Goal: Transaction & Acquisition: Purchase product/service

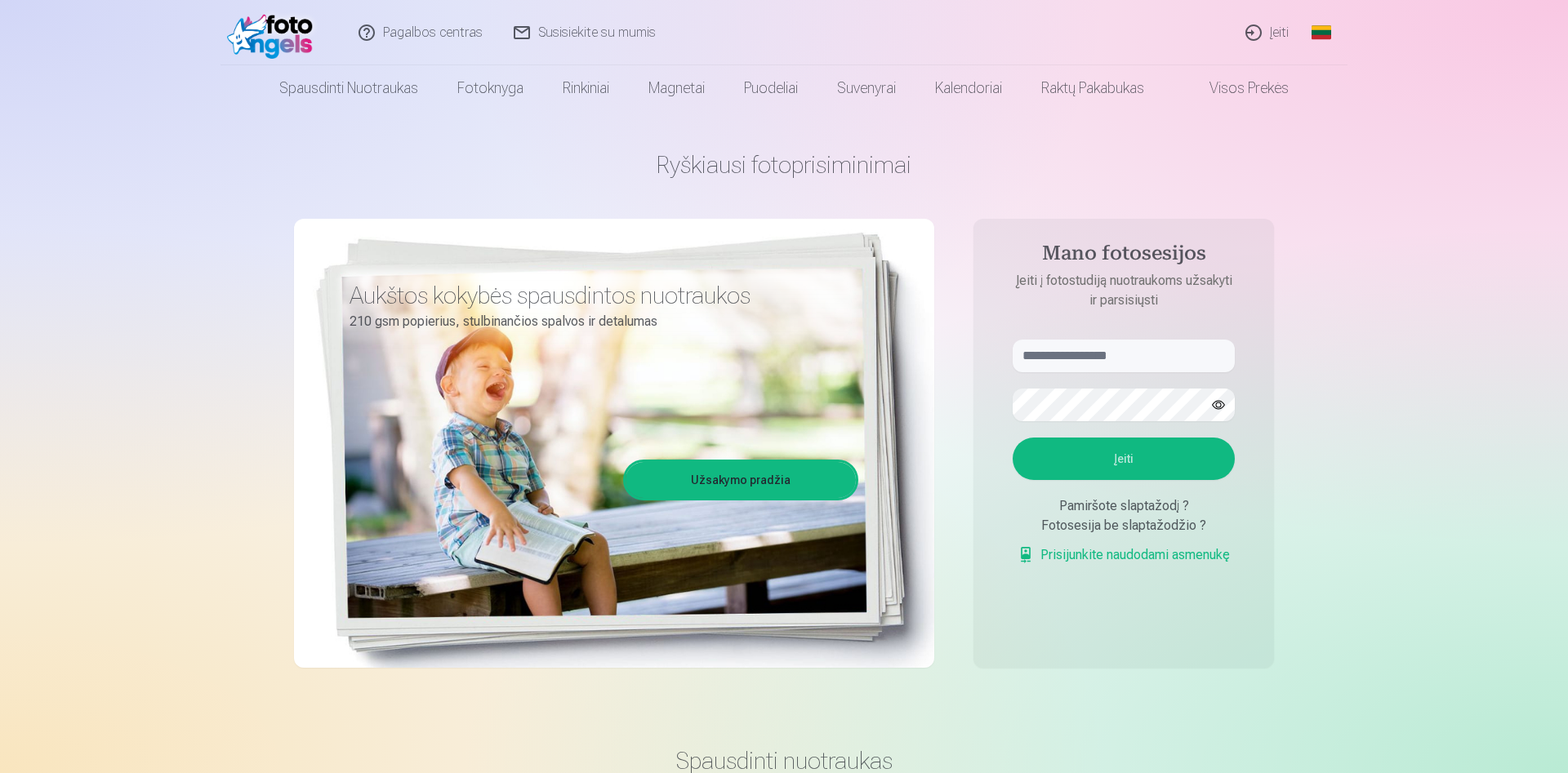
click at [1263, 33] on link "Įeiti" at bounding box center [1268, 32] width 75 height 65
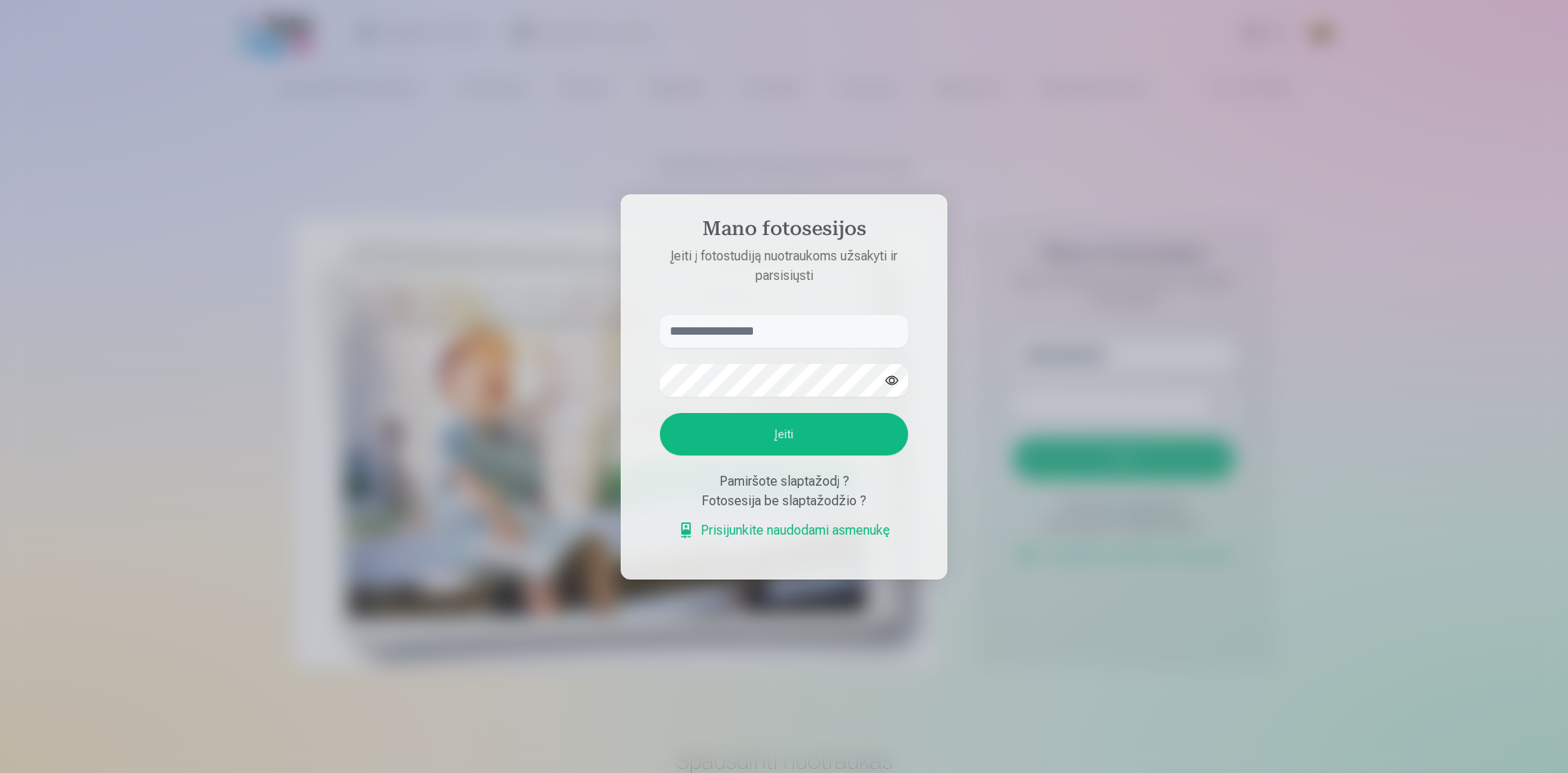
click at [695, 320] on input "text" at bounding box center [784, 331] width 248 height 32
click at [708, 331] on input "text" at bounding box center [784, 331] width 248 height 32
type input "**********"
click at [782, 422] on button "Įeiti" at bounding box center [784, 434] width 248 height 42
click at [893, 365] on button "button" at bounding box center [891, 380] width 31 height 31
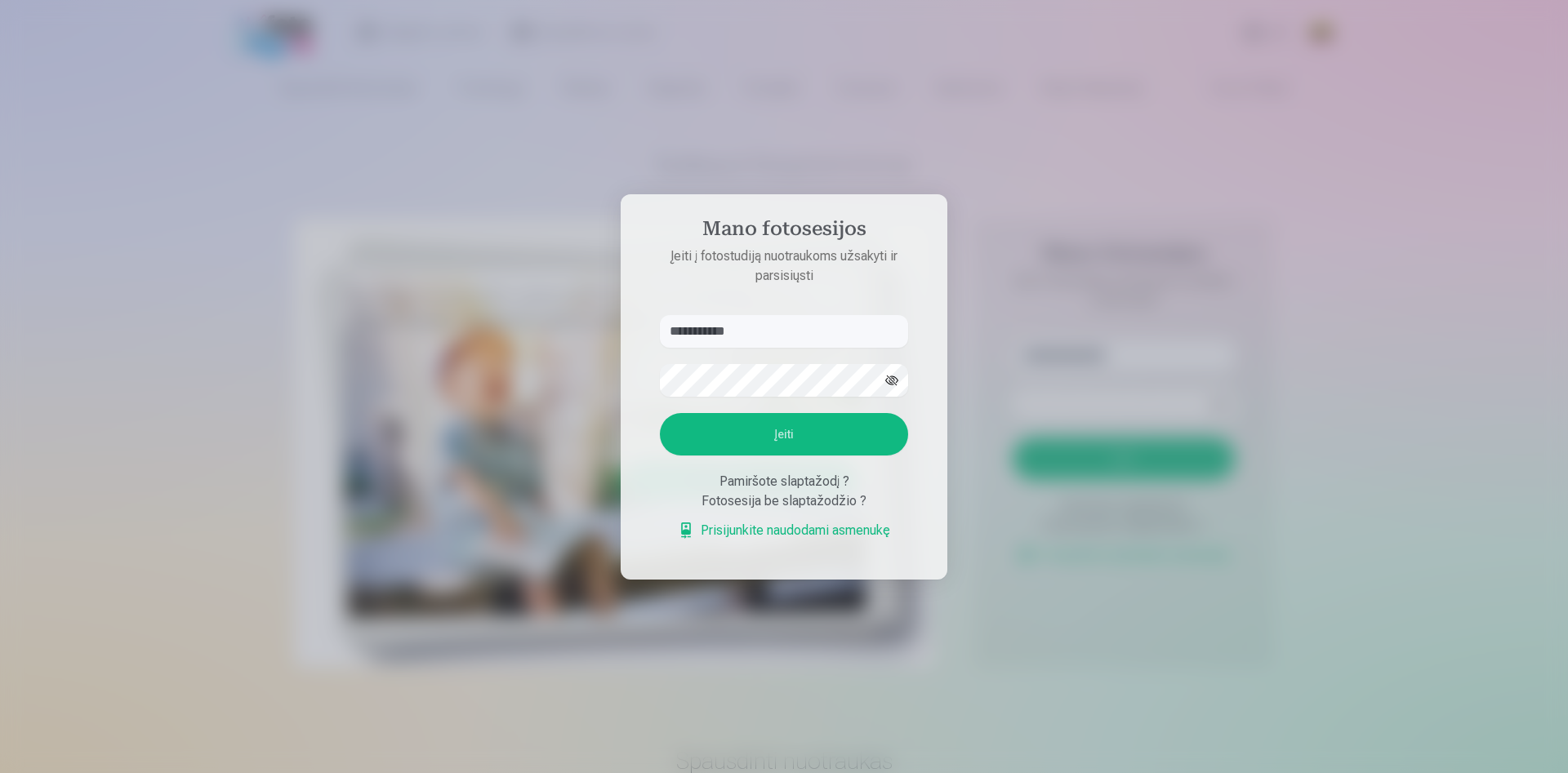
click at [781, 455] on button "Įeiti" at bounding box center [784, 434] width 248 height 42
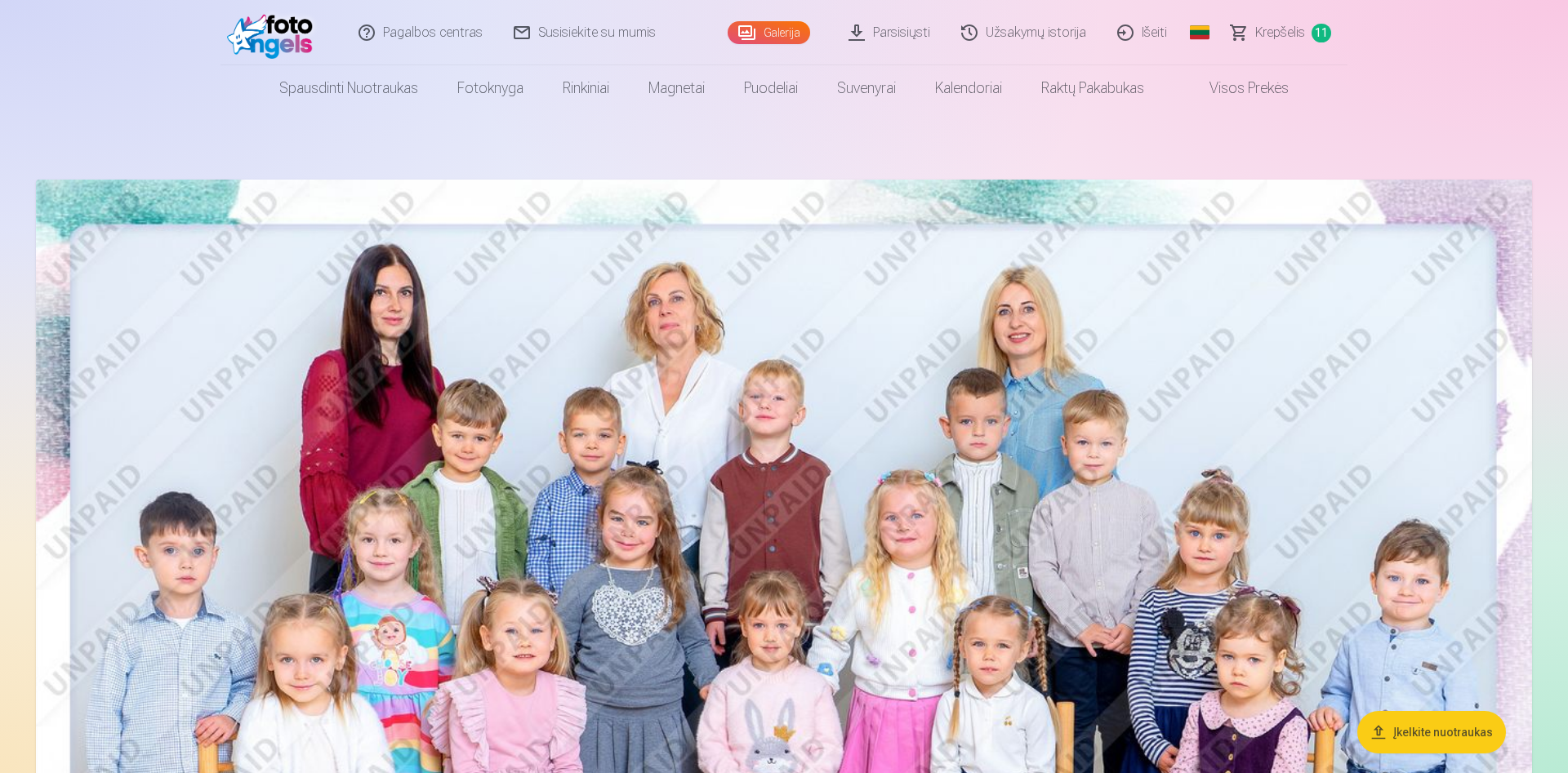
click at [1298, 26] on span "Krepšelis" at bounding box center [1280, 33] width 50 height 20
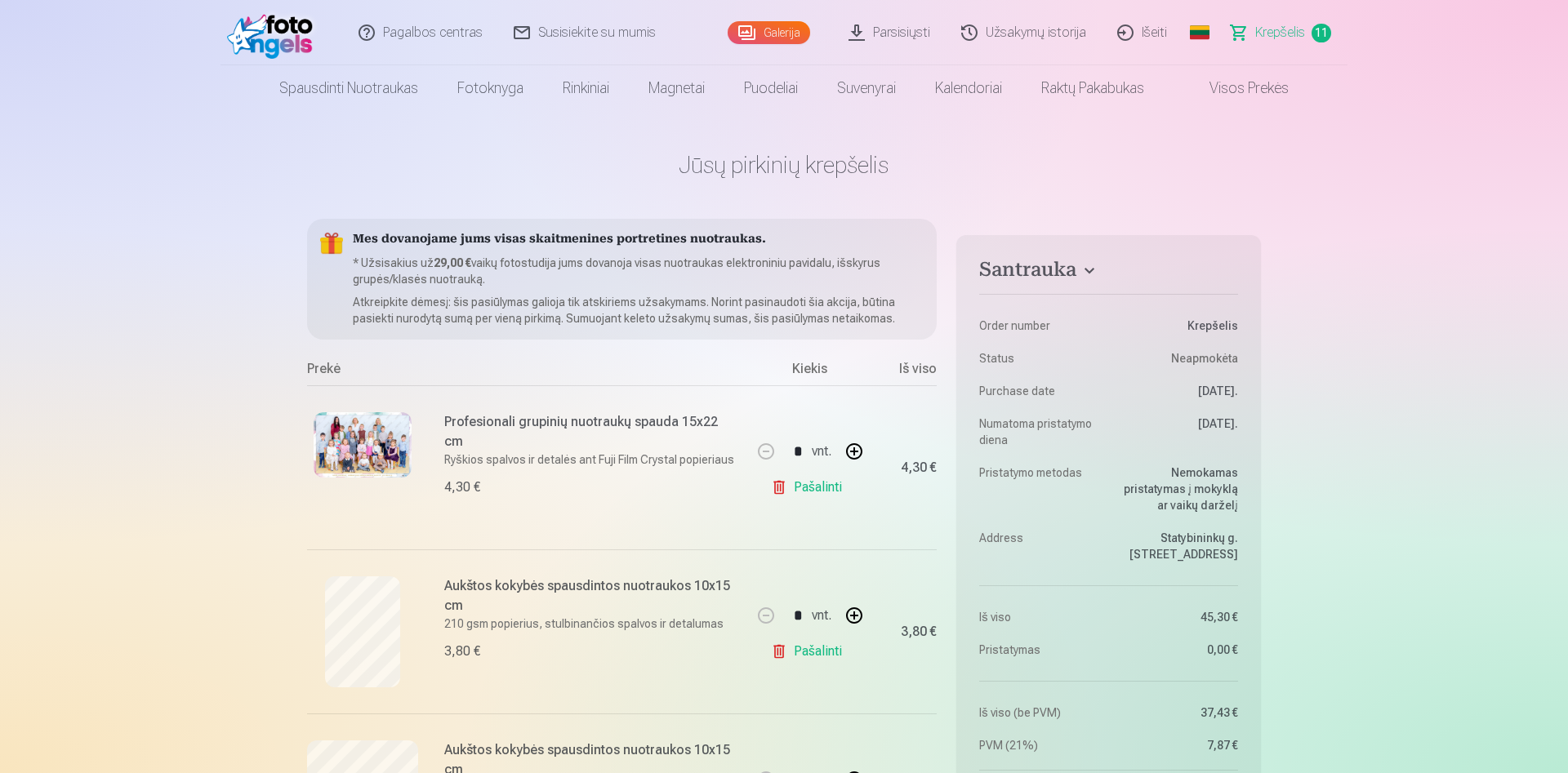
click at [287, 44] on img at bounding box center [273, 32] width 94 height 52
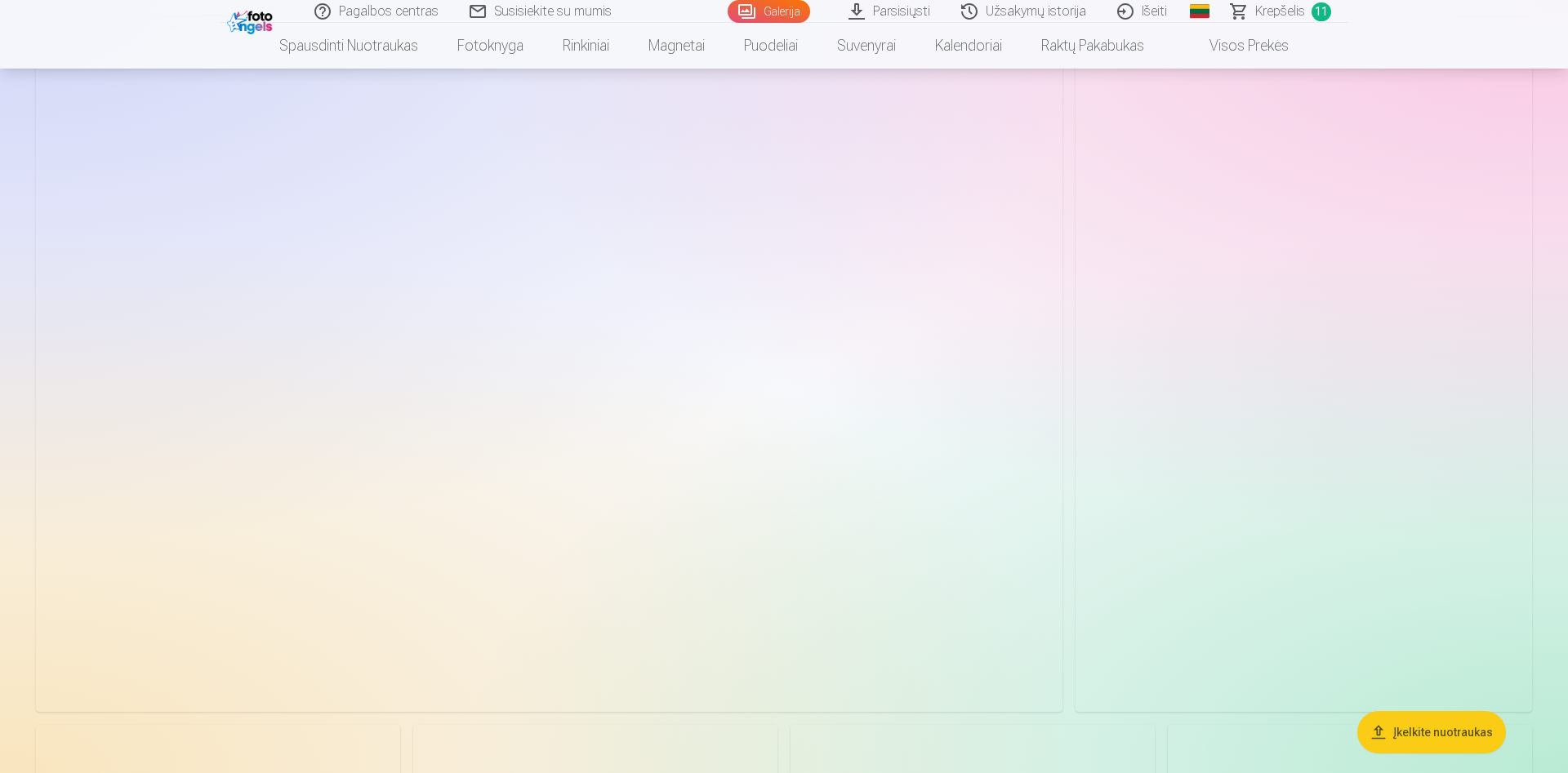
scroll to position [10826, 0]
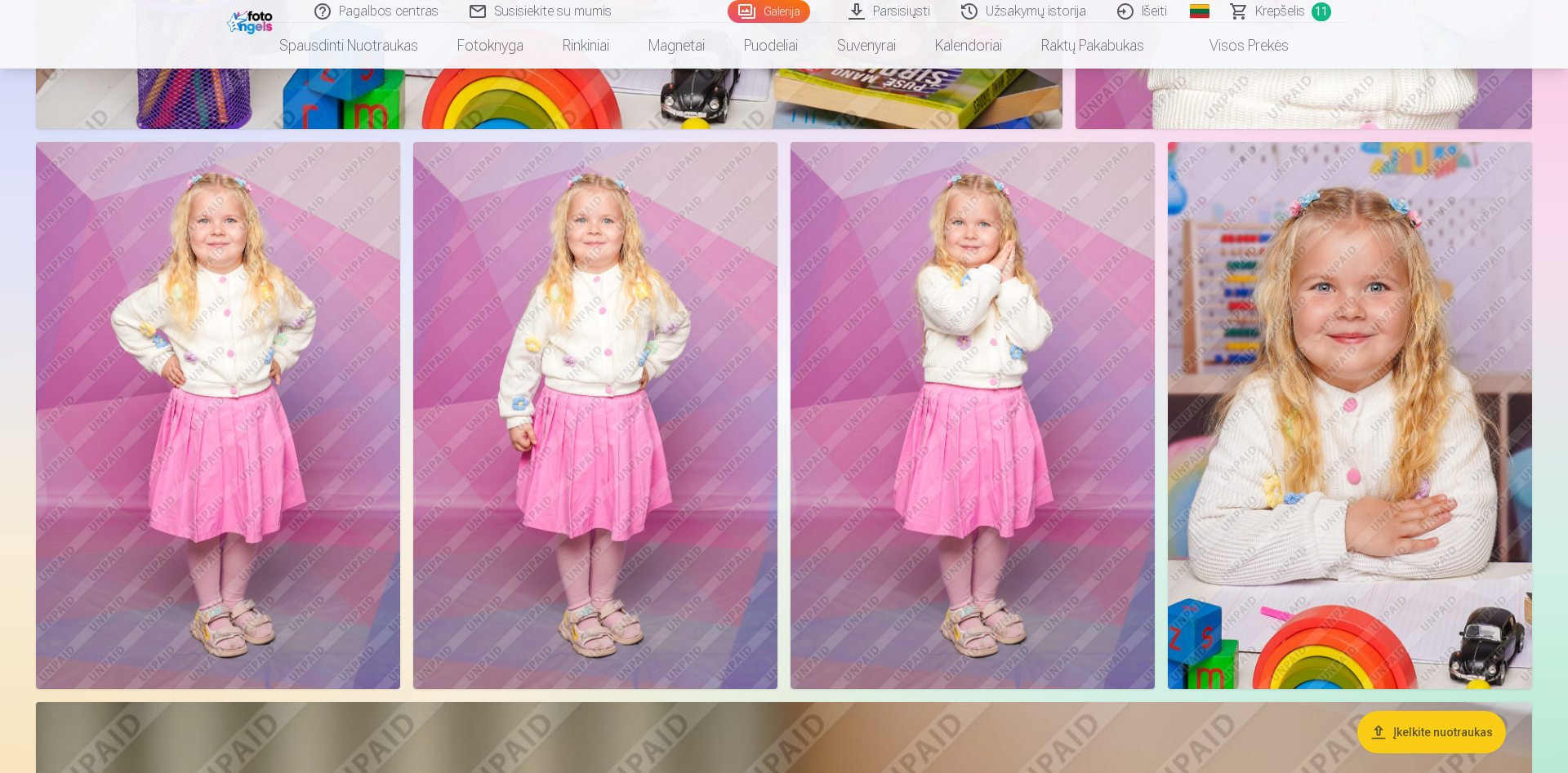
click at [291, 352] on img at bounding box center [218, 415] width 364 height 546
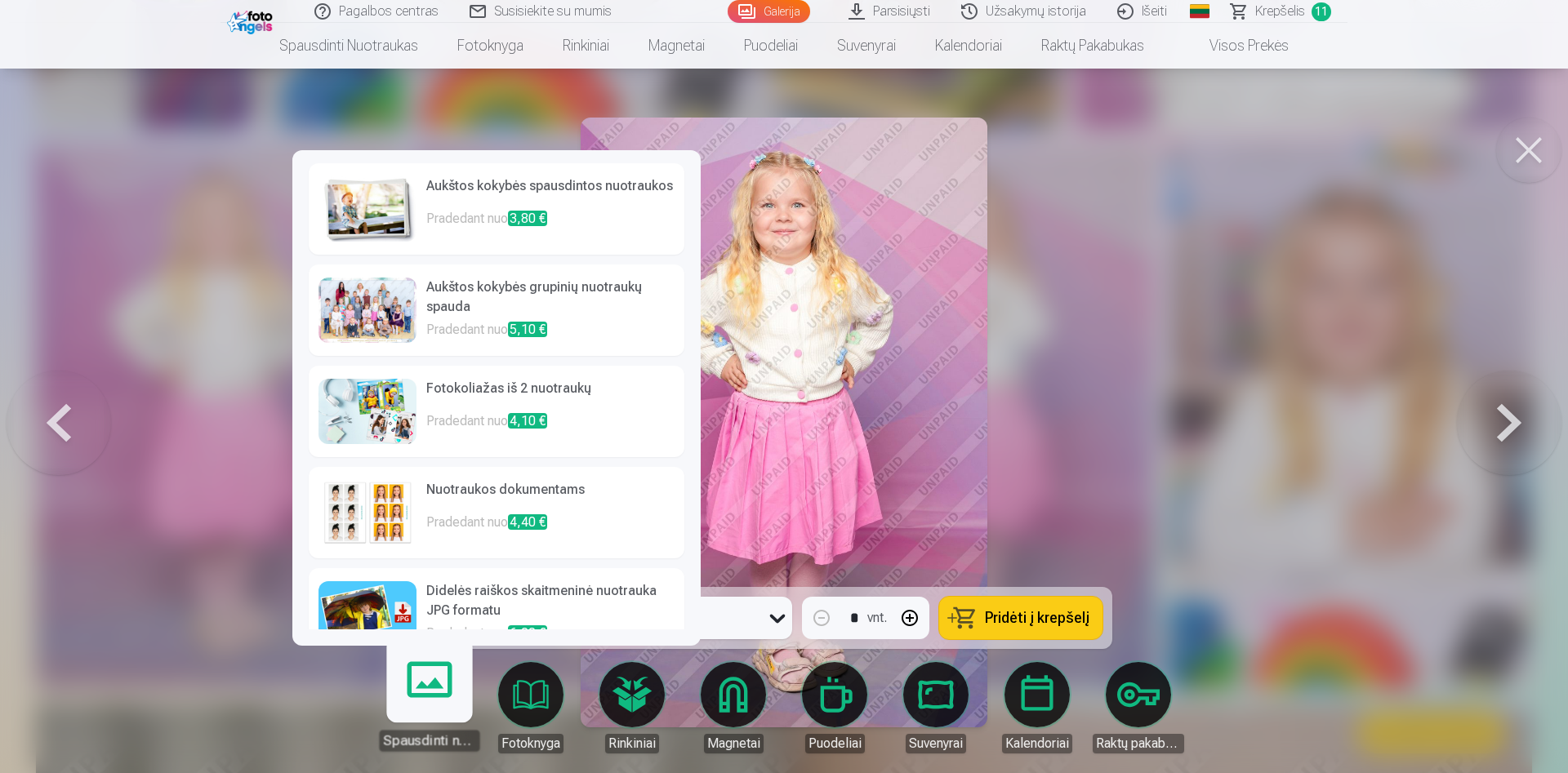
click at [387, 418] on img at bounding box center [368, 411] width 98 height 65
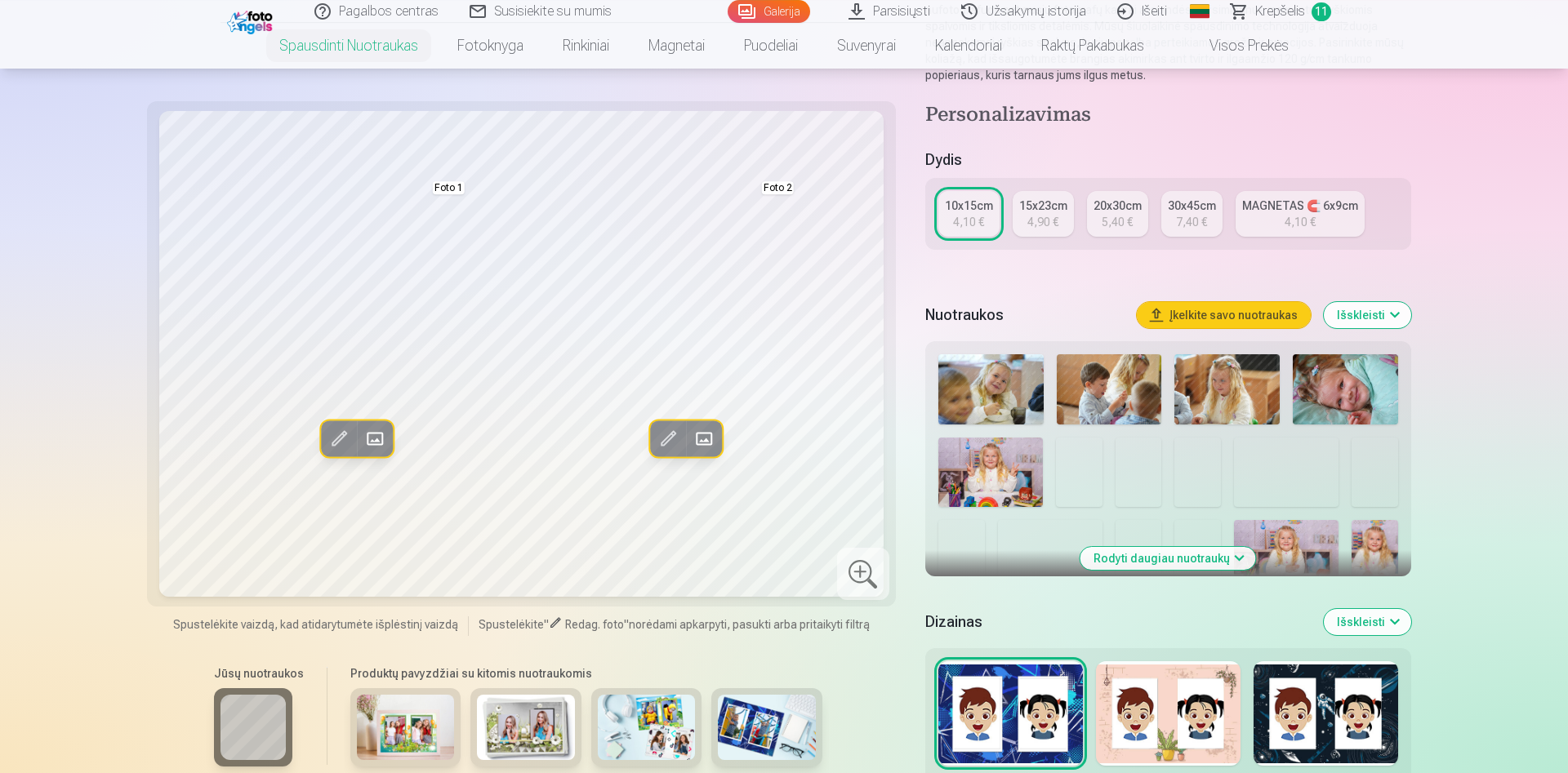
scroll to position [250, 0]
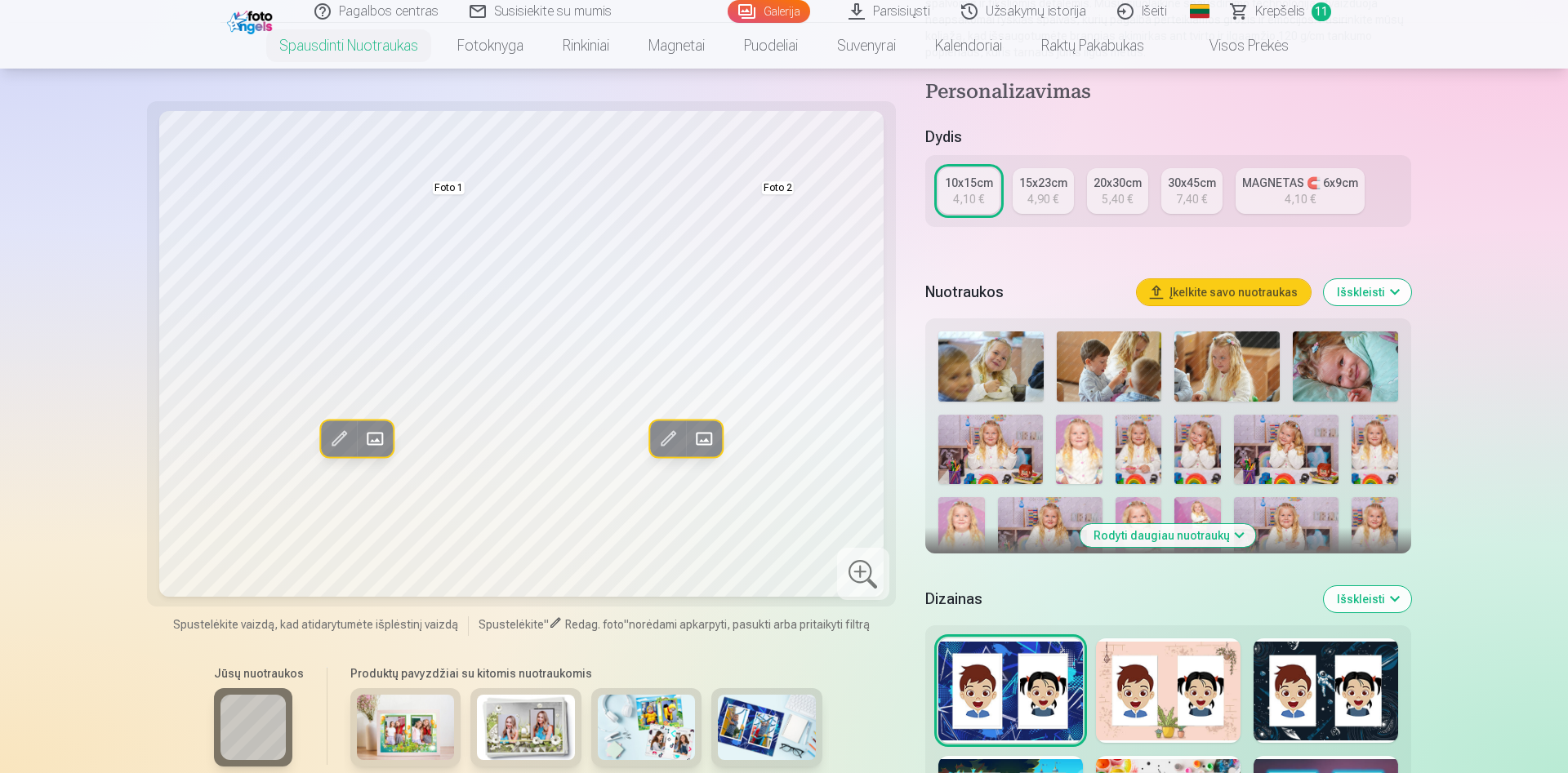
click at [1043, 194] on div "4,90 €" at bounding box center [1042, 199] width 31 height 17
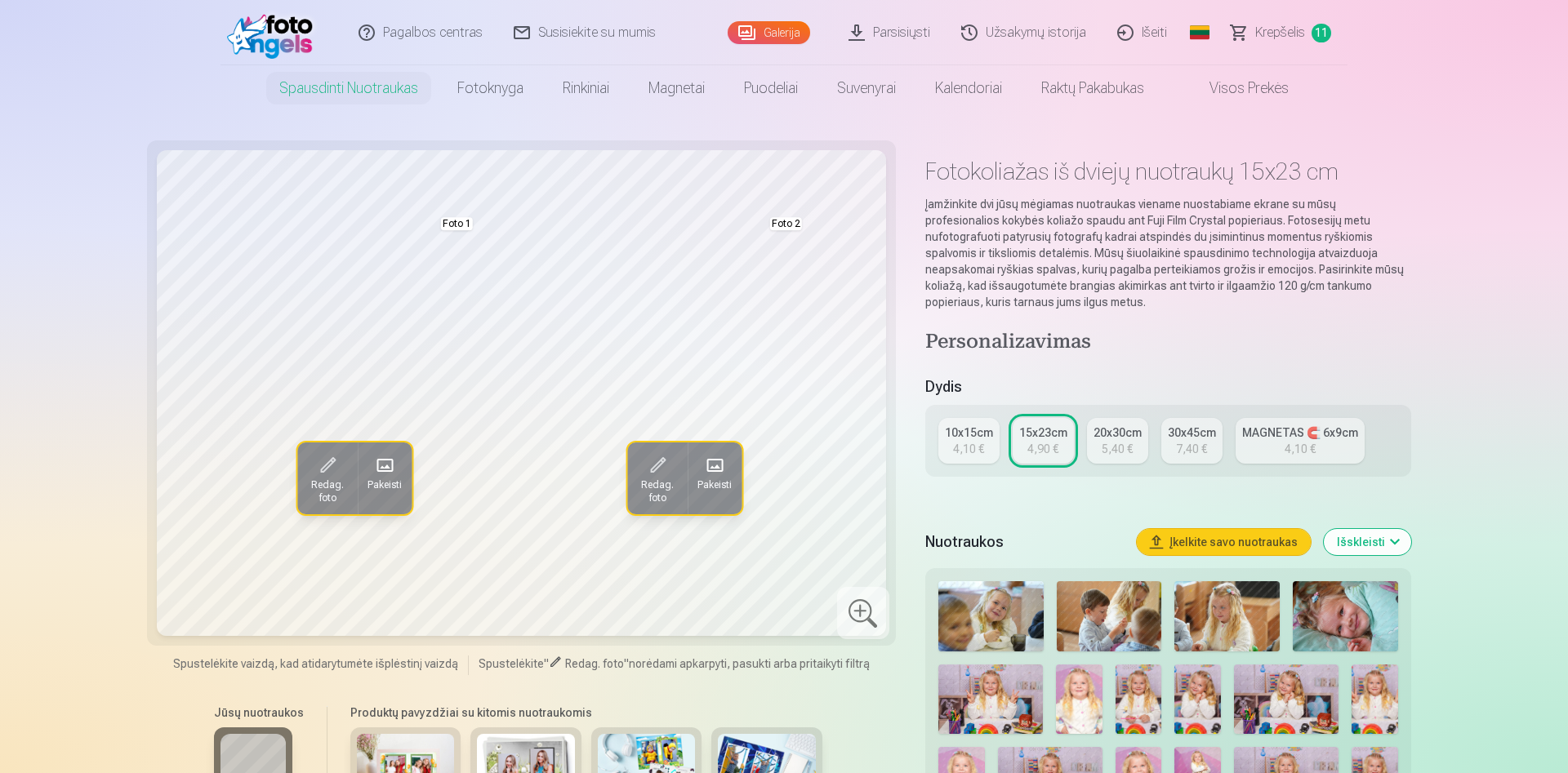
click at [1110, 457] on link "20x30cm 5,40 €" at bounding box center [1118, 440] width 61 height 46
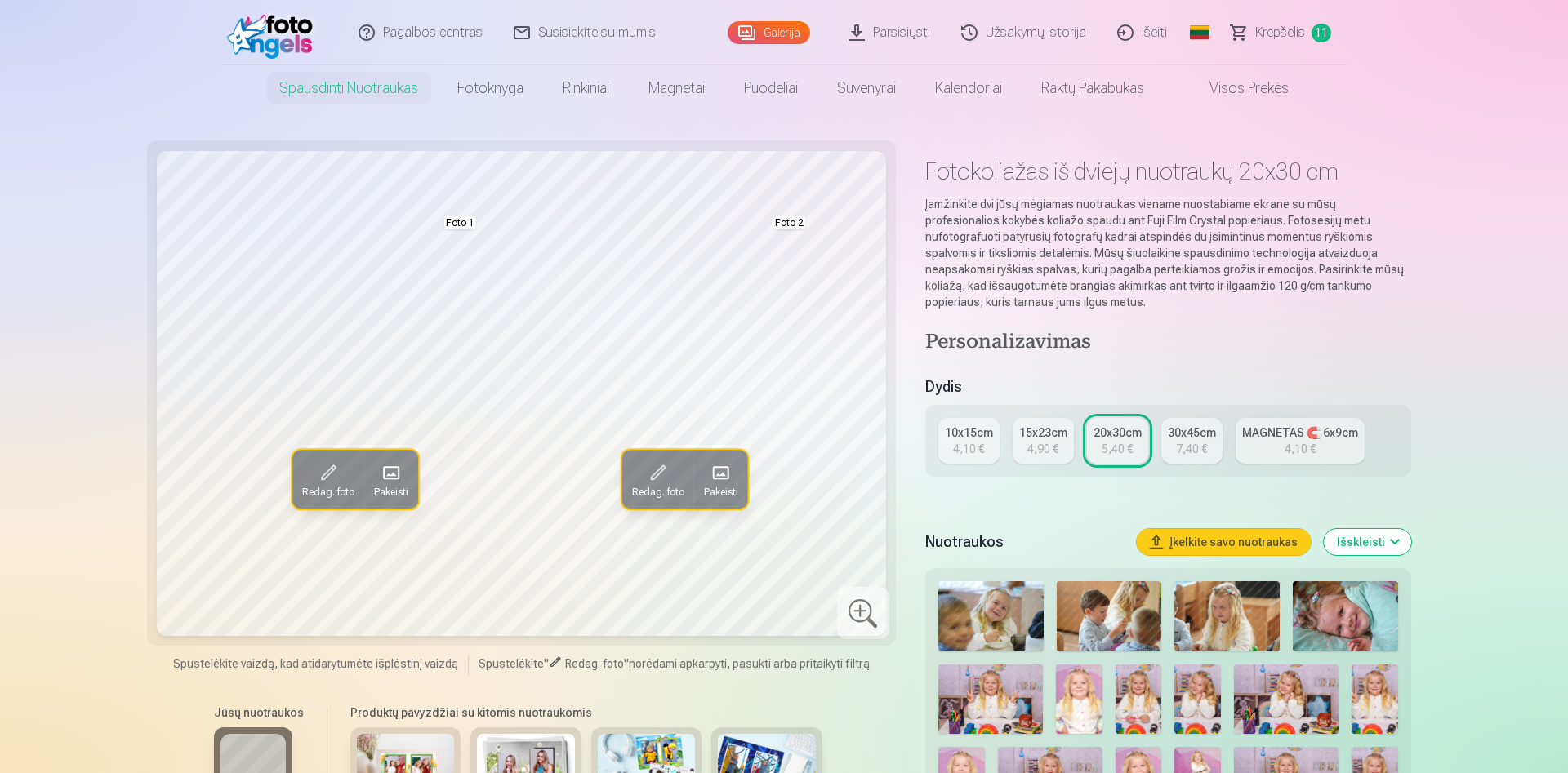
click at [1072, 439] on div "10x15cm 4,10 € 15x23cm 4,90 € 20x30cm 5,40 € 30x45cm 7,40 € MAGNETAS 🧲 6x9cm 4,…" at bounding box center [1168, 440] width 486 height 72
click at [960, 432] on div "10x15cm" at bounding box center [969, 433] width 48 height 17
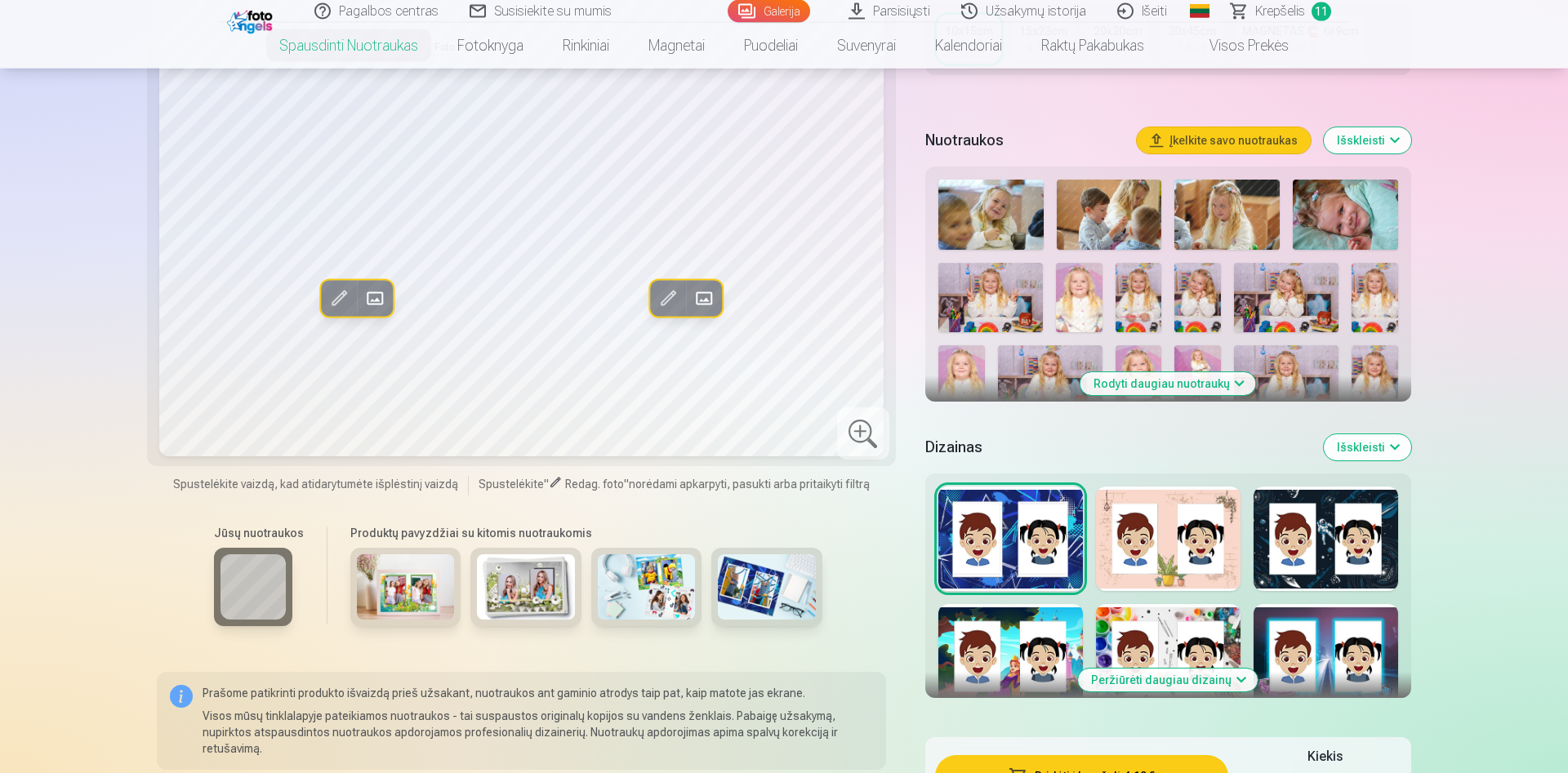
scroll to position [416, 0]
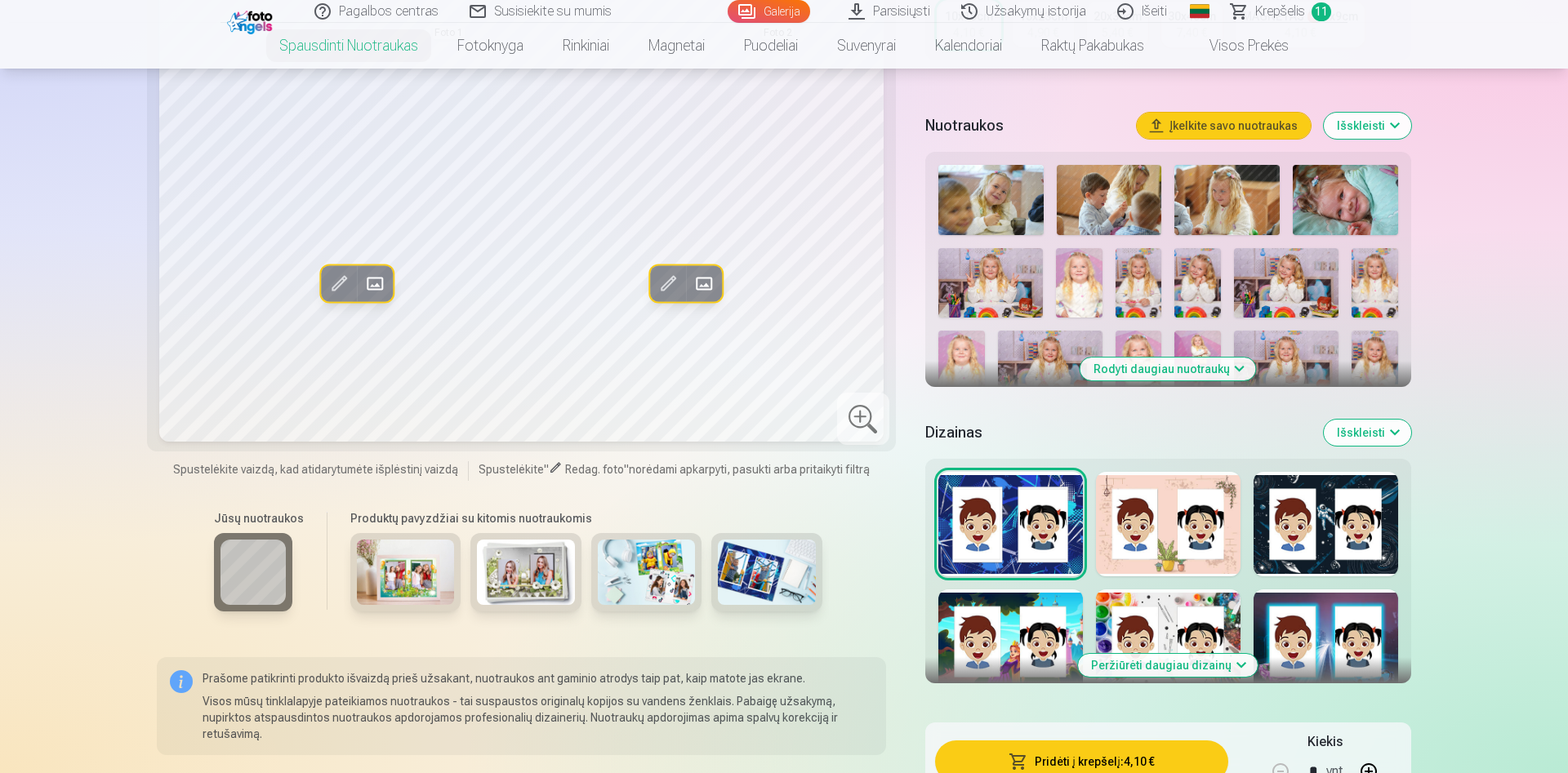
click at [1119, 520] on div at bounding box center [1168, 524] width 145 height 104
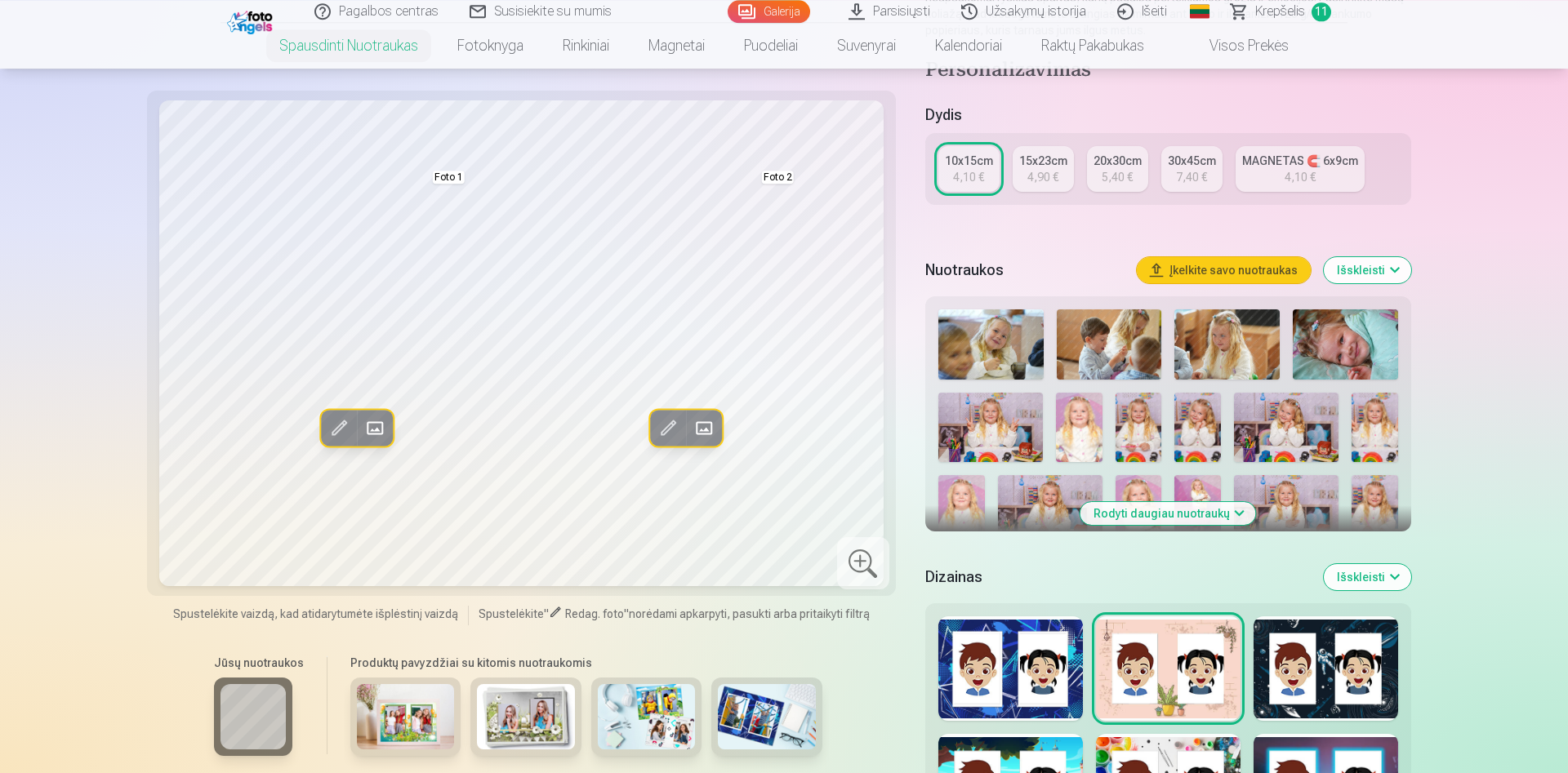
scroll to position [250, 0]
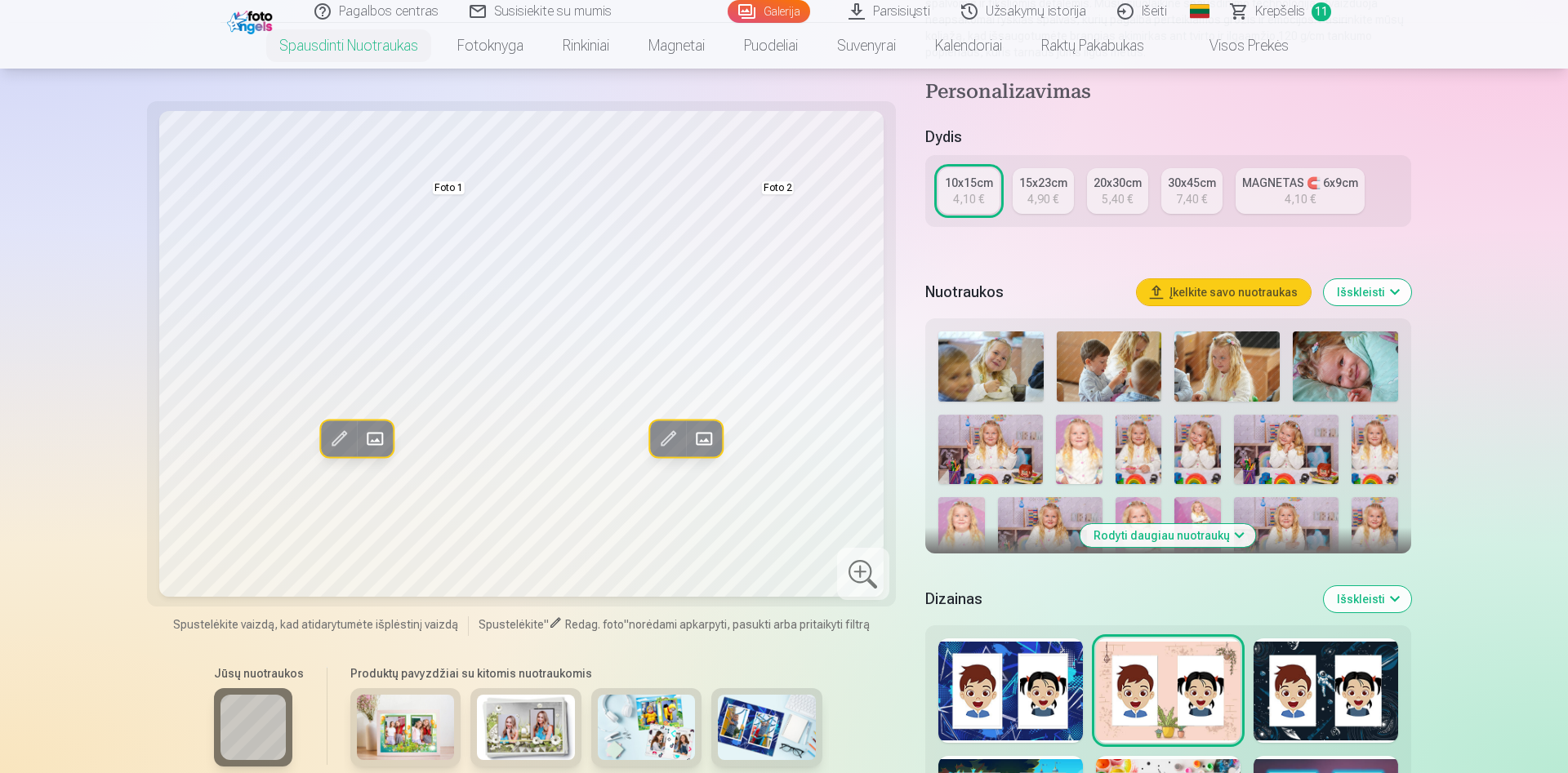
click at [1321, 703] on div at bounding box center [1325, 690] width 145 height 104
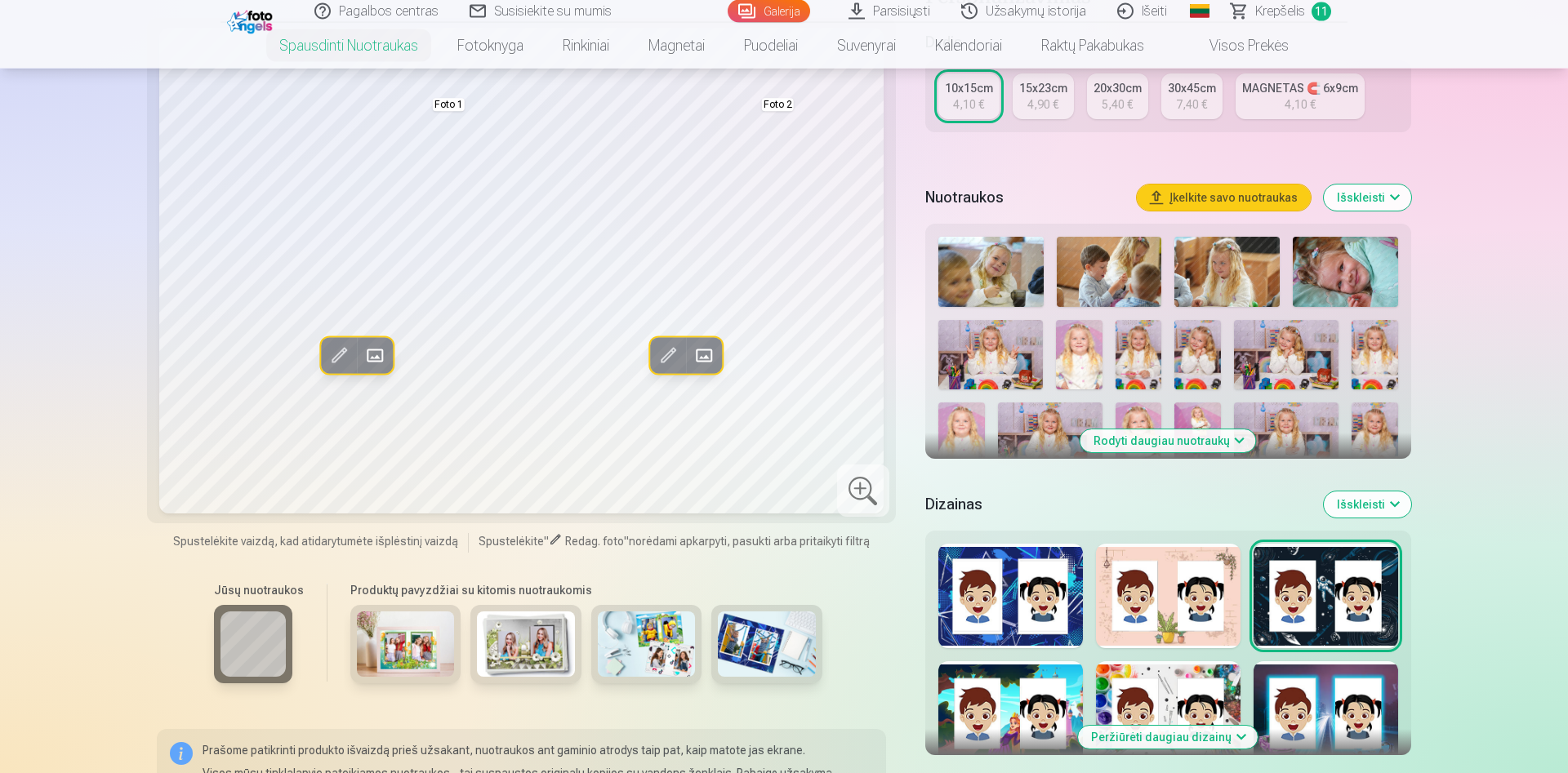
scroll to position [416, 0]
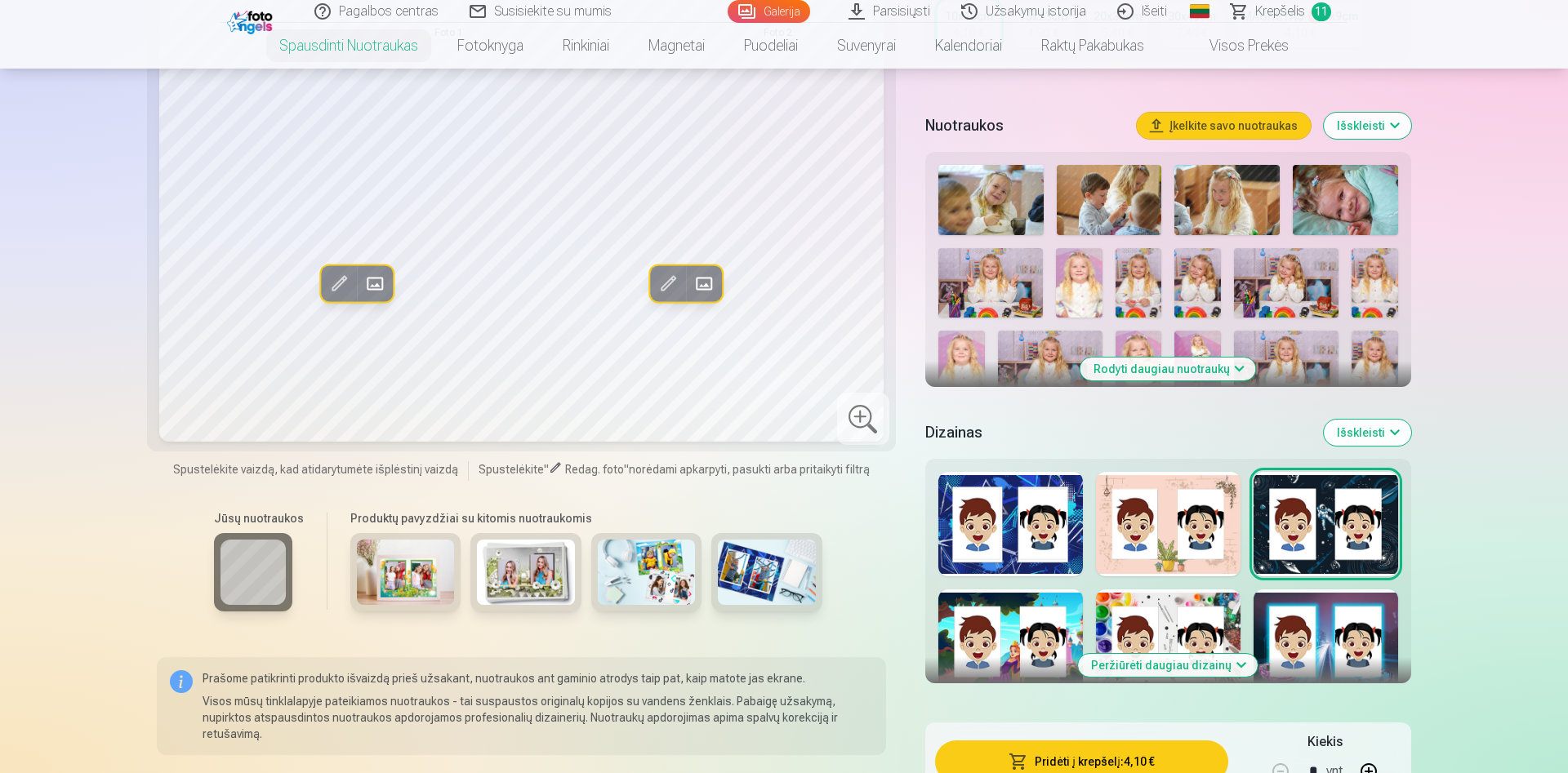
click at [1329, 637] on div at bounding box center [1325, 641] width 145 height 104
click at [1208, 655] on button "Peržiūrėti daugiau dizainų" at bounding box center [1167, 665] width 180 height 23
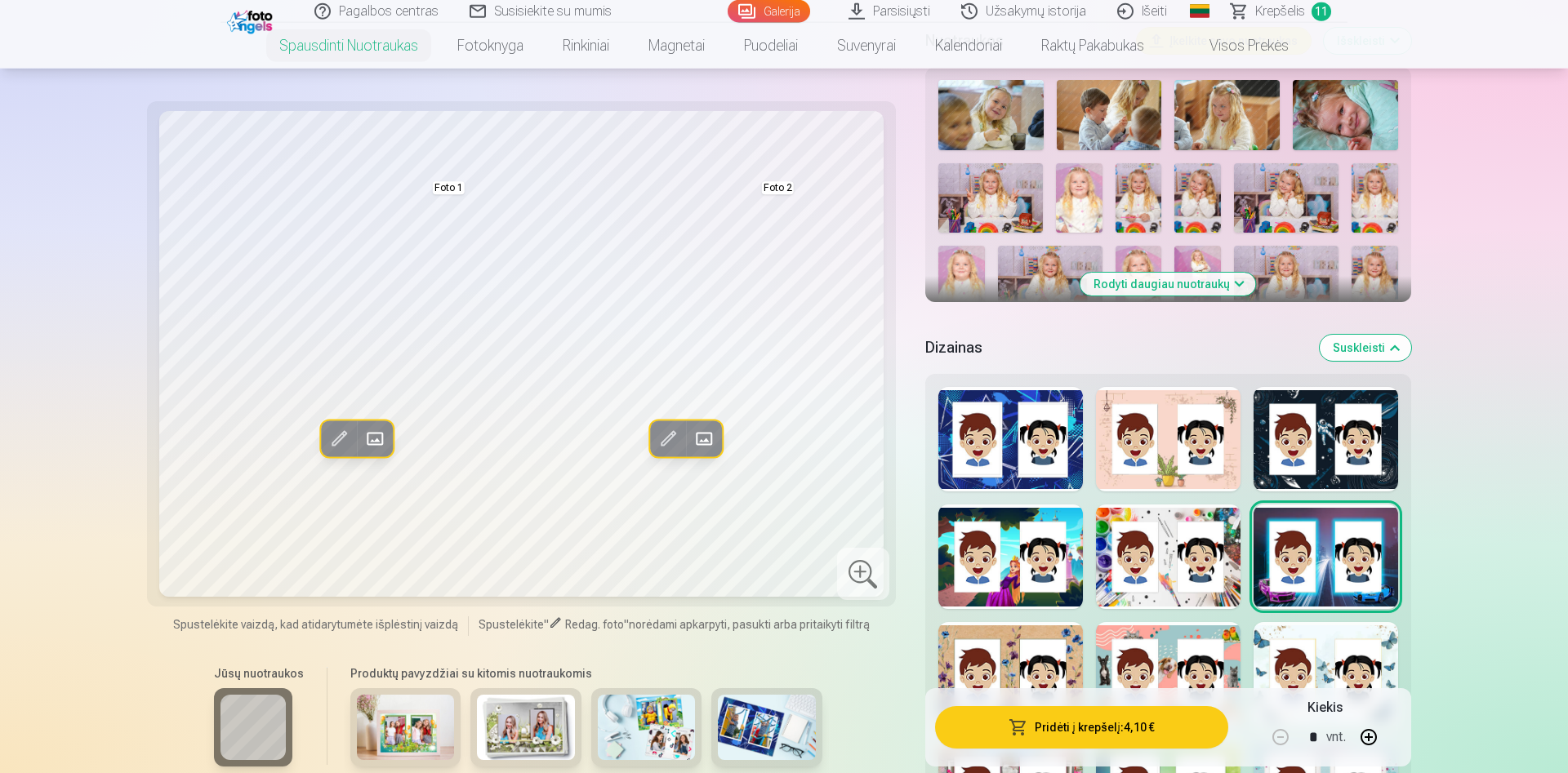
scroll to position [666, 0]
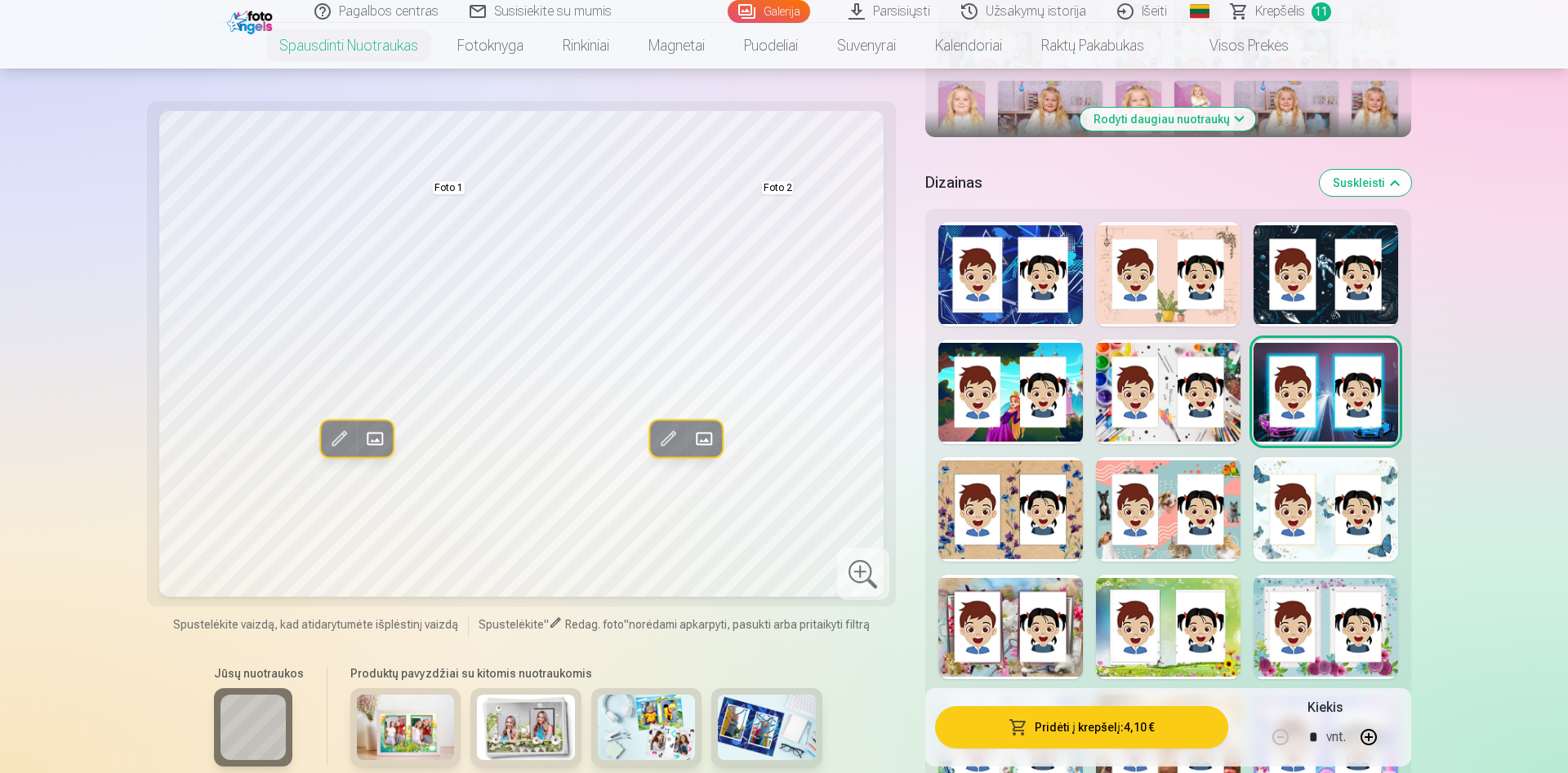
click at [1366, 532] on div at bounding box center [1325, 509] width 145 height 104
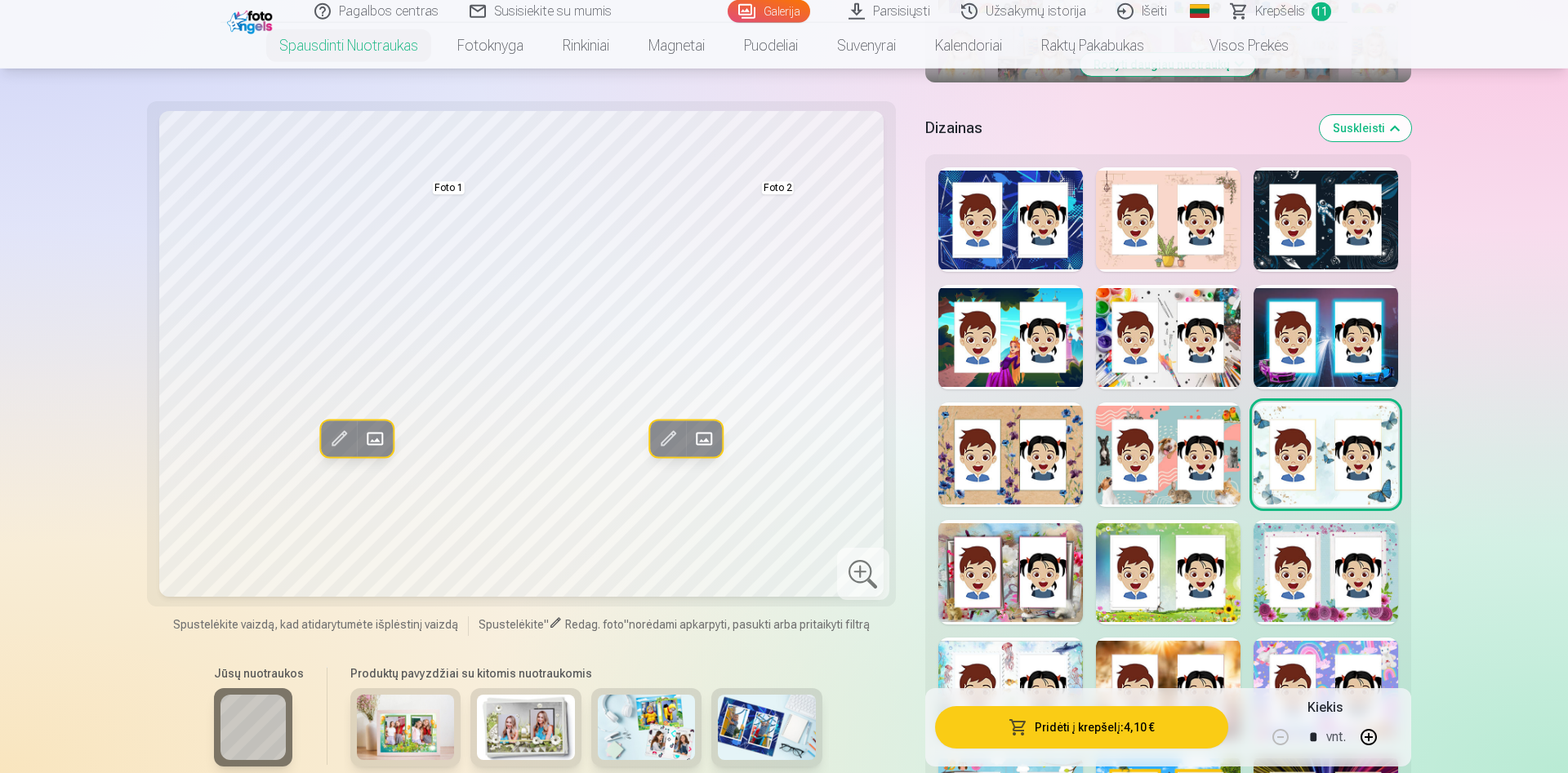
scroll to position [750, 0]
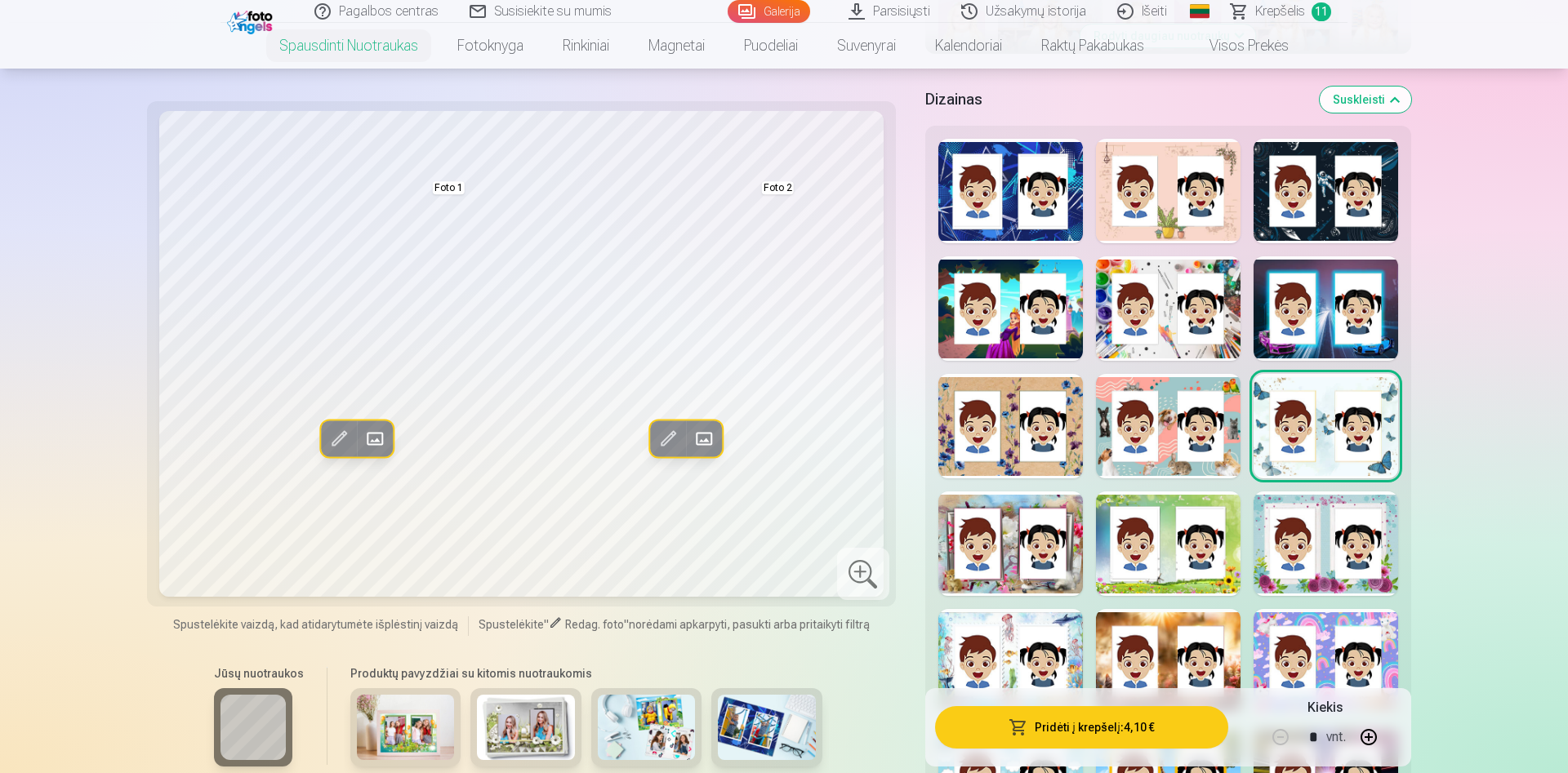
click at [1150, 714] on button "Pridėti į krepšelį : 4,10 €" at bounding box center [1082, 727] width 293 height 42
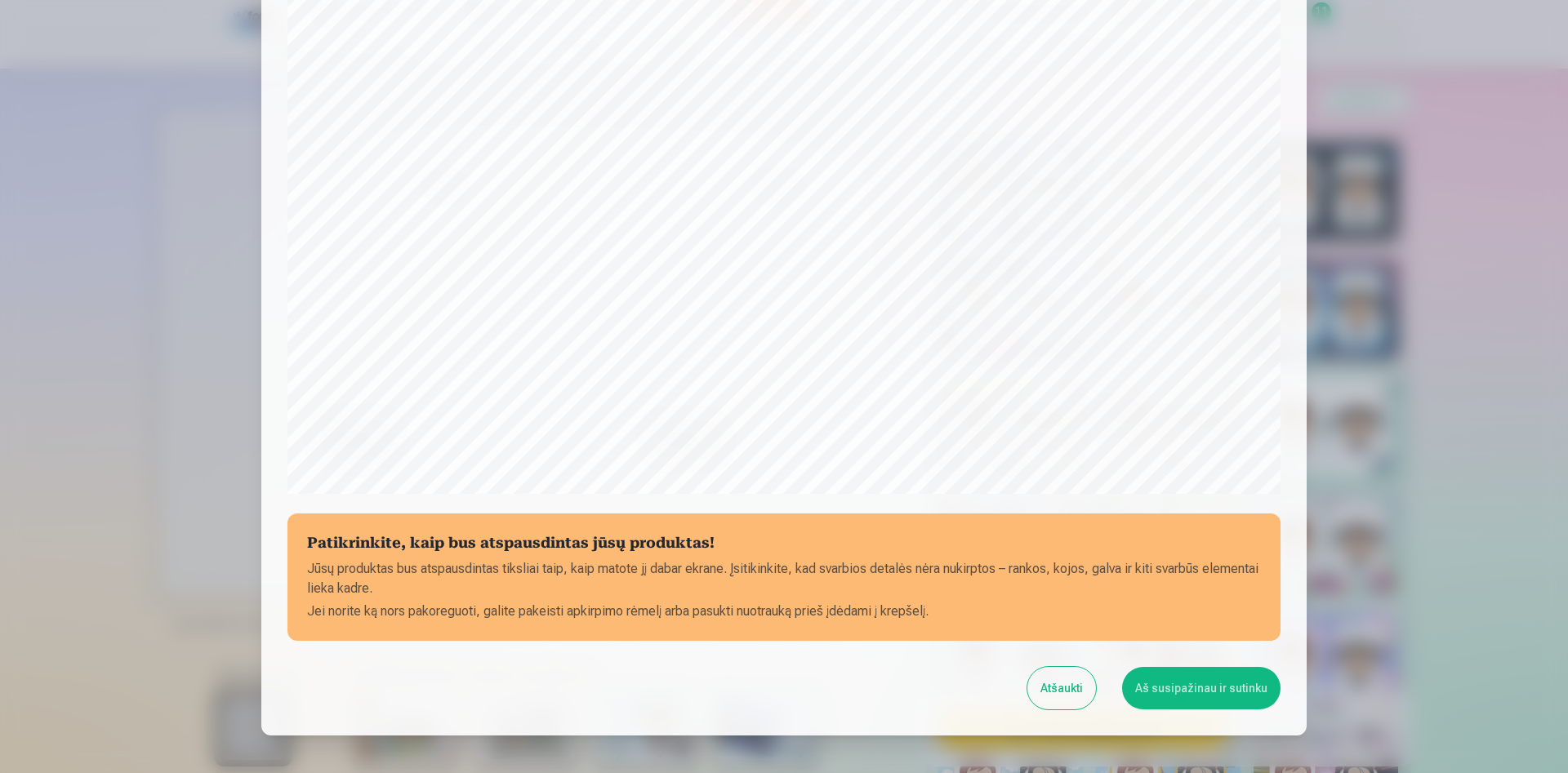
scroll to position [402, 0]
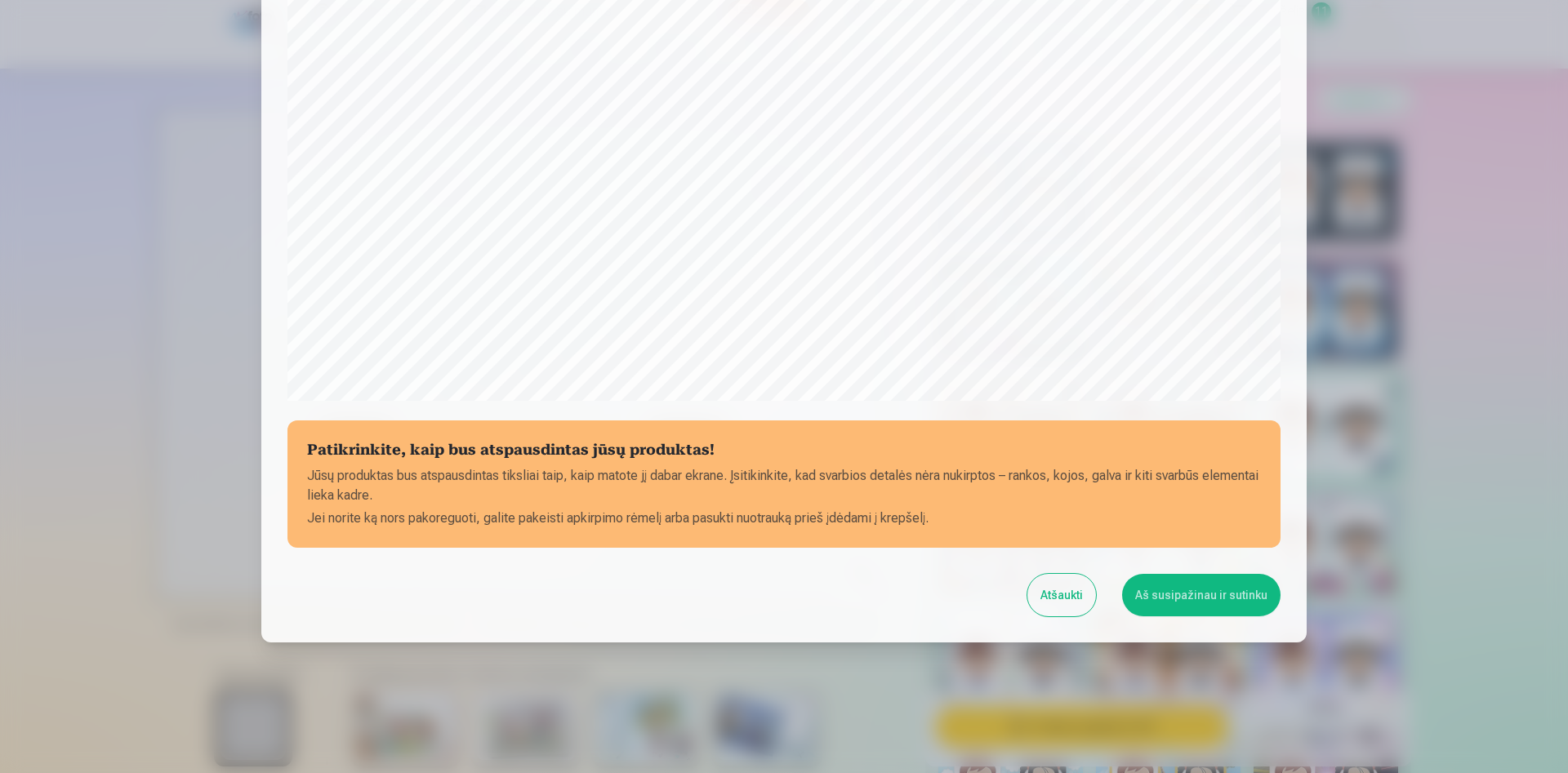
click at [1213, 594] on button "Aš susipažinau ir sutinku" at bounding box center [1200, 594] width 158 height 42
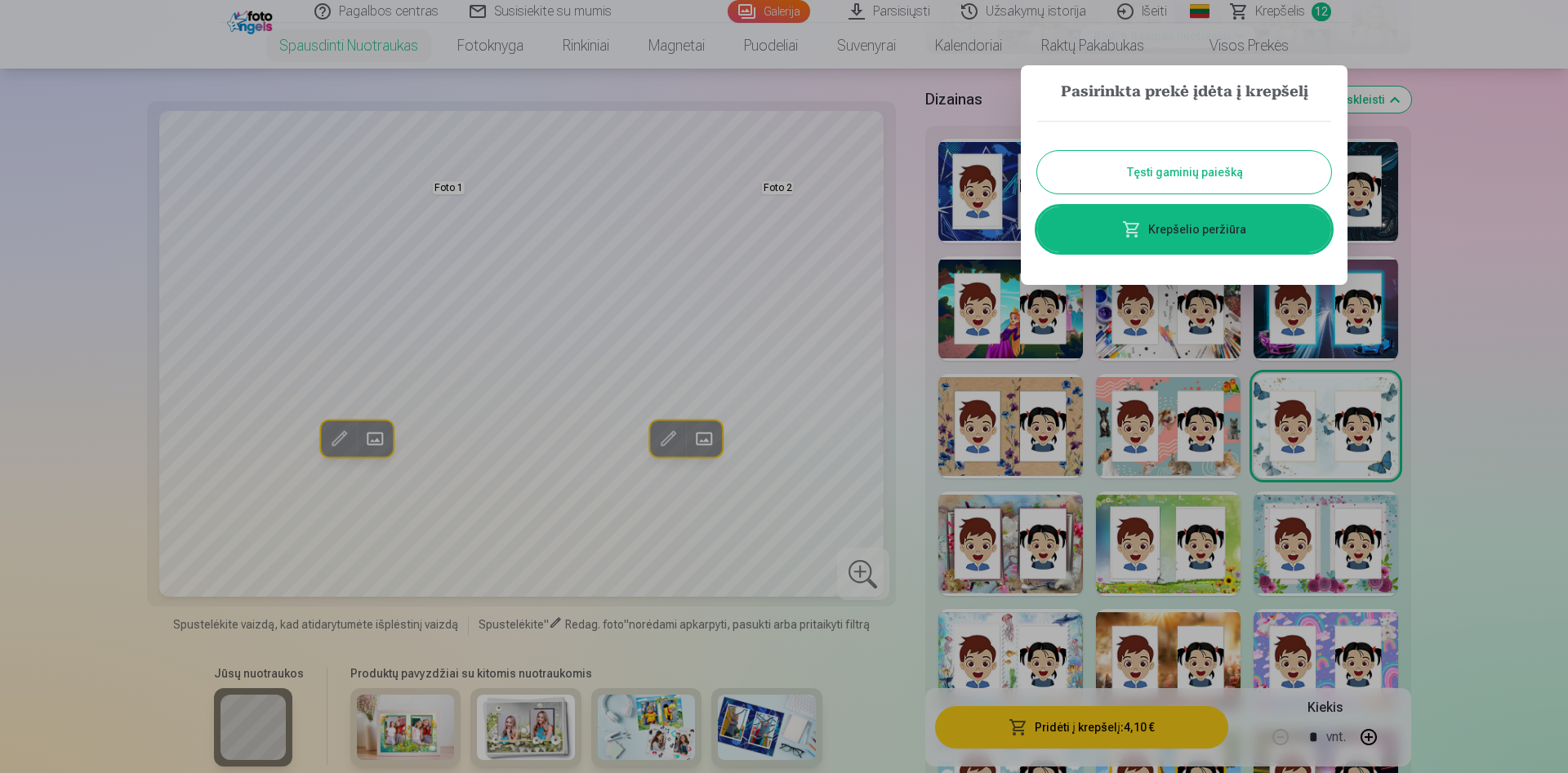
click at [1256, 168] on button "Tęsti gaminių paiešką" at bounding box center [1184, 171] width 294 height 42
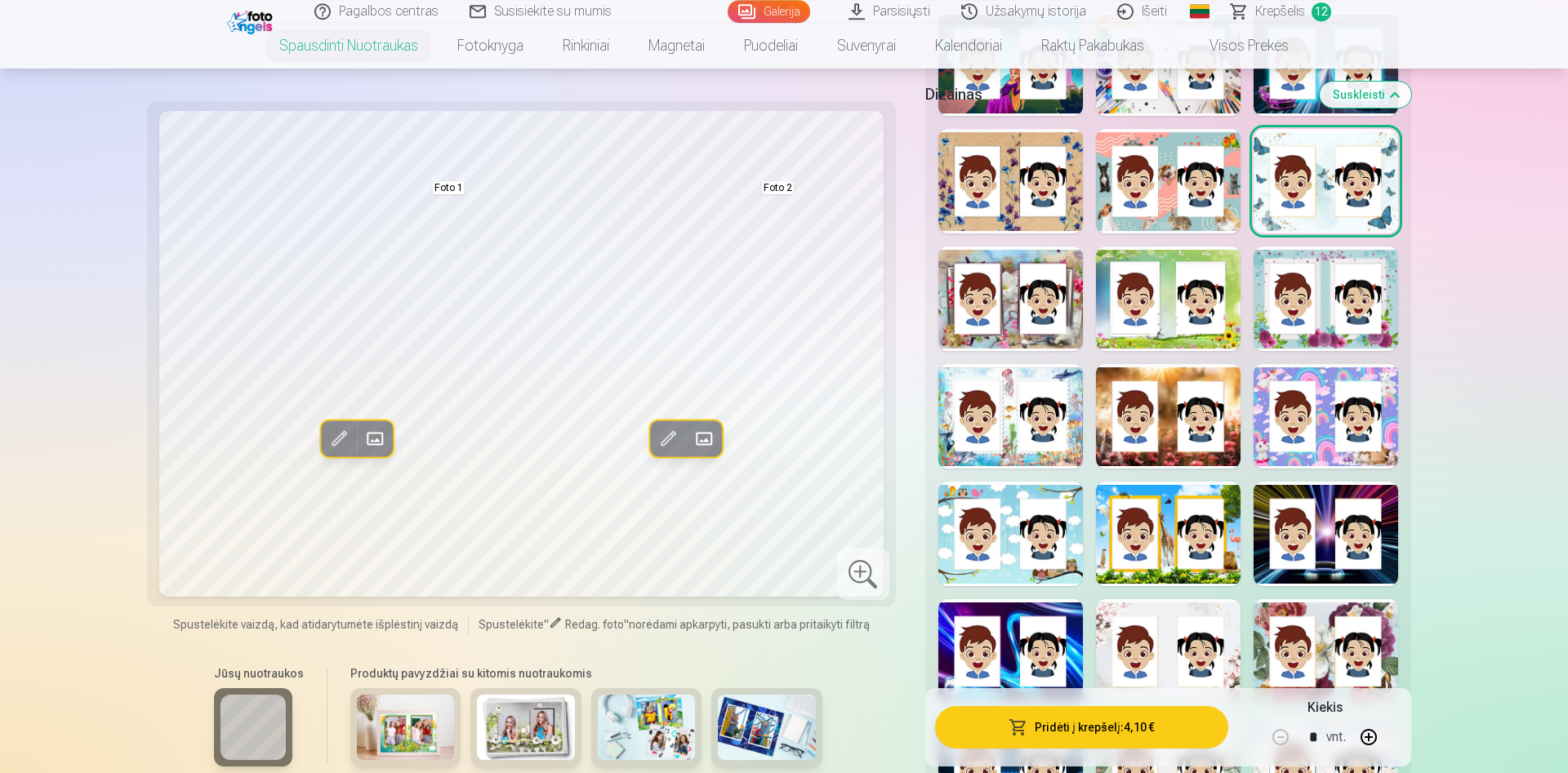
scroll to position [1083, 0]
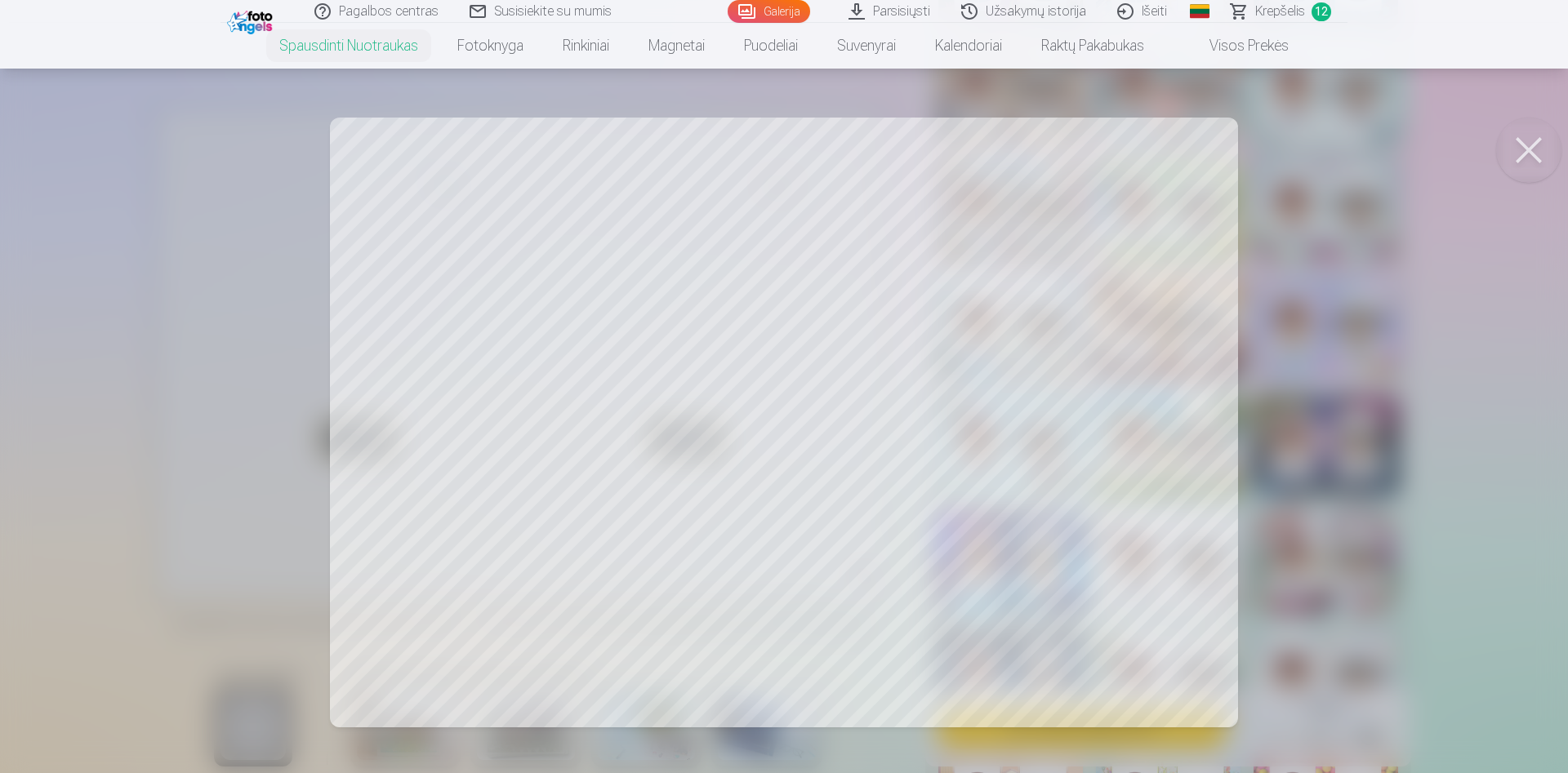
click at [1543, 151] on button at bounding box center [1528, 150] width 65 height 65
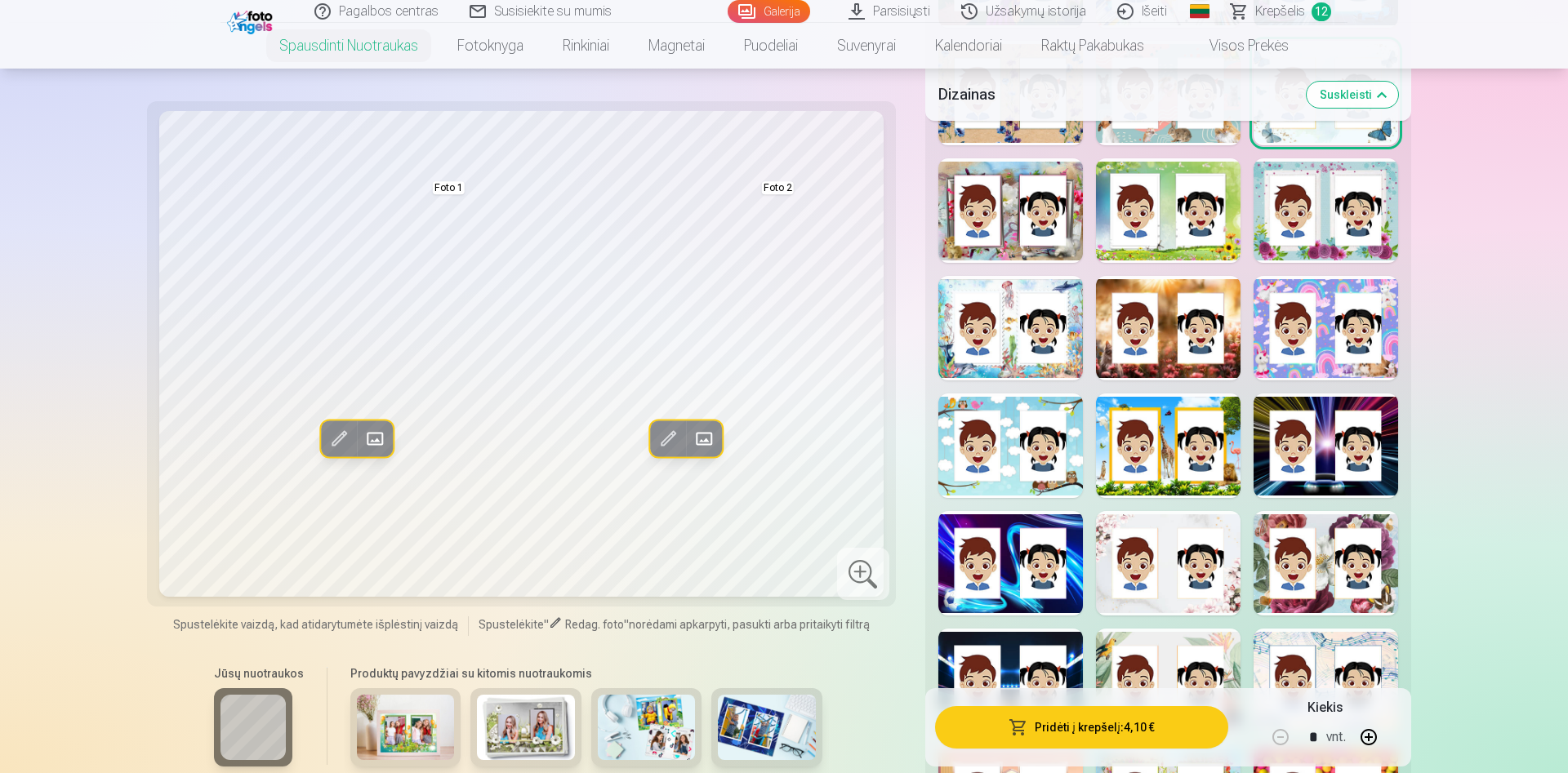
click at [384, 444] on span at bounding box center [375, 439] width 26 height 26
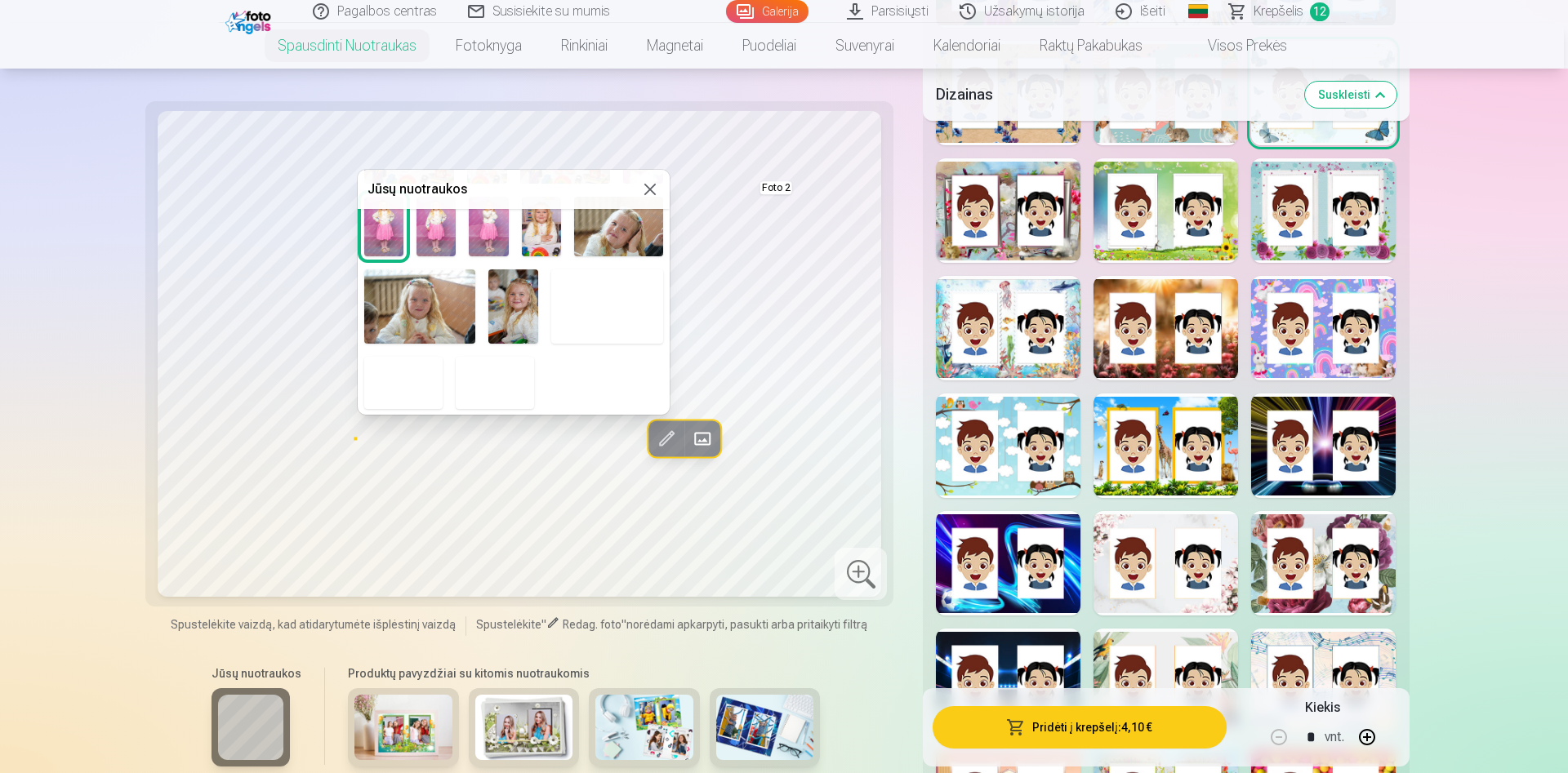
scroll to position [416, 0]
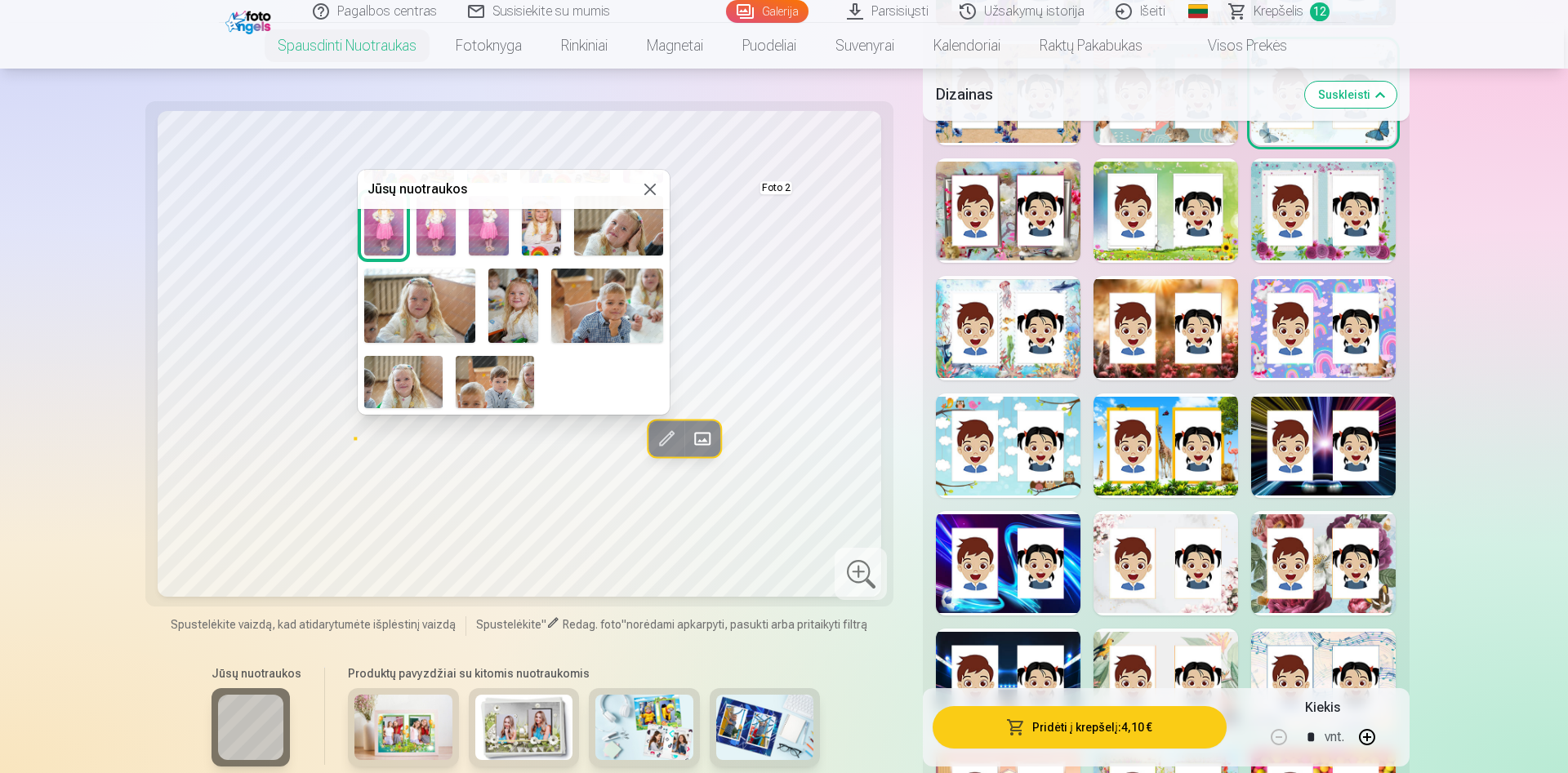
click at [515, 305] on img at bounding box center [513, 306] width 50 height 74
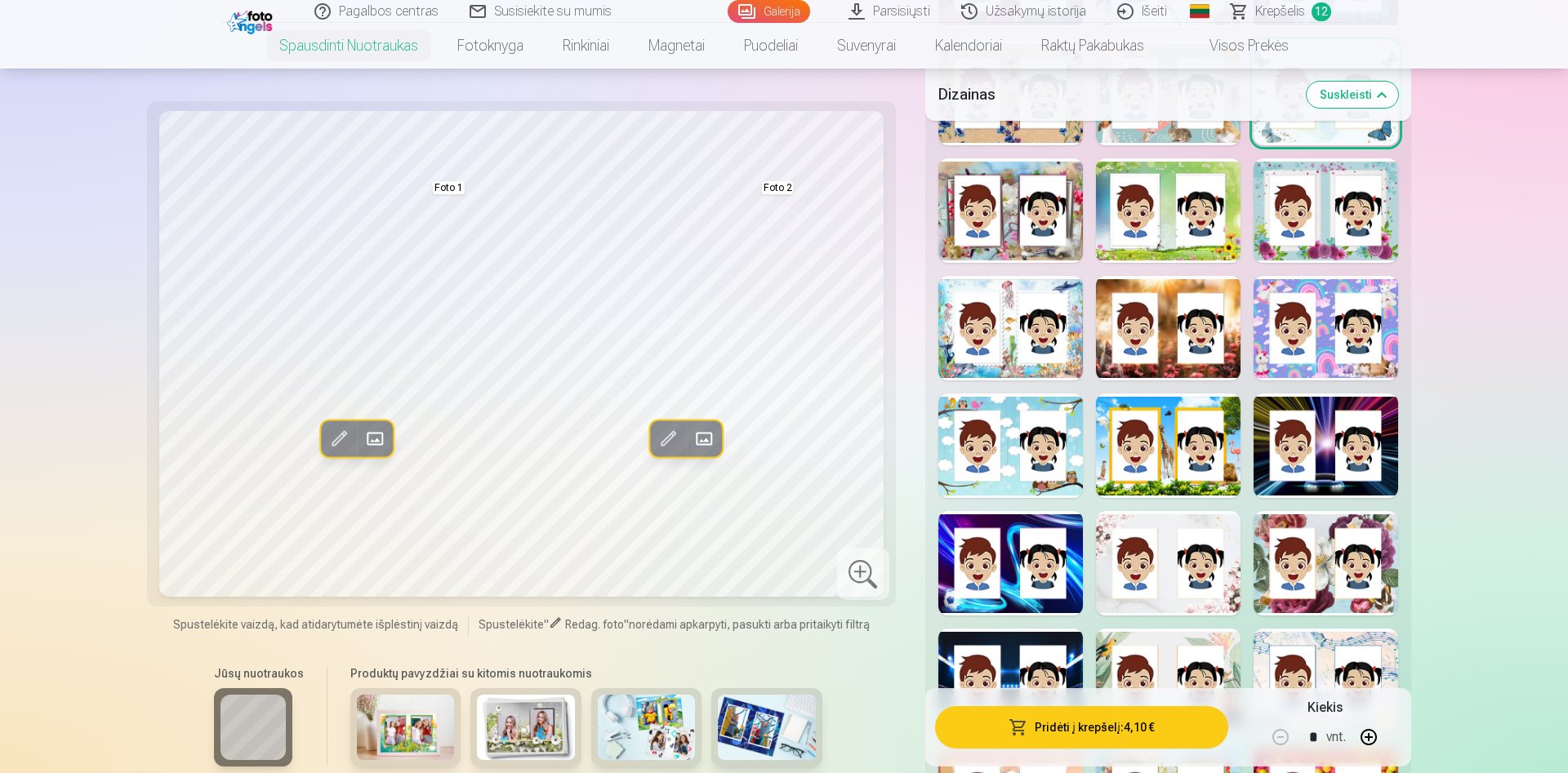
click at [707, 439] on span at bounding box center [705, 439] width 26 height 26
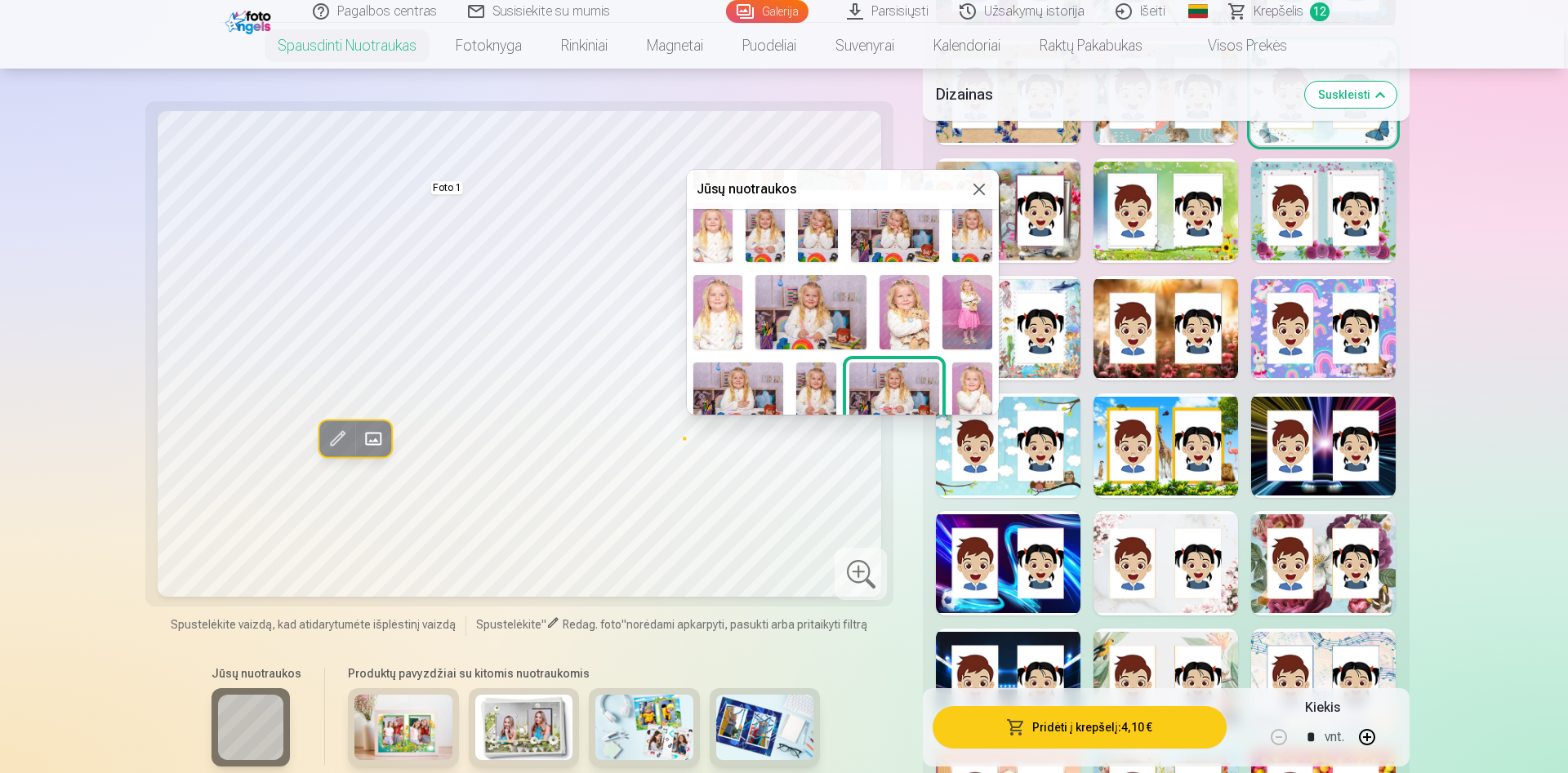
scroll to position [206, 0]
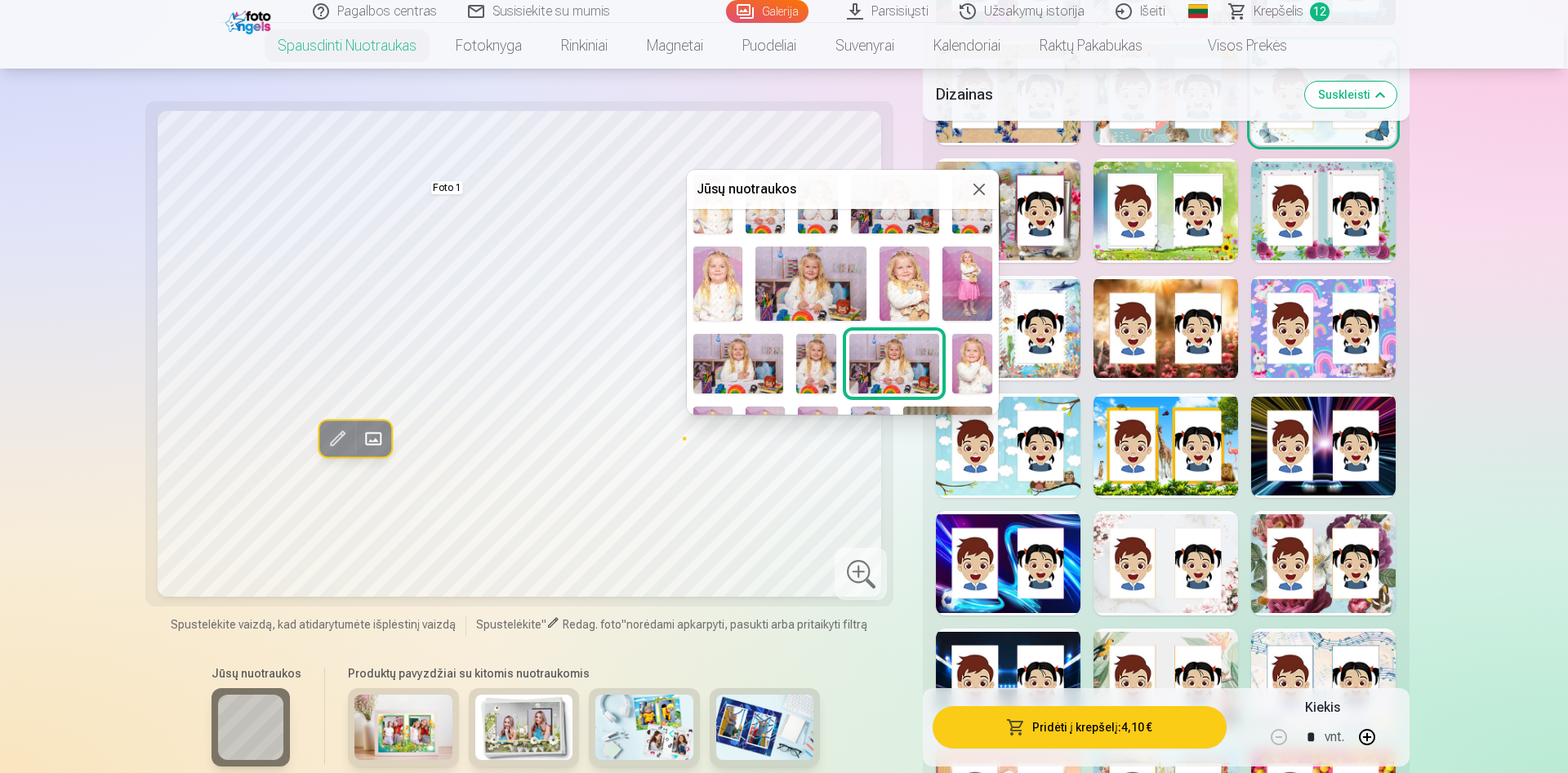
click at [978, 291] on img at bounding box center [967, 284] width 50 height 74
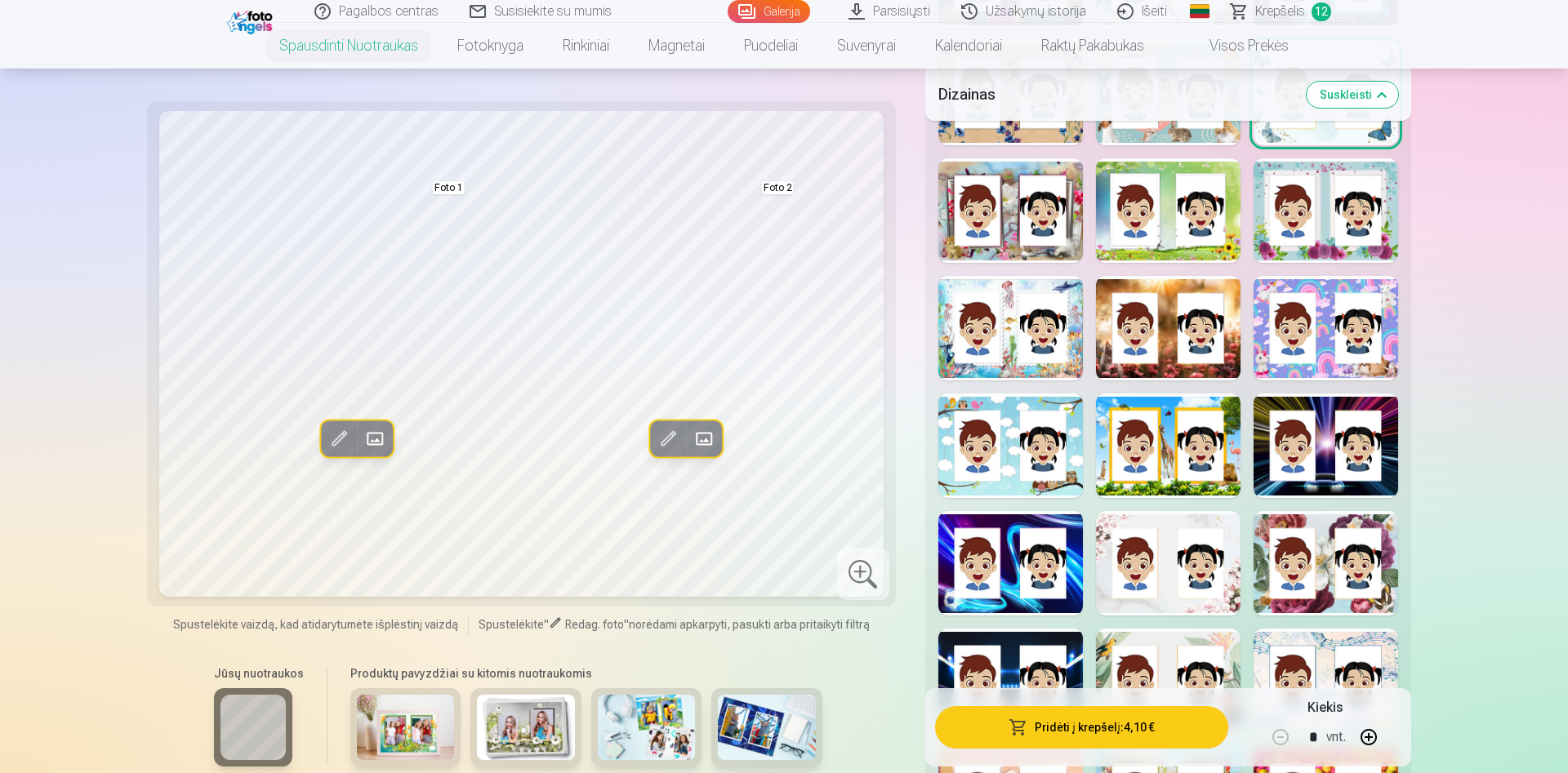
click at [1022, 418] on div at bounding box center [1010, 445] width 145 height 104
click at [1177, 569] on div at bounding box center [1168, 564] width 145 height 104
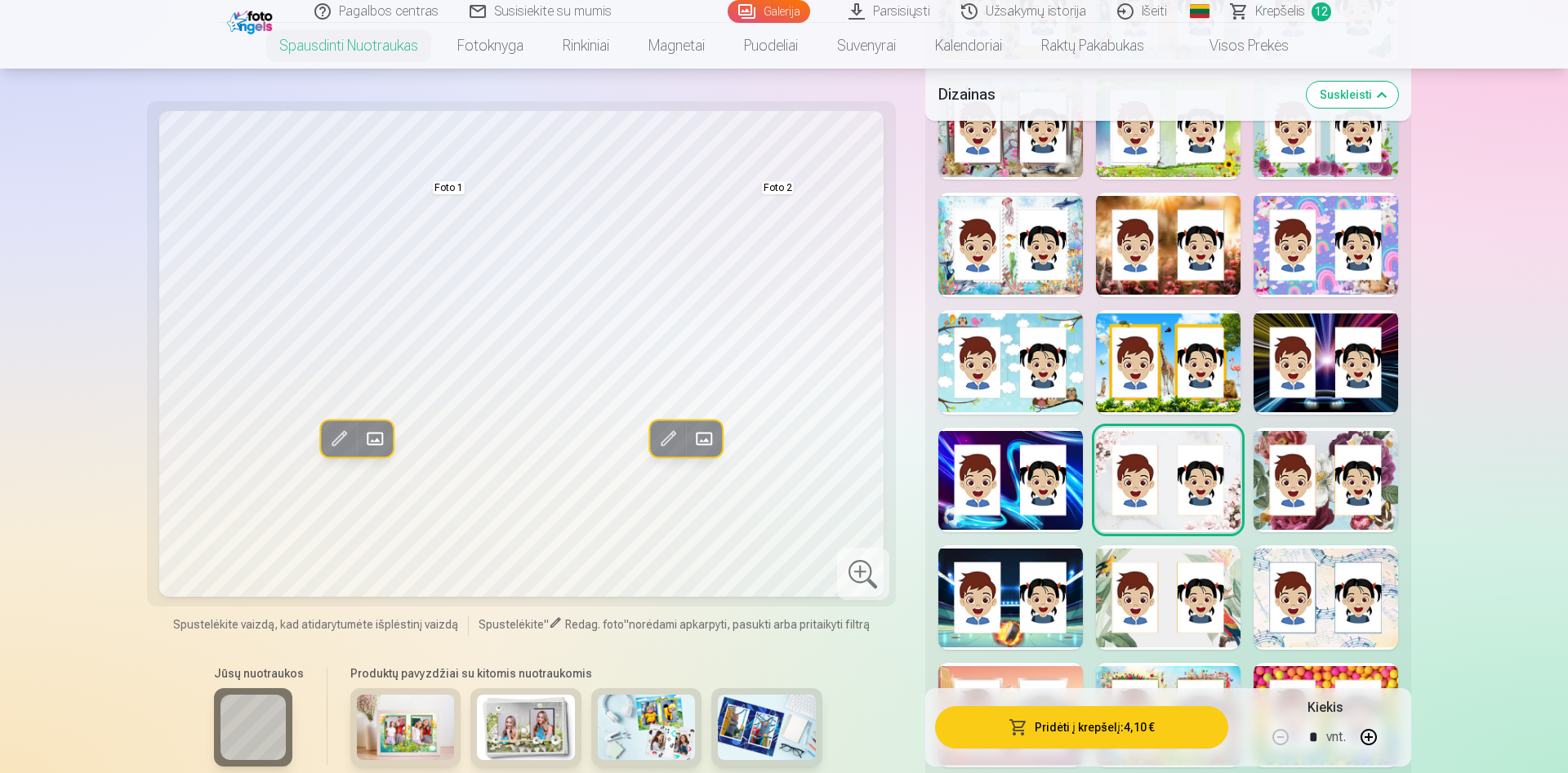
scroll to position [1249, 0]
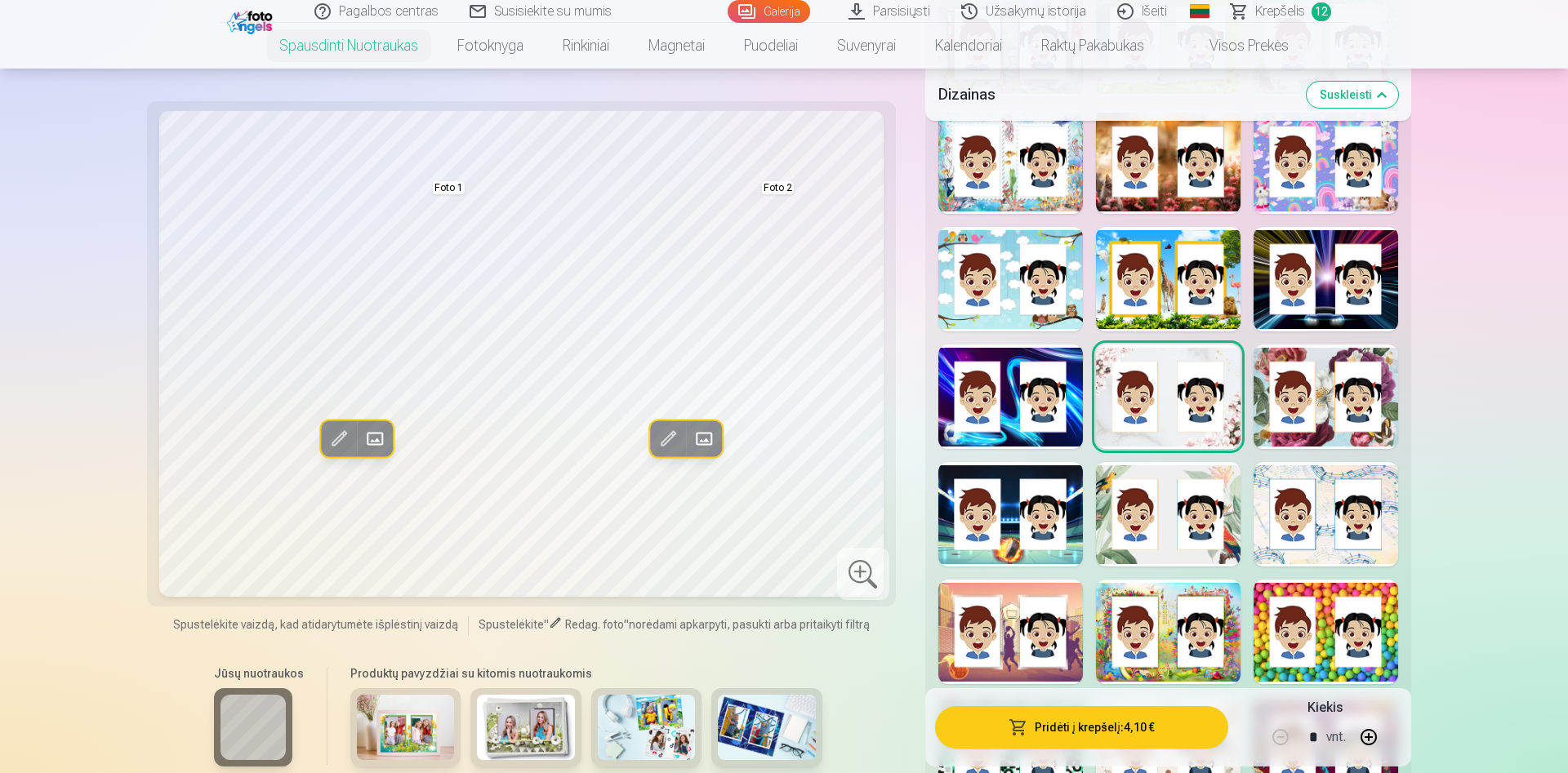
click at [1325, 507] on div at bounding box center [1325, 514] width 145 height 104
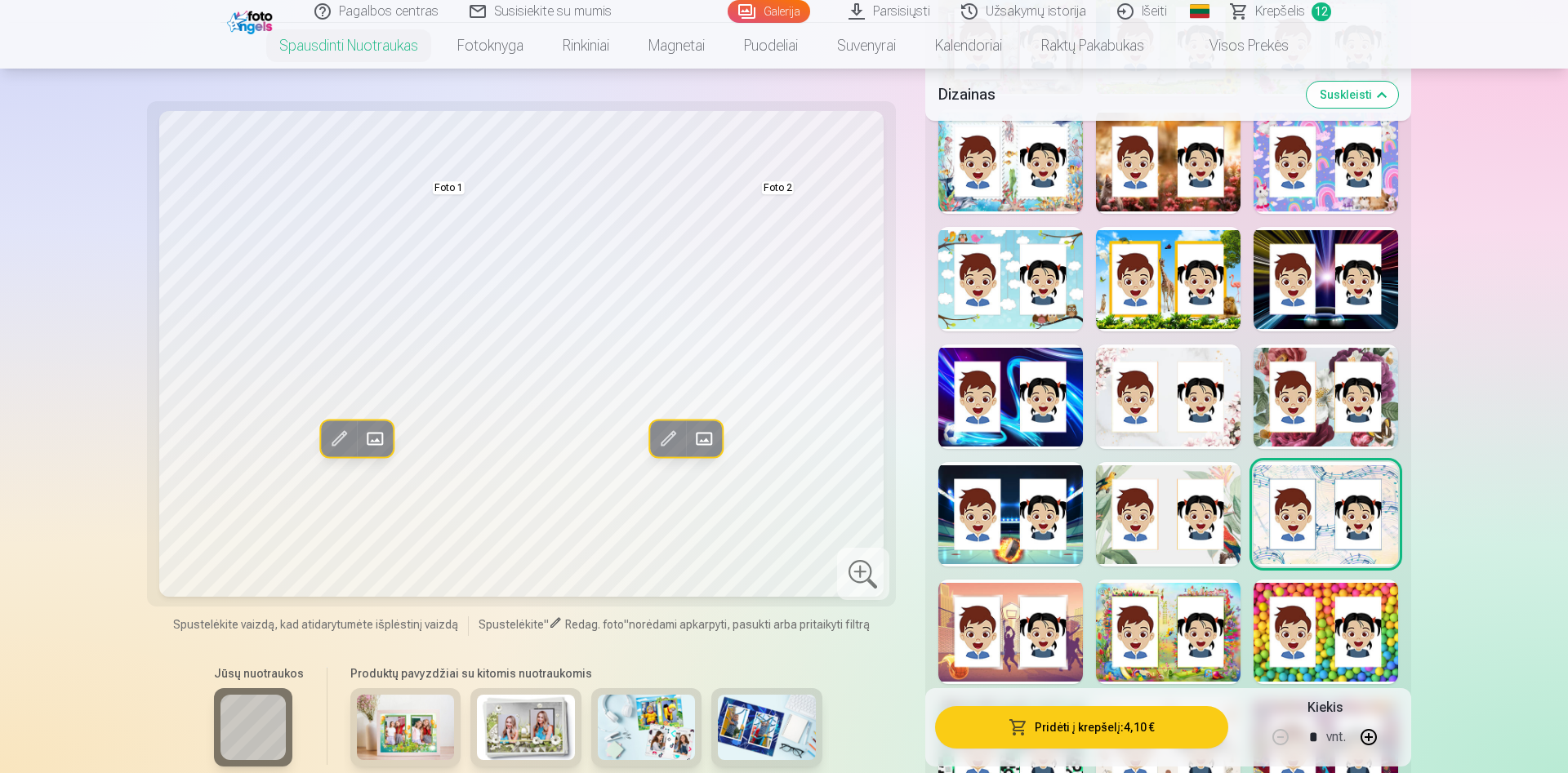
click at [1169, 622] on div at bounding box center [1168, 631] width 145 height 104
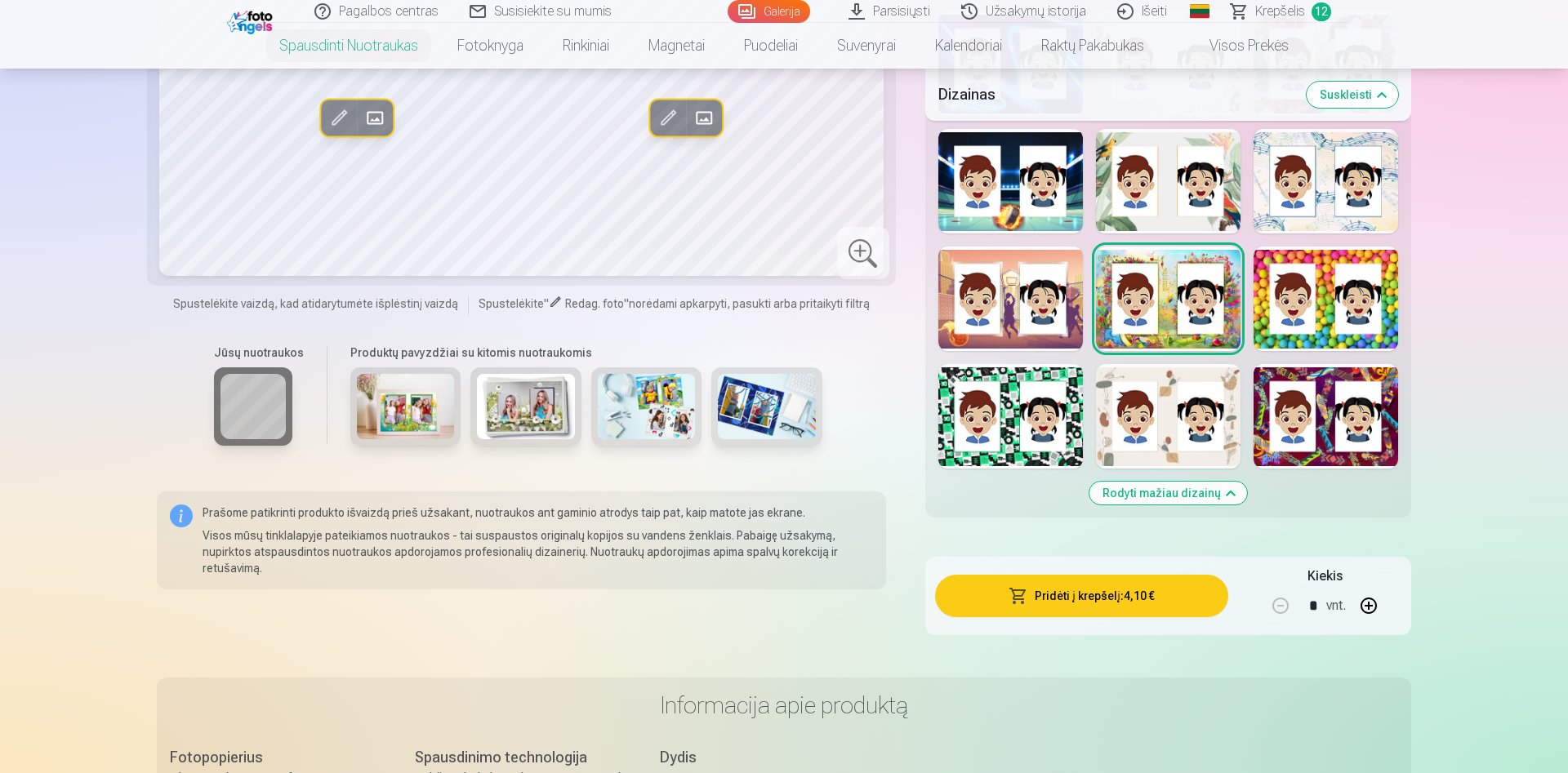
scroll to position [1665, 0]
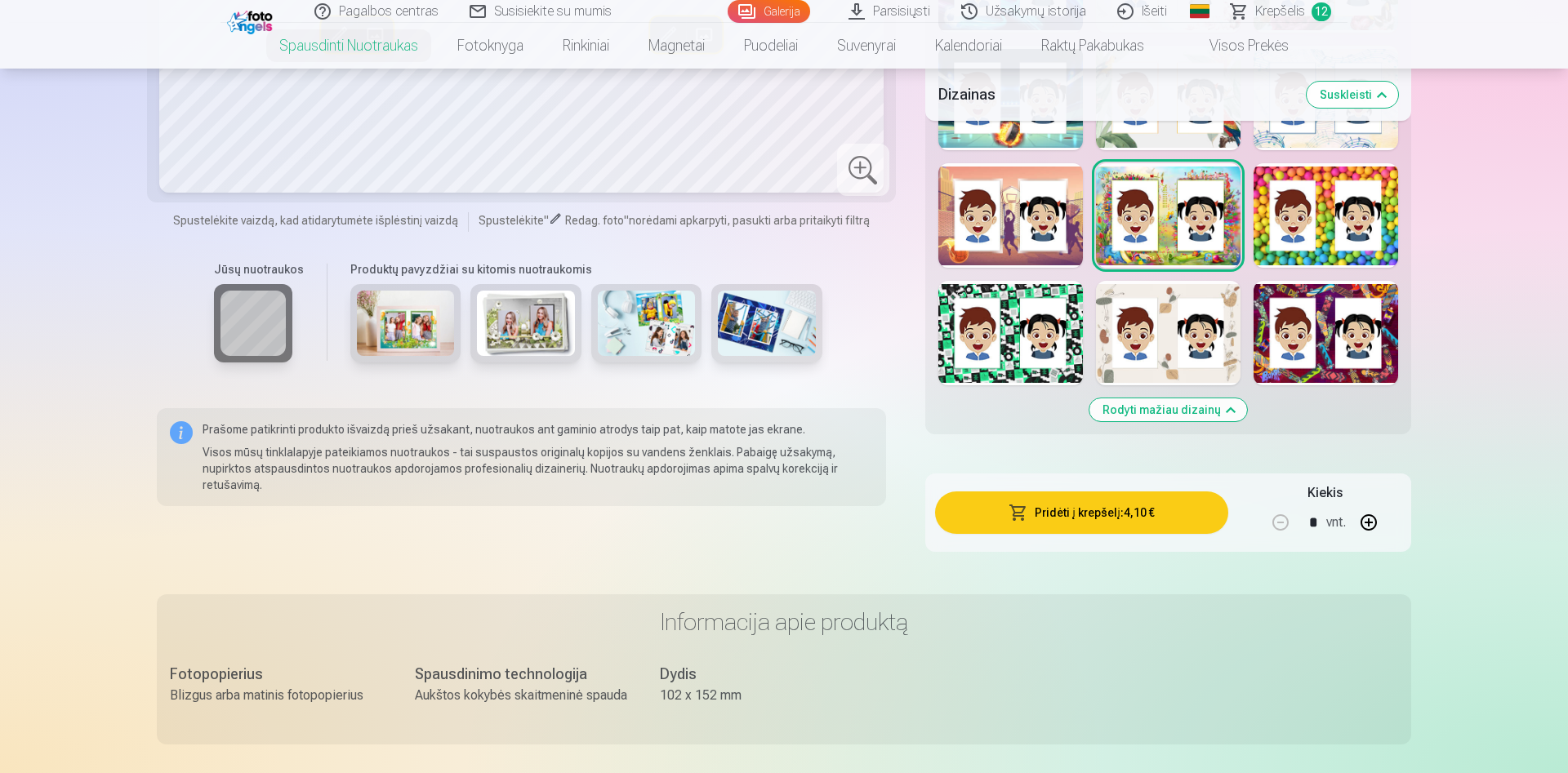
click at [1319, 358] on div at bounding box center [1325, 333] width 145 height 104
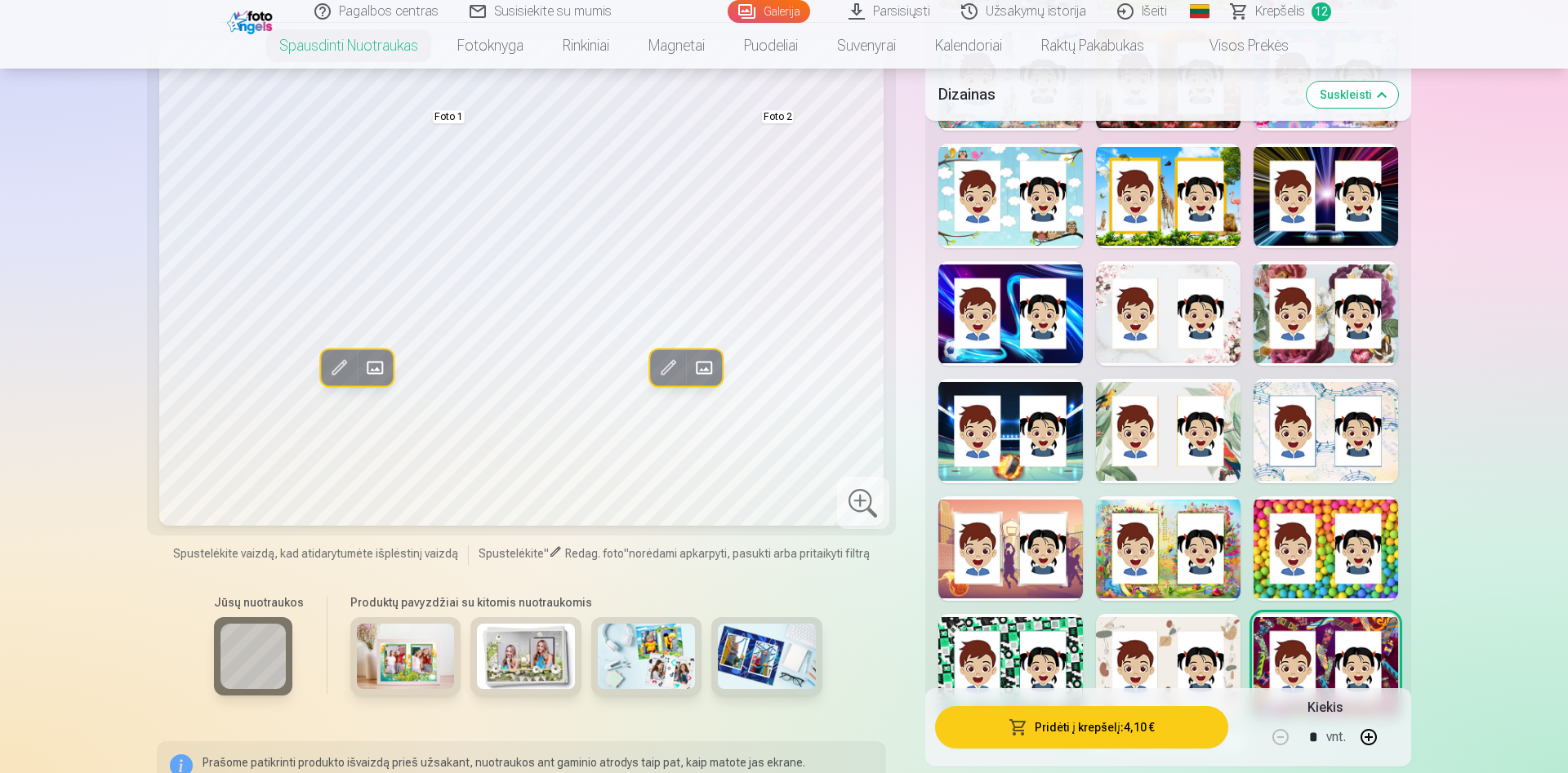
scroll to position [1499, 0]
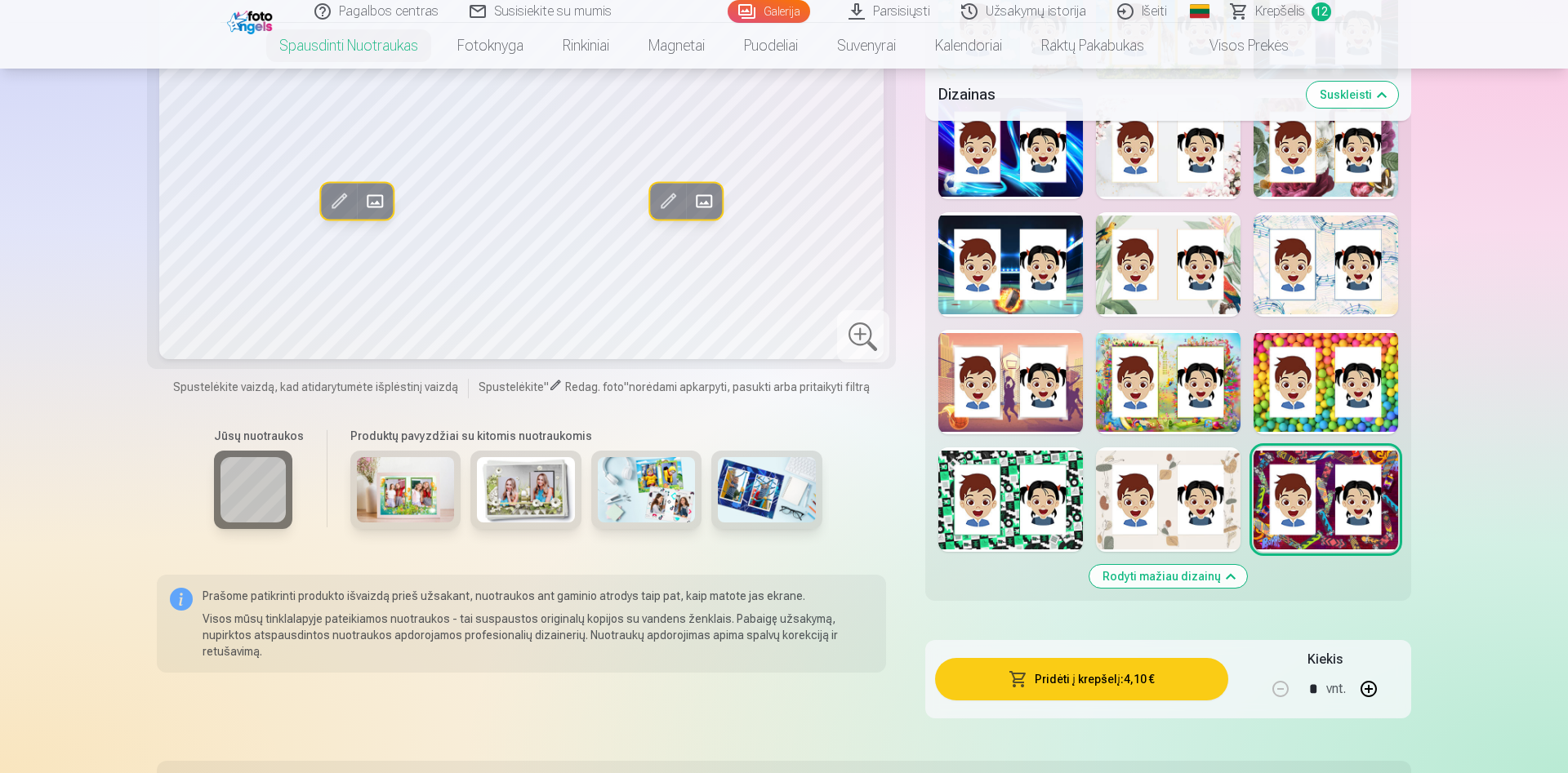
click at [1022, 485] on div at bounding box center [1010, 500] width 145 height 104
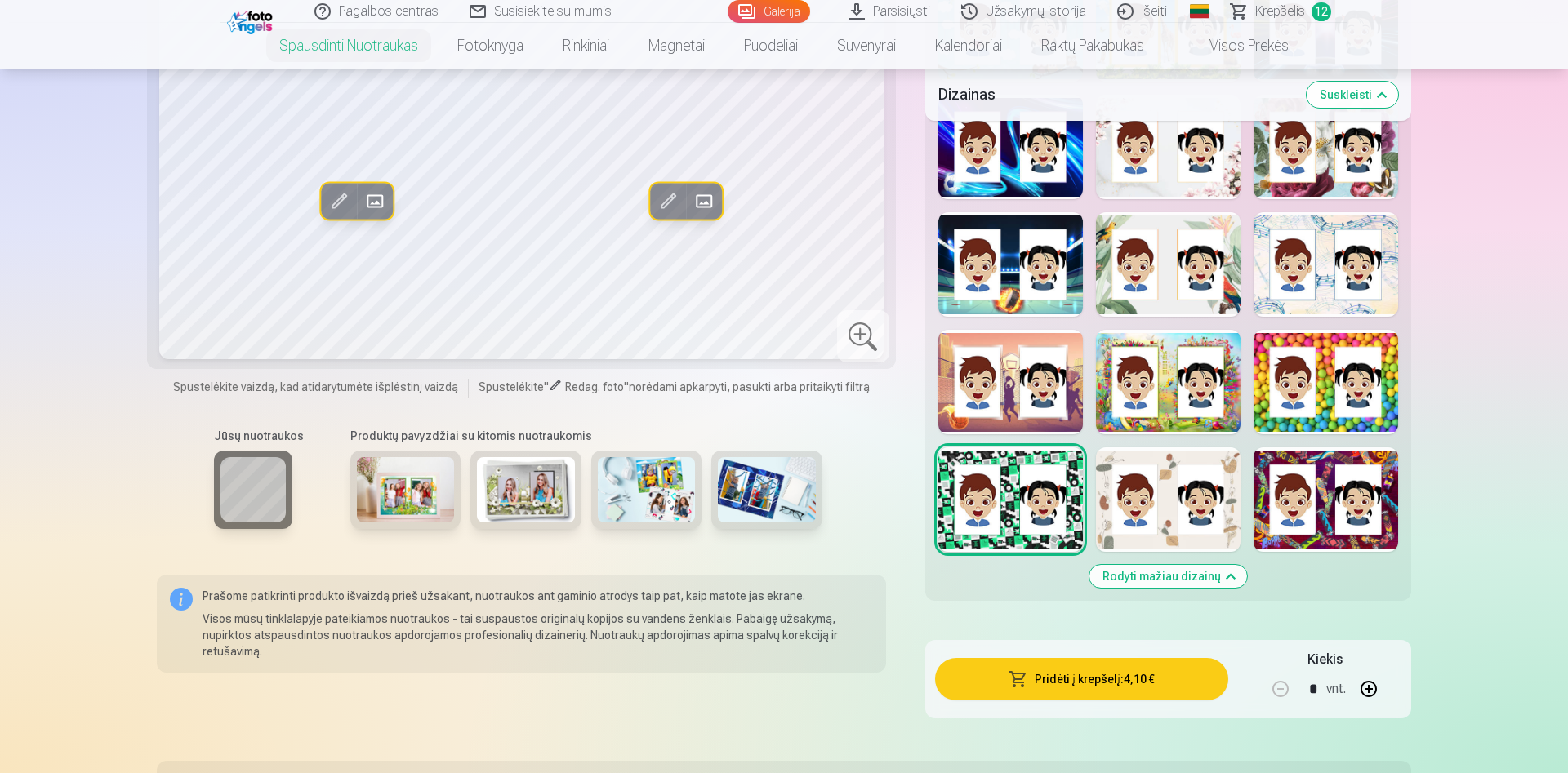
click at [1328, 246] on div at bounding box center [1325, 264] width 145 height 104
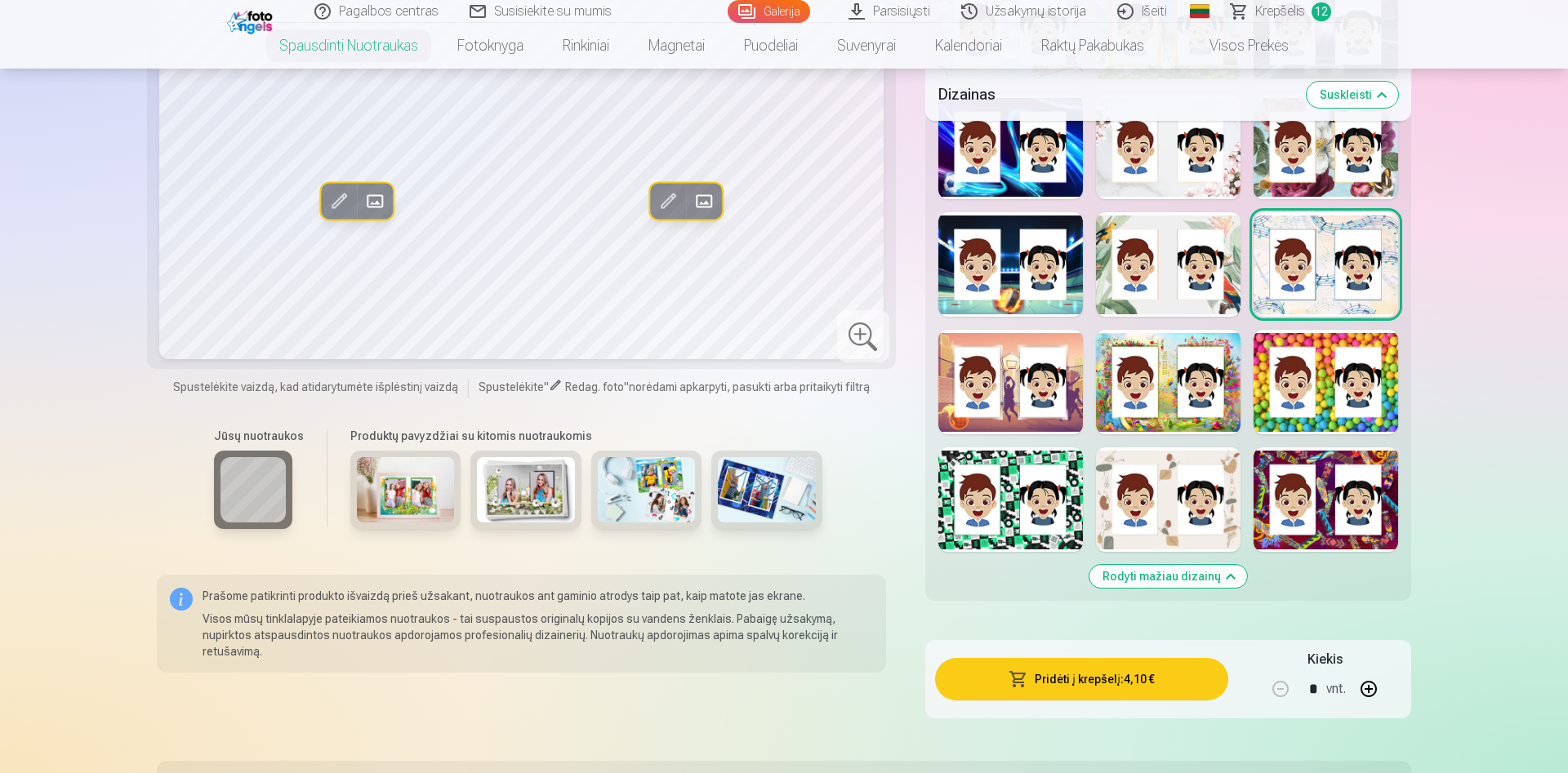
click at [1173, 274] on div at bounding box center [1168, 264] width 145 height 104
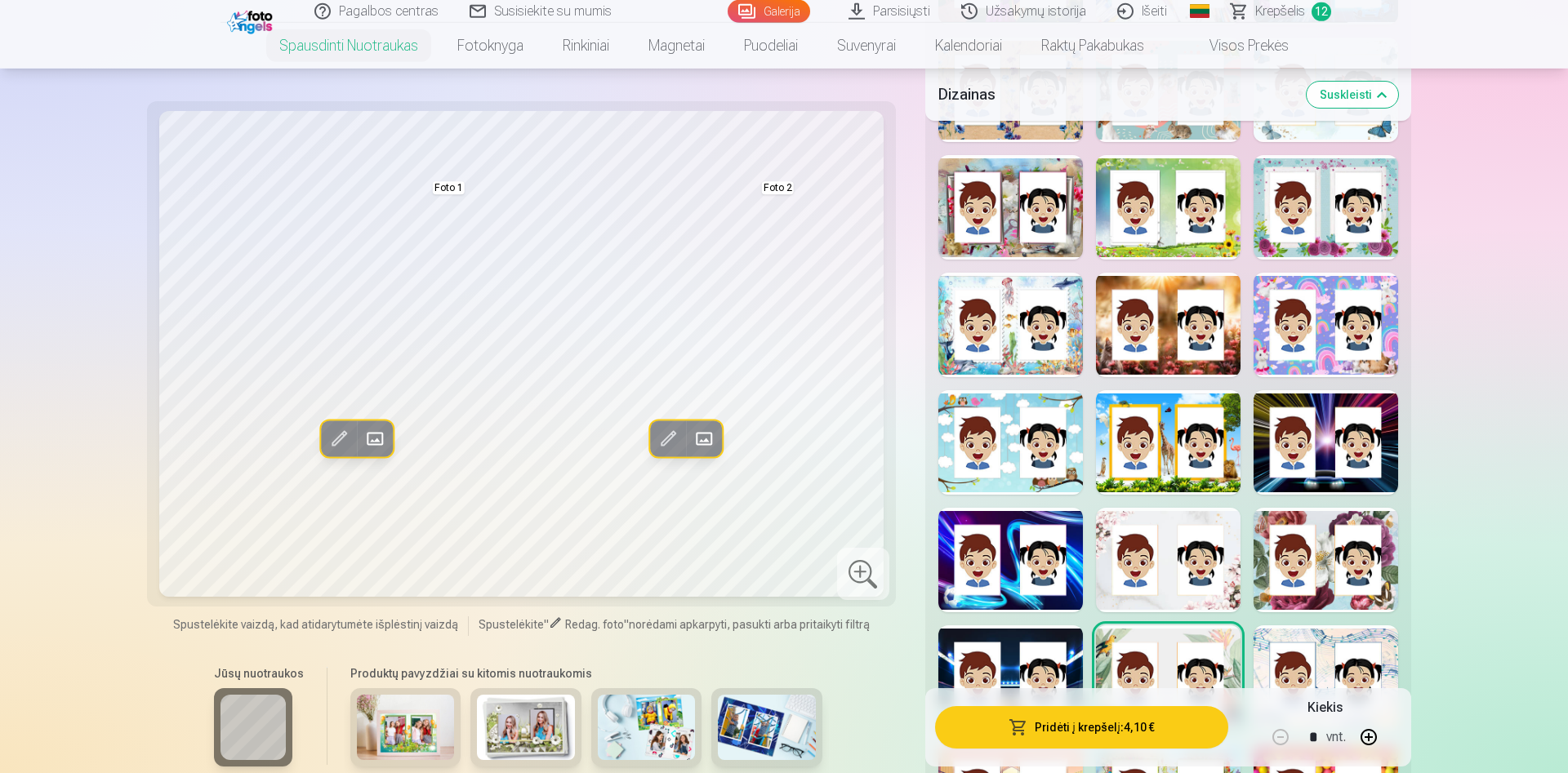
scroll to position [1083, 0]
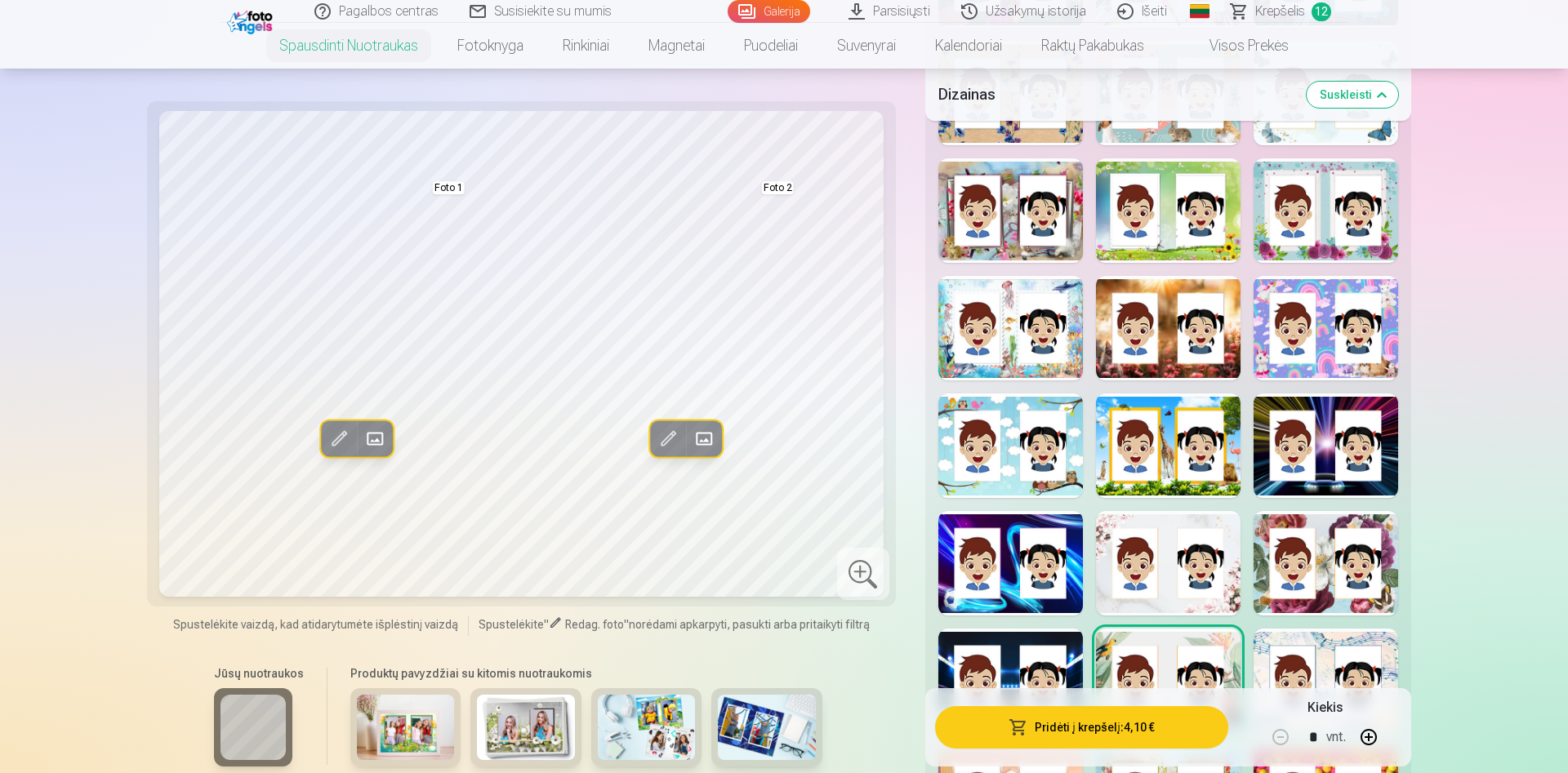
click at [1341, 444] on div at bounding box center [1325, 445] width 145 height 104
click at [1306, 343] on div at bounding box center [1325, 328] width 145 height 104
click at [1076, 444] on div at bounding box center [1010, 445] width 145 height 104
click at [1041, 358] on div at bounding box center [1010, 328] width 145 height 104
click at [1307, 232] on div at bounding box center [1325, 210] width 145 height 104
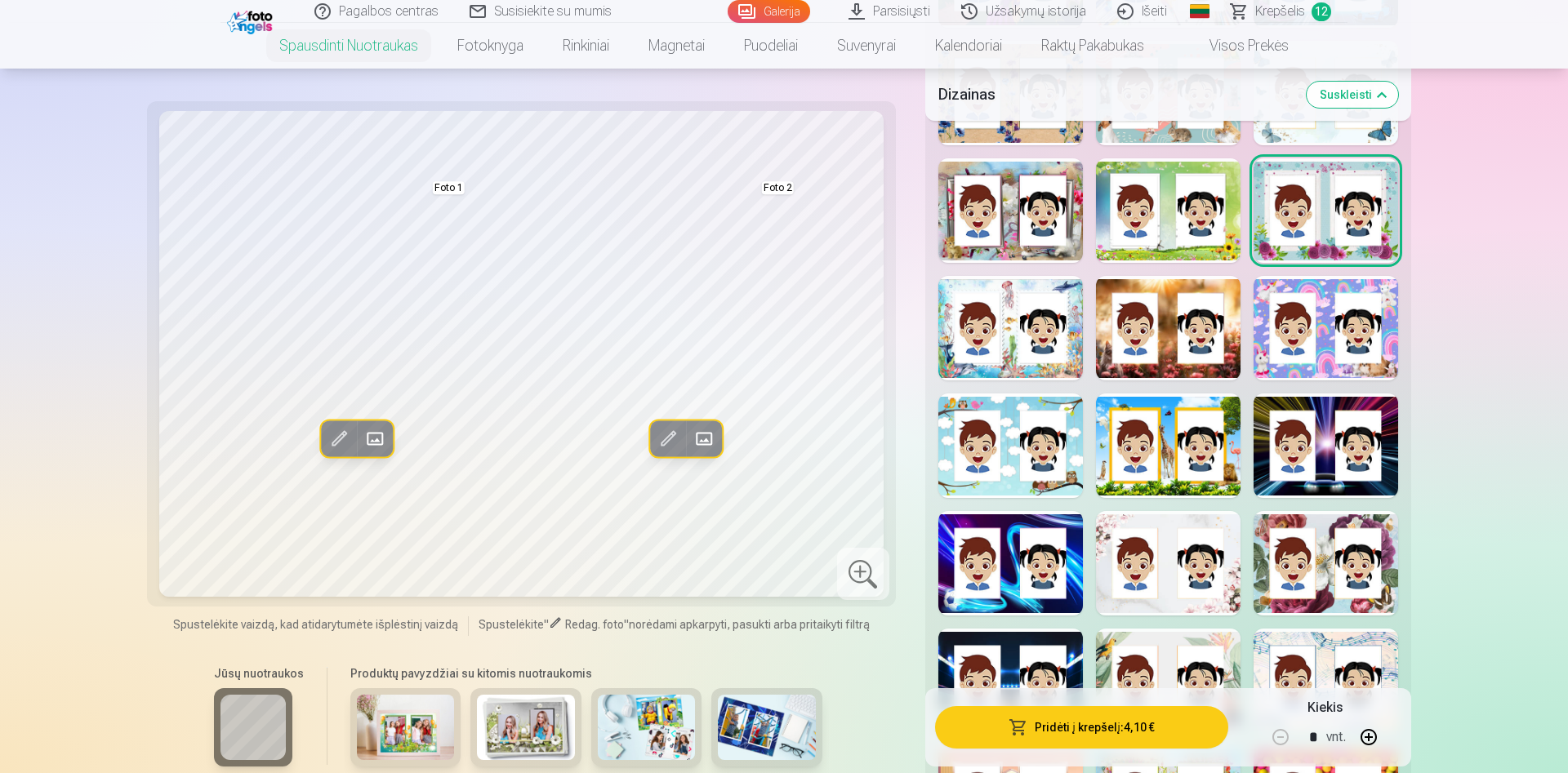
click at [1204, 220] on div at bounding box center [1168, 210] width 145 height 104
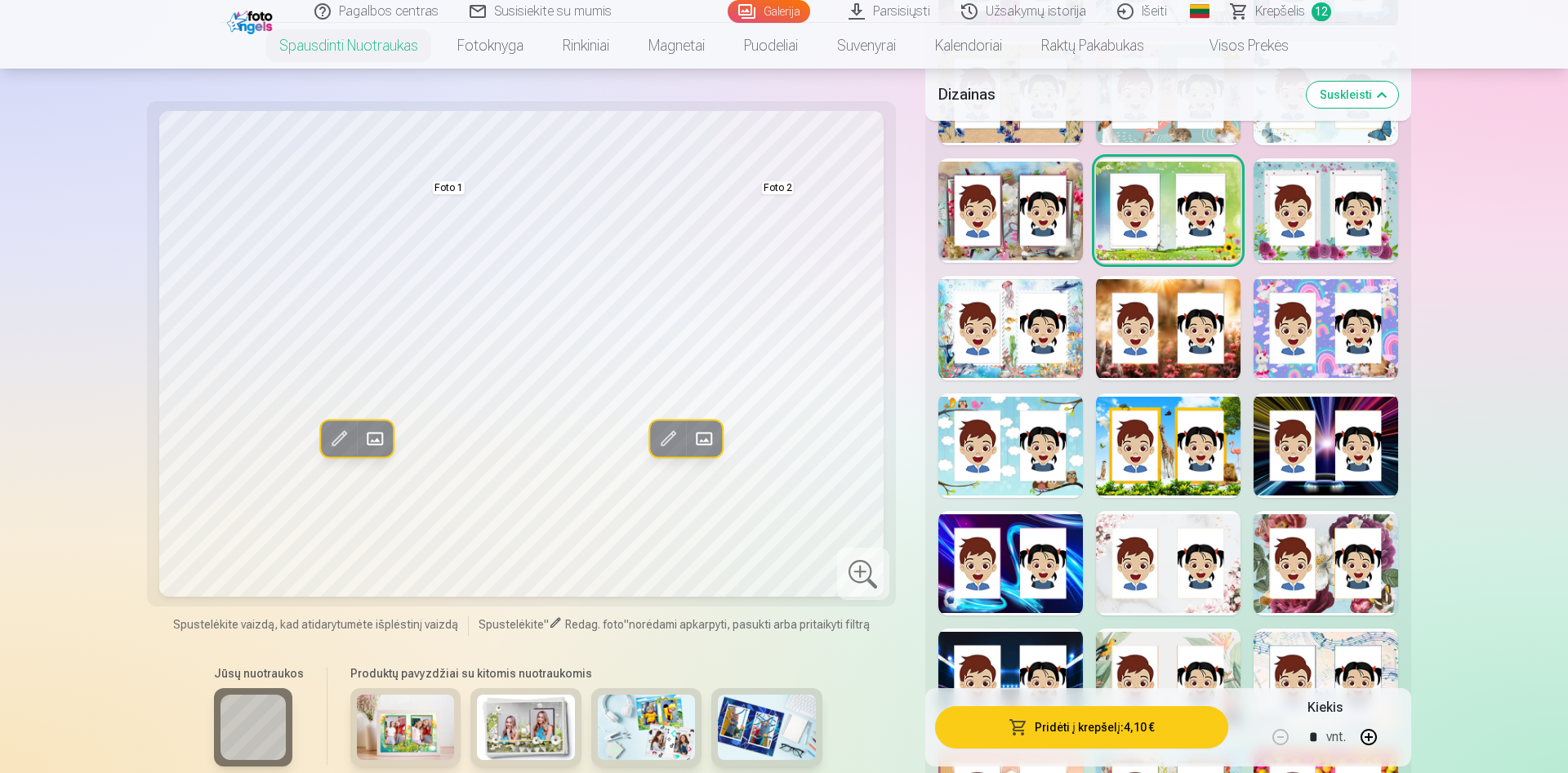
click at [1019, 214] on div at bounding box center [1010, 210] width 145 height 104
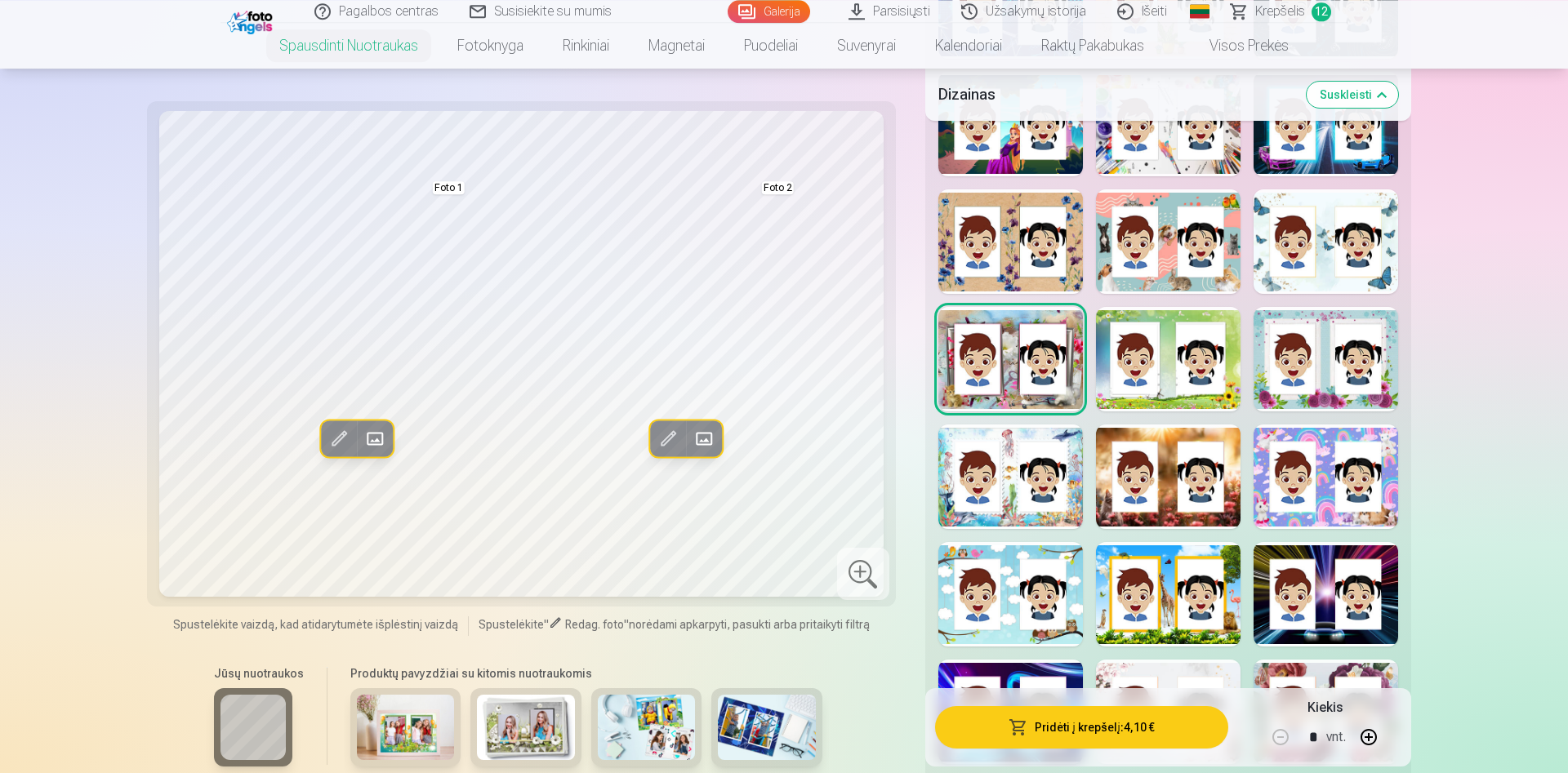
scroll to position [916, 0]
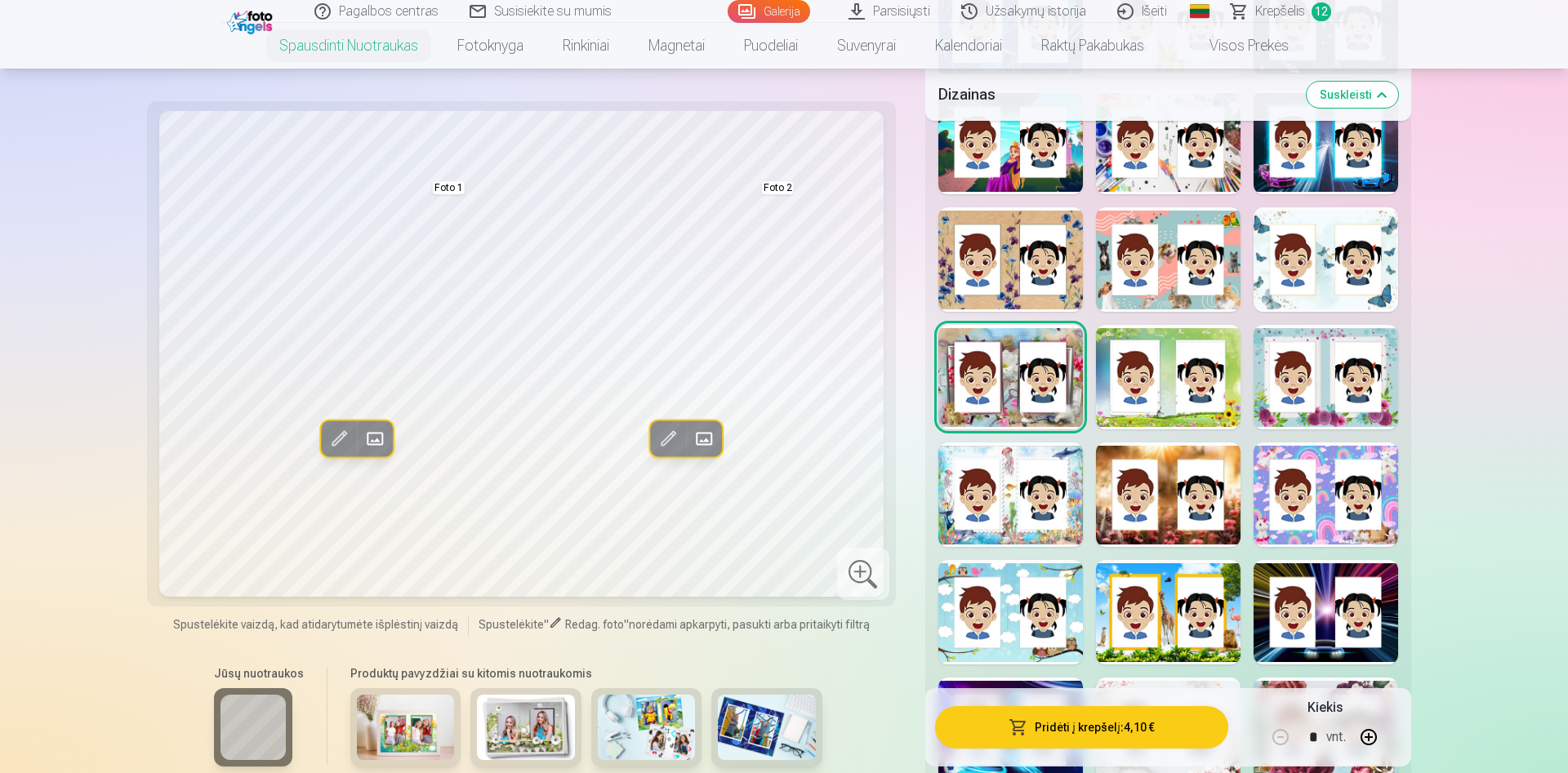
click at [1344, 255] on div at bounding box center [1325, 260] width 145 height 104
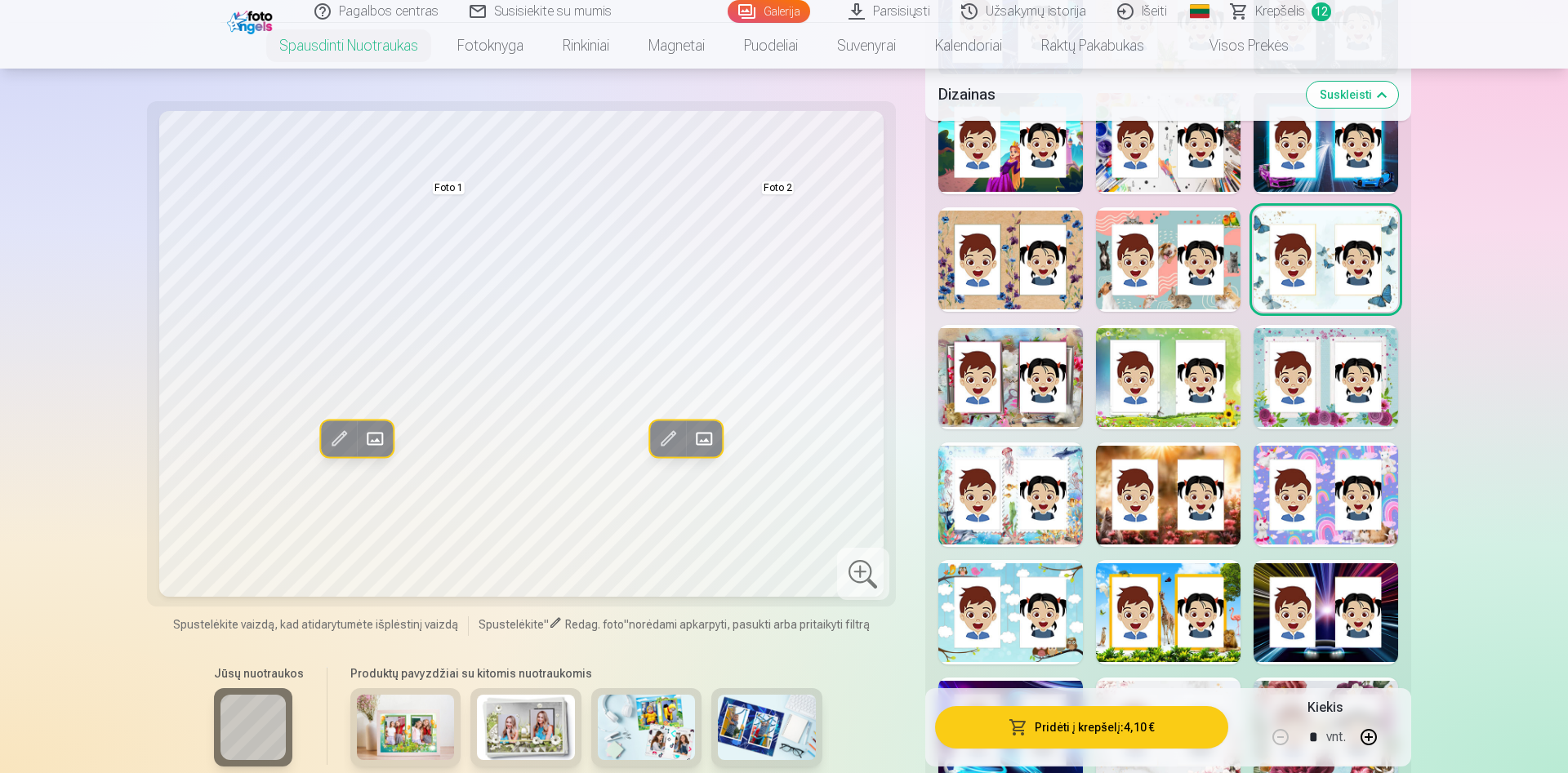
click at [1195, 256] on div at bounding box center [1168, 260] width 145 height 104
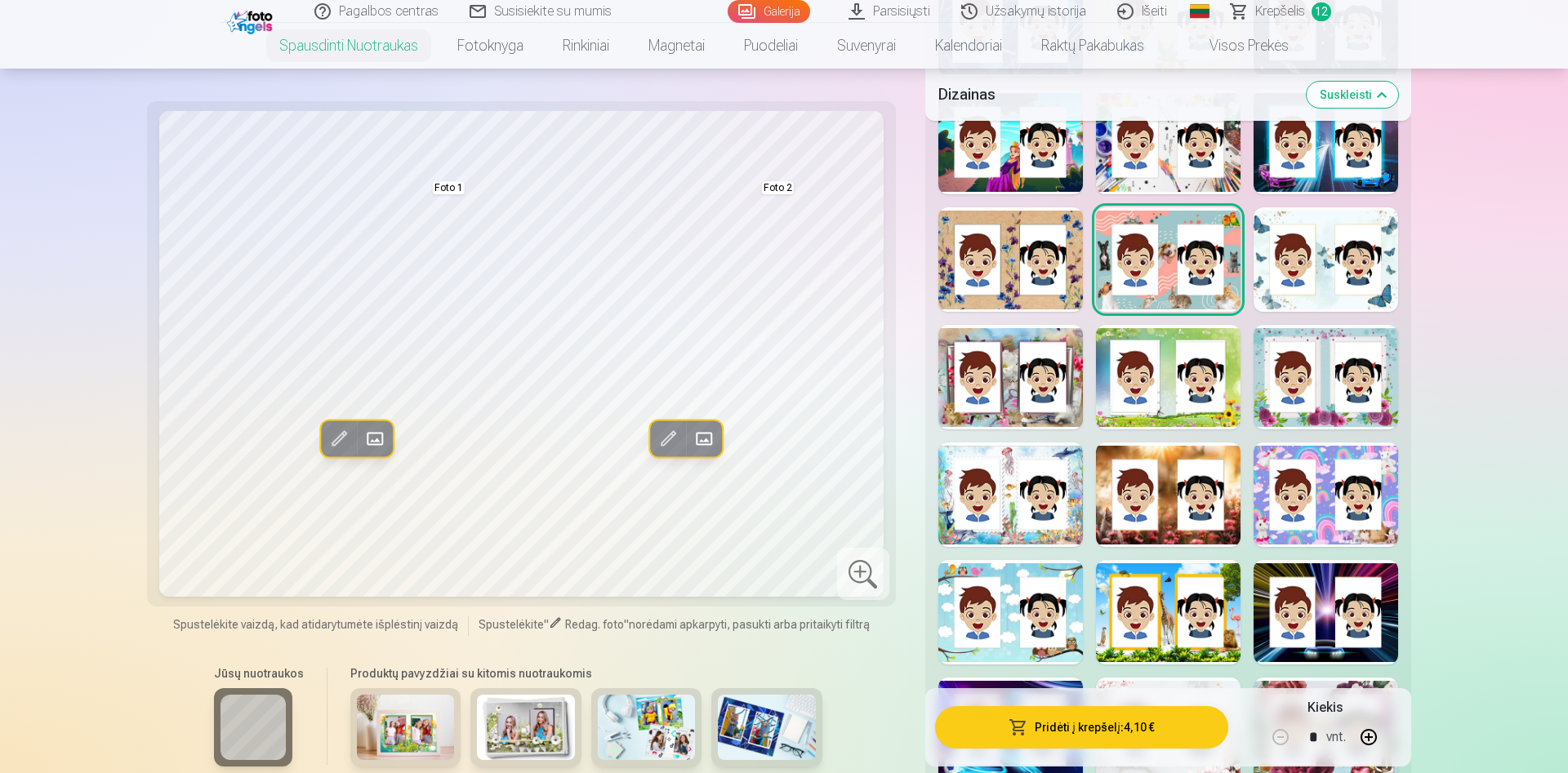
click at [1041, 266] on div at bounding box center [1010, 260] width 145 height 104
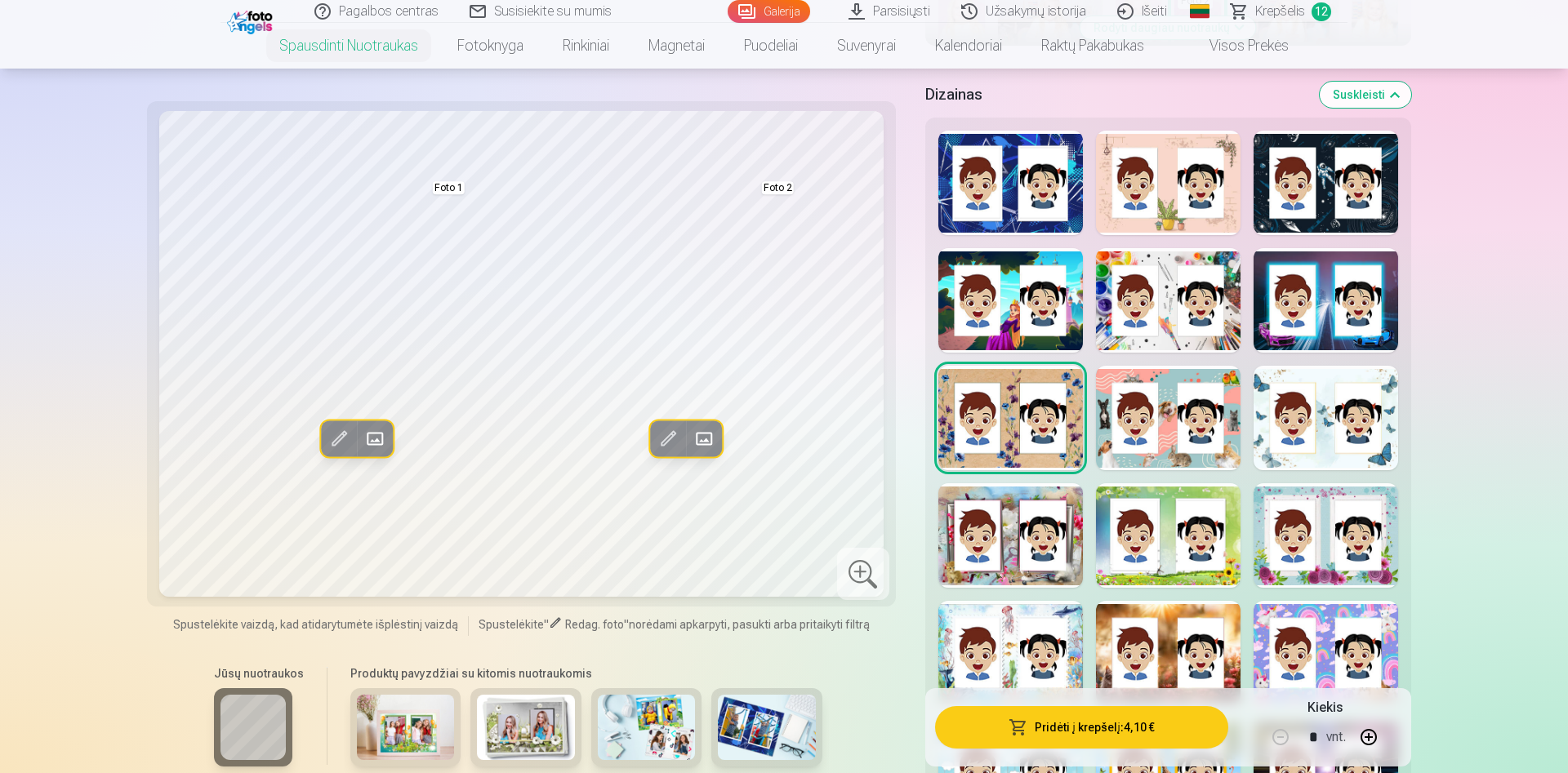
scroll to position [750, 0]
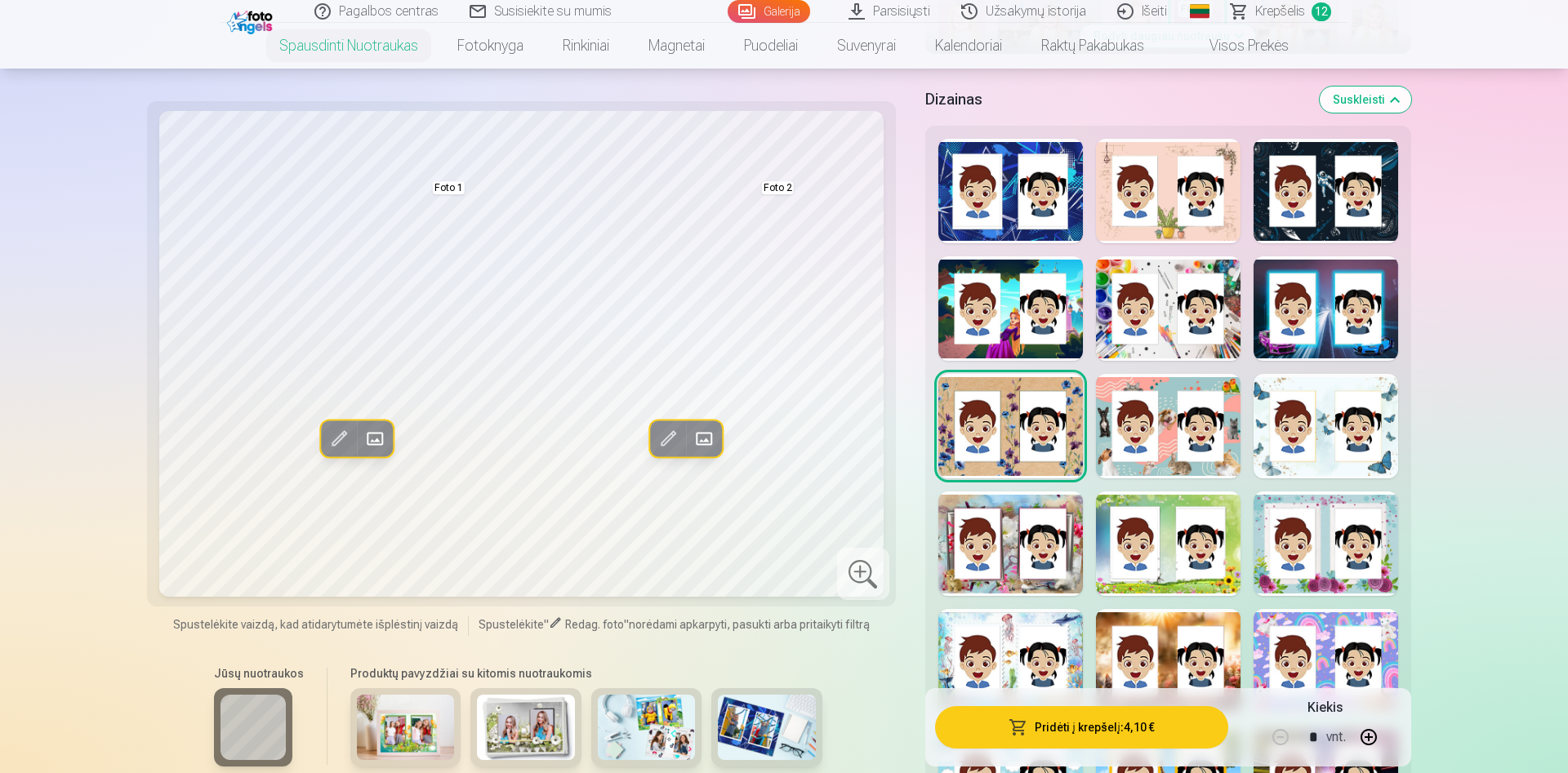
click at [1205, 305] on div at bounding box center [1168, 309] width 145 height 104
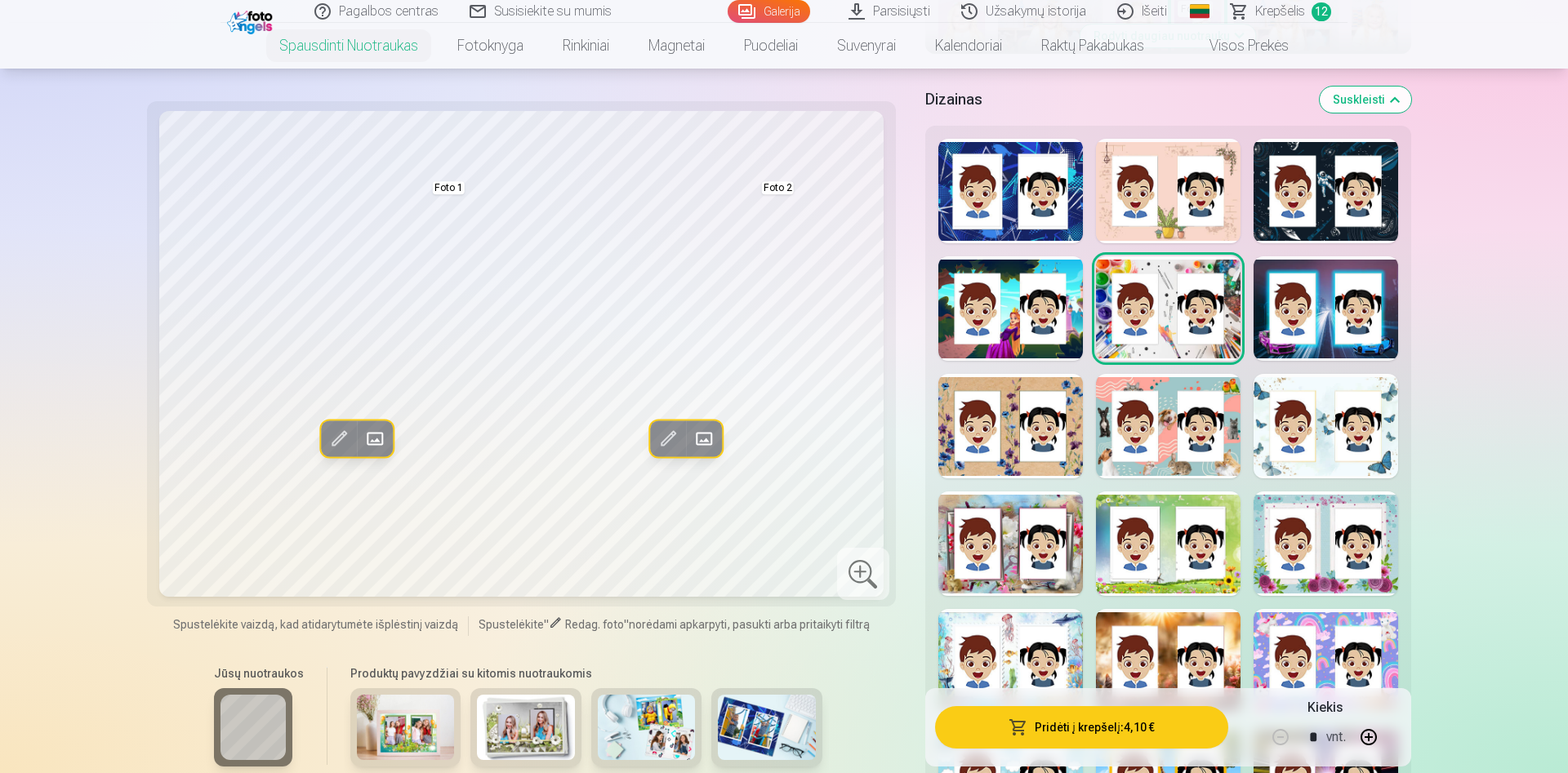
click at [1001, 306] on div at bounding box center [1010, 309] width 145 height 104
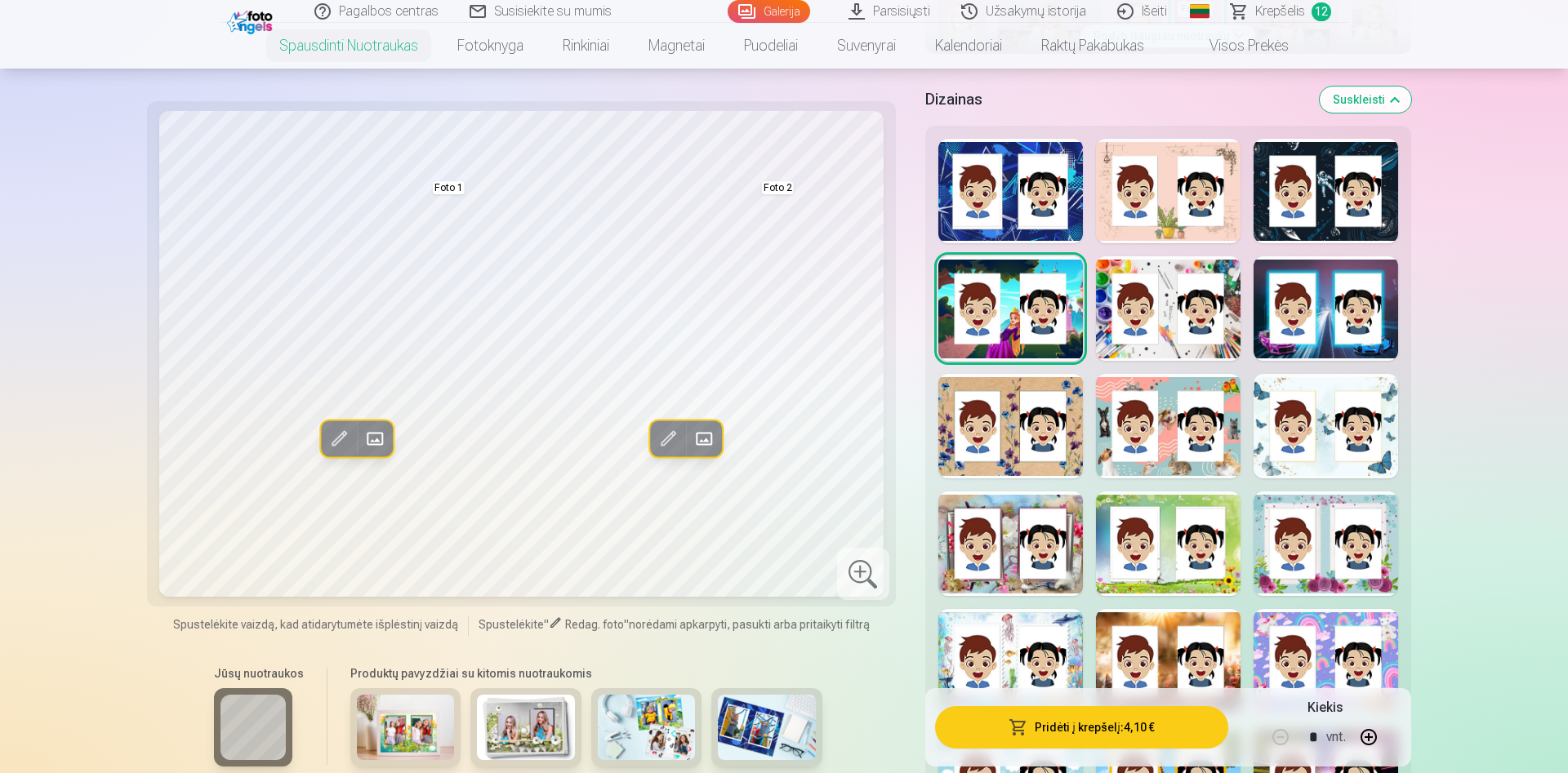
click at [1023, 208] on div at bounding box center [1010, 191] width 145 height 104
click at [1150, 192] on div at bounding box center [1168, 191] width 145 height 104
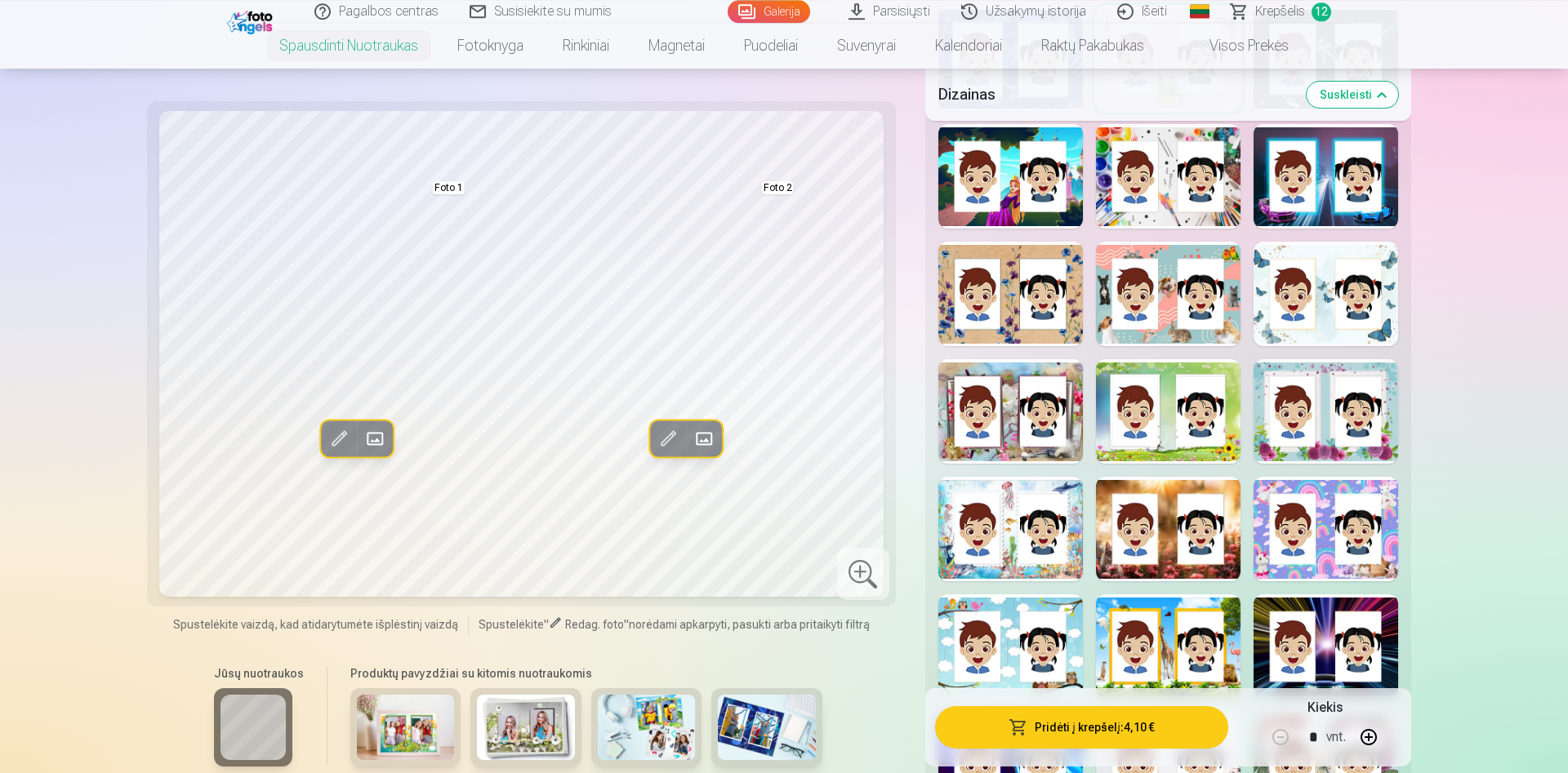
scroll to position [999, 0]
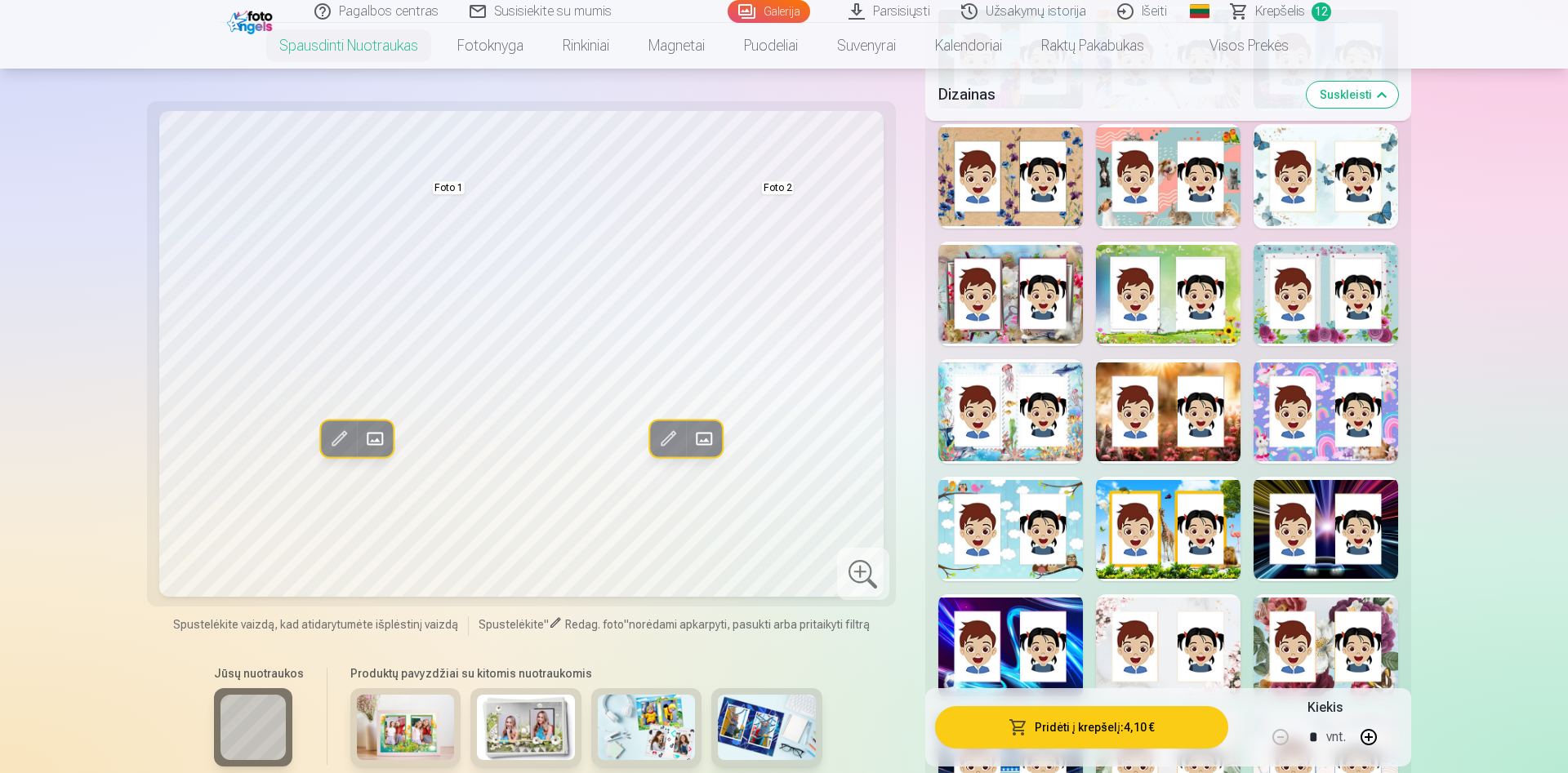
click at [705, 435] on span at bounding box center [705, 439] width 26 height 26
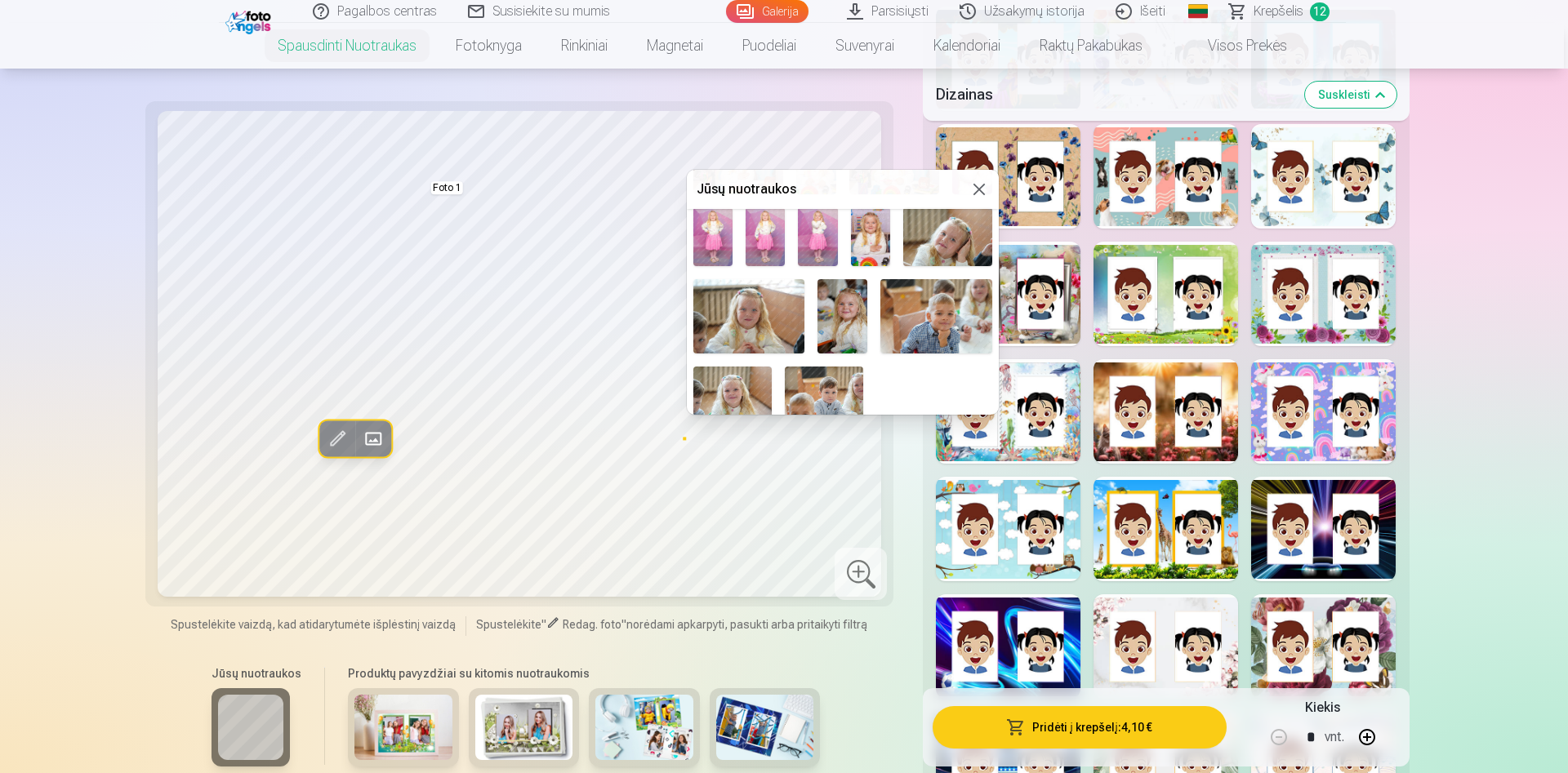
scroll to position [411, 0]
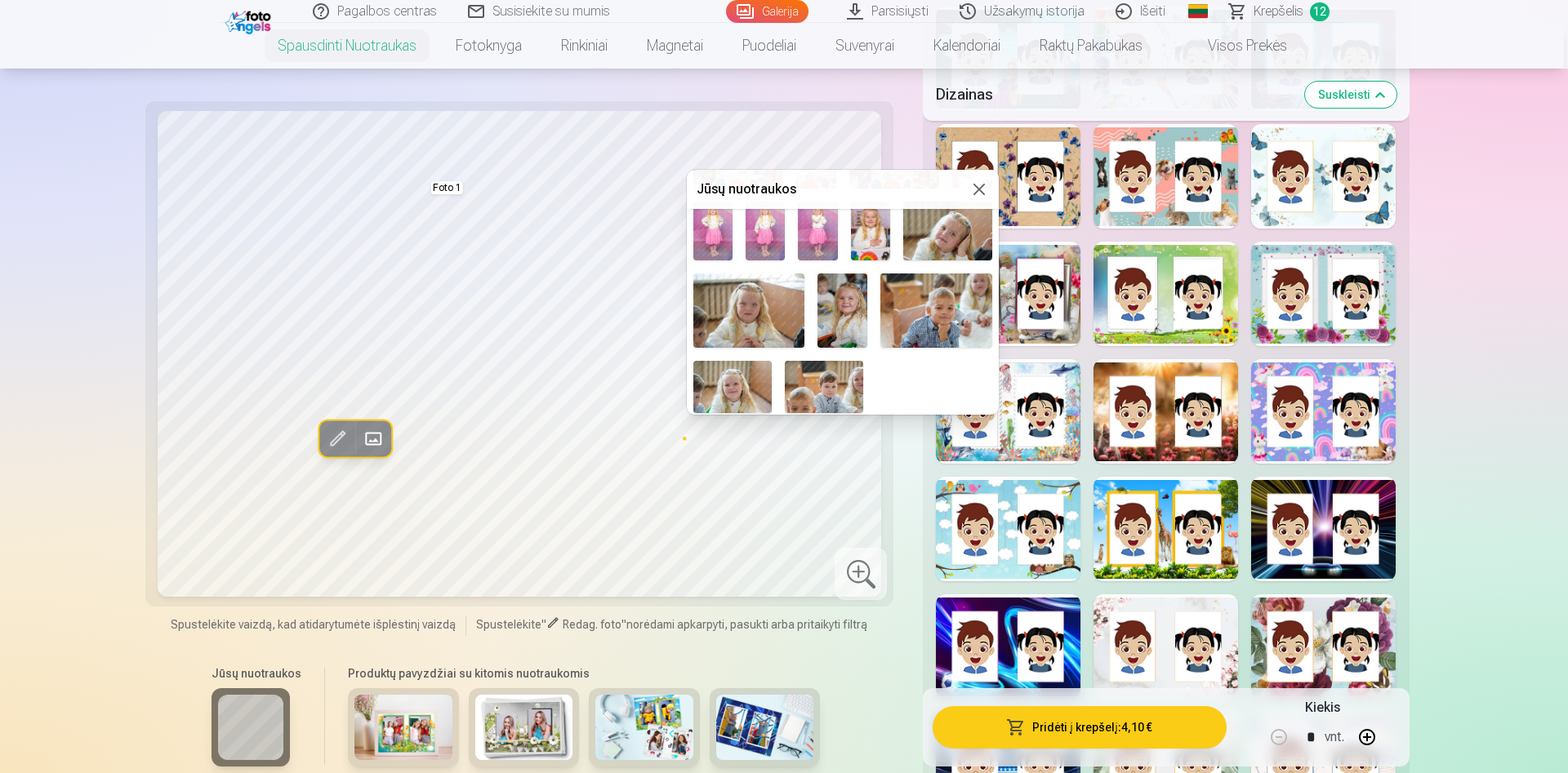
click at [722, 239] on img at bounding box center [713, 231] width 39 height 59
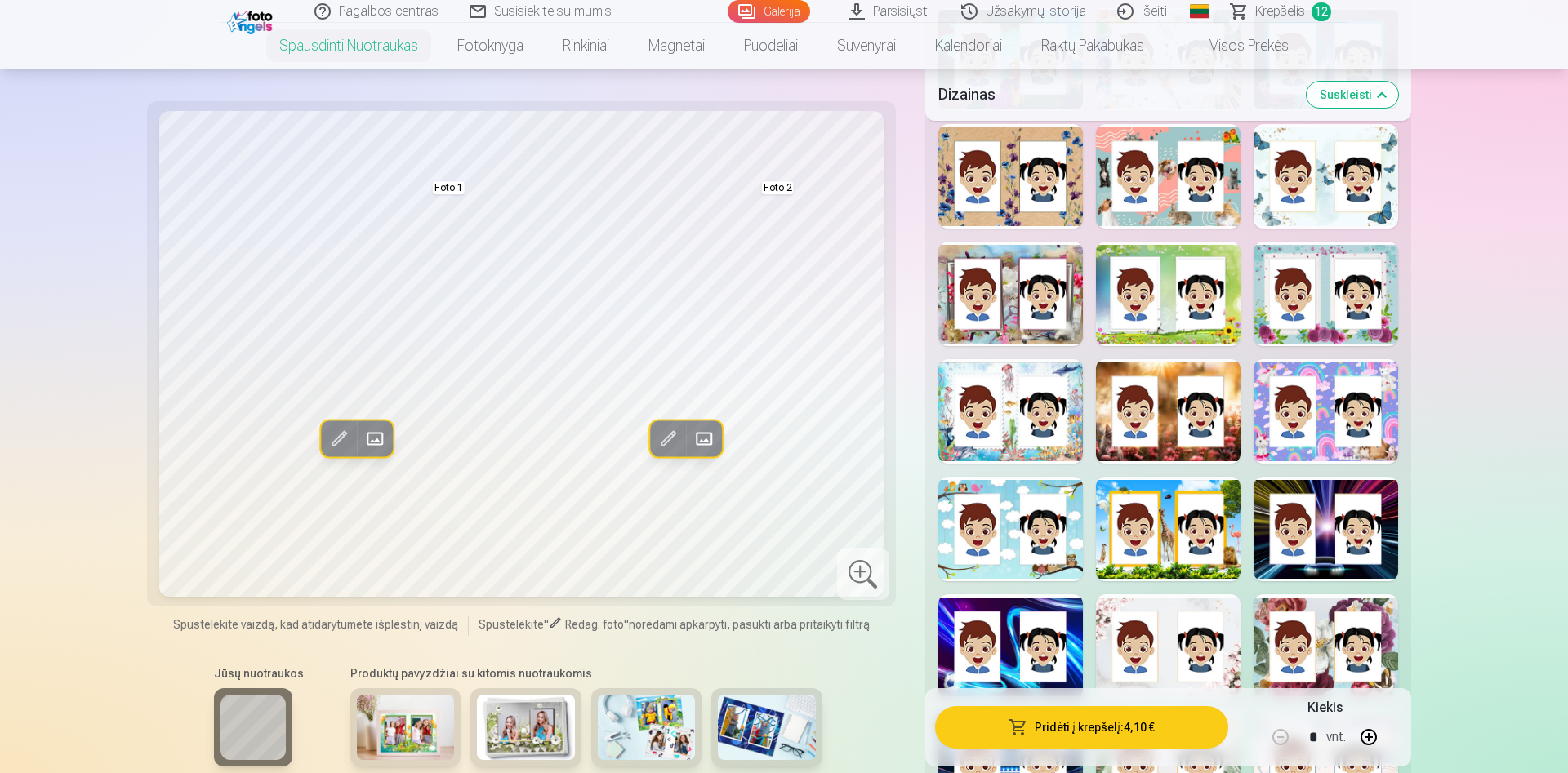
click at [1118, 737] on button "Pridėti į krepšelį : 4,10 €" at bounding box center [1082, 727] width 293 height 42
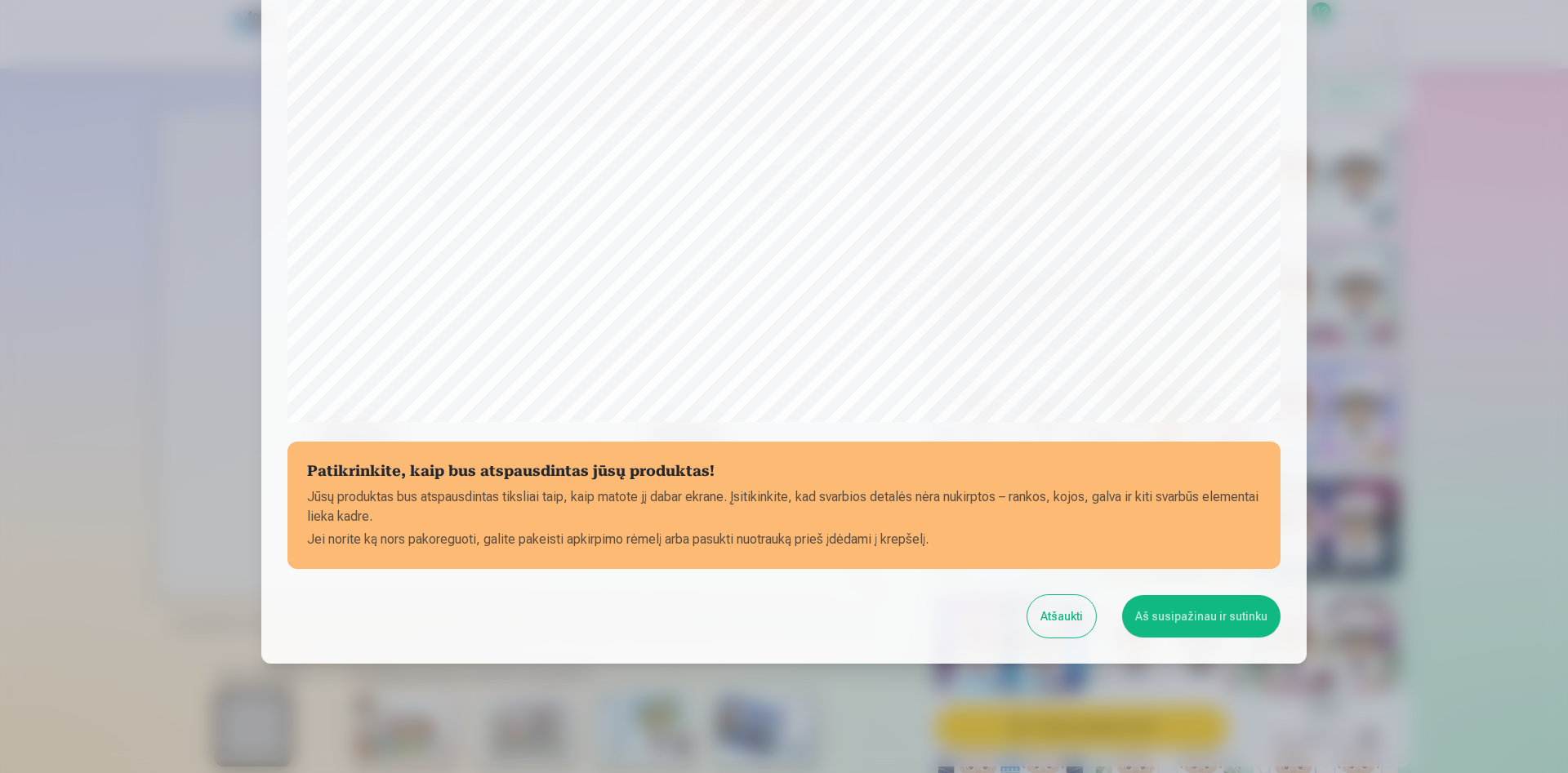
scroll to position [402, 0]
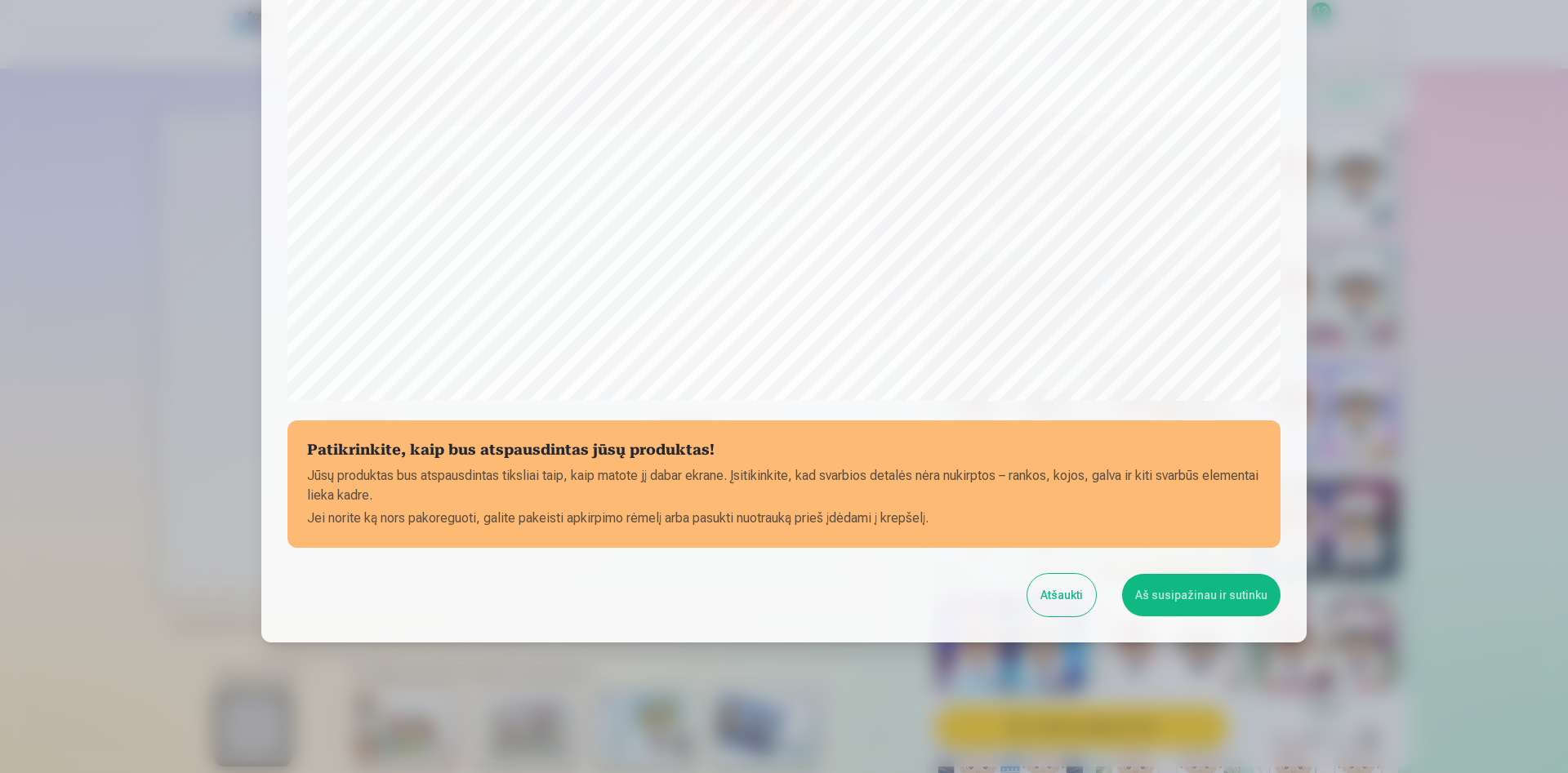
click at [1222, 593] on button "Aš susipažinau ir sutinku" at bounding box center [1200, 594] width 158 height 42
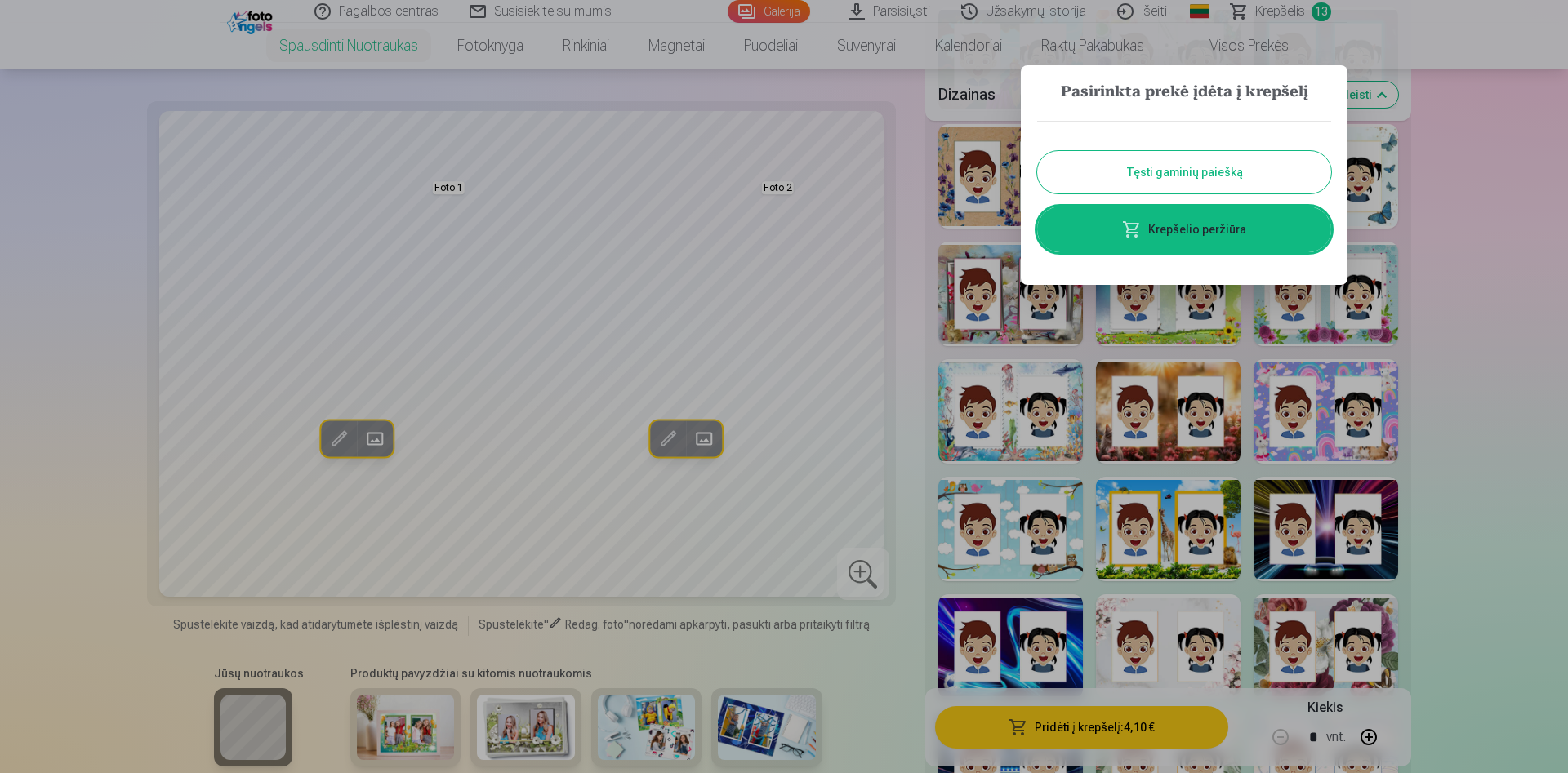
click at [1427, 113] on div at bounding box center [784, 386] width 1568 height 773
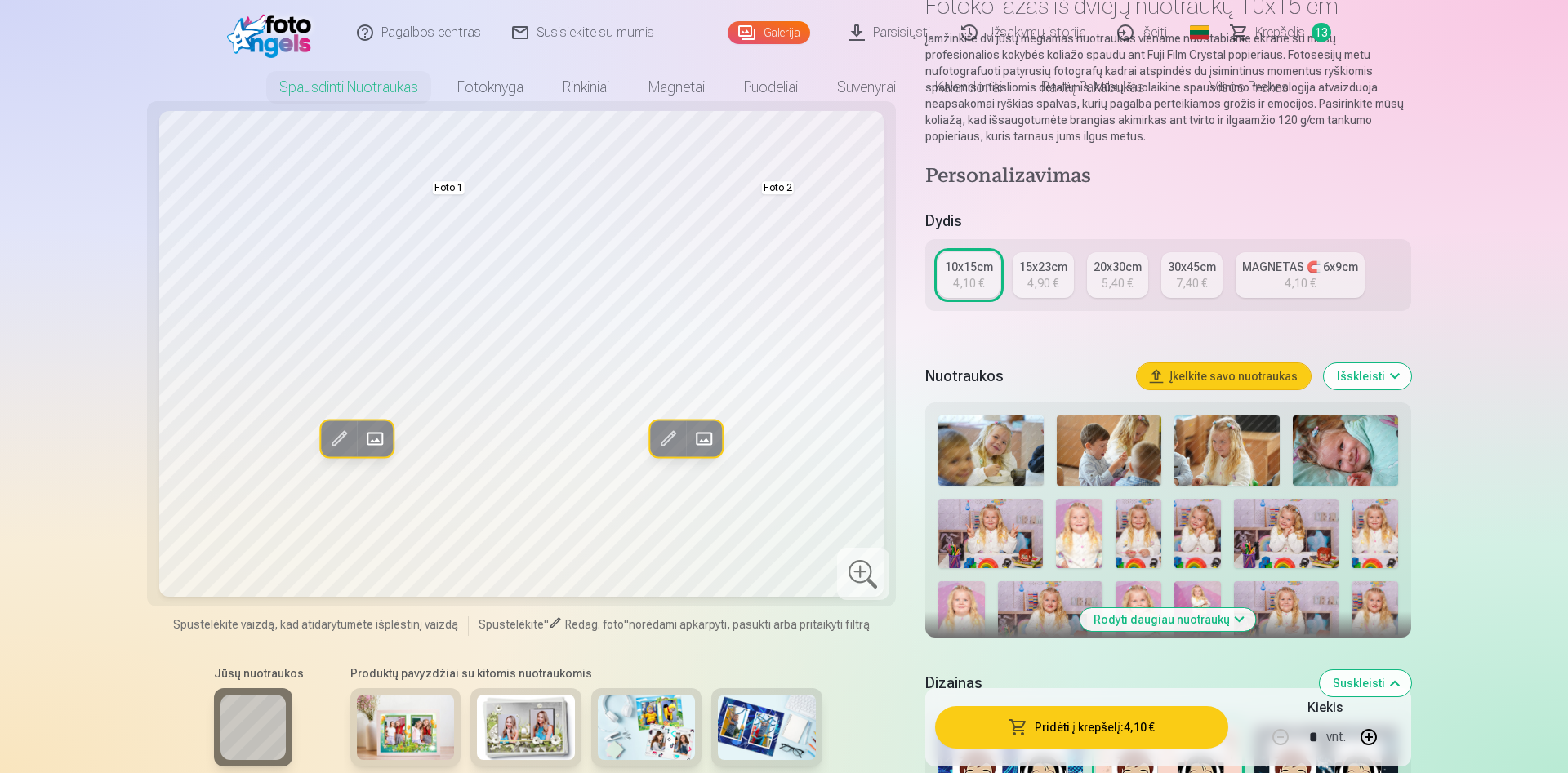
scroll to position [0, 0]
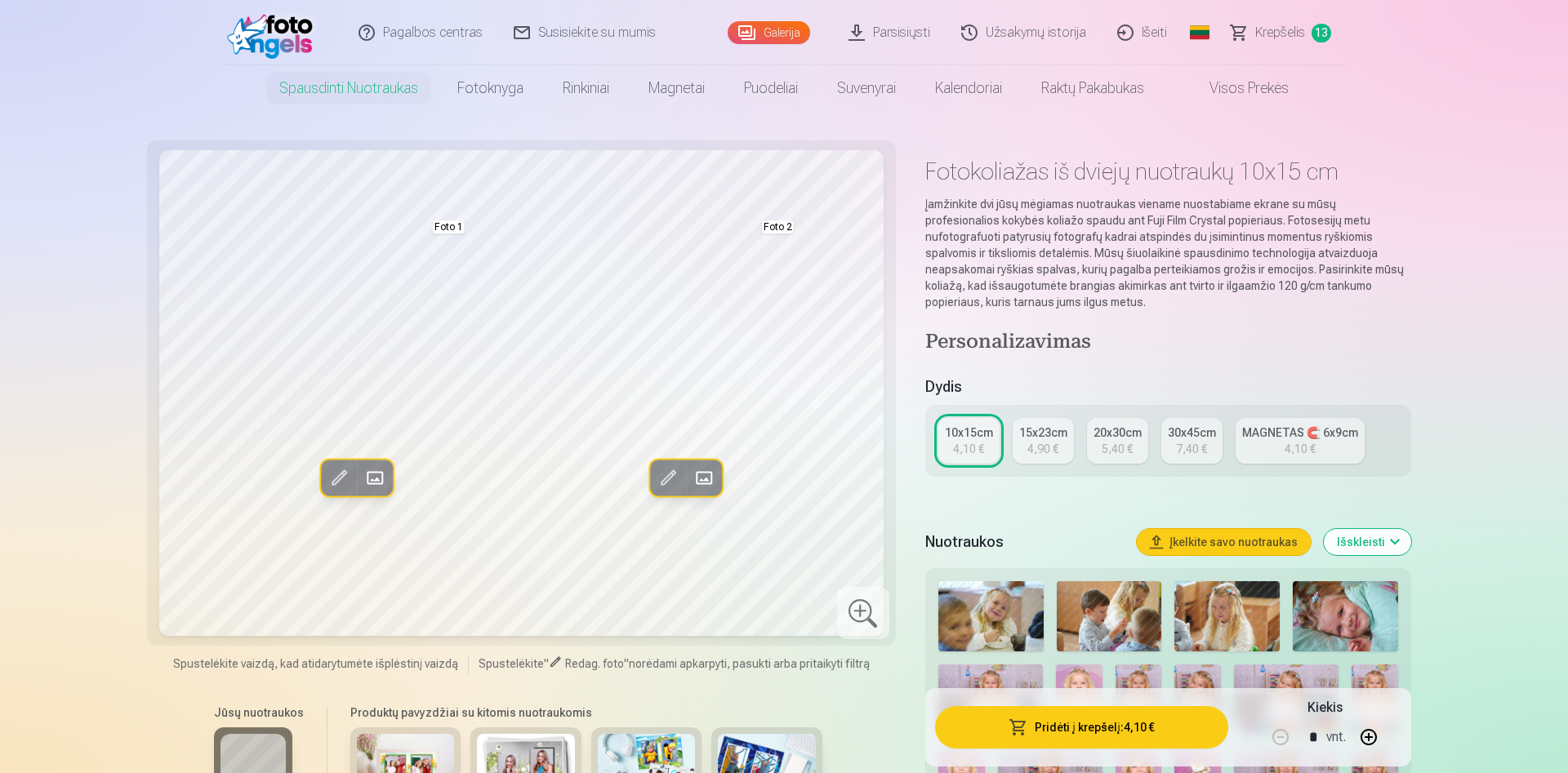
click at [1048, 448] on div "4,90 €" at bounding box center [1042, 449] width 31 height 17
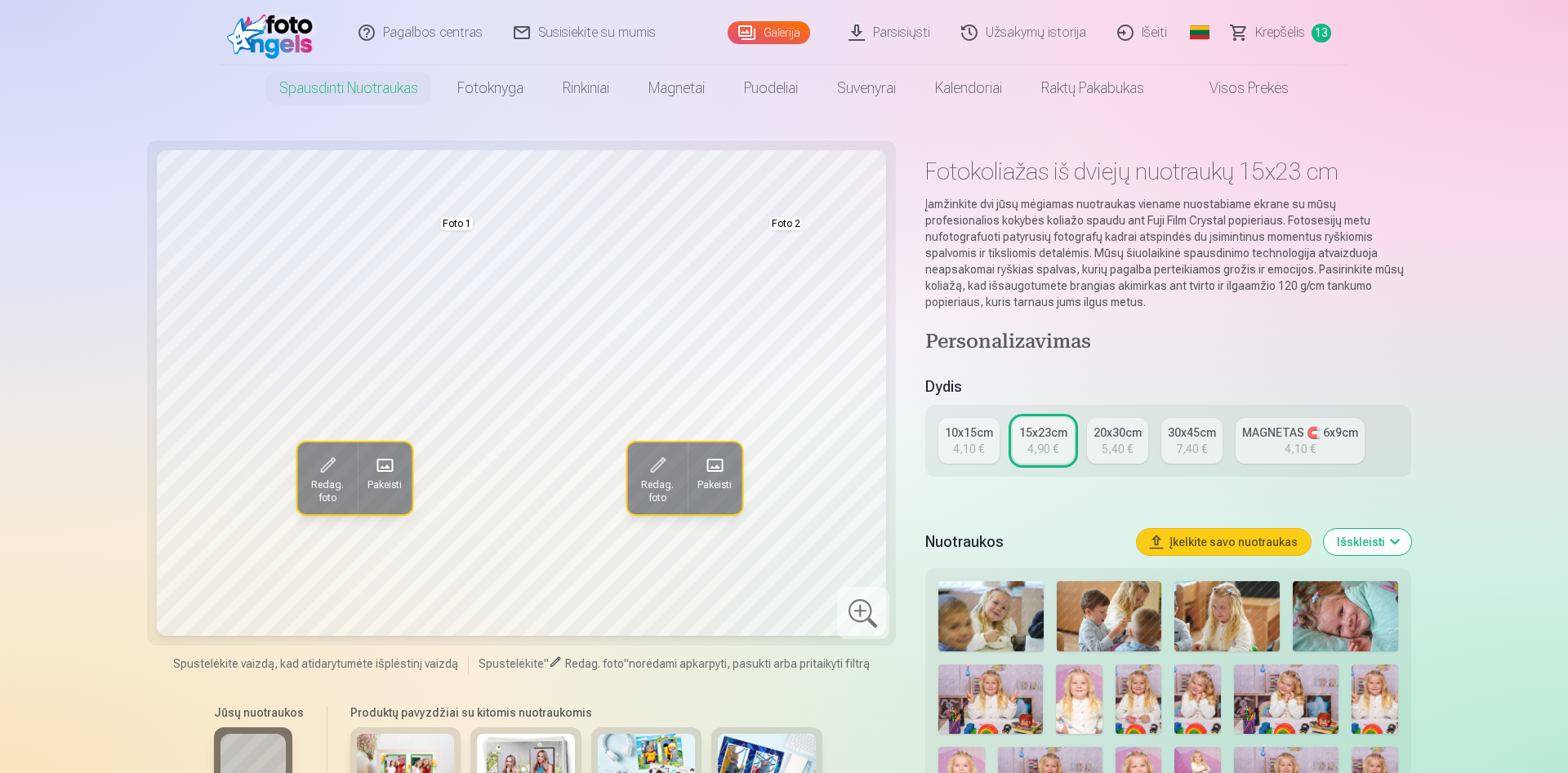
click at [951, 441] on link "10x15cm 4,10 €" at bounding box center [969, 440] width 61 height 46
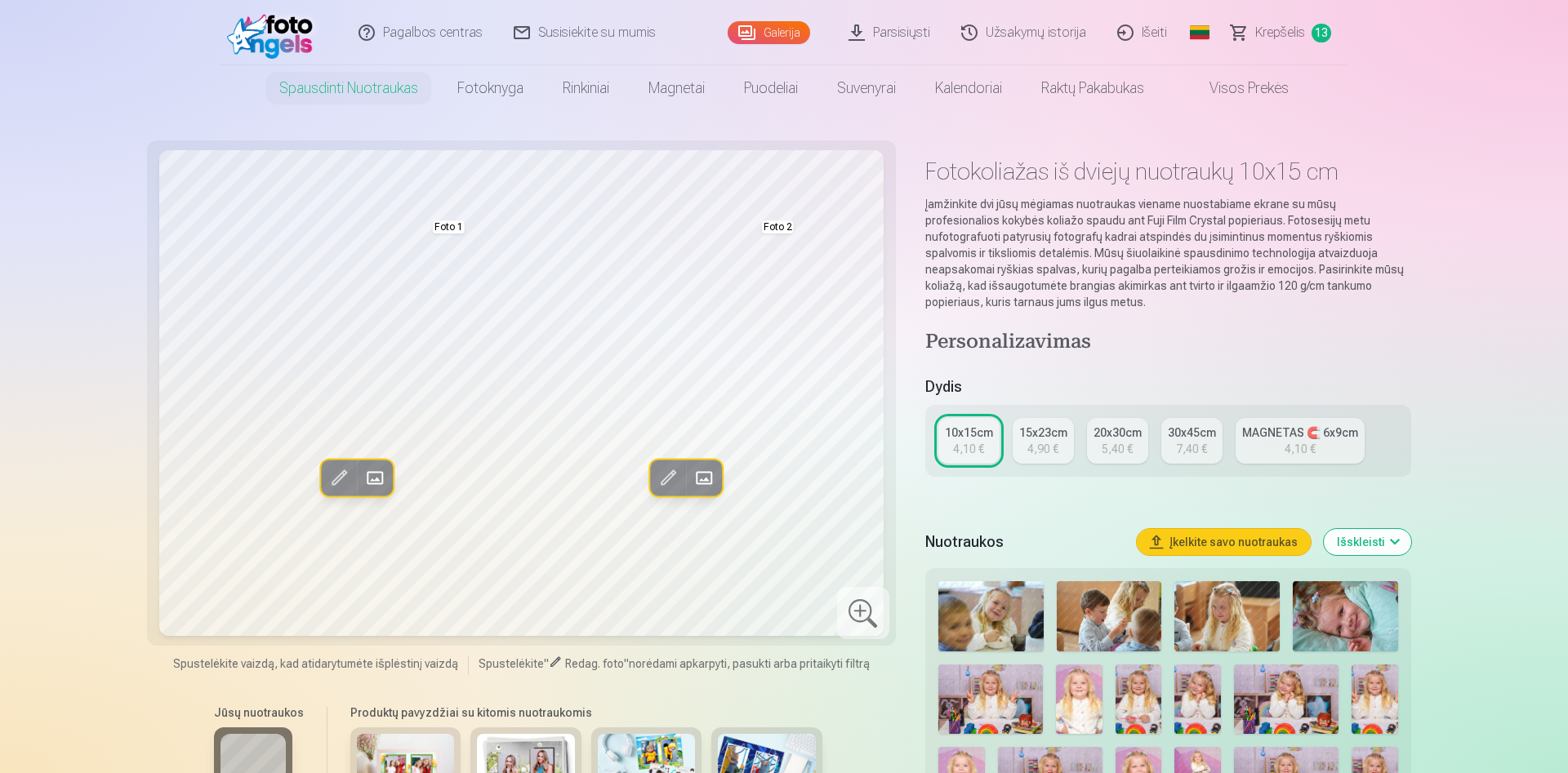
click at [1044, 441] on div "4,90 €" at bounding box center [1042, 449] width 31 height 17
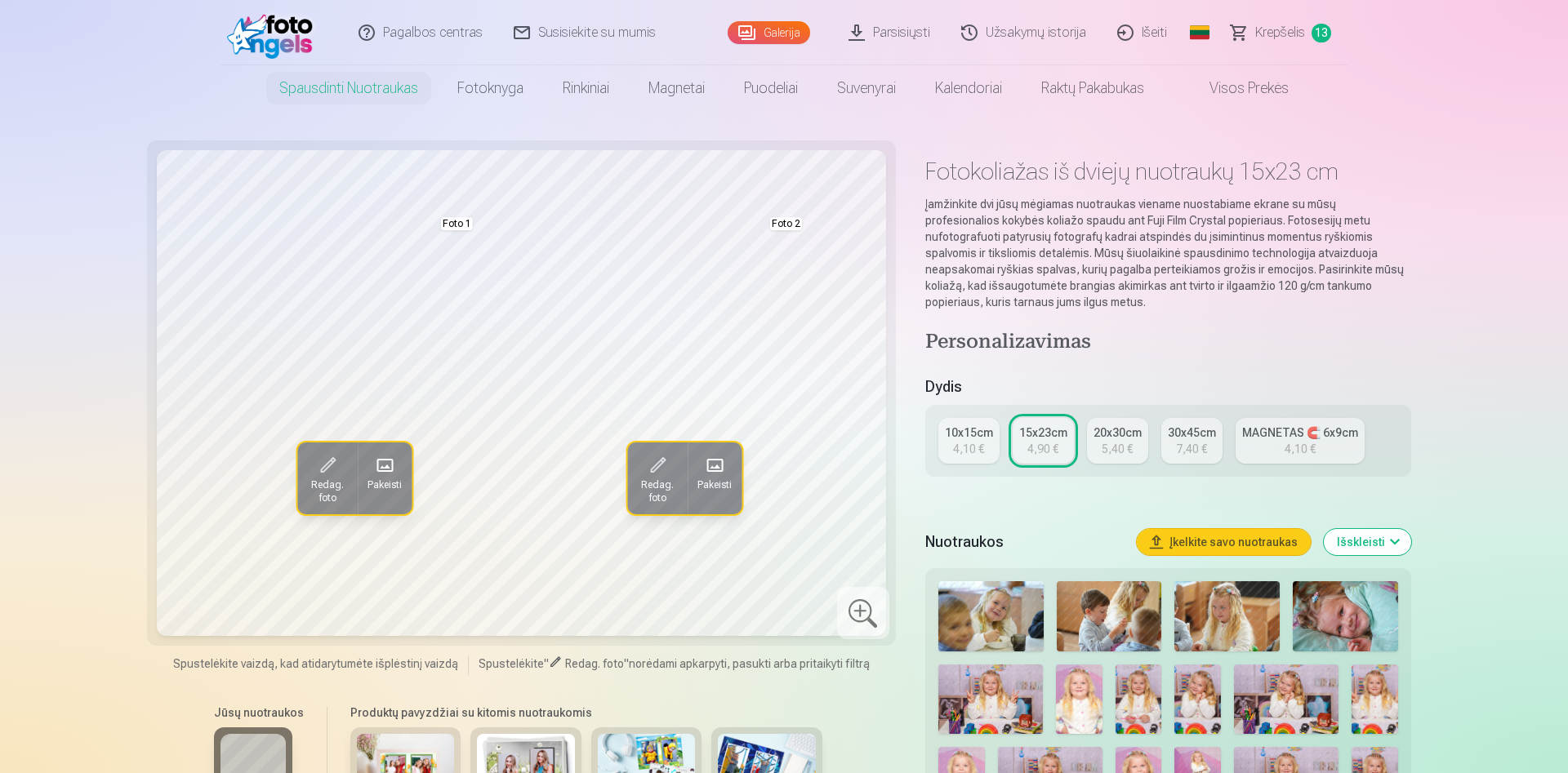
click at [960, 449] on div "4,10 €" at bounding box center [968, 449] width 31 height 17
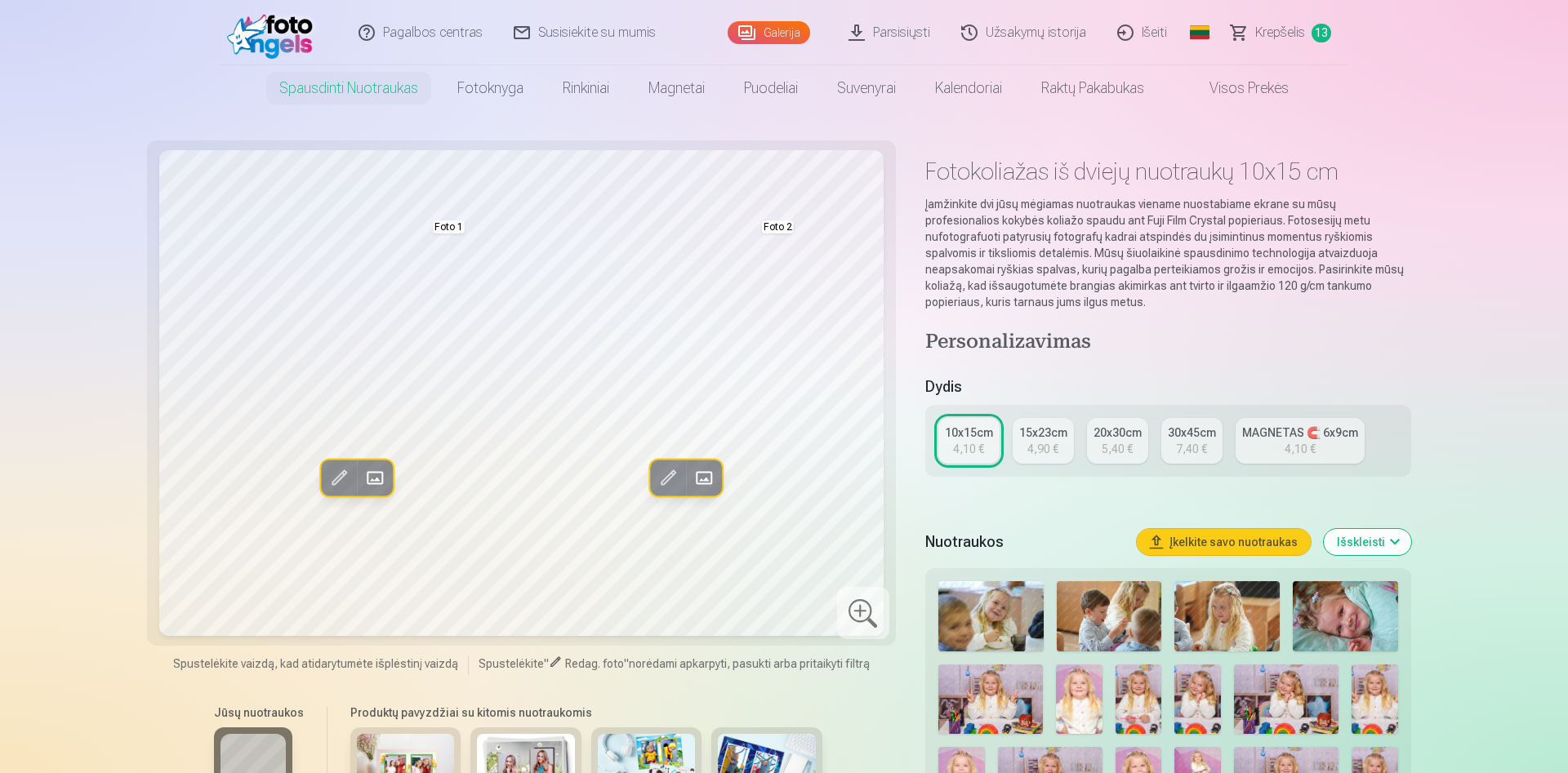
click at [1031, 444] on div "4,90 €" at bounding box center [1042, 449] width 31 height 17
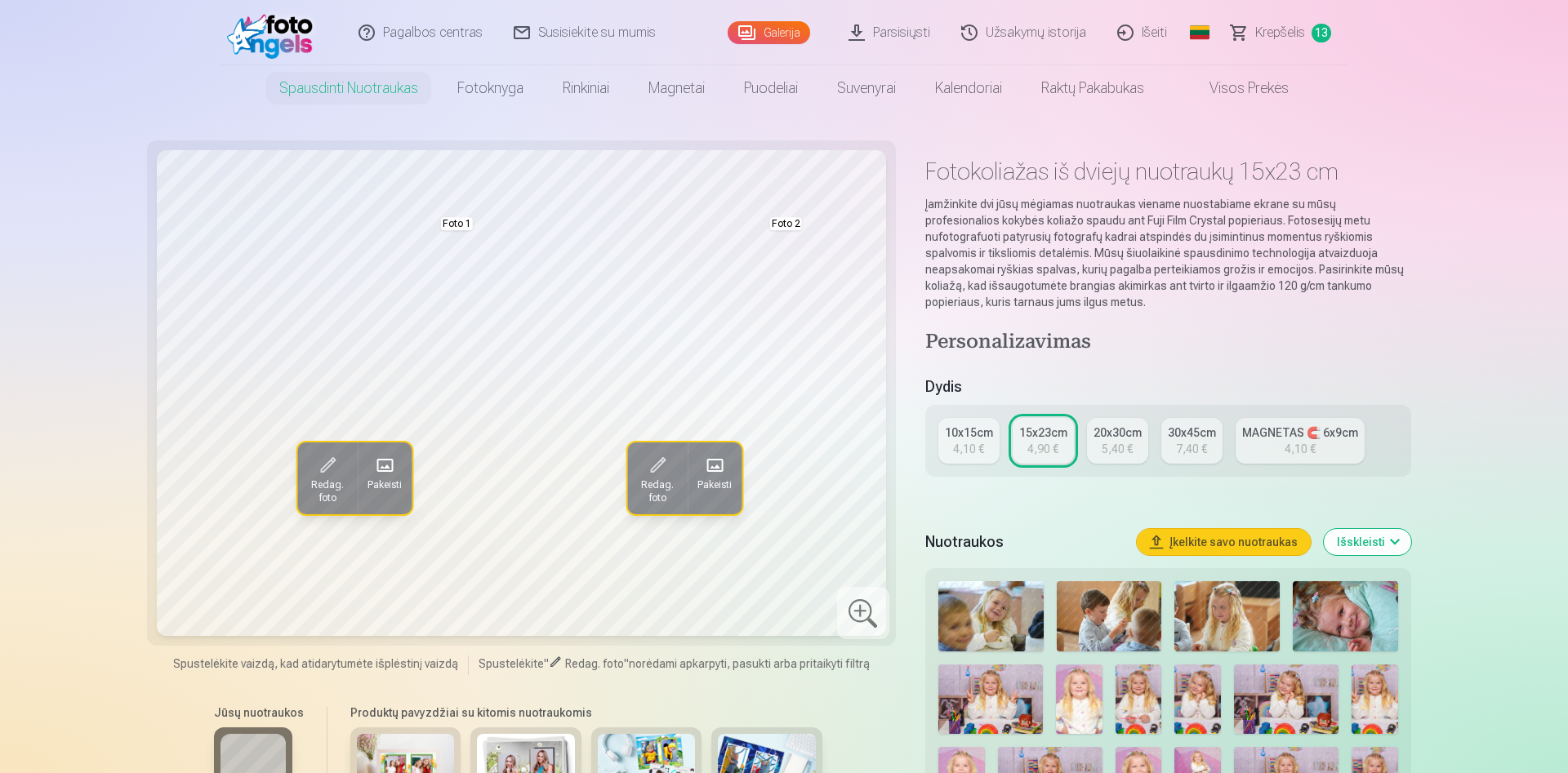
click at [1118, 450] on div "5,40 €" at bounding box center [1117, 449] width 31 height 17
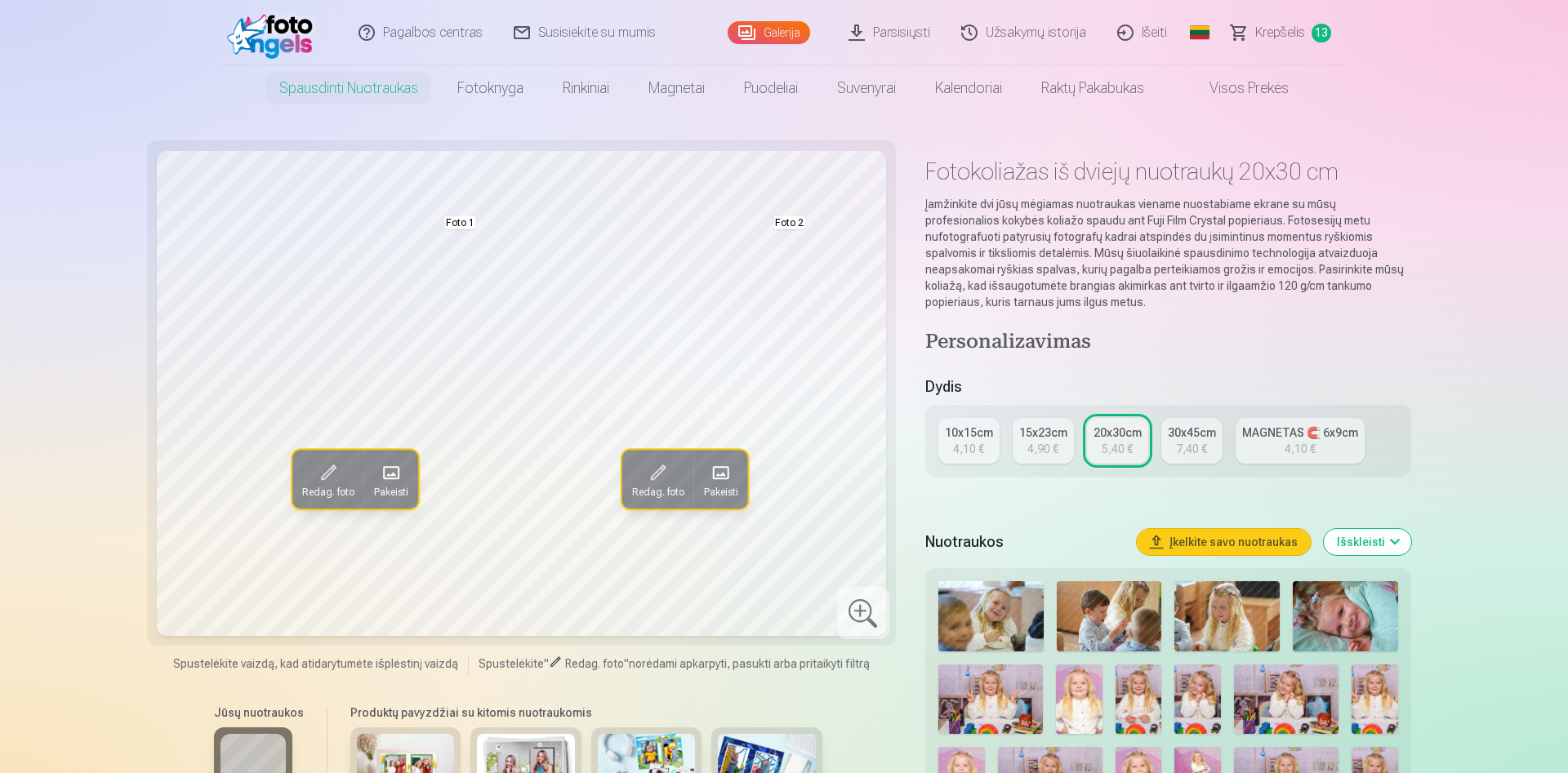
click at [1042, 446] on div "4,90 €" at bounding box center [1042, 449] width 31 height 17
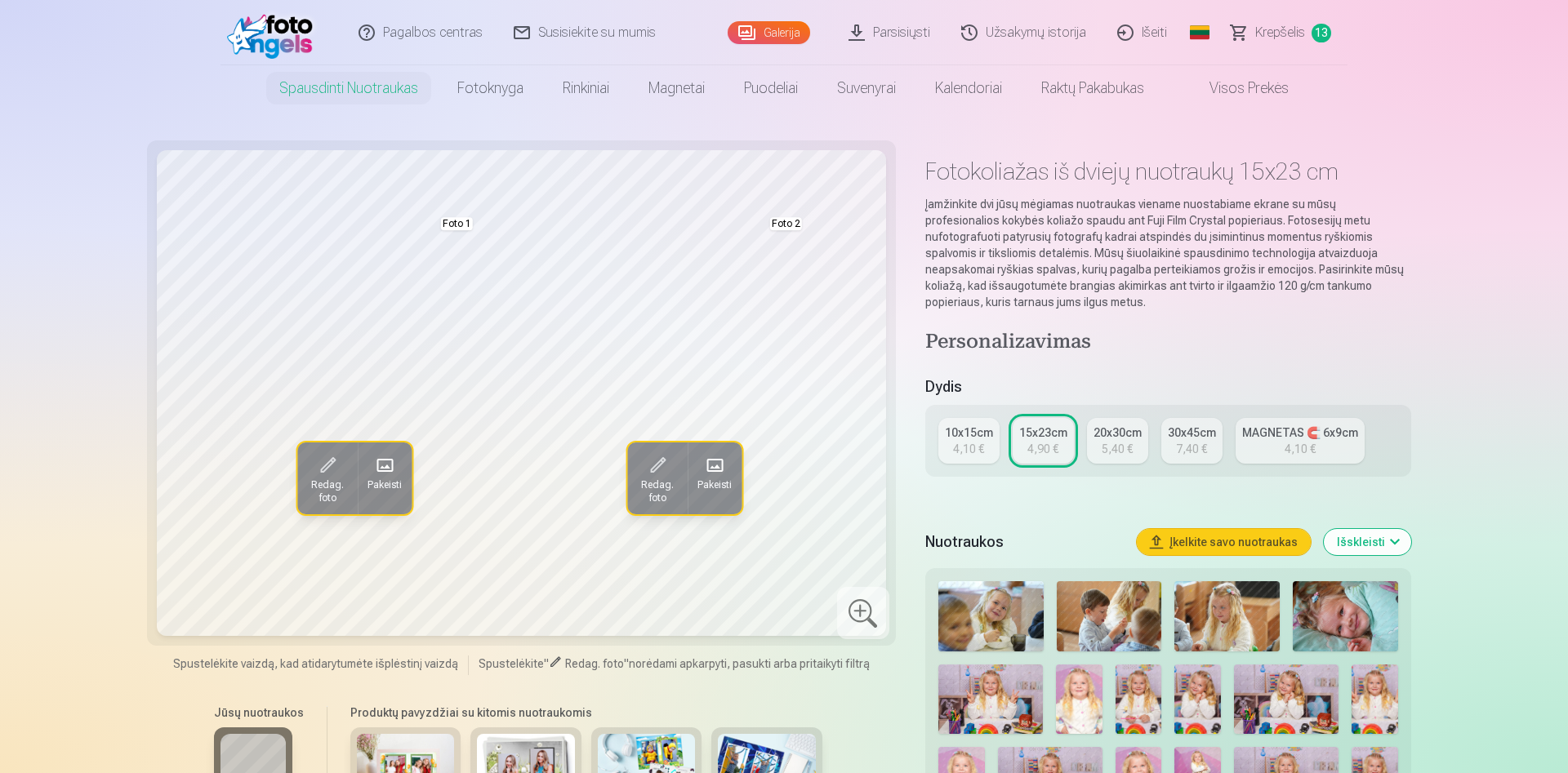
click at [978, 441] on div "4,10 €" at bounding box center [968, 449] width 31 height 17
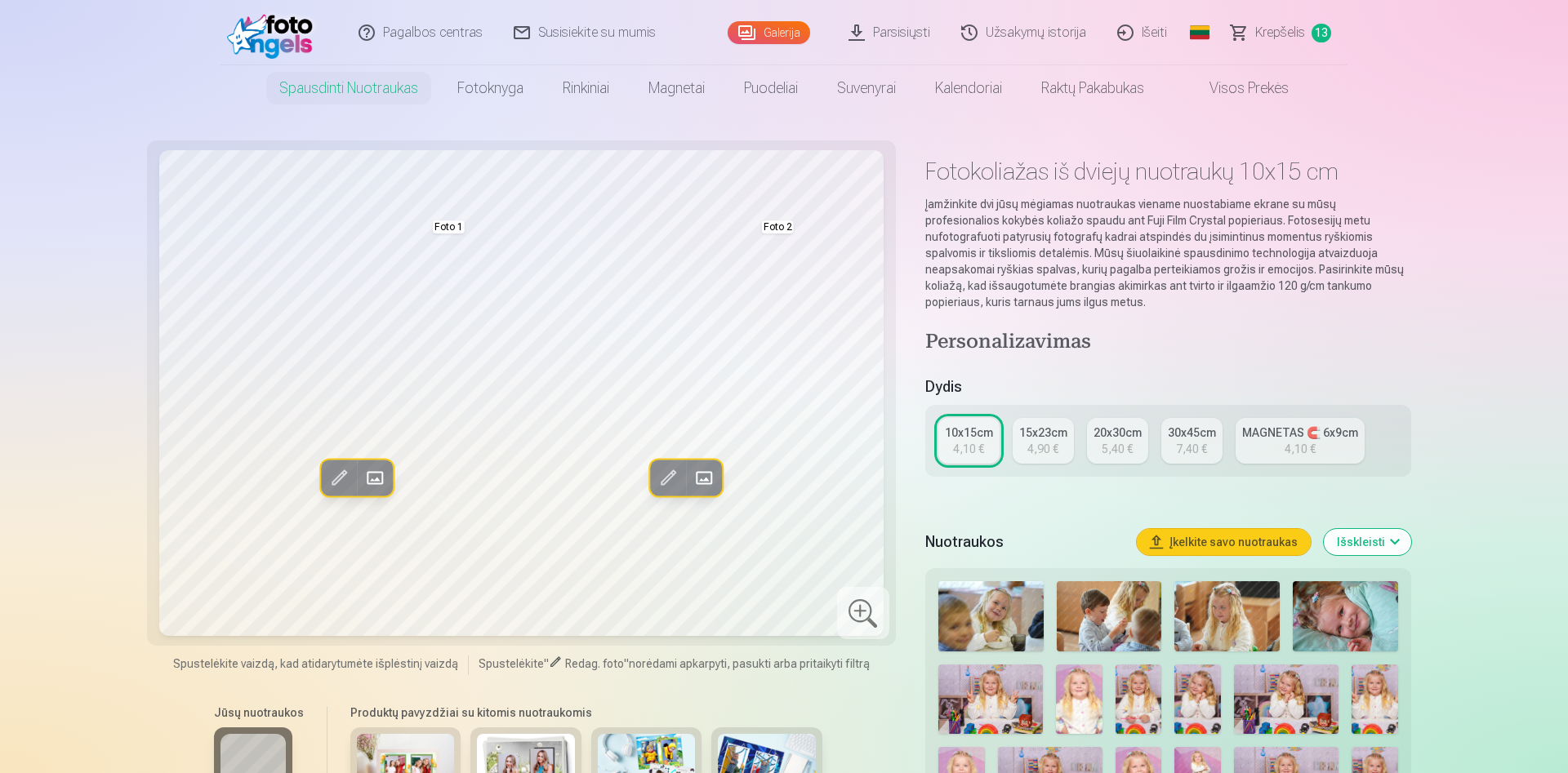
click at [373, 477] on span at bounding box center [375, 478] width 26 height 26
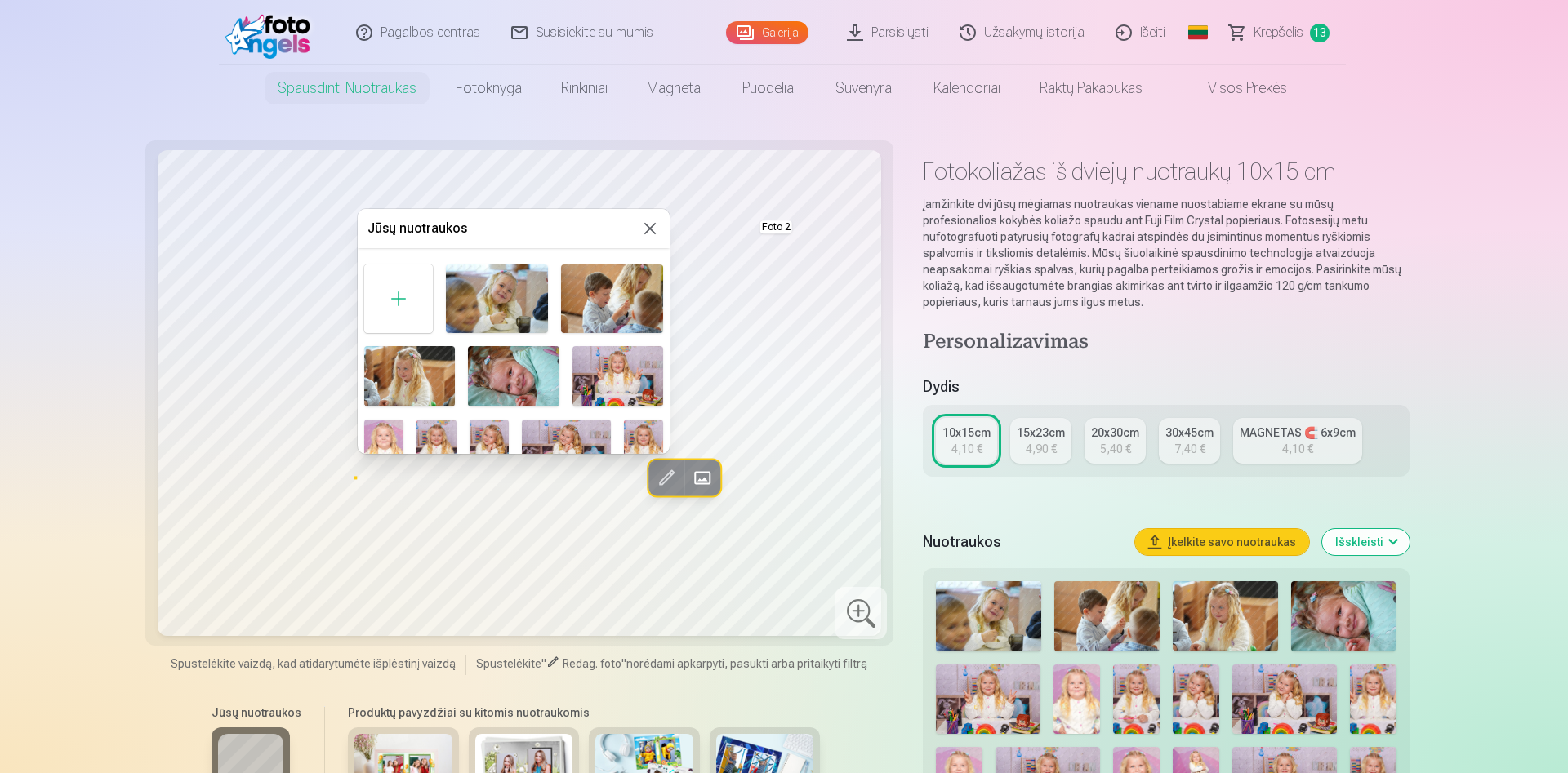
scroll to position [103, 0]
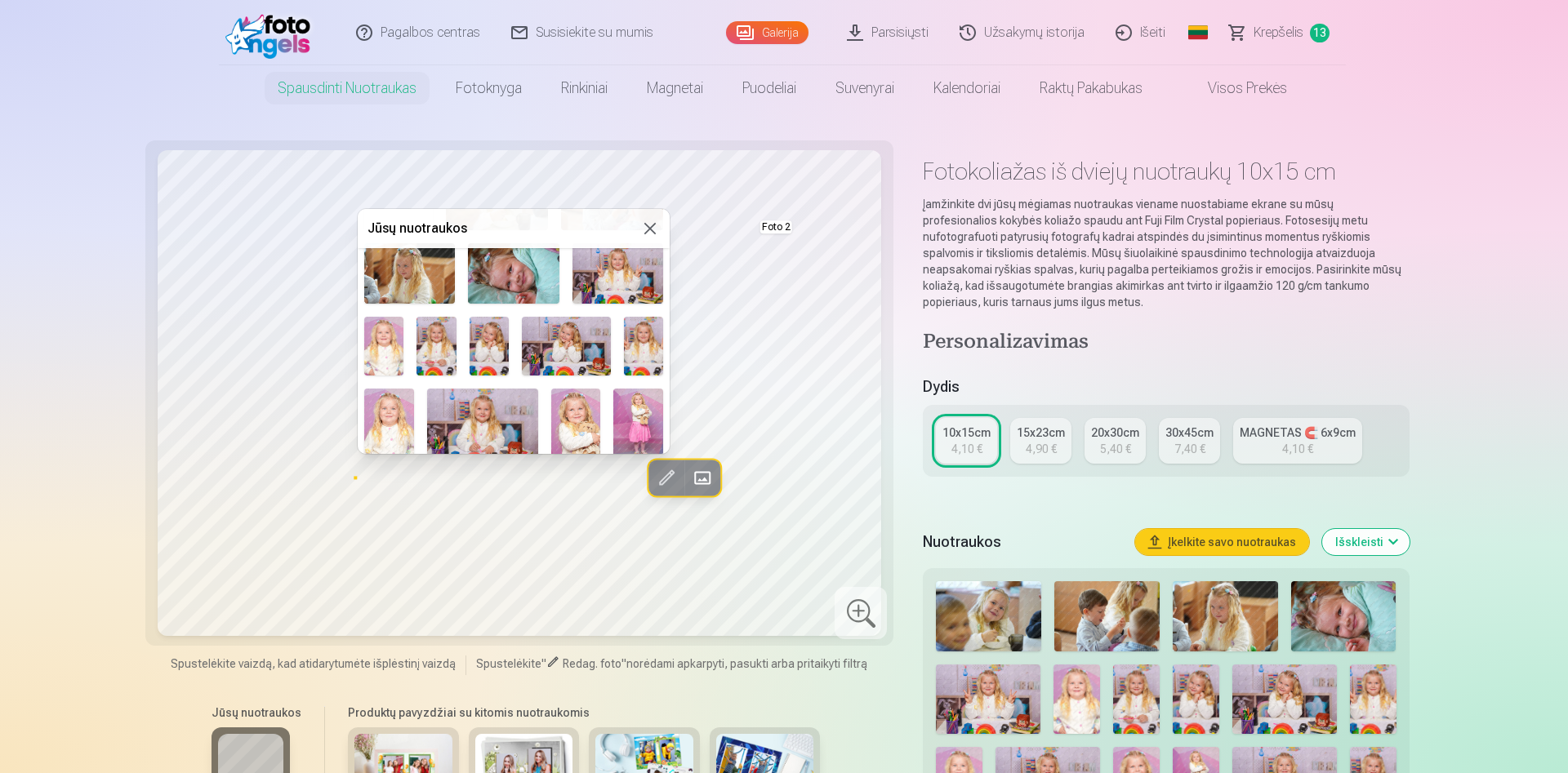
click at [642, 339] on img at bounding box center [643, 346] width 39 height 59
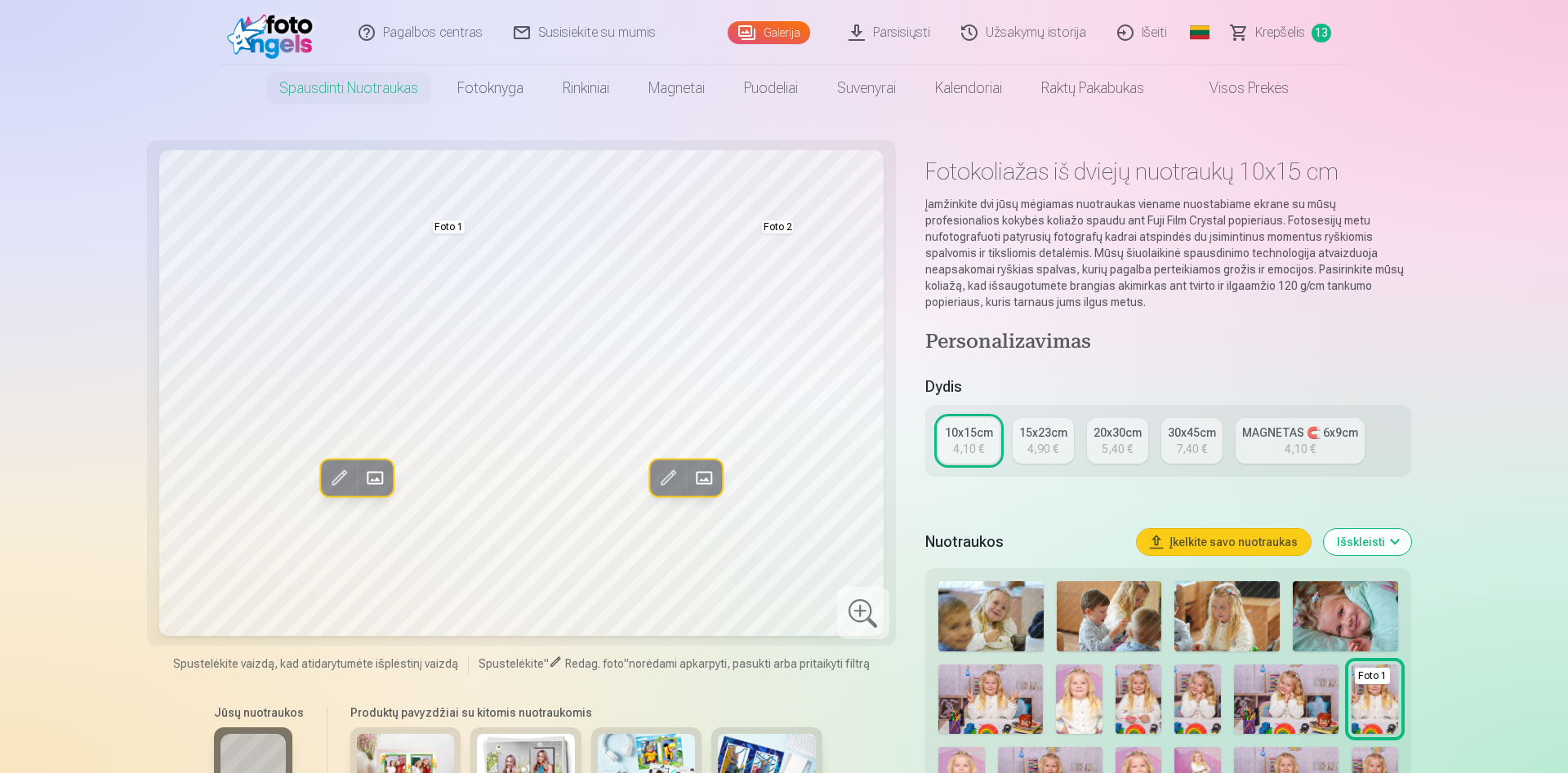
click at [709, 483] on span at bounding box center [705, 478] width 26 height 26
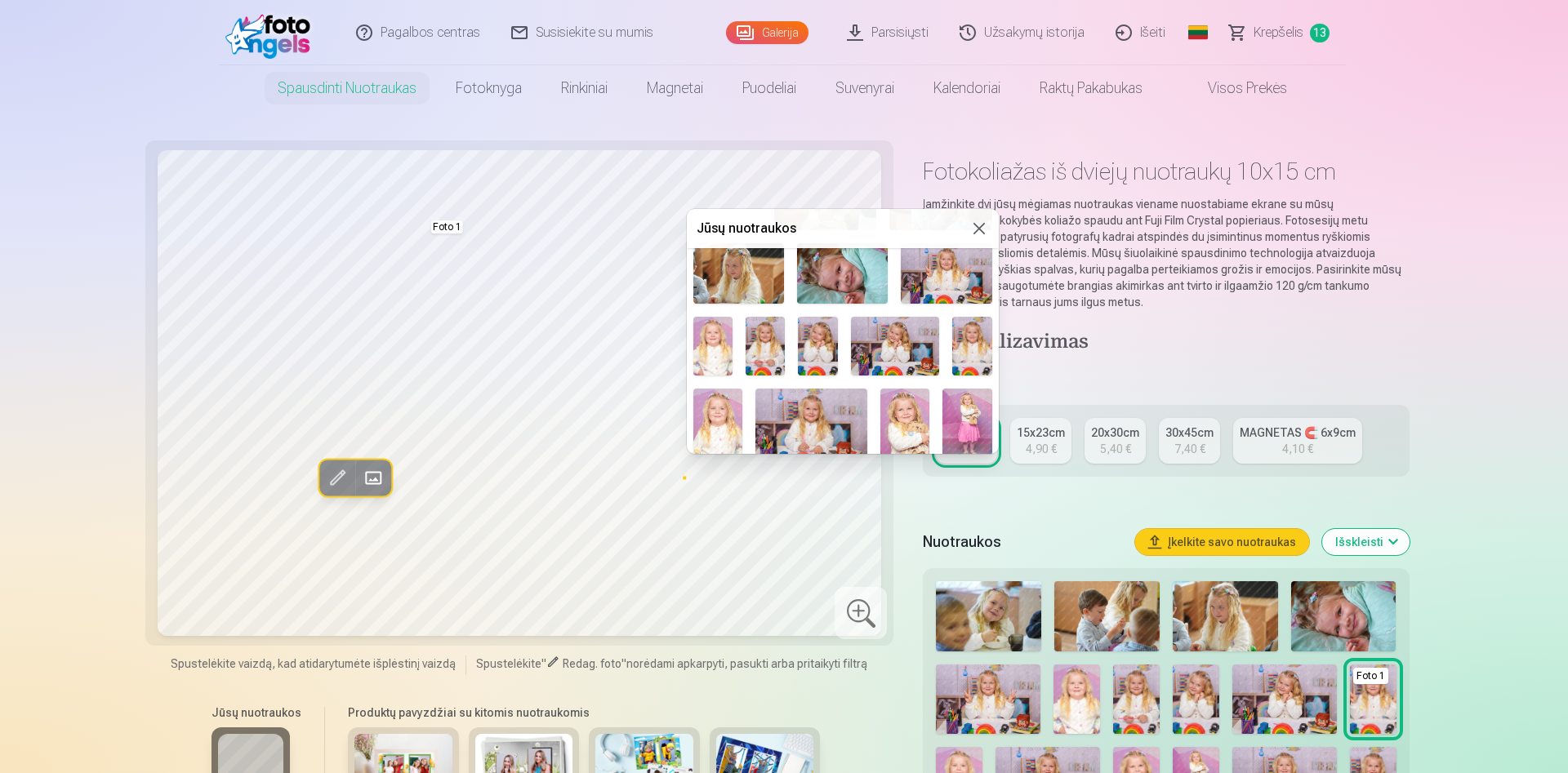
click at [922, 420] on img at bounding box center [905, 426] width 50 height 74
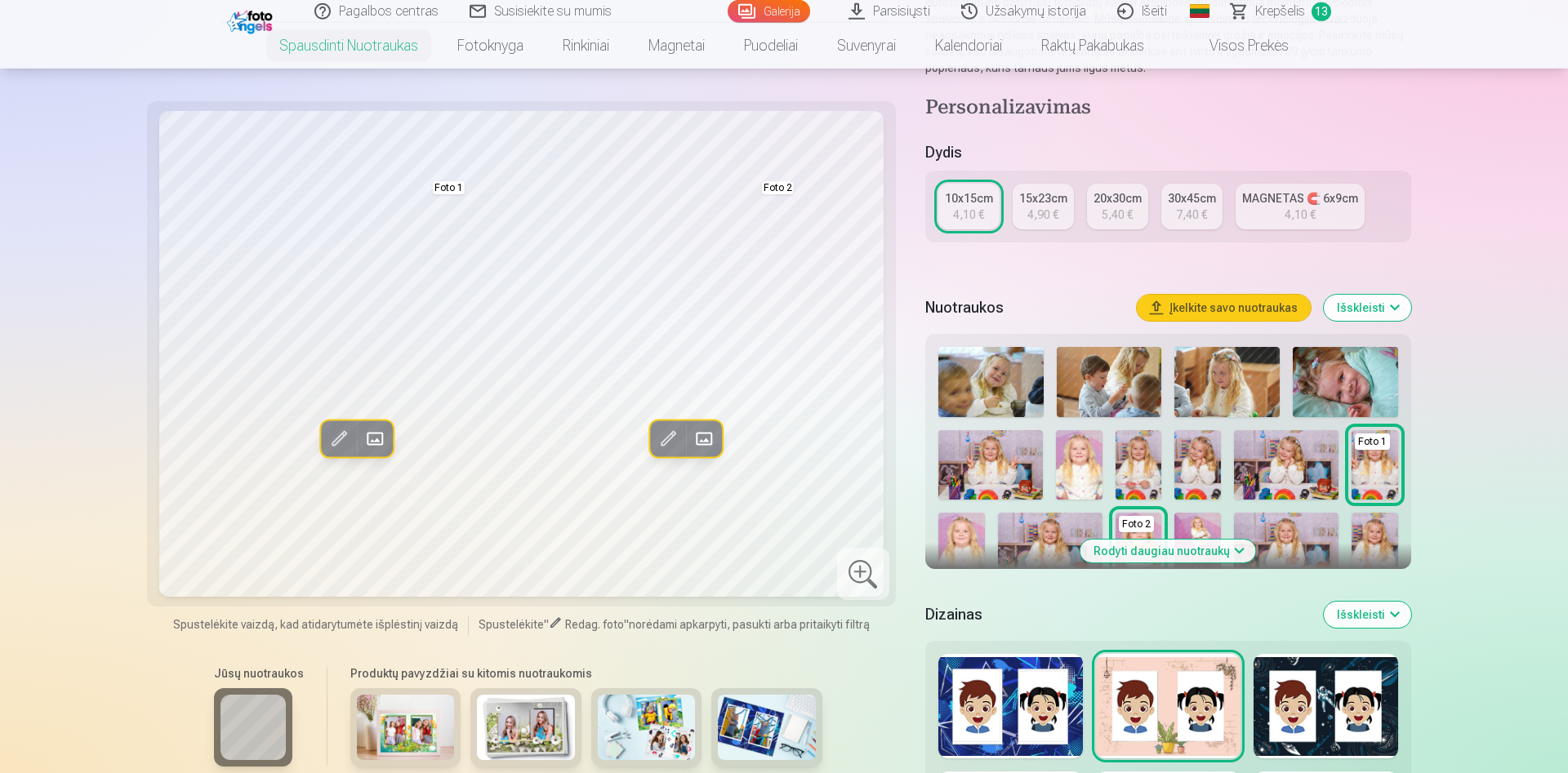
scroll to position [333, 0]
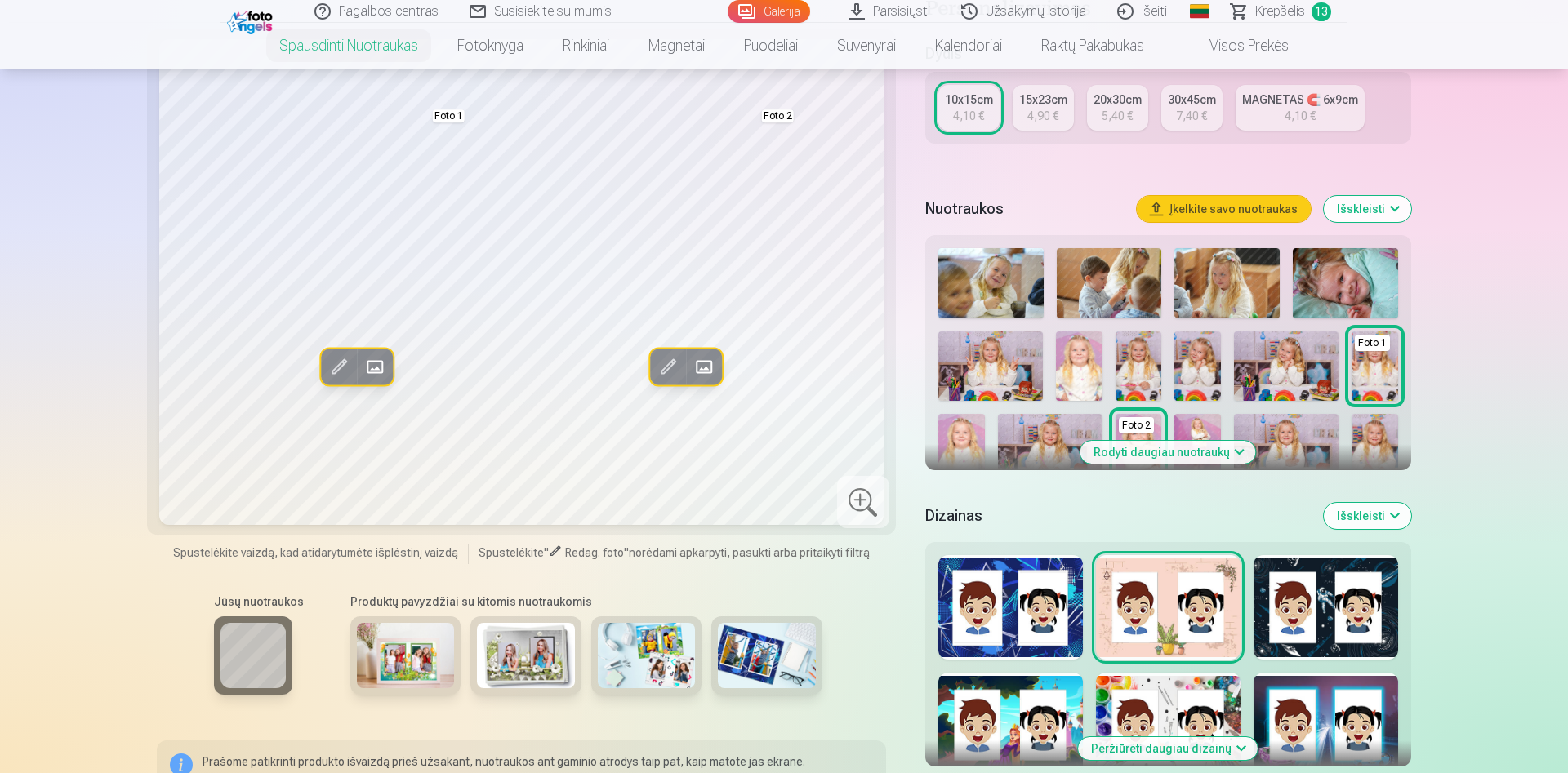
click at [1195, 461] on button "Rodyti daugiau nuotraukų" at bounding box center [1168, 453] width 176 height 23
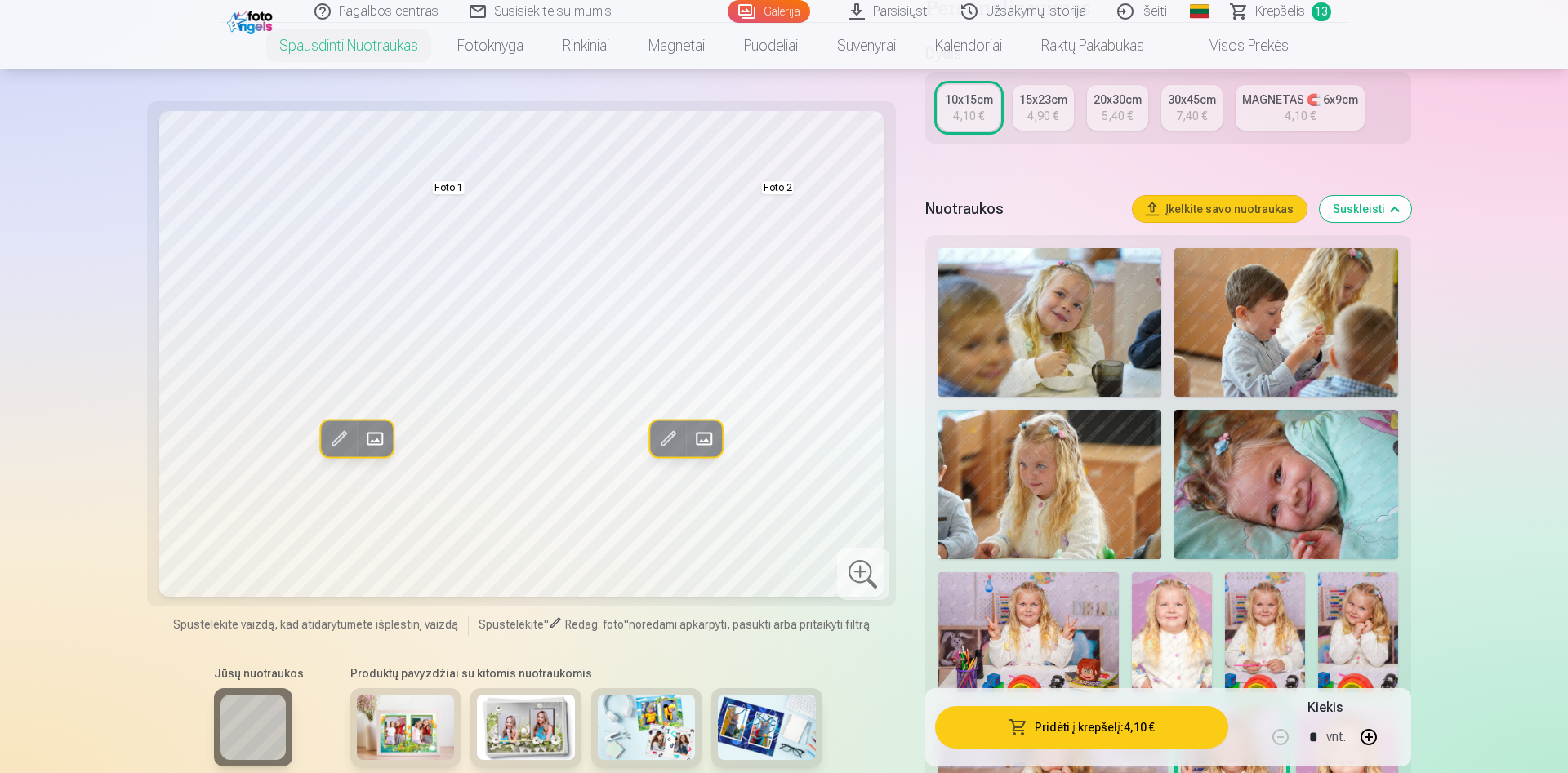
scroll to position [583, 0]
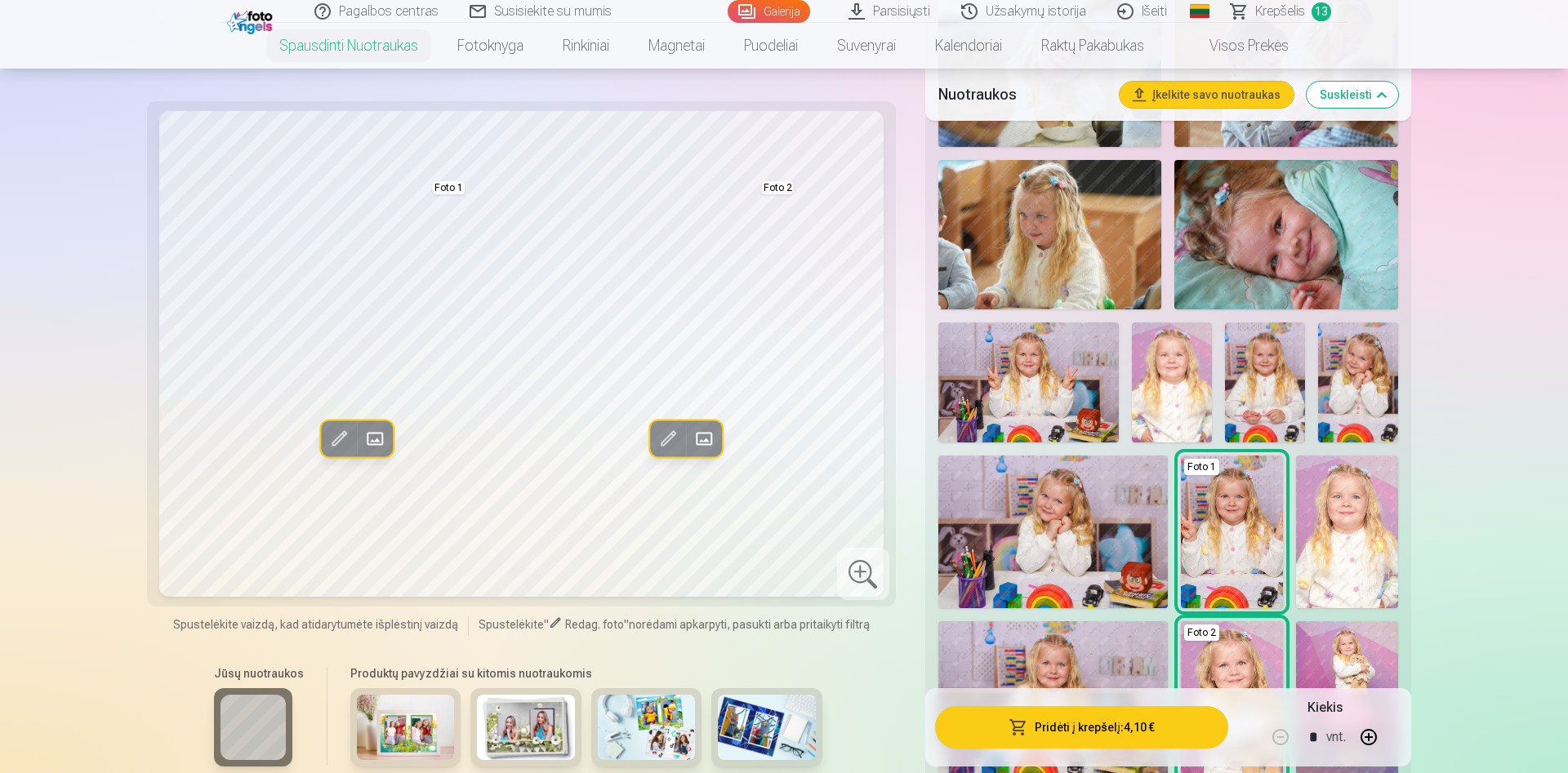
click at [1178, 411] on img at bounding box center [1171, 382] width 80 height 120
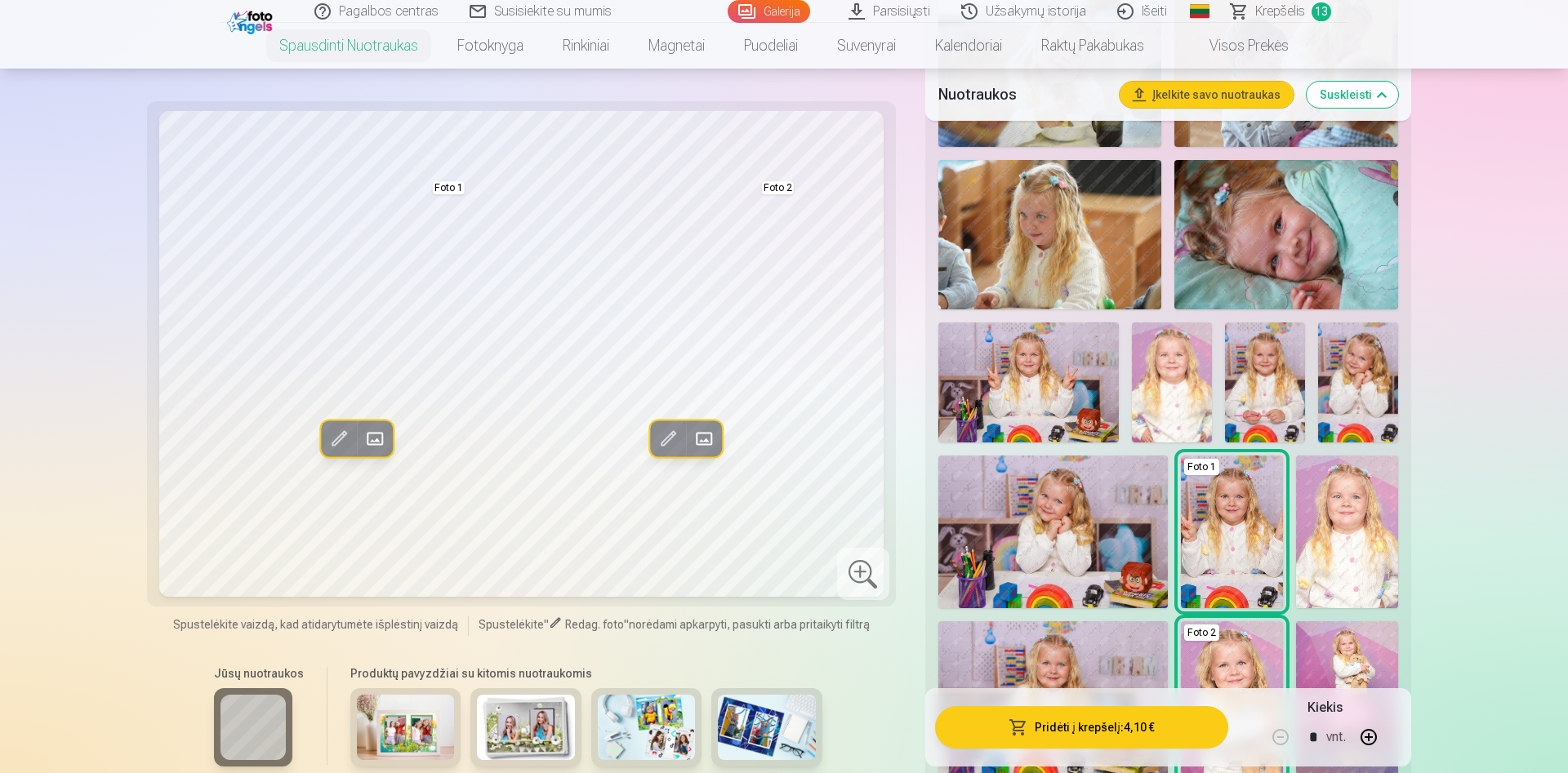
click at [1075, 527] on img at bounding box center [1052, 531] width 229 height 152
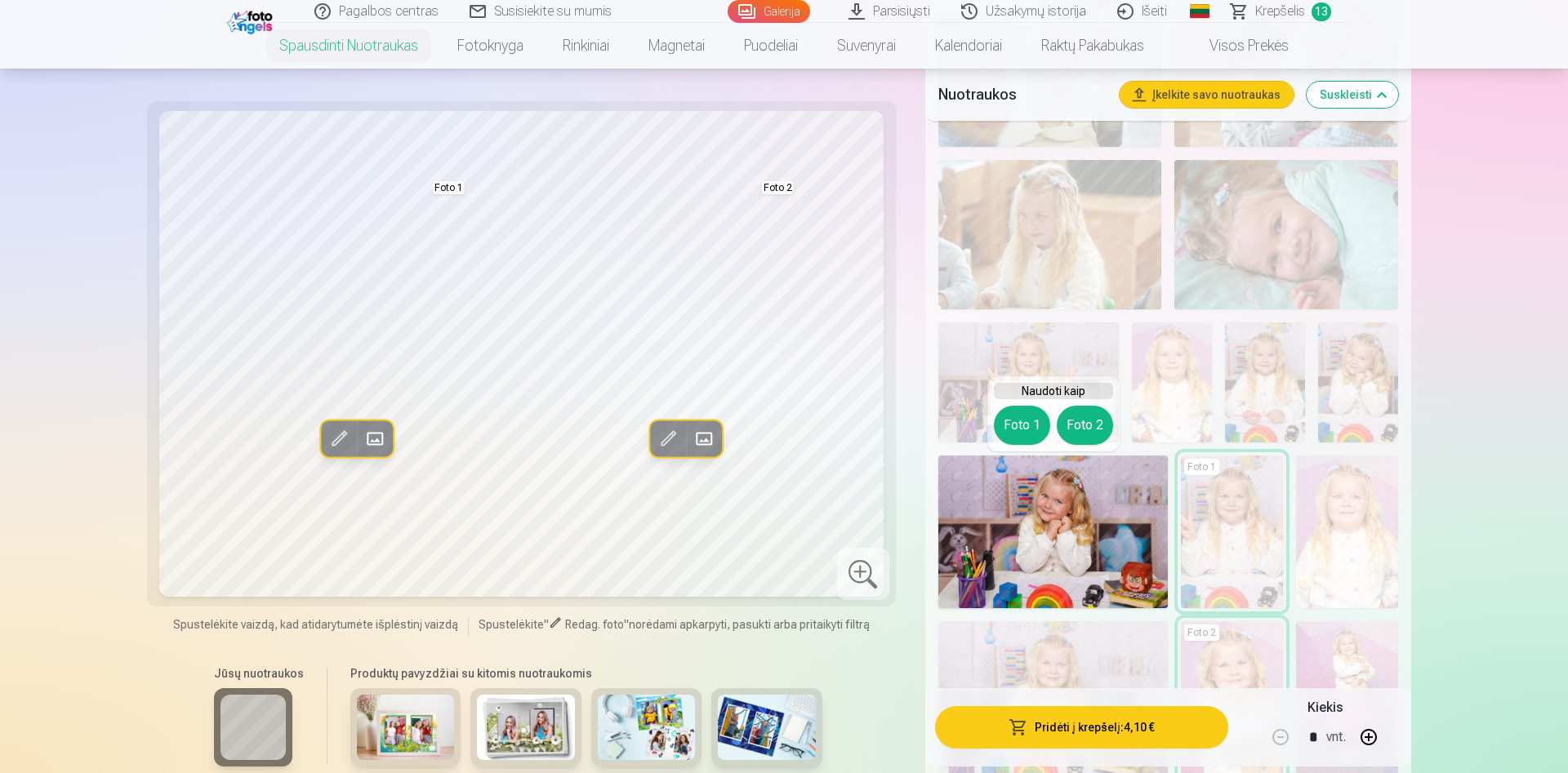
click at [700, 439] on span at bounding box center [705, 439] width 26 height 26
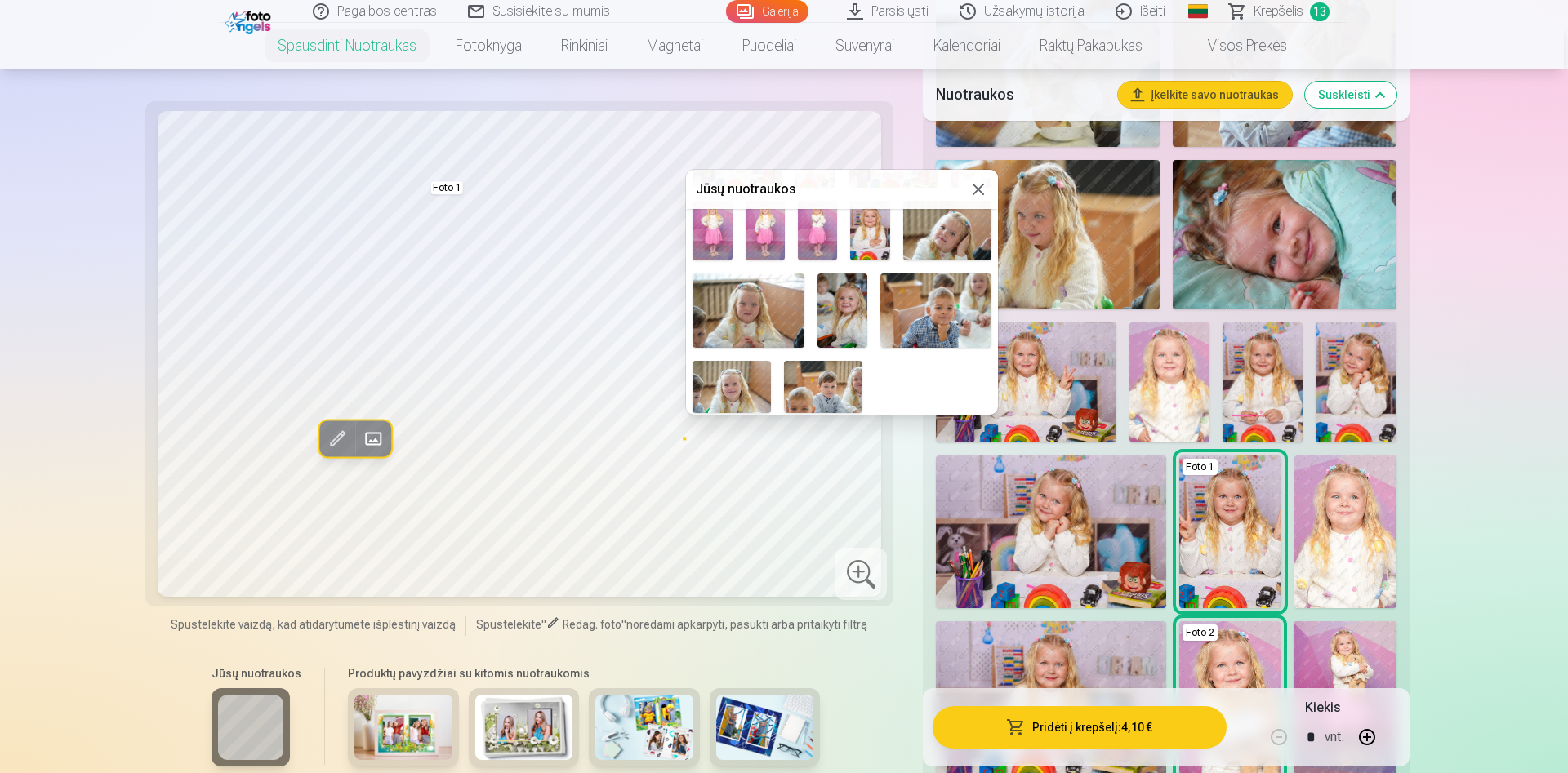
scroll to position [0, 0]
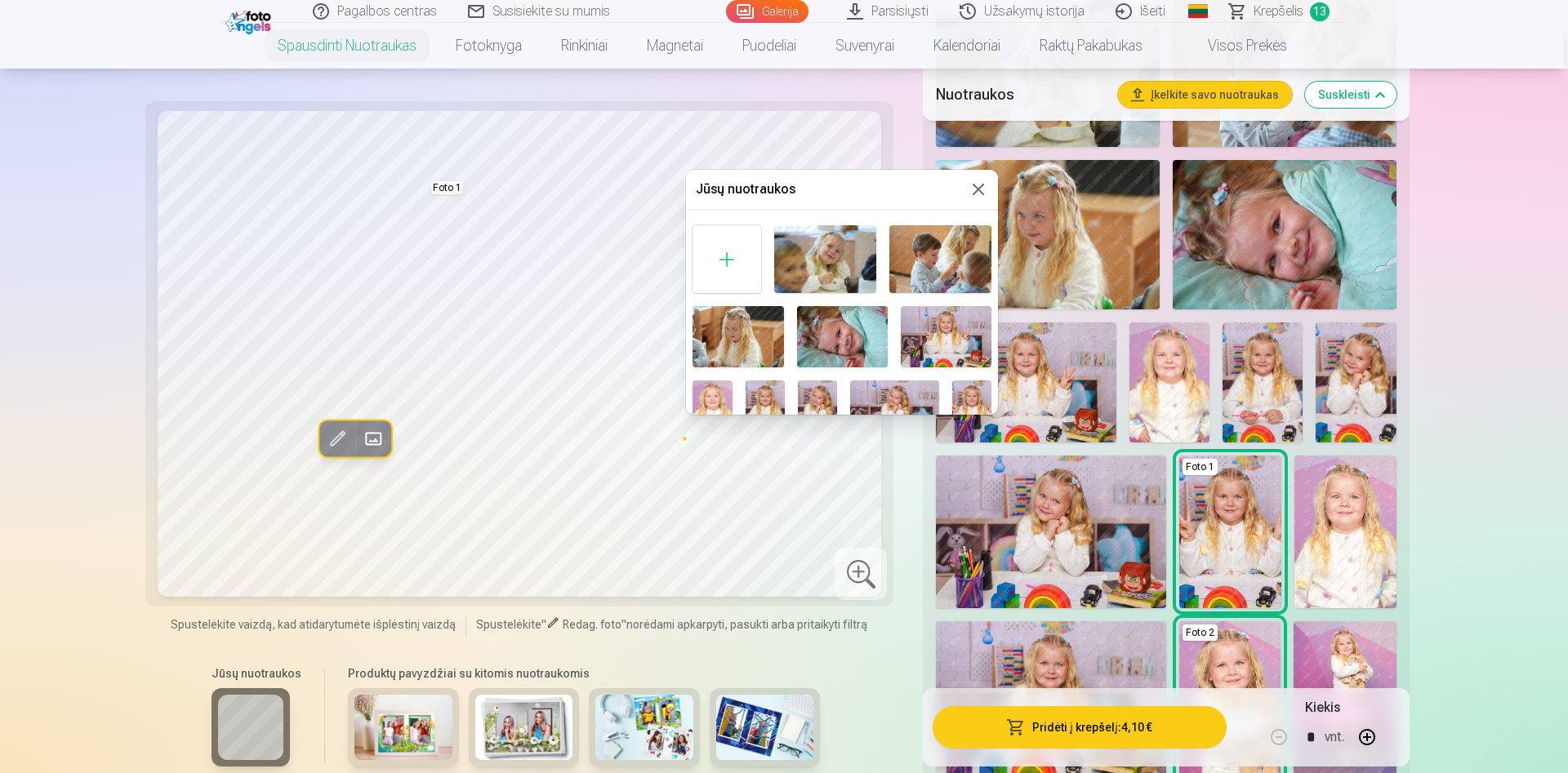
click at [981, 183] on button at bounding box center [979, 190] width 20 height 20
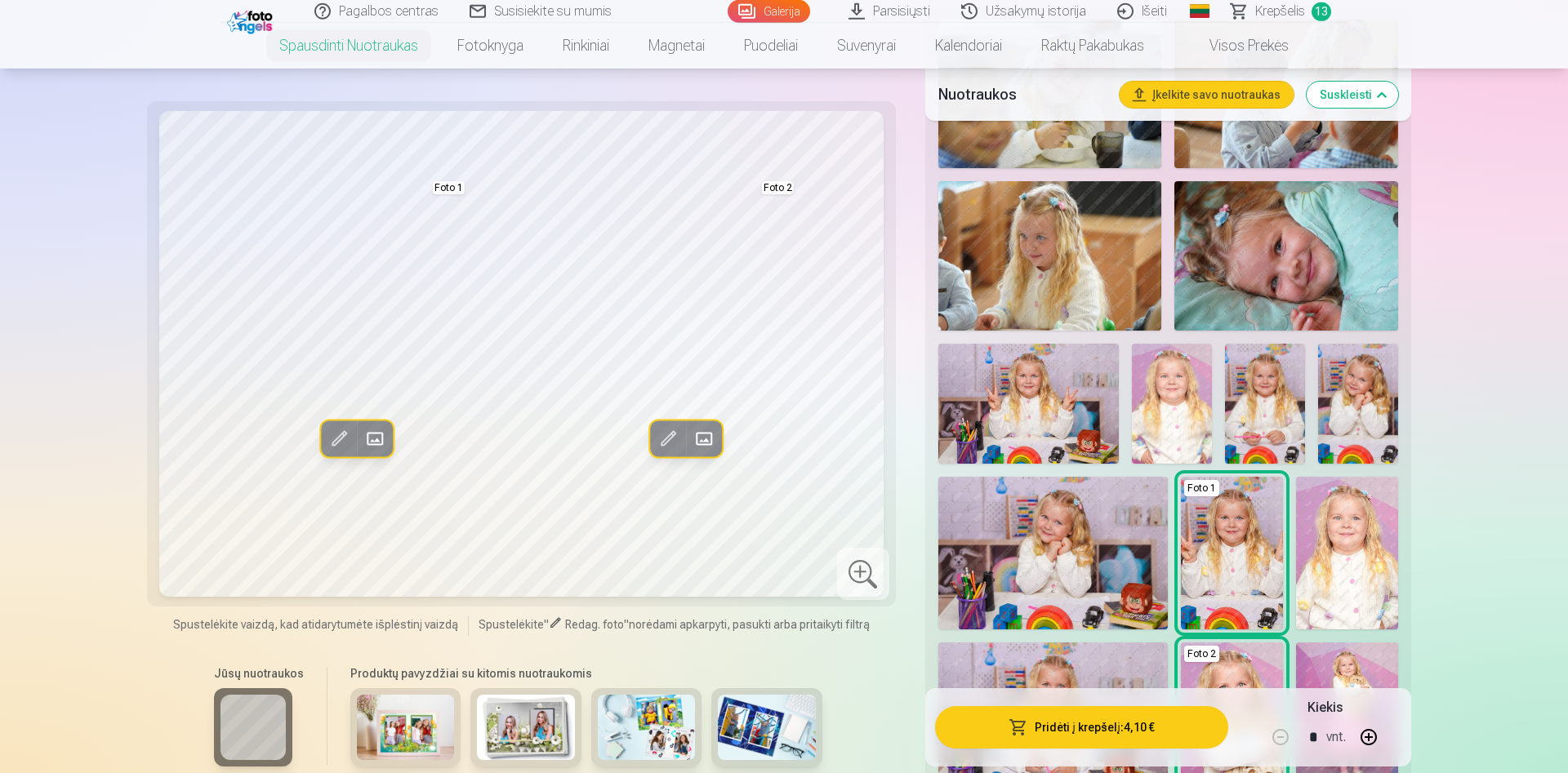
scroll to position [583, 0]
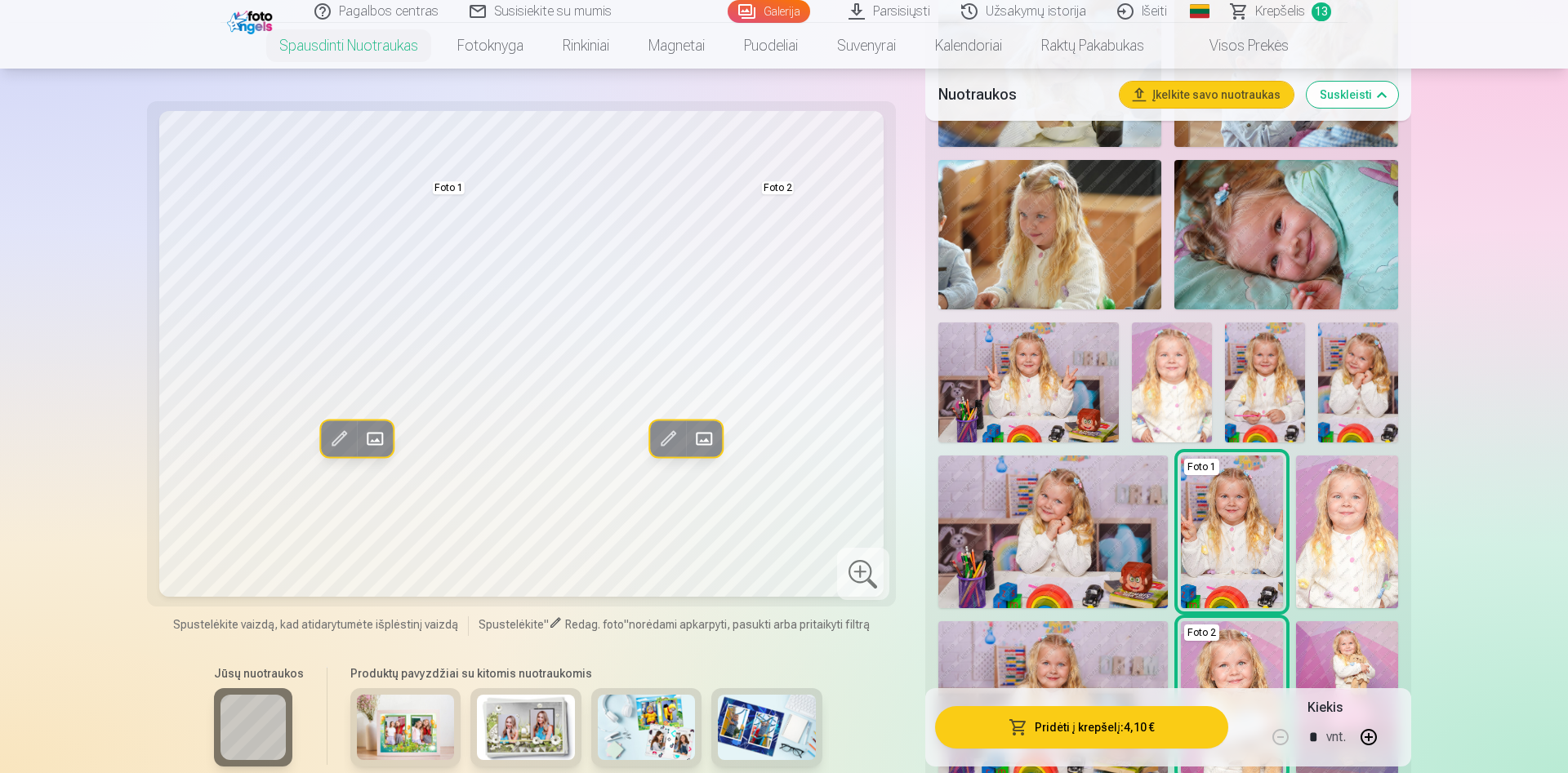
click at [1168, 407] on img at bounding box center [1171, 382] width 80 height 120
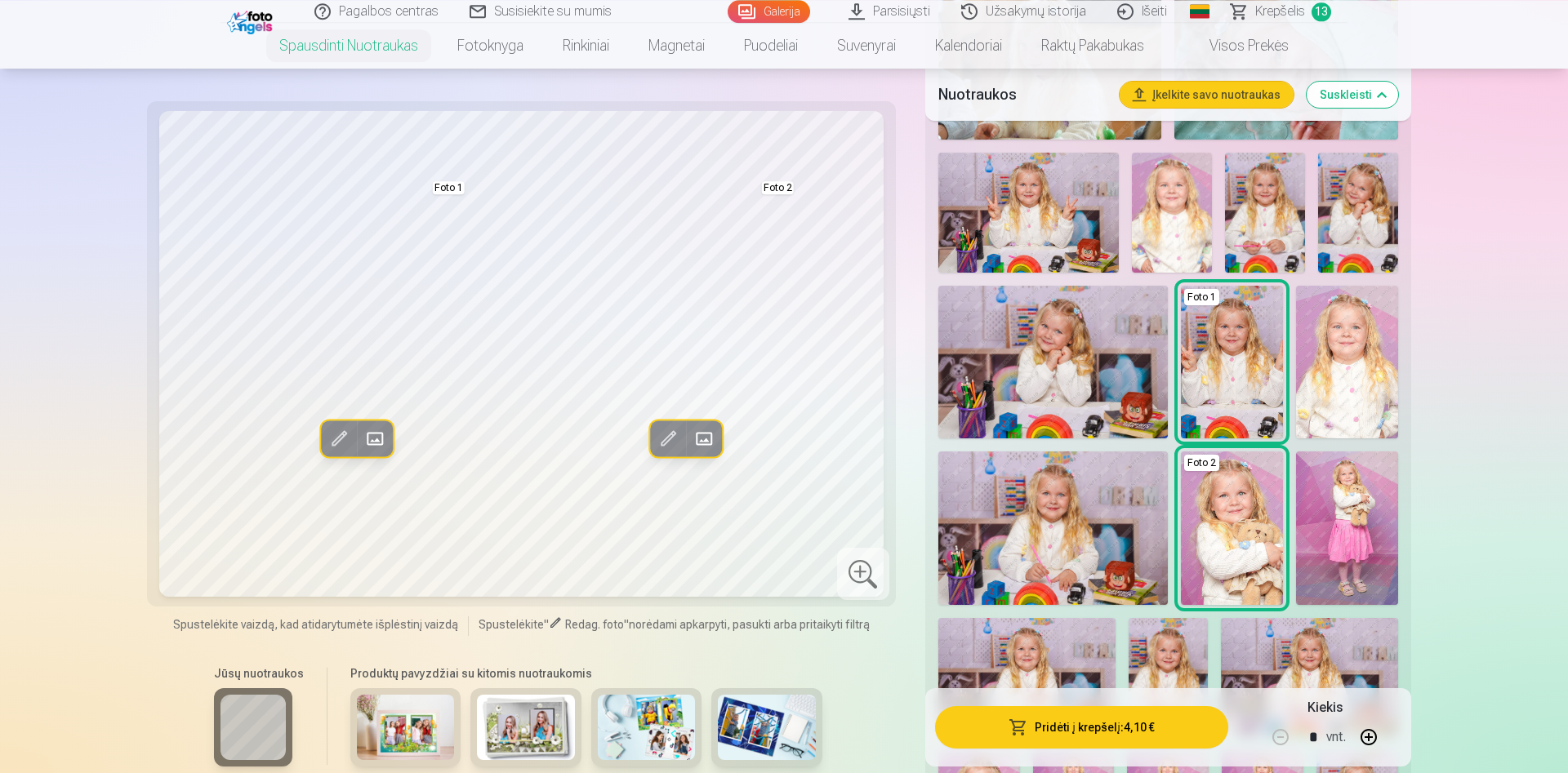
scroll to position [916, 0]
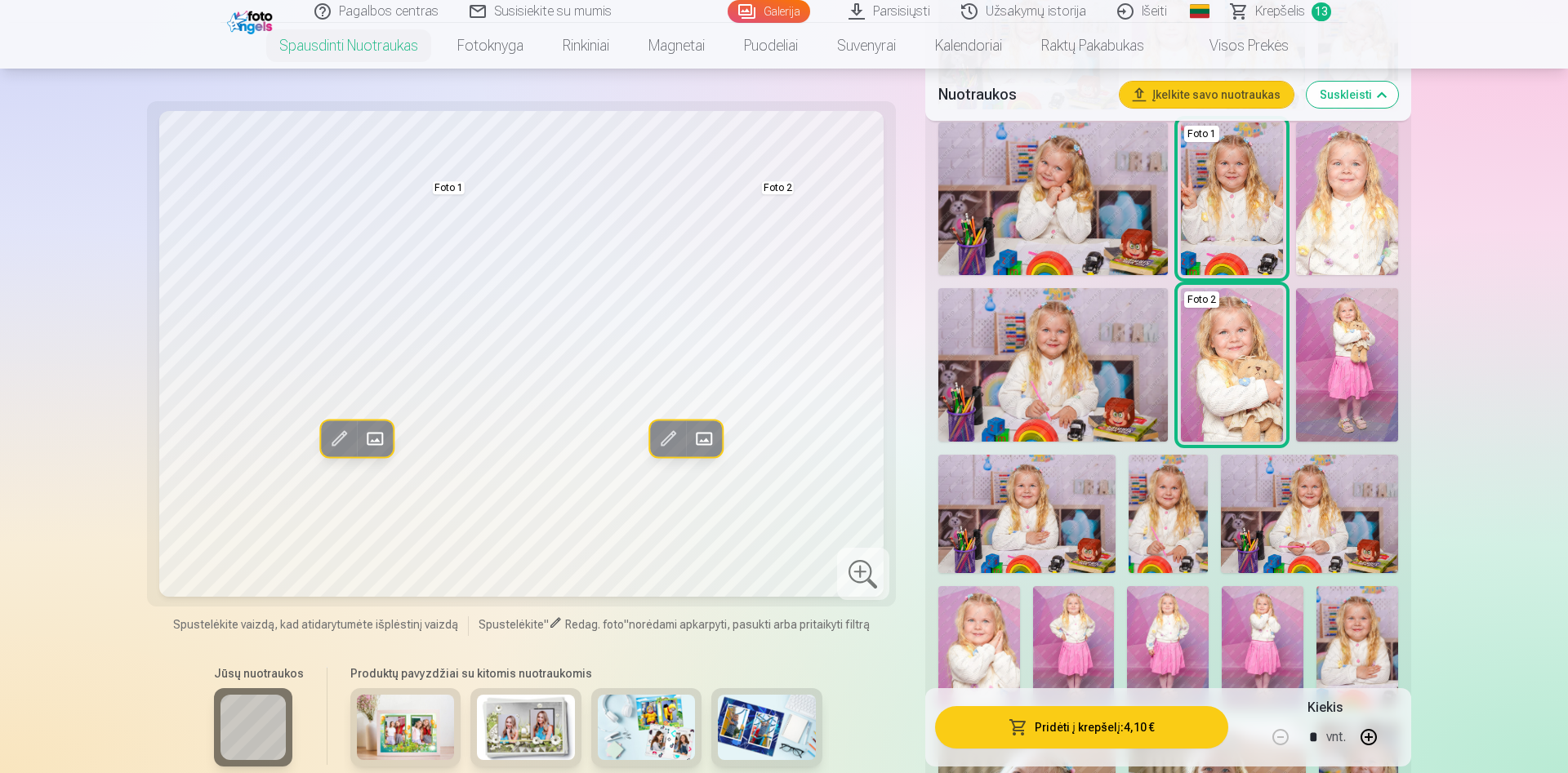
click at [1019, 396] on img at bounding box center [1052, 364] width 229 height 152
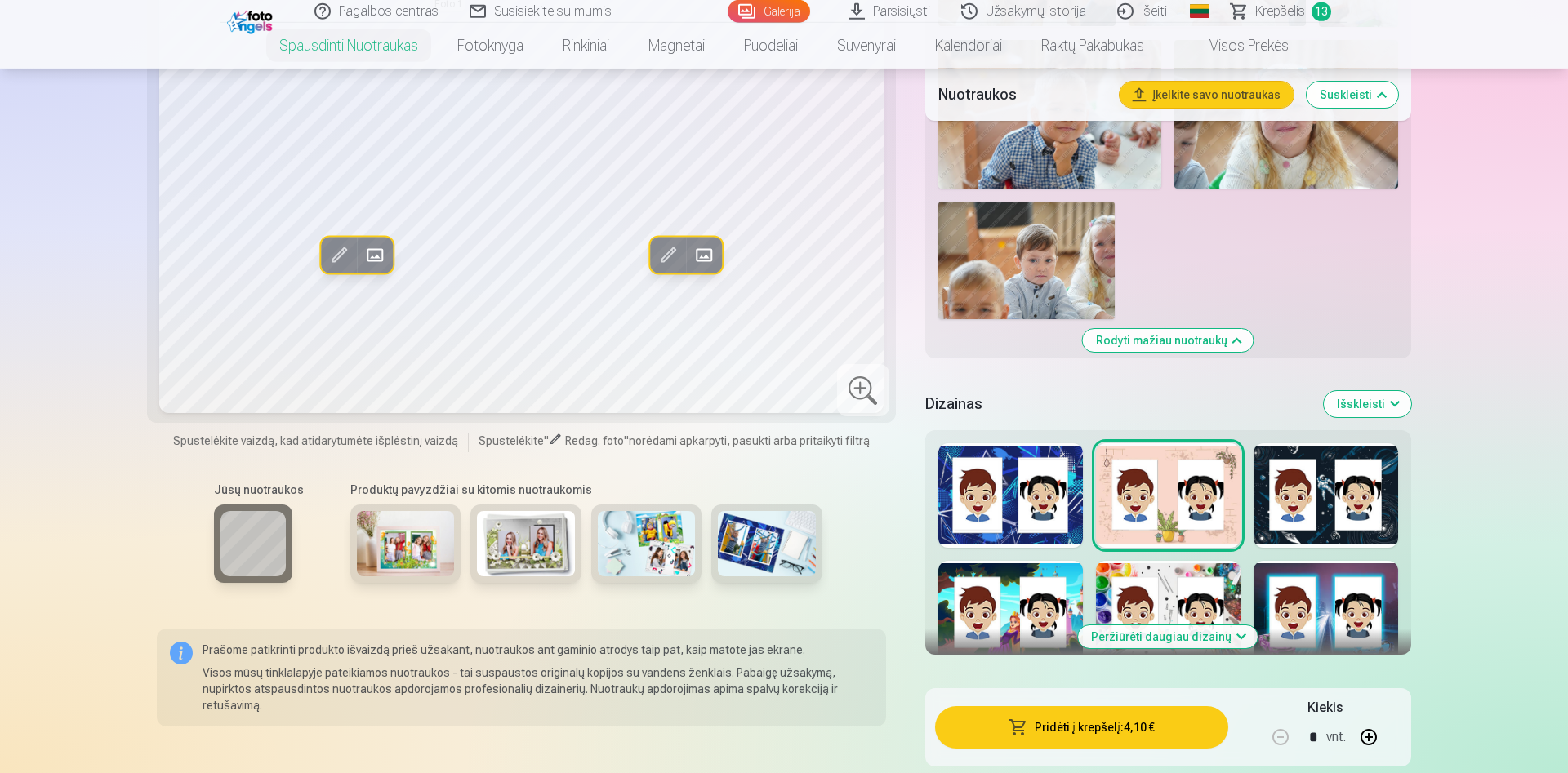
scroll to position [1582, 0]
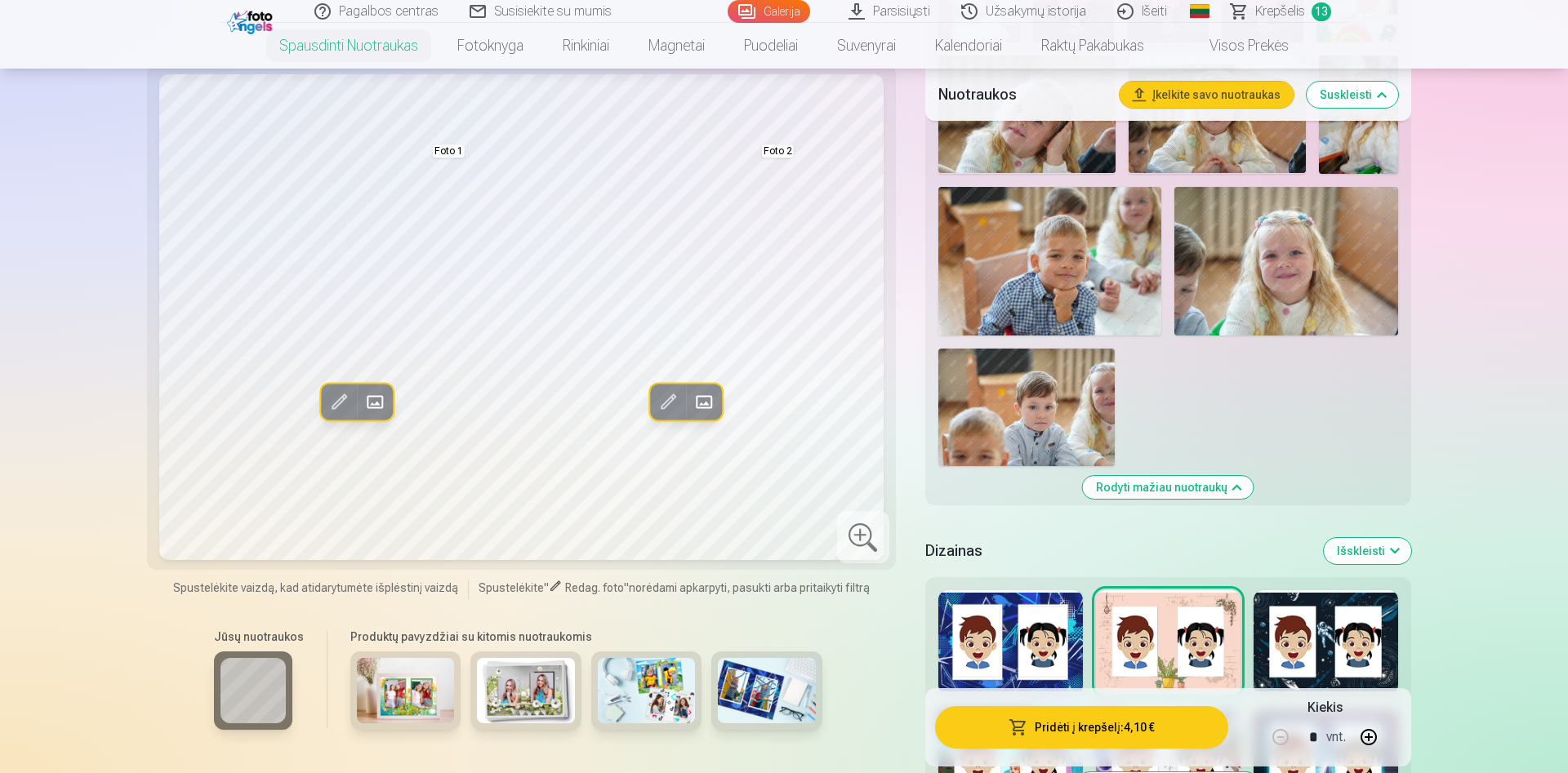
click at [1015, 634] on div at bounding box center [1010, 642] width 145 height 104
click at [1376, 630] on div at bounding box center [1325, 642] width 145 height 104
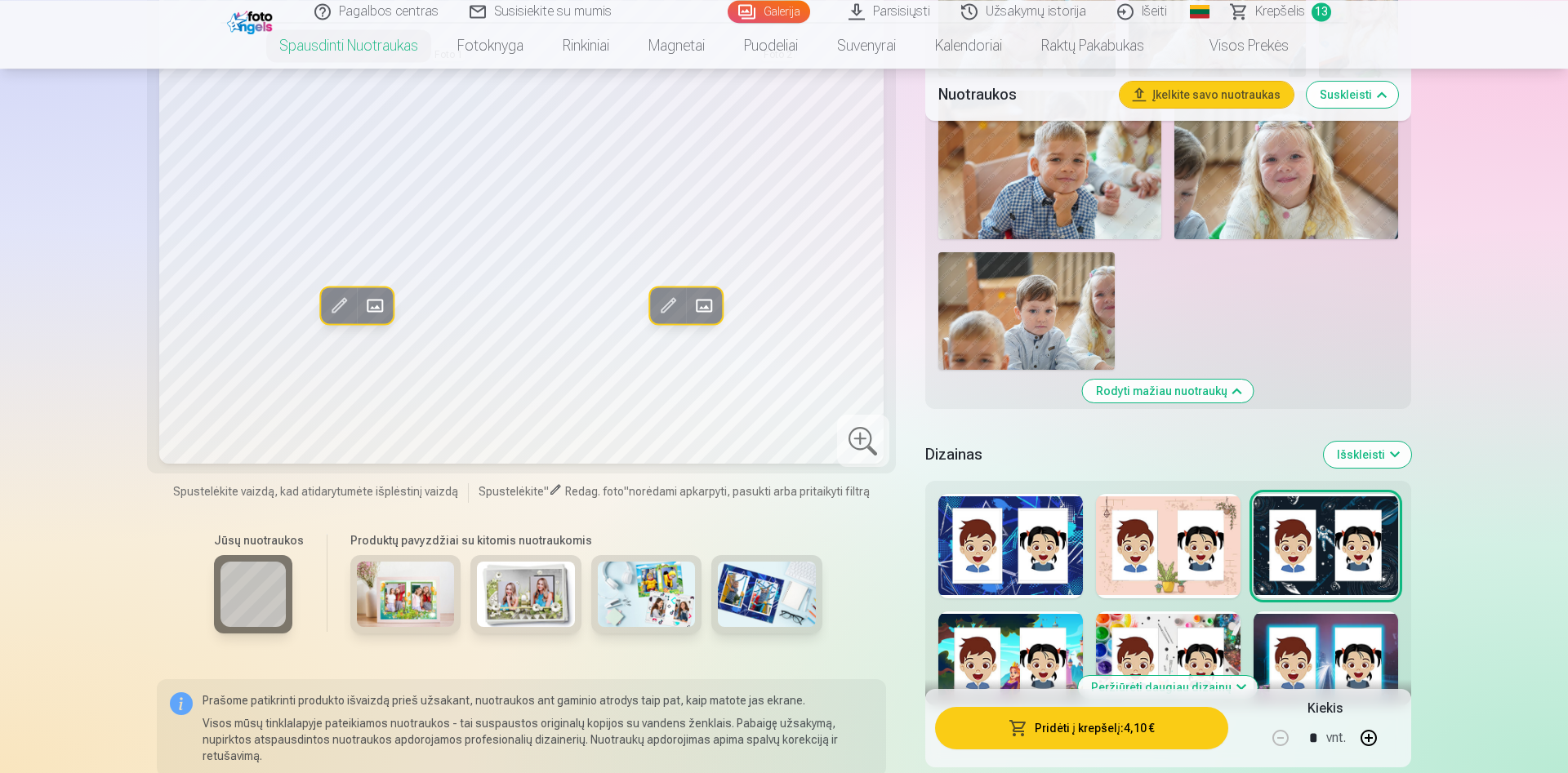
scroll to position [1749, 0]
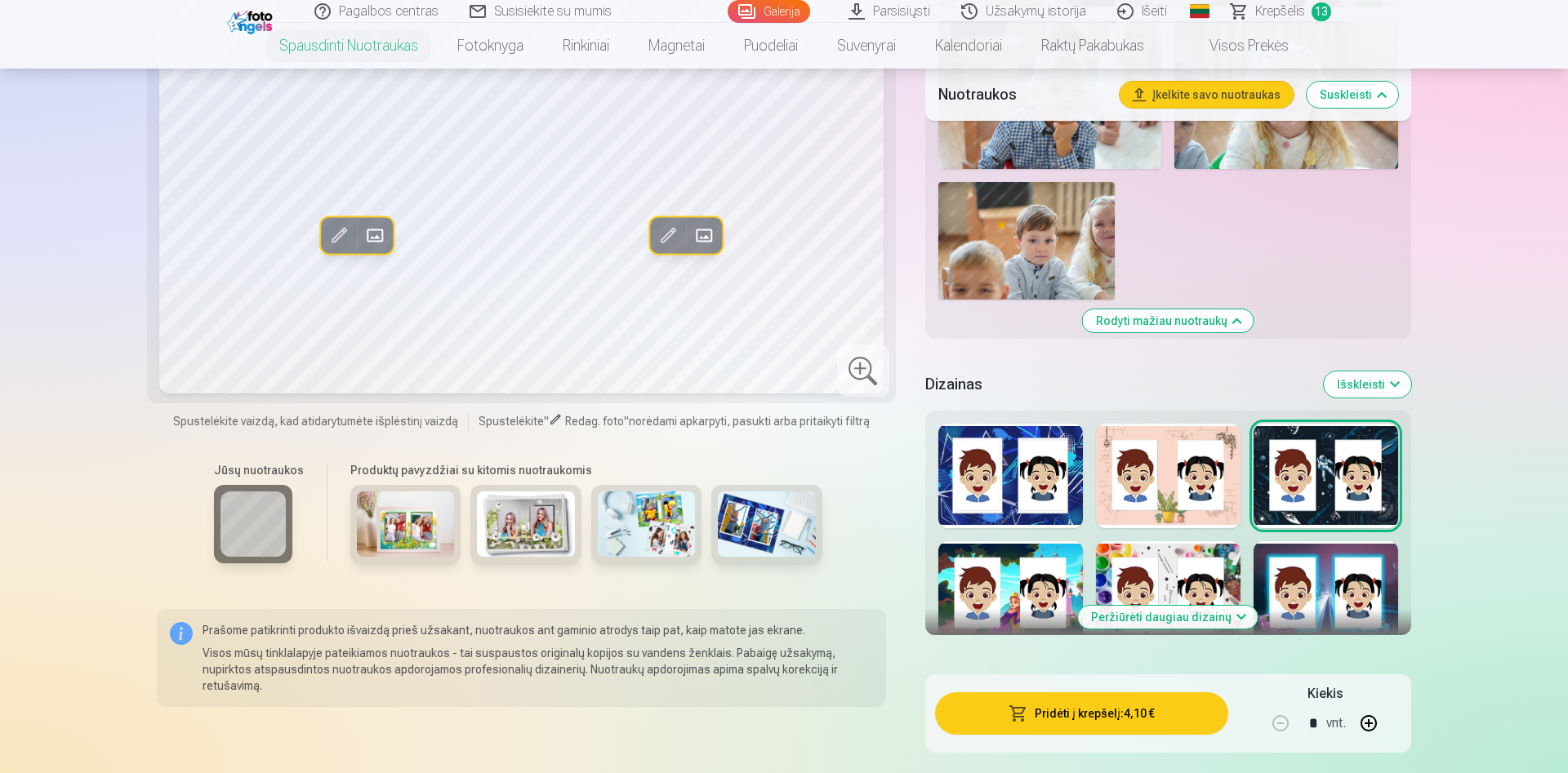
click at [1000, 574] on div at bounding box center [1010, 593] width 145 height 104
click at [1299, 561] on div at bounding box center [1325, 593] width 145 height 104
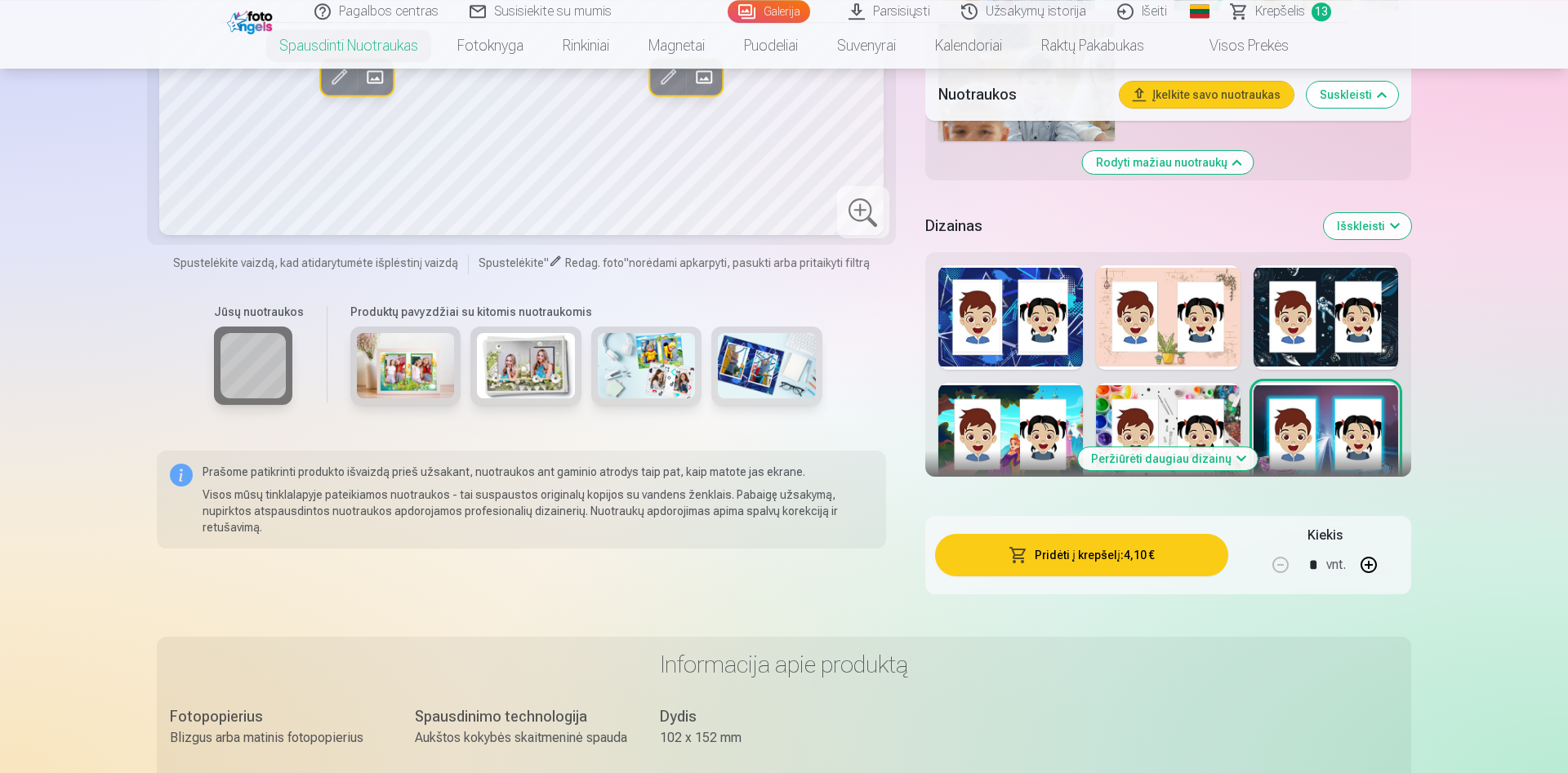
scroll to position [1915, 0]
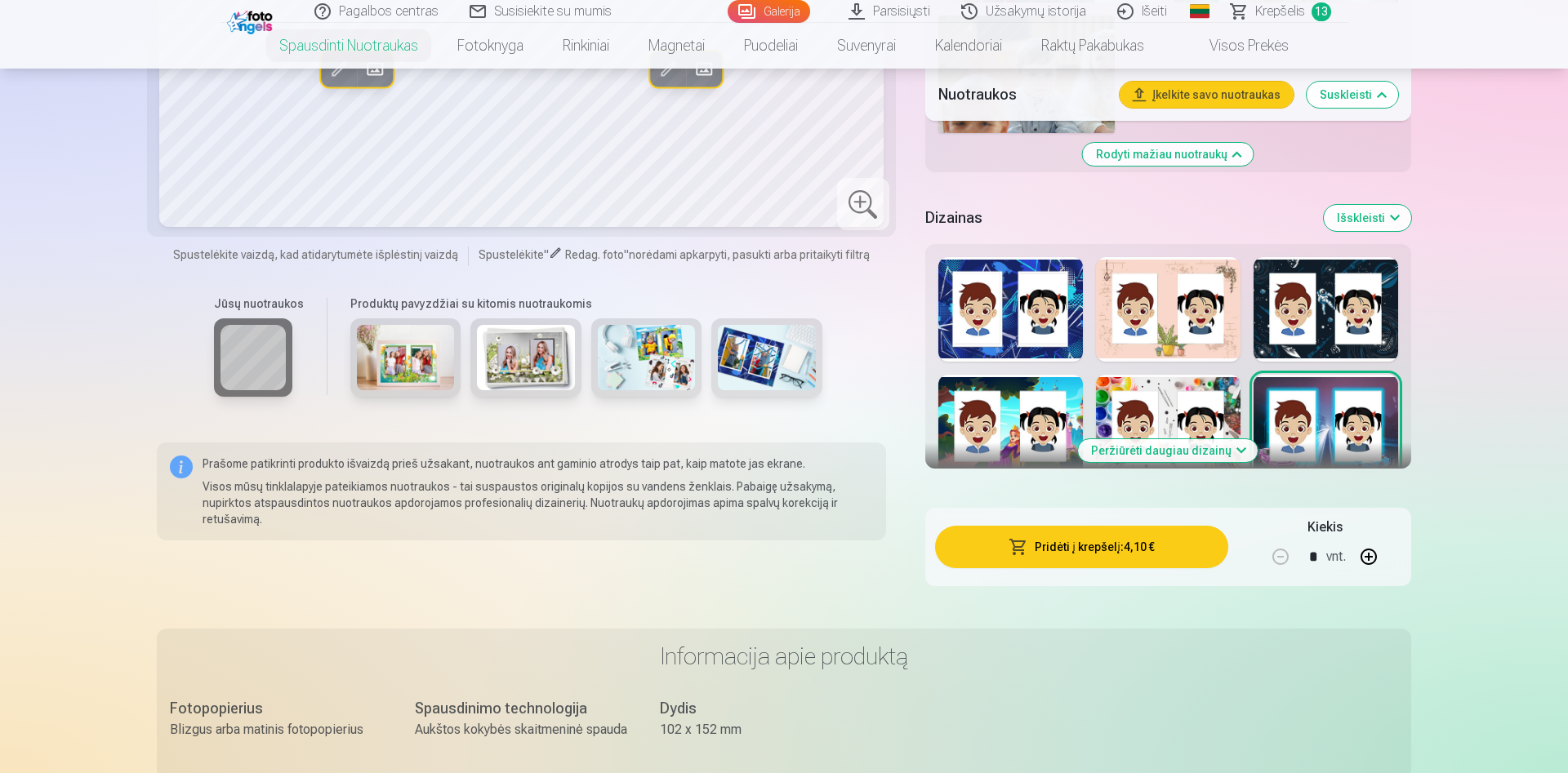
click at [1234, 461] on button "Peržiūrėti daugiau dizainų" at bounding box center [1167, 451] width 180 height 23
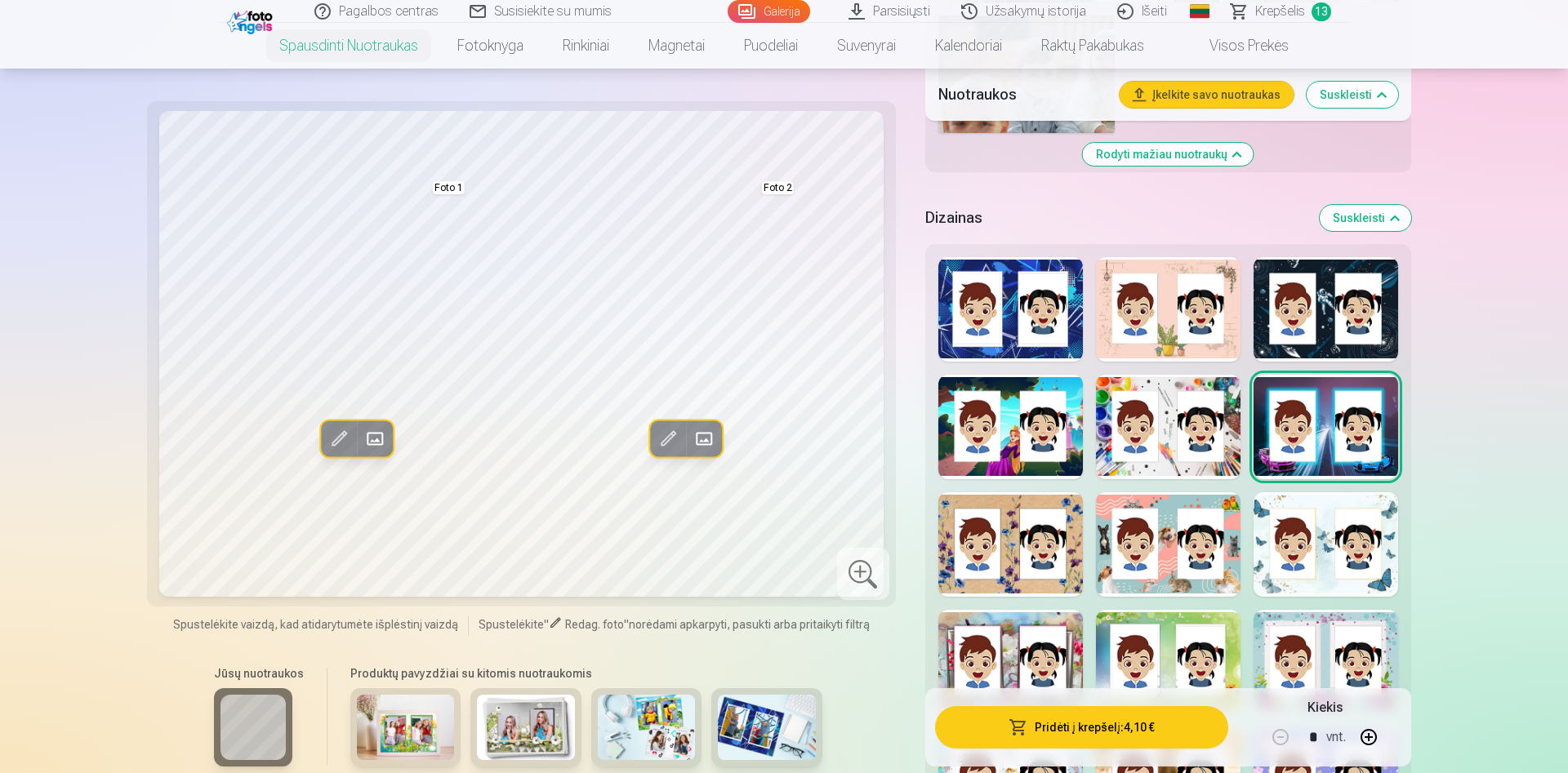
click at [999, 539] on div at bounding box center [1010, 545] width 145 height 104
click at [1141, 548] on div at bounding box center [1168, 545] width 145 height 104
click at [1371, 546] on div at bounding box center [1325, 545] width 145 height 104
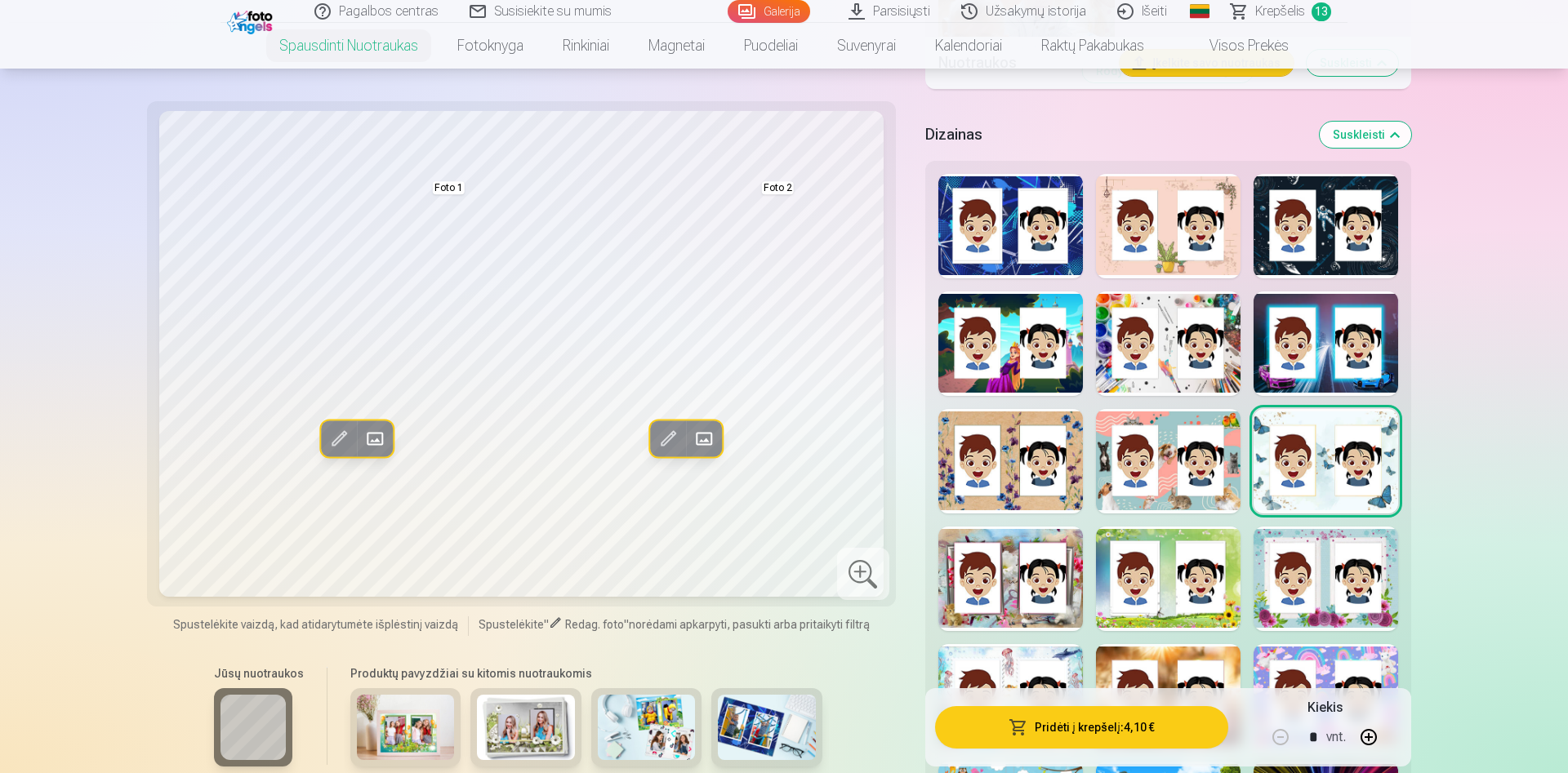
click at [984, 603] on div at bounding box center [1010, 579] width 145 height 104
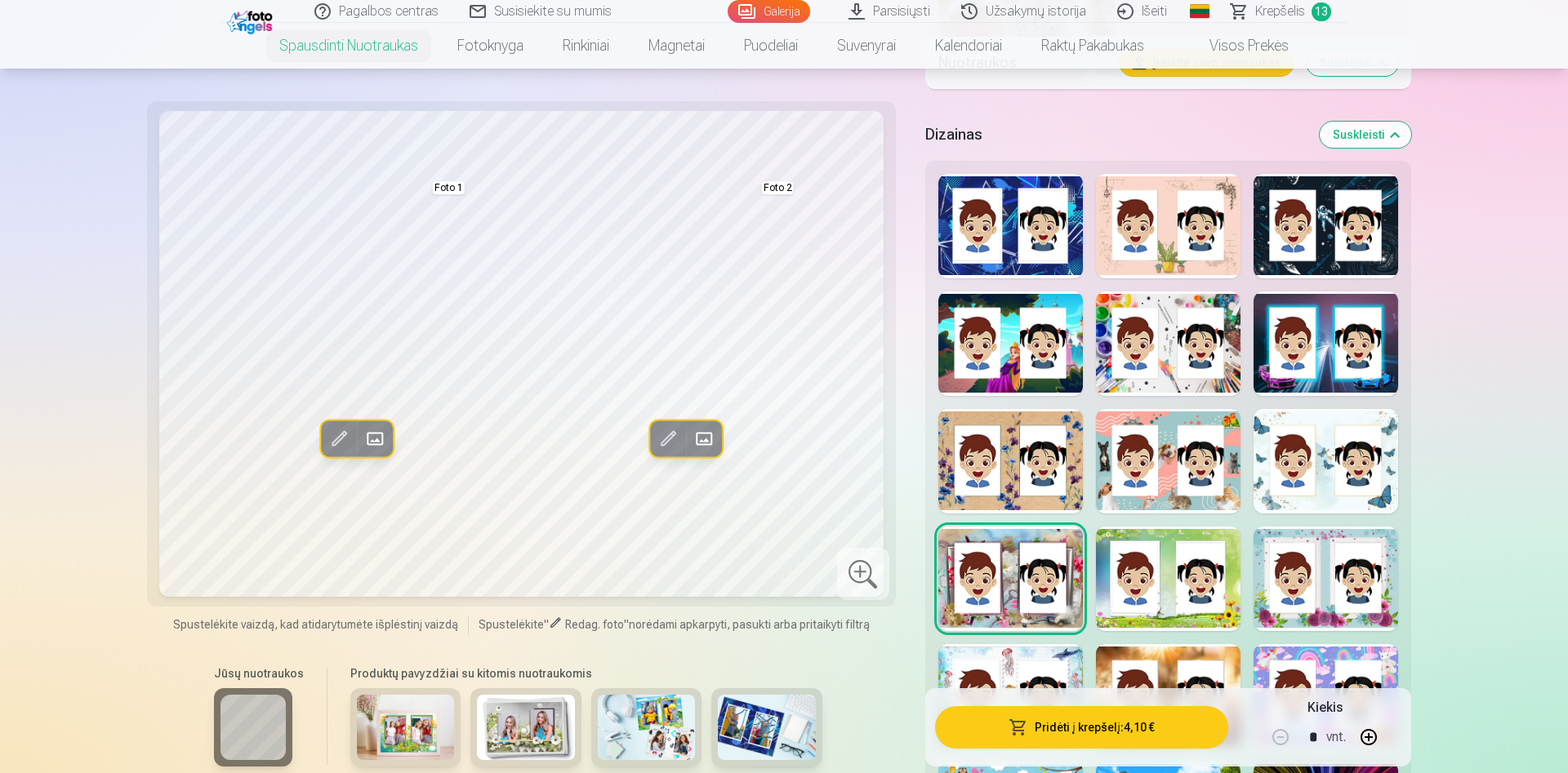
click at [1188, 572] on div at bounding box center [1168, 579] width 145 height 104
click at [1289, 557] on div at bounding box center [1325, 579] width 145 height 104
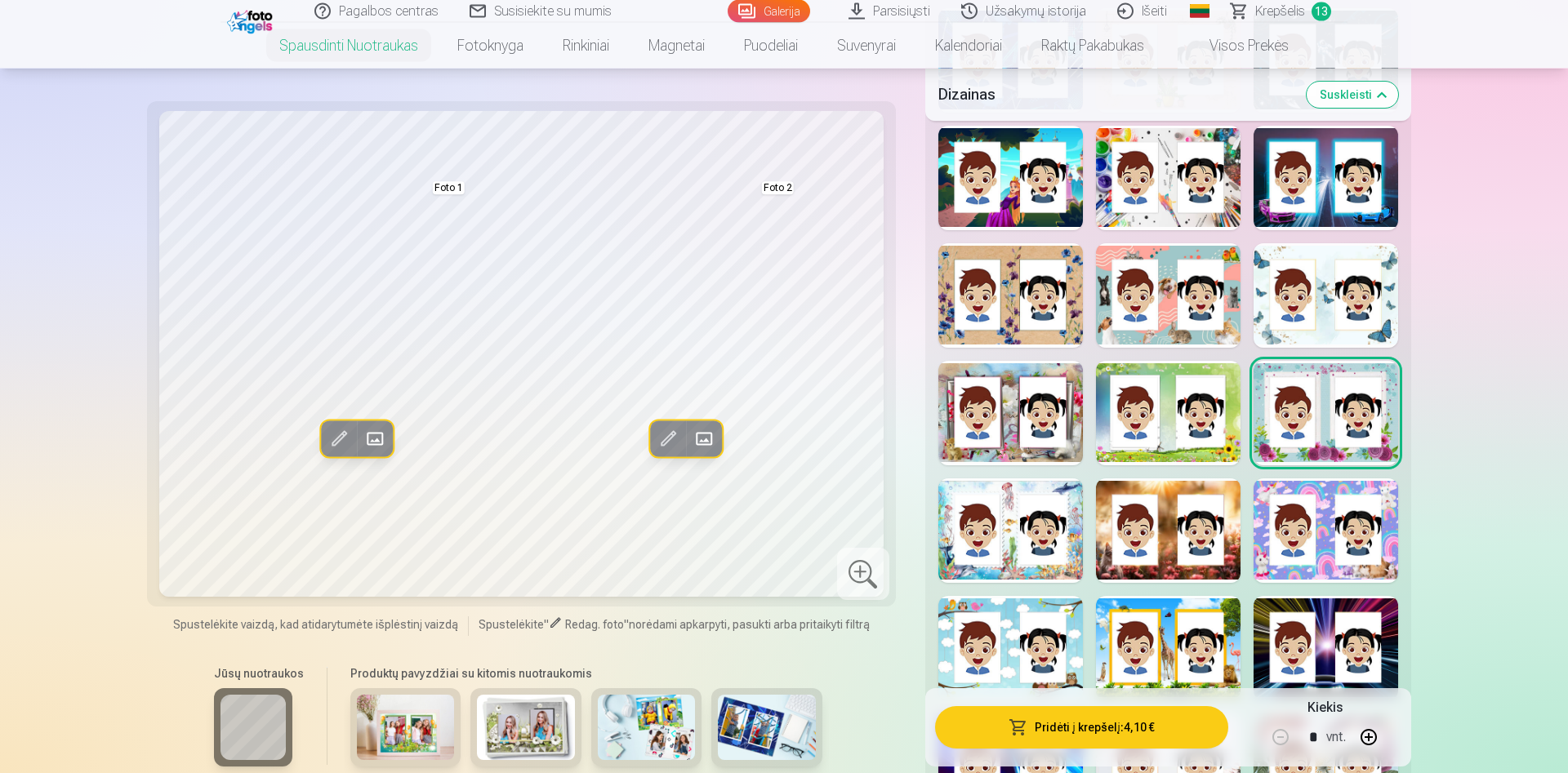
scroll to position [2165, 0]
click at [1316, 583] on div "Rodyti mažiau dizainų" at bounding box center [1168, 607] width 486 height 1225
click at [1317, 560] on div at bounding box center [1325, 530] width 145 height 104
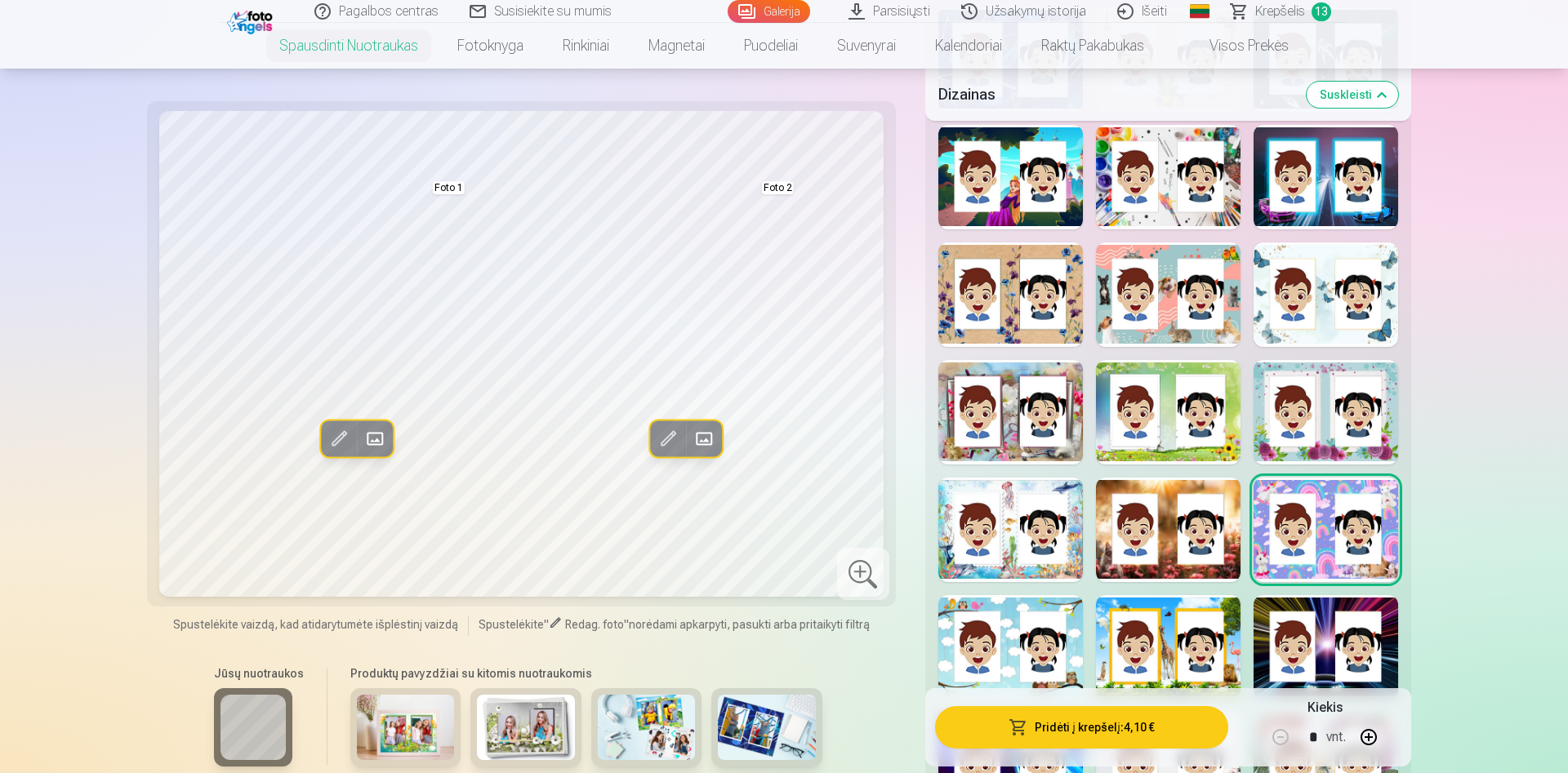
click at [1149, 504] on div at bounding box center [1168, 530] width 145 height 104
click at [1003, 515] on div at bounding box center [1010, 530] width 145 height 104
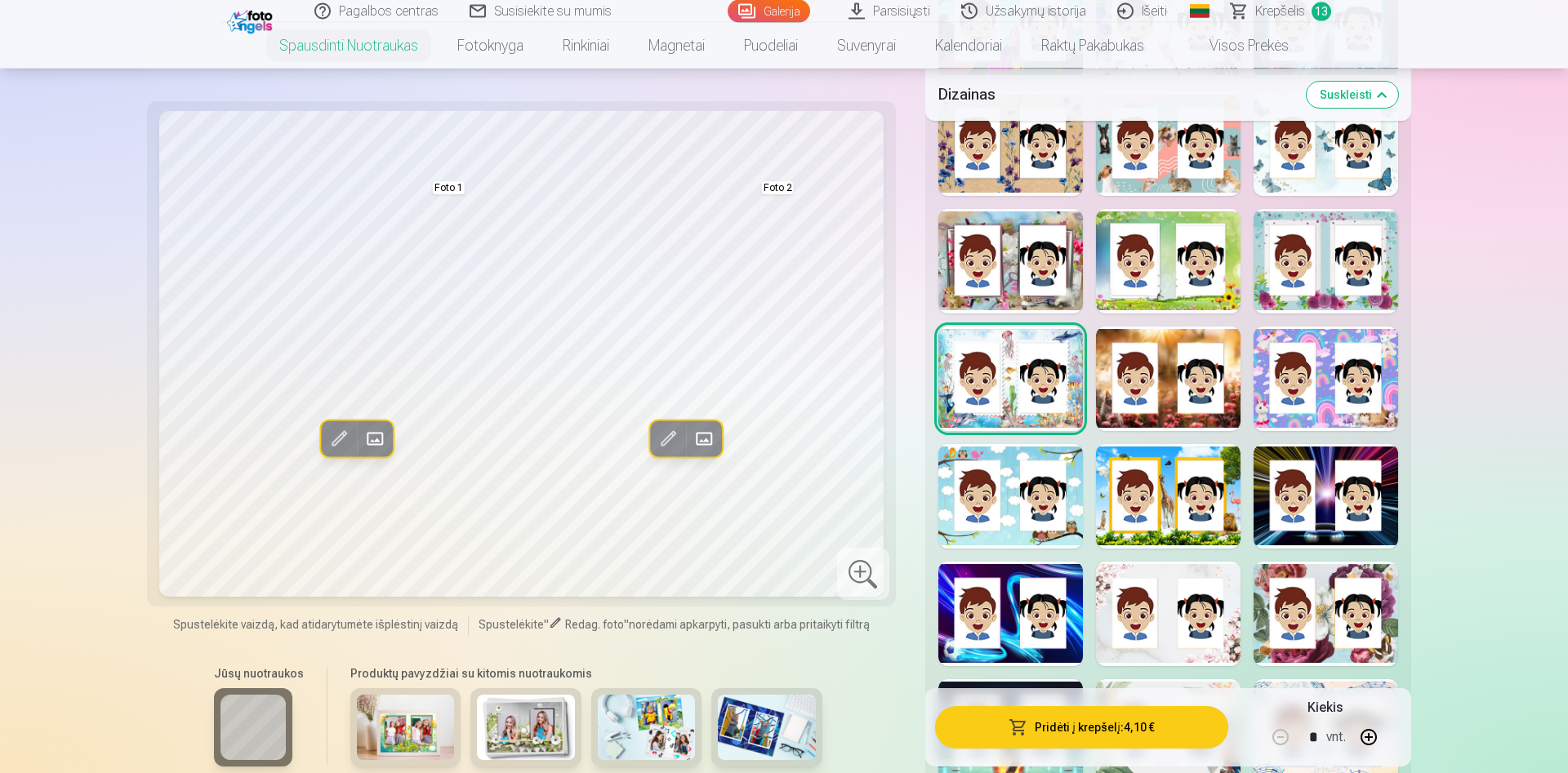
scroll to position [2331, 0]
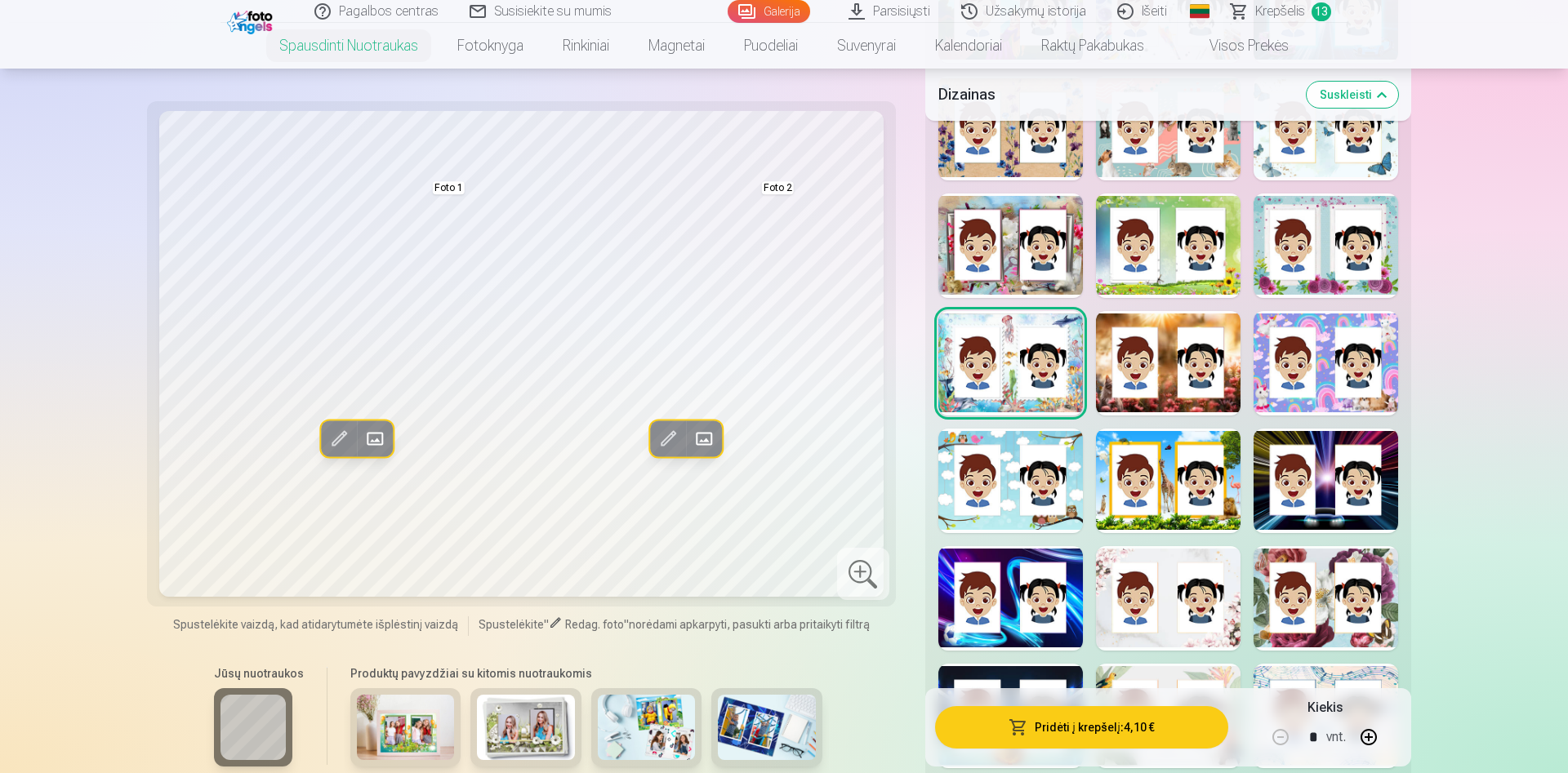
click at [1041, 509] on div at bounding box center [1010, 481] width 145 height 104
click at [1226, 511] on div at bounding box center [1168, 481] width 145 height 104
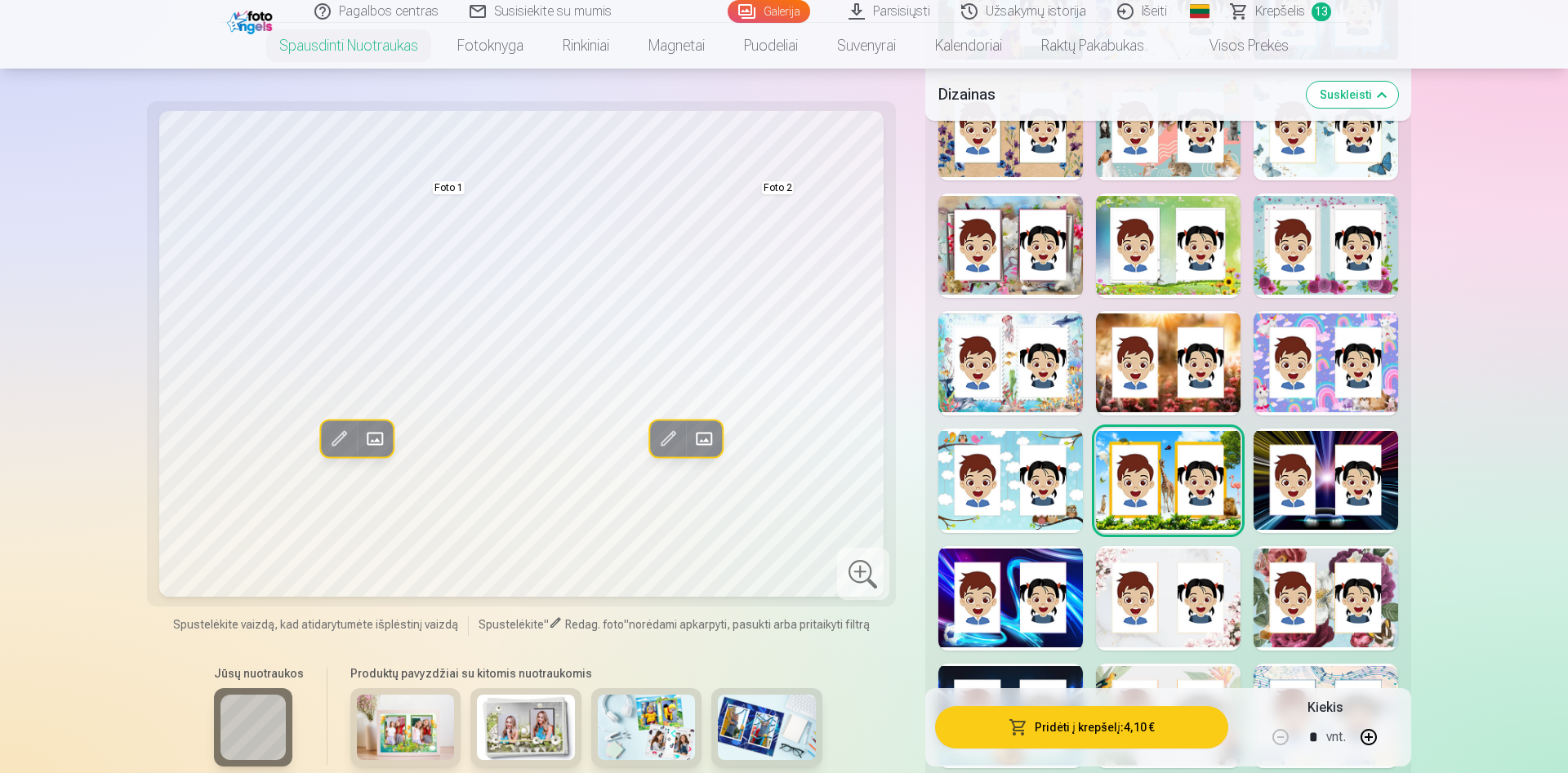
click at [1335, 487] on div at bounding box center [1325, 481] width 145 height 104
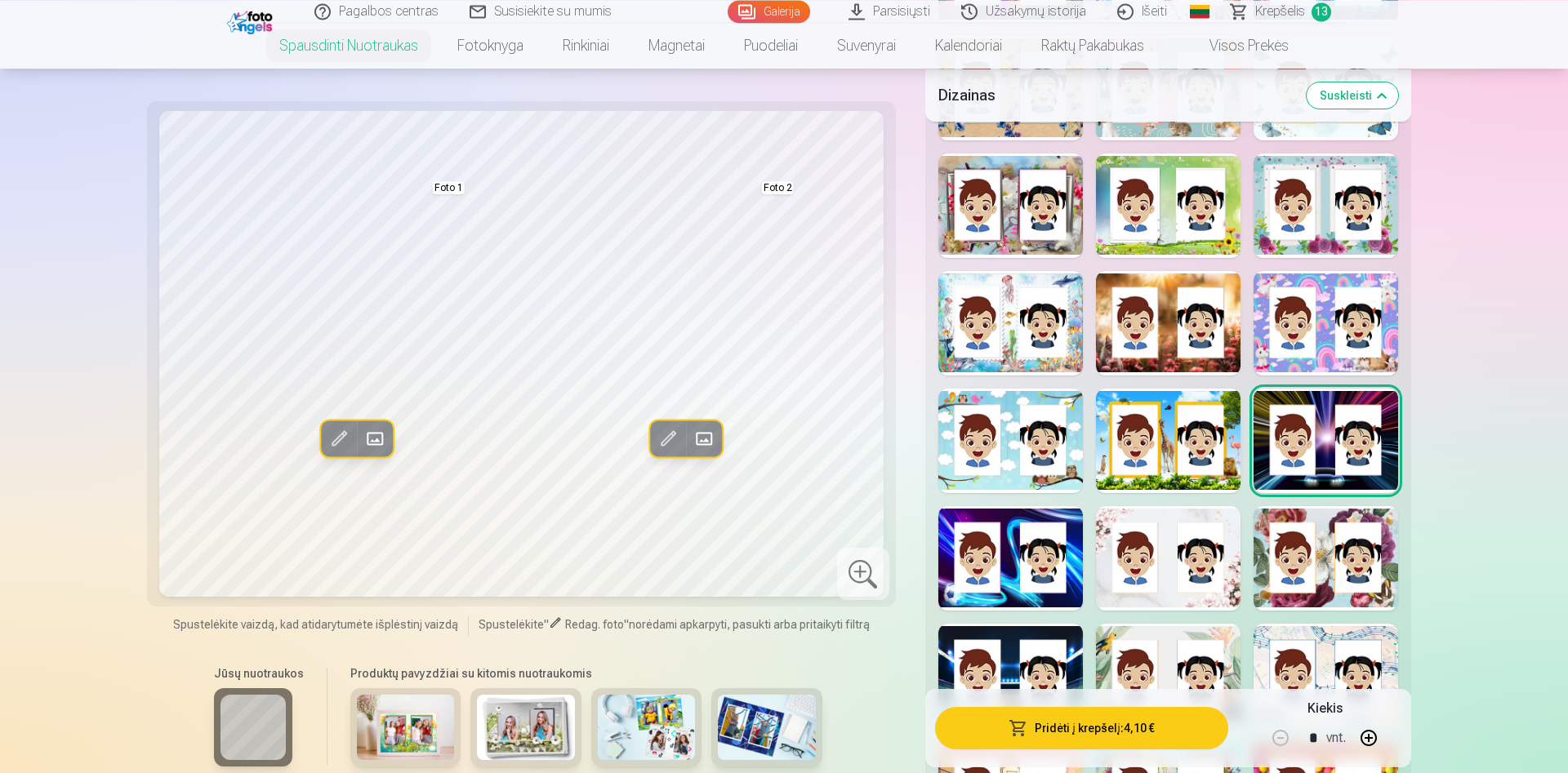
scroll to position [2415, 0]
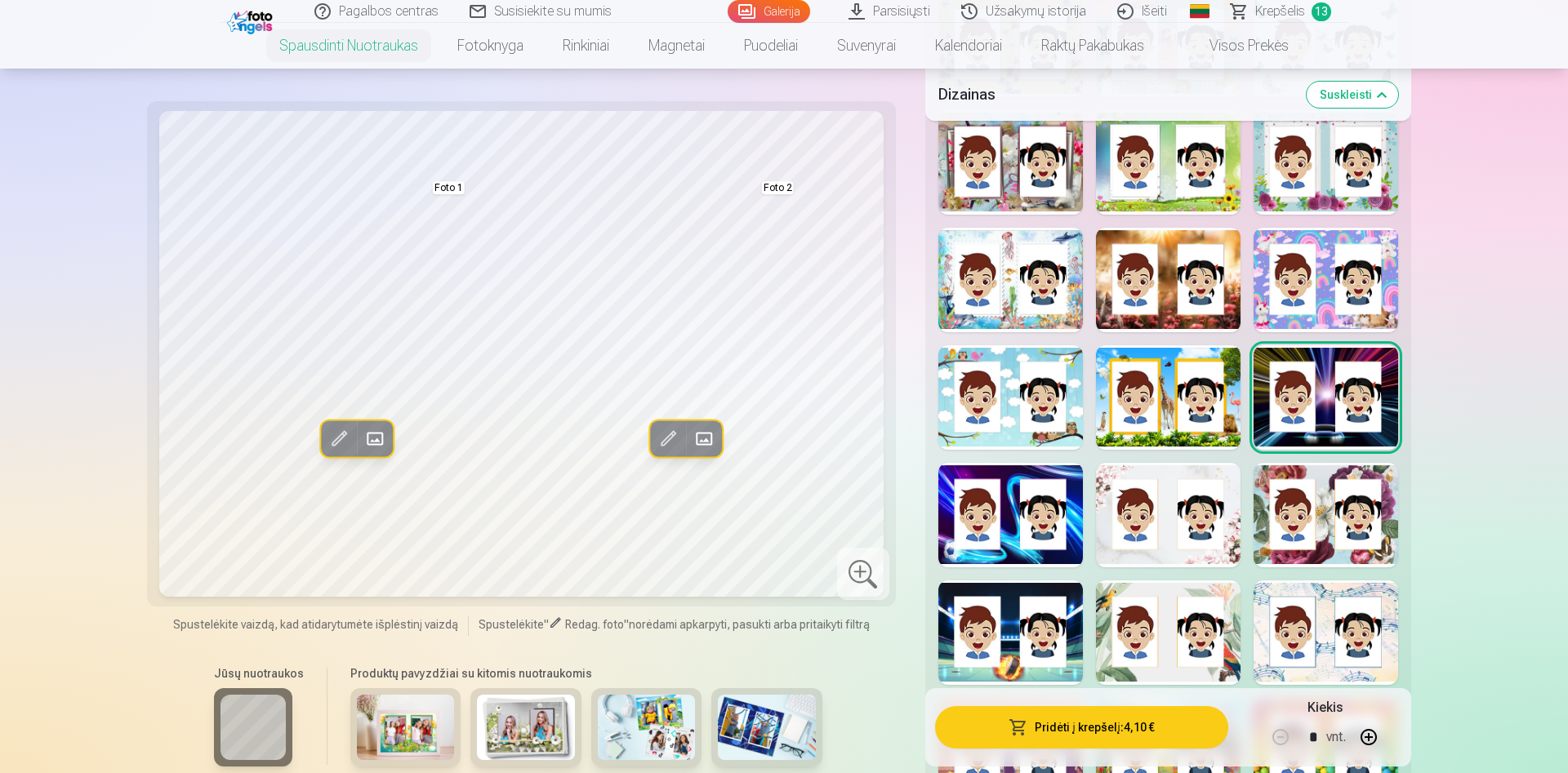
click at [1364, 540] on div at bounding box center [1325, 515] width 145 height 104
click at [1165, 535] on div at bounding box center [1168, 515] width 145 height 104
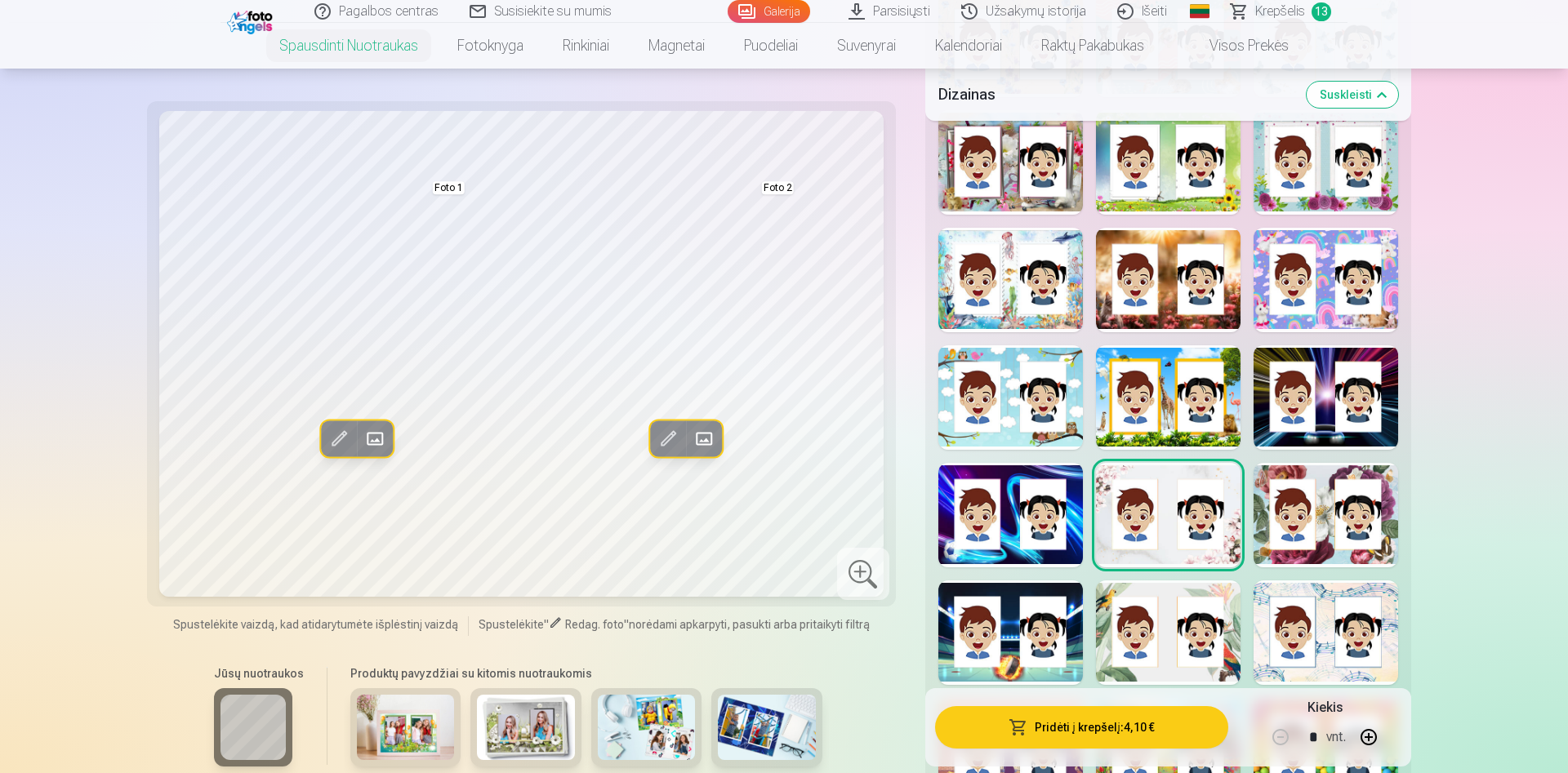
click at [1079, 723] on button "Pridėti į krepšelį : 4,10 €" at bounding box center [1082, 727] width 293 height 42
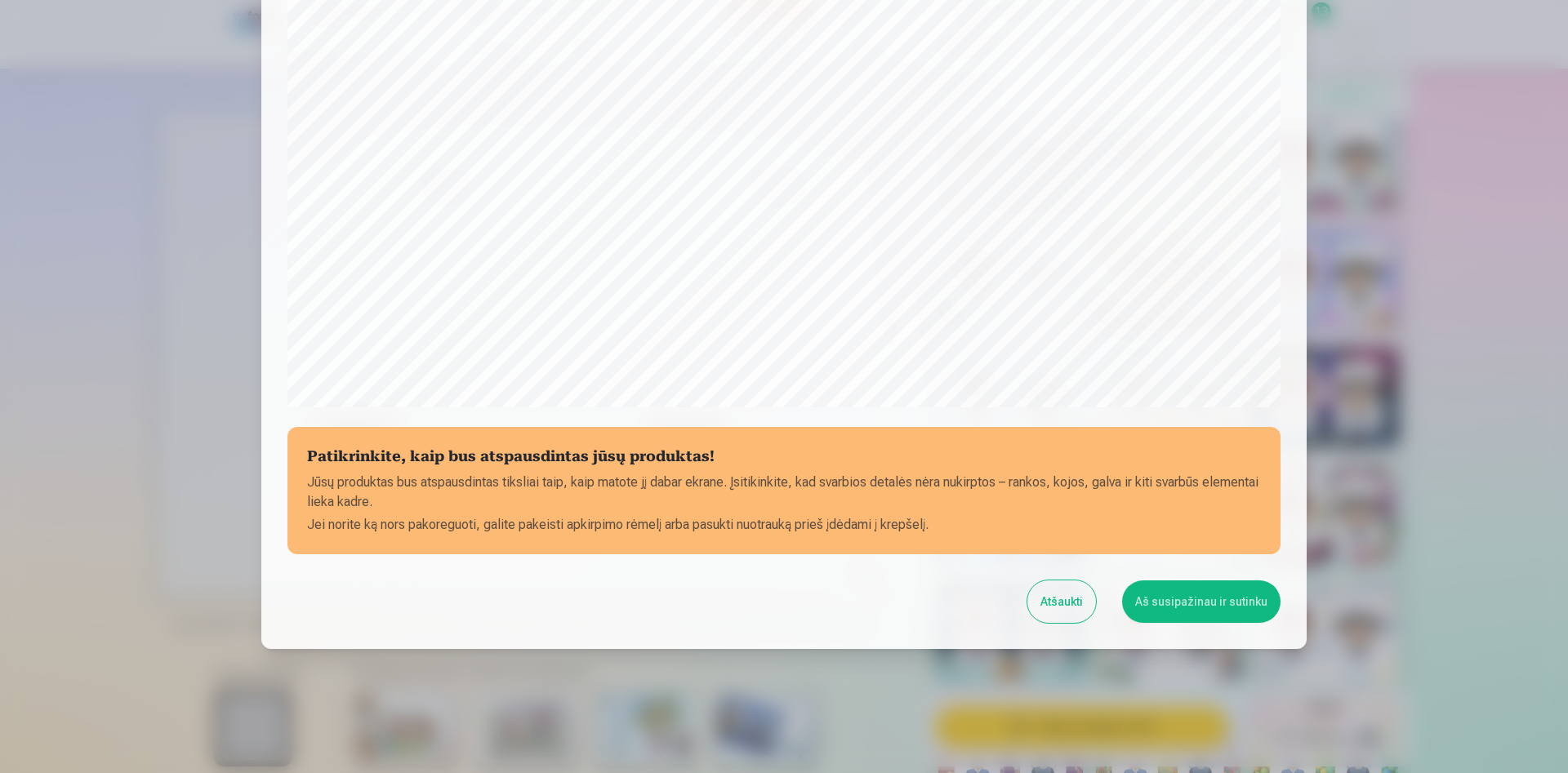
scroll to position [402, 0]
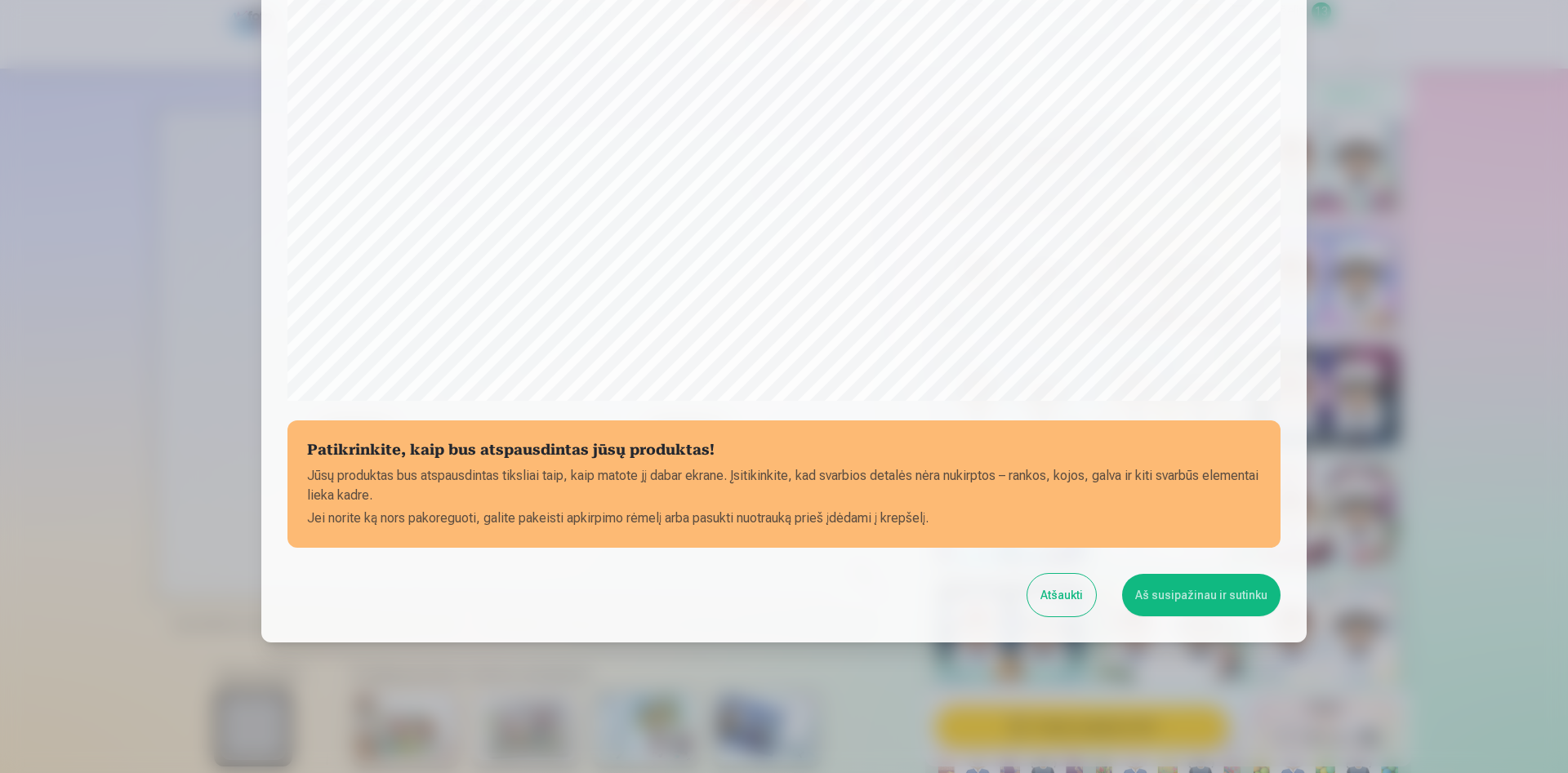
click at [1238, 588] on button "Aš susipažinau ir sutinku" at bounding box center [1200, 594] width 158 height 42
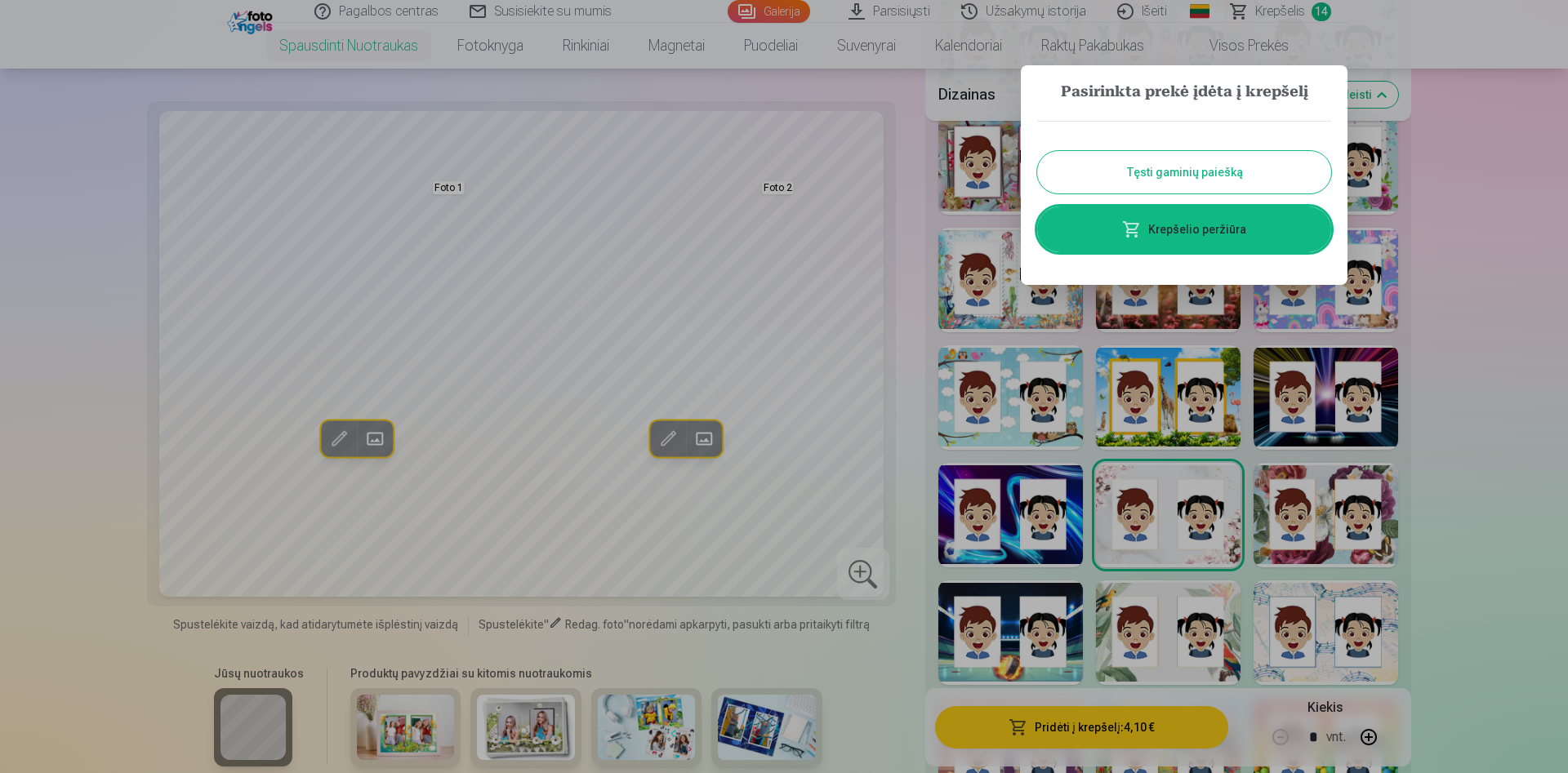
drag, startPoint x: 1451, startPoint y: 416, endPoint x: 1433, endPoint y: 409, distance: 19.3
click at [1450, 416] on div at bounding box center [784, 386] width 1568 height 773
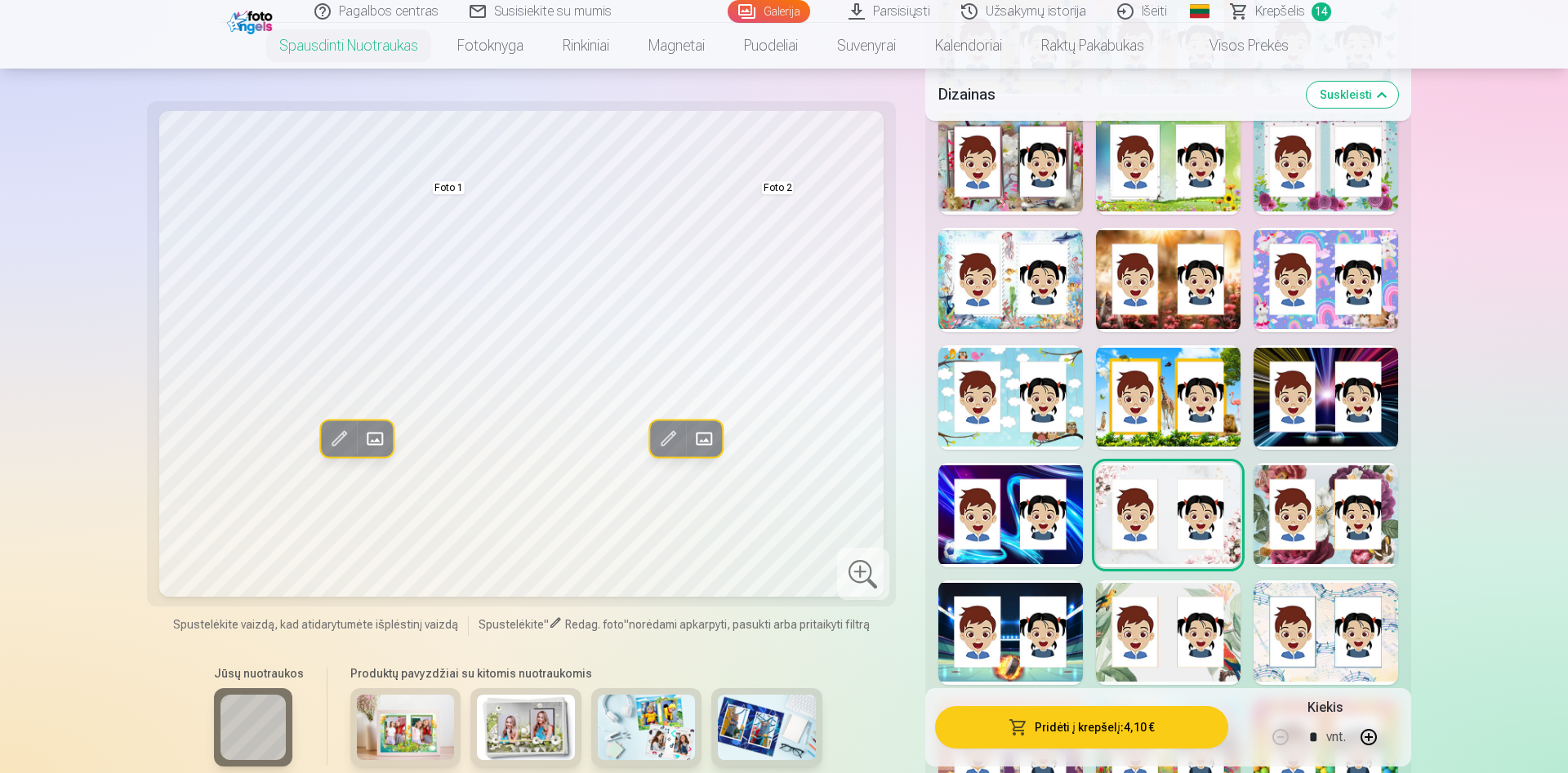
scroll to position [2749, 0]
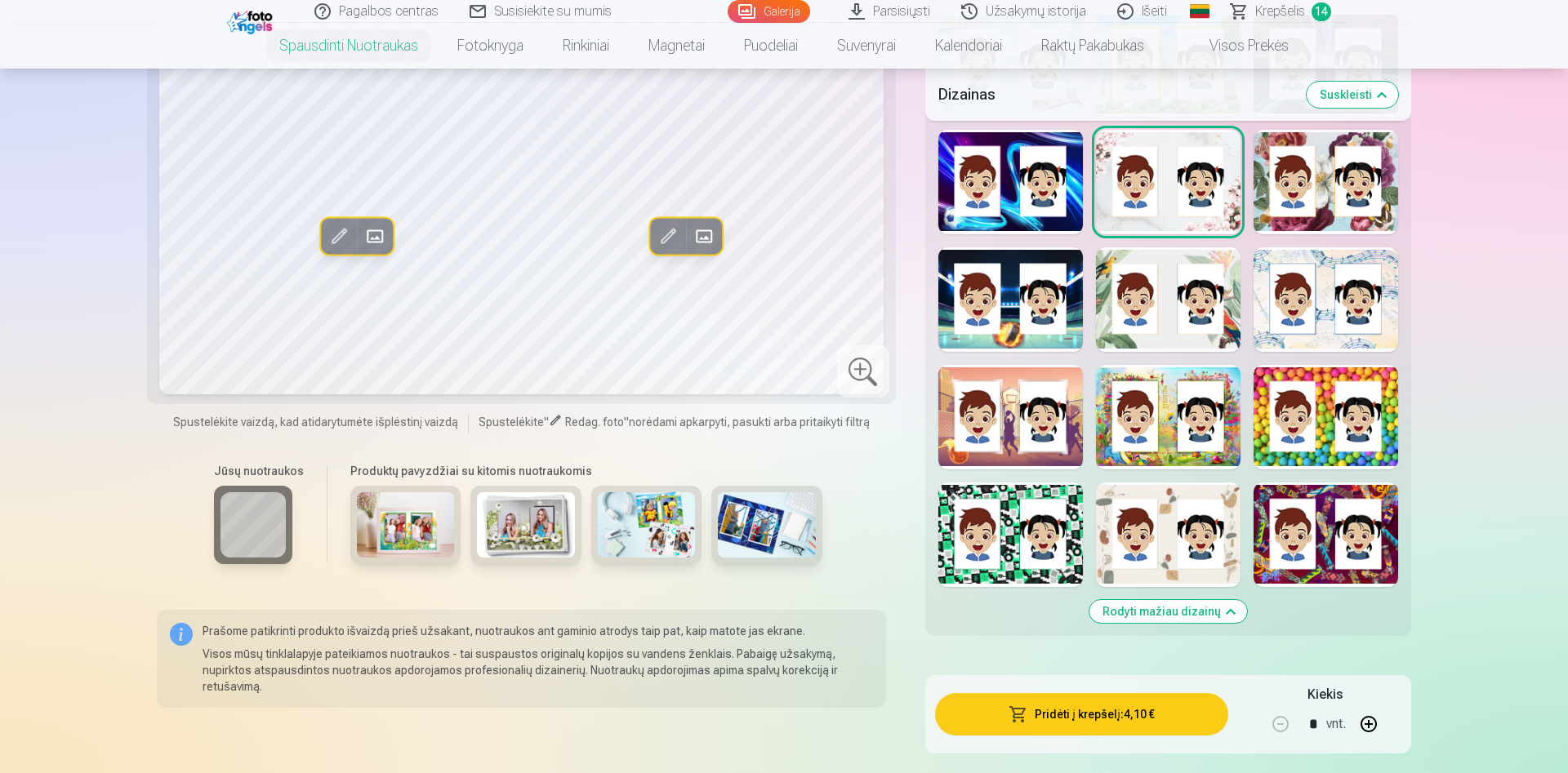
click at [1152, 561] on div at bounding box center [1168, 535] width 145 height 104
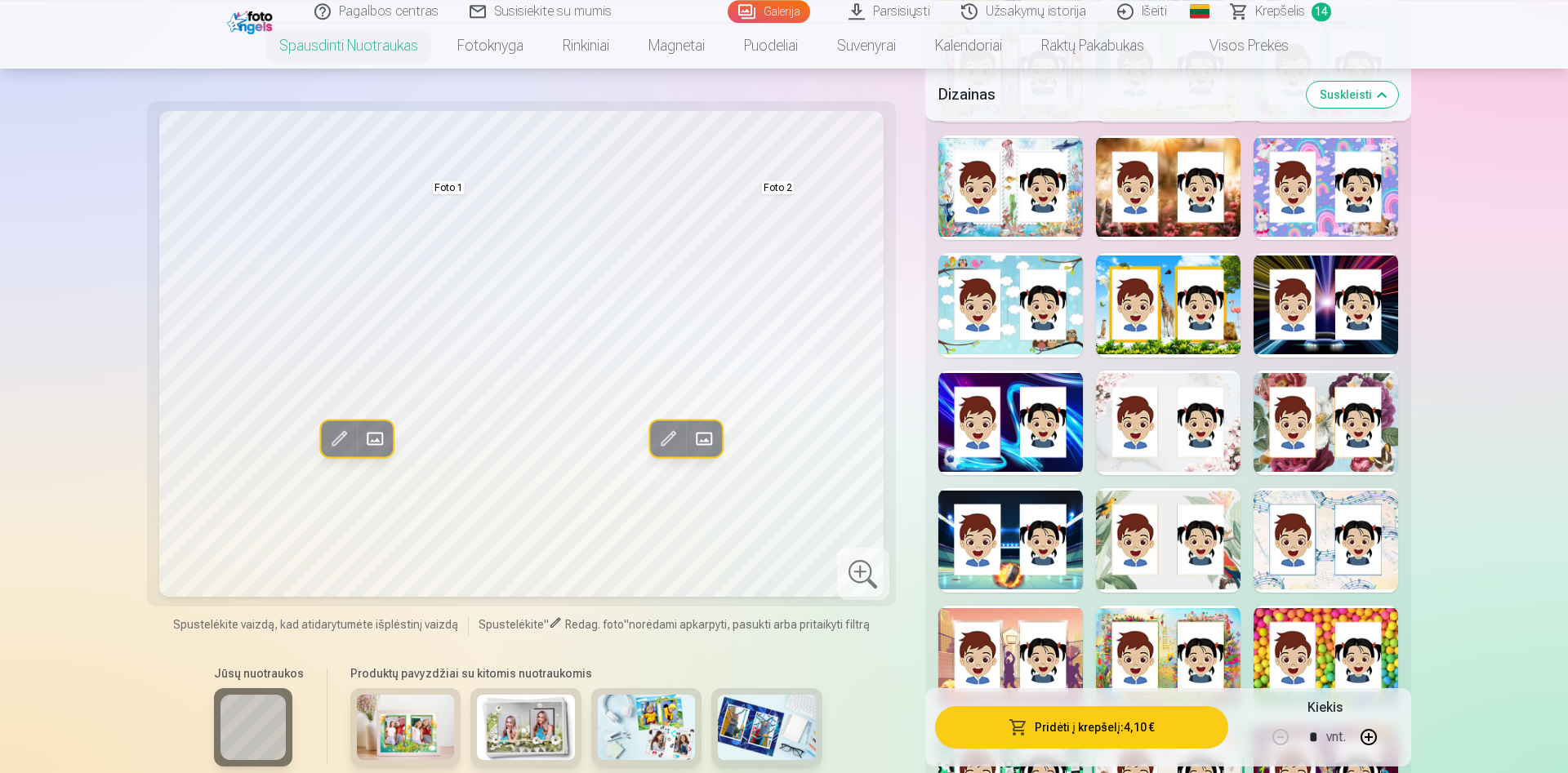
scroll to position [2499, 0]
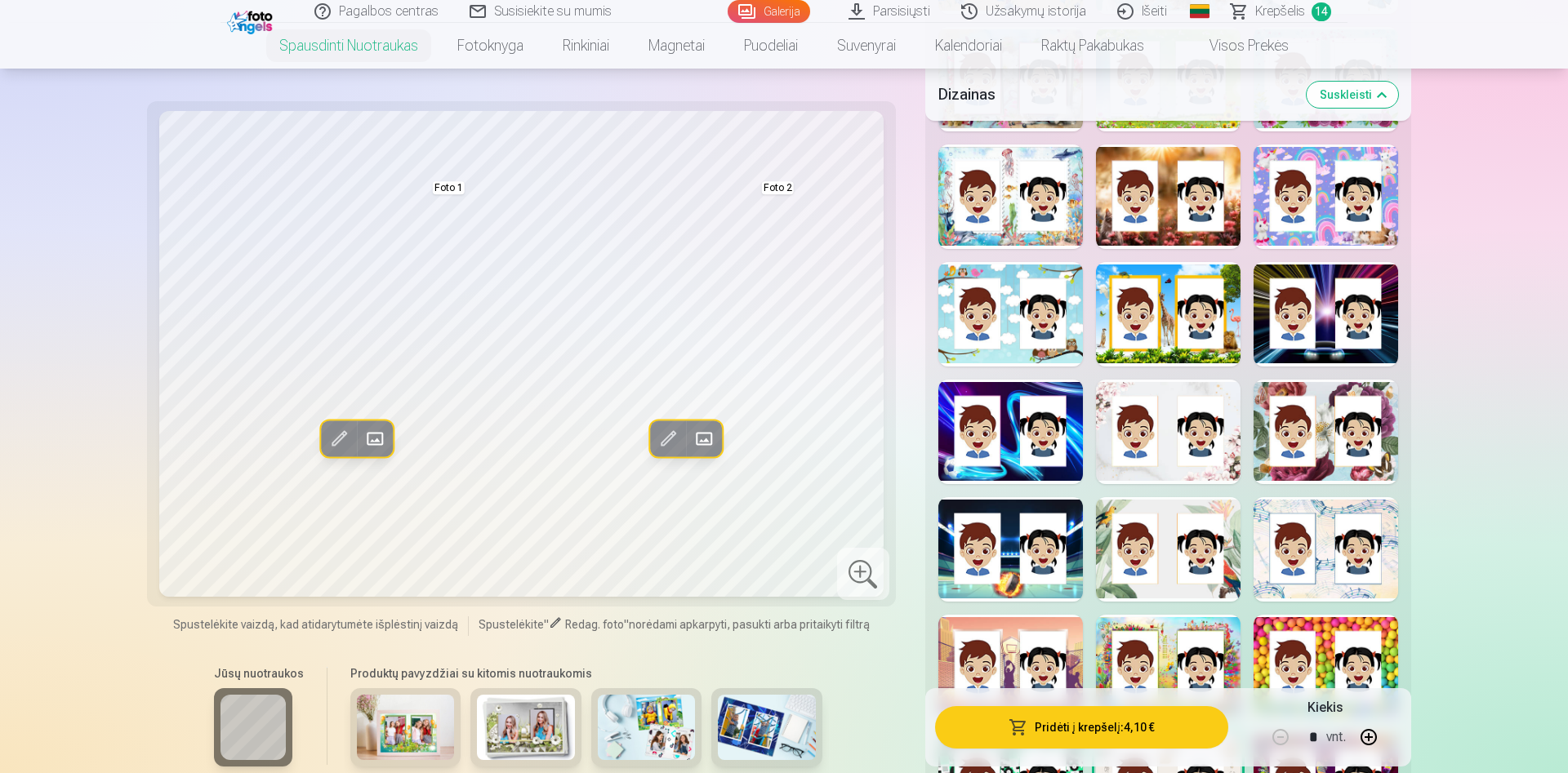
click at [376, 437] on span at bounding box center [375, 439] width 26 height 26
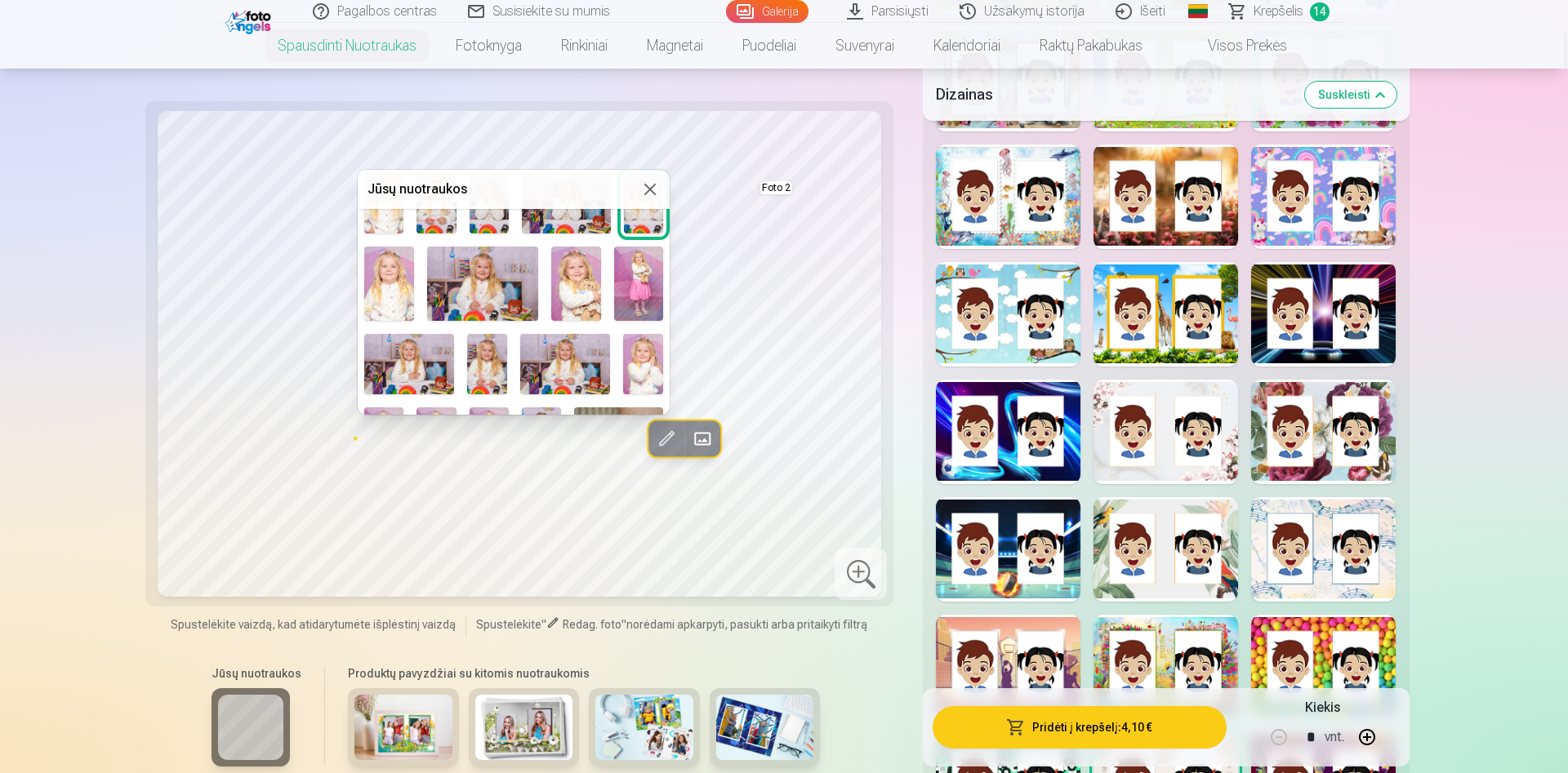
scroll to position [309, 0]
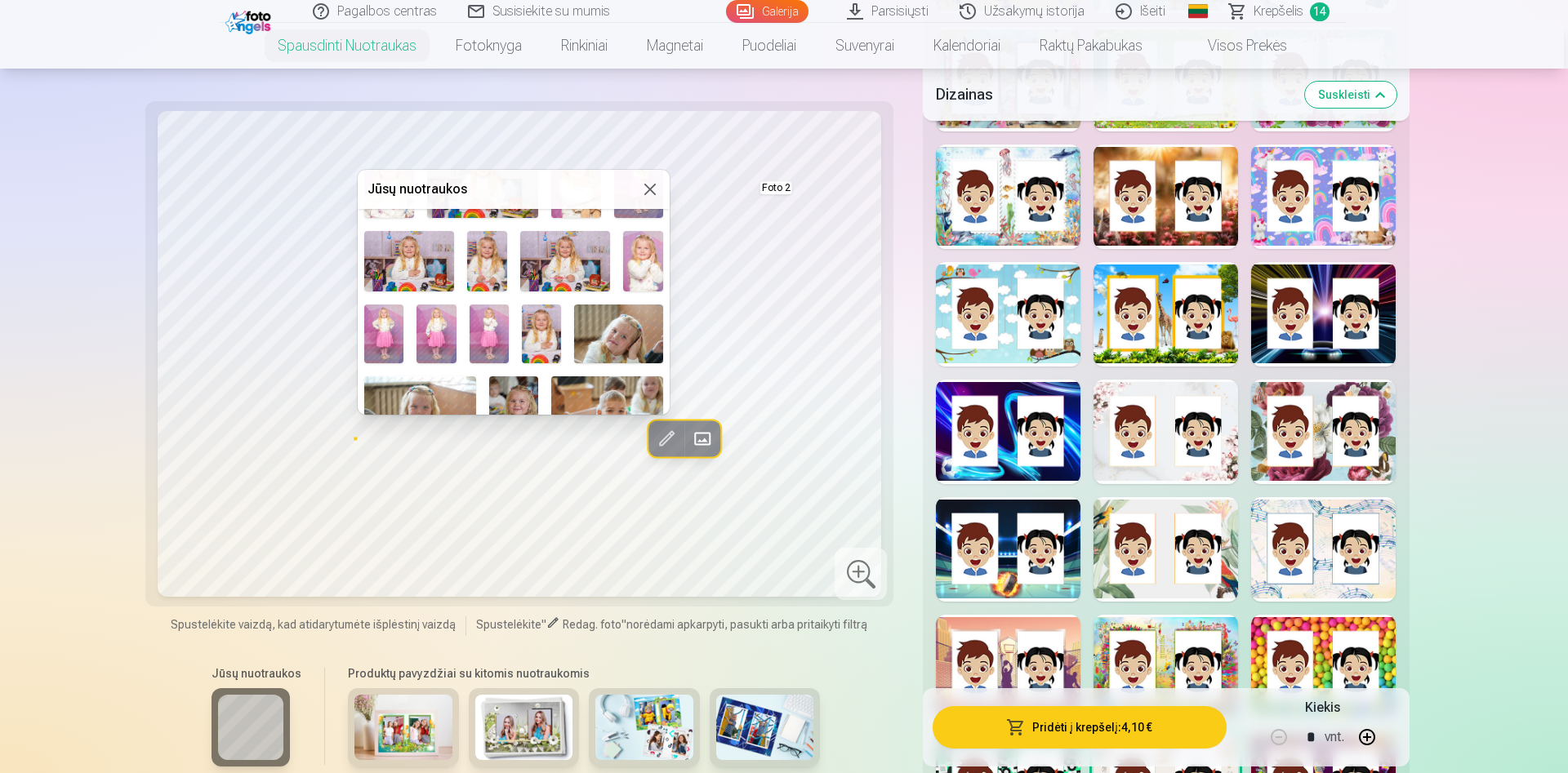
click at [392, 332] on img at bounding box center [383, 334] width 39 height 59
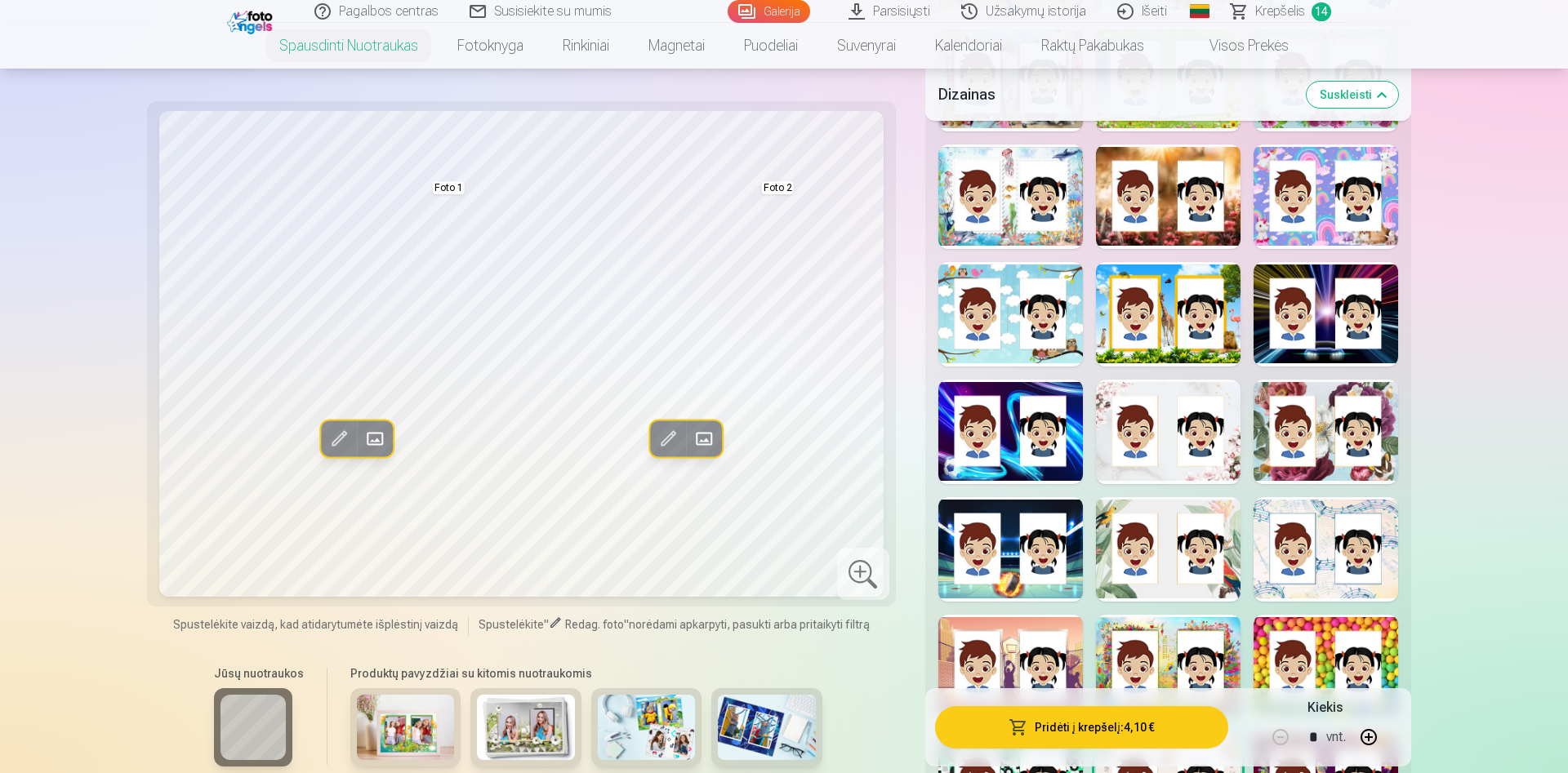
click at [709, 437] on span at bounding box center [705, 439] width 26 height 26
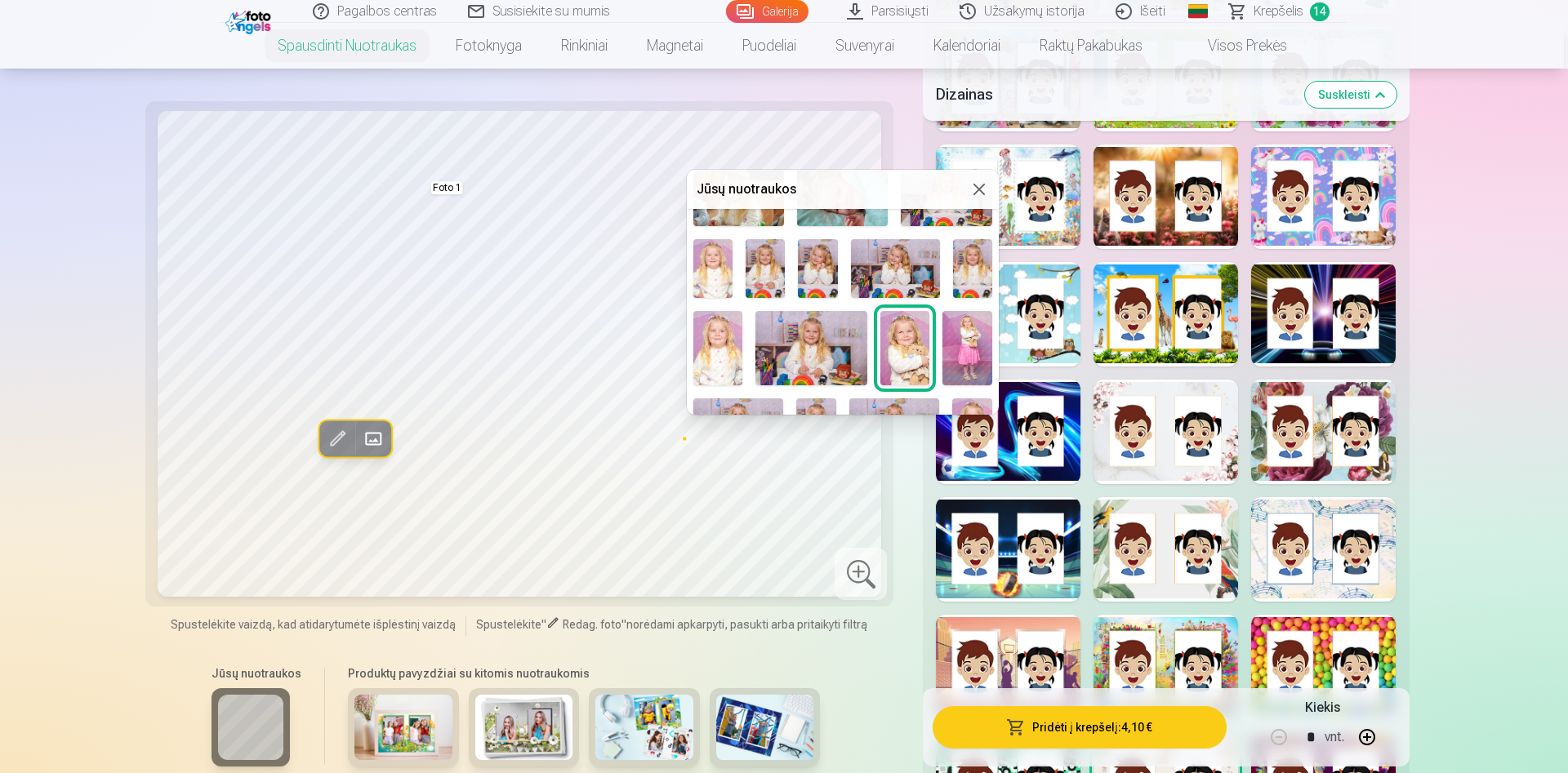
scroll to position [103, 0]
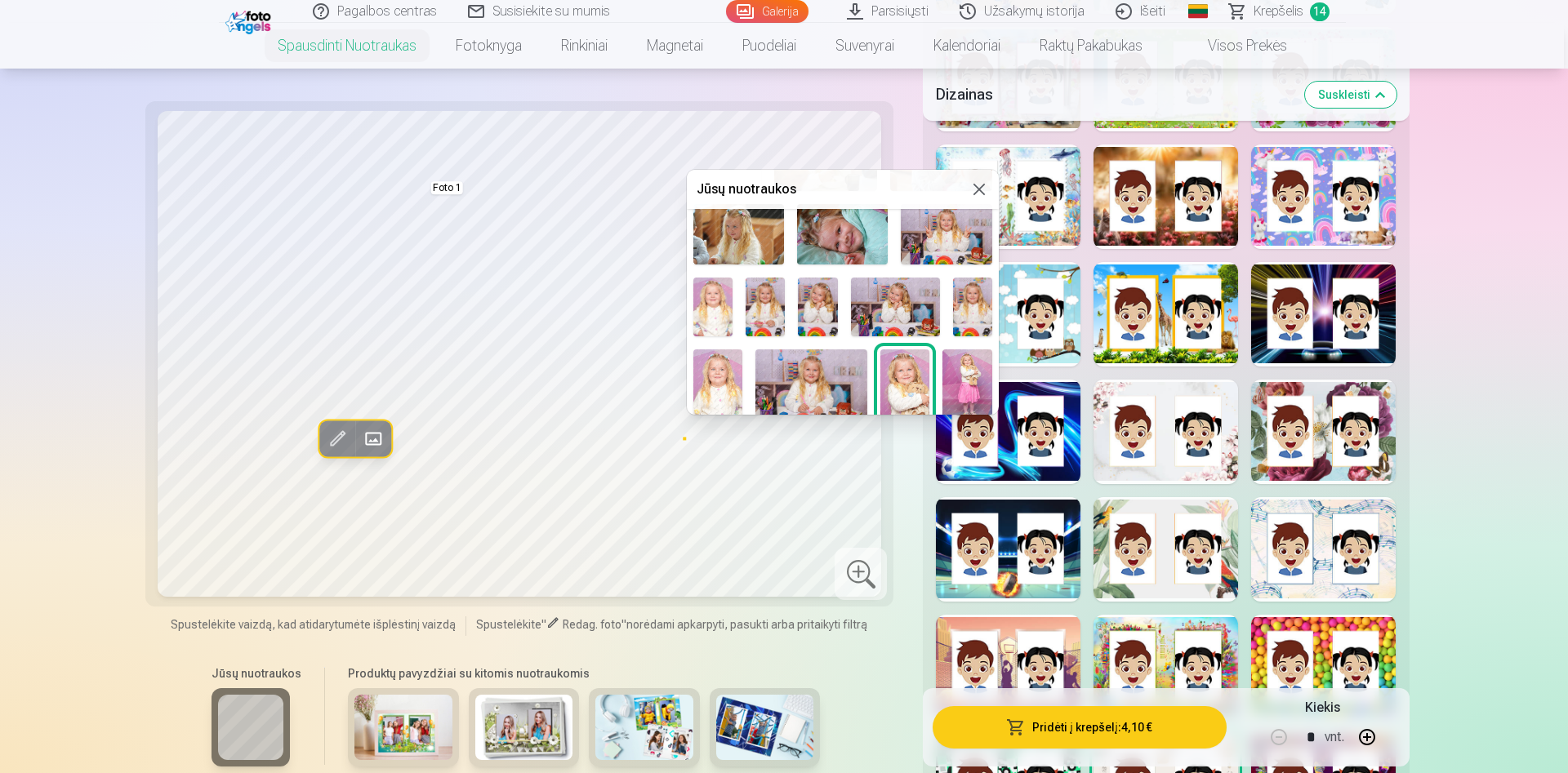
click at [815, 310] on img at bounding box center [817, 306] width 39 height 59
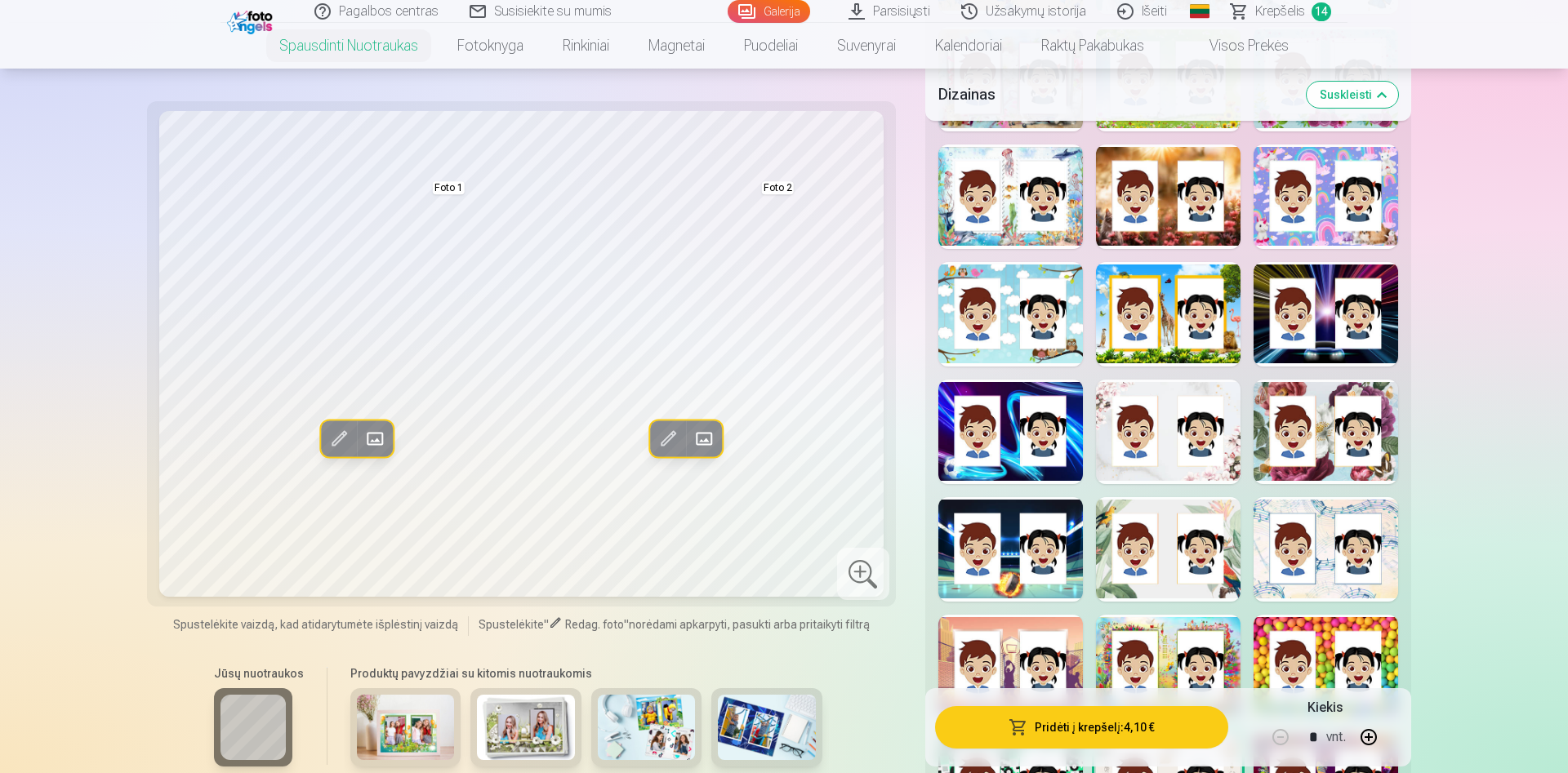
click at [1142, 730] on button "Pridėti į krepšelį : 4,10 €" at bounding box center [1082, 727] width 293 height 42
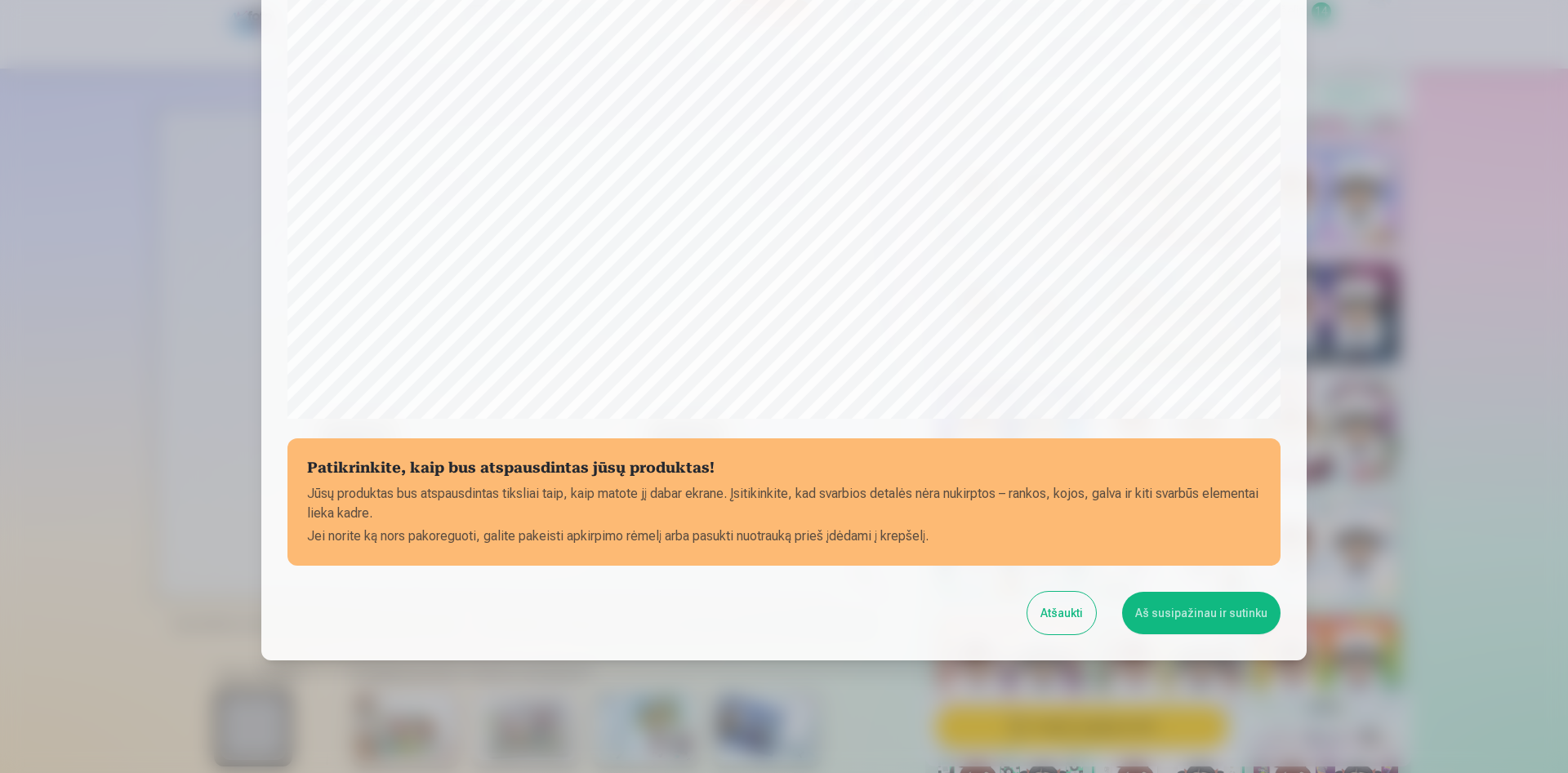
scroll to position [402, 0]
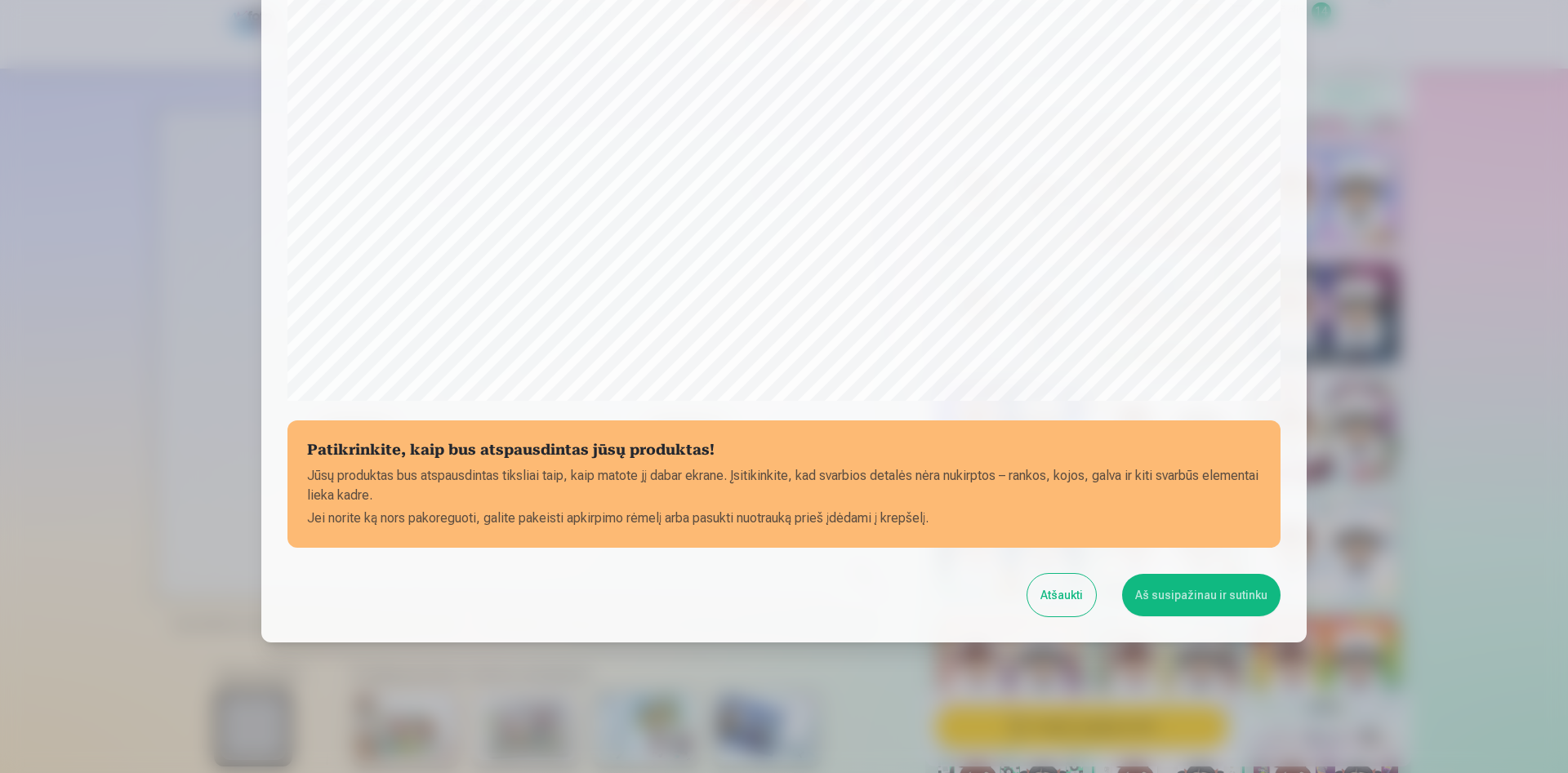
click at [1230, 599] on button "Aš susipažinau ir sutinku" at bounding box center [1200, 594] width 158 height 42
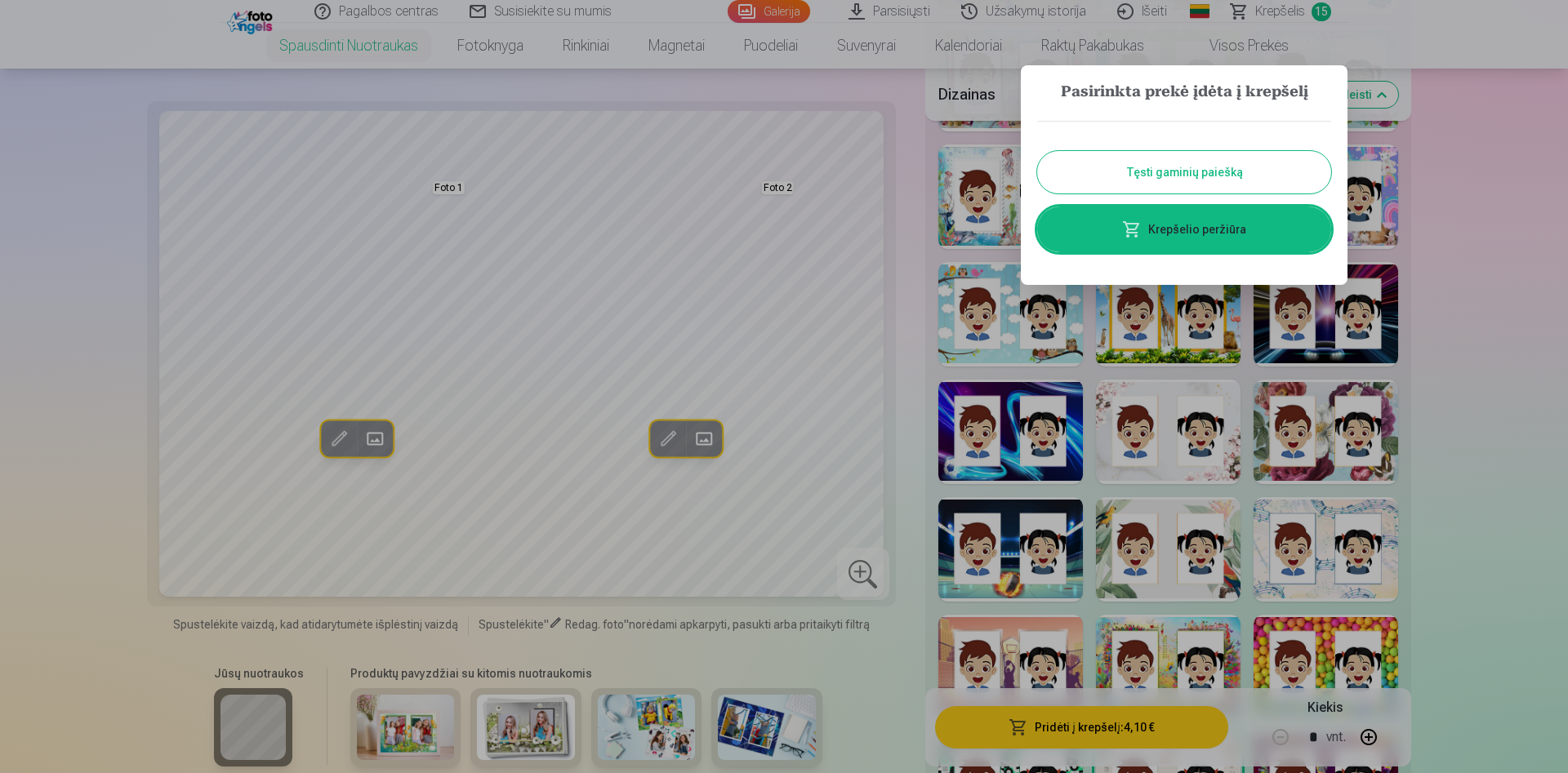
click at [1226, 224] on link "Krepšelio peržiūra" at bounding box center [1184, 229] width 294 height 46
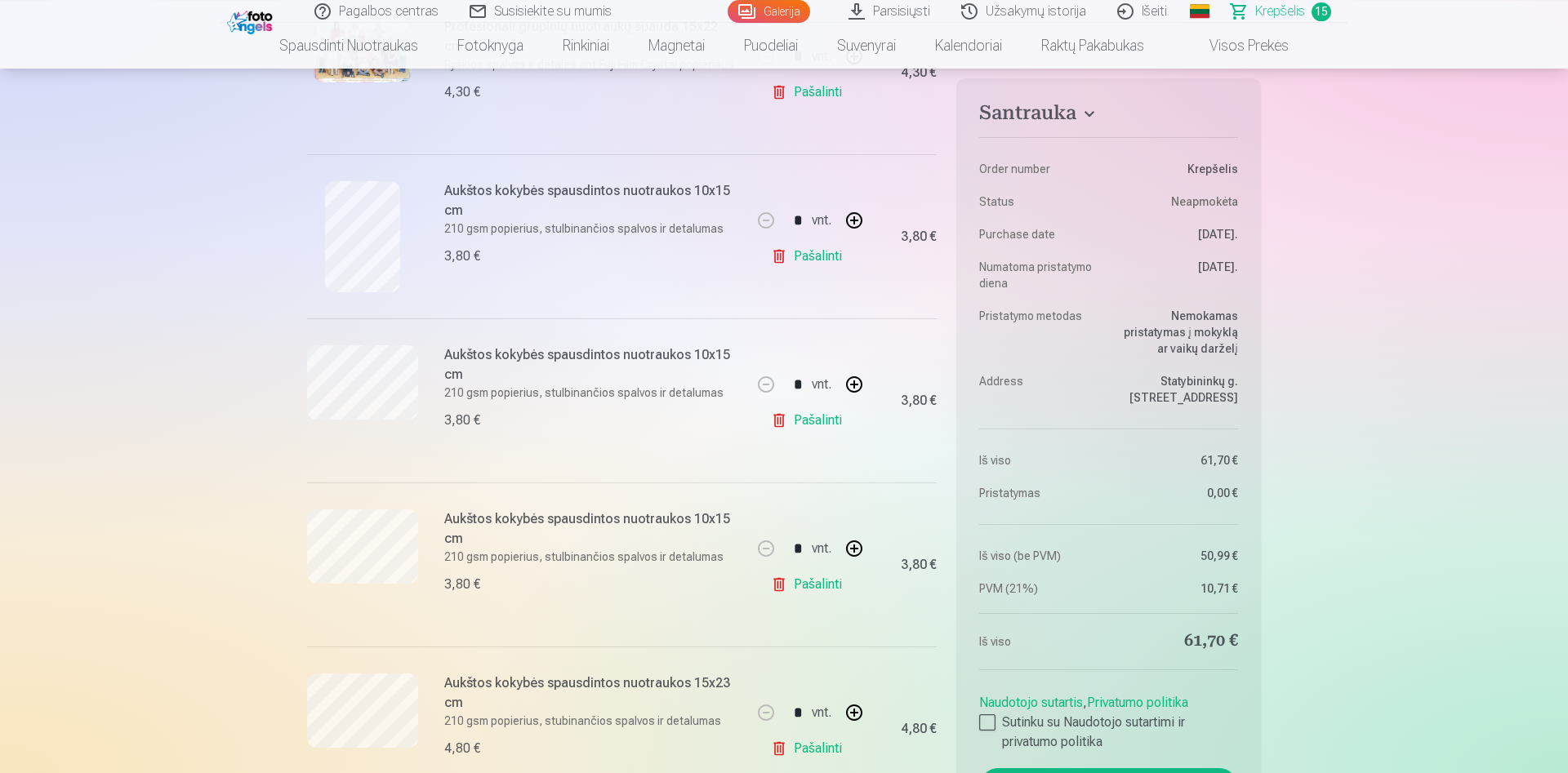
scroll to position [500, 0]
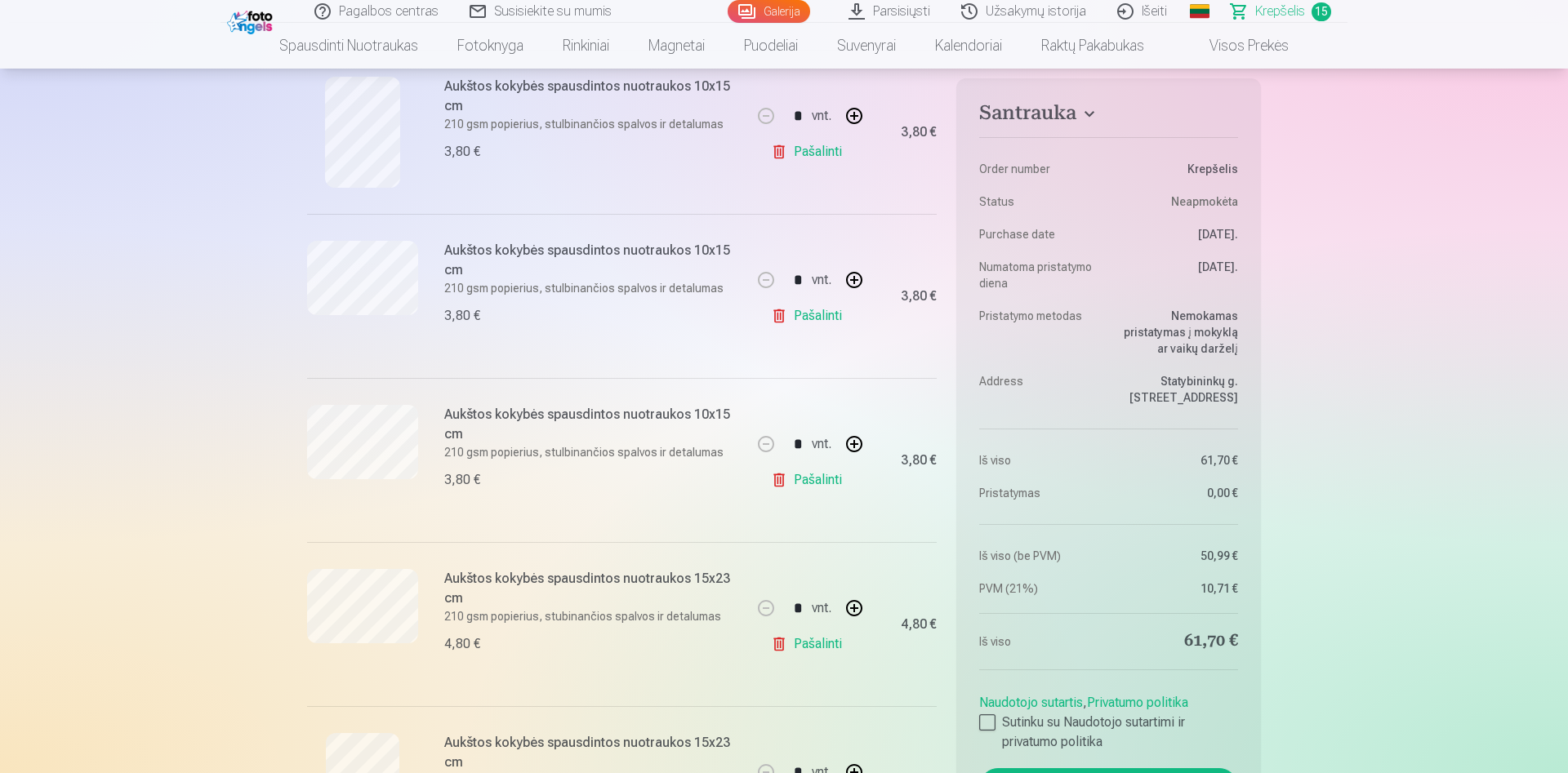
click at [788, 478] on link "Pašalinti" at bounding box center [810, 479] width 78 height 32
click at [822, 310] on link "Pašalinti" at bounding box center [810, 313] width 78 height 32
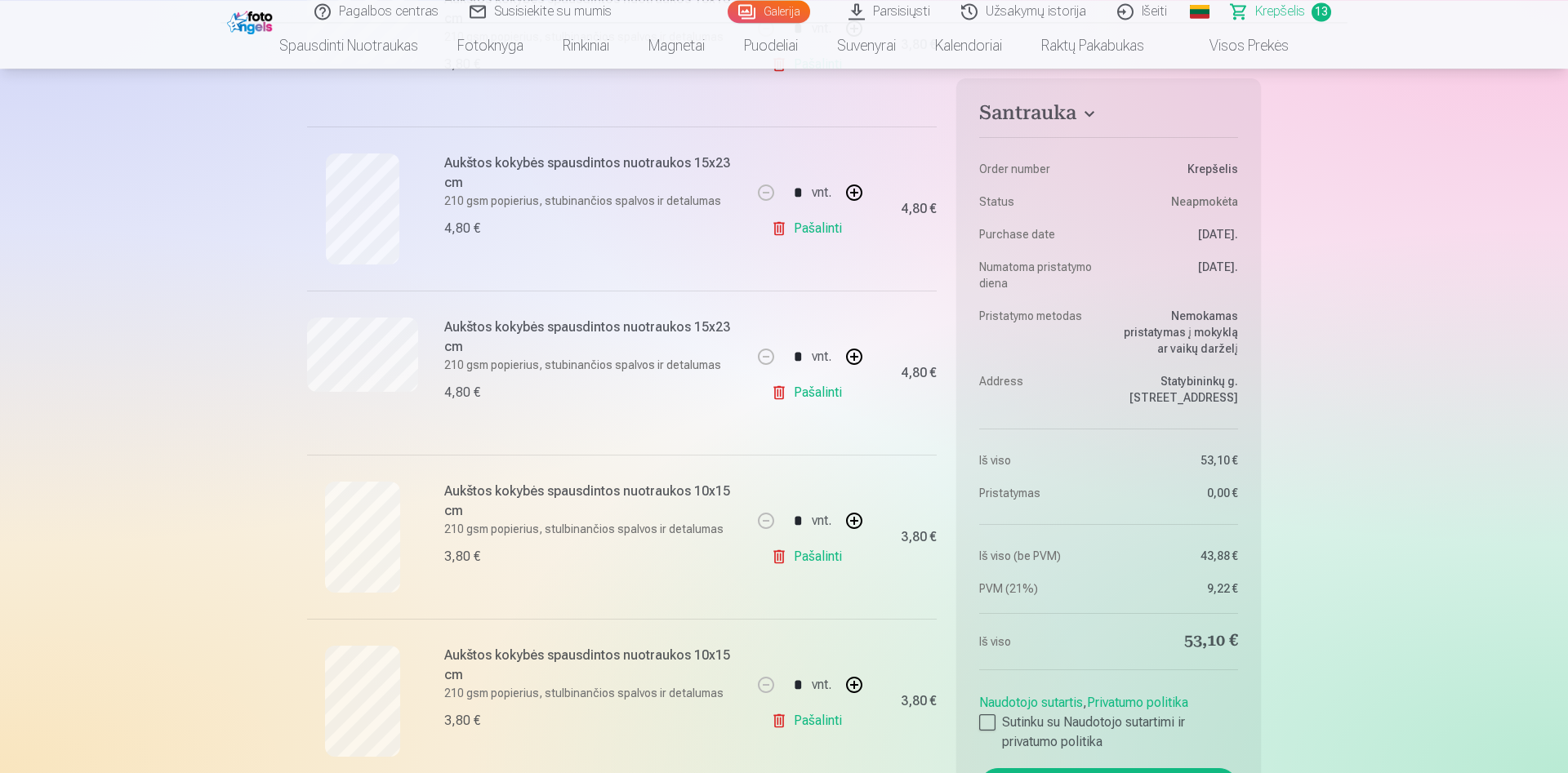
scroll to position [833, 0]
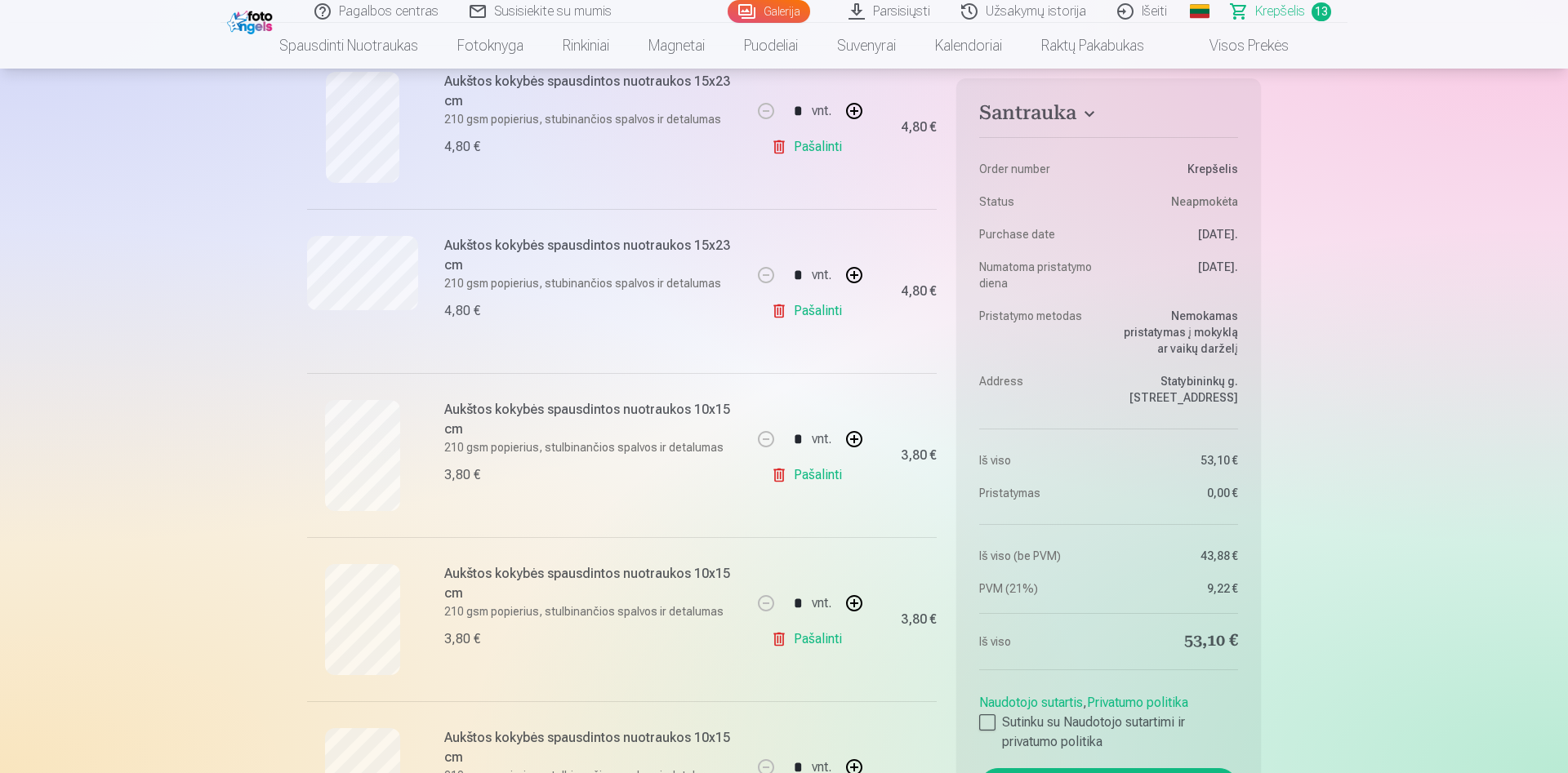
click at [817, 477] on link "Pašalinti" at bounding box center [810, 474] width 78 height 32
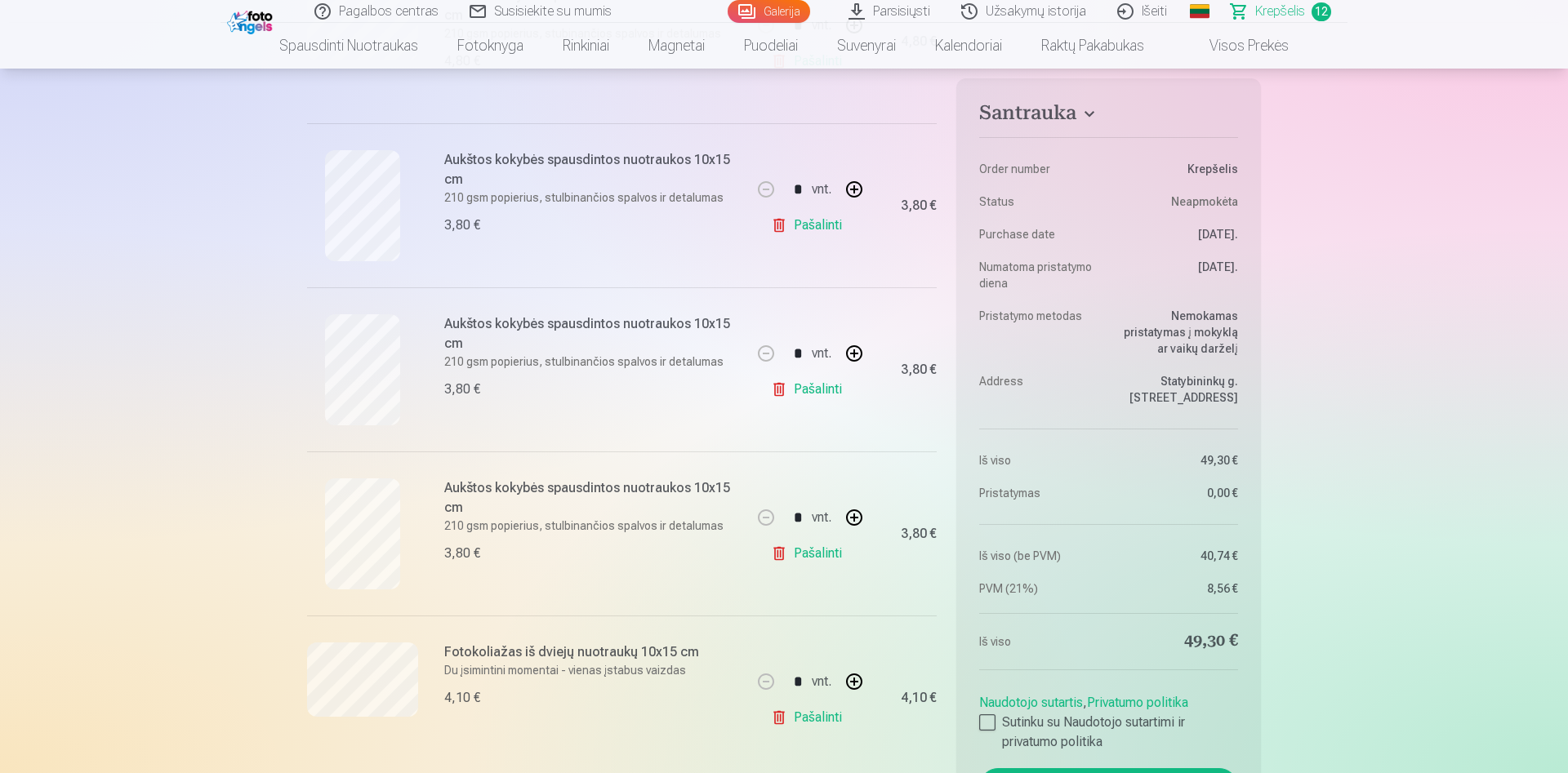
click at [828, 553] on link "Pašalinti" at bounding box center [810, 553] width 78 height 32
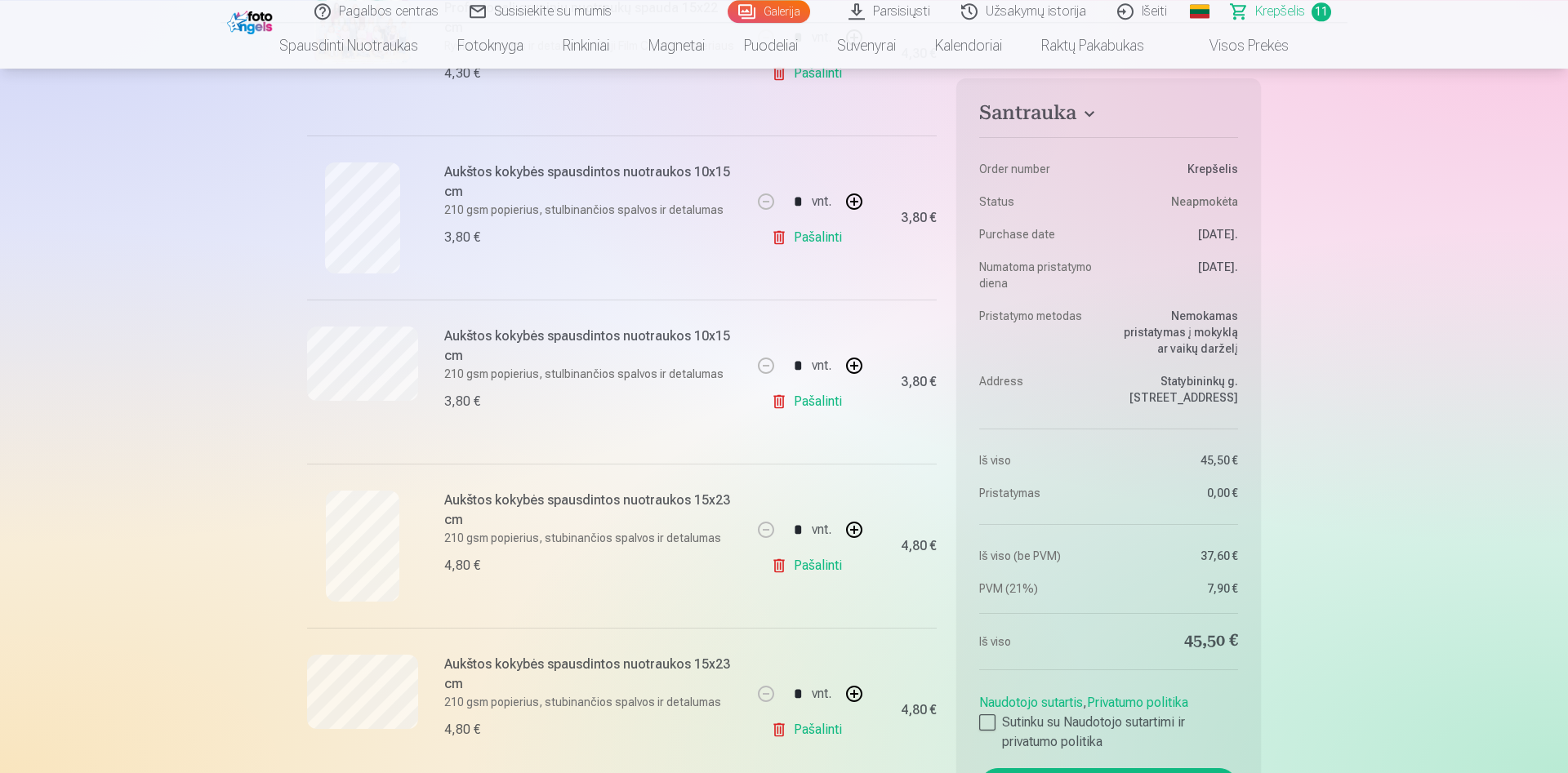
scroll to position [416, 0]
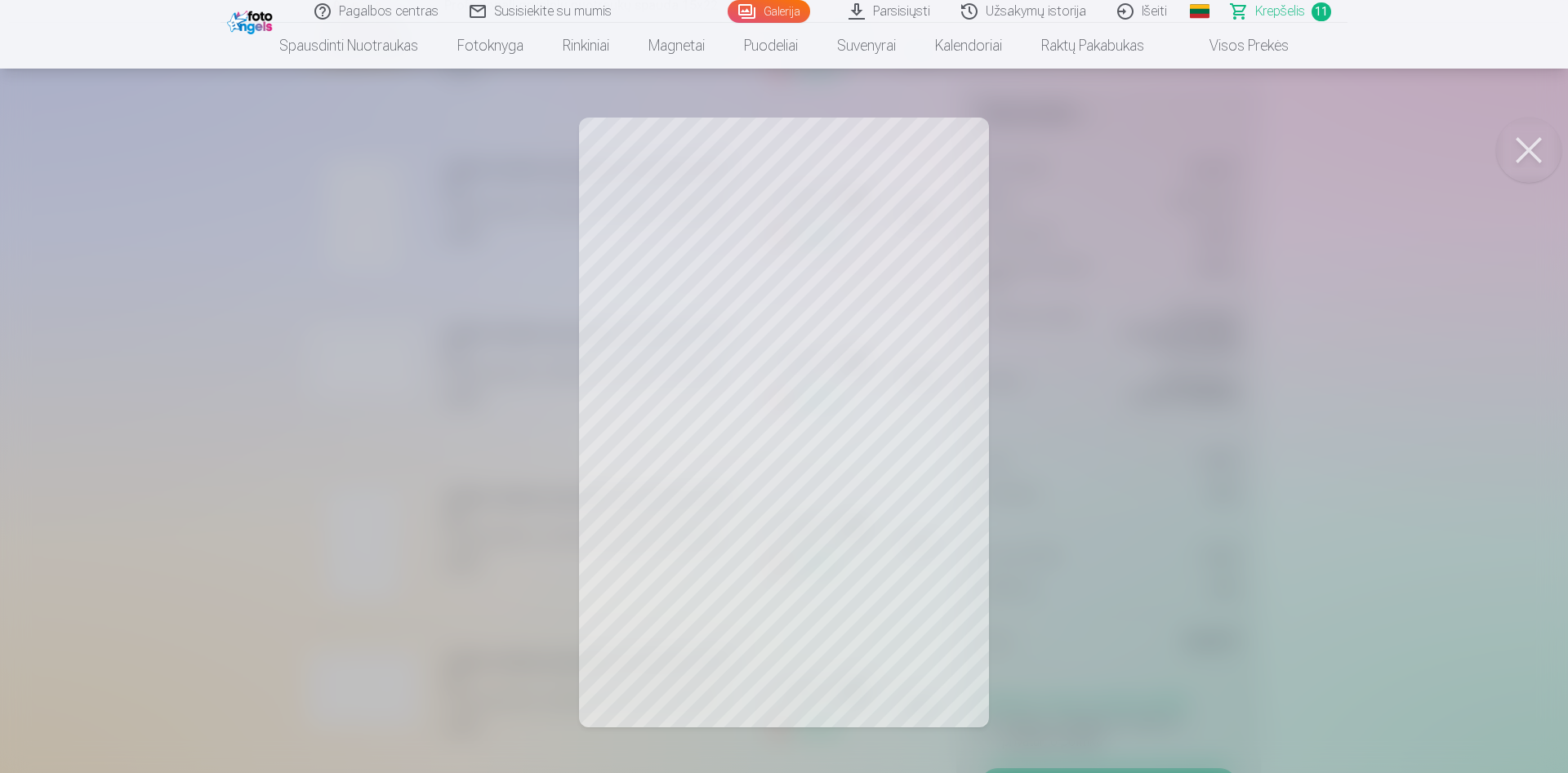
click at [1522, 157] on button at bounding box center [1528, 150] width 65 height 65
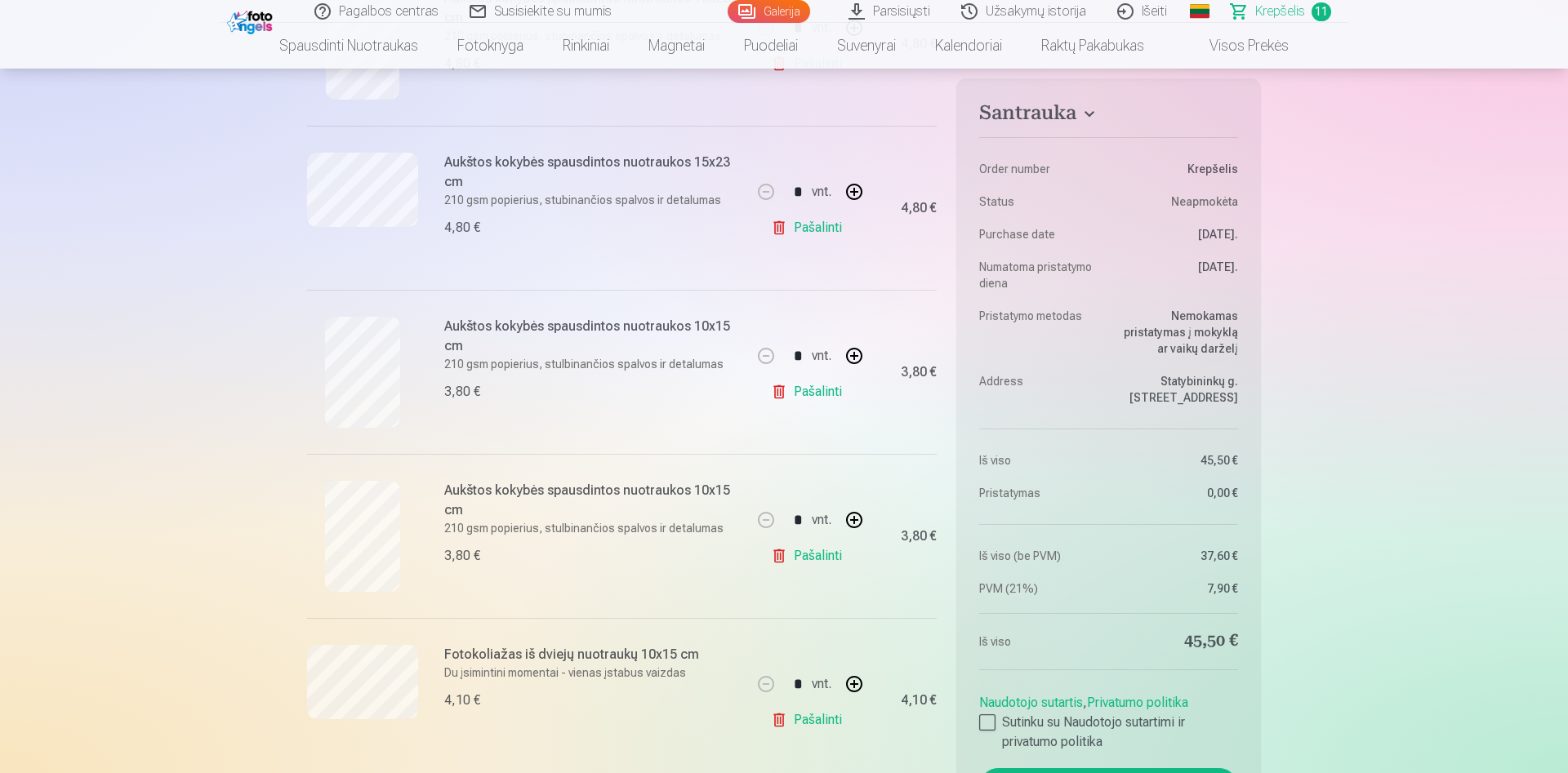
scroll to position [1166, 0]
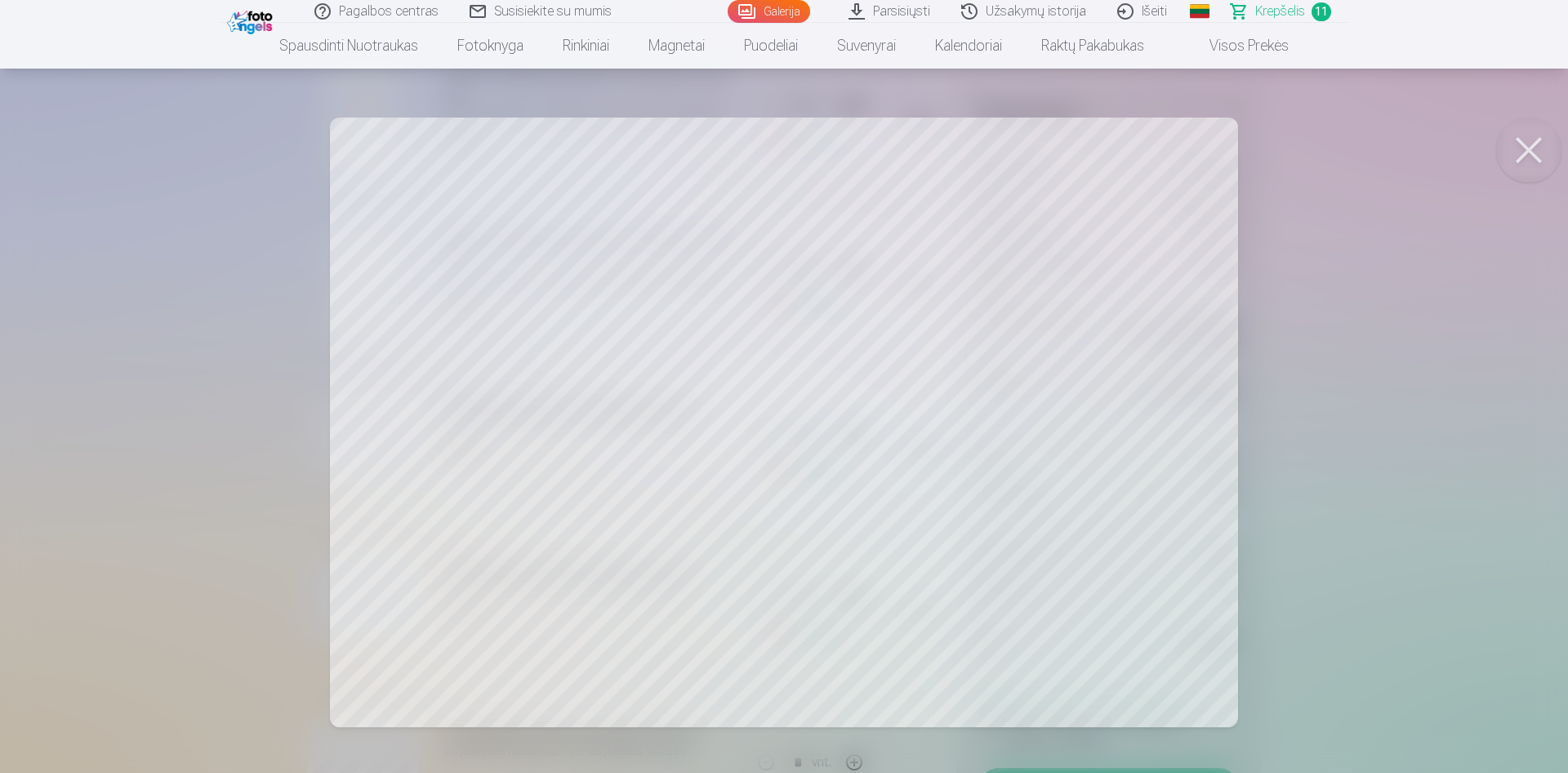
click at [1535, 158] on button at bounding box center [1528, 150] width 65 height 65
click at [1546, 145] on button at bounding box center [1528, 150] width 65 height 65
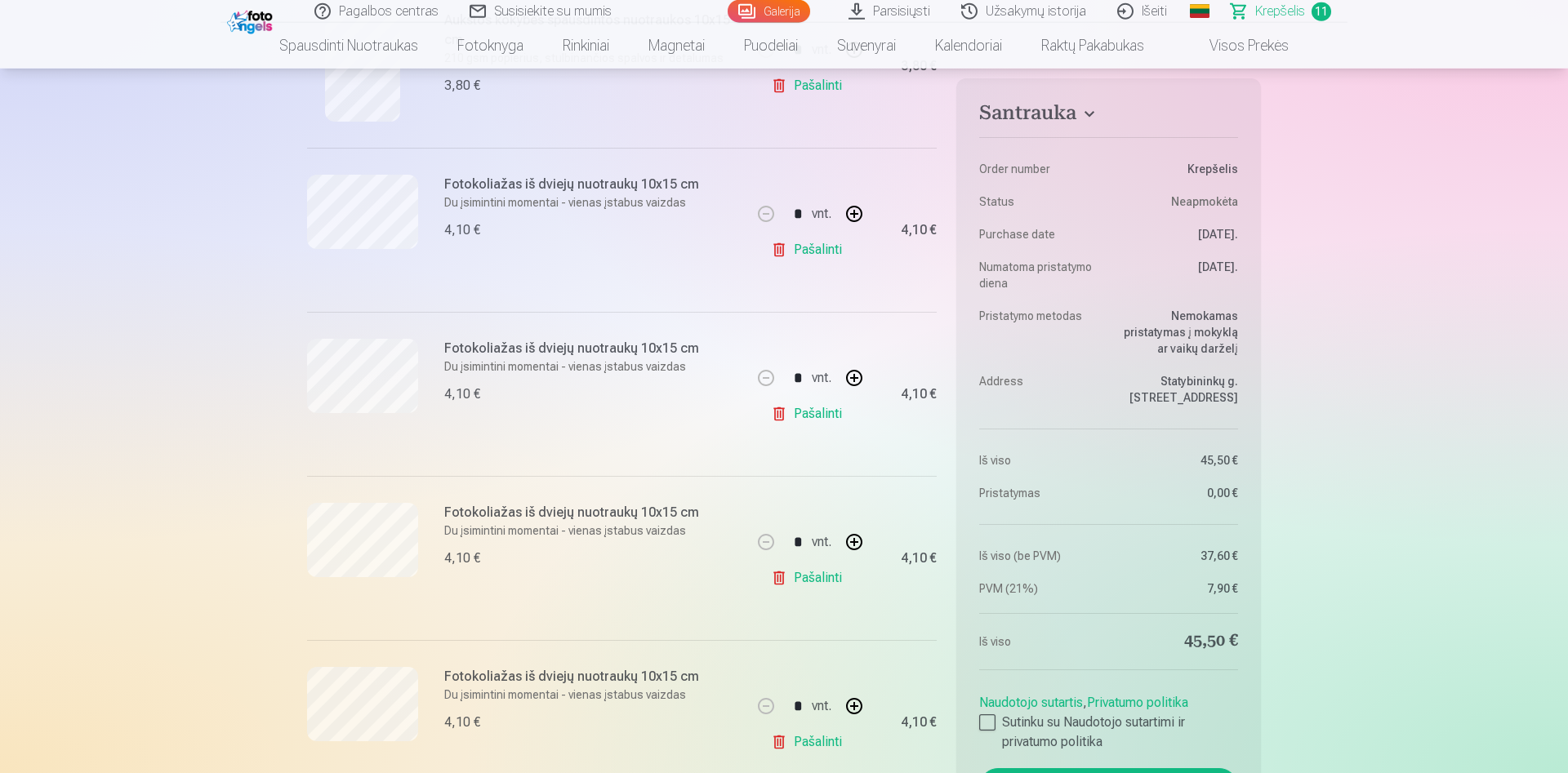
scroll to position [1416, 0]
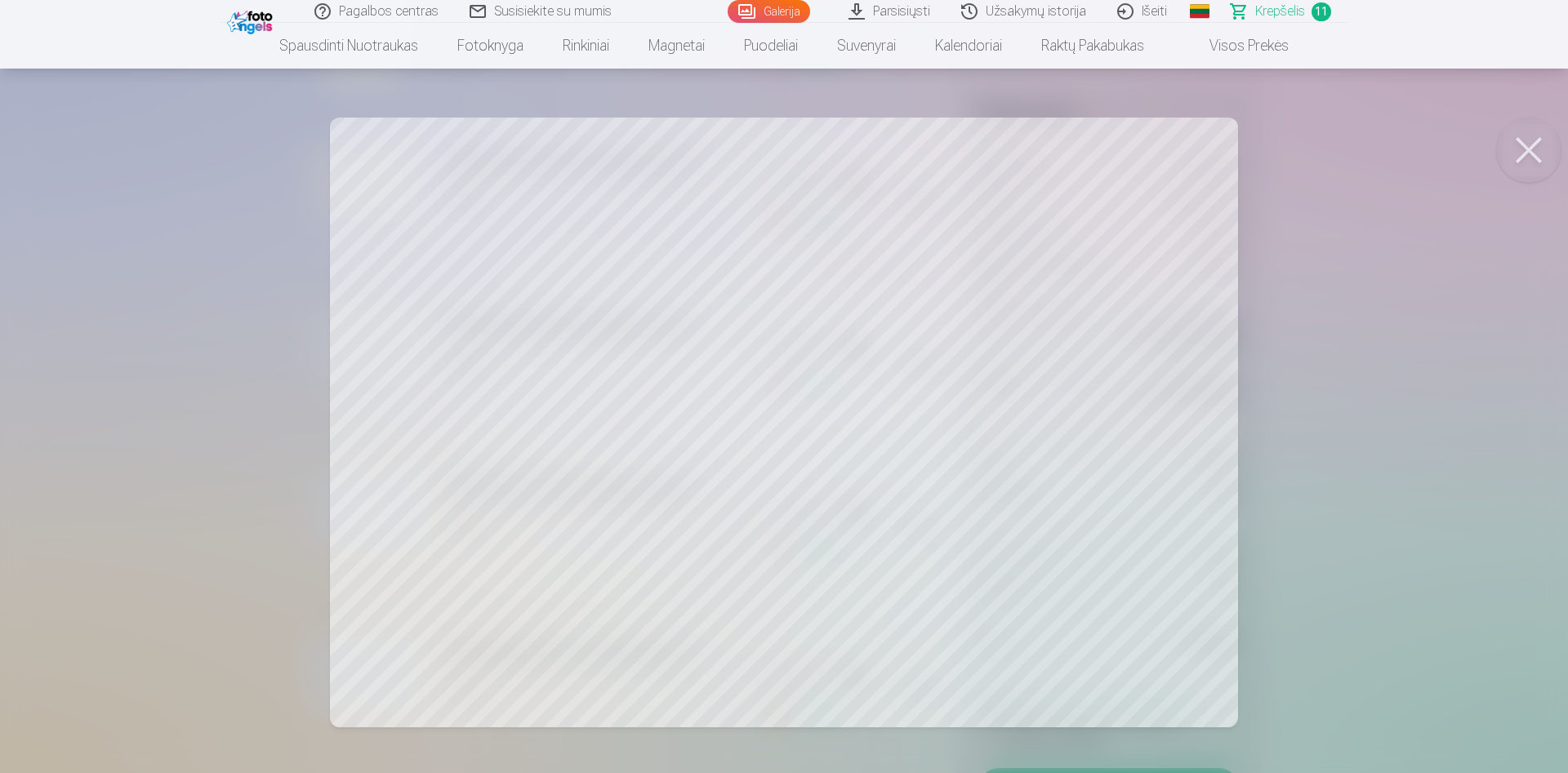
click at [1534, 165] on button at bounding box center [1528, 150] width 65 height 65
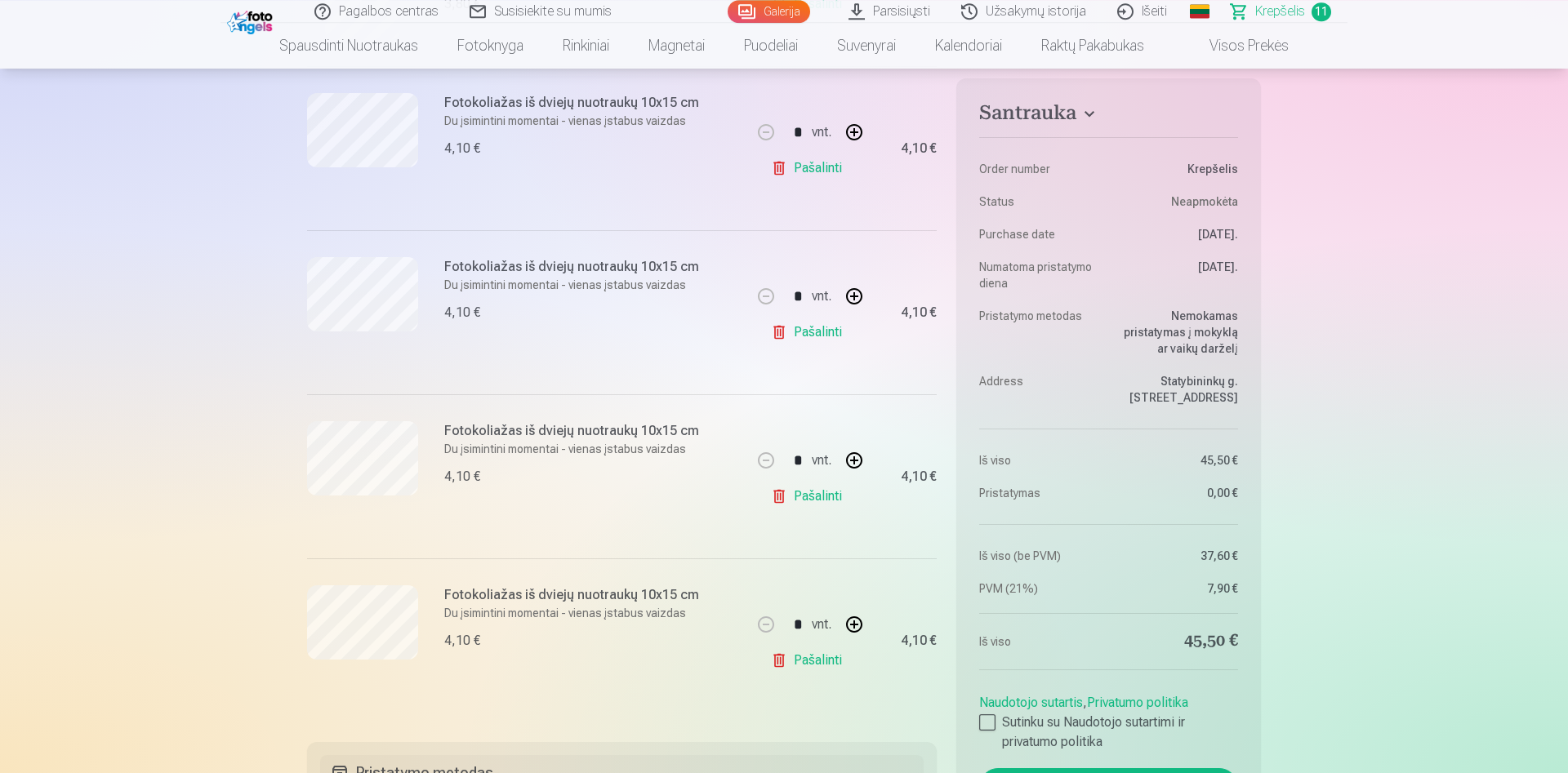
scroll to position [1499, 0]
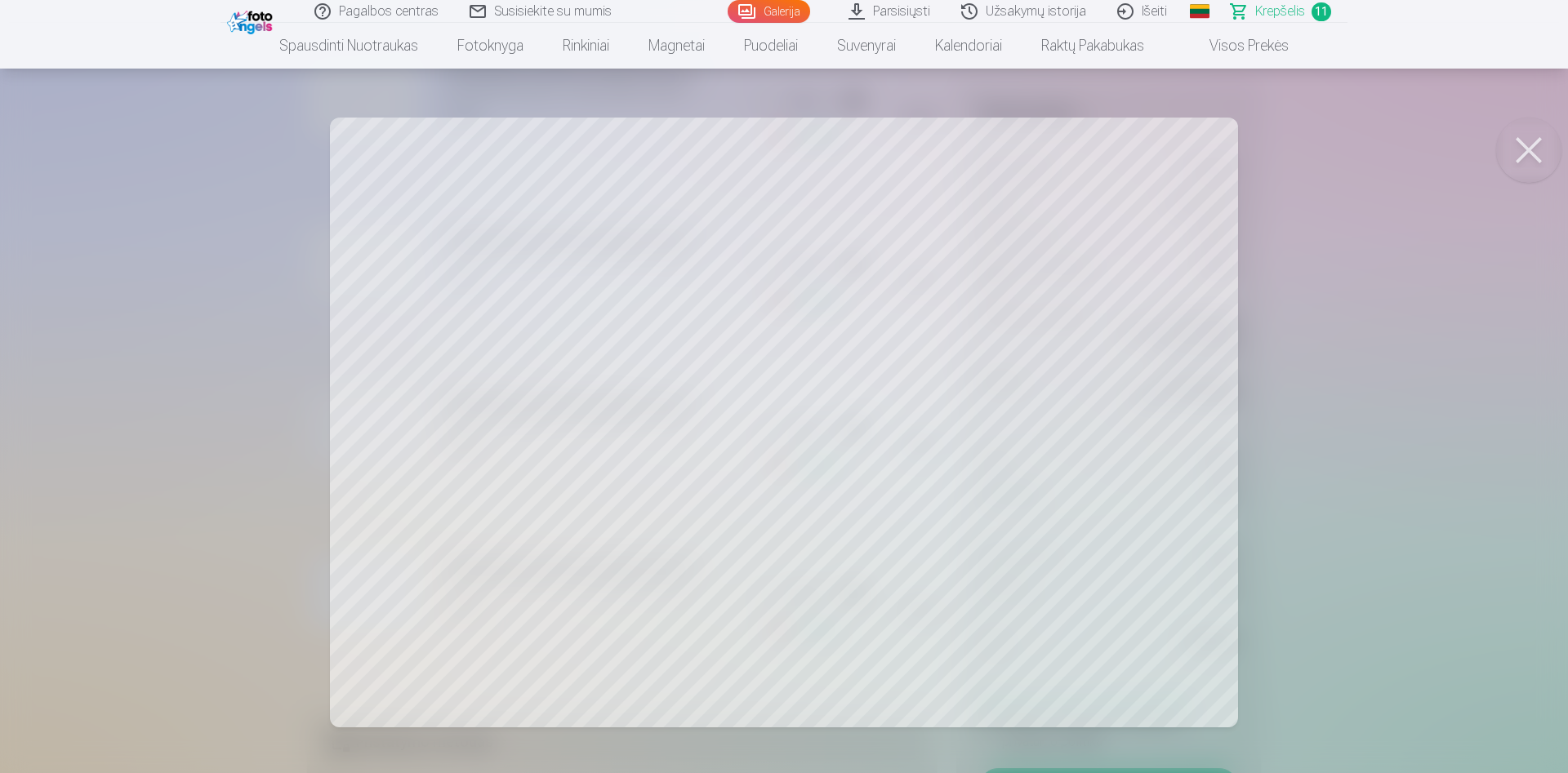
click at [1527, 143] on button at bounding box center [1528, 150] width 65 height 65
click at [1517, 157] on button at bounding box center [1528, 150] width 65 height 65
click at [1541, 134] on button at bounding box center [1528, 150] width 65 height 65
click at [620, 332] on div at bounding box center [784, 386] width 1568 height 773
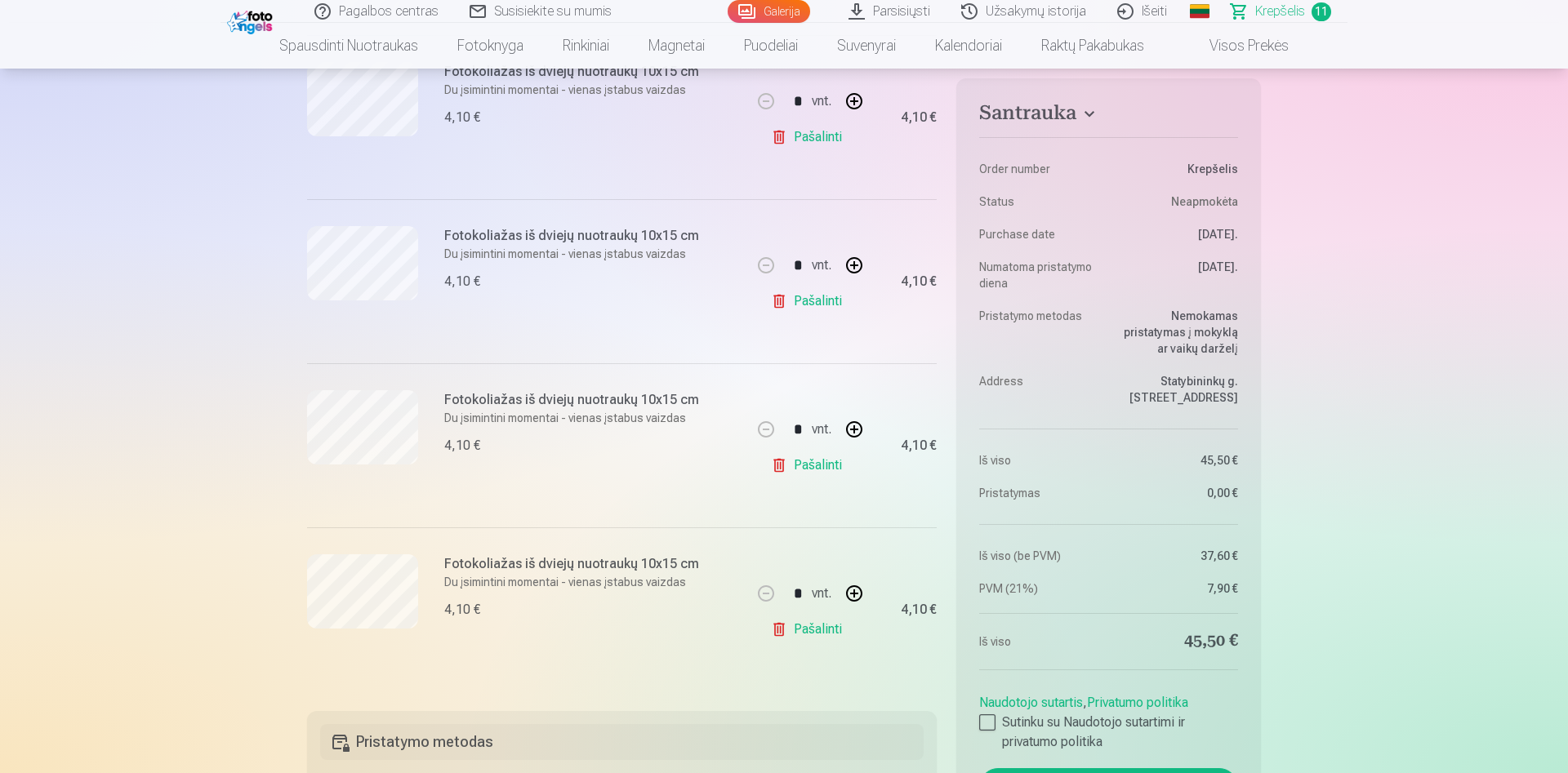
click at [792, 627] on link "Pašalinti" at bounding box center [810, 629] width 78 height 32
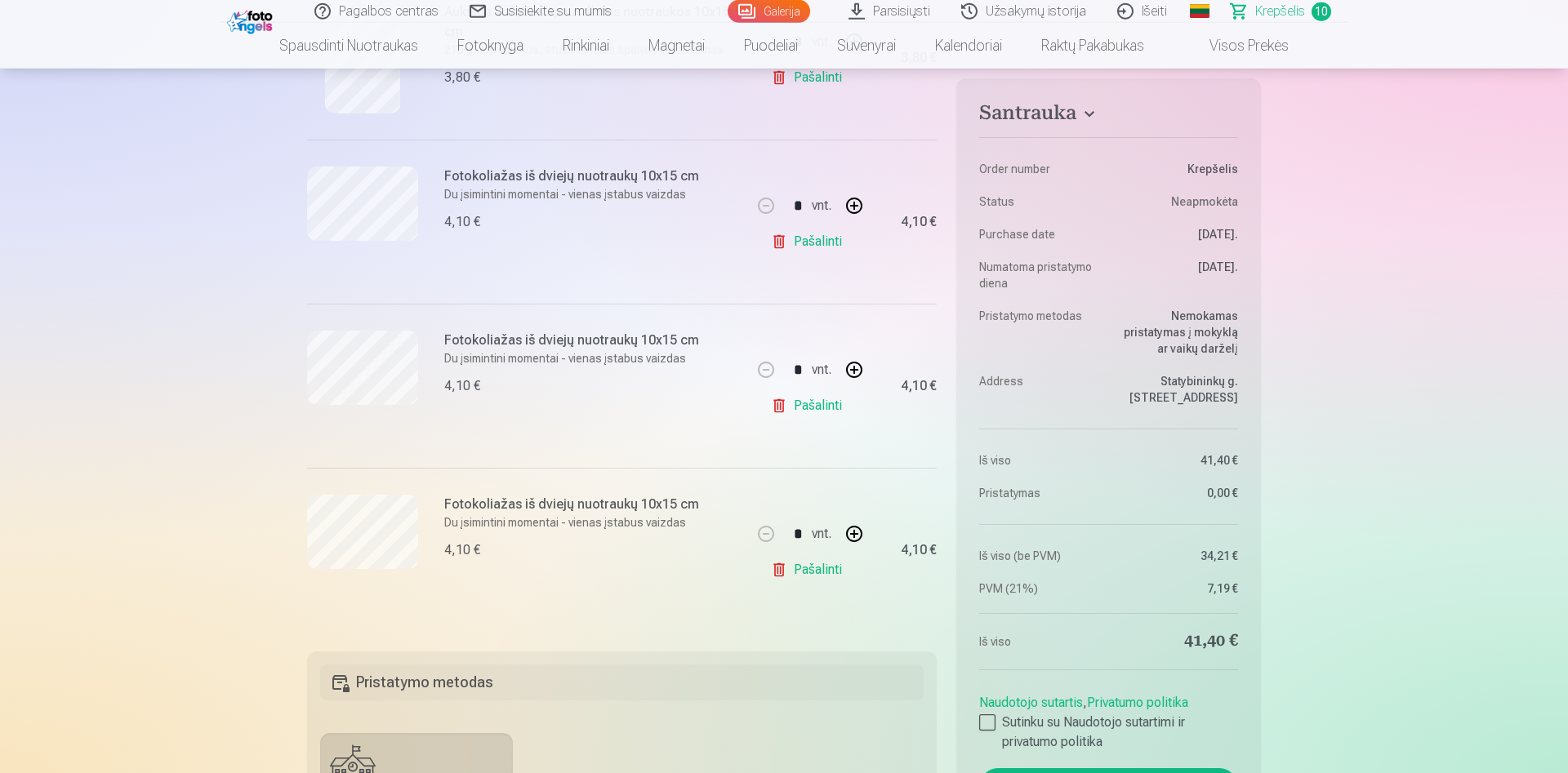
scroll to position [1249, 0]
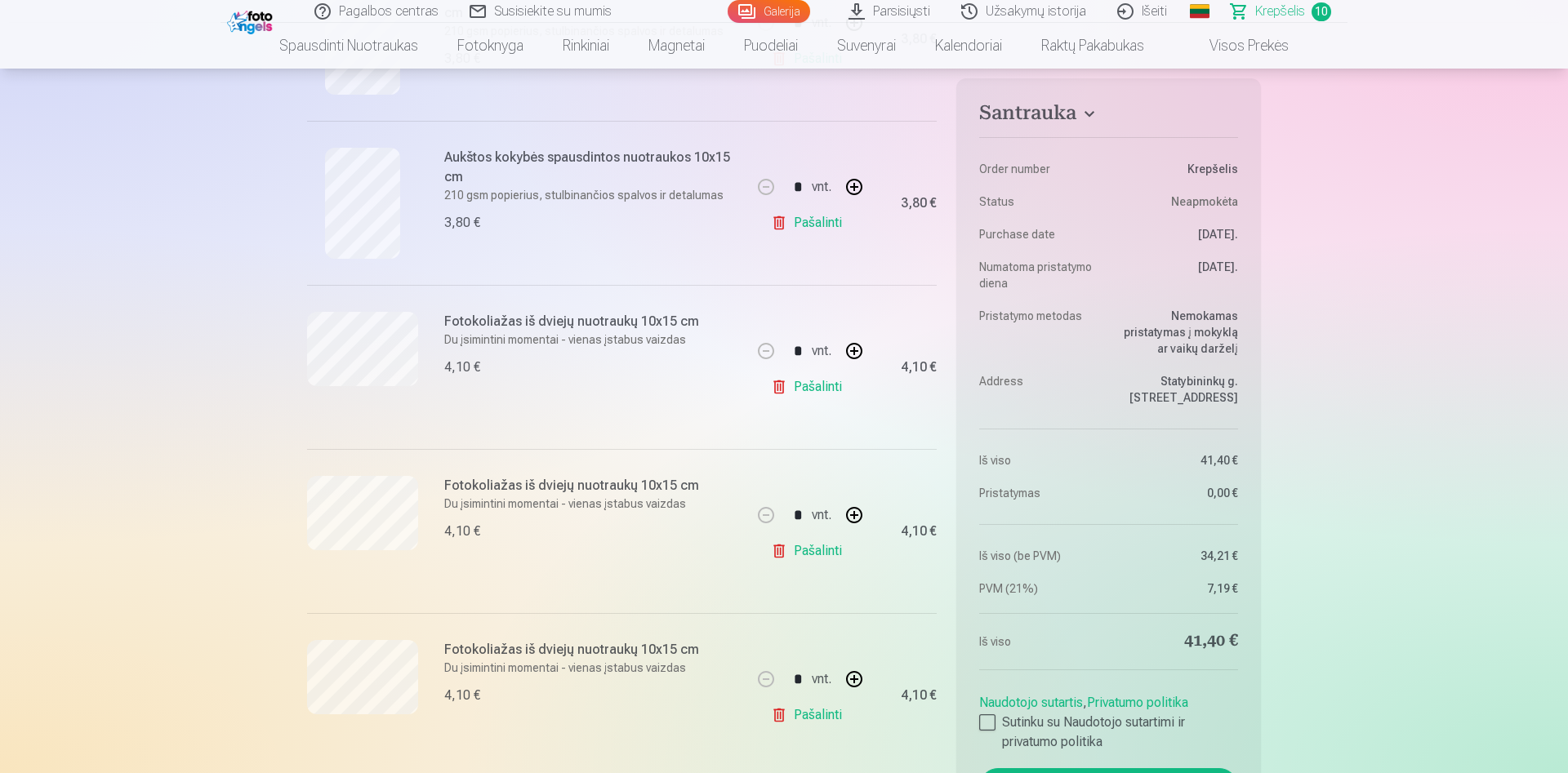
click at [817, 554] on link "Pašalinti" at bounding box center [810, 550] width 78 height 32
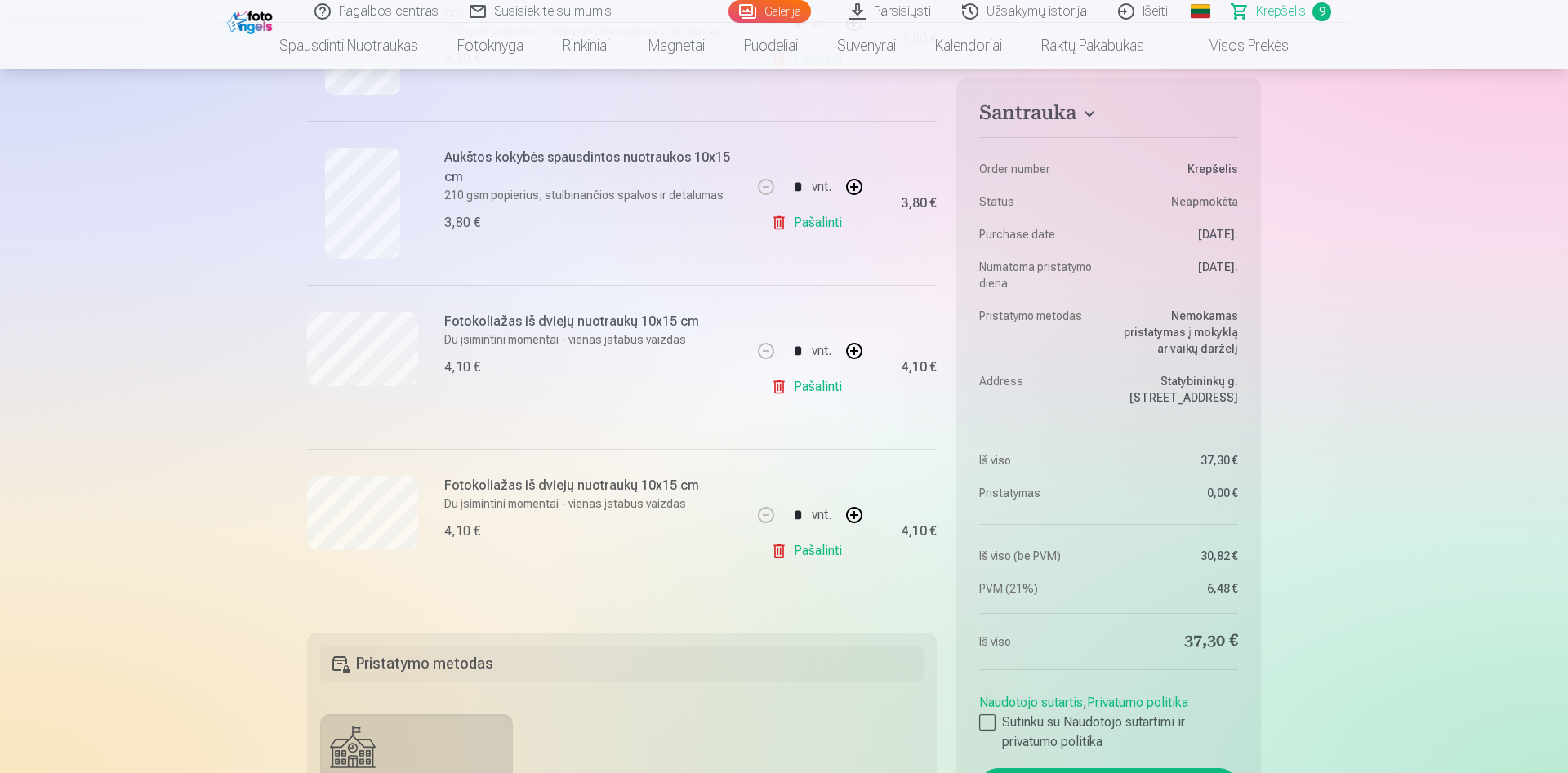
click at [815, 385] on link "Pašalinti" at bounding box center [810, 386] width 78 height 32
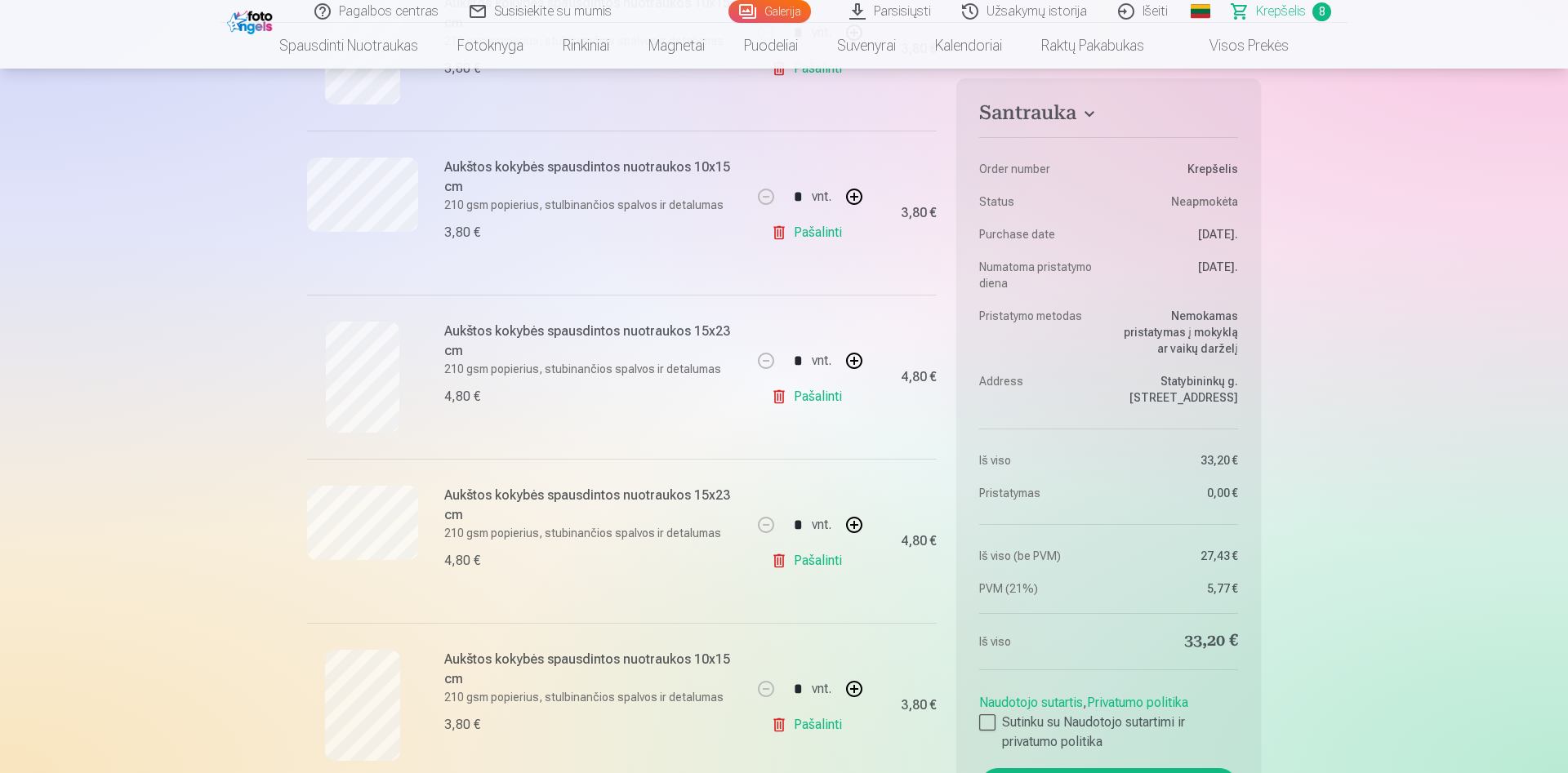
scroll to position [166, 0]
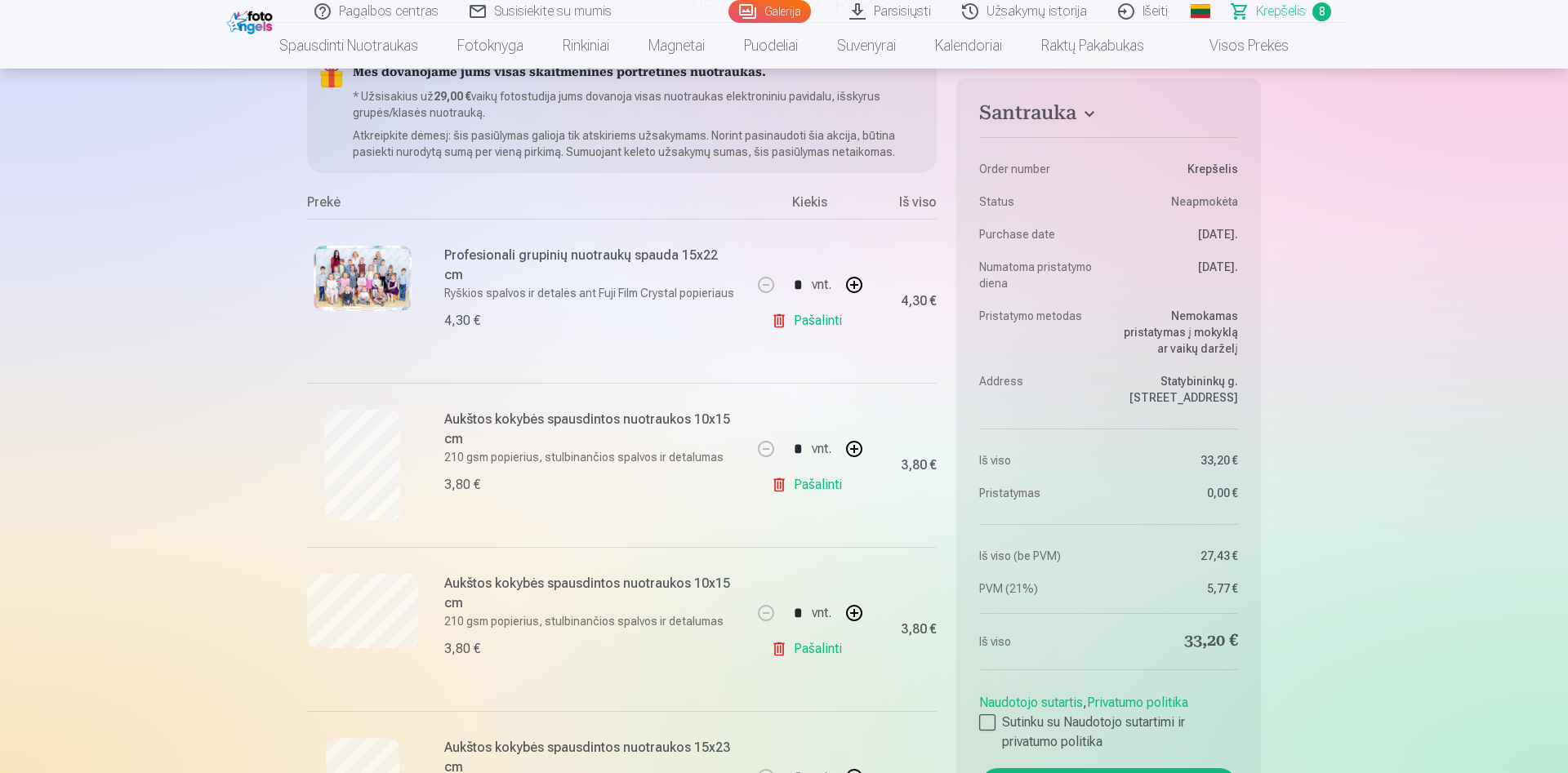
click at [261, 13] on img at bounding box center [252, 21] width 50 height 28
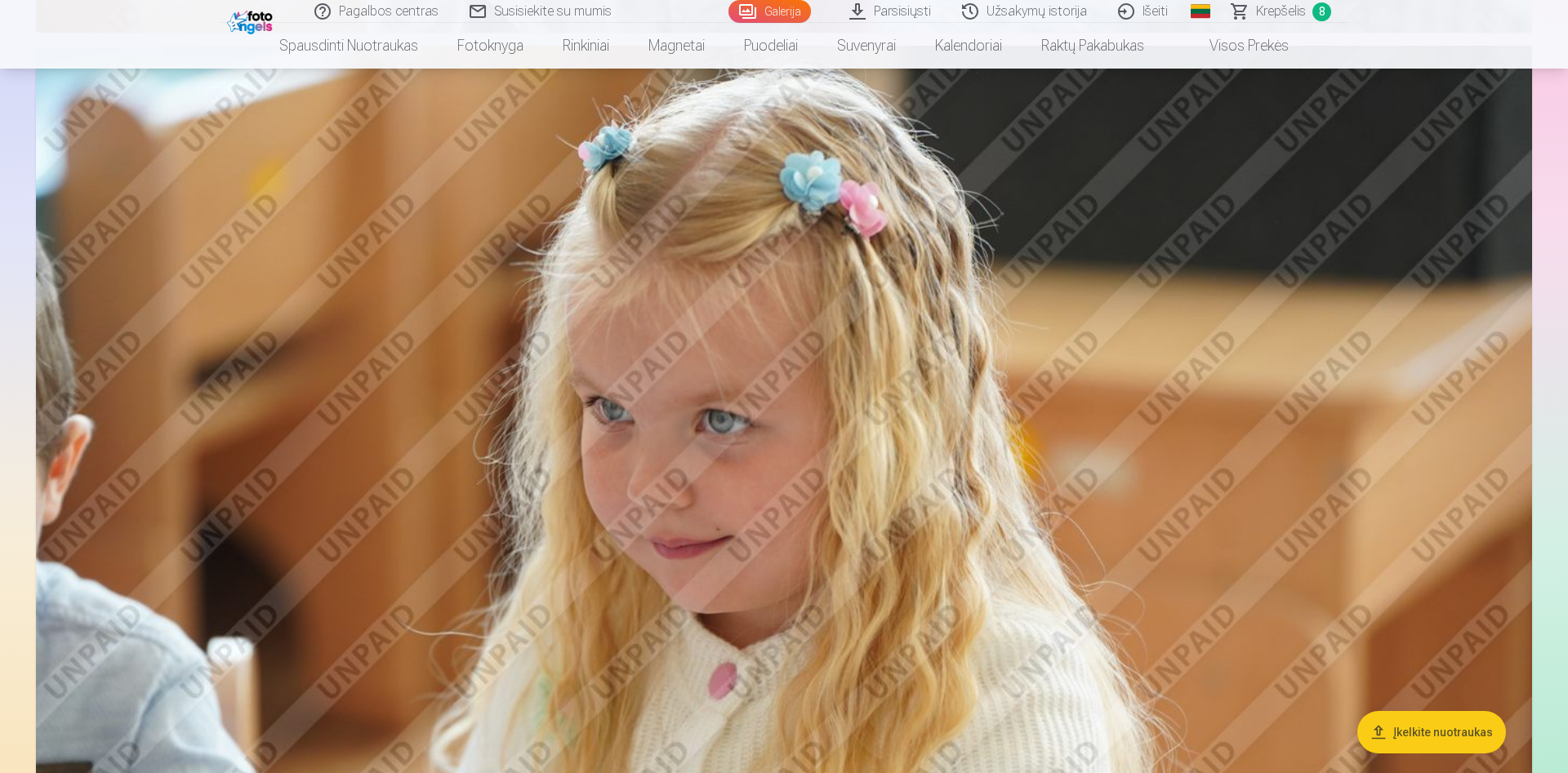
scroll to position [3664, 0]
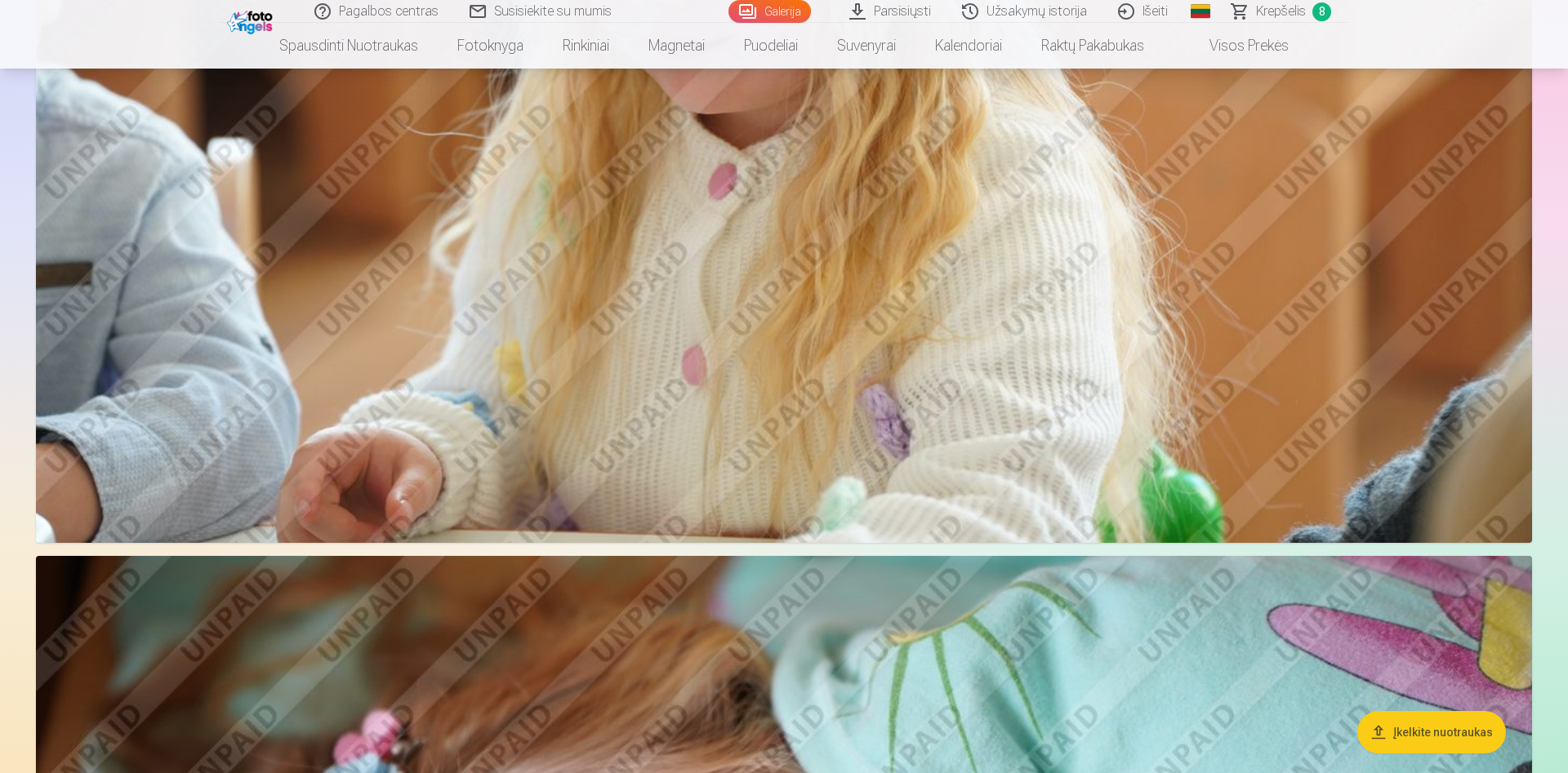
click at [1426, 717] on button "Įkelkite nuotraukas" at bounding box center [1432, 732] width 149 height 42
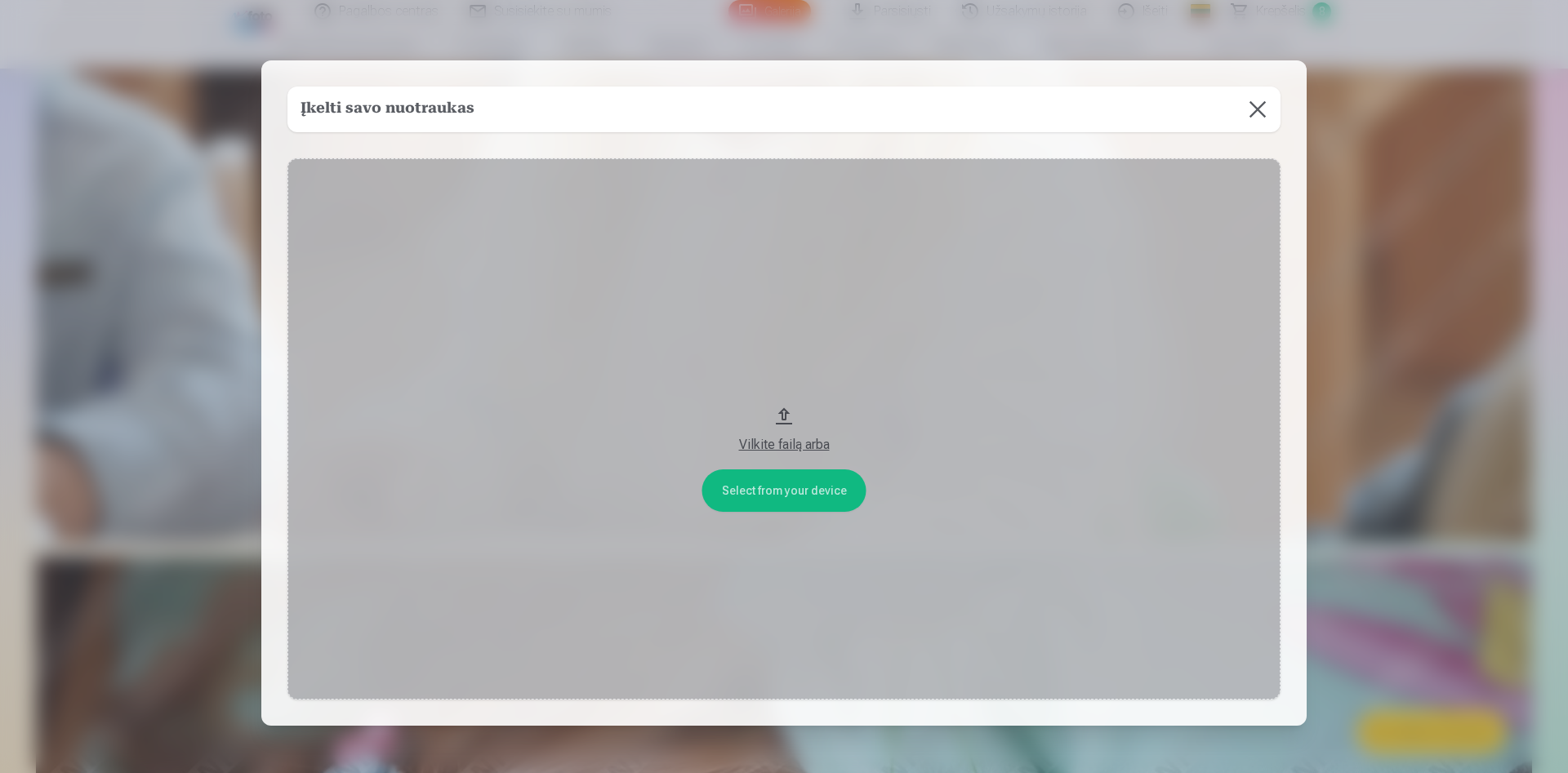
click at [1263, 118] on button at bounding box center [1258, 109] width 46 height 46
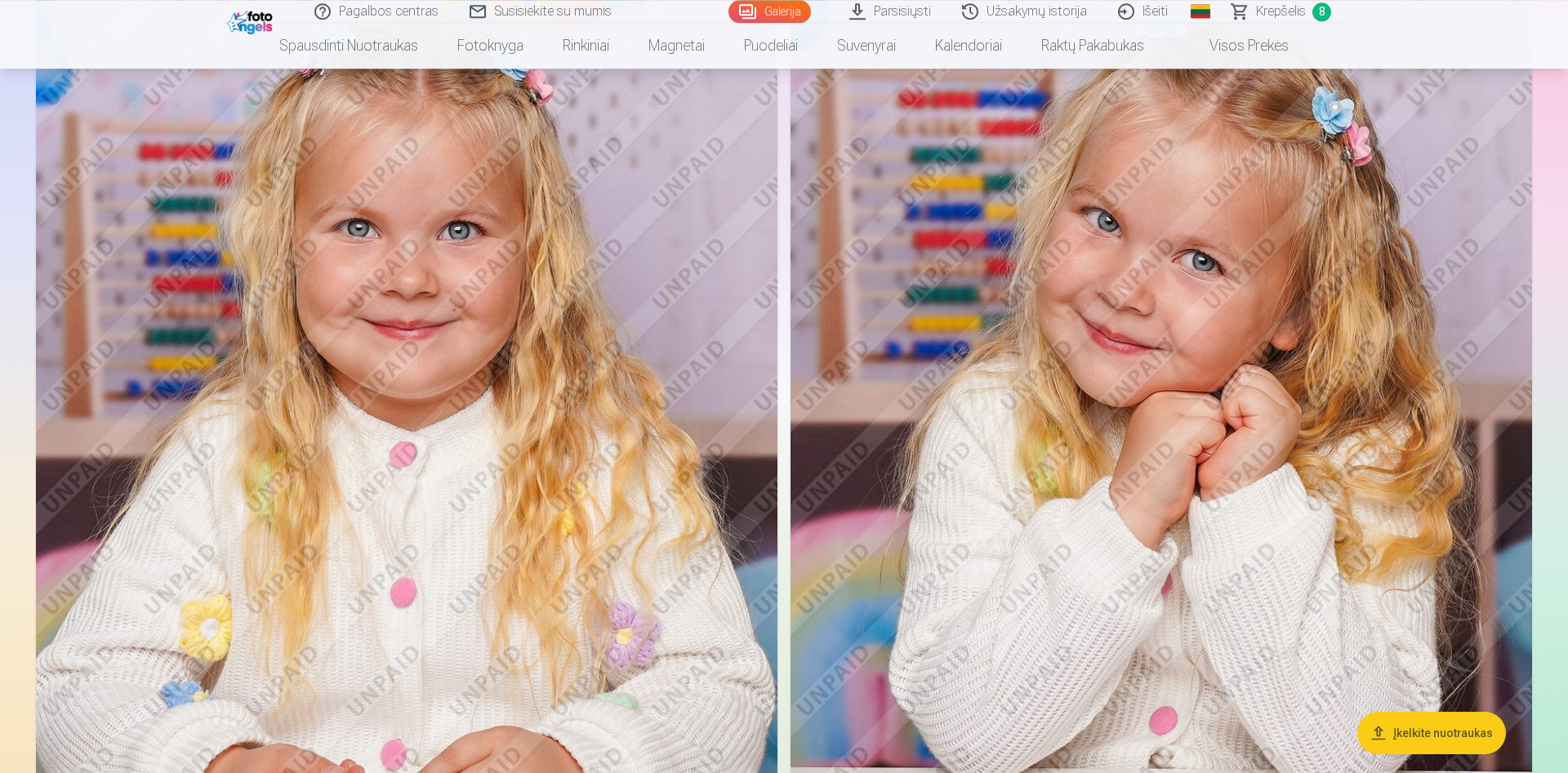
scroll to position [5996, 0]
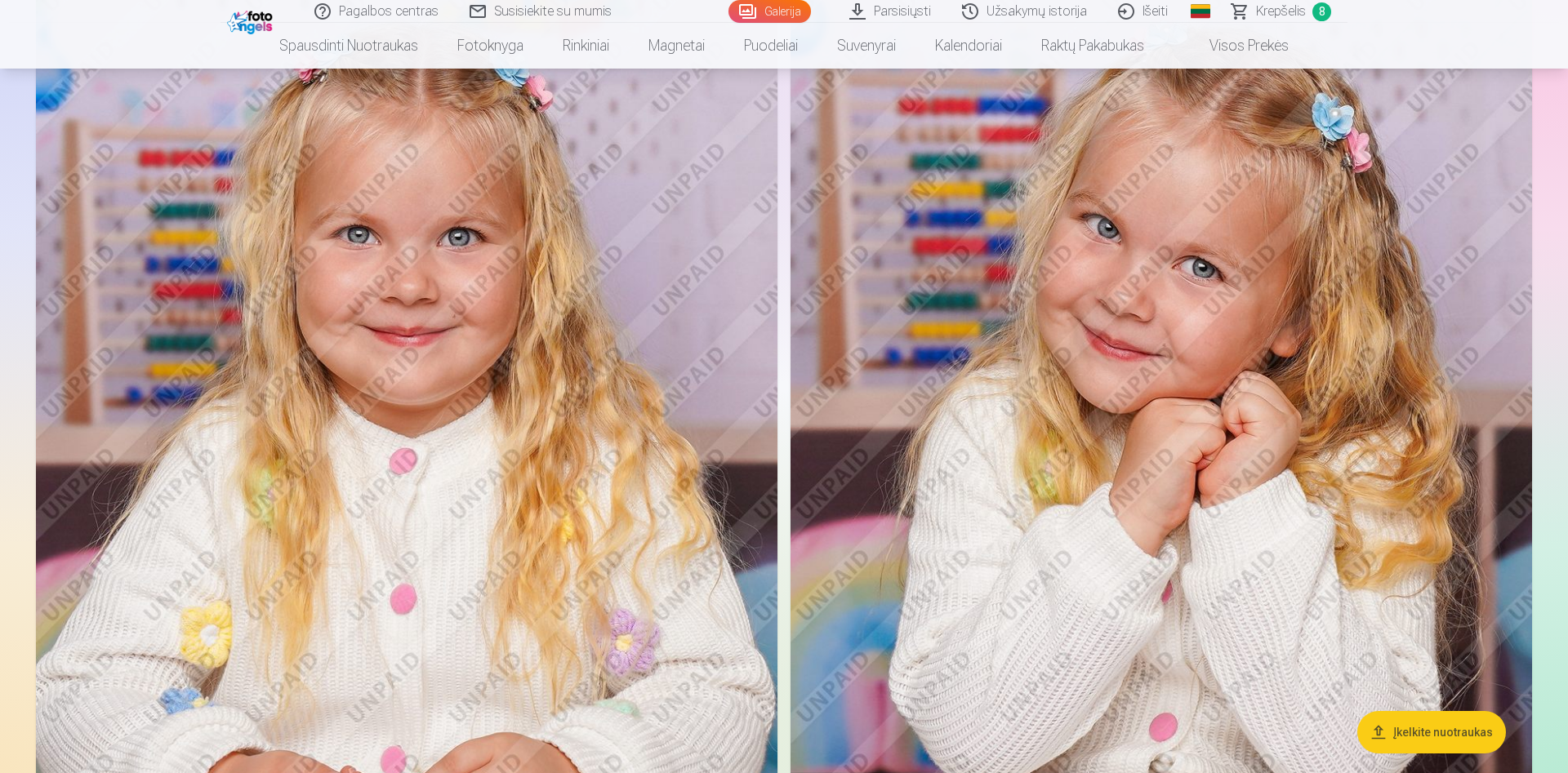
click at [1197, 408] on img at bounding box center [1162, 487] width 742 height 1112
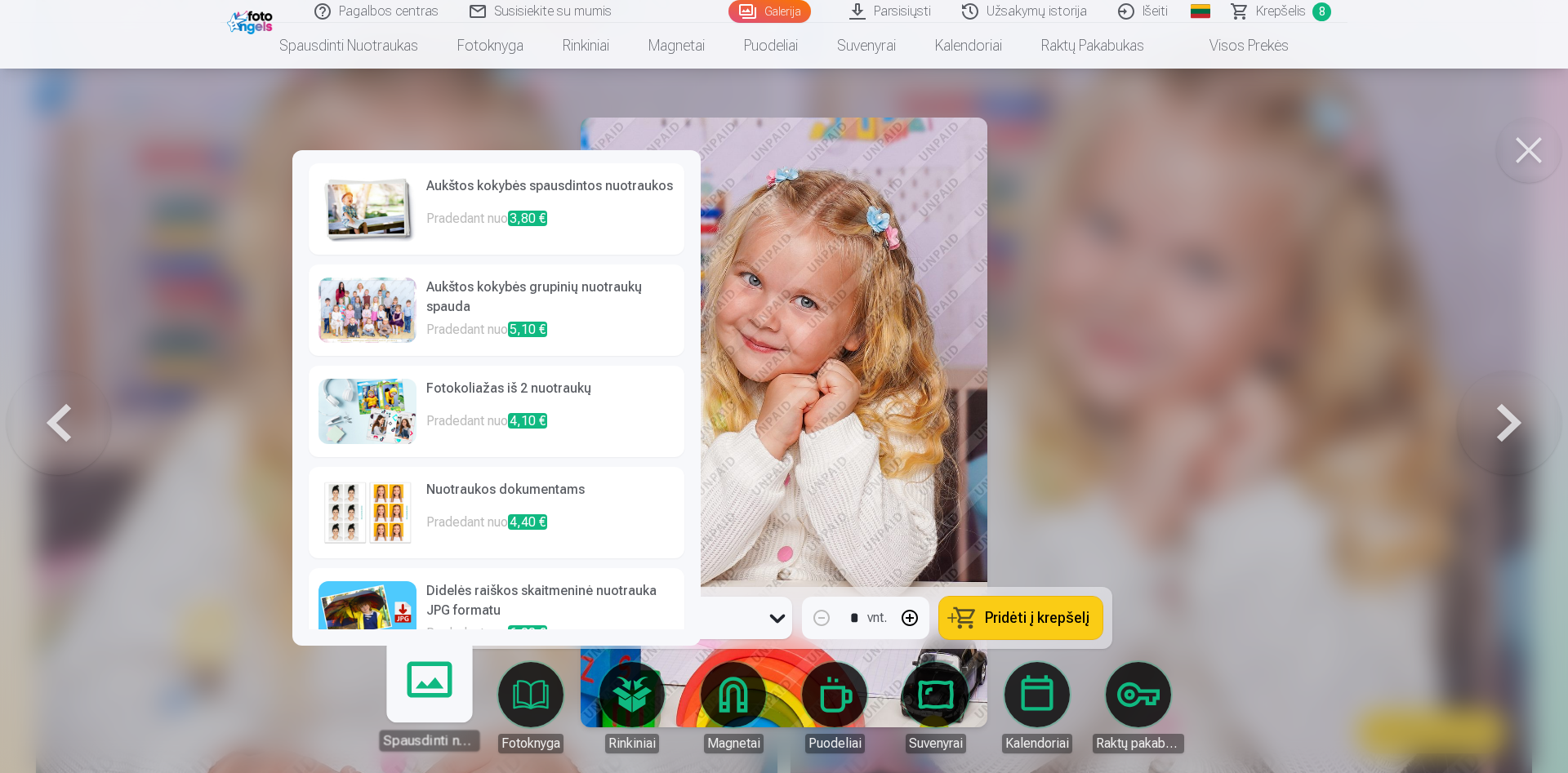
click at [430, 421] on p "Pradedant nuo 4,10 €" at bounding box center [551, 427] width 248 height 32
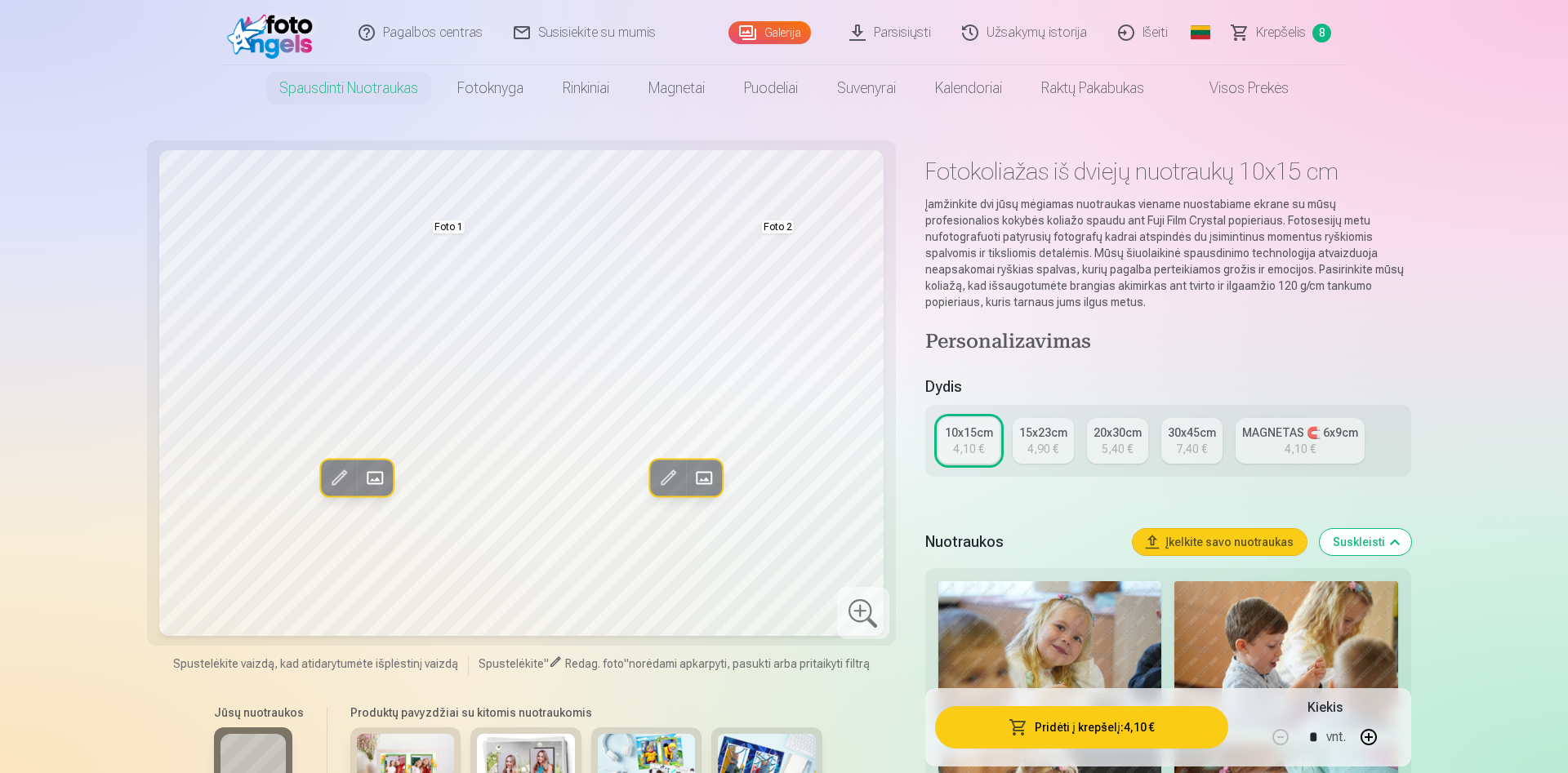
click at [701, 485] on span at bounding box center [705, 478] width 26 height 26
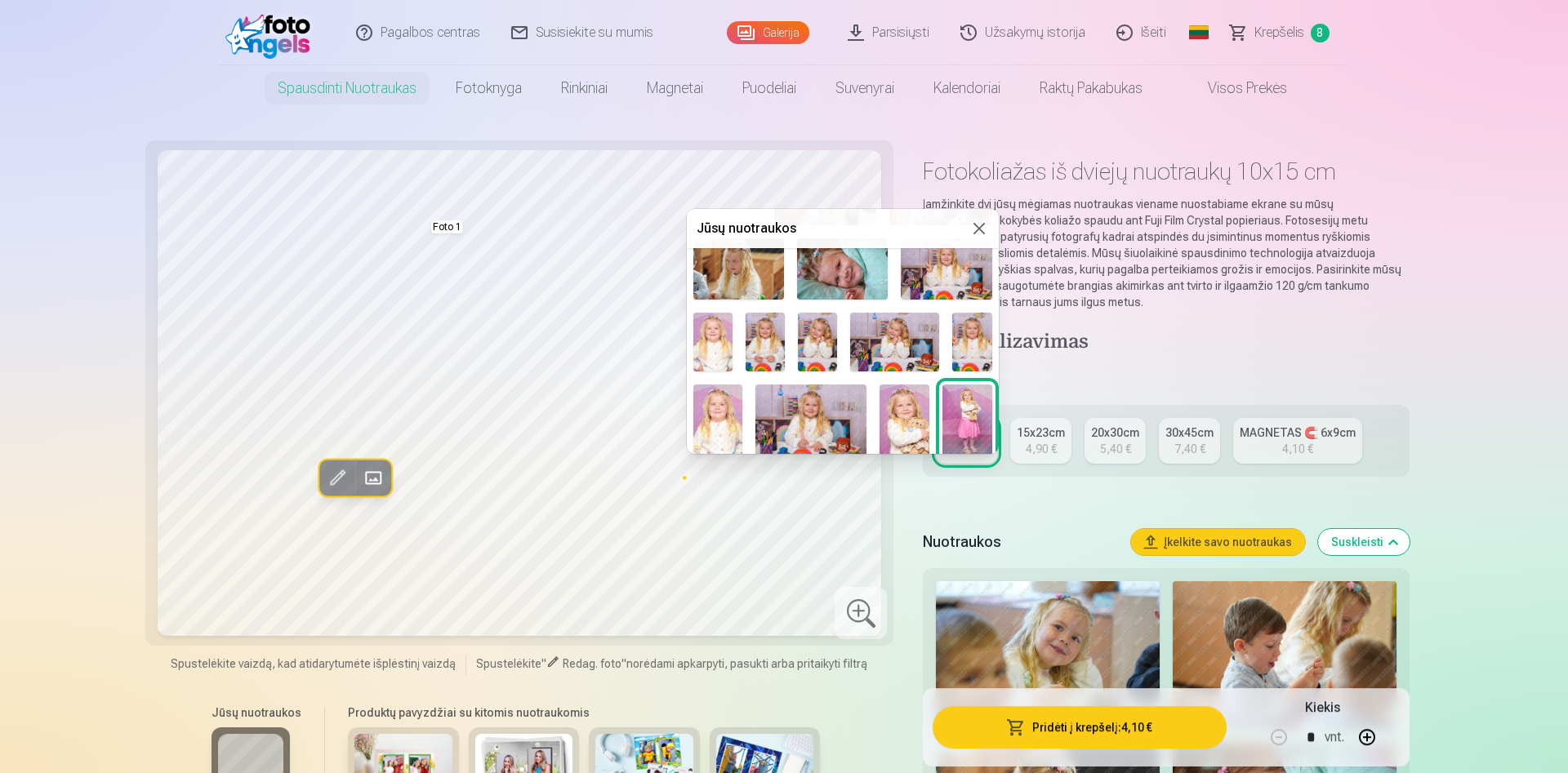
scroll to position [206, 0]
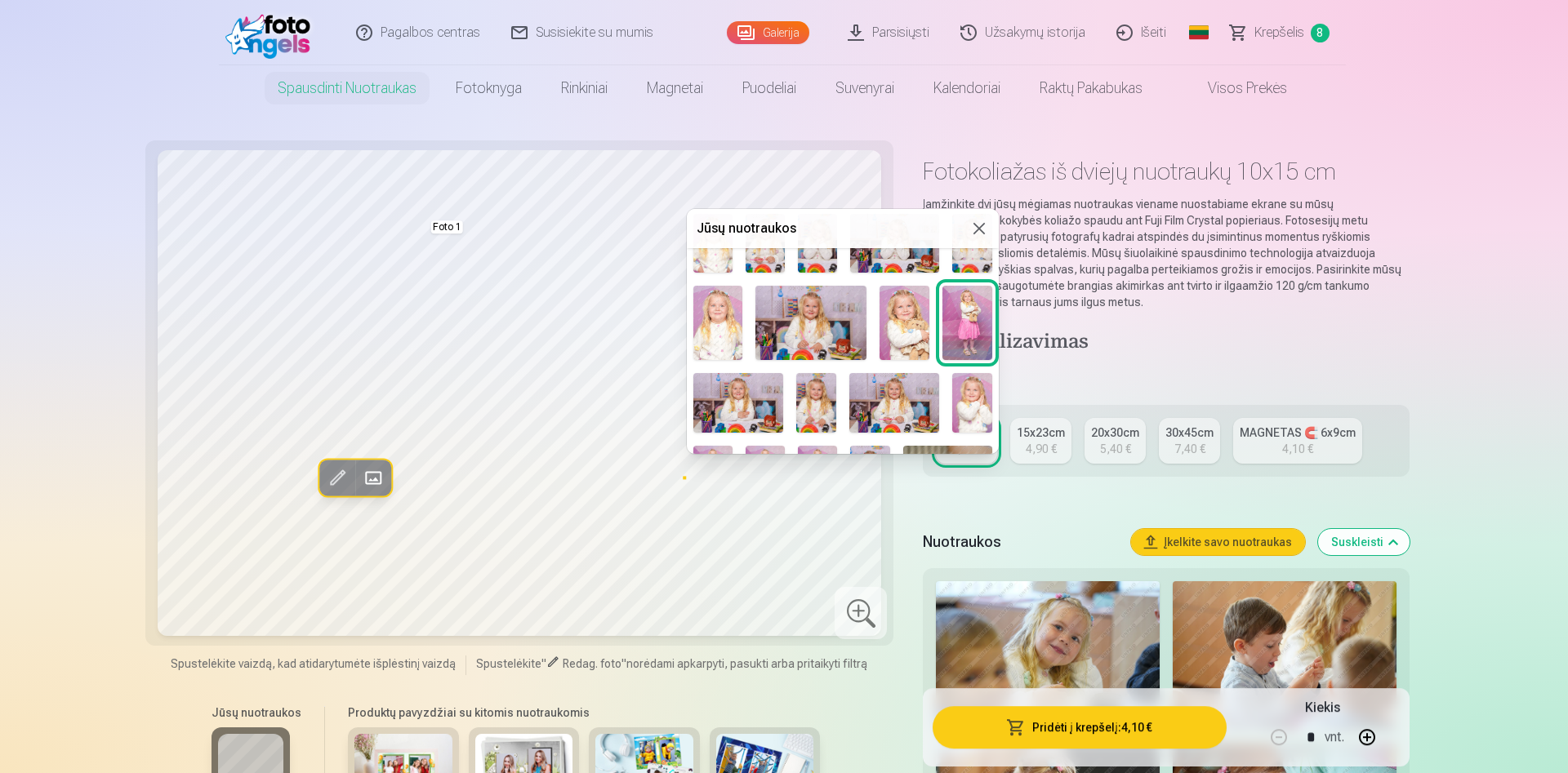
click at [917, 301] on img at bounding box center [904, 323] width 50 height 74
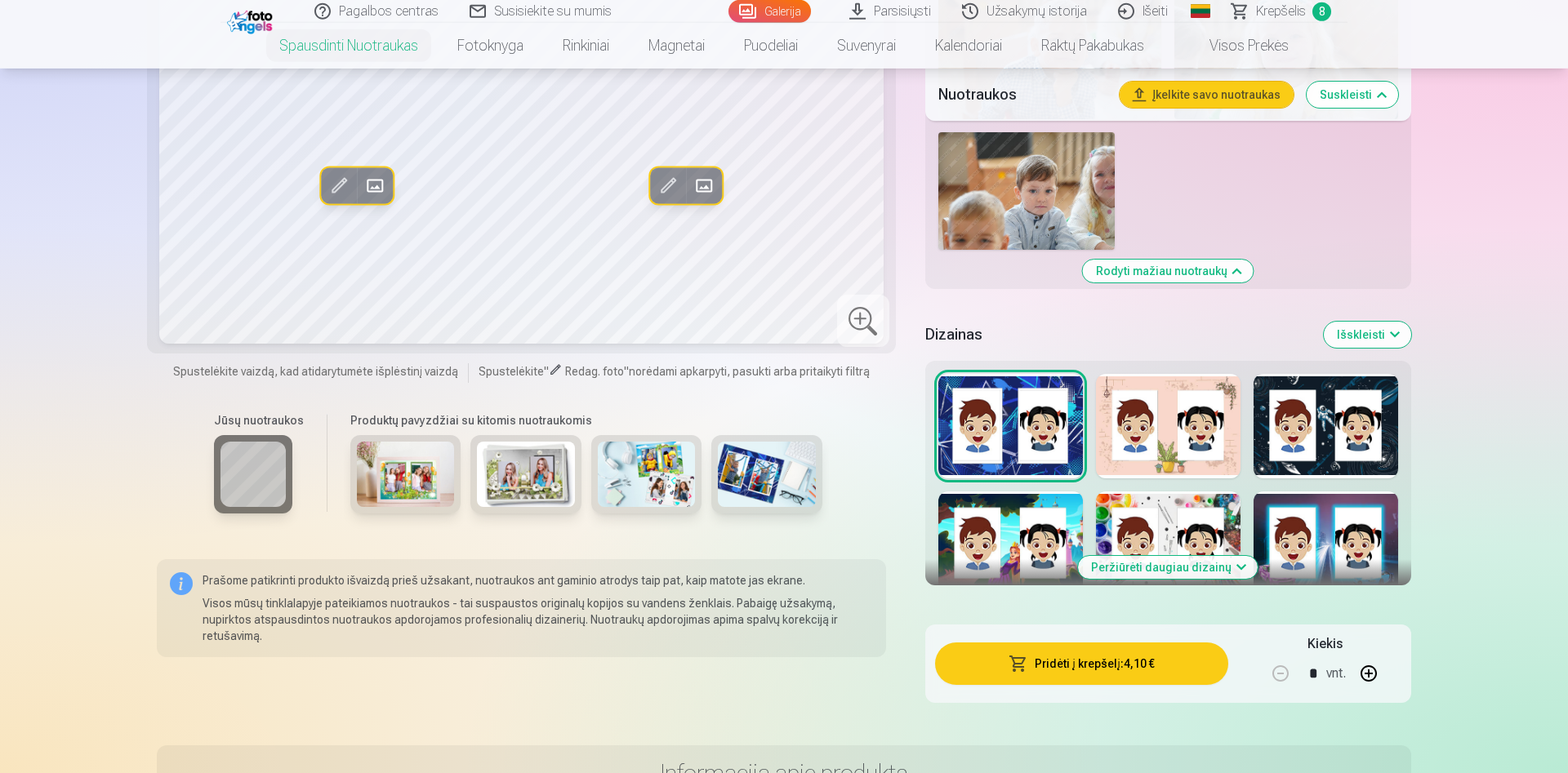
scroll to position [1749, 0]
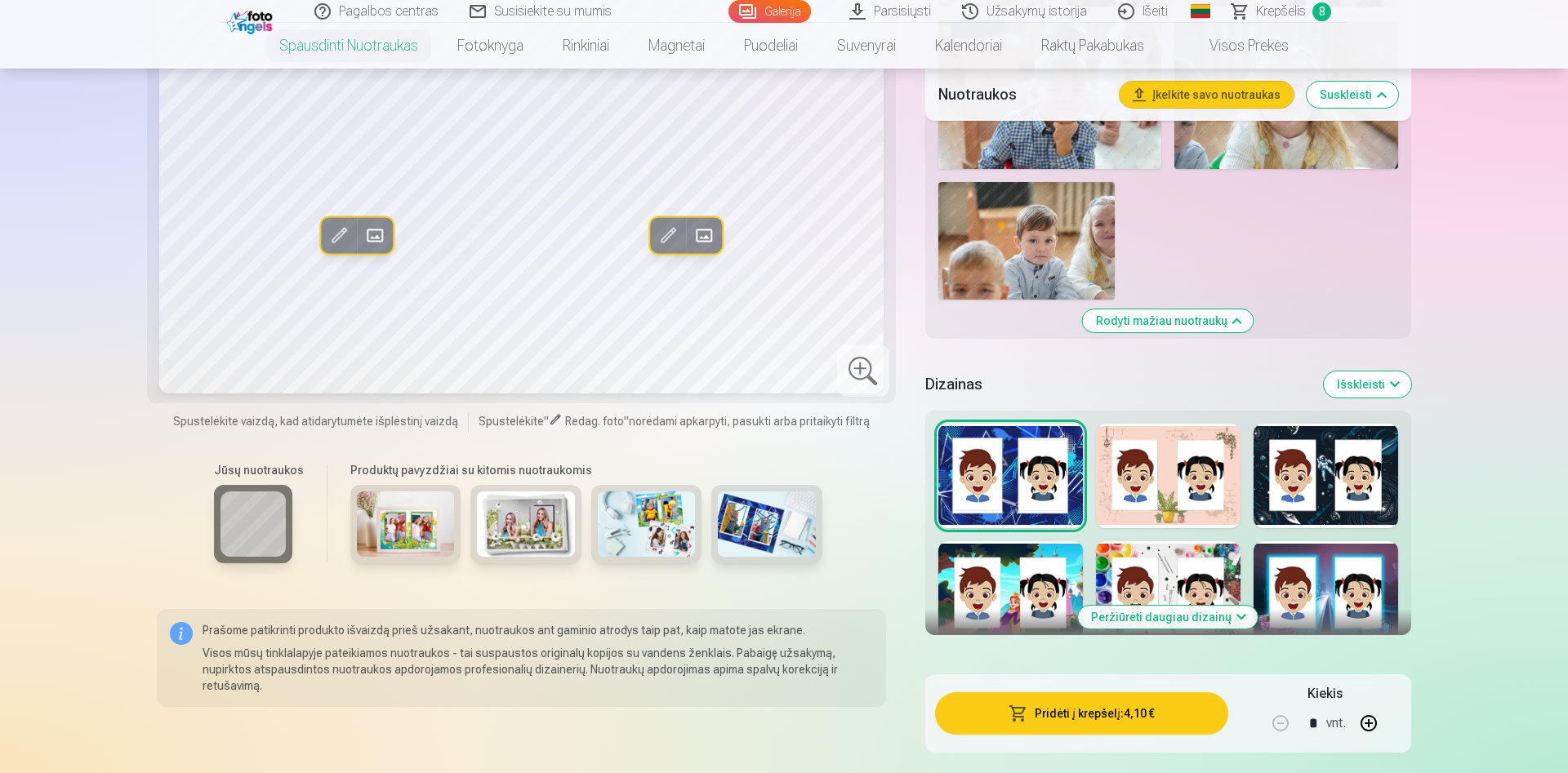
click at [413, 543] on img at bounding box center [406, 524] width 98 height 65
click at [538, 531] on img at bounding box center [526, 524] width 98 height 65
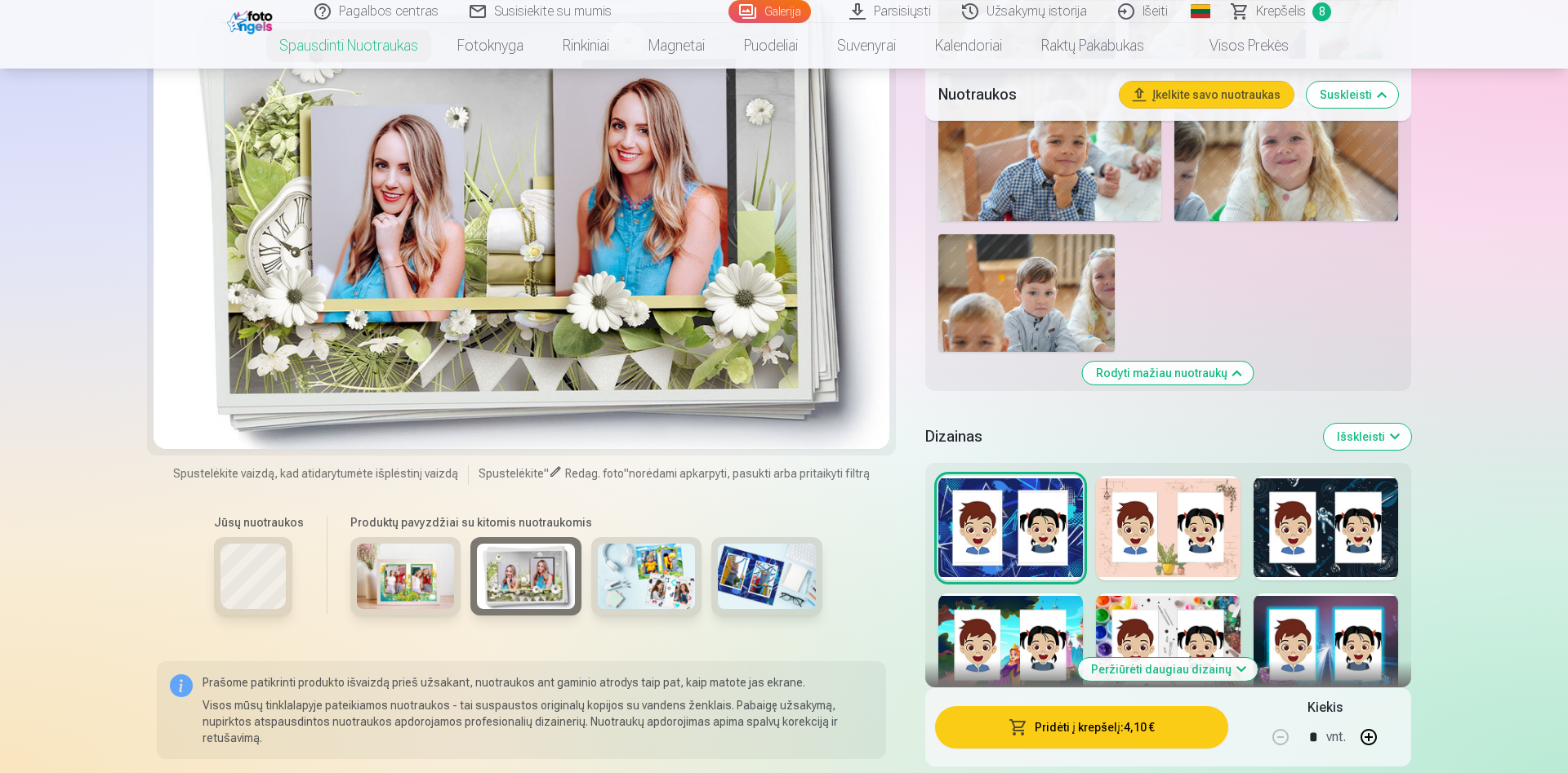
scroll to position [1665, 0]
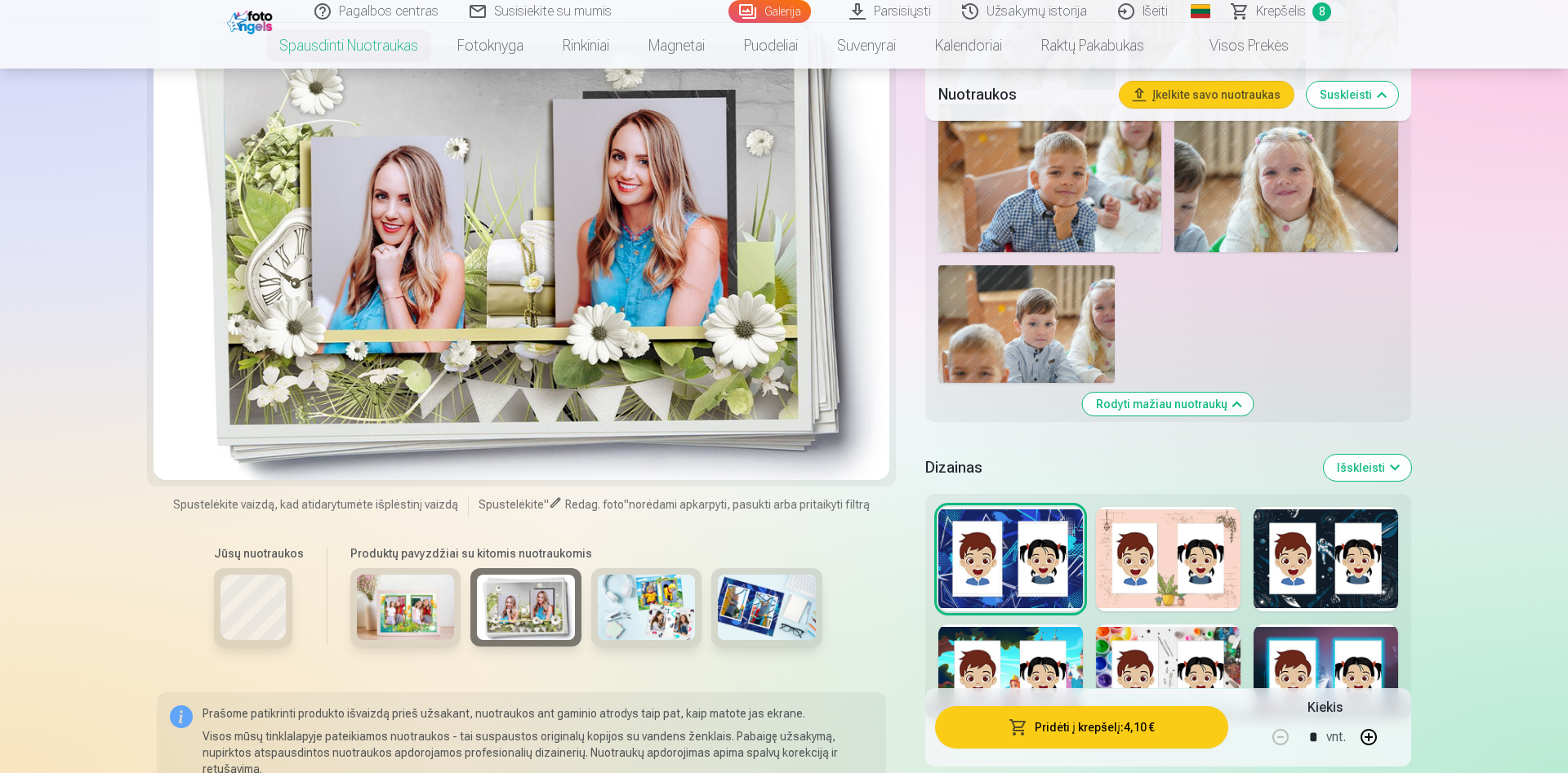
click at [656, 626] on img at bounding box center [647, 607] width 98 height 65
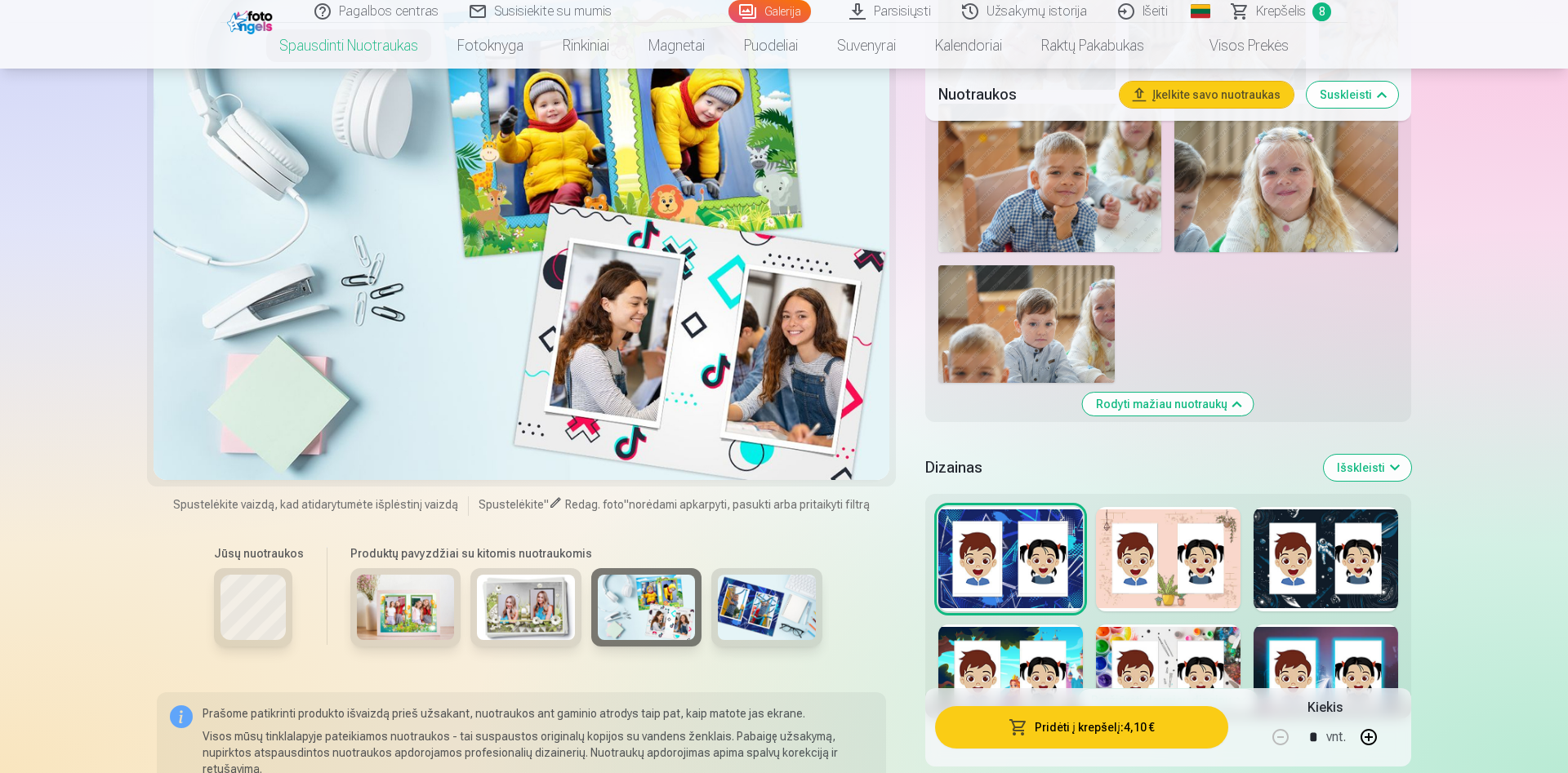
click at [770, 626] on img at bounding box center [767, 607] width 98 height 65
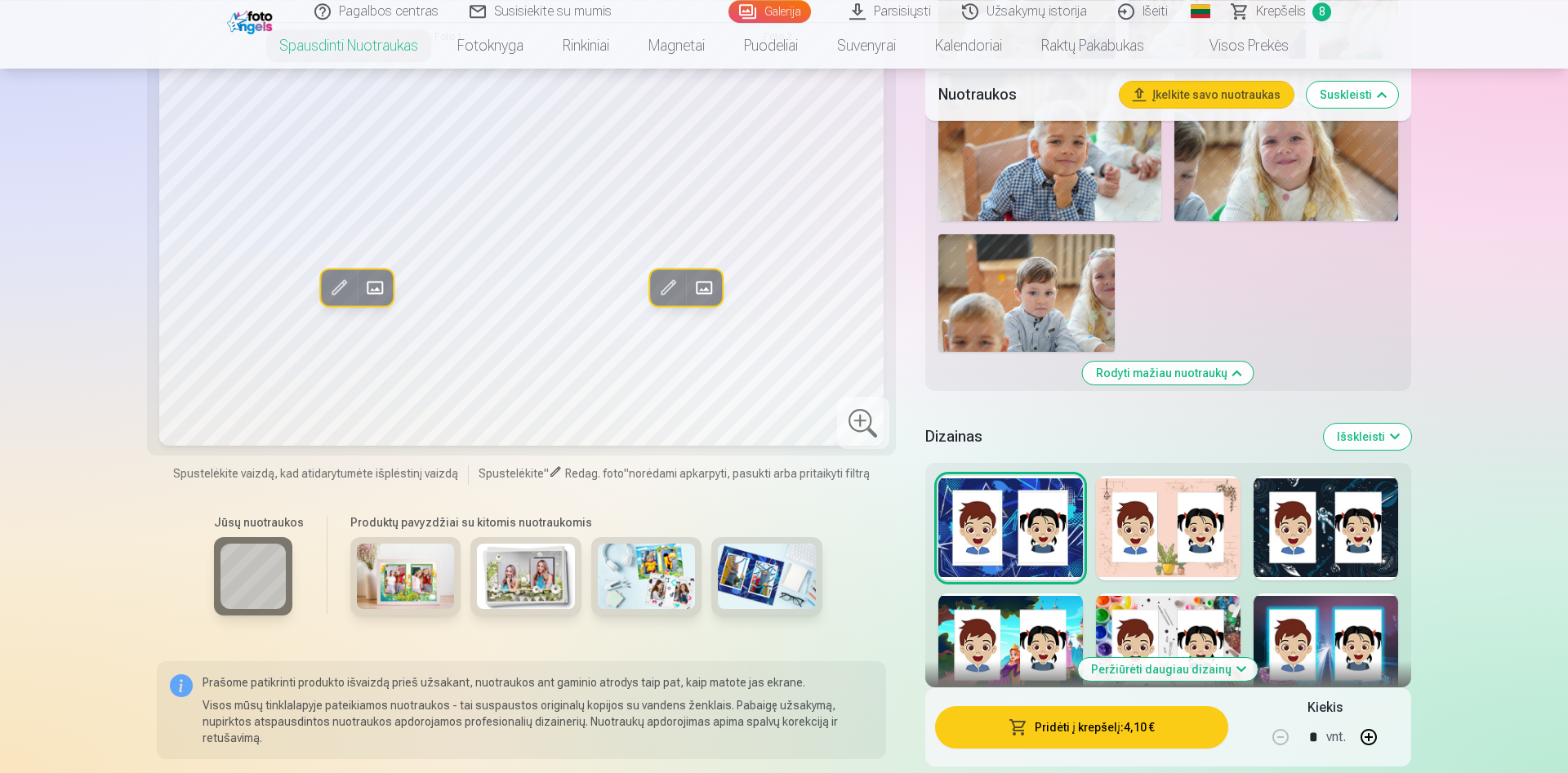
scroll to position [1582, 0]
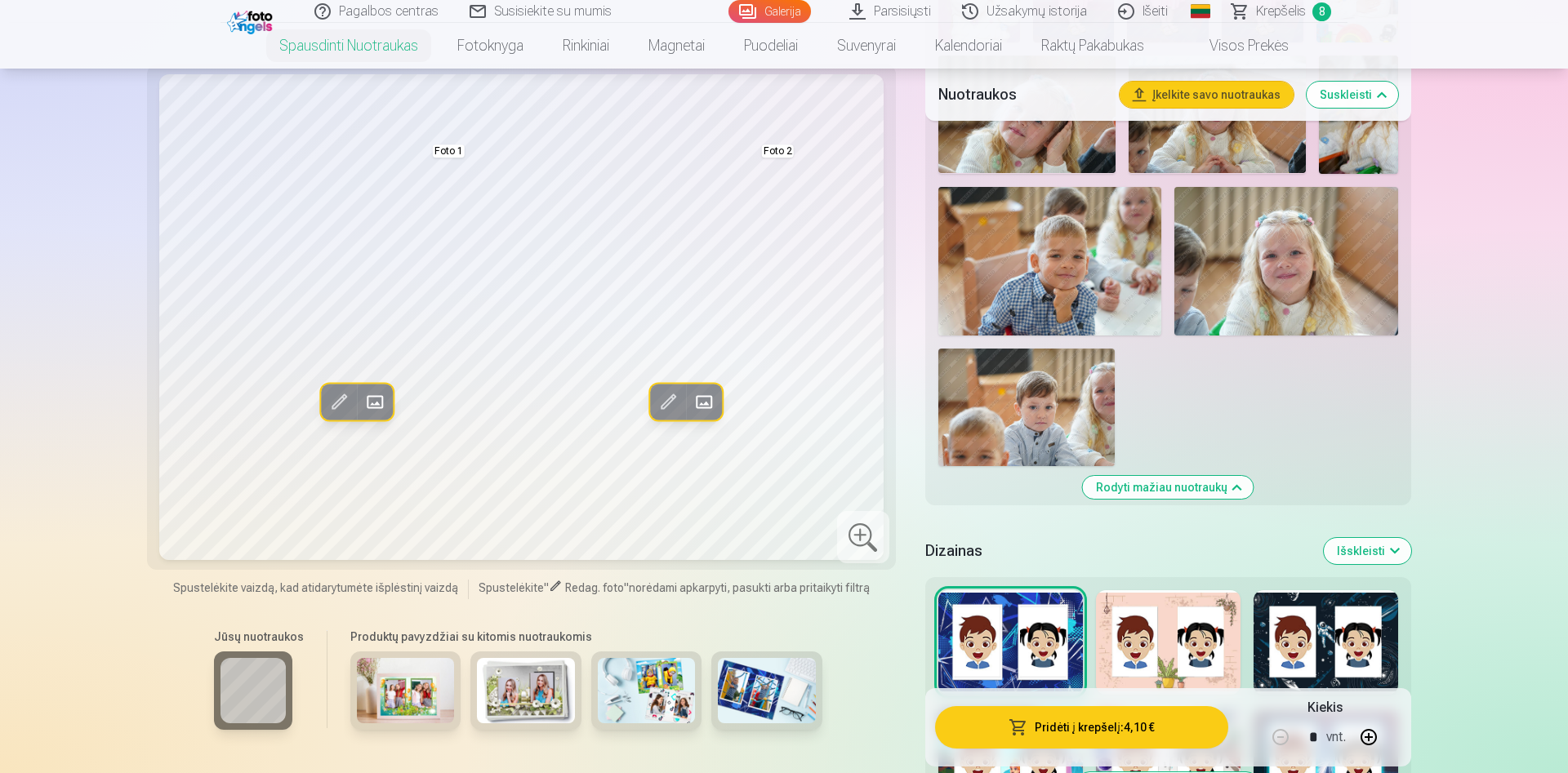
click at [1043, 646] on div at bounding box center [1010, 642] width 145 height 104
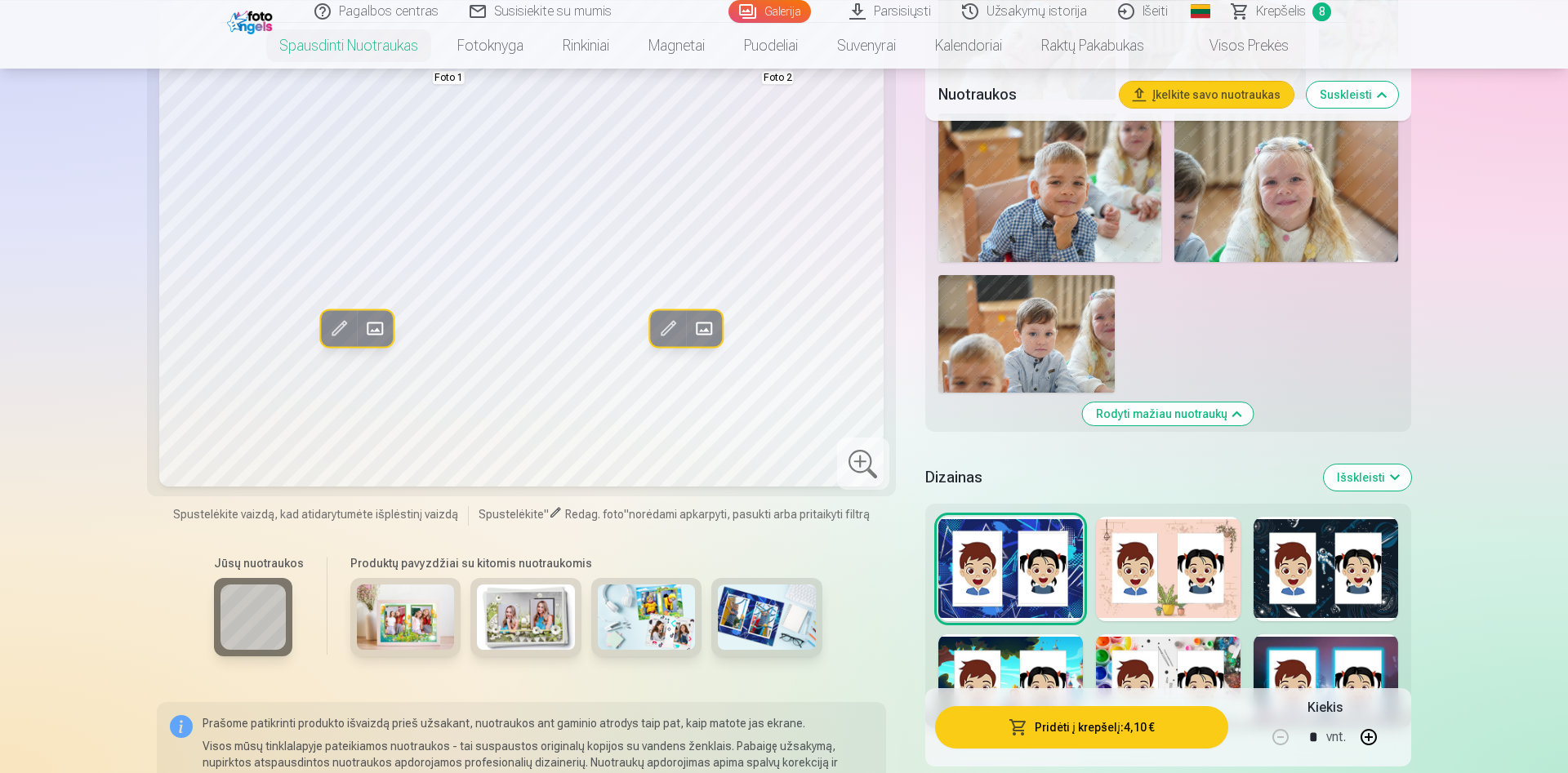
scroll to position [1749, 0]
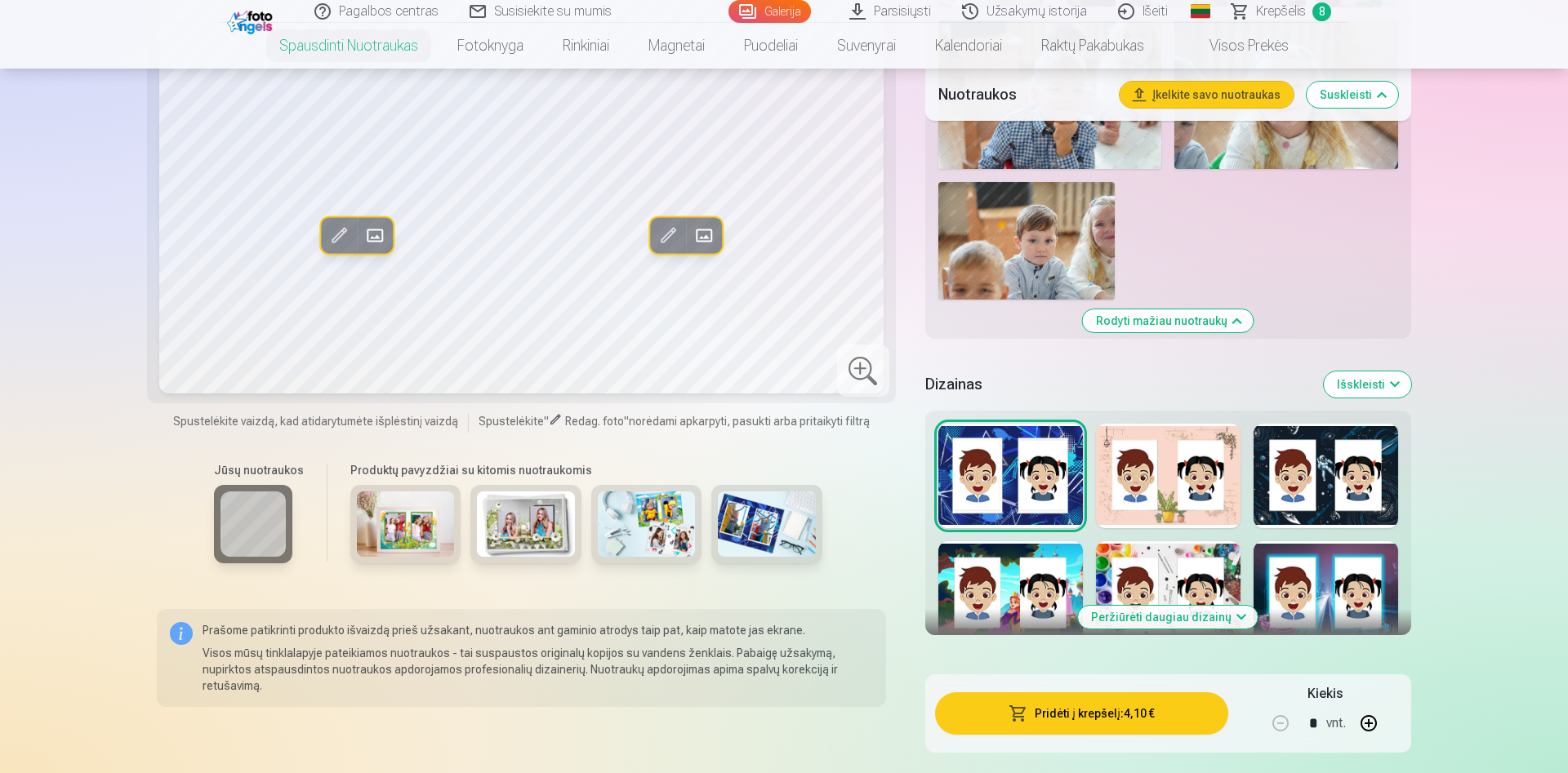
click at [1200, 439] on div at bounding box center [1168, 476] width 145 height 104
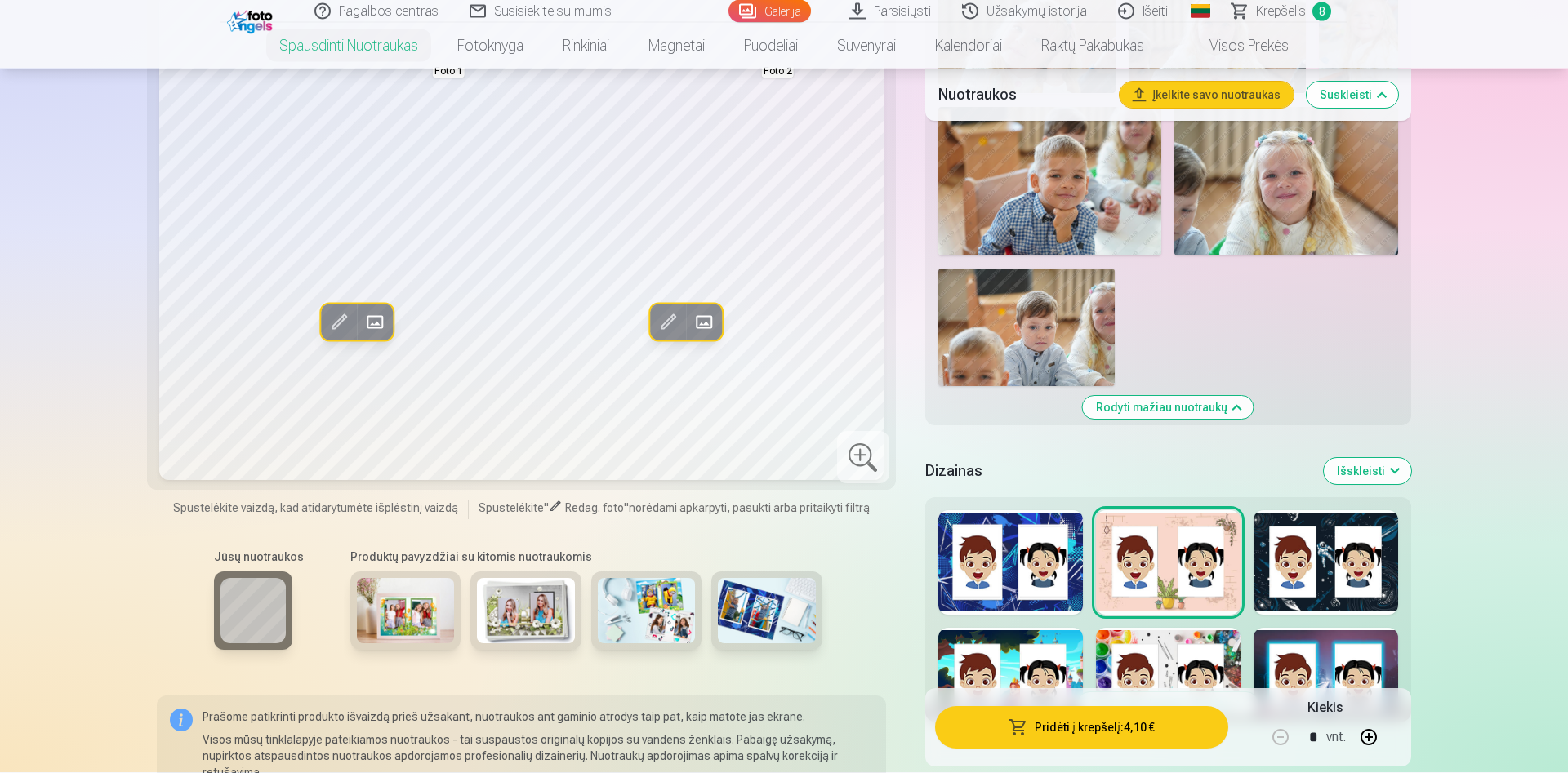
scroll to position [1582, 0]
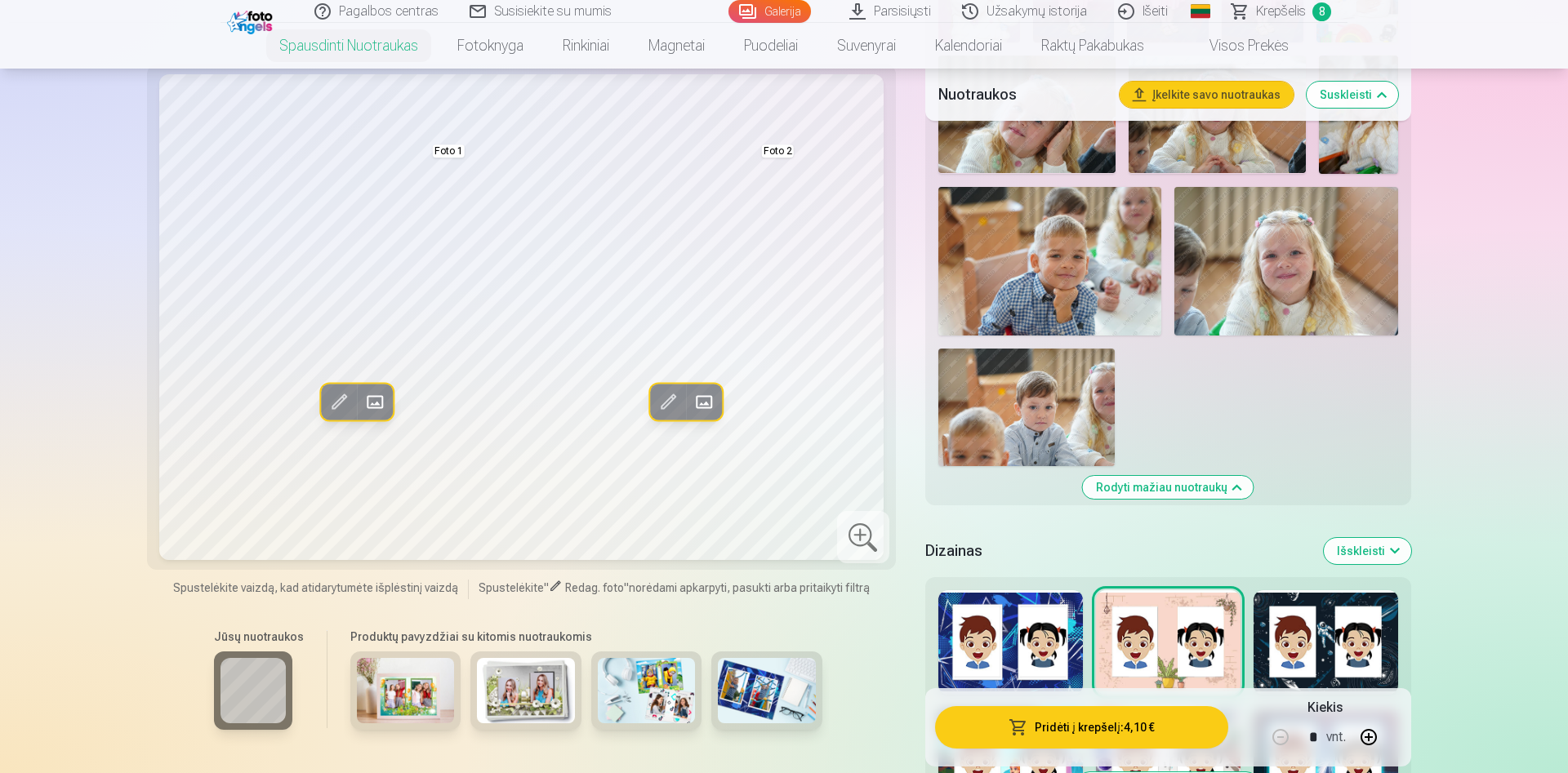
click at [1364, 634] on div at bounding box center [1325, 642] width 145 height 104
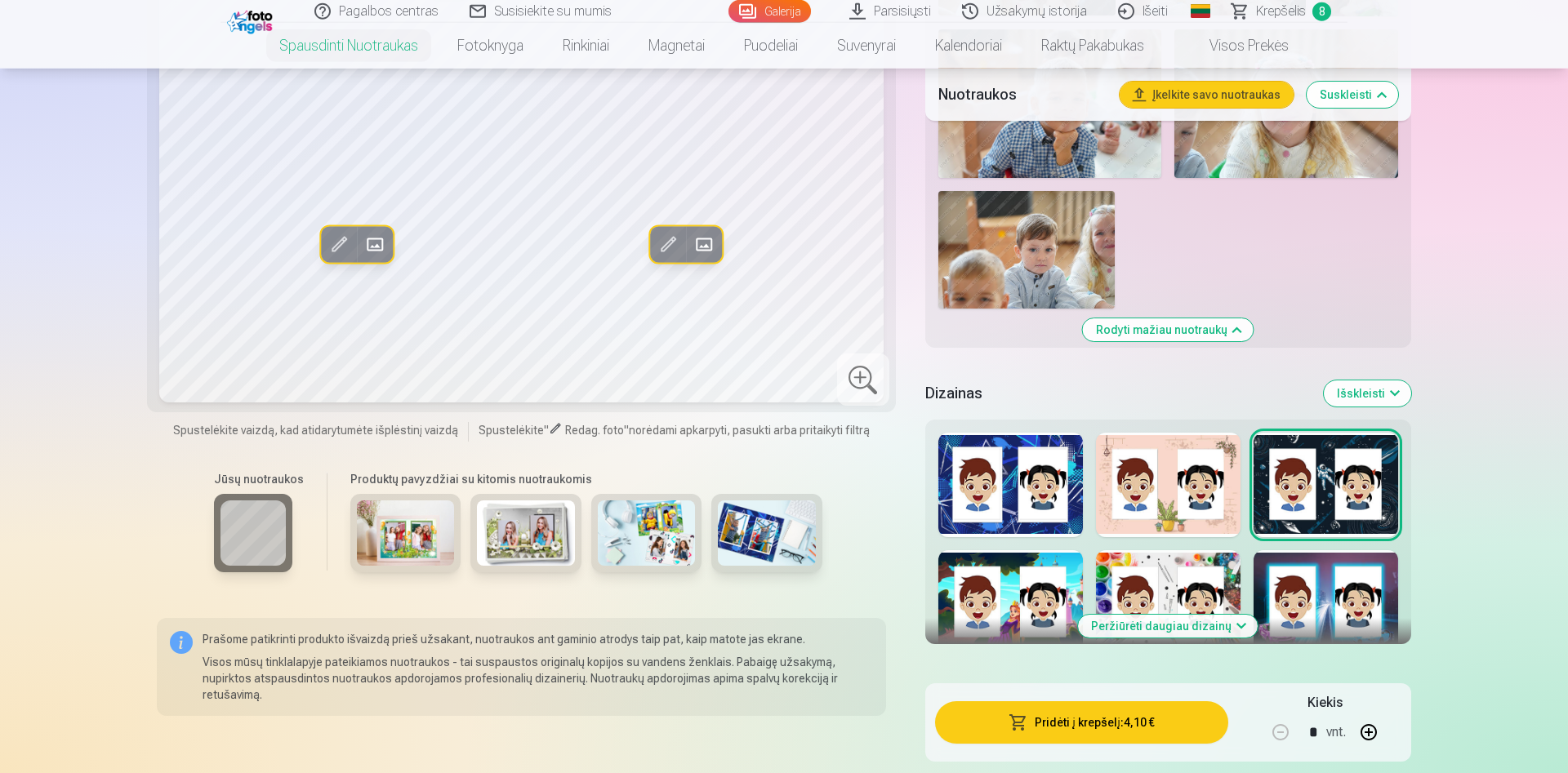
scroll to position [1749, 0]
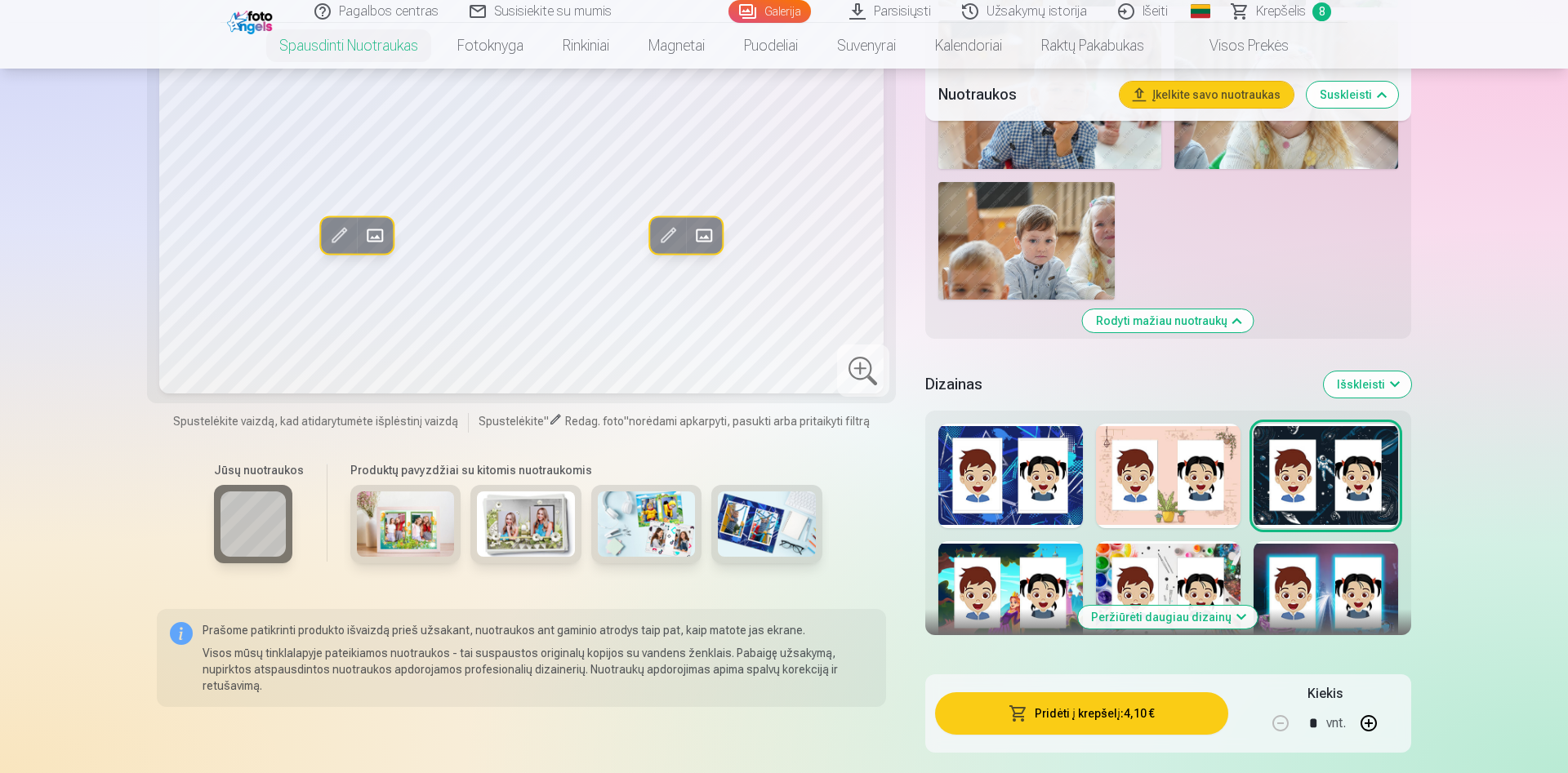
click at [1349, 588] on div at bounding box center [1325, 593] width 145 height 104
click at [1217, 613] on button "Peržiūrėti daugiau dizainų" at bounding box center [1167, 617] width 180 height 23
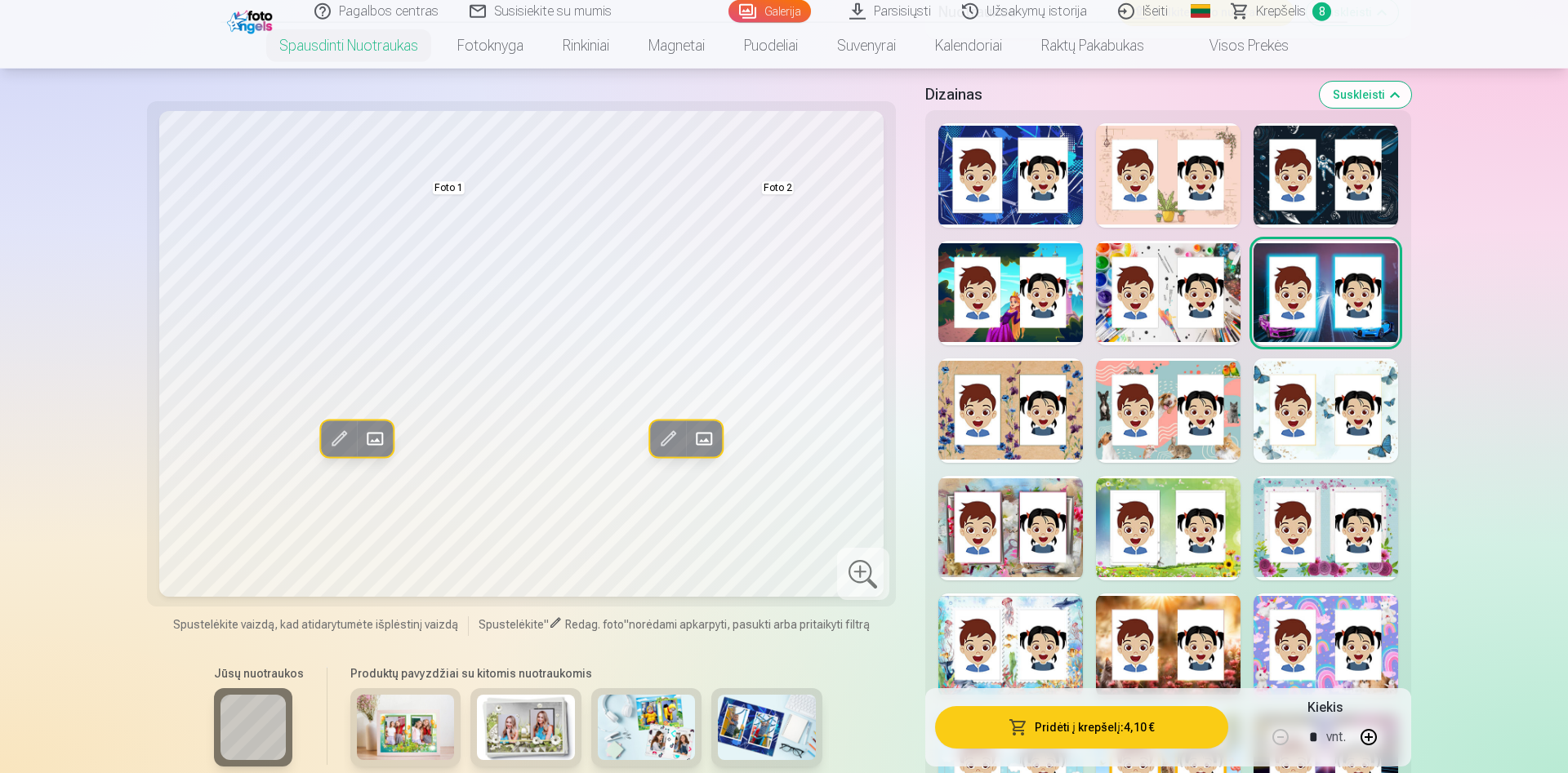
scroll to position [2249, 0]
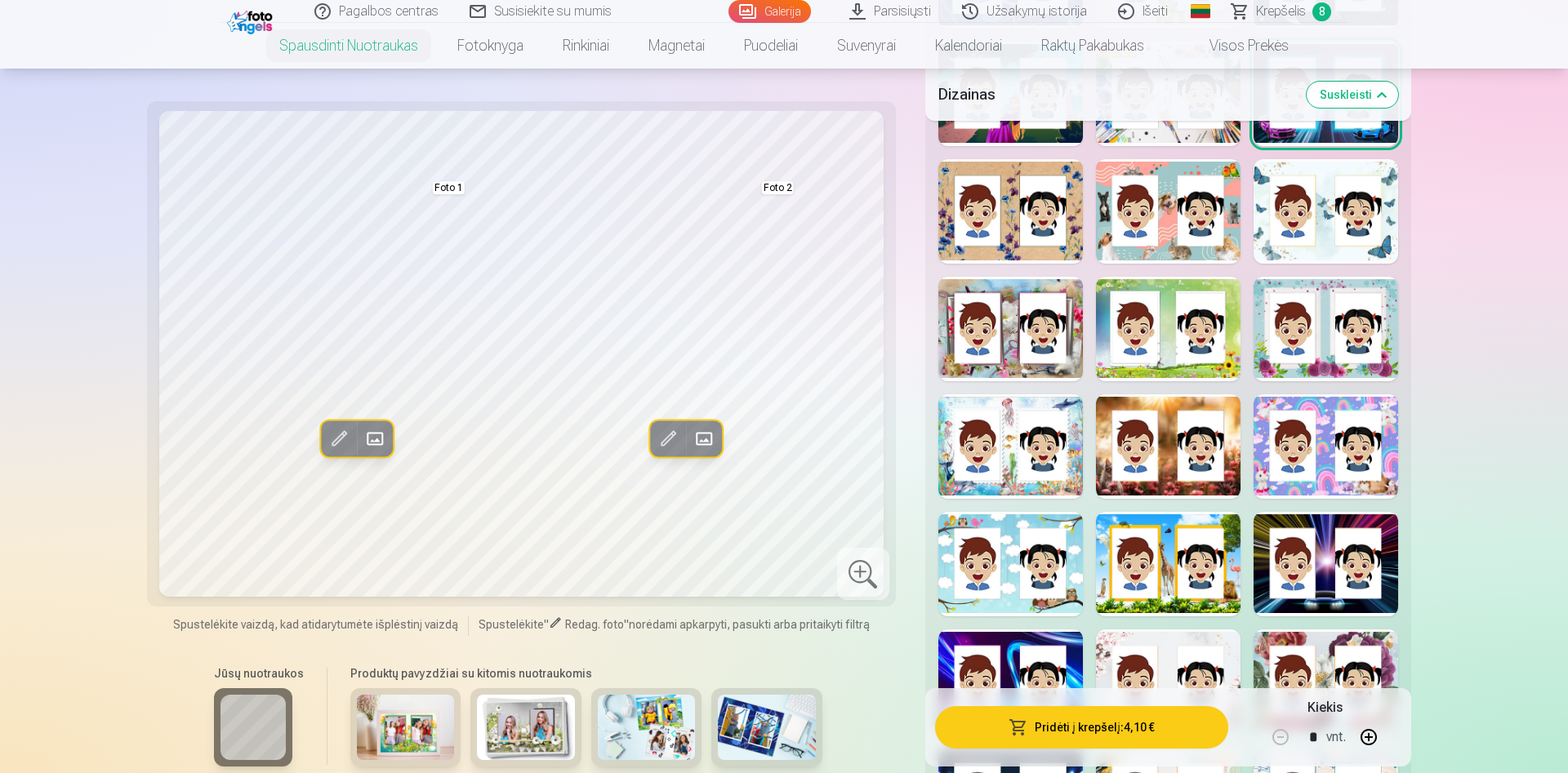
click at [1320, 450] on div at bounding box center [1325, 446] width 145 height 104
click at [1201, 452] on div at bounding box center [1168, 446] width 145 height 104
click at [995, 462] on div at bounding box center [1010, 446] width 145 height 104
click at [993, 560] on div at bounding box center [1010, 564] width 145 height 104
click at [1208, 570] on div at bounding box center [1168, 564] width 145 height 104
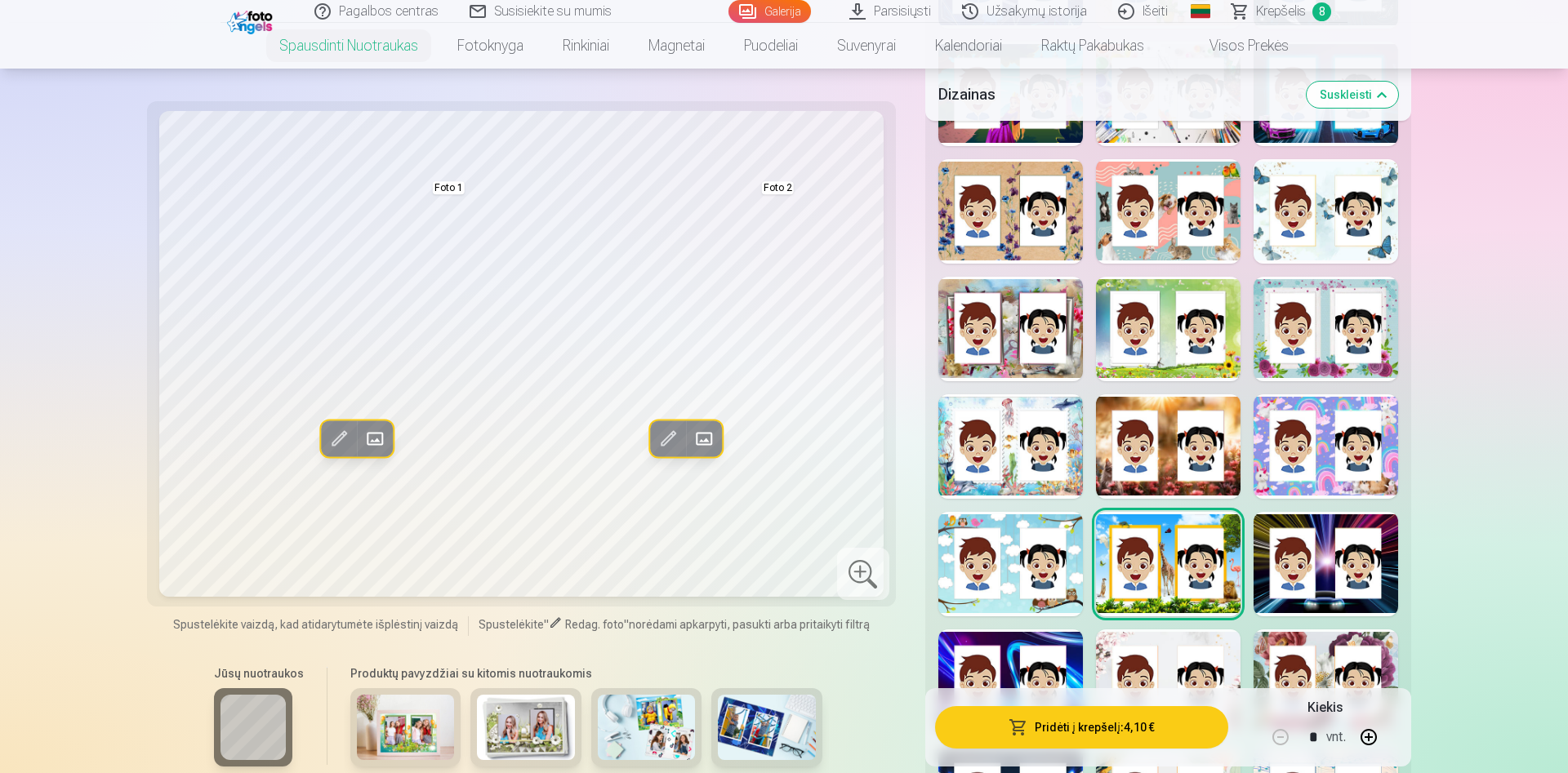
click at [1286, 583] on div at bounding box center [1325, 564] width 145 height 104
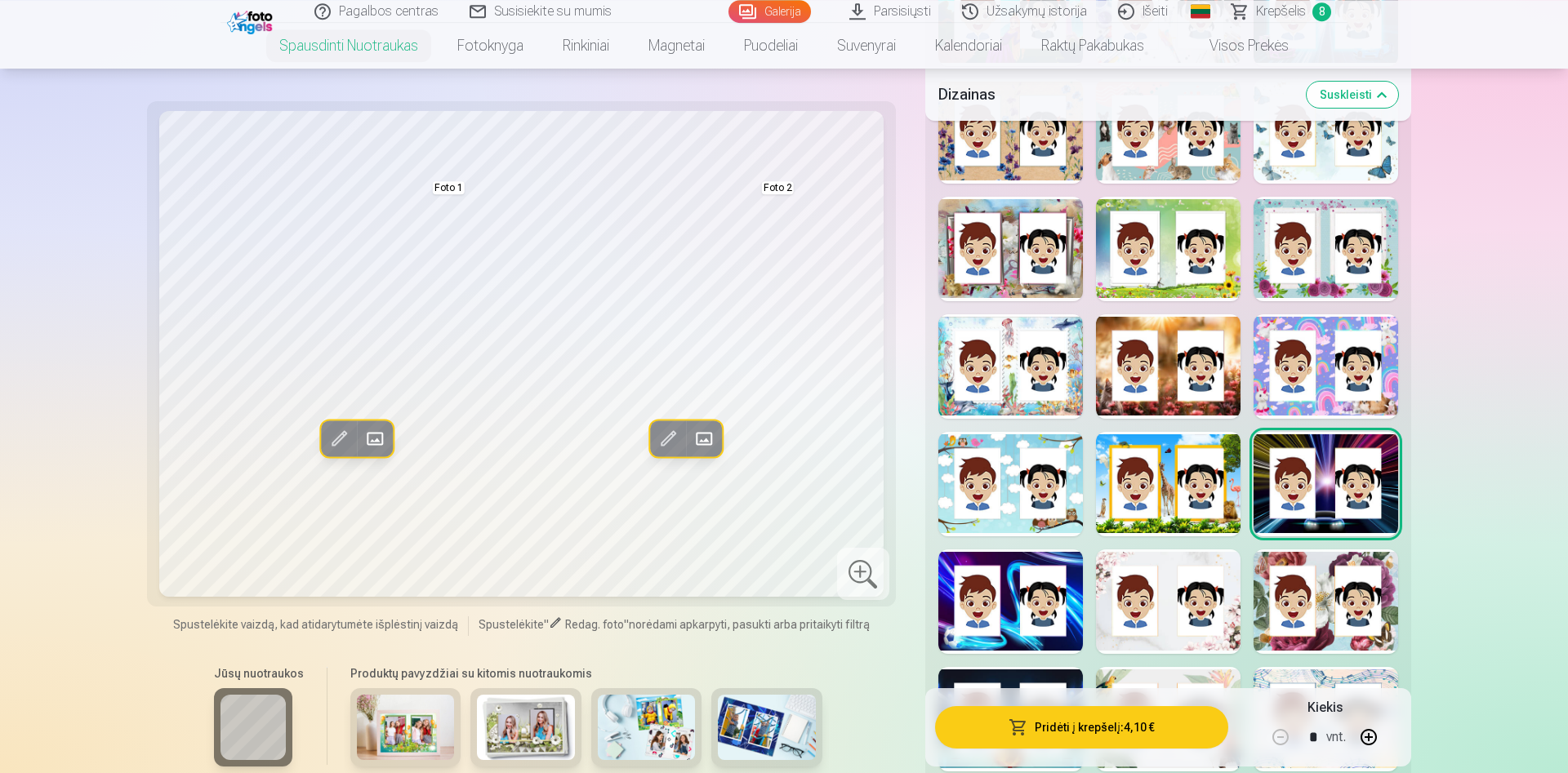
scroll to position [2415, 0]
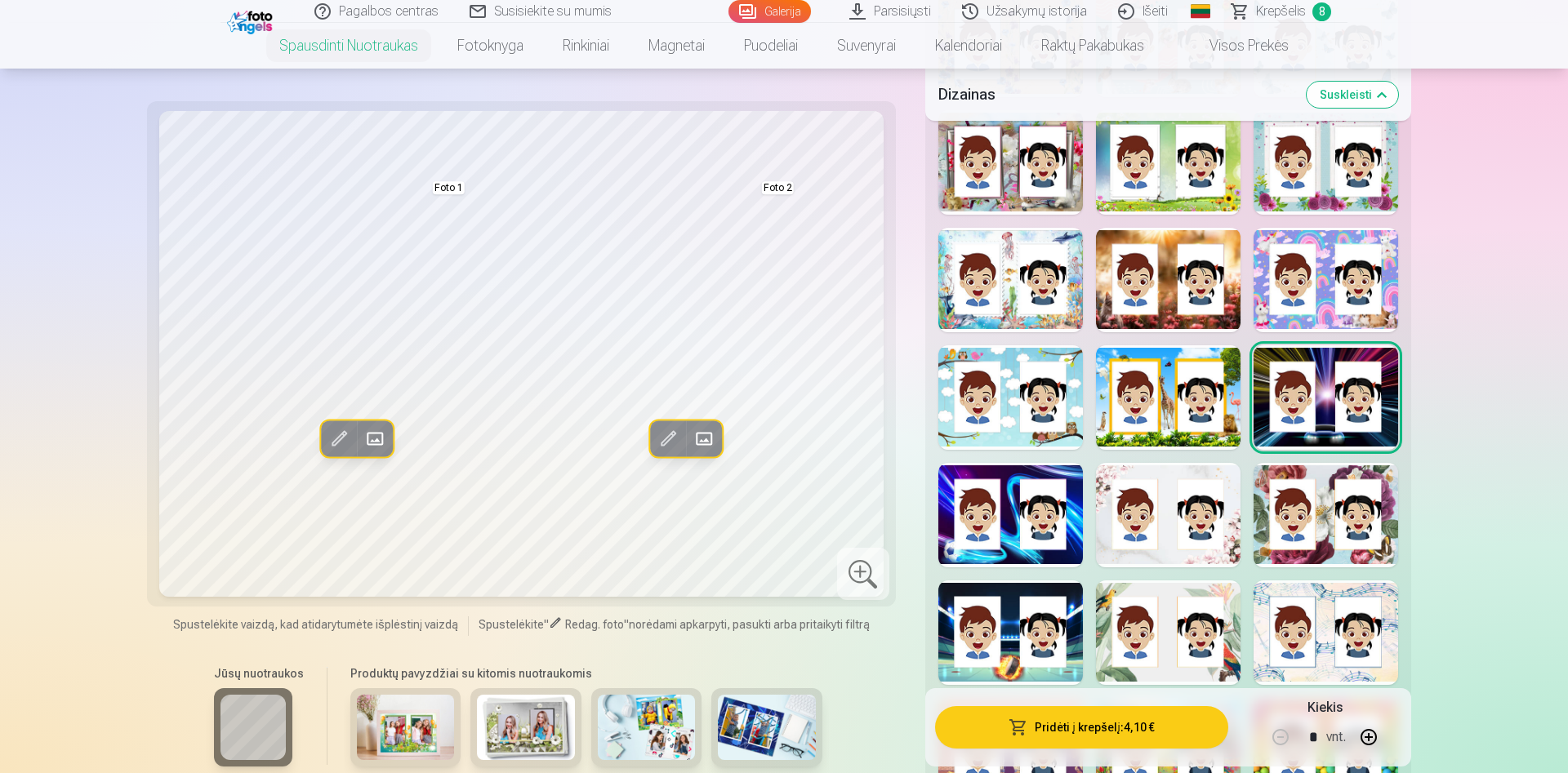
click at [1193, 510] on div at bounding box center [1168, 515] width 145 height 104
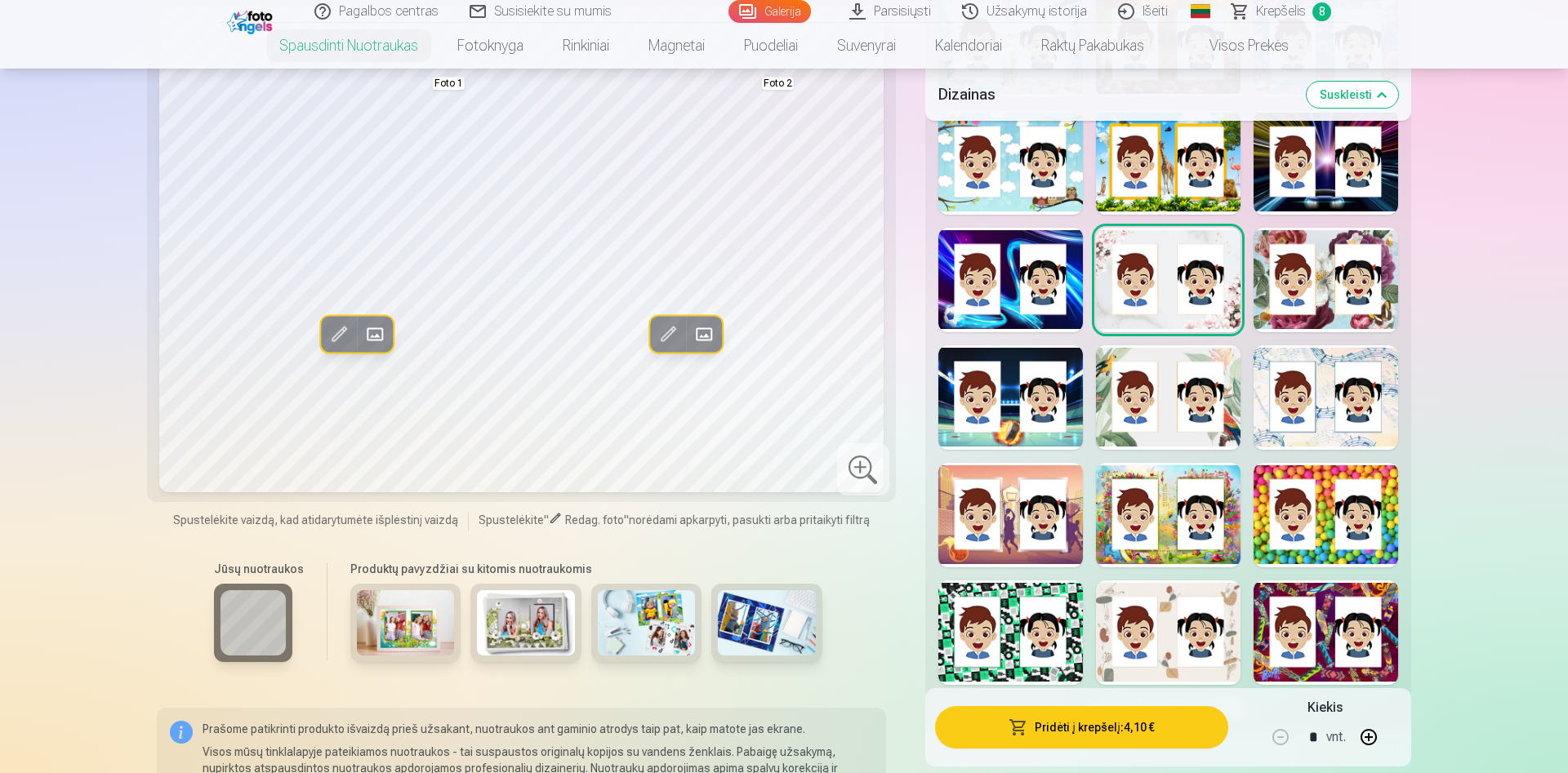
scroll to position [2831, 0]
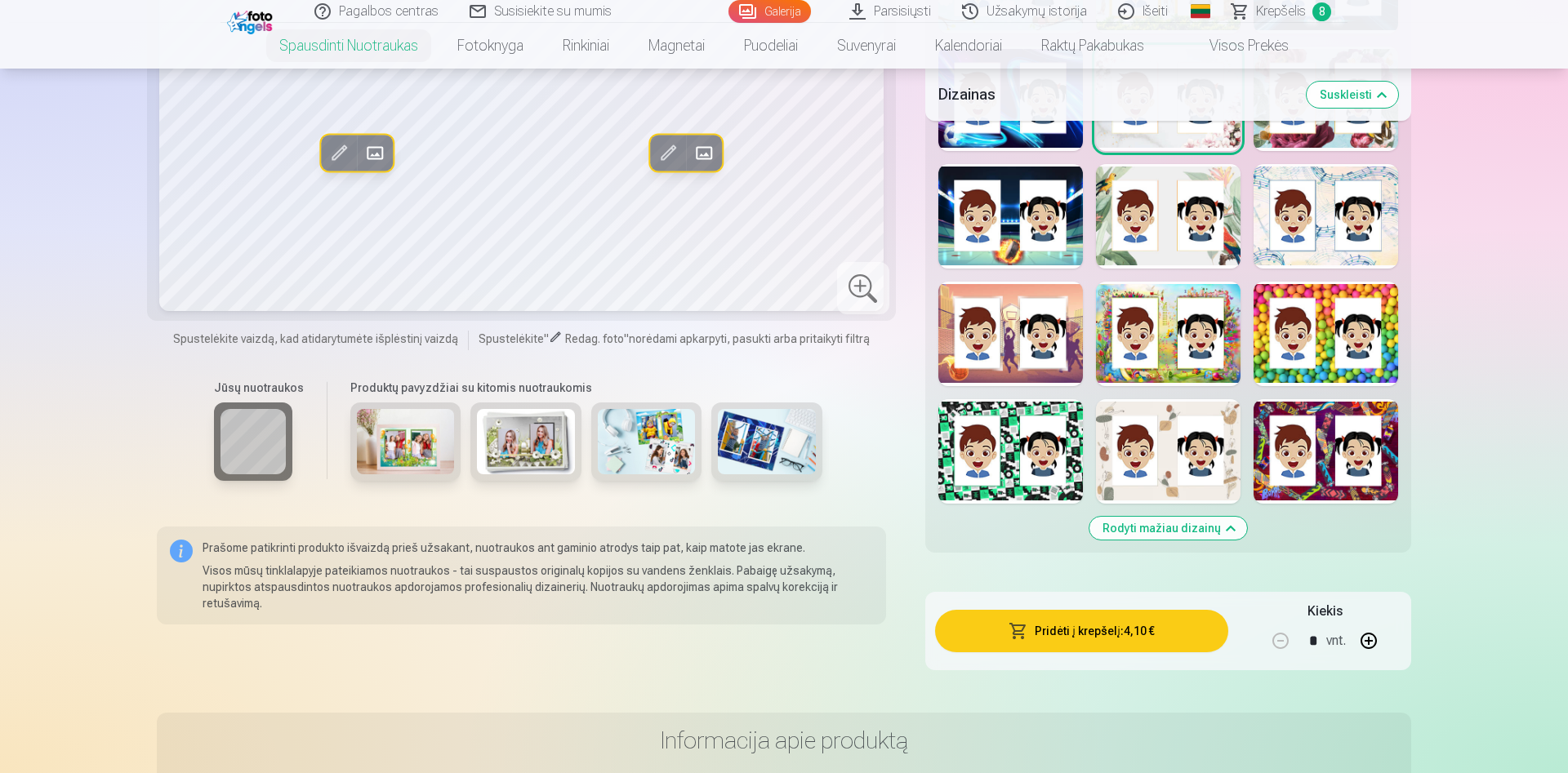
click at [1234, 465] on div at bounding box center [1168, 451] width 145 height 104
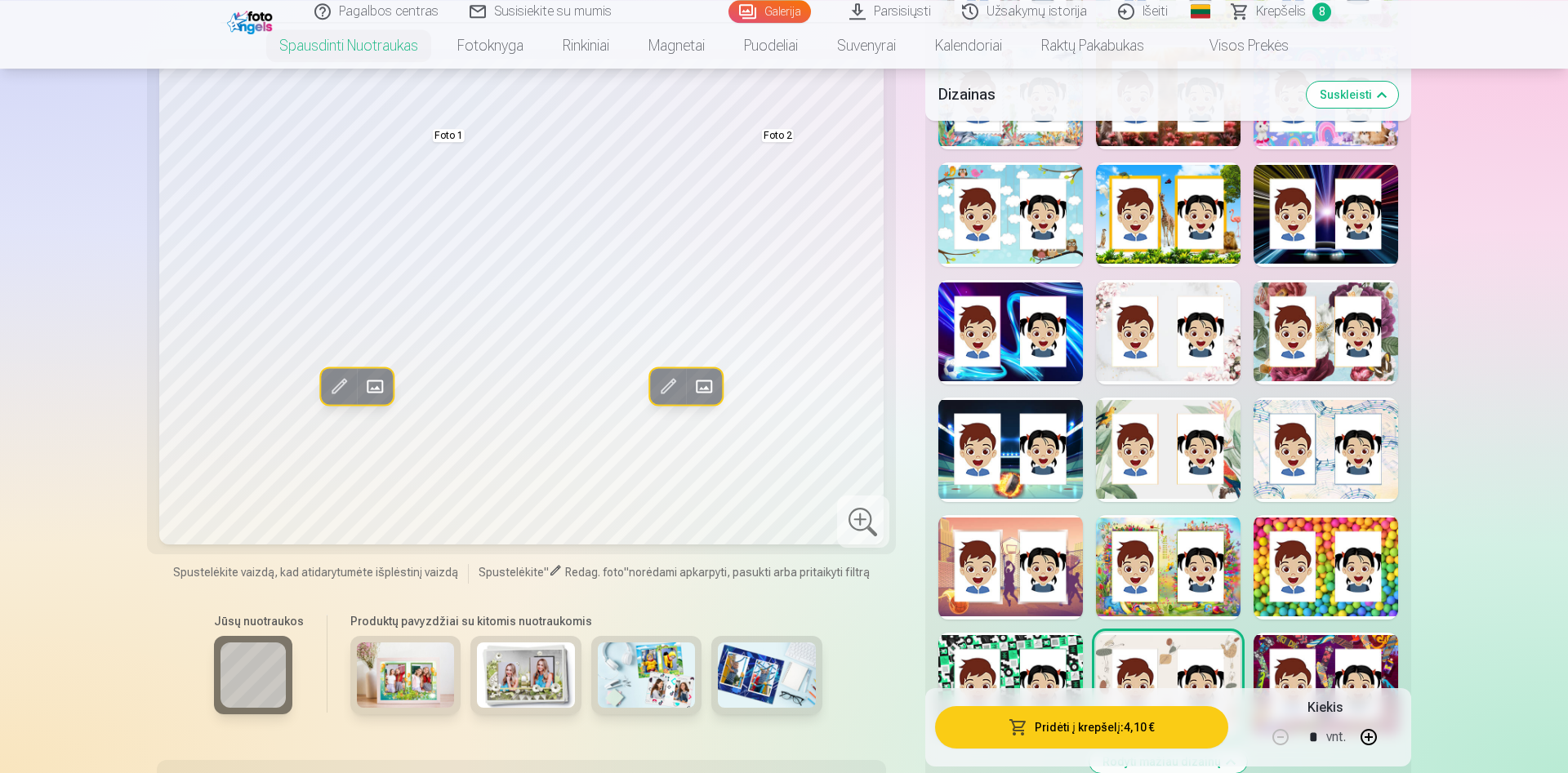
scroll to position [2499, 0]
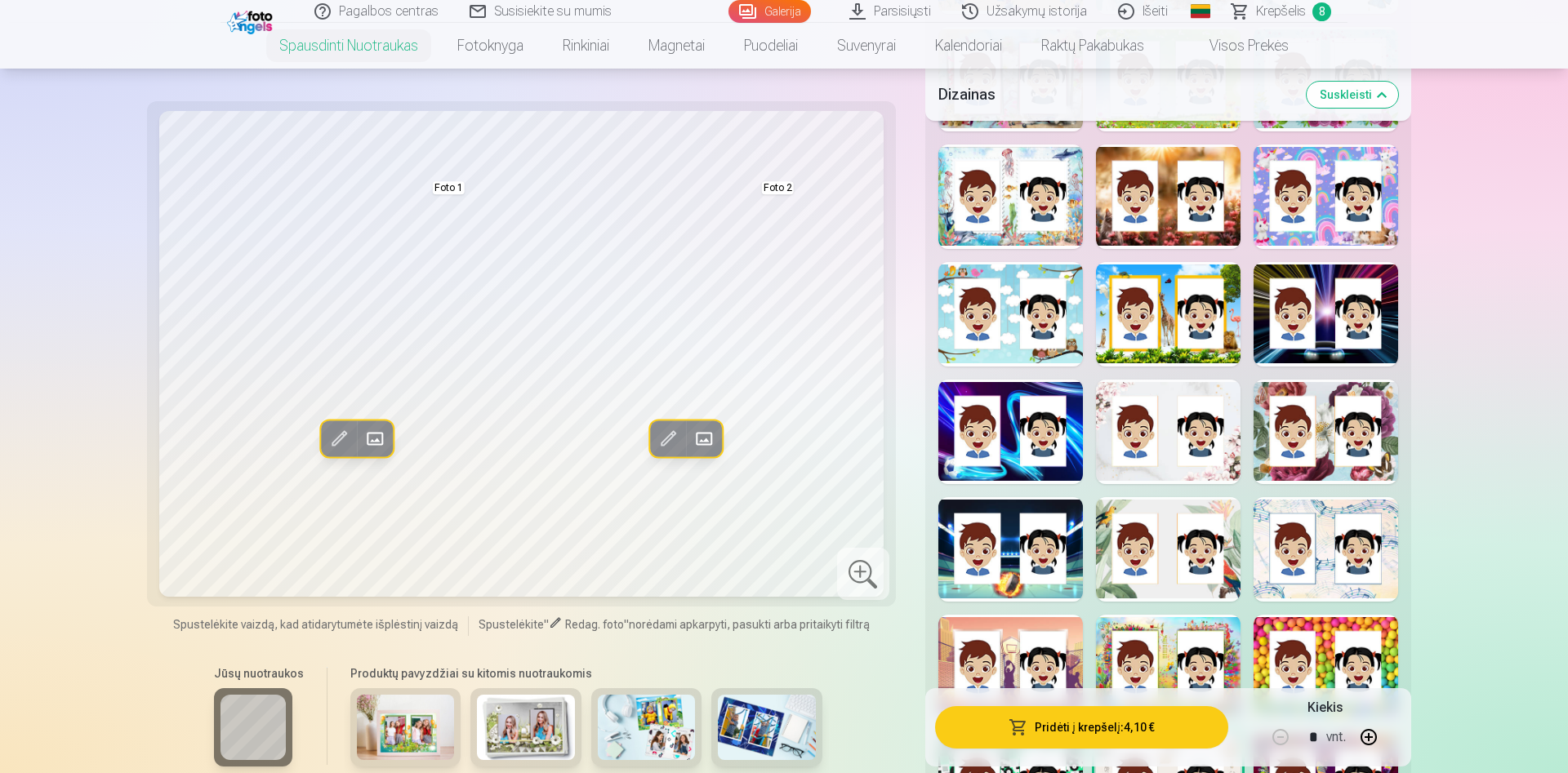
click at [1117, 731] on button "Pridėti į krepšelį : 4,10 €" at bounding box center [1082, 727] width 293 height 42
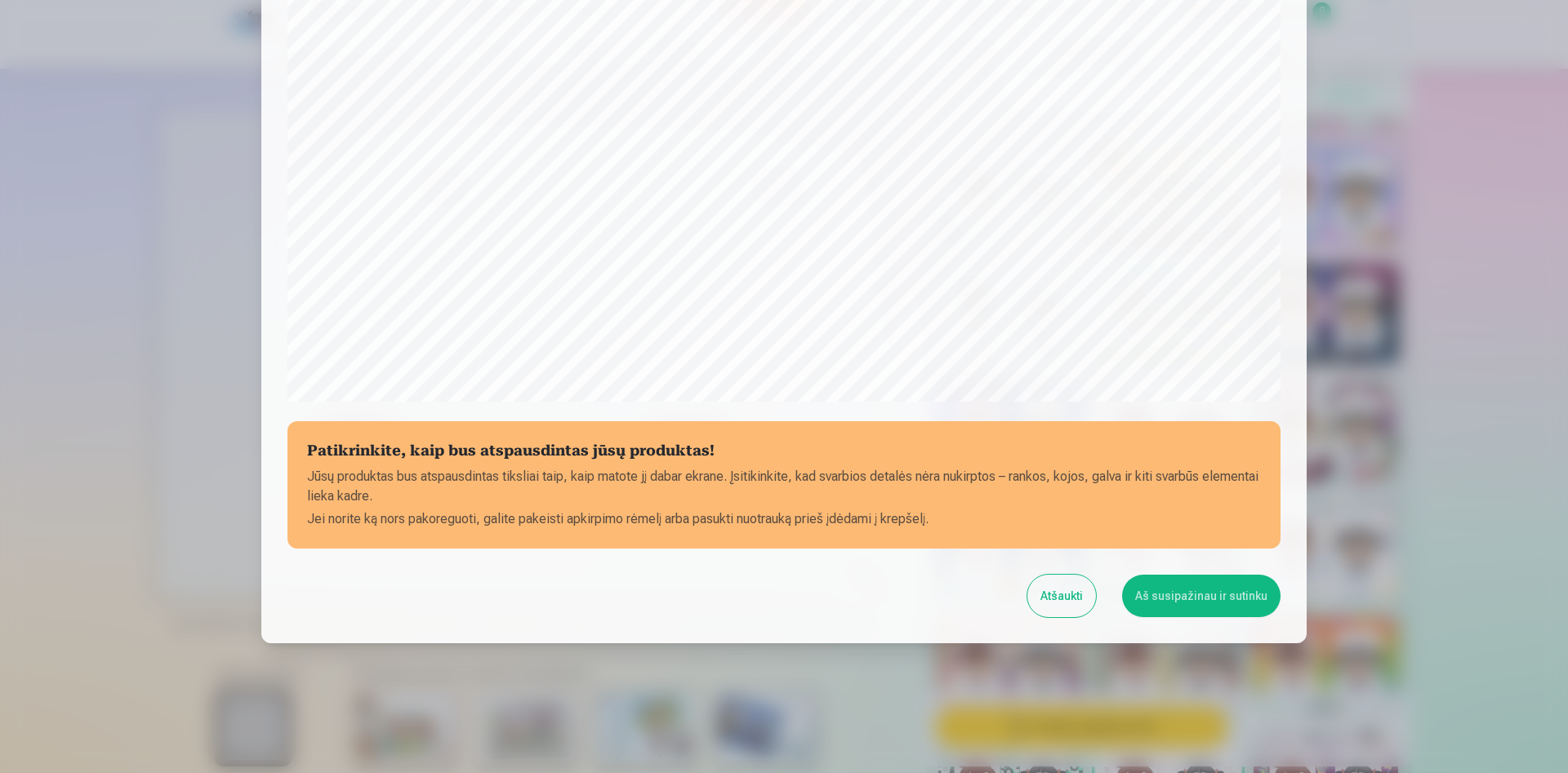
scroll to position [402, 0]
click at [1186, 598] on button "Aš susipažinau ir sutinku" at bounding box center [1200, 594] width 158 height 42
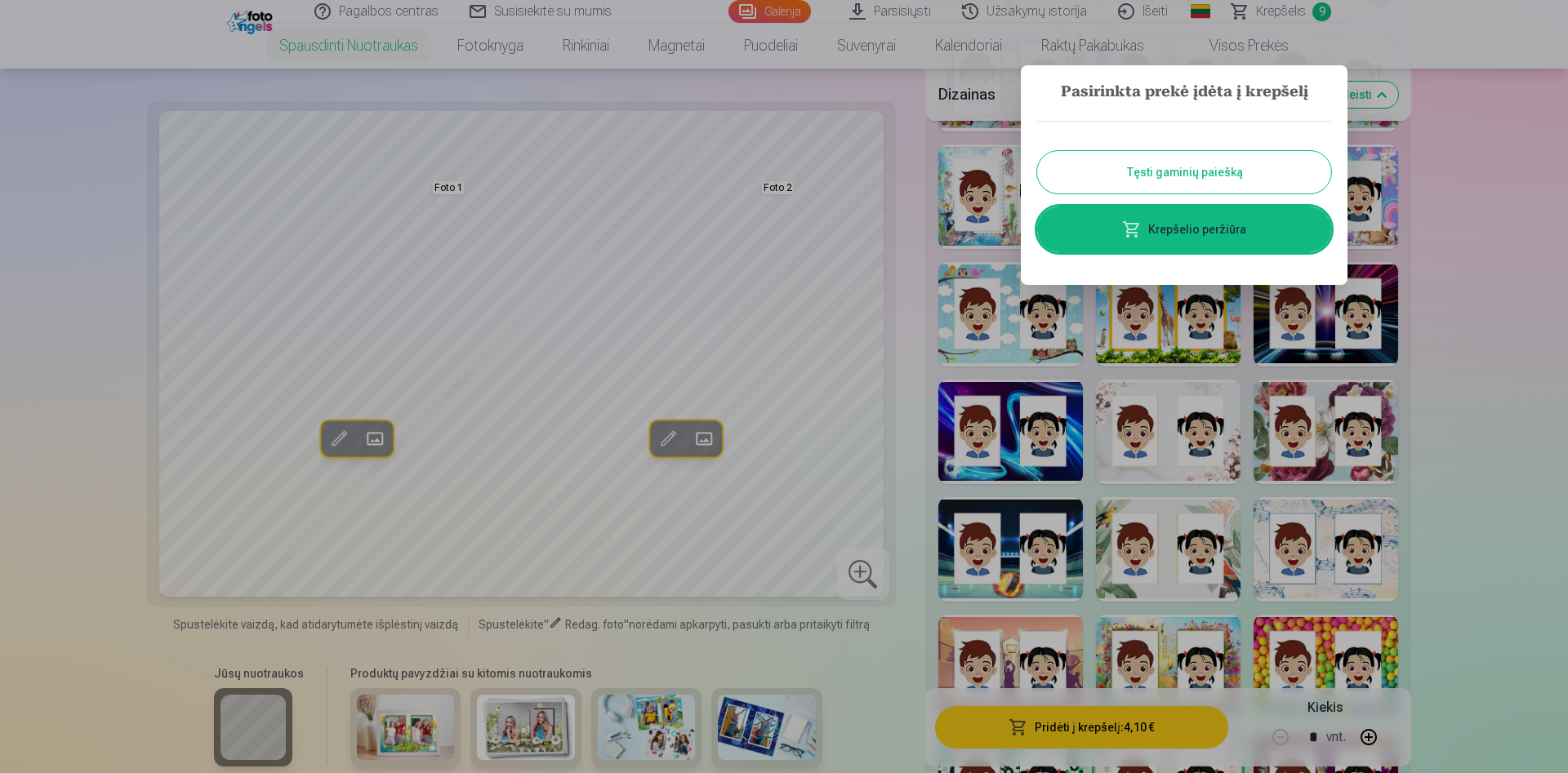
click at [1464, 360] on div at bounding box center [784, 386] width 1568 height 773
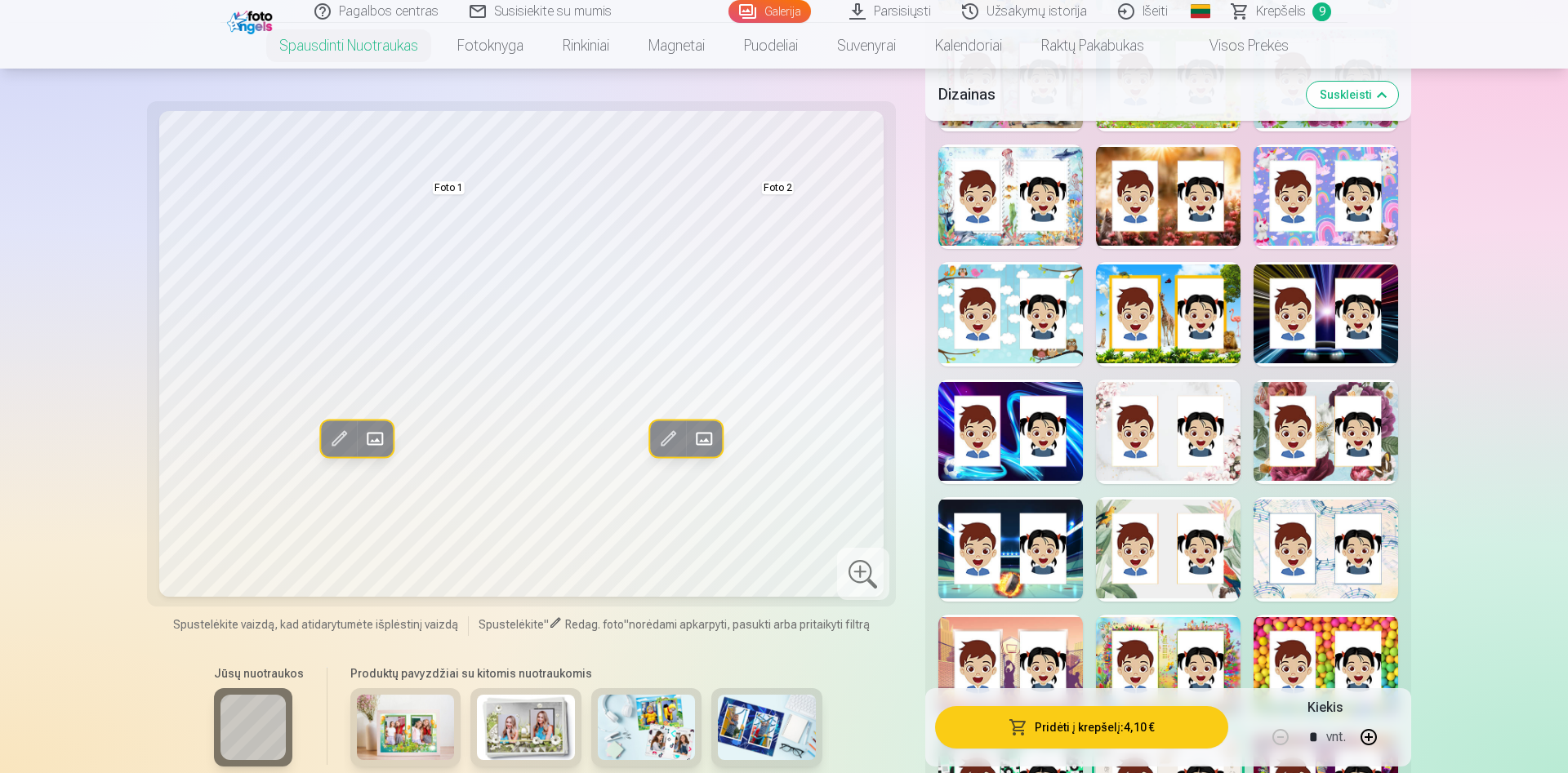
click at [1288, 8] on span "Krepšelis" at bounding box center [1281, 12] width 50 height 20
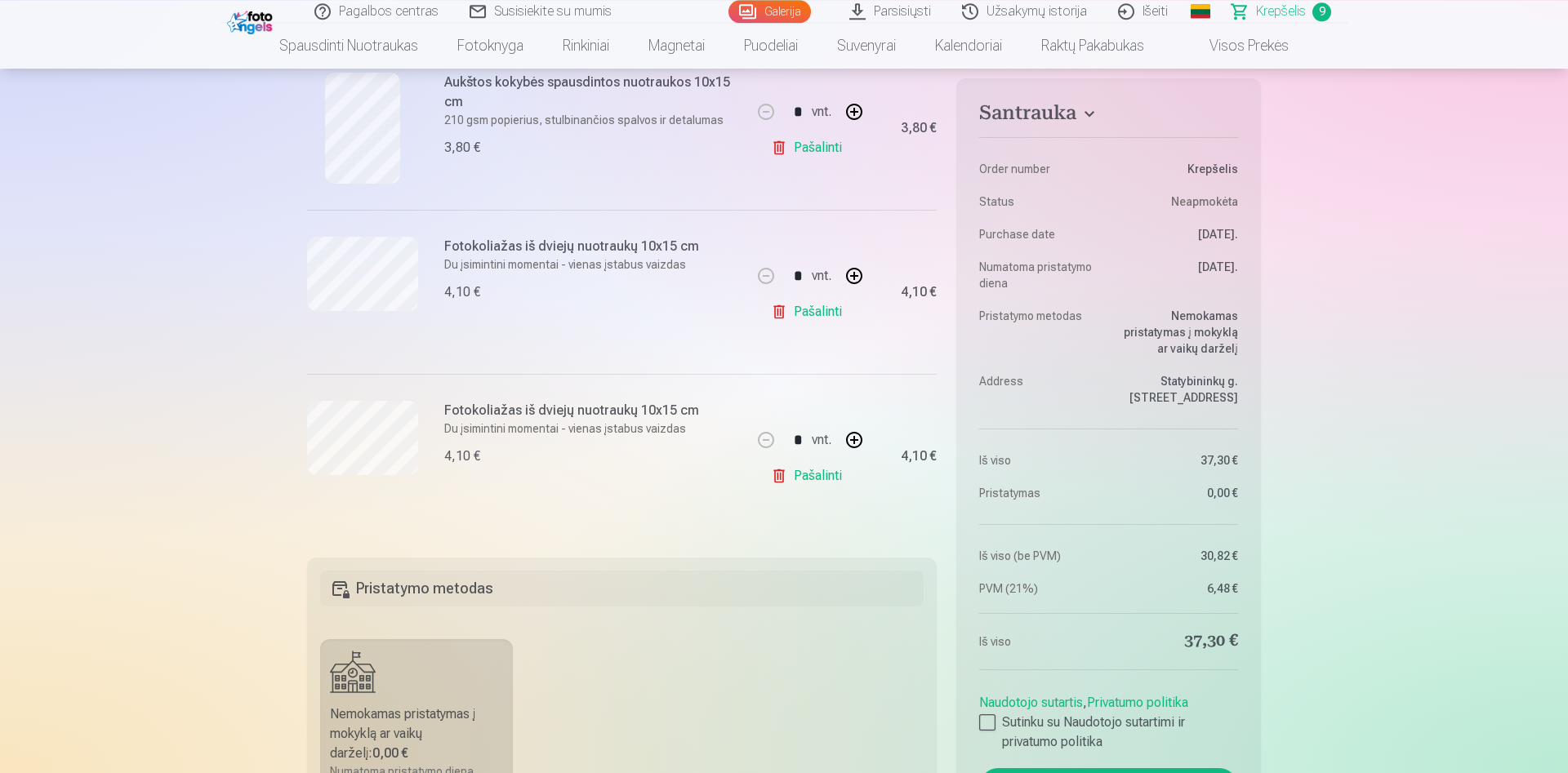
scroll to position [1332, 0]
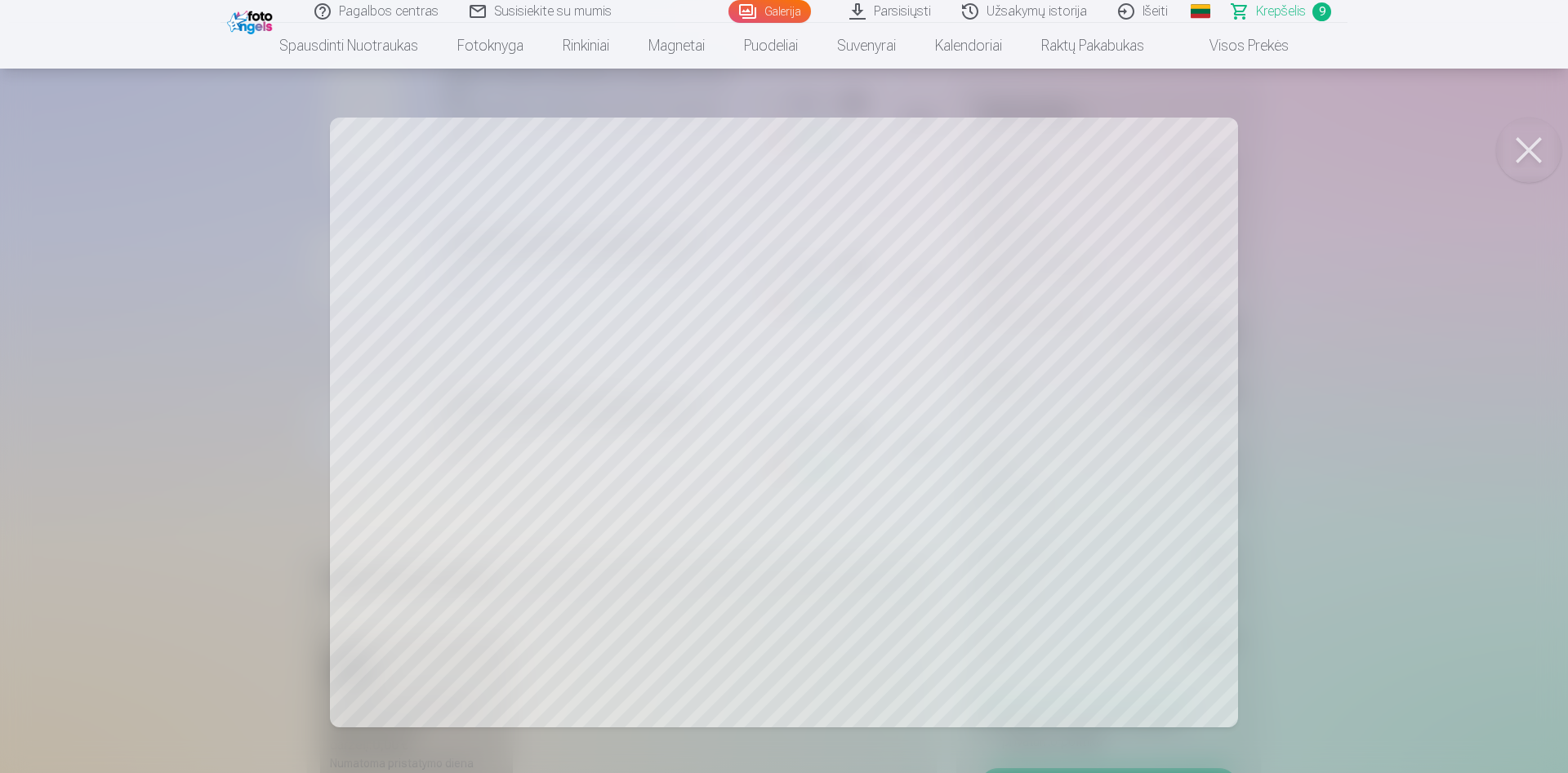
click at [1530, 155] on button at bounding box center [1528, 150] width 65 height 65
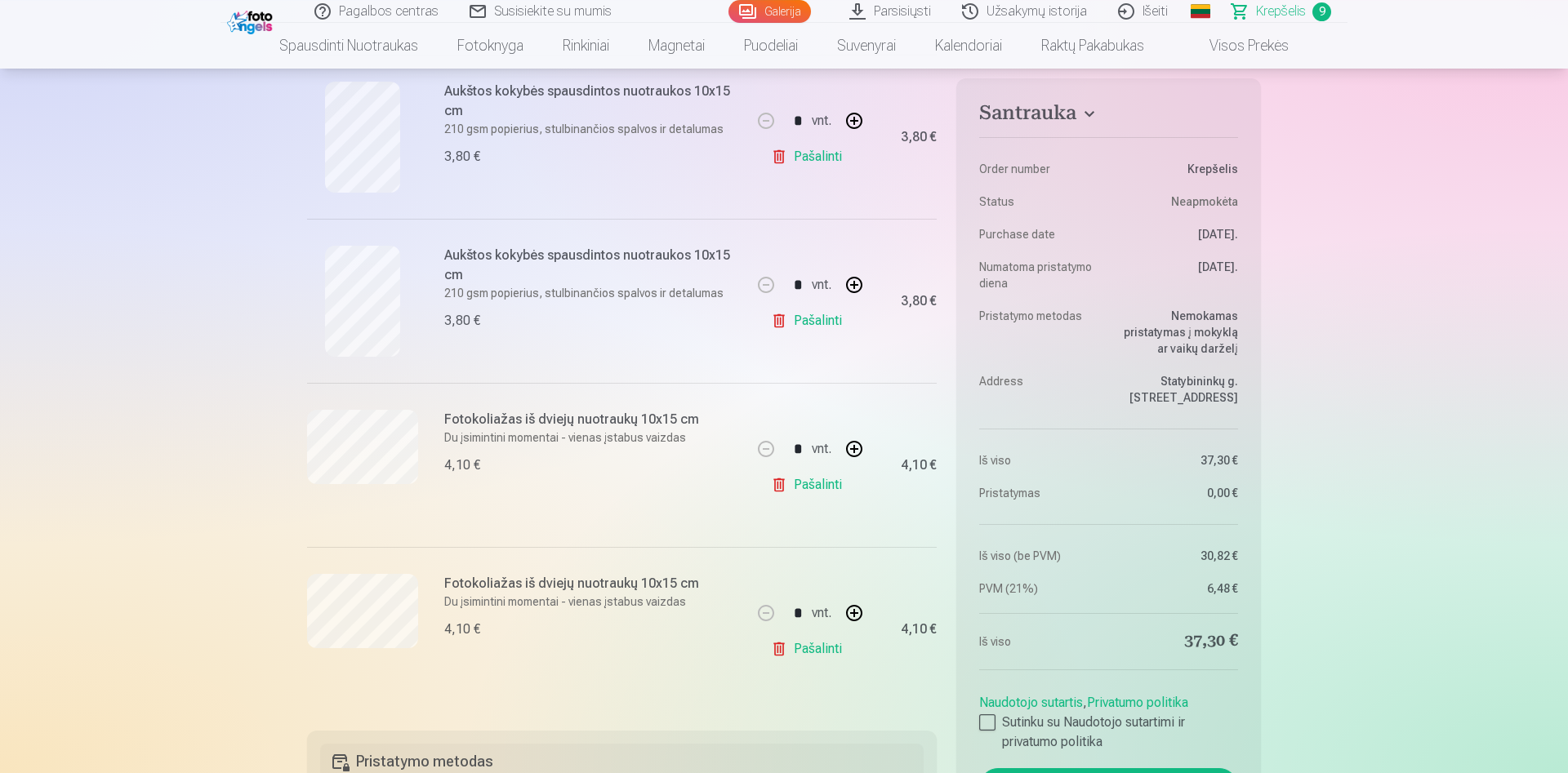
scroll to position [1083, 0]
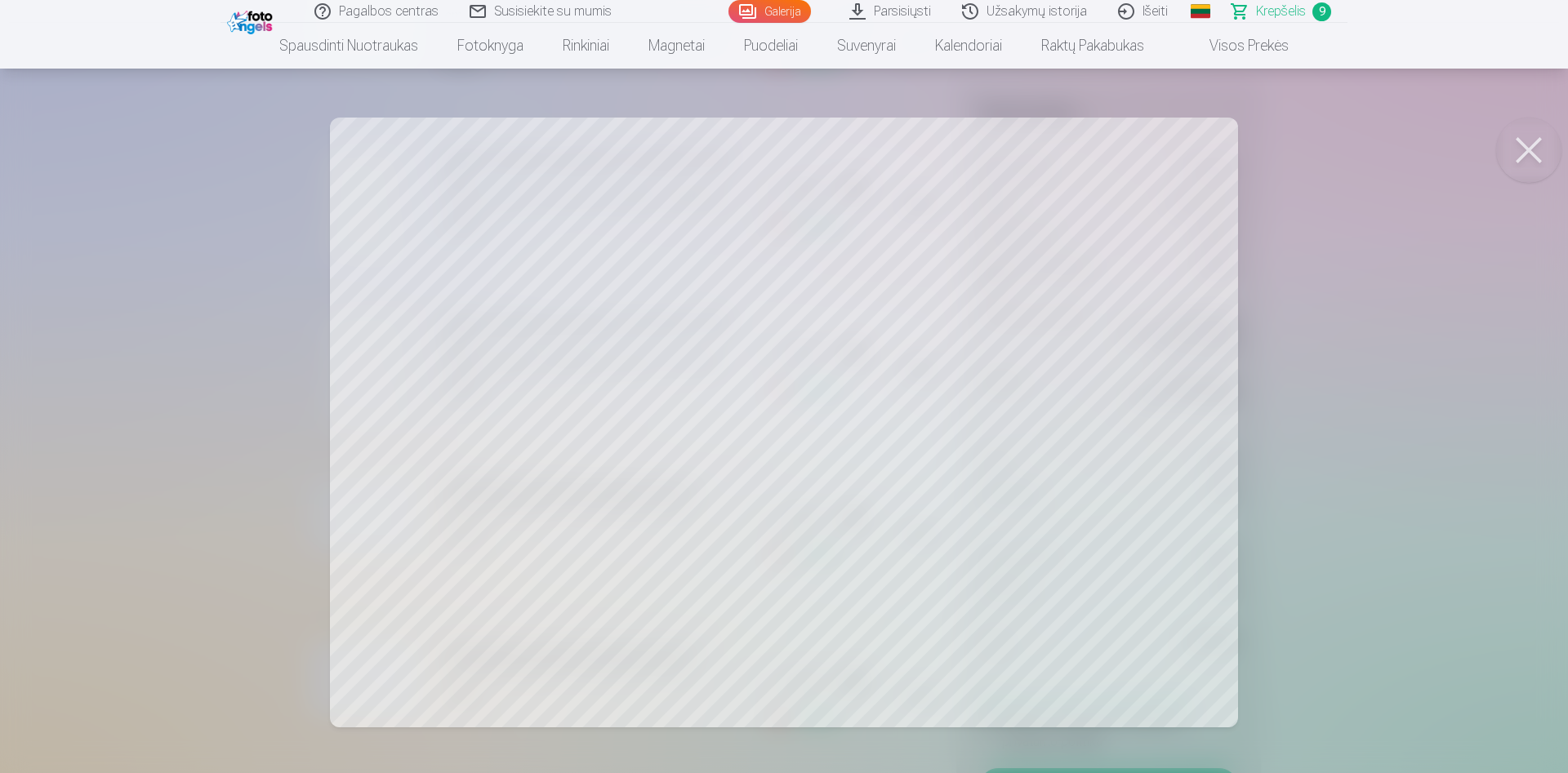
click at [1527, 156] on button at bounding box center [1528, 150] width 65 height 65
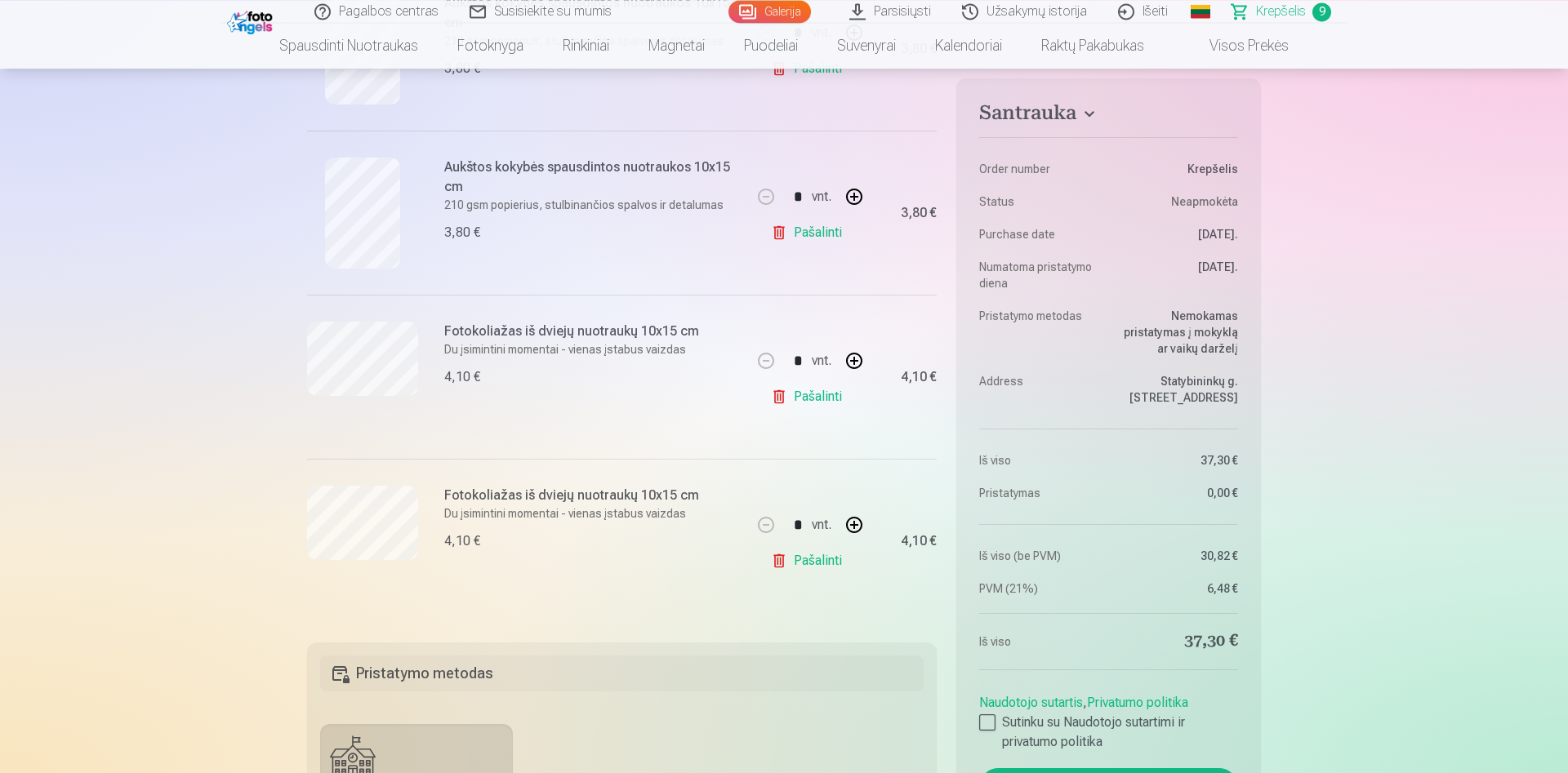
scroll to position [1249, 0]
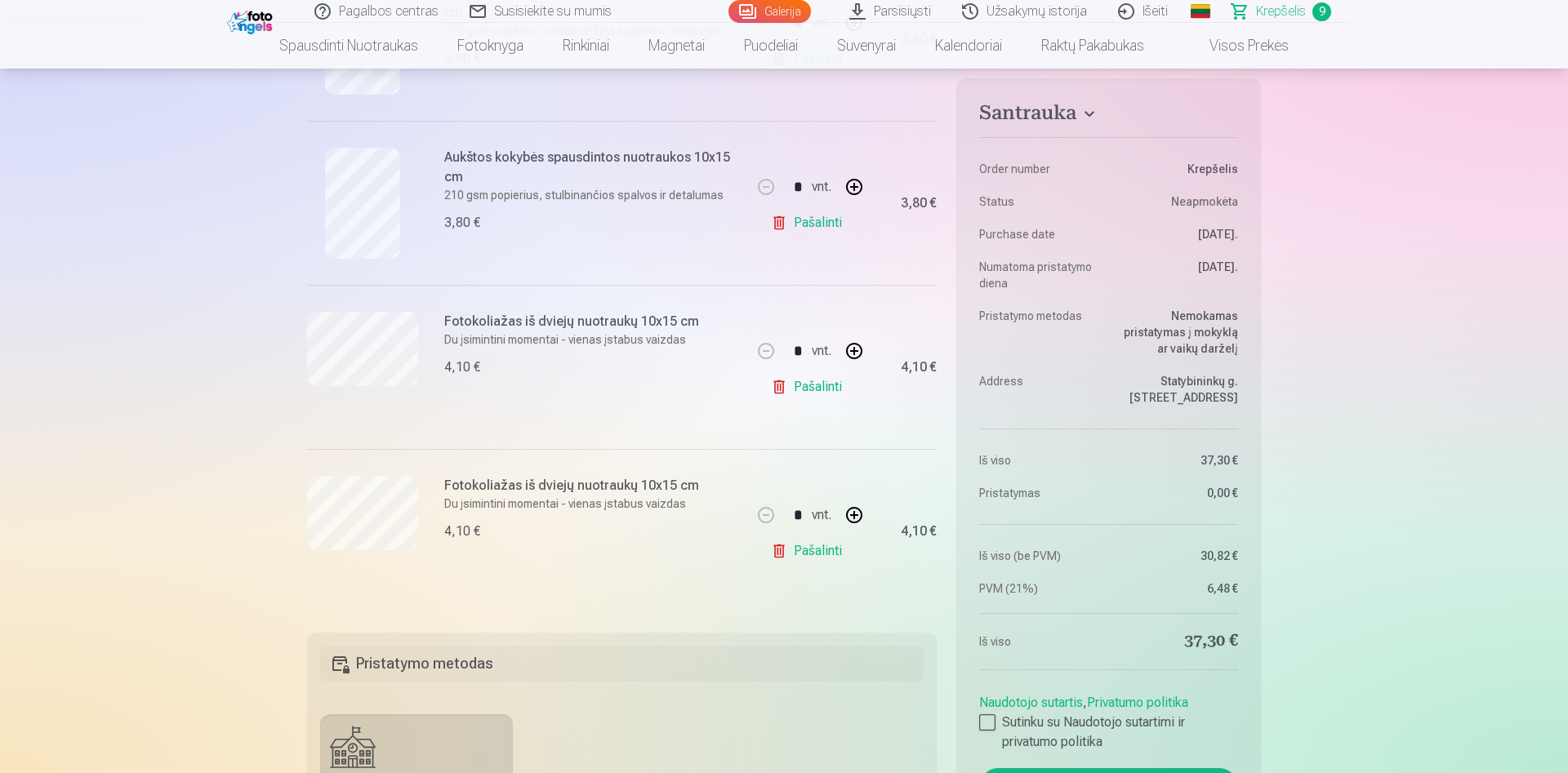
click at [816, 545] on link "Pašalinti" at bounding box center [810, 550] width 78 height 32
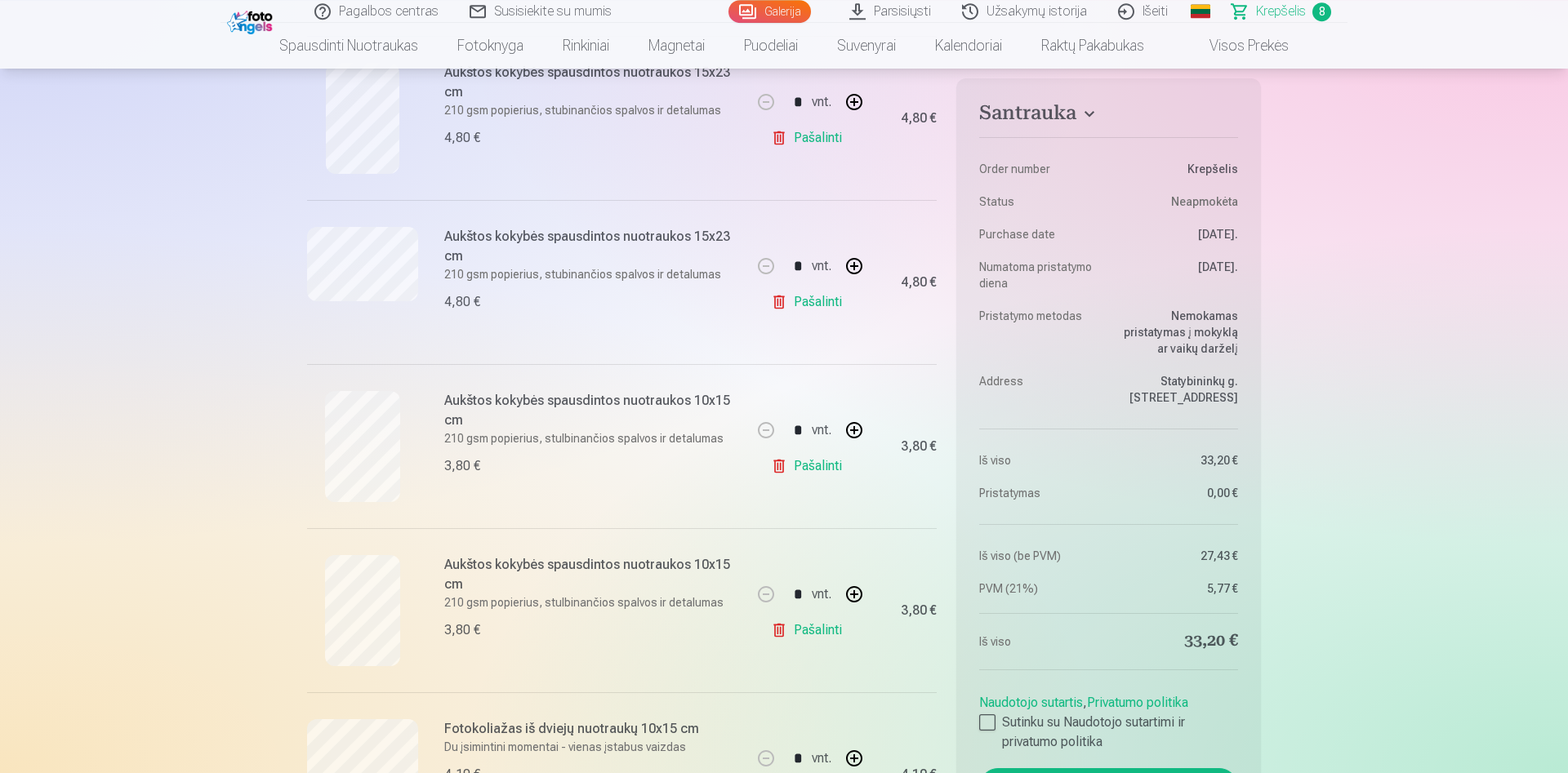
scroll to position [833, 0]
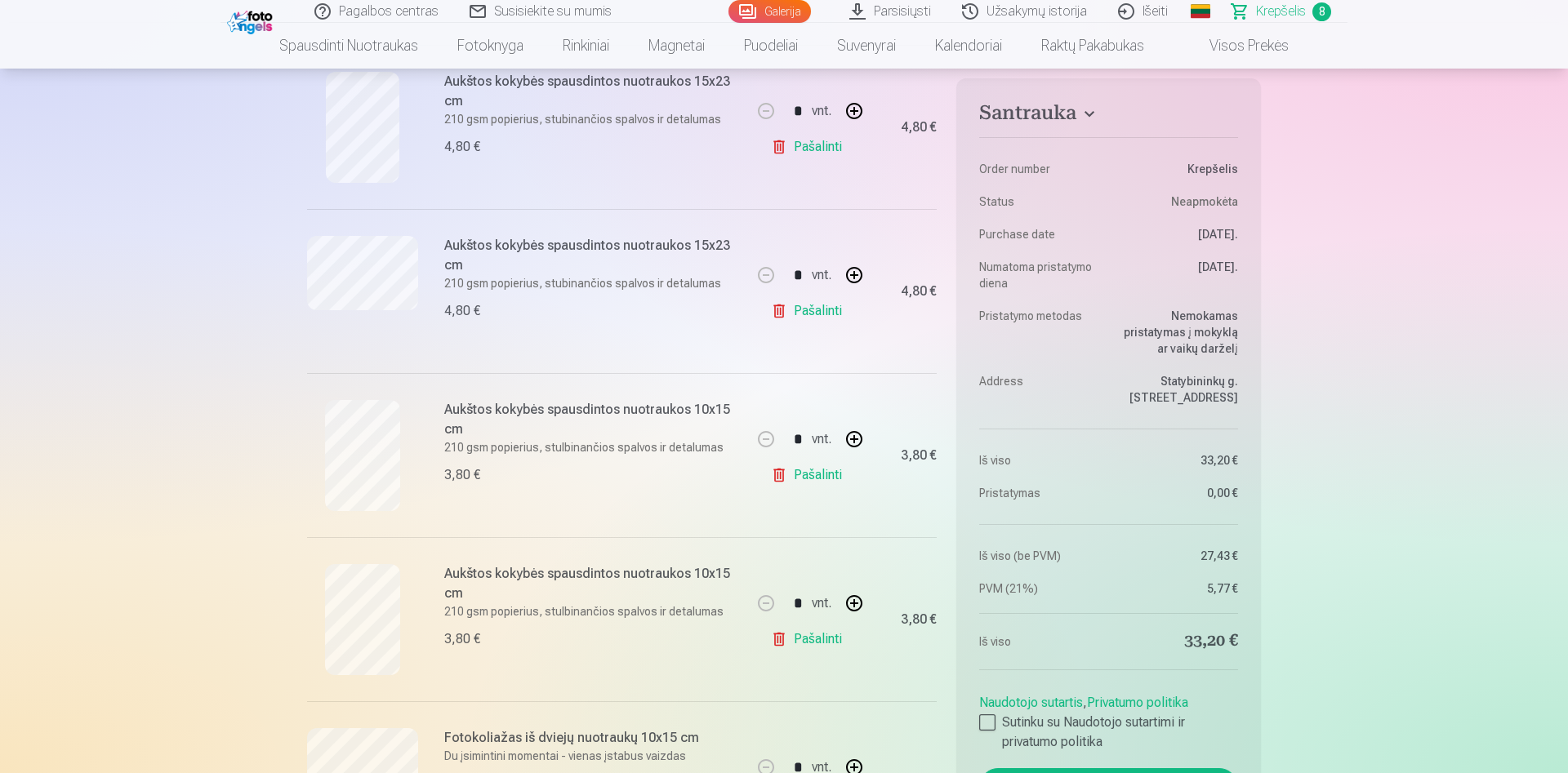
click at [253, 31] on img at bounding box center [252, 21] width 50 height 28
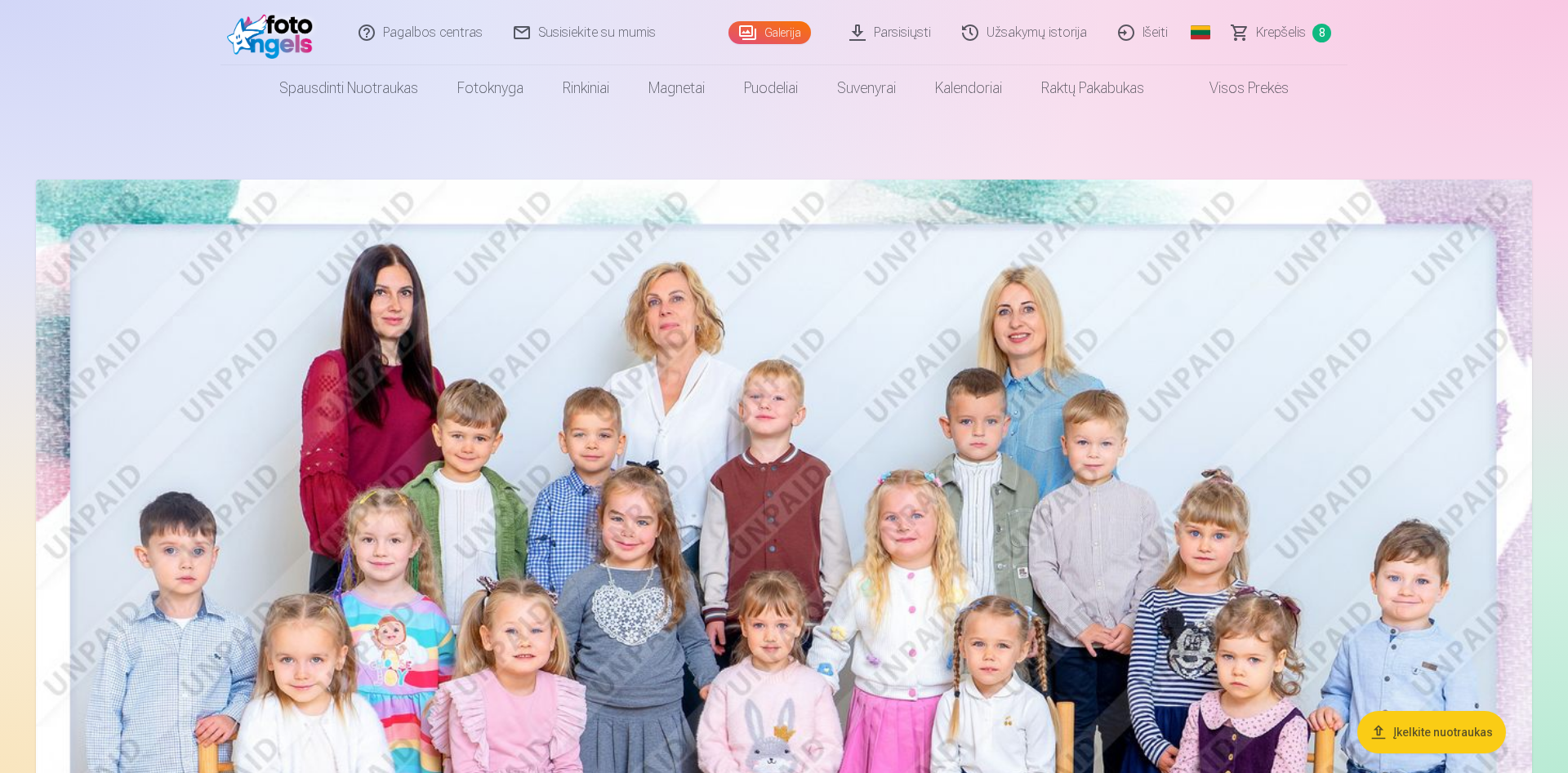
click at [1446, 726] on button "Įkelkite nuotraukas" at bounding box center [1432, 732] width 149 height 42
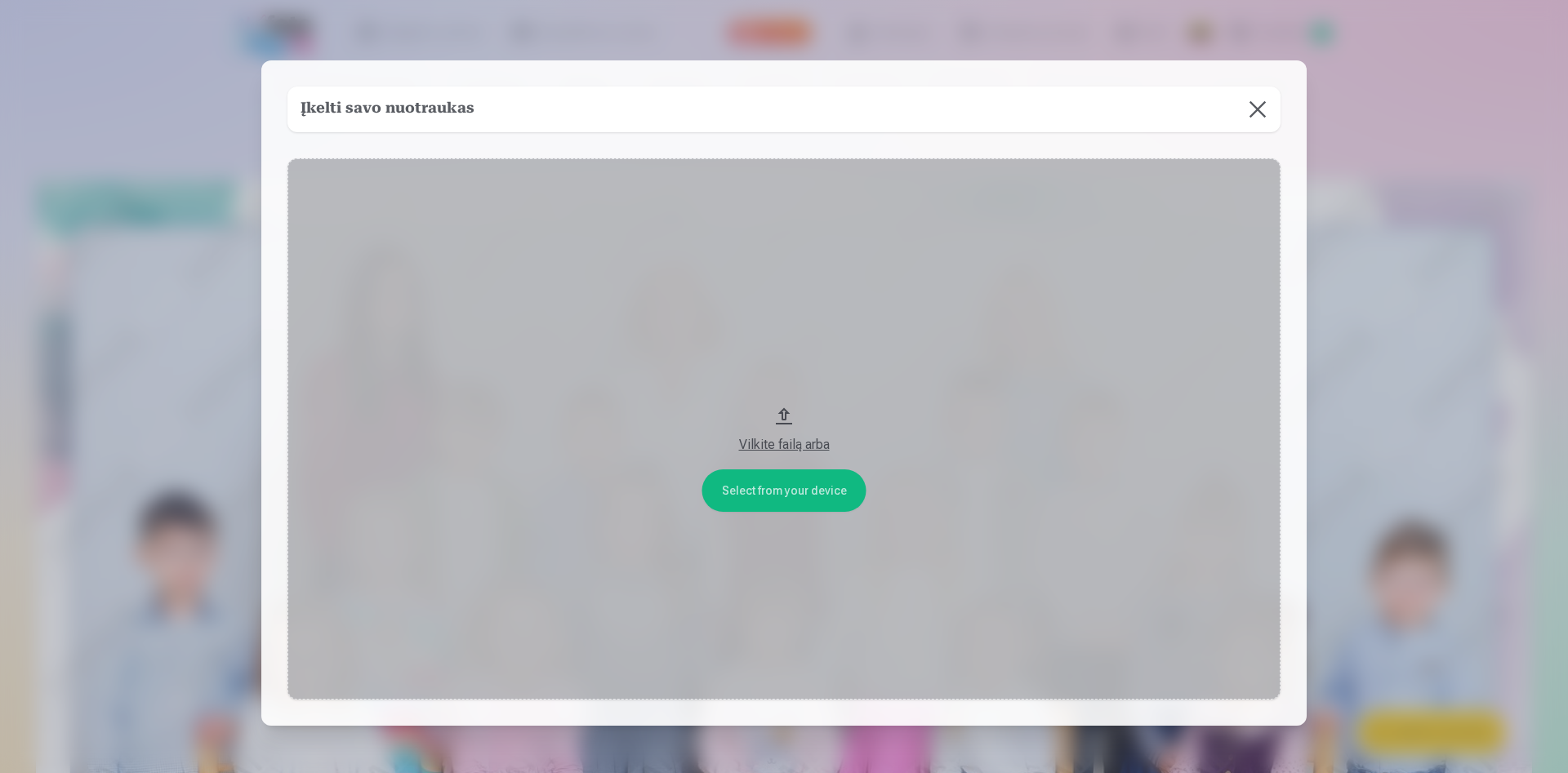
click at [1263, 103] on button at bounding box center [1258, 109] width 46 height 46
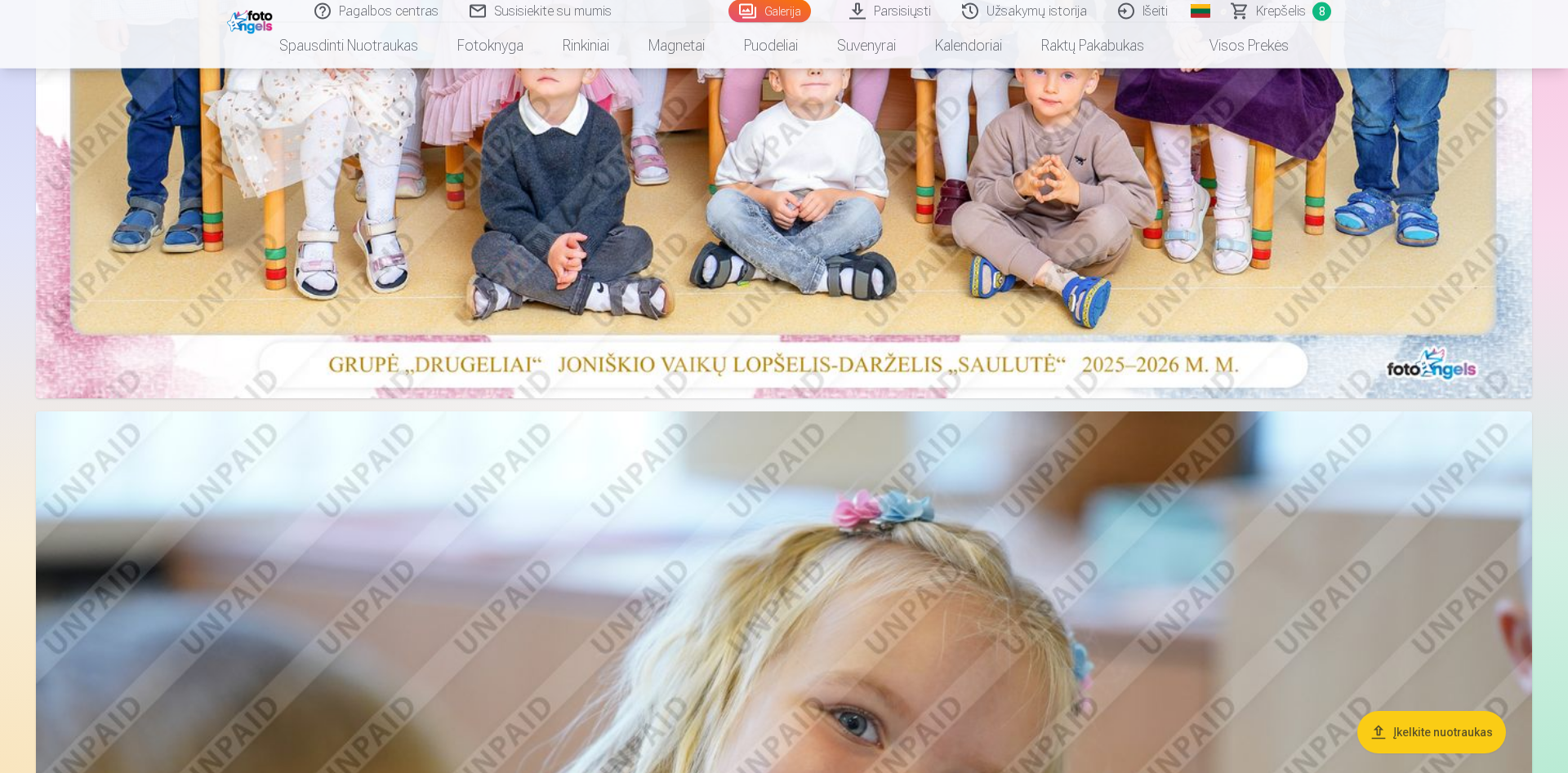
scroll to position [1166, 0]
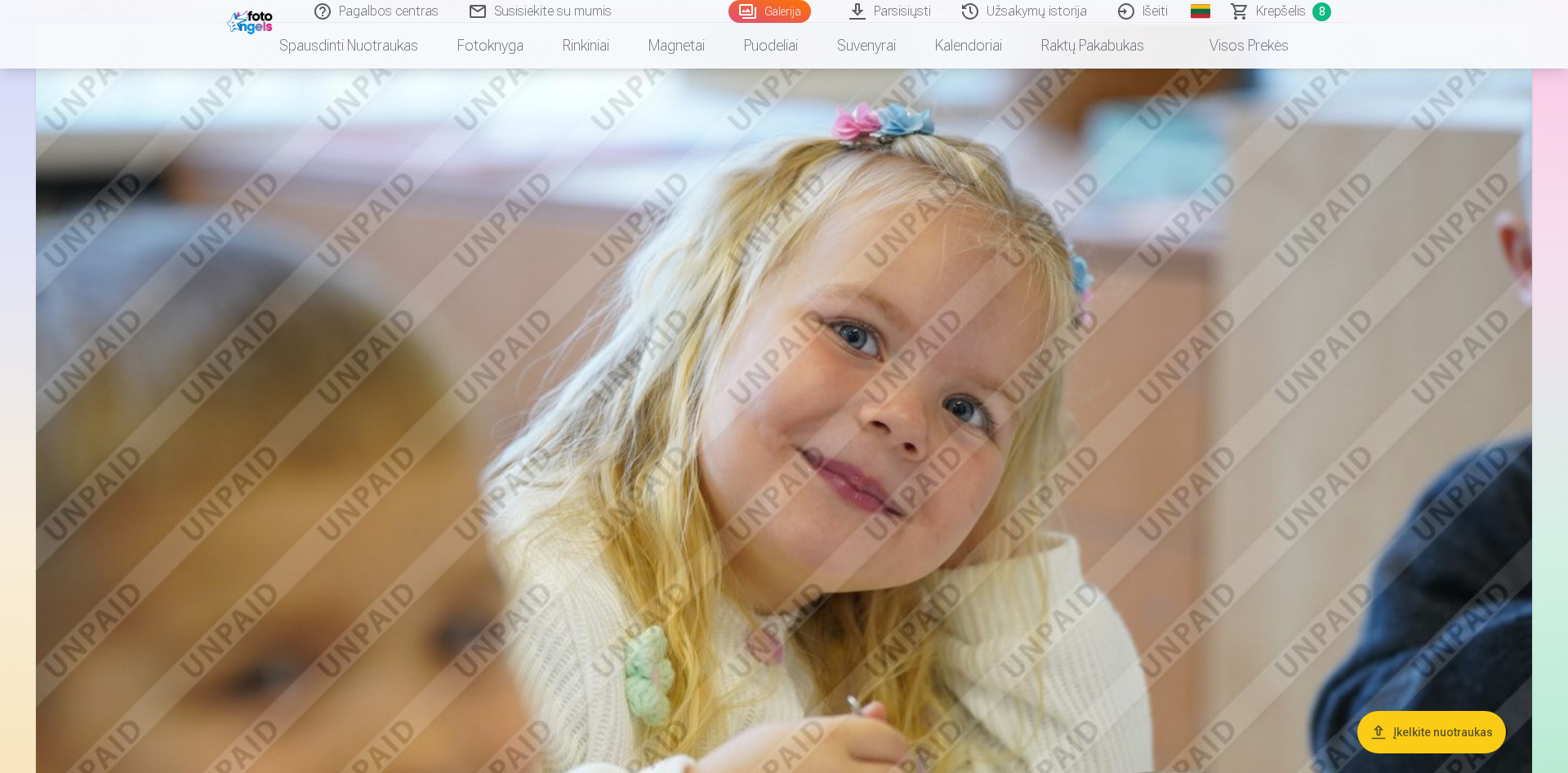
click at [955, 546] on img at bounding box center [783, 523] width 1496 height 996
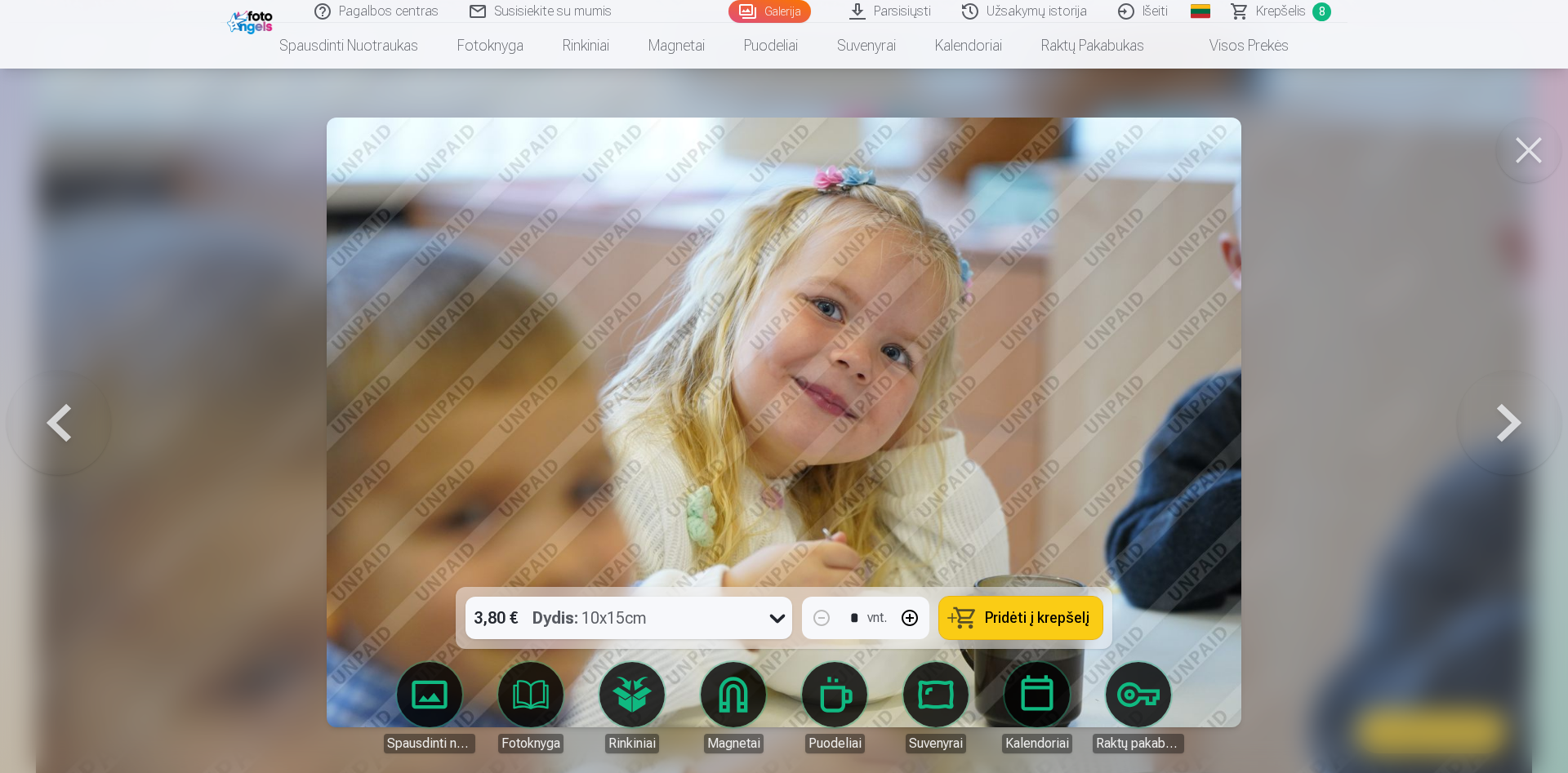
click at [450, 689] on link "Spausdinti nuotraukas" at bounding box center [430, 708] width 91 height 91
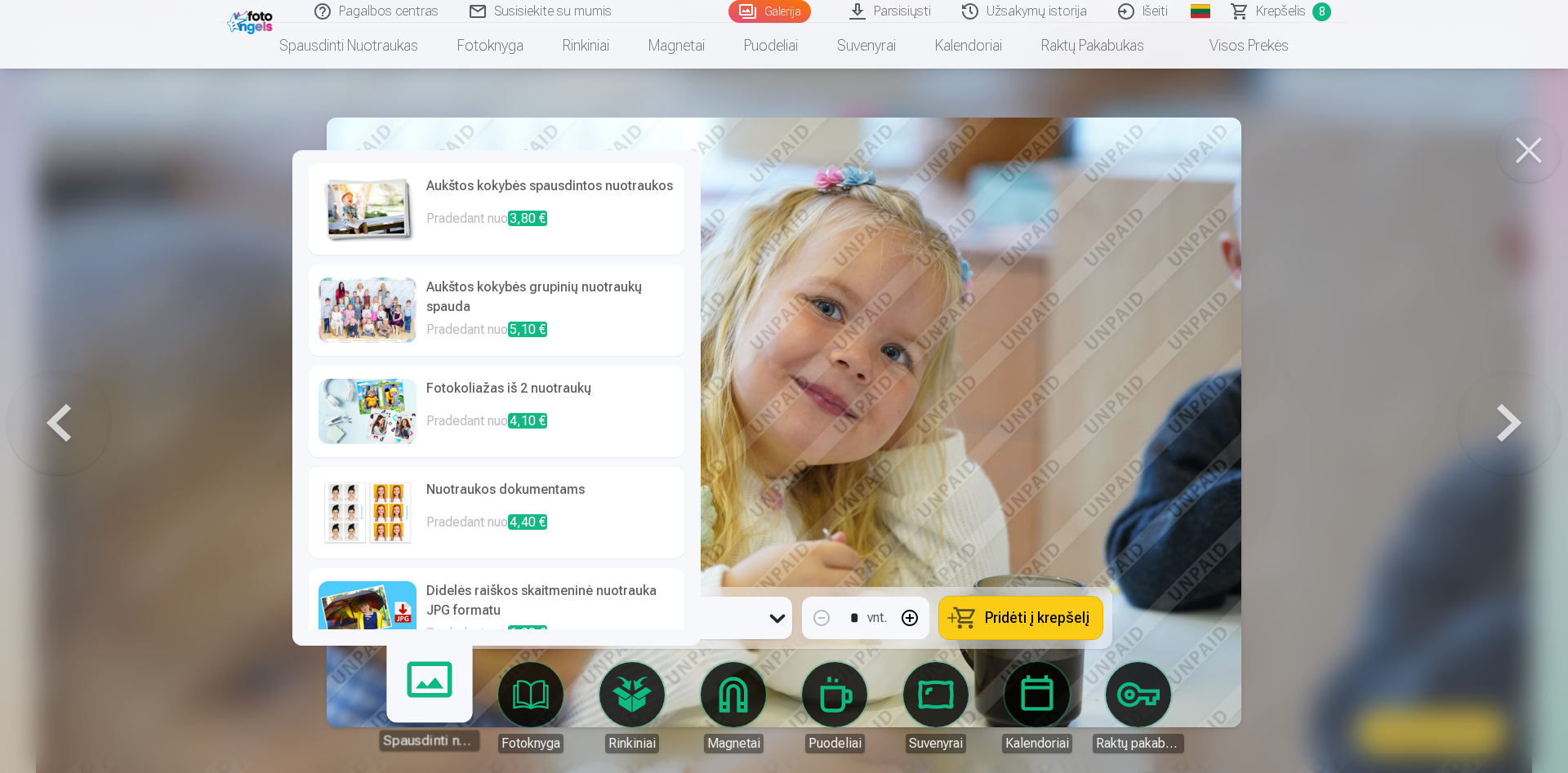
click at [503, 415] on p "Pradedant nuo 4,10 €" at bounding box center [551, 427] width 248 height 32
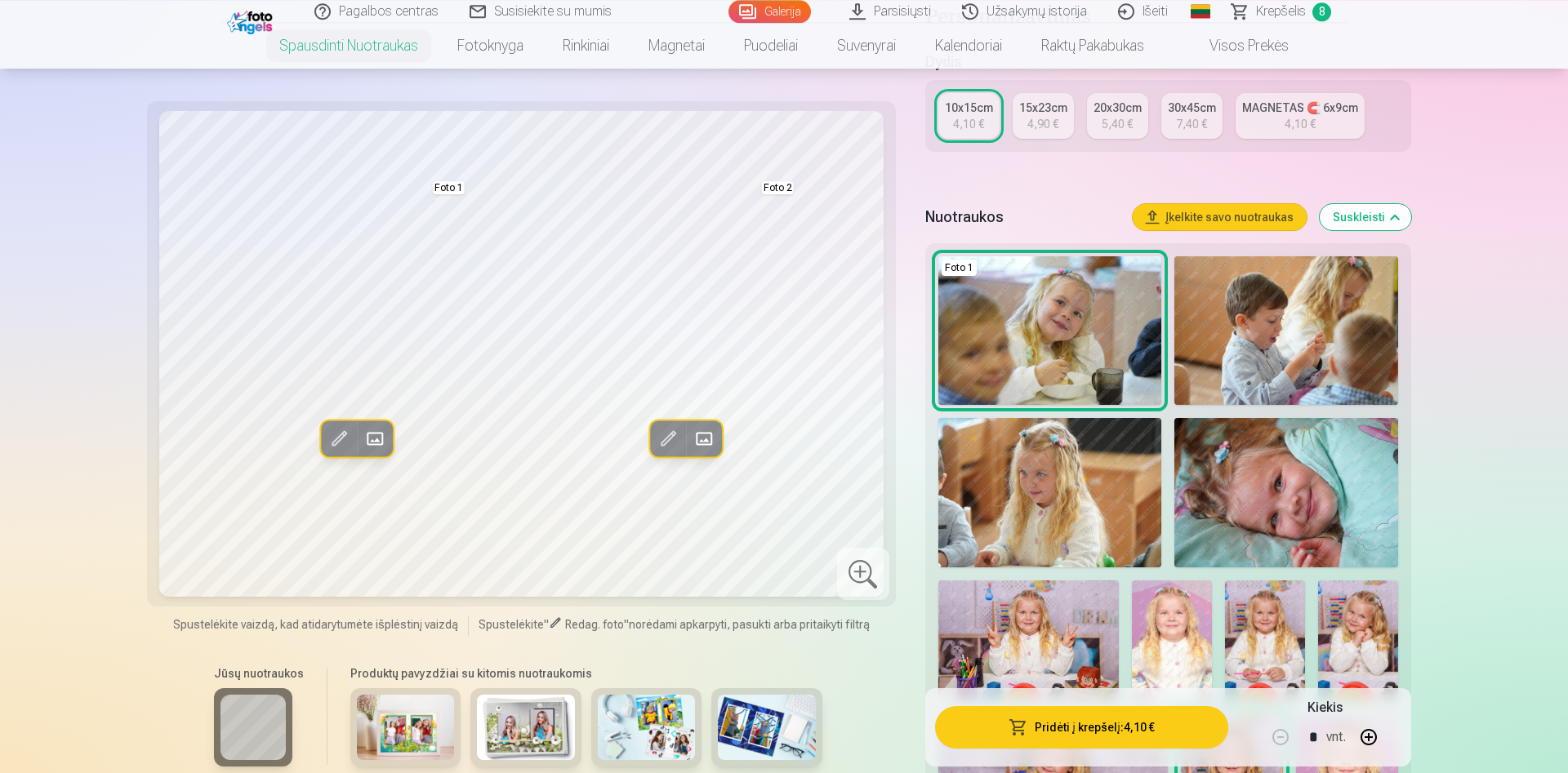
scroll to position [416, 0]
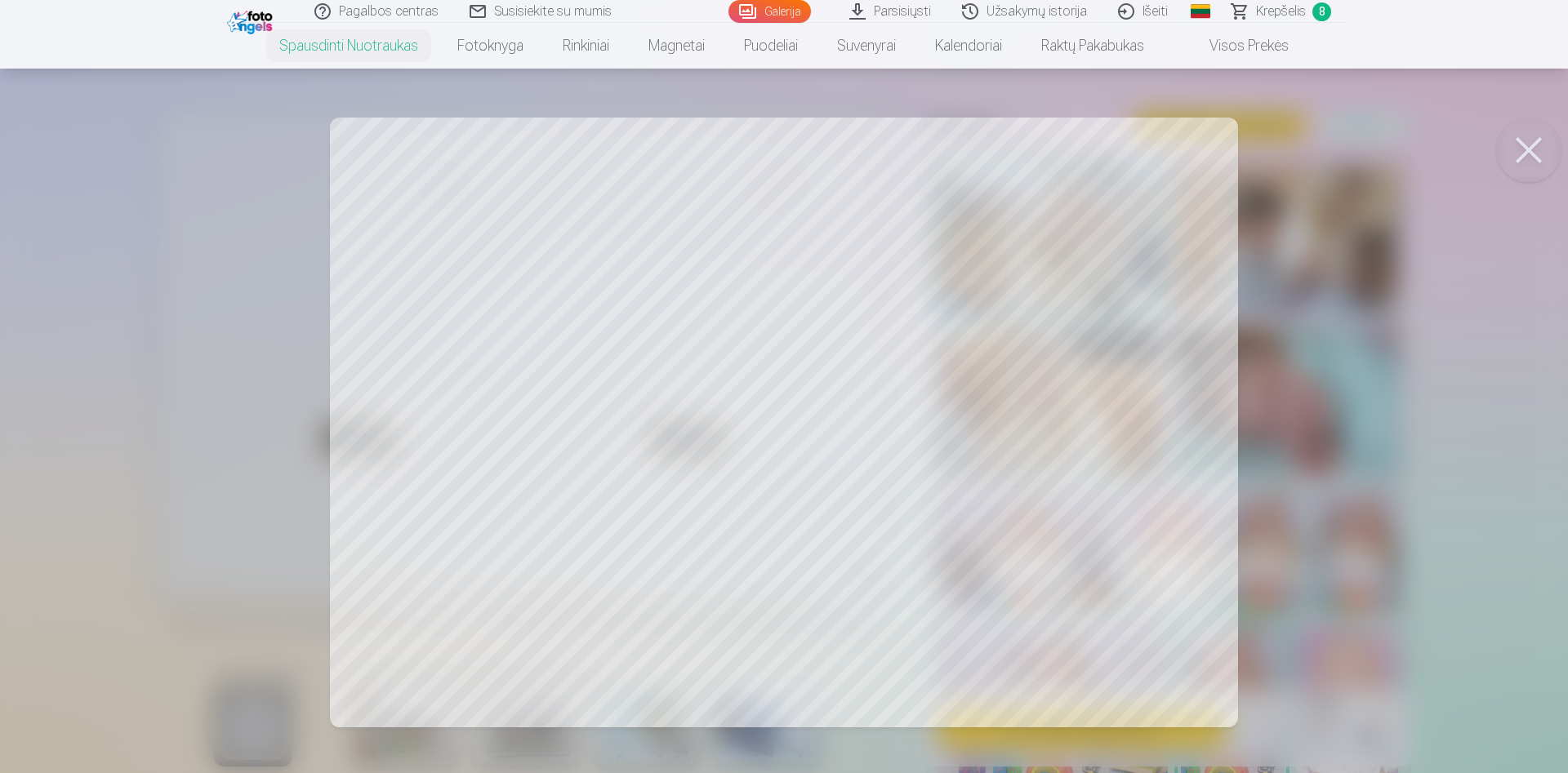
click at [570, 361] on div at bounding box center [784, 386] width 1568 height 773
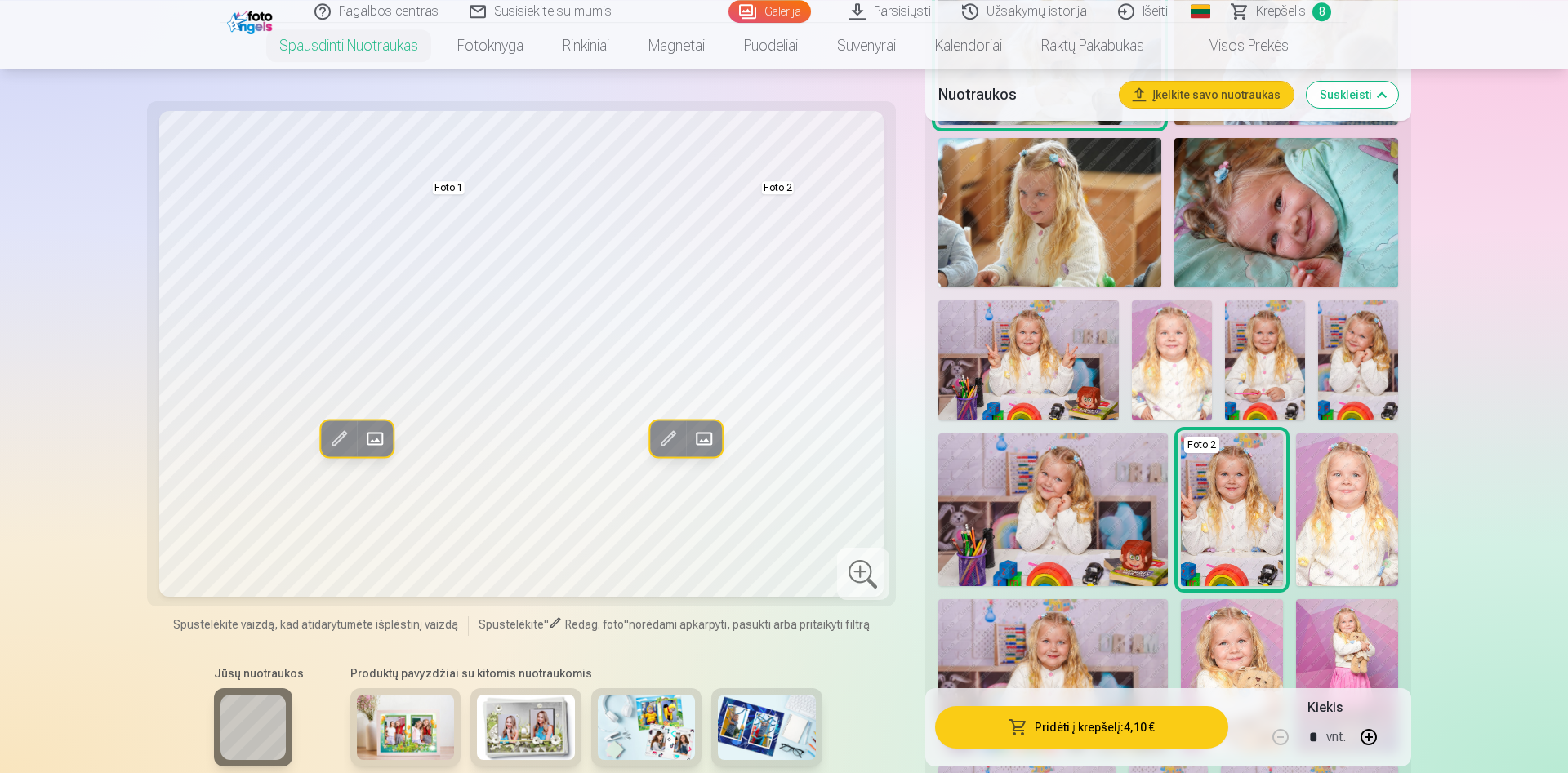
scroll to position [666, 0]
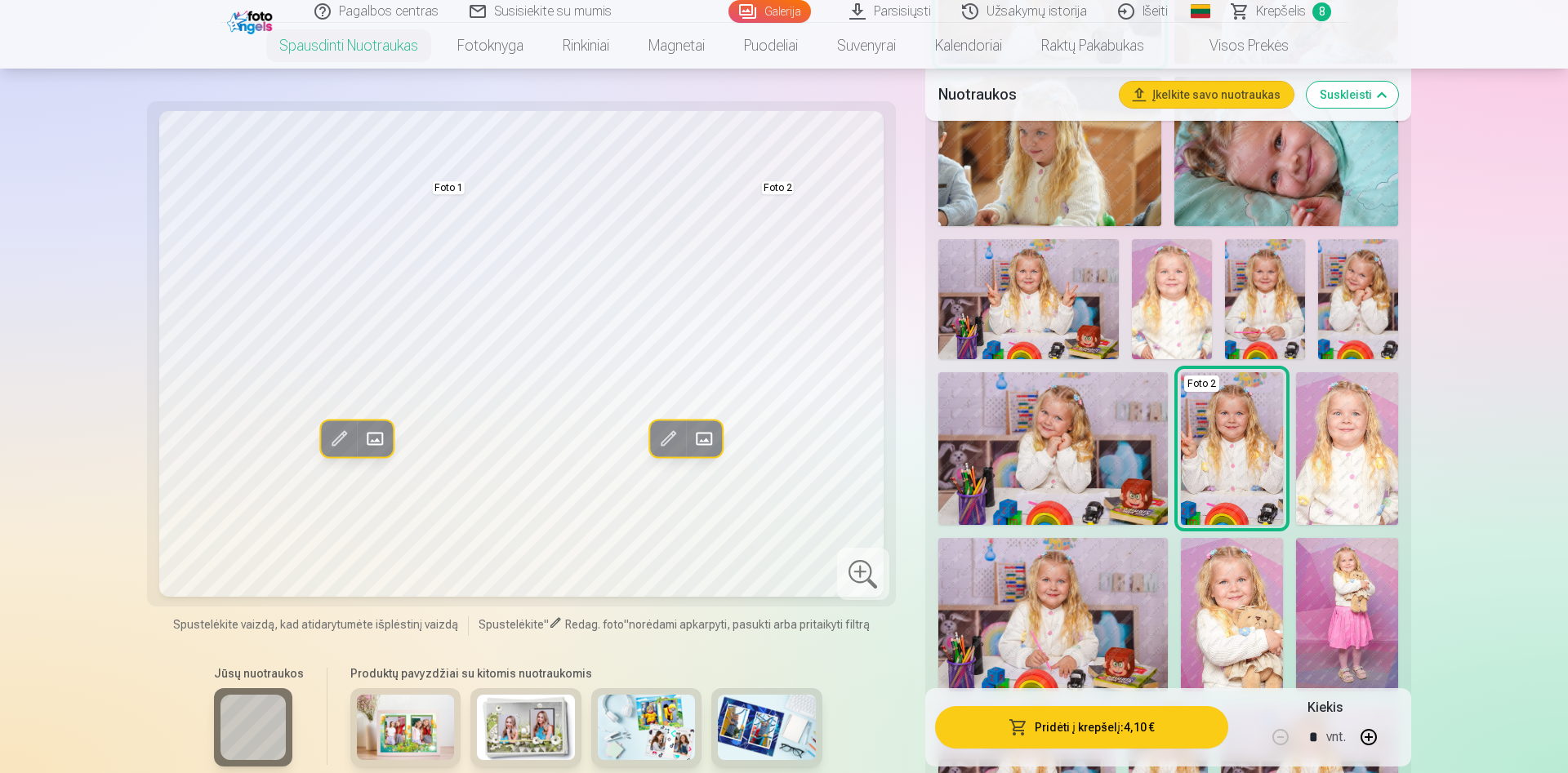
click at [1353, 307] on img at bounding box center [1358, 299] width 80 height 120
click at [708, 439] on span at bounding box center [705, 439] width 26 height 26
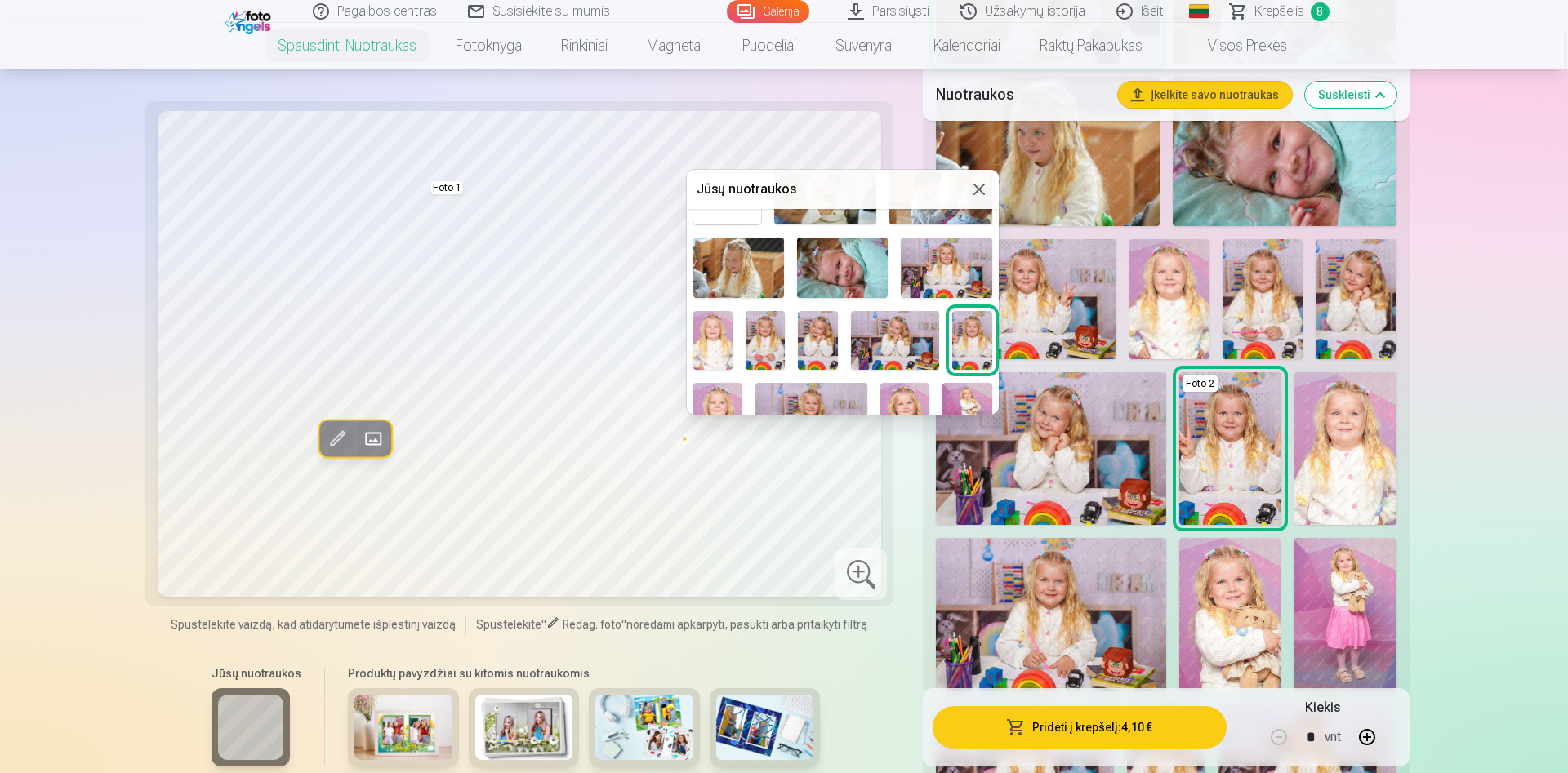
scroll to position [103, 0]
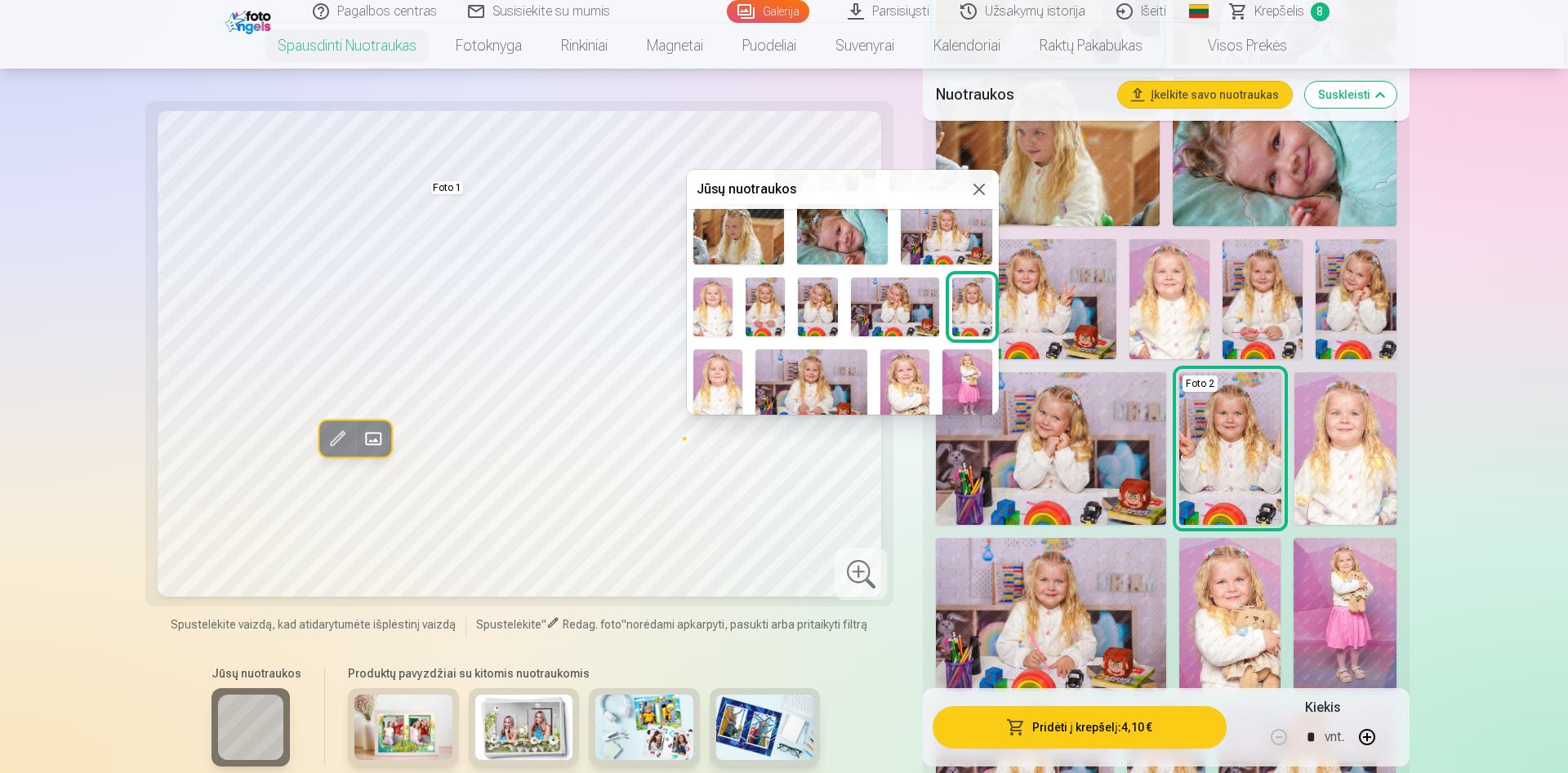
click at [825, 301] on img at bounding box center [817, 306] width 39 height 59
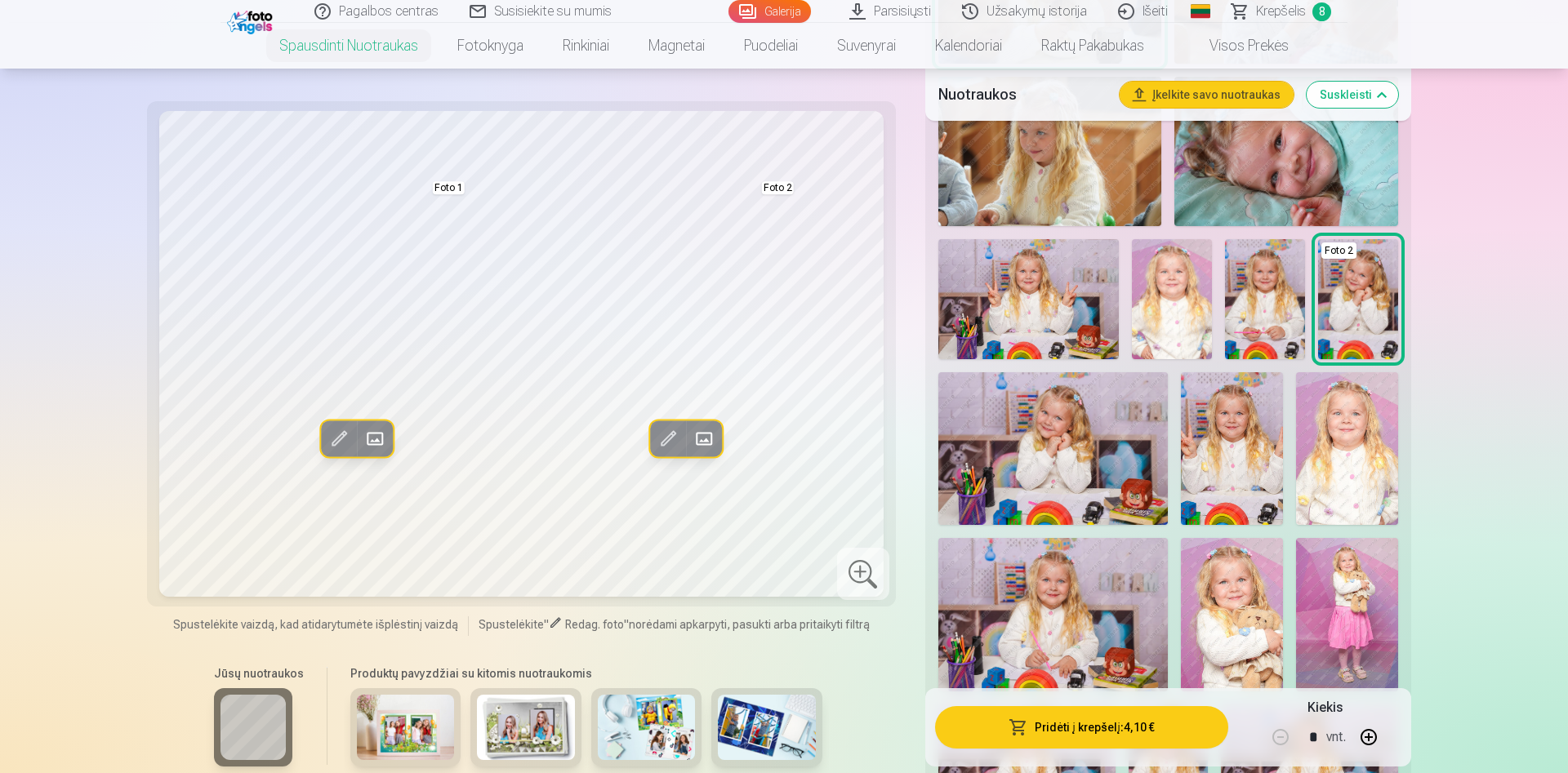
click at [370, 439] on span at bounding box center [375, 439] width 26 height 26
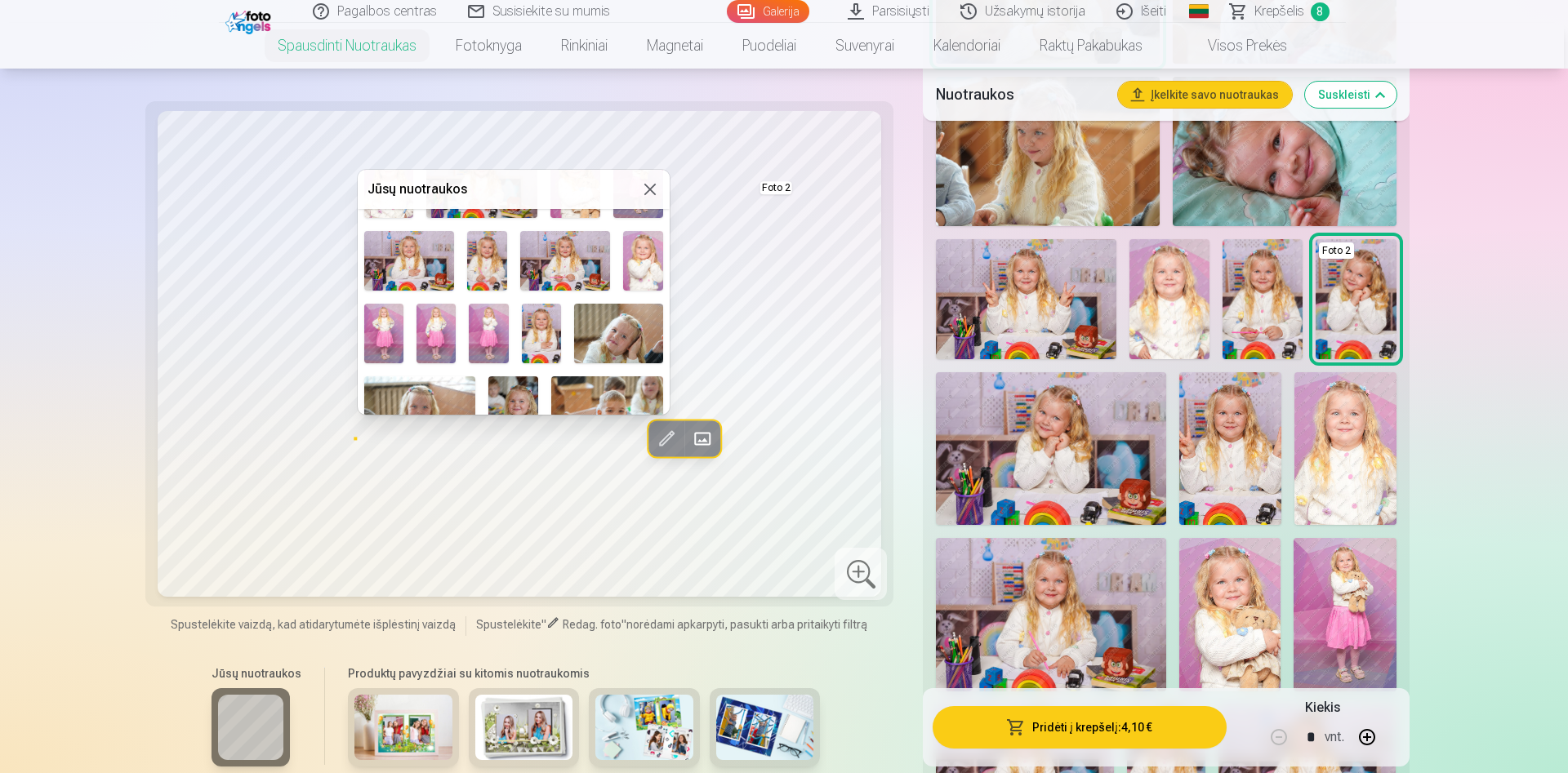
scroll to position [411, 0]
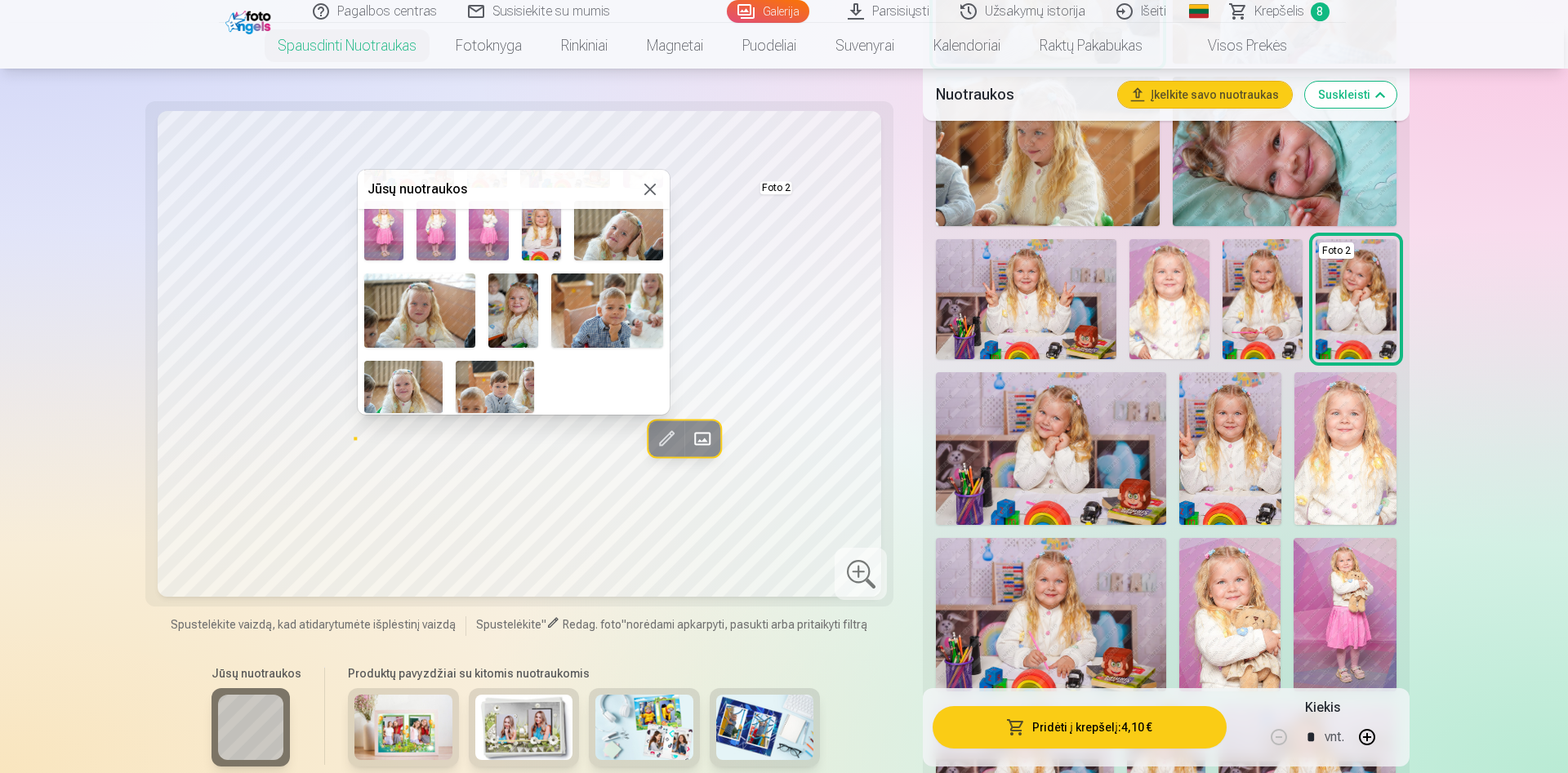
click at [513, 307] on img at bounding box center [513, 310] width 50 height 74
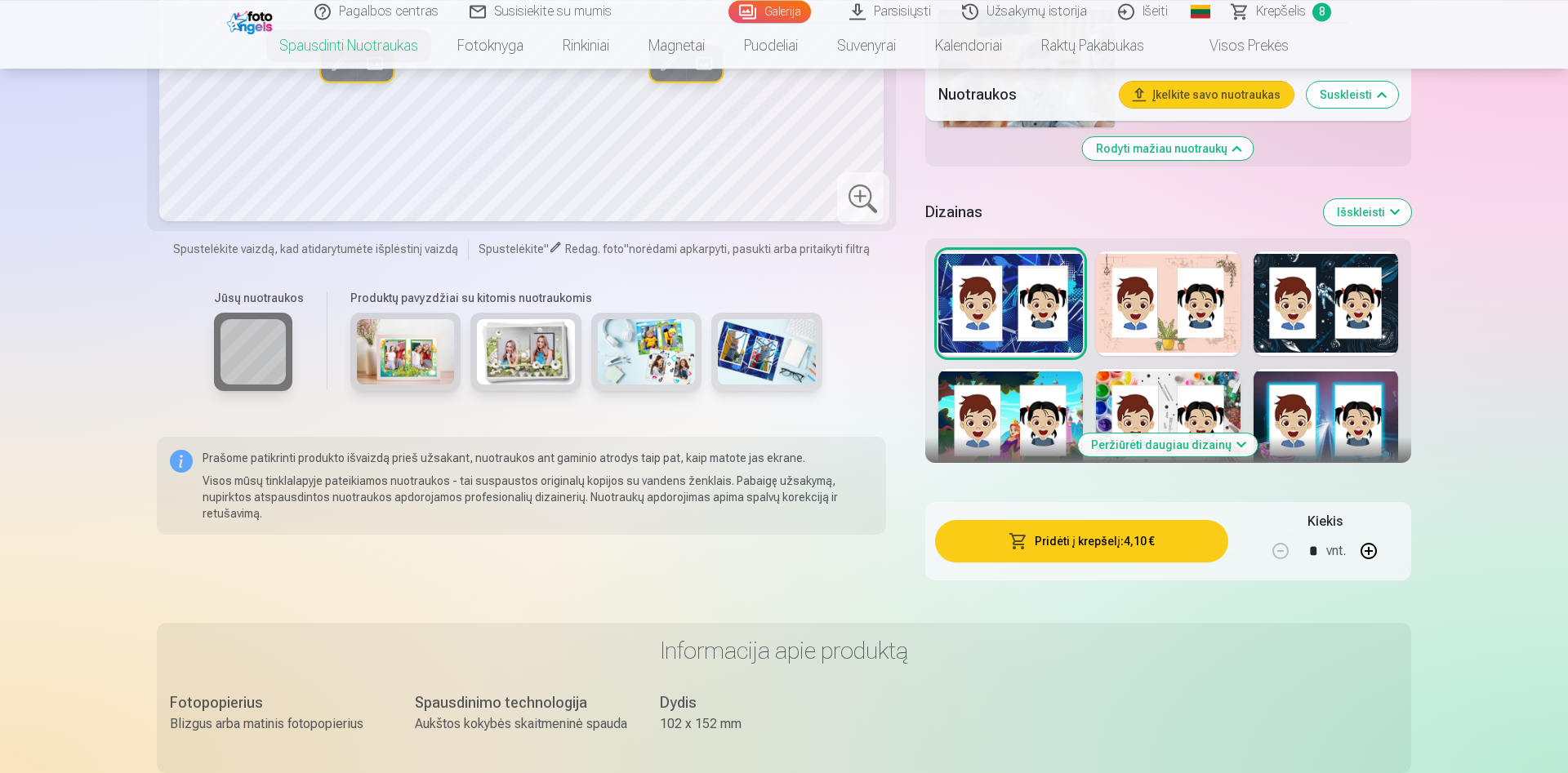
scroll to position [1999, 0]
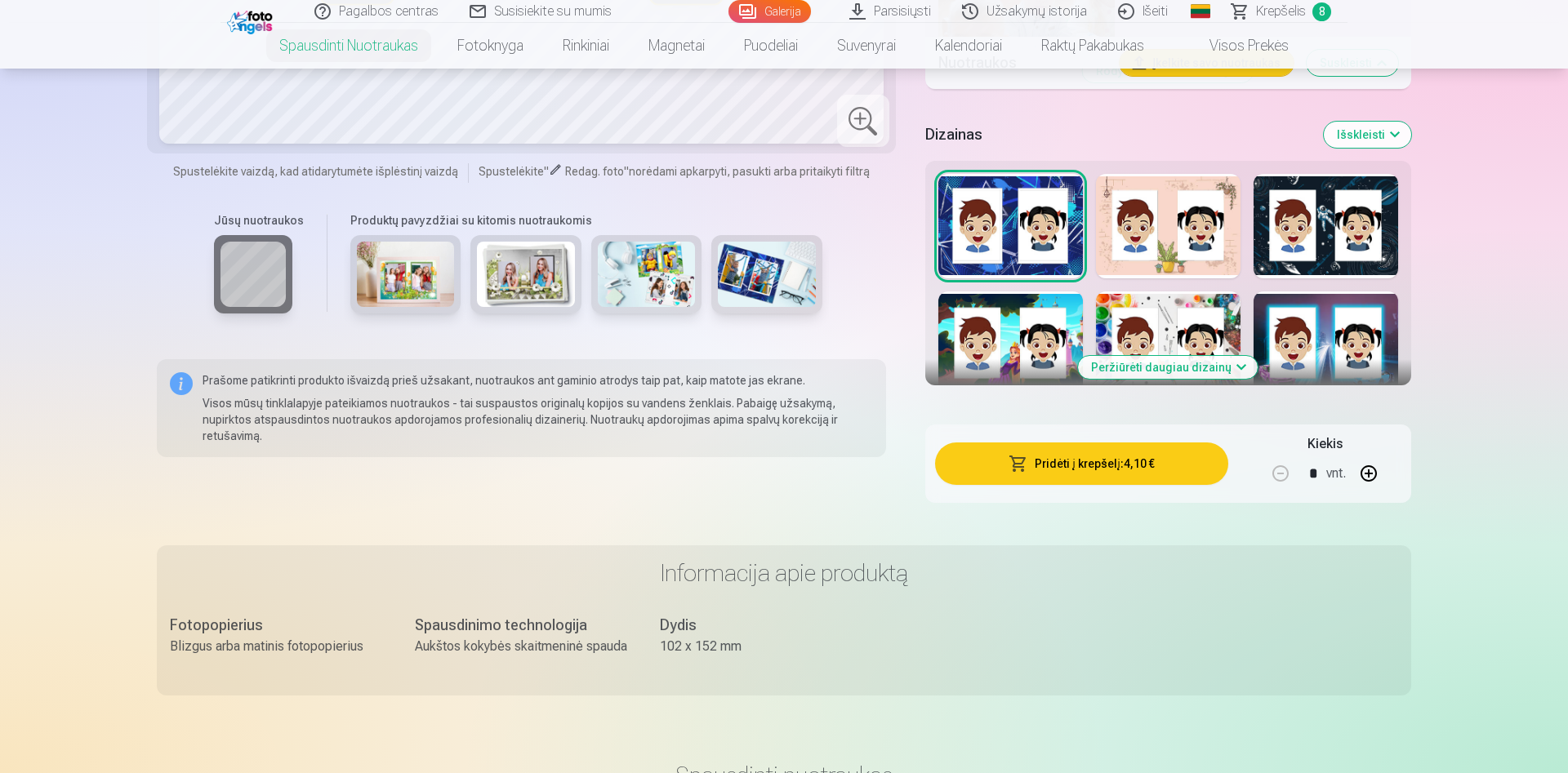
click at [1186, 370] on button "Peržiūrėti daugiau dizainų" at bounding box center [1167, 367] width 180 height 23
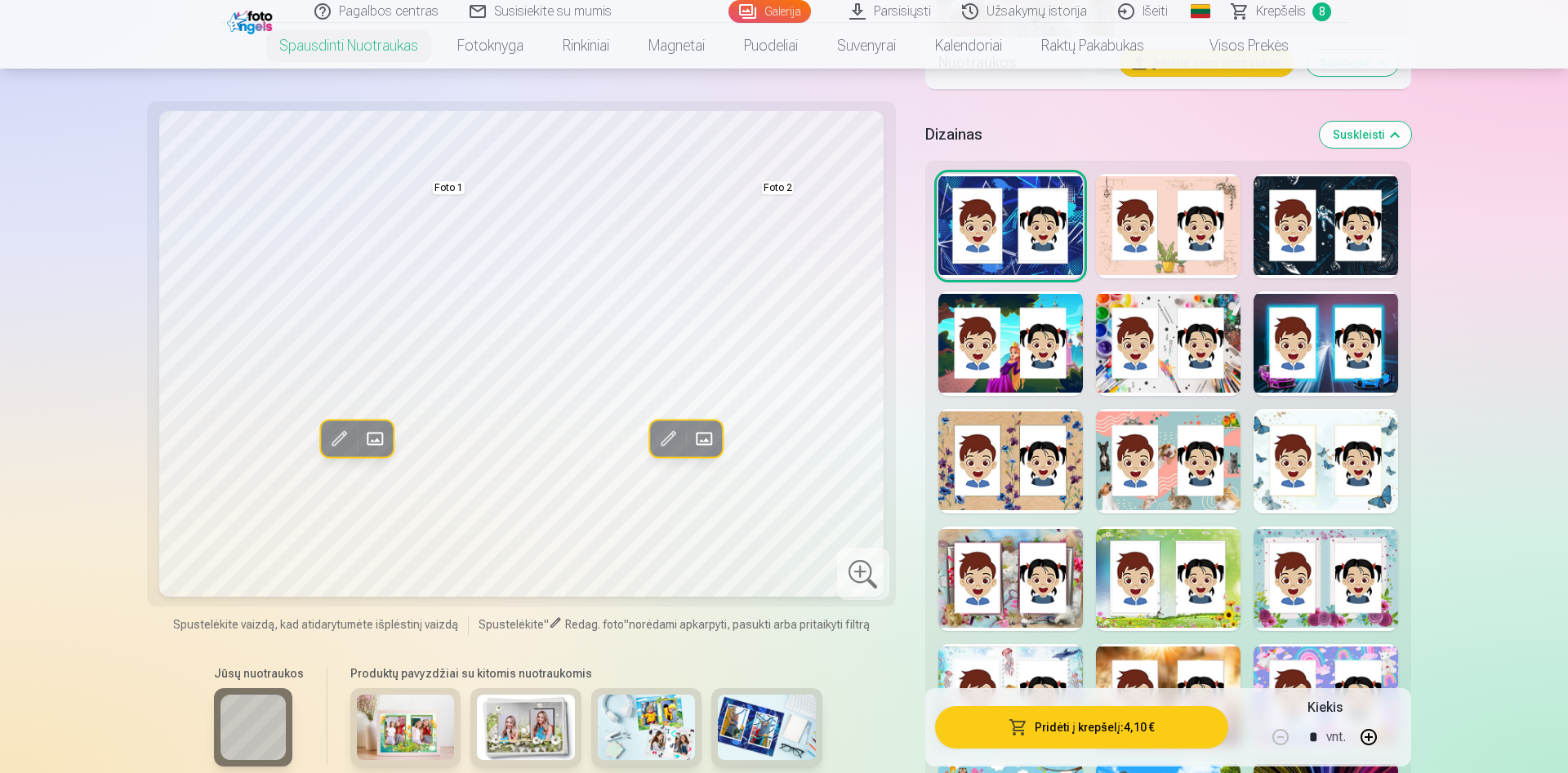
click at [1163, 237] on div at bounding box center [1168, 226] width 145 height 104
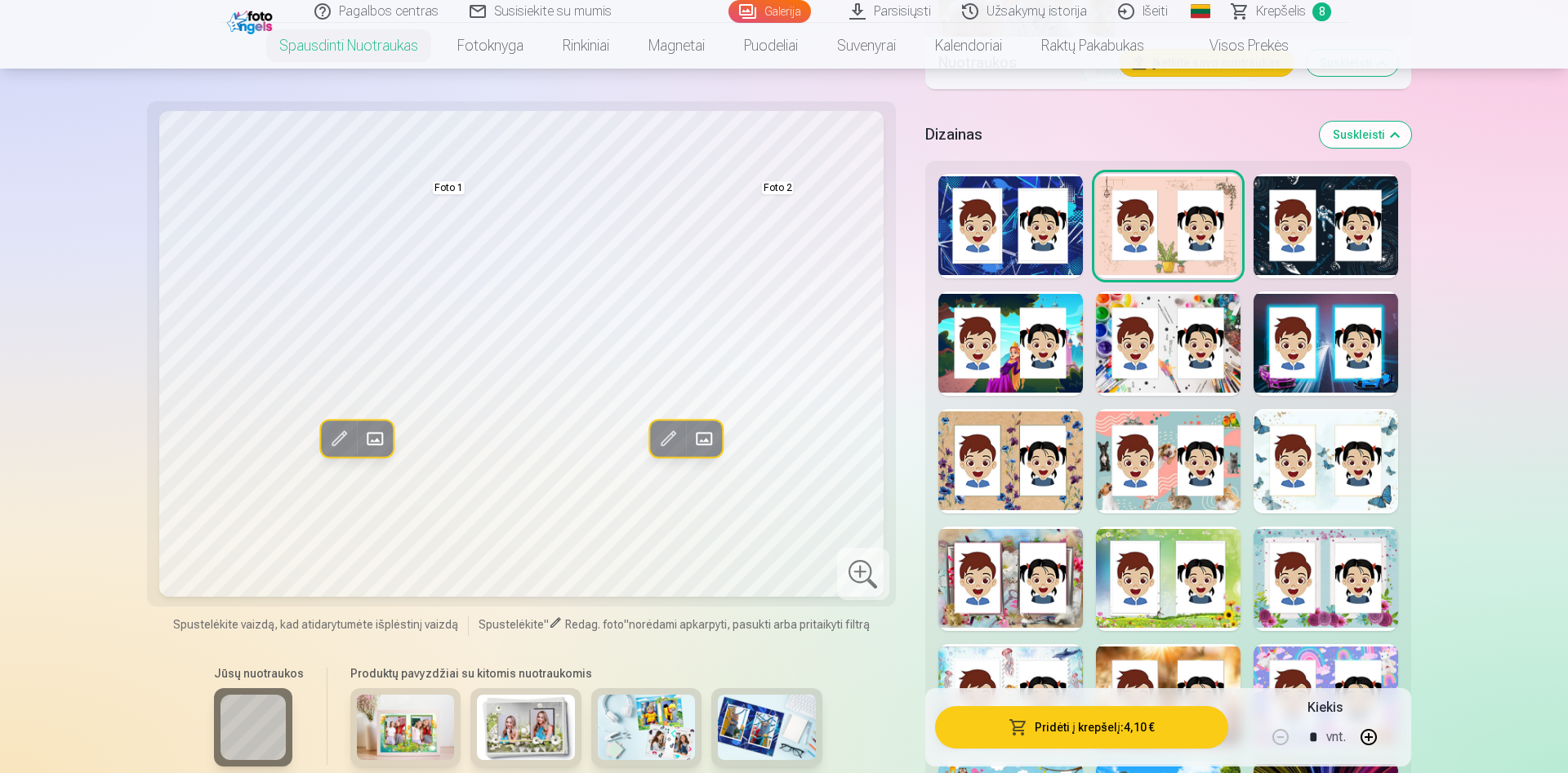
click at [1123, 739] on button "Pridėti į krepšelį : 4,10 €" at bounding box center [1082, 727] width 293 height 42
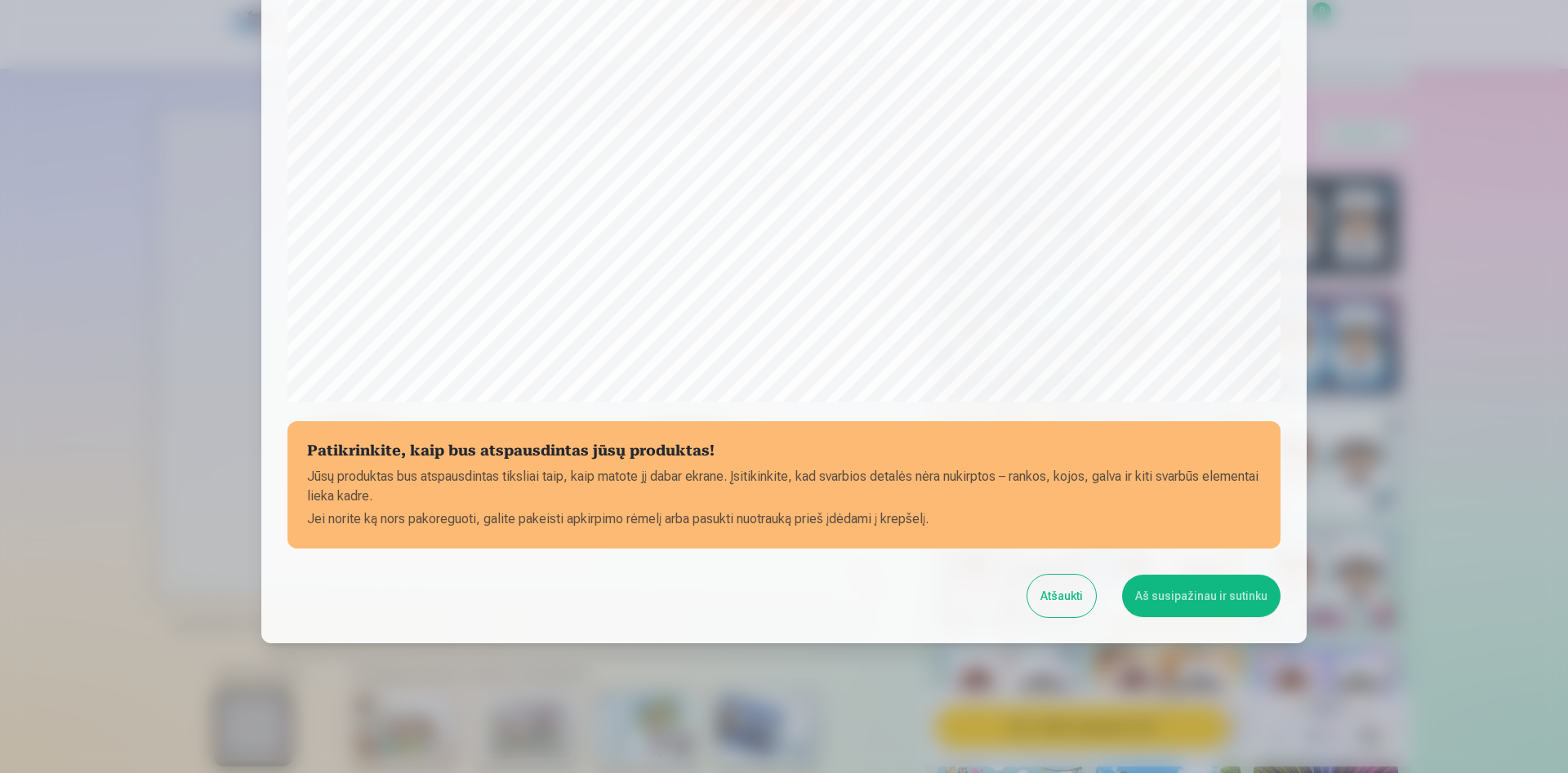
scroll to position [402, 0]
click at [1194, 599] on button "Aš susipažinau ir sutinku" at bounding box center [1200, 594] width 158 height 42
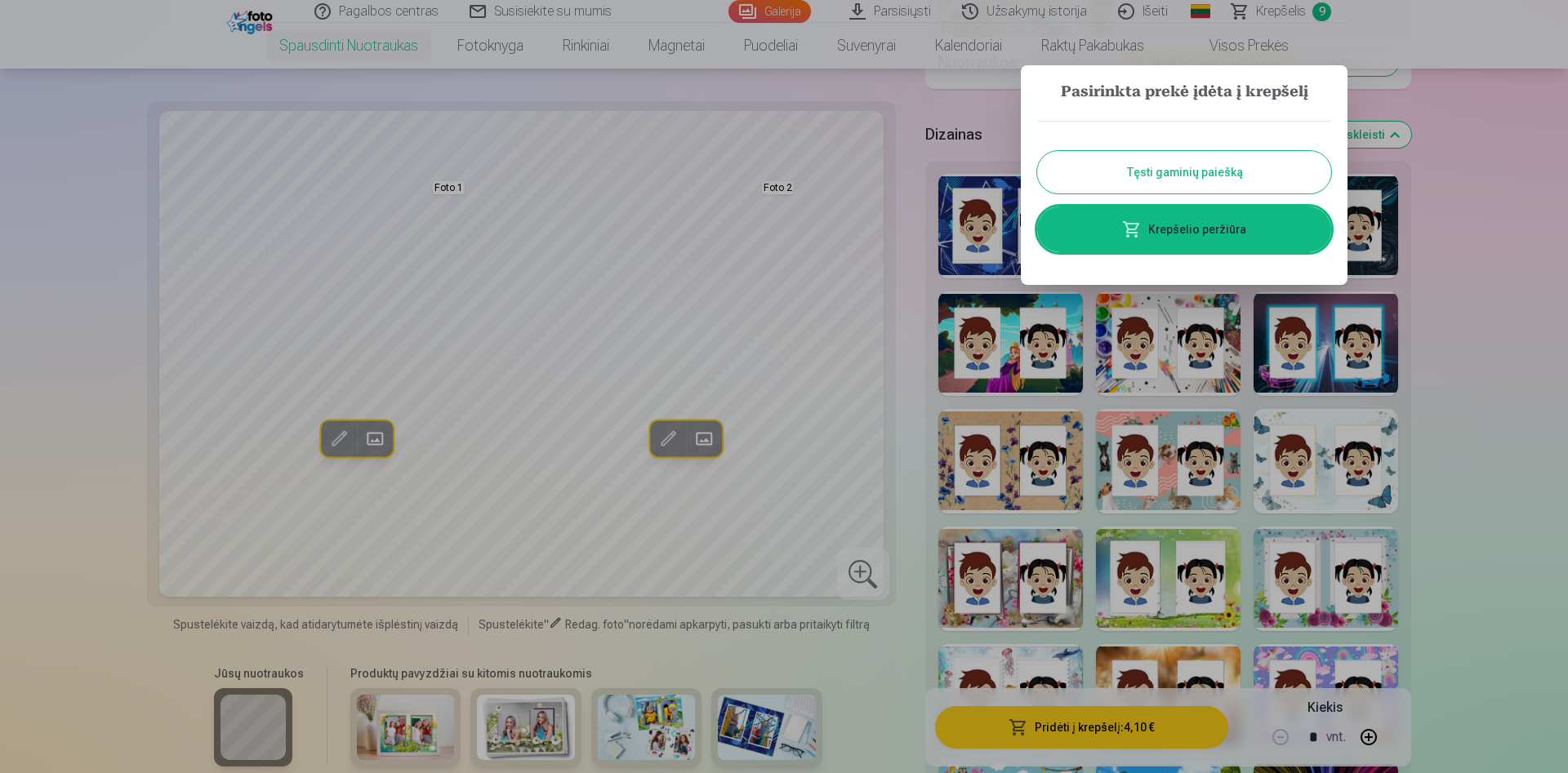
click at [1296, 19] on div at bounding box center [784, 386] width 1568 height 773
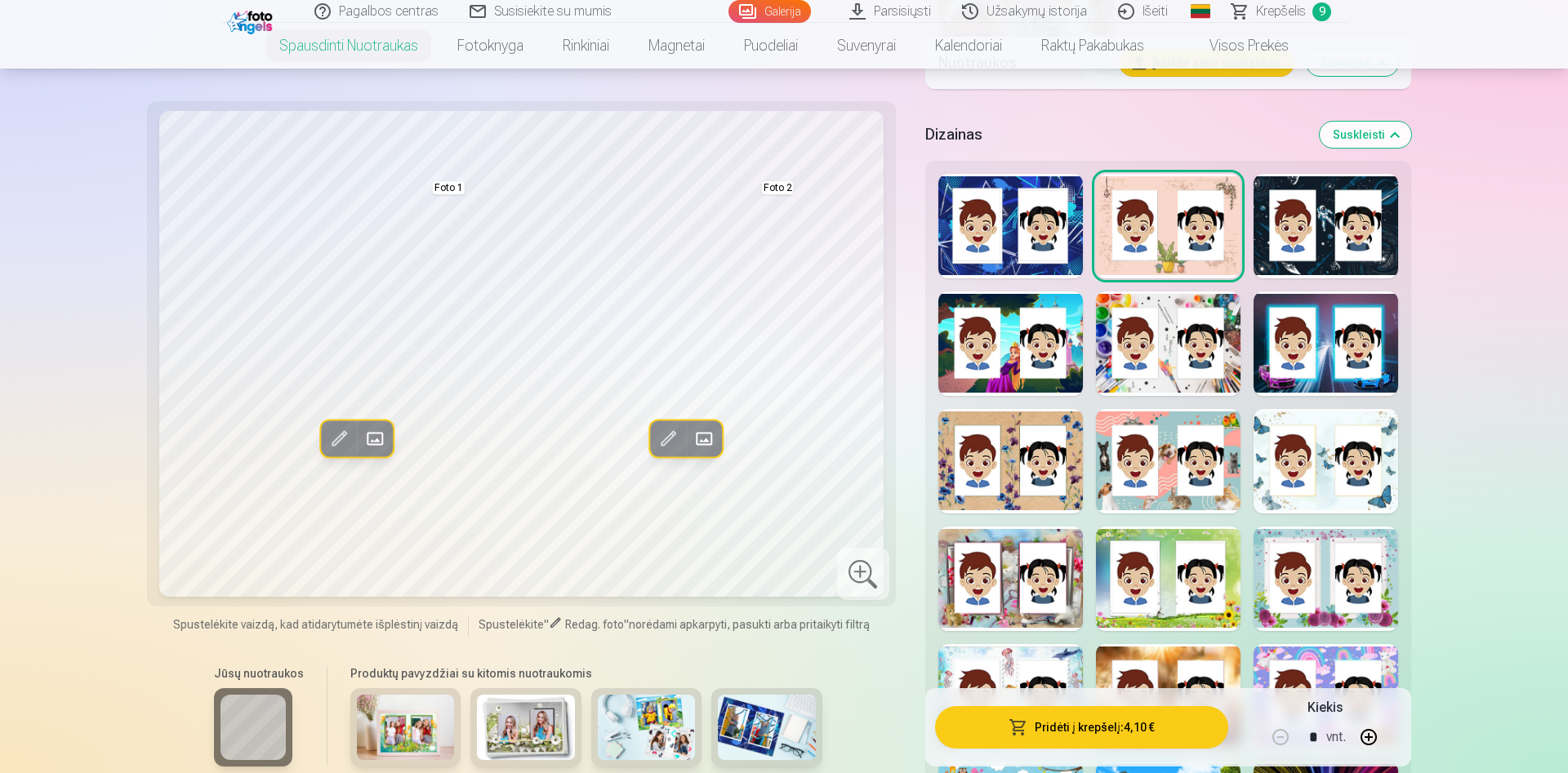
click at [1290, 25] on link "Visos prekės" at bounding box center [1236, 46] width 145 height 46
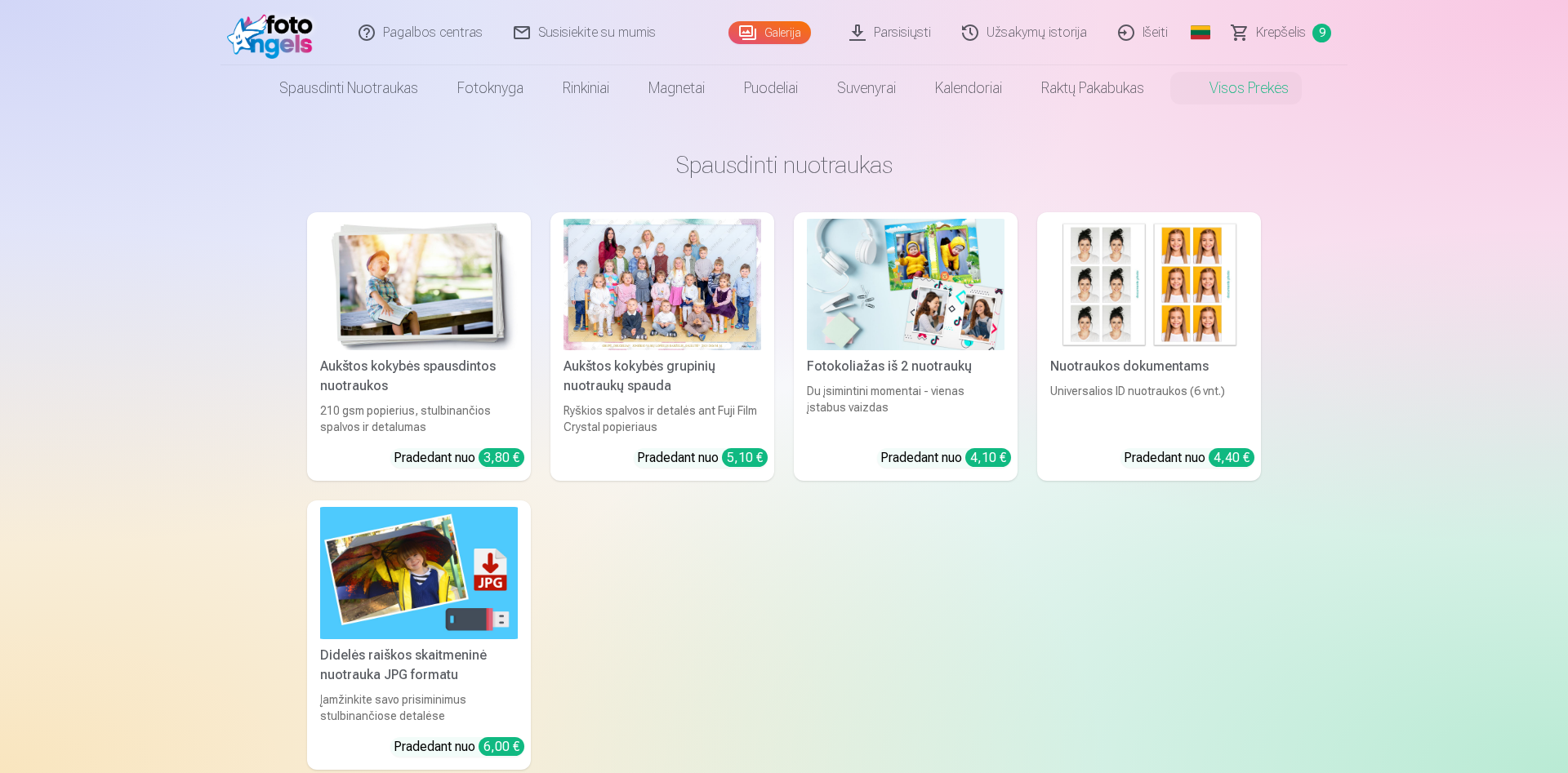
click at [1294, 25] on span "Krepšelis" at bounding box center [1281, 33] width 50 height 20
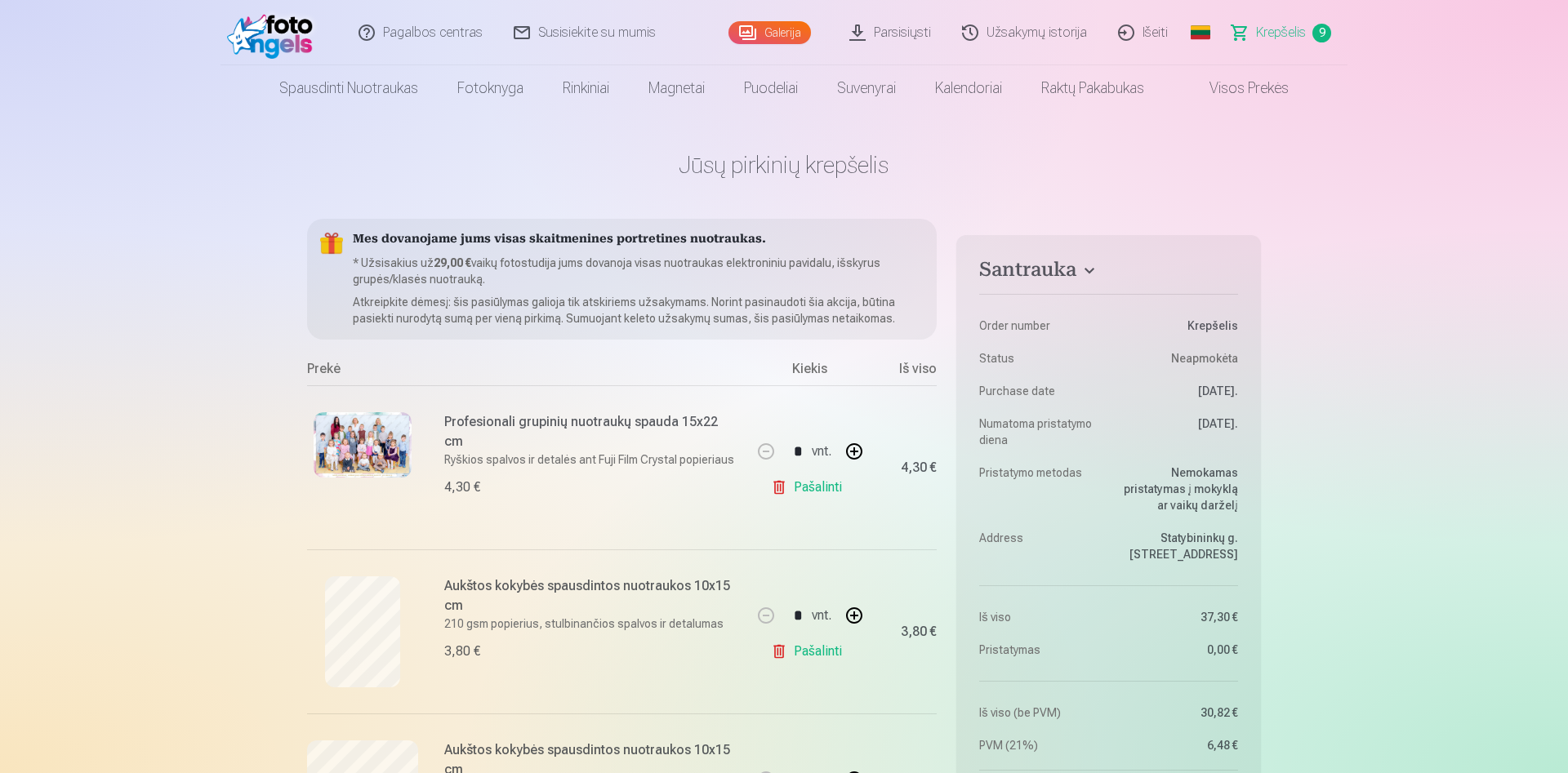
click at [272, 46] on img at bounding box center [273, 32] width 94 height 52
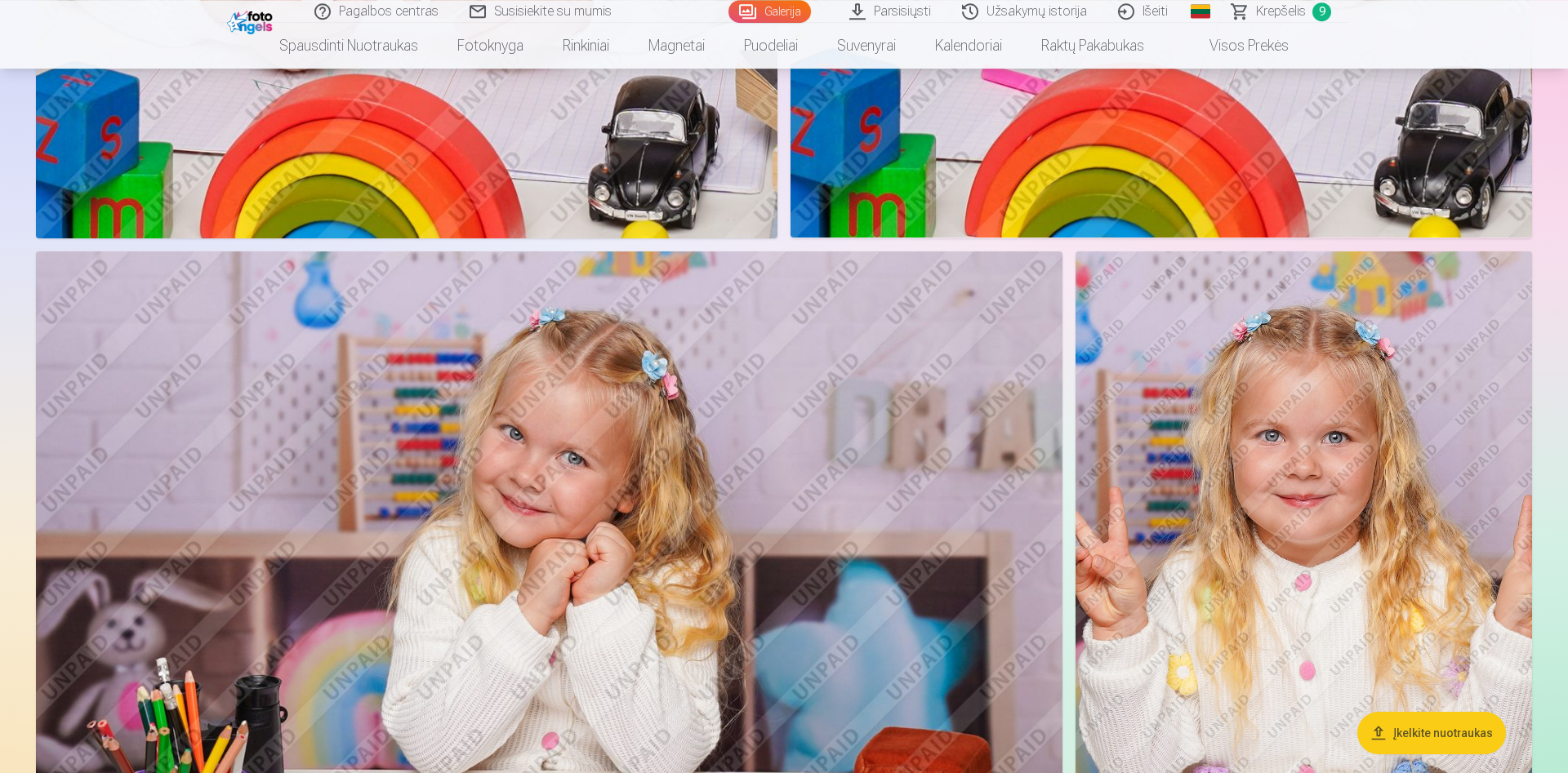
scroll to position [6662, 0]
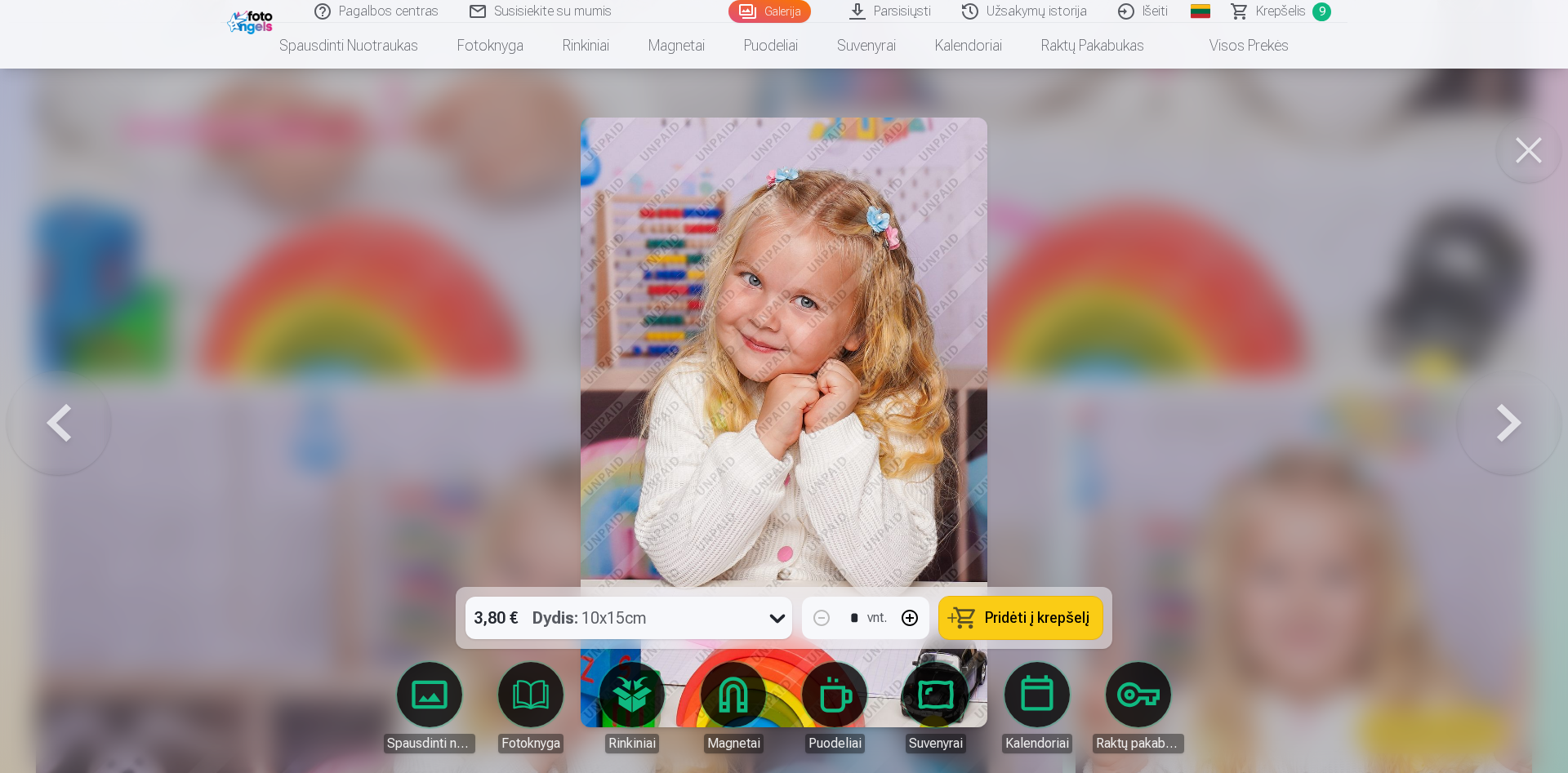
click at [441, 697] on link "Spausdinti nuotraukas" at bounding box center [430, 708] width 91 height 91
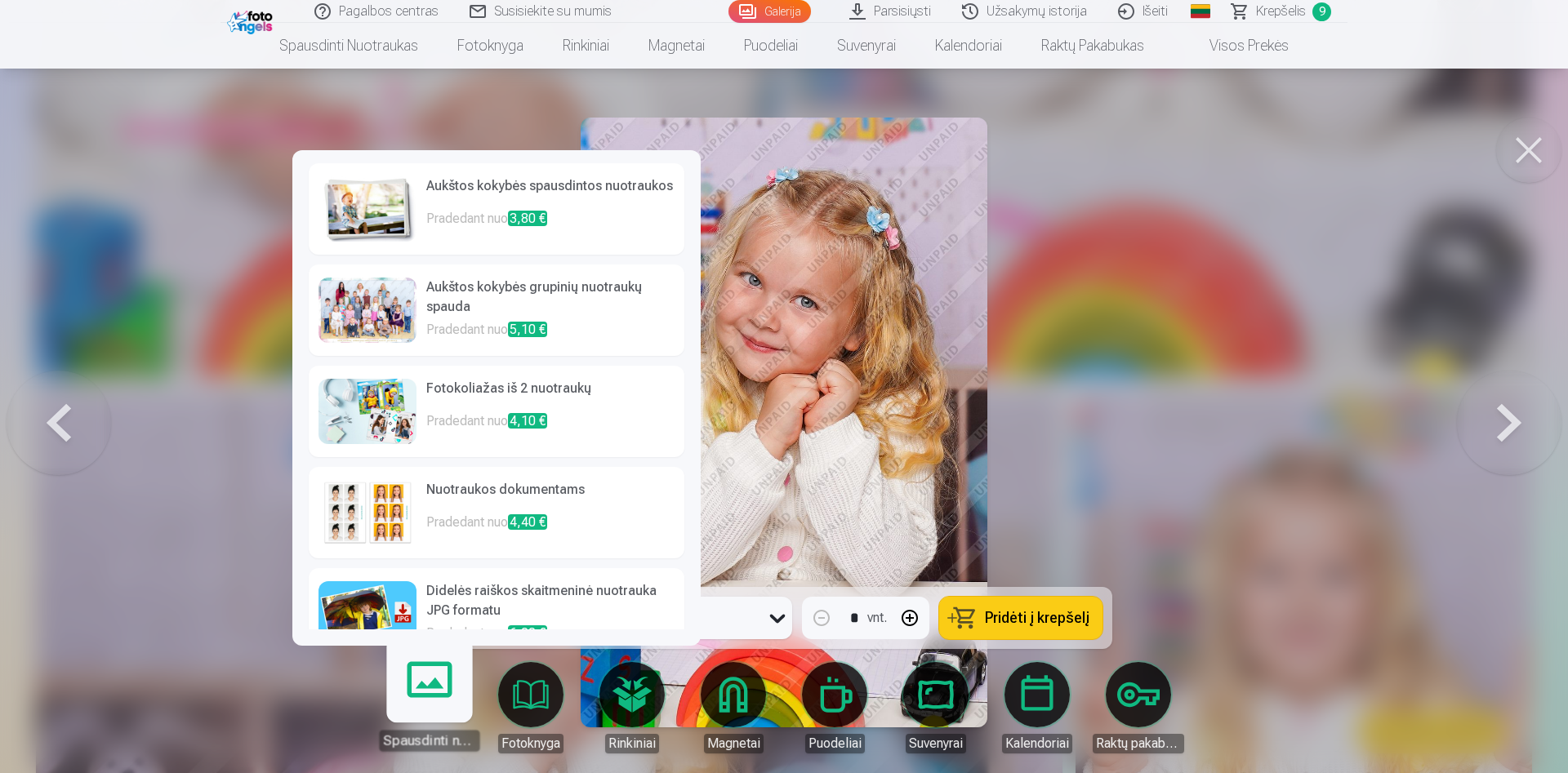
click at [497, 396] on h6 "Fotokoliažas iš 2 nuotraukų" at bounding box center [551, 395] width 248 height 32
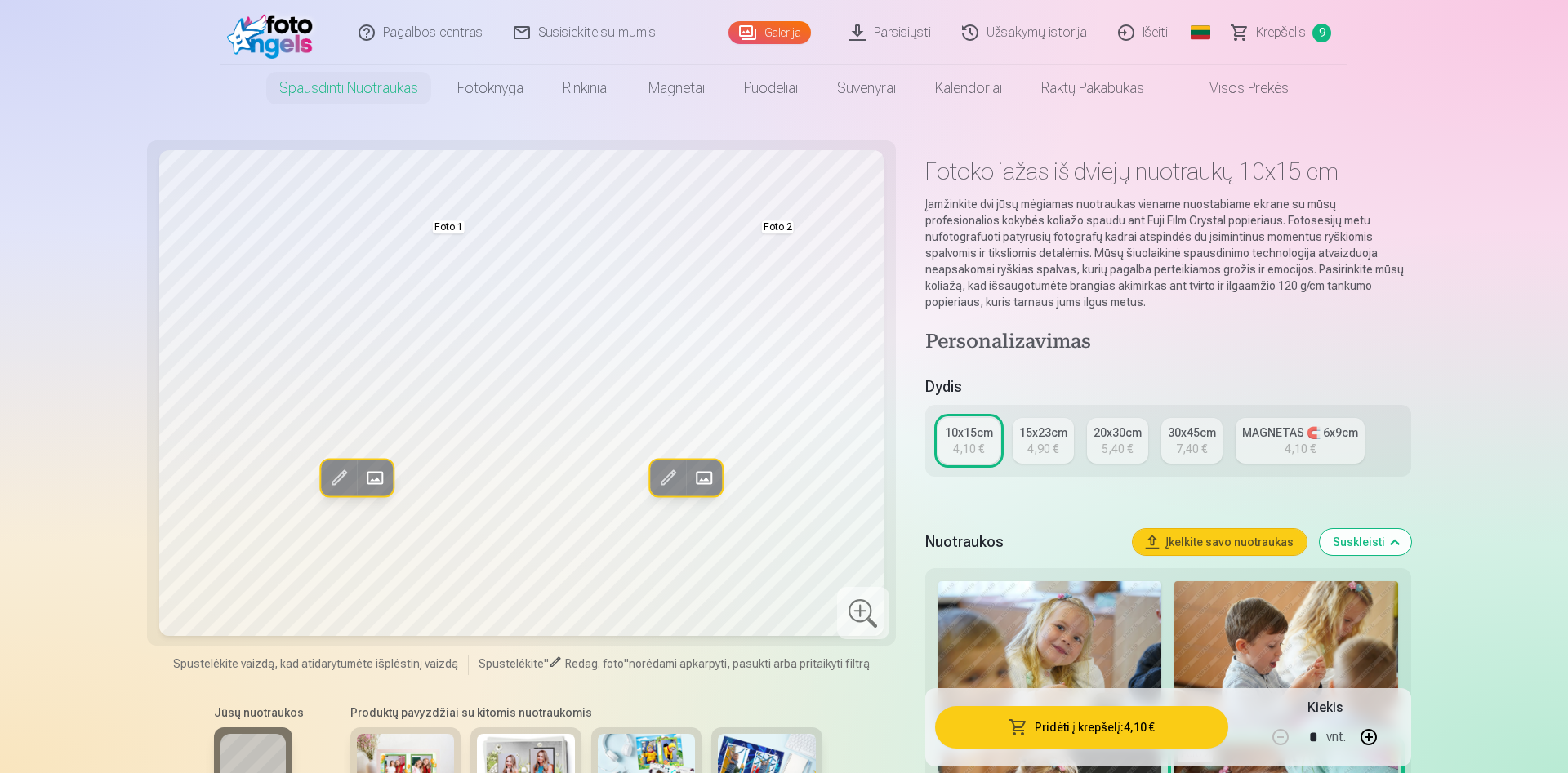
click at [714, 476] on span at bounding box center [705, 478] width 26 height 26
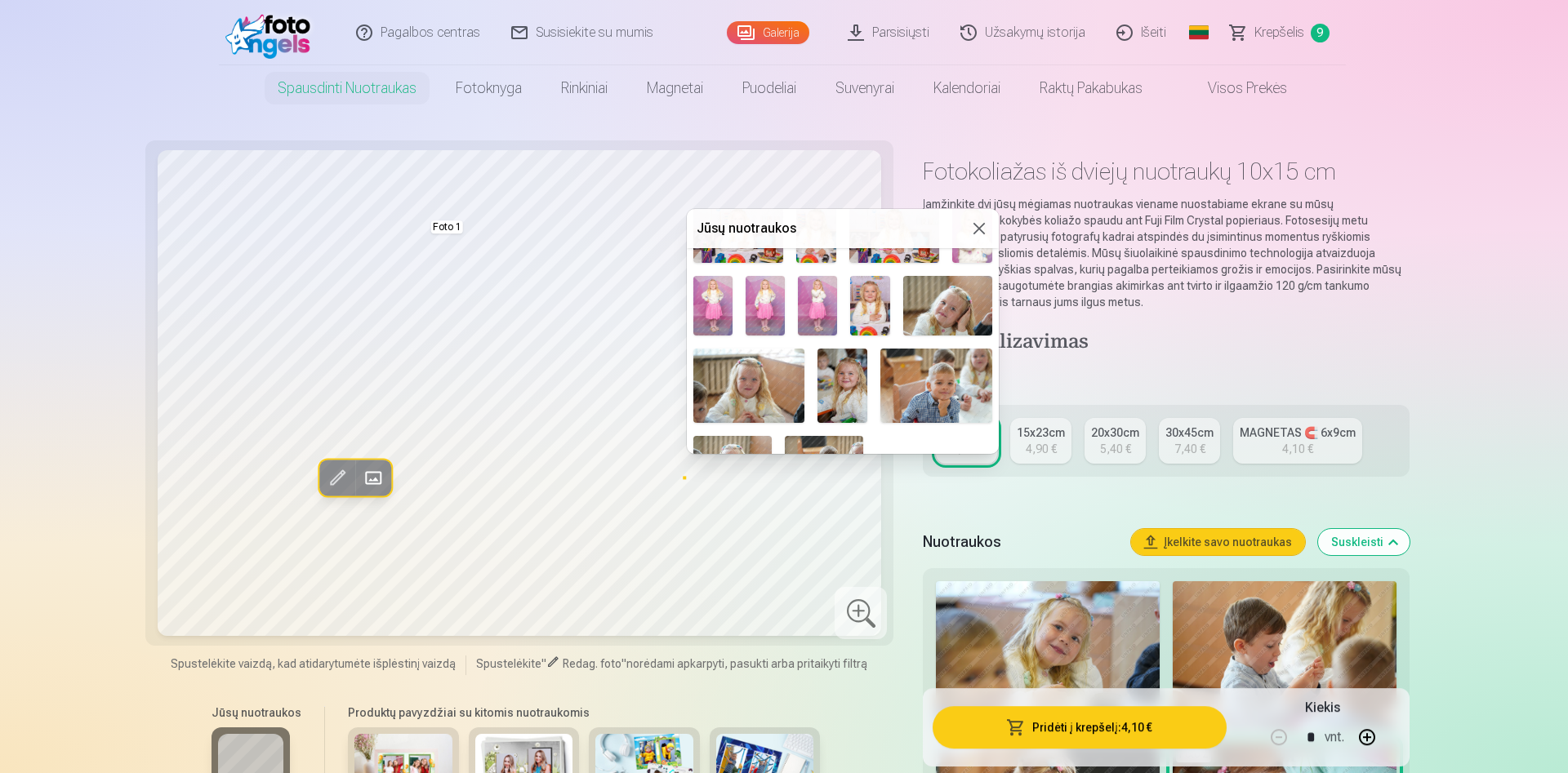
scroll to position [411, 0]
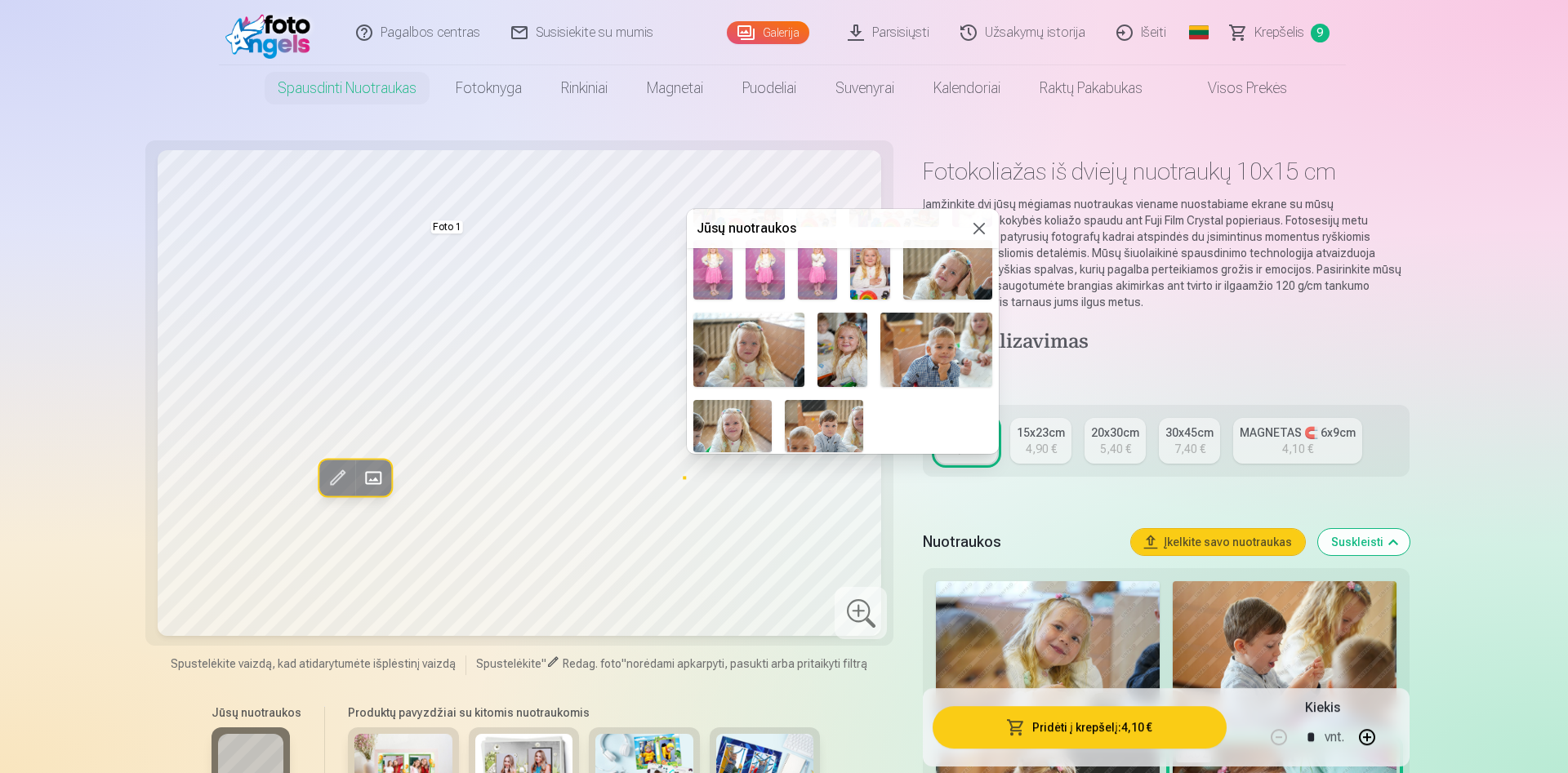
click at [755, 426] on img at bounding box center [733, 425] width 79 height 52
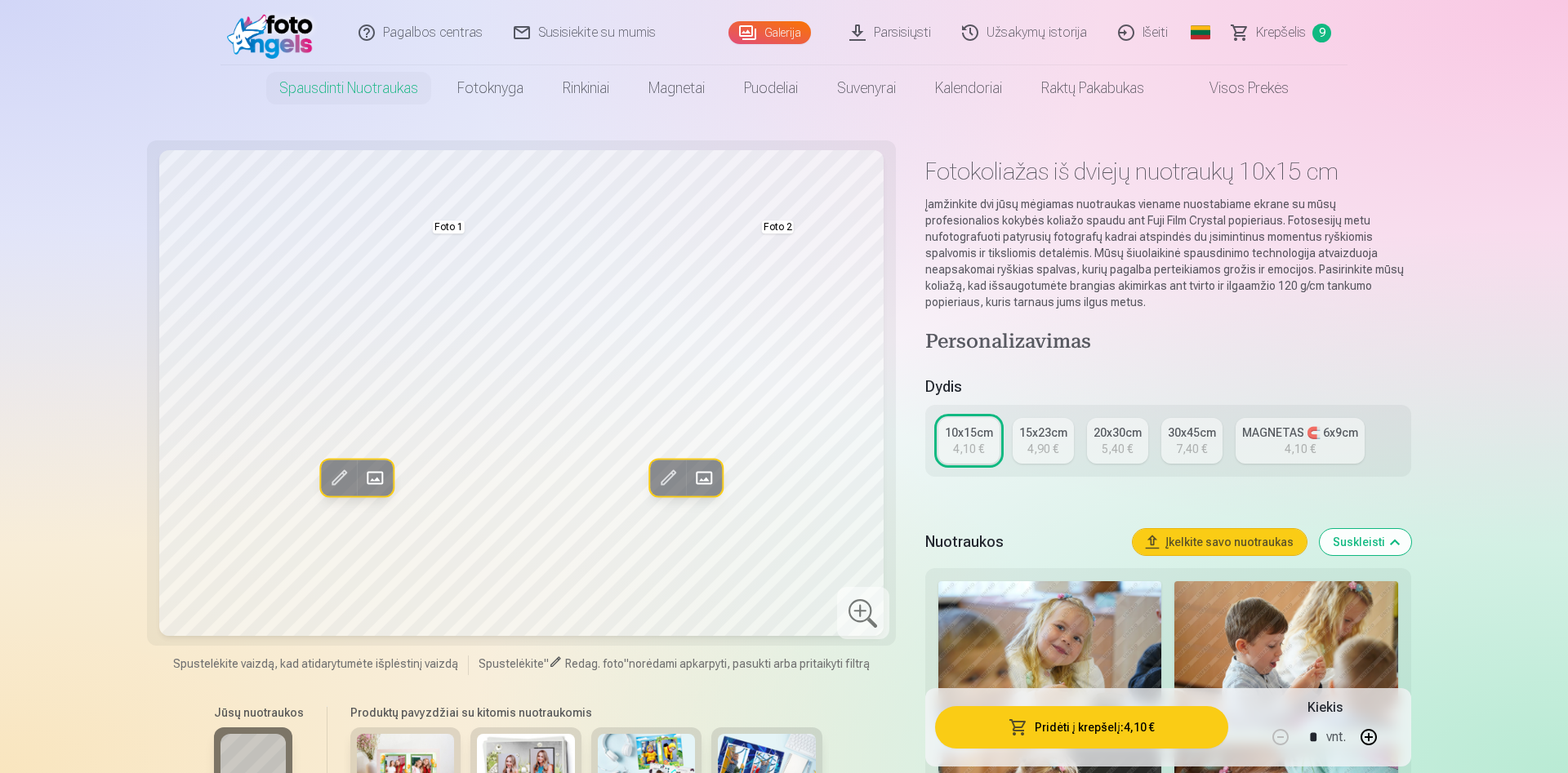
click at [863, 617] on div at bounding box center [863, 612] width 52 height 52
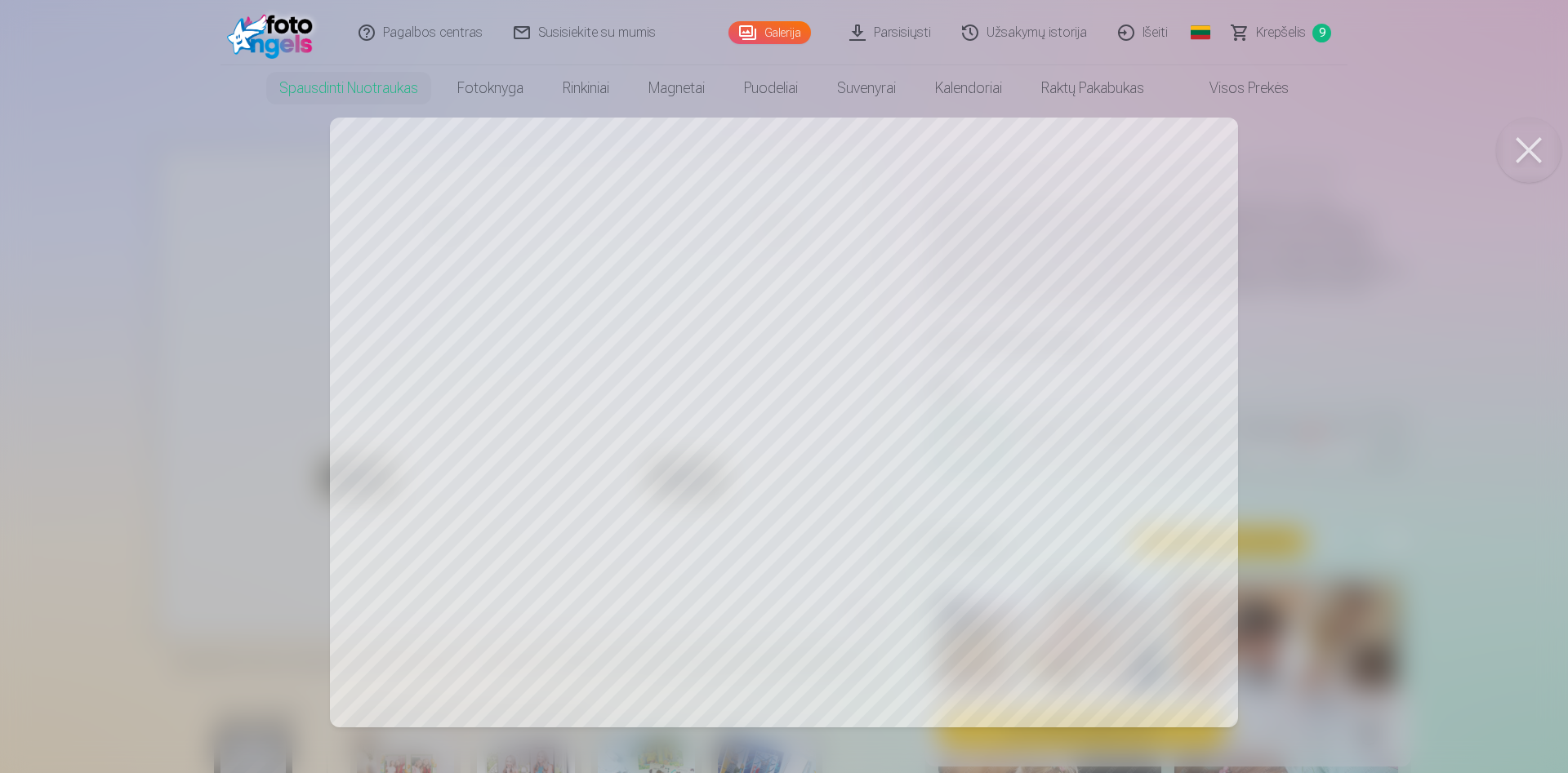
click at [1535, 154] on button at bounding box center [1528, 150] width 65 height 65
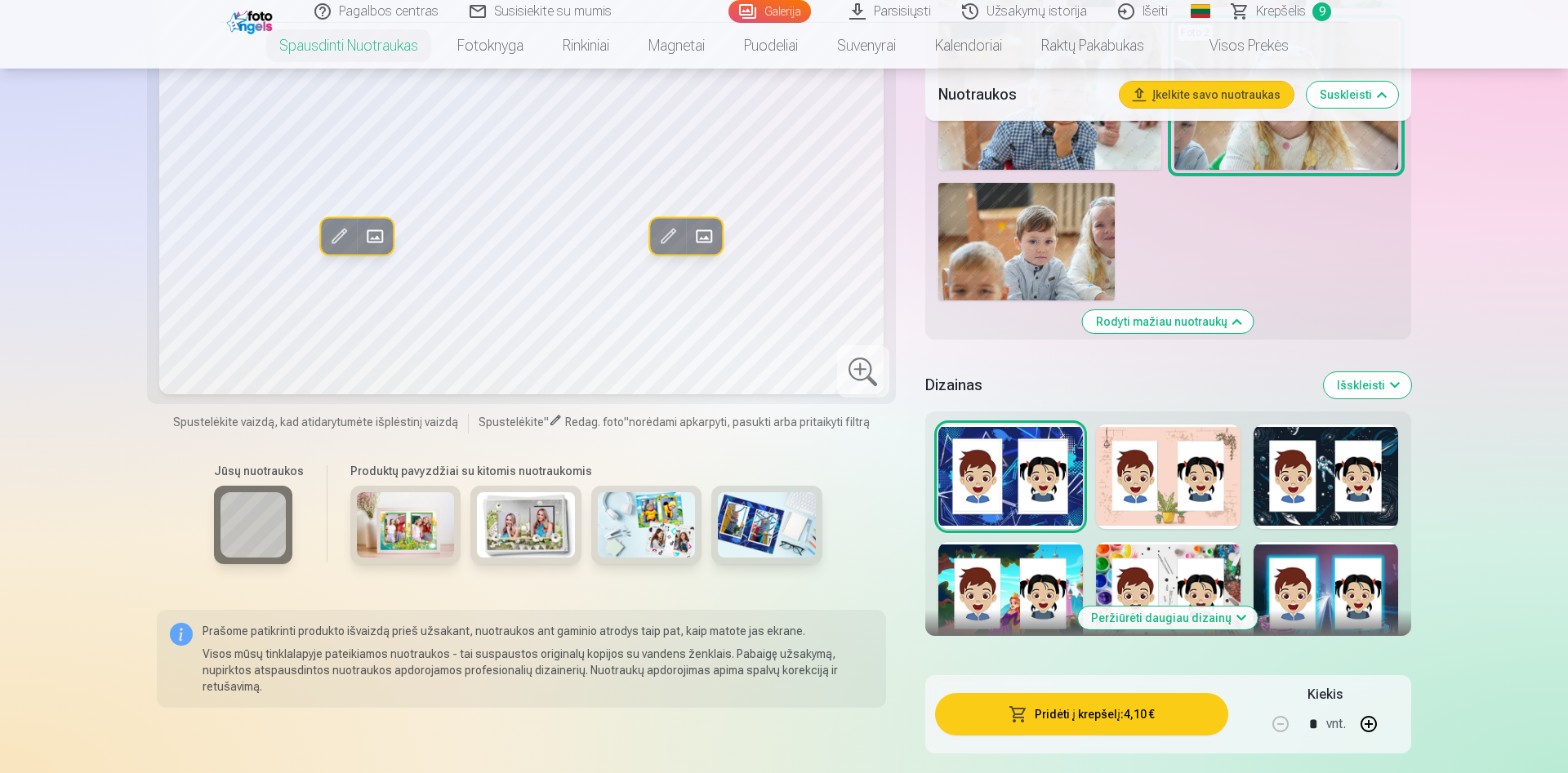
scroll to position [1749, 0]
click at [1176, 617] on button "Peržiūrėti daugiau dizainų" at bounding box center [1167, 617] width 180 height 23
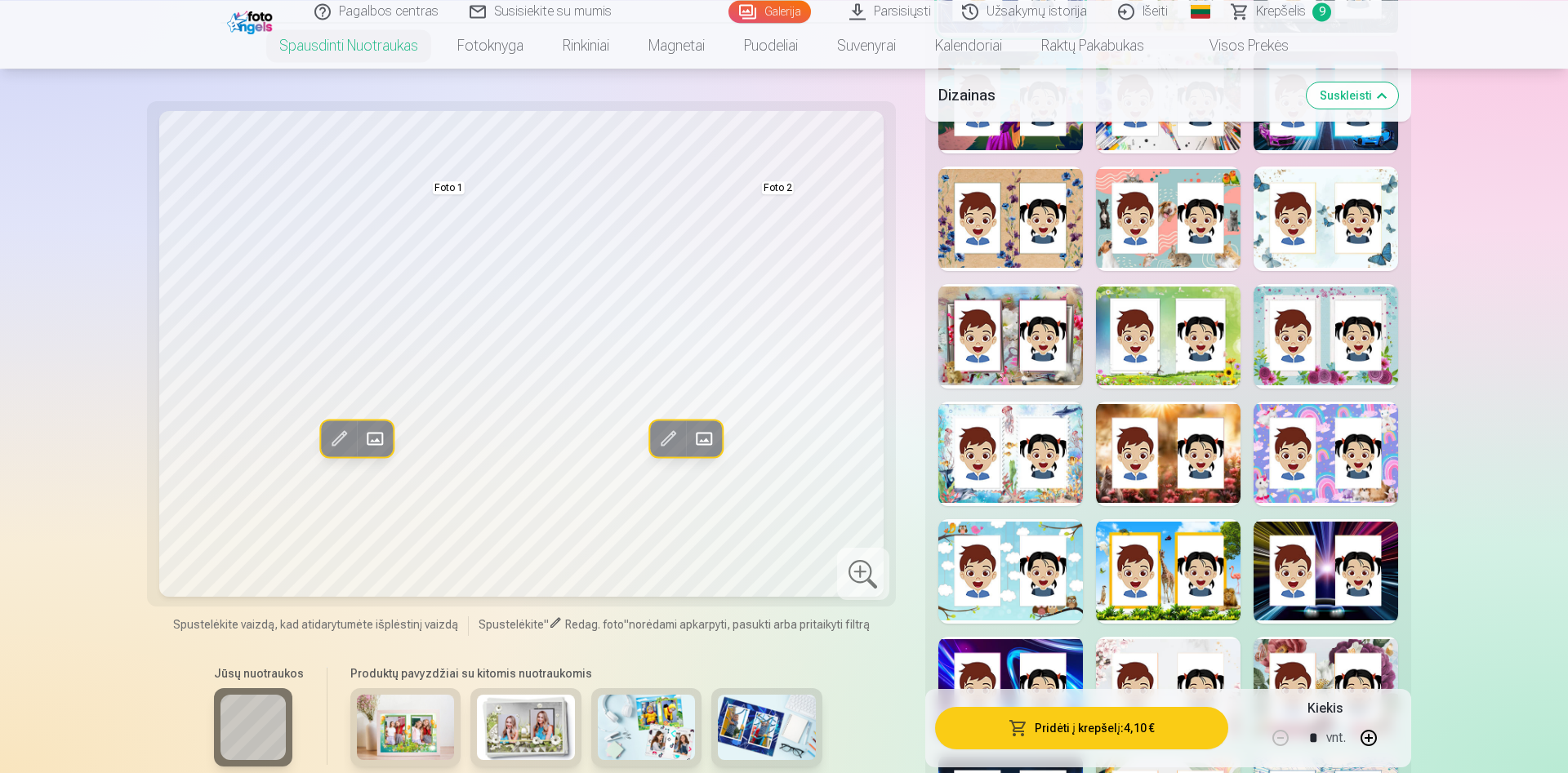
scroll to position [2249, 0]
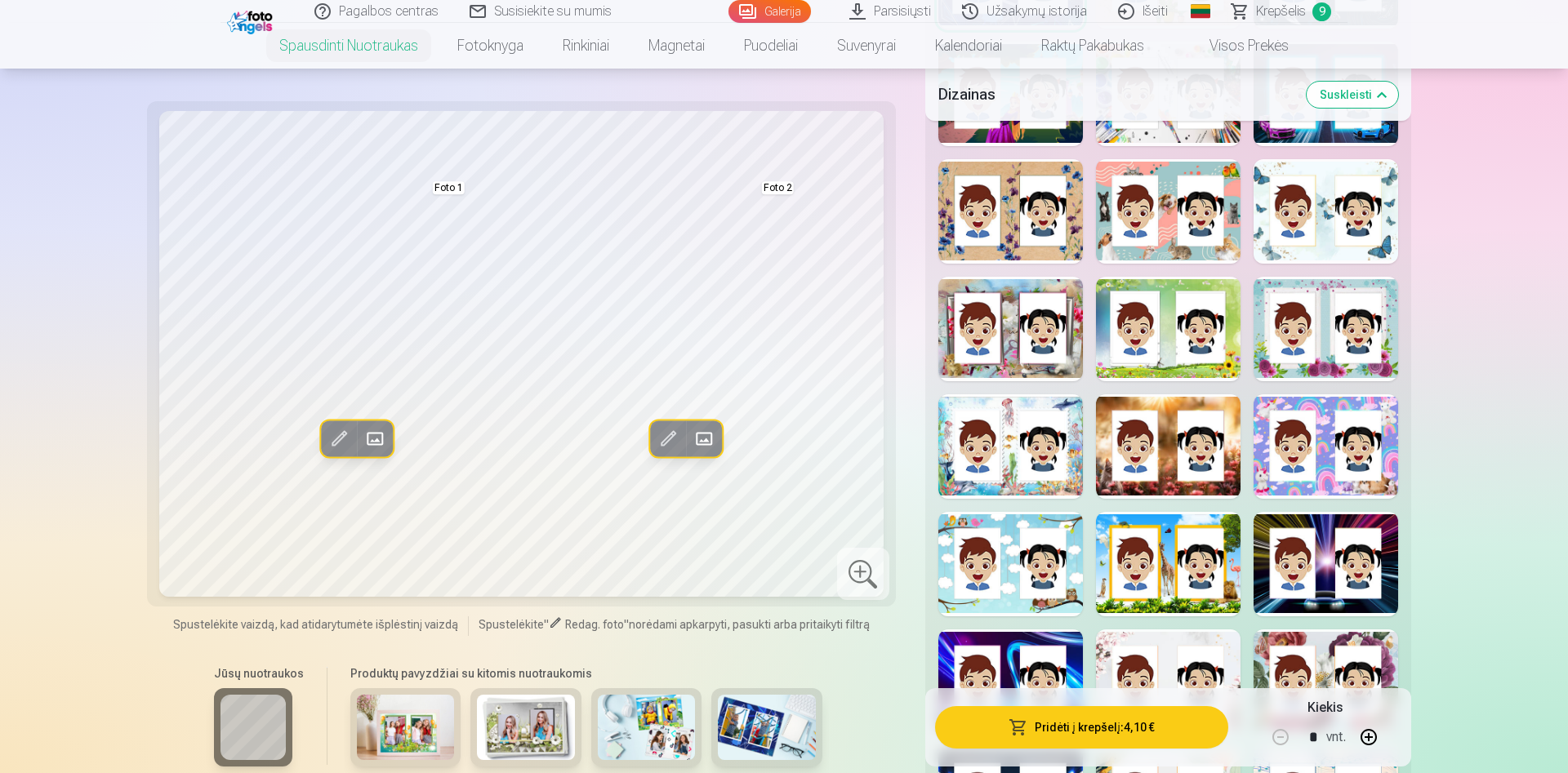
click at [1307, 429] on div at bounding box center [1325, 446] width 145 height 104
click at [1010, 467] on div at bounding box center [1010, 446] width 145 height 104
click at [1010, 574] on div at bounding box center [1010, 564] width 145 height 104
click at [1186, 571] on div at bounding box center [1168, 564] width 145 height 104
click at [1290, 588] on div at bounding box center [1325, 564] width 145 height 104
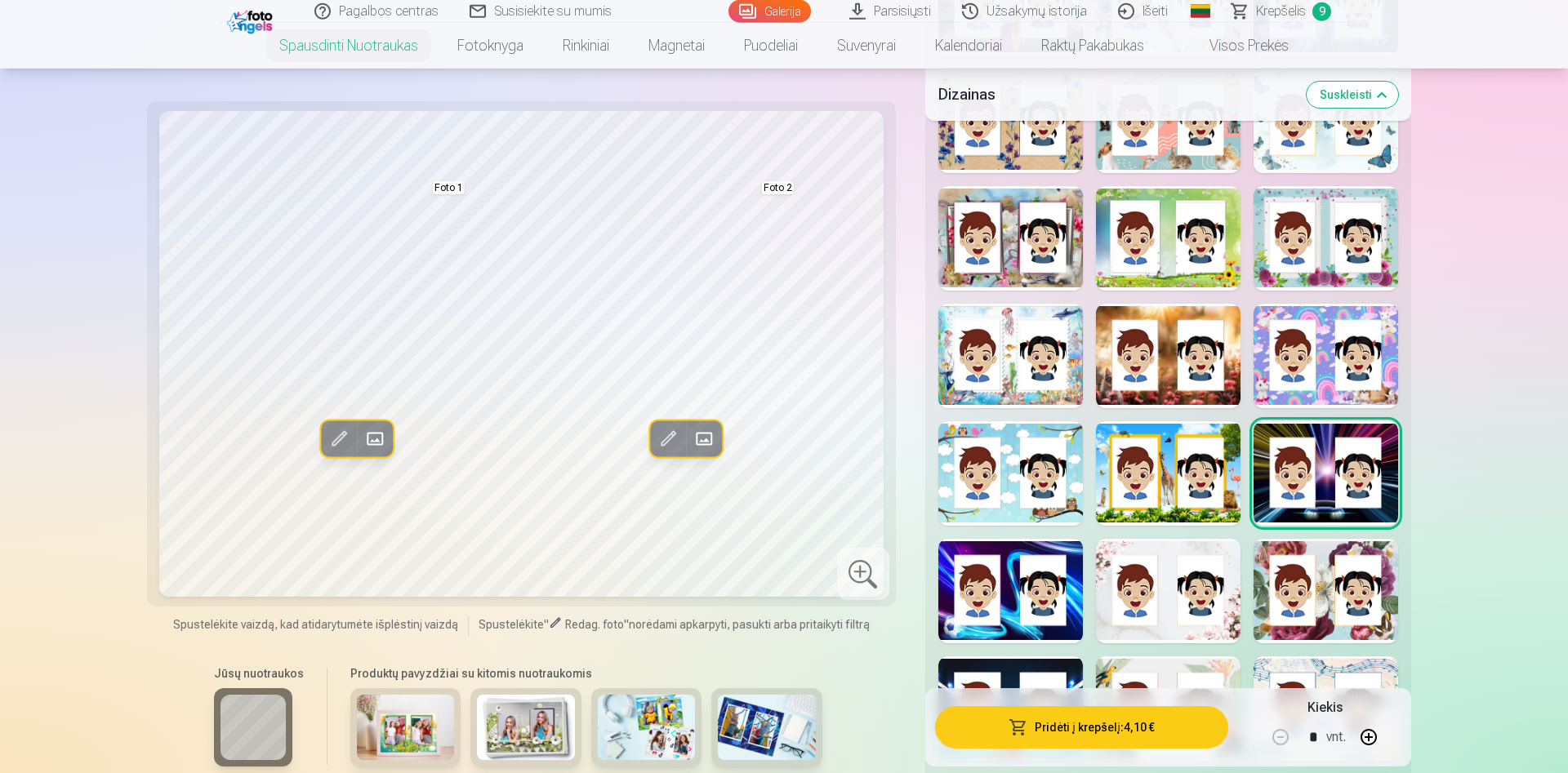
scroll to position [2415, 0]
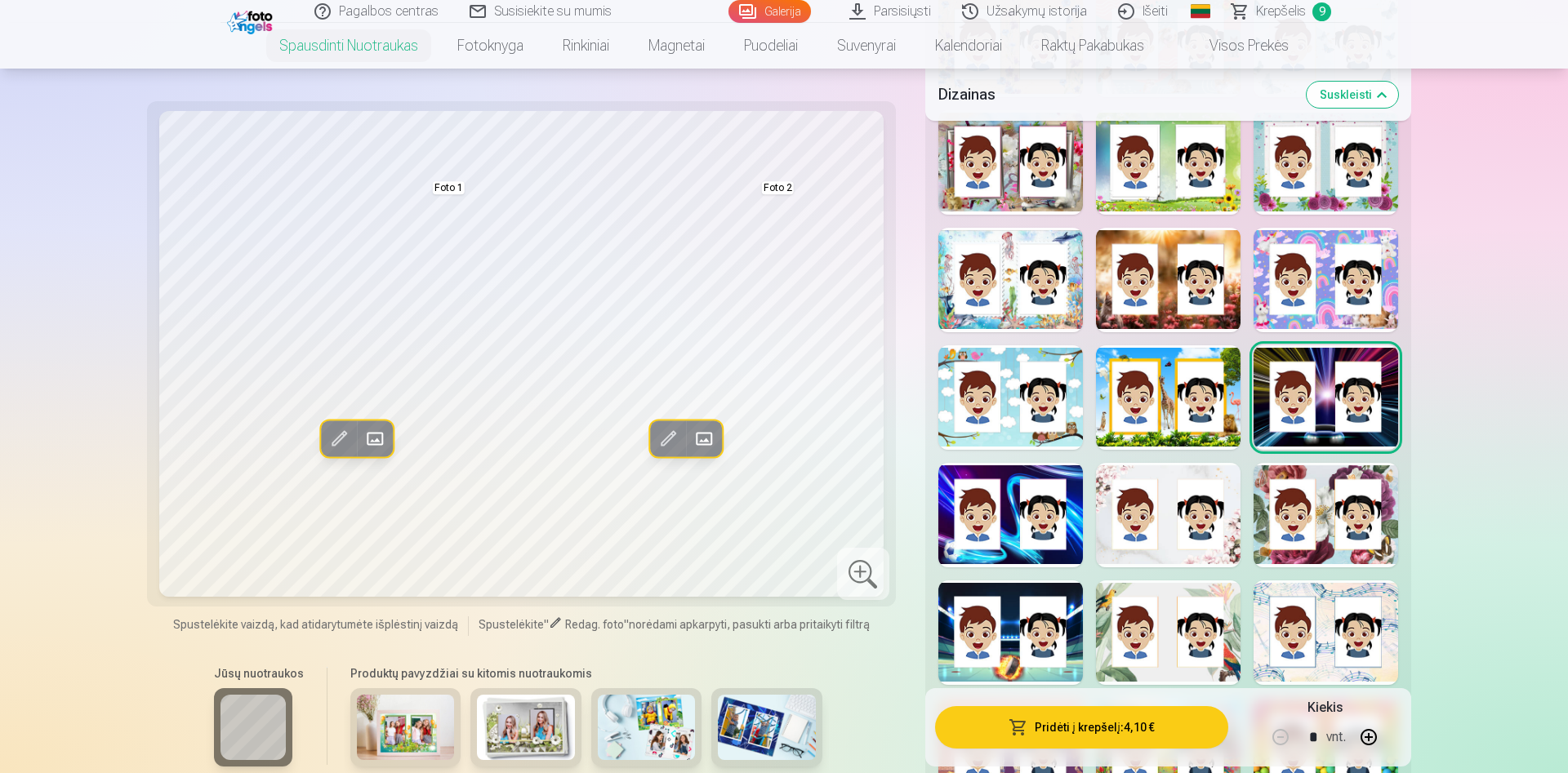
click at [1194, 496] on div at bounding box center [1168, 515] width 145 height 104
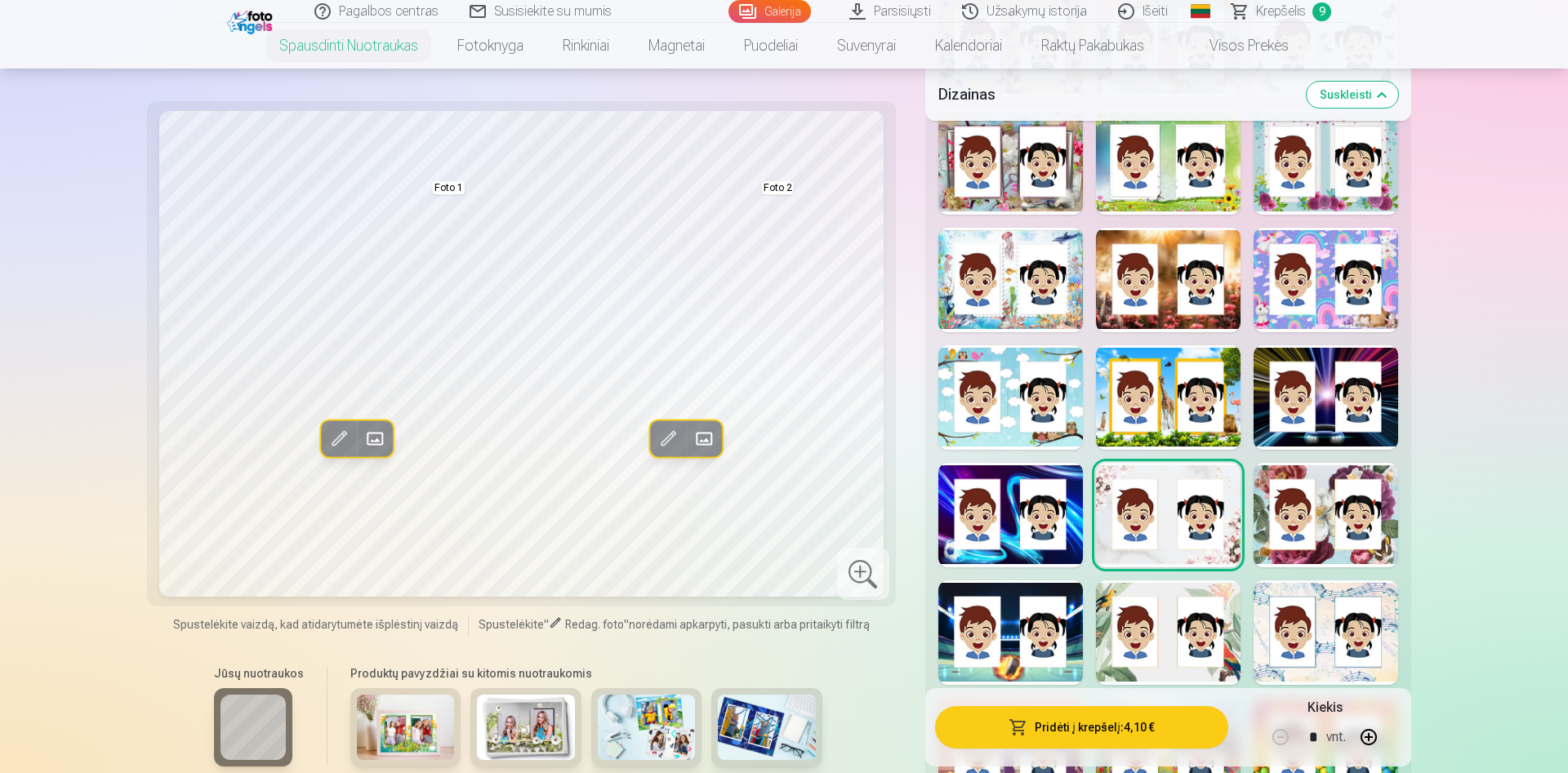
click at [1162, 627] on div at bounding box center [1168, 632] width 145 height 104
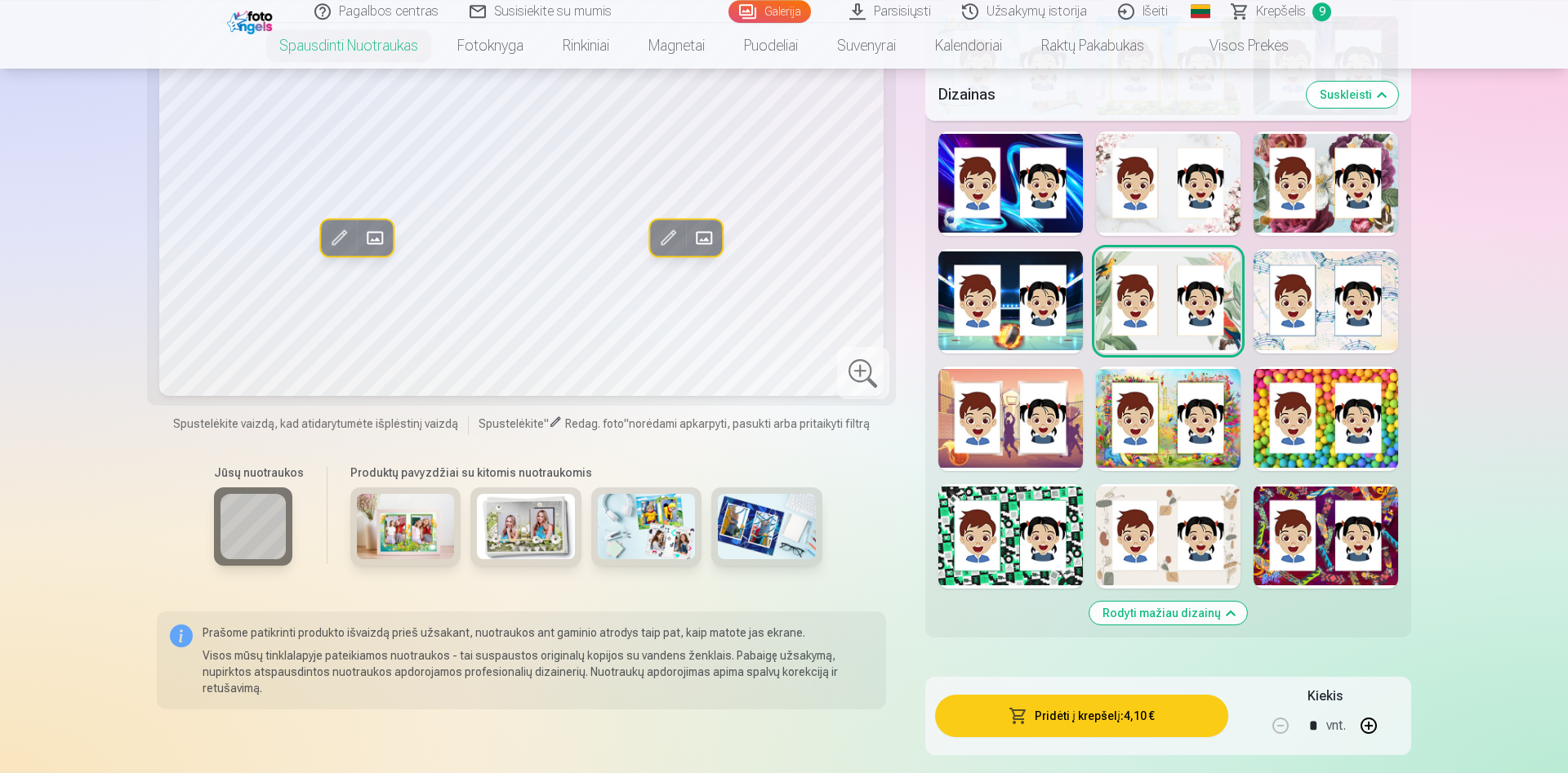
scroll to position [2749, 0]
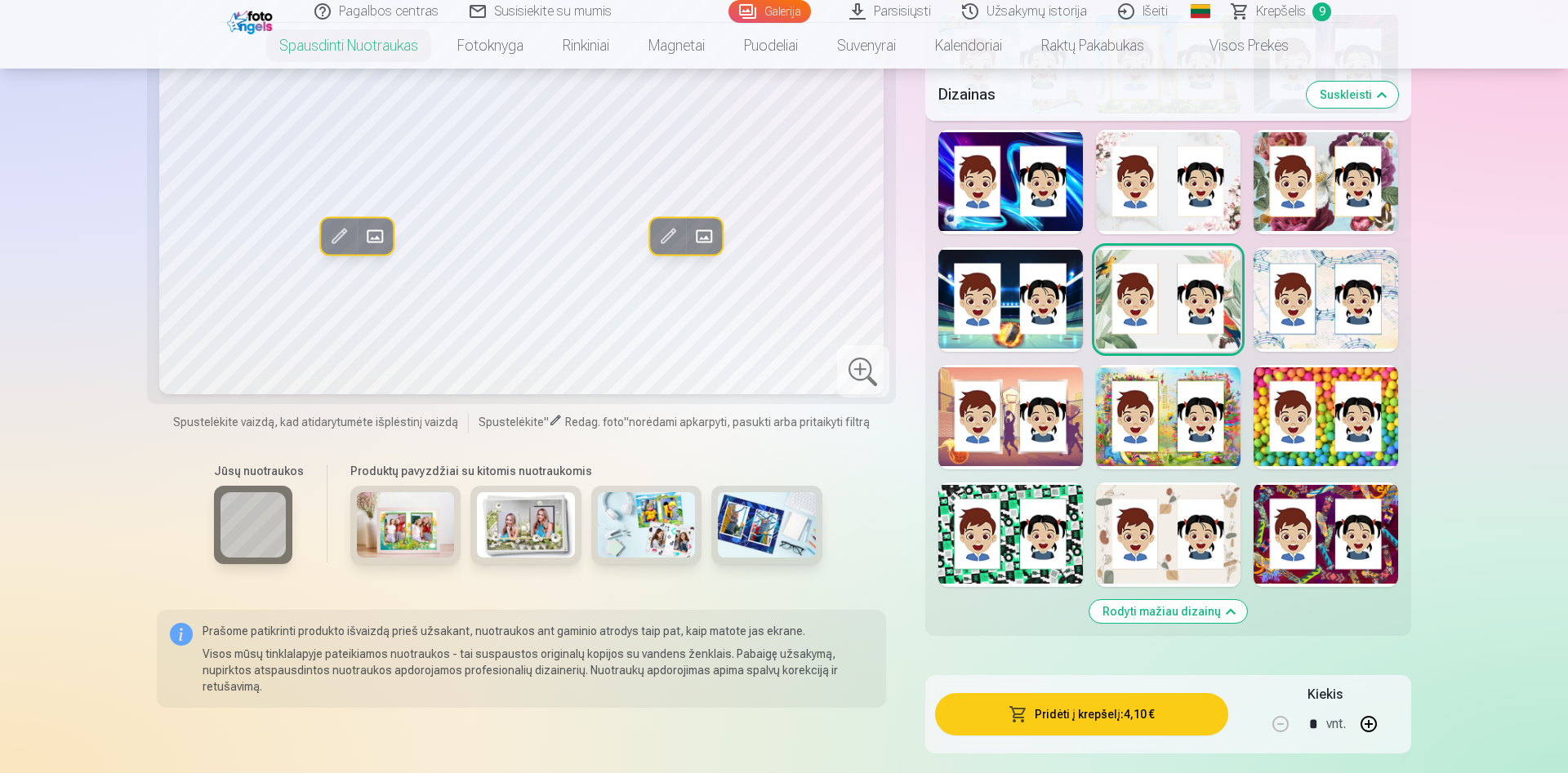
click at [1154, 562] on div at bounding box center [1168, 535] width 145 height 104
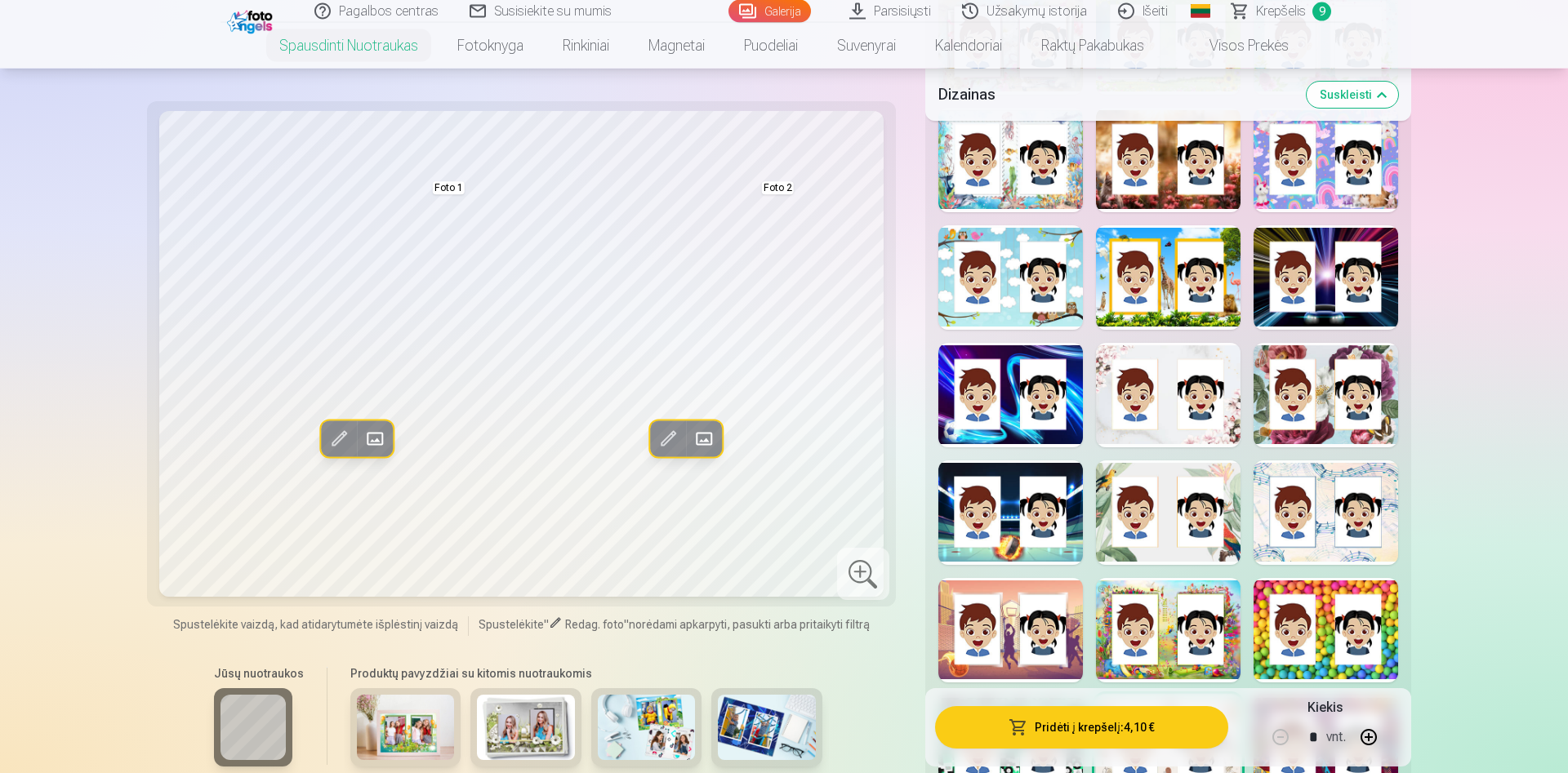
scroll to position [2499, 0]
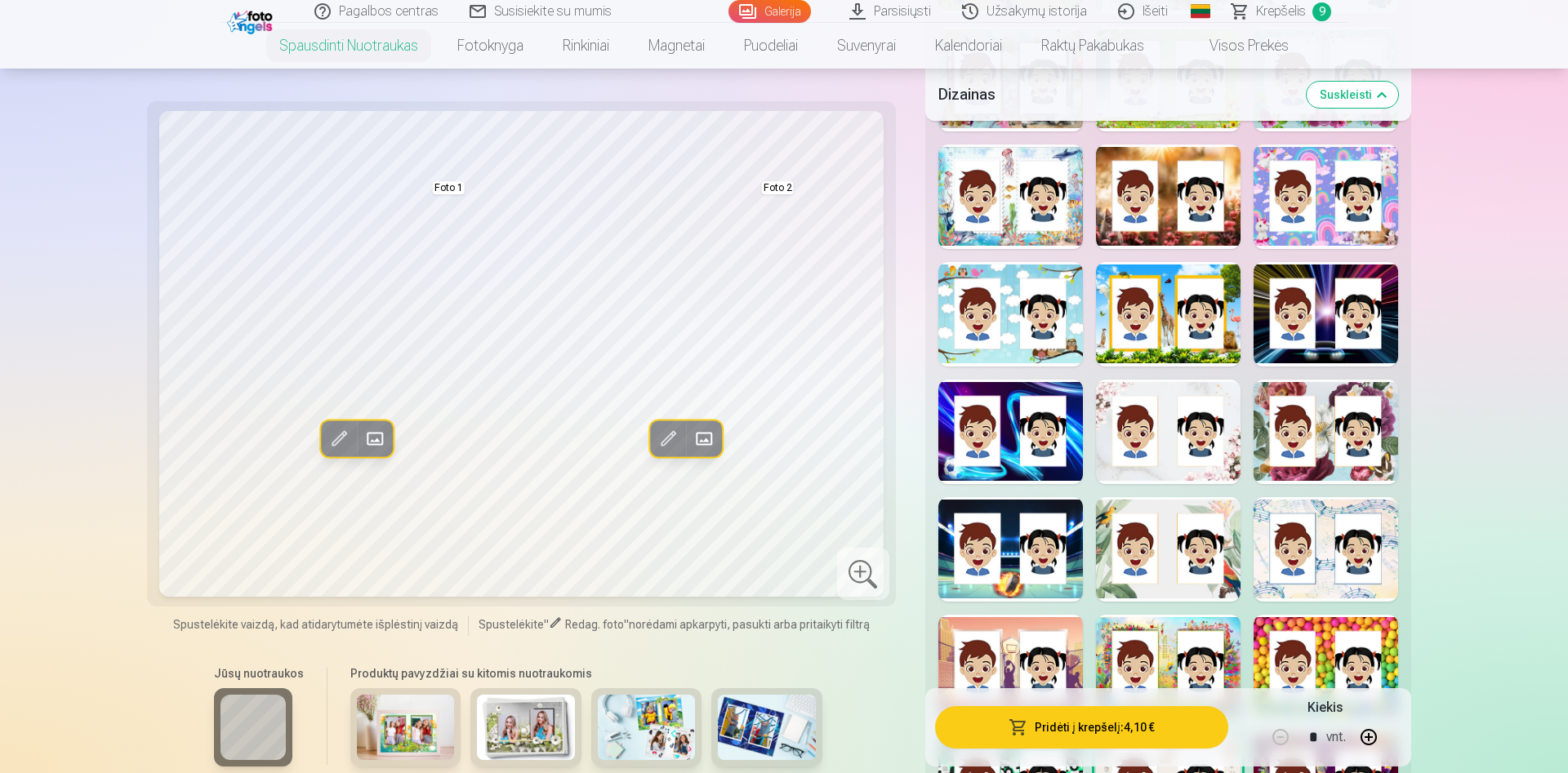
click at [1331, 543] on div at bounding box center [1325, 550] width 145 height 104
click at [1074, 293] on div at bounding box center [1010, 314] width 145 height 104
click at [1313, 217] on div at bounding box center [1325, 197] width 145 height 104
click at [1032, 227] on div at bounding box center [1010, 197] width 145 height 104
click at [994, 313] on div at bounding box center [1010, 314] width 145 height 104
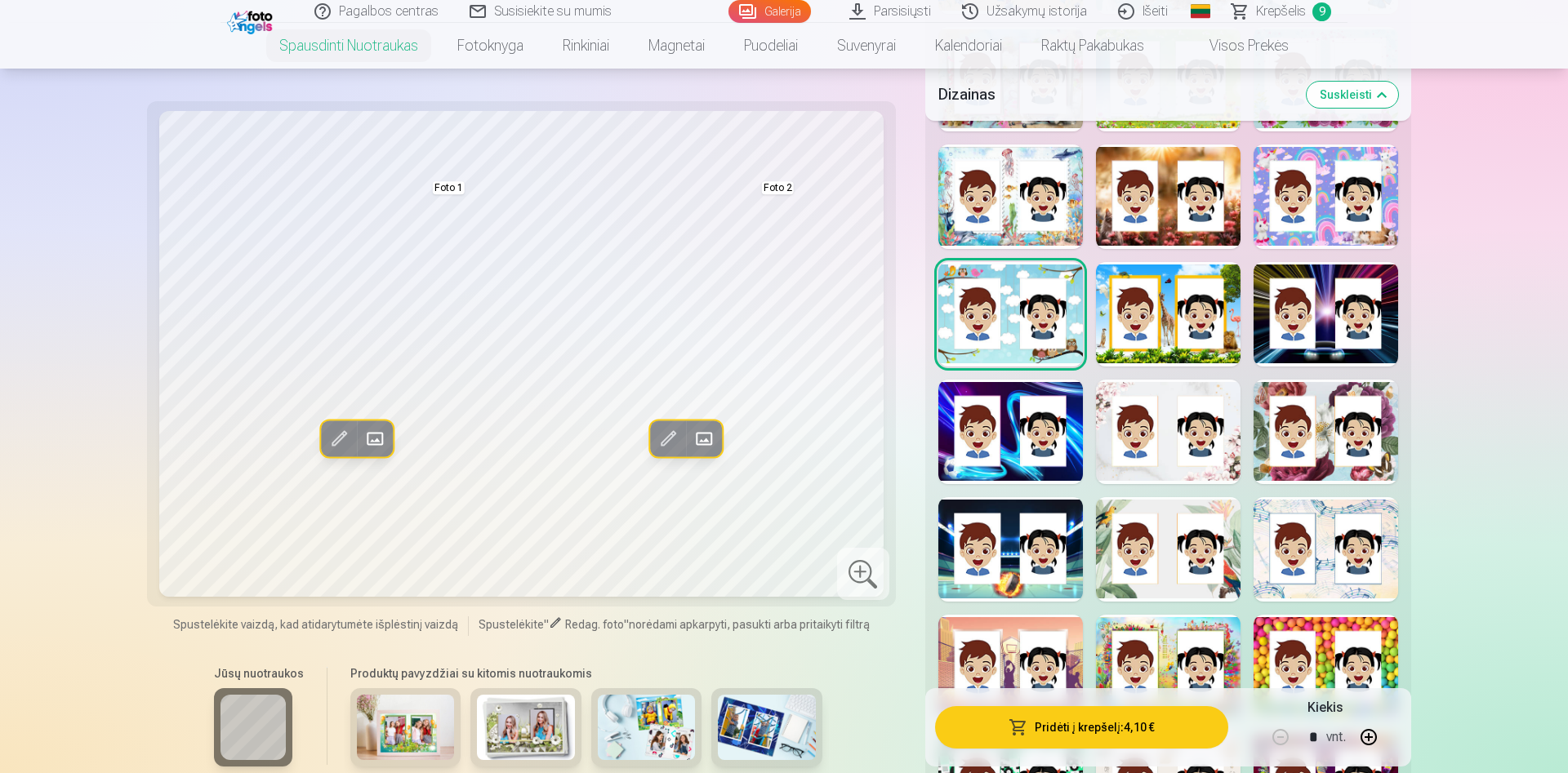
click at [1334, 201] on div at bounding box center [1325, 197] width 145 height 104
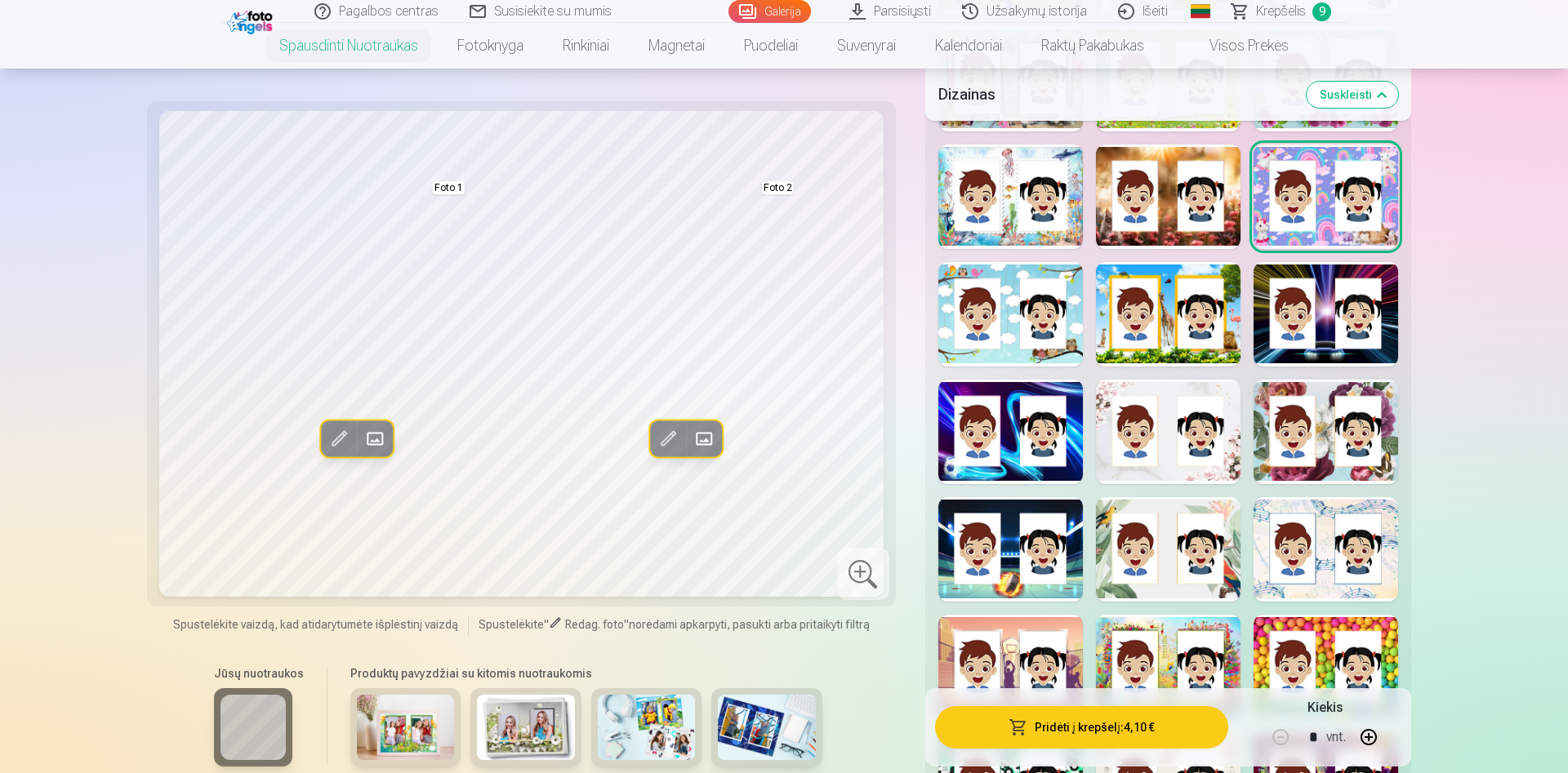
click at [1351, 310] on div at bounding box center [1325, 314] width 145 height 104
click at [991, 453] on div at bounding box center [1010, 432] width 145 height 104
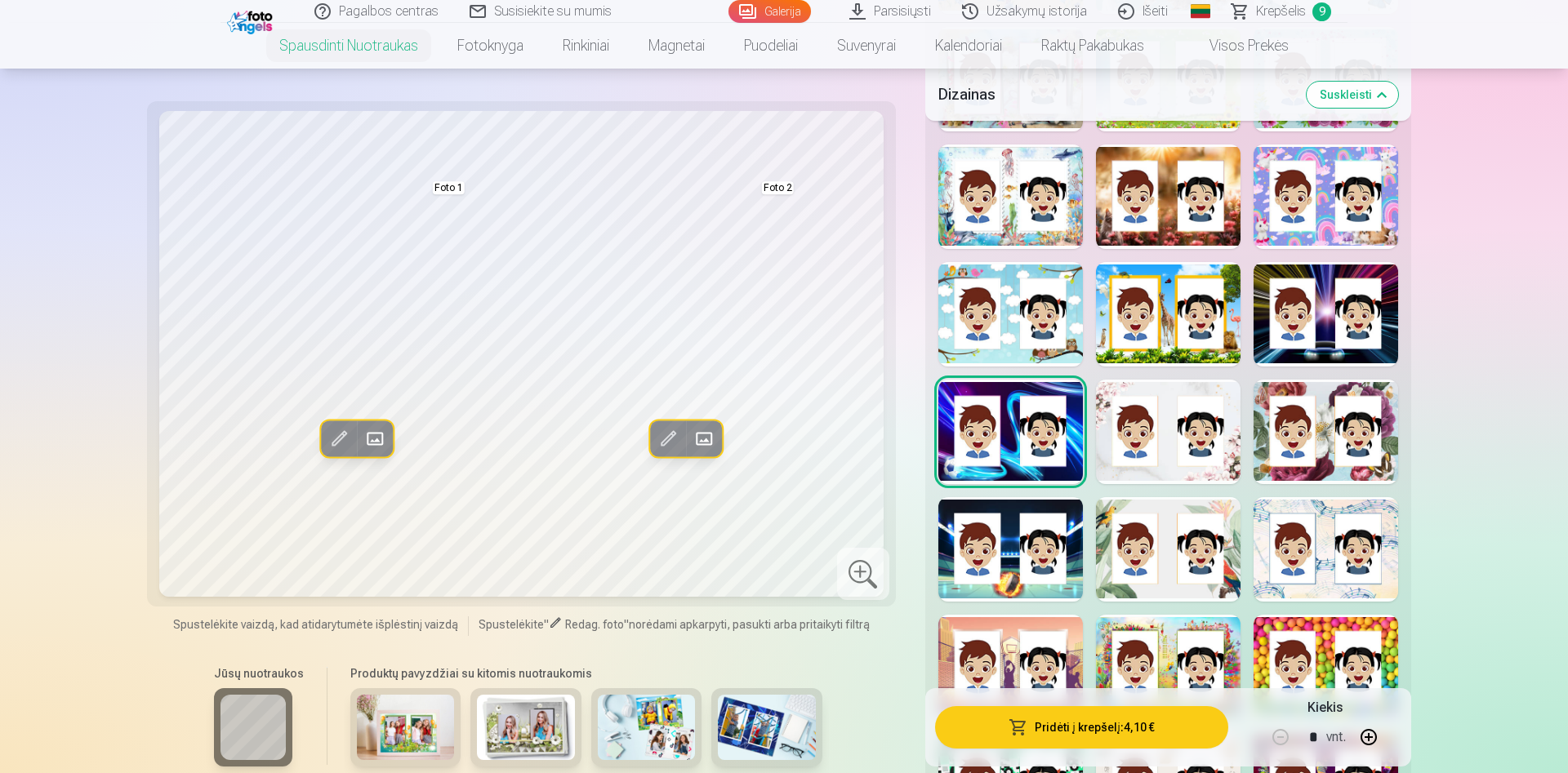
scroll to position [2331, 0]
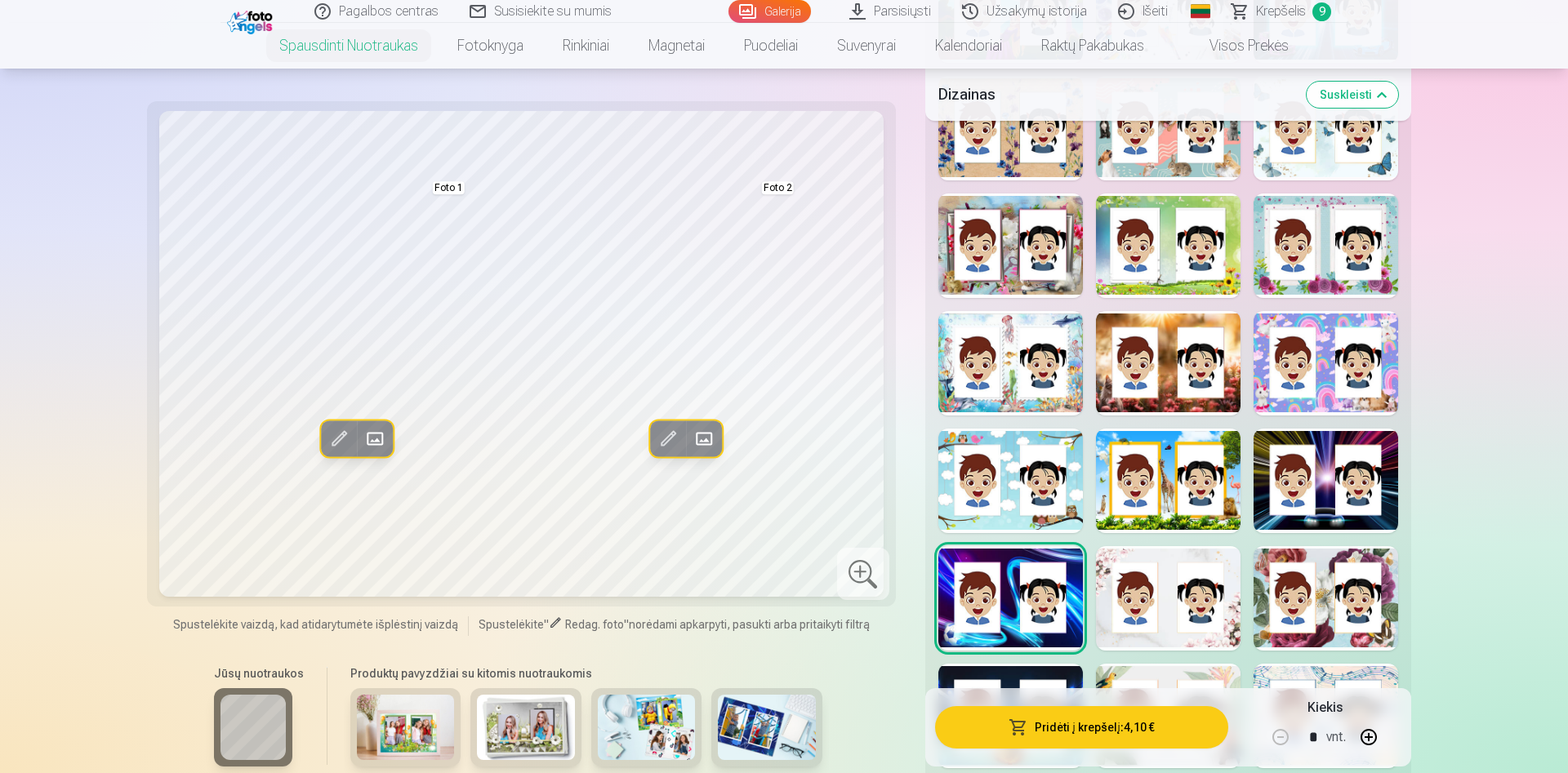
click at [1172, 355] on div at bounding box center [1168, 363] width 145 height 104
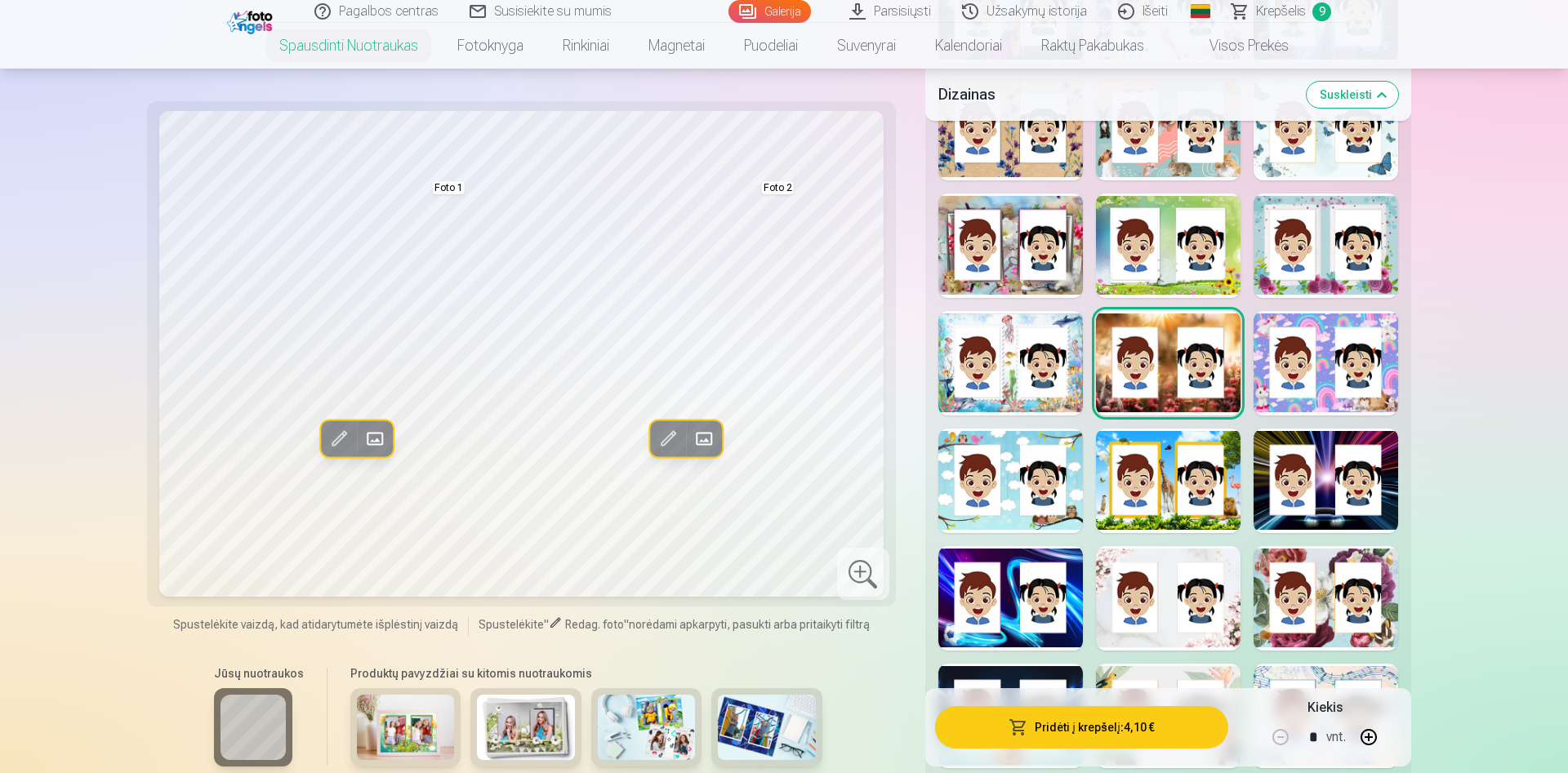
click at [1003, 240] on div at bounding box center [1010, 246] width 145 height 104
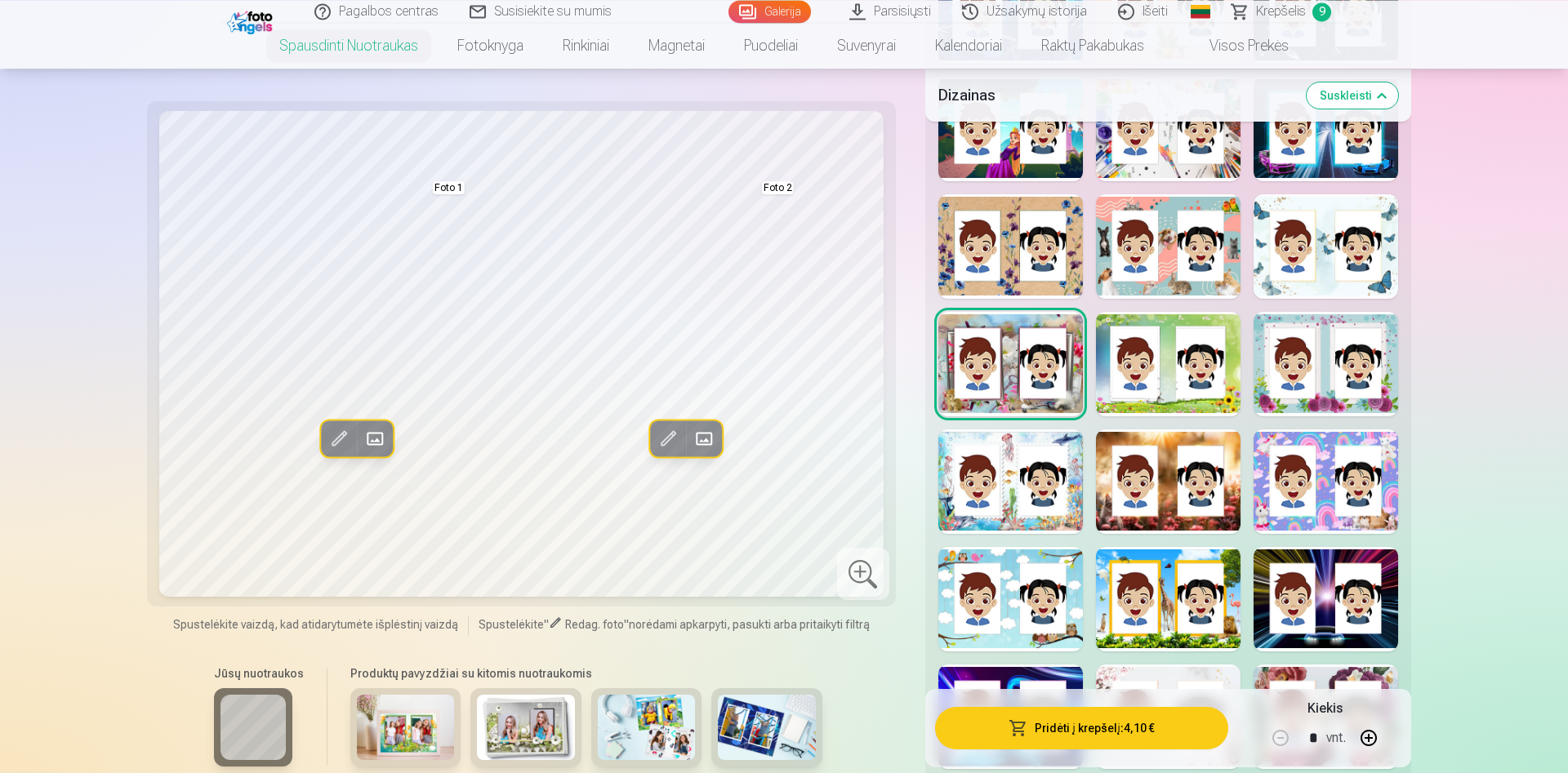
scroll to position [2165, 0]
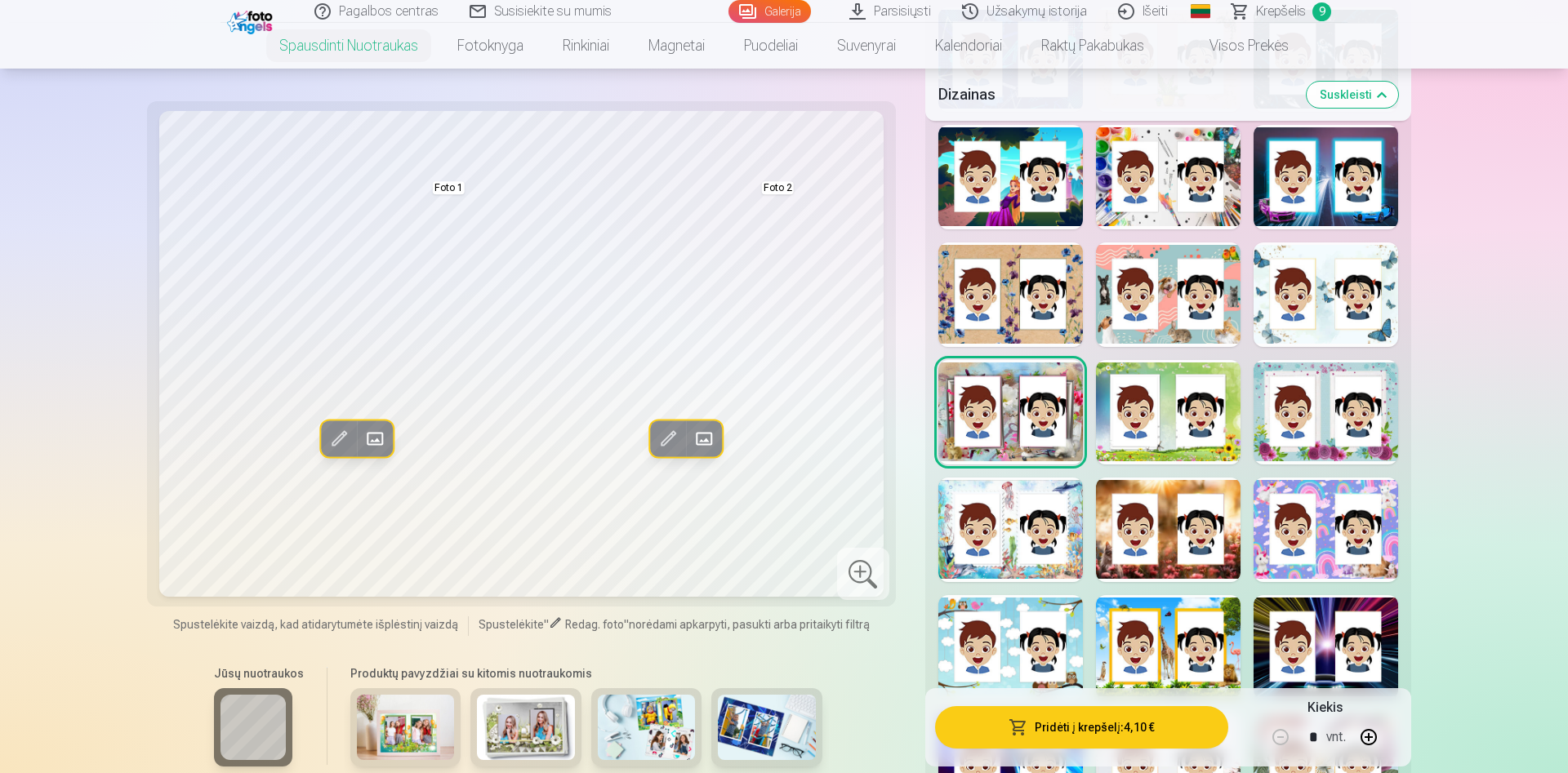
click at [1319, 162] on div at bounding box center [1325, 177] width 145 height 104
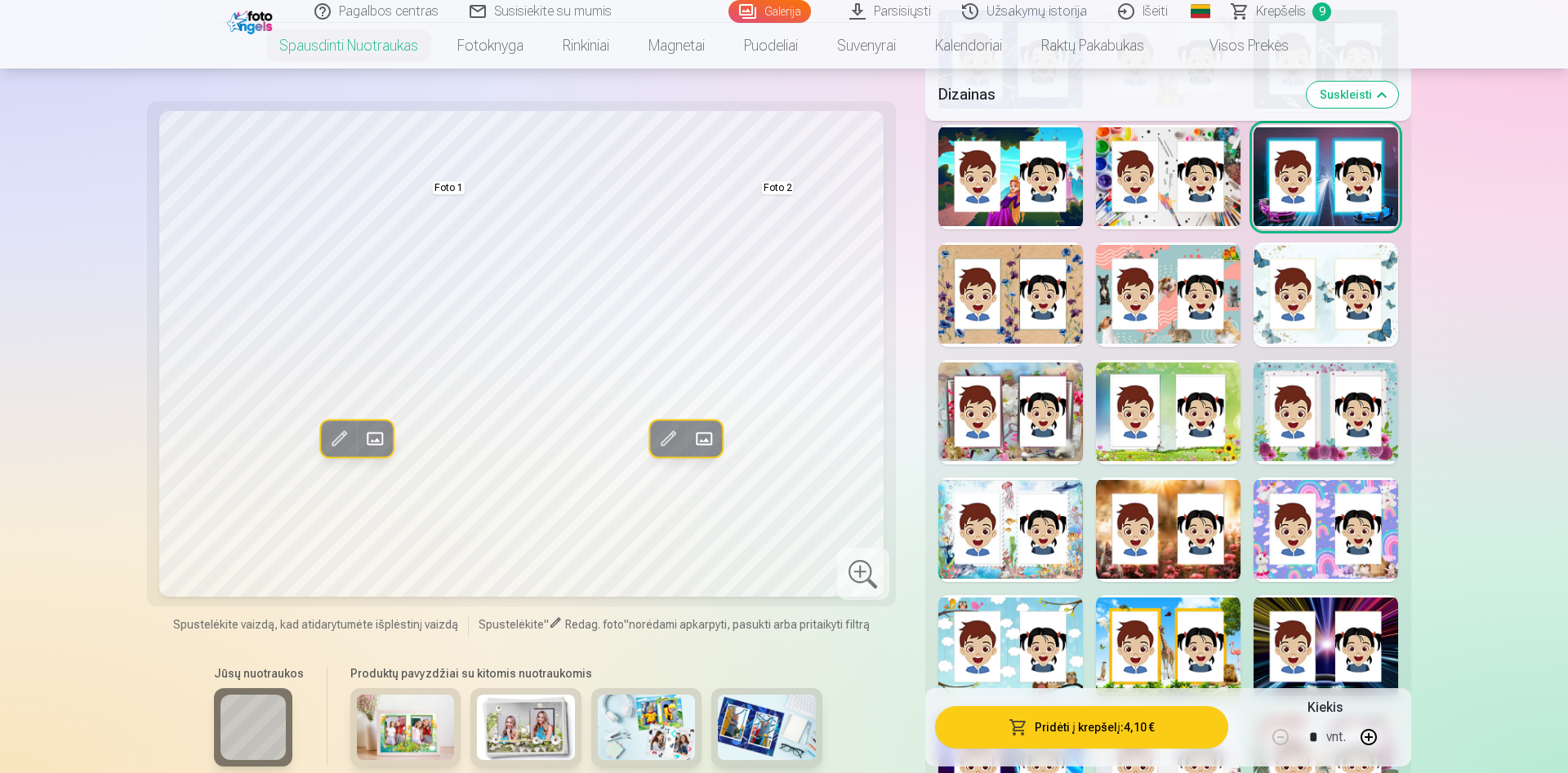
click at [1171, 207] on div at bounding box center [1168, 177] width 145 height 104
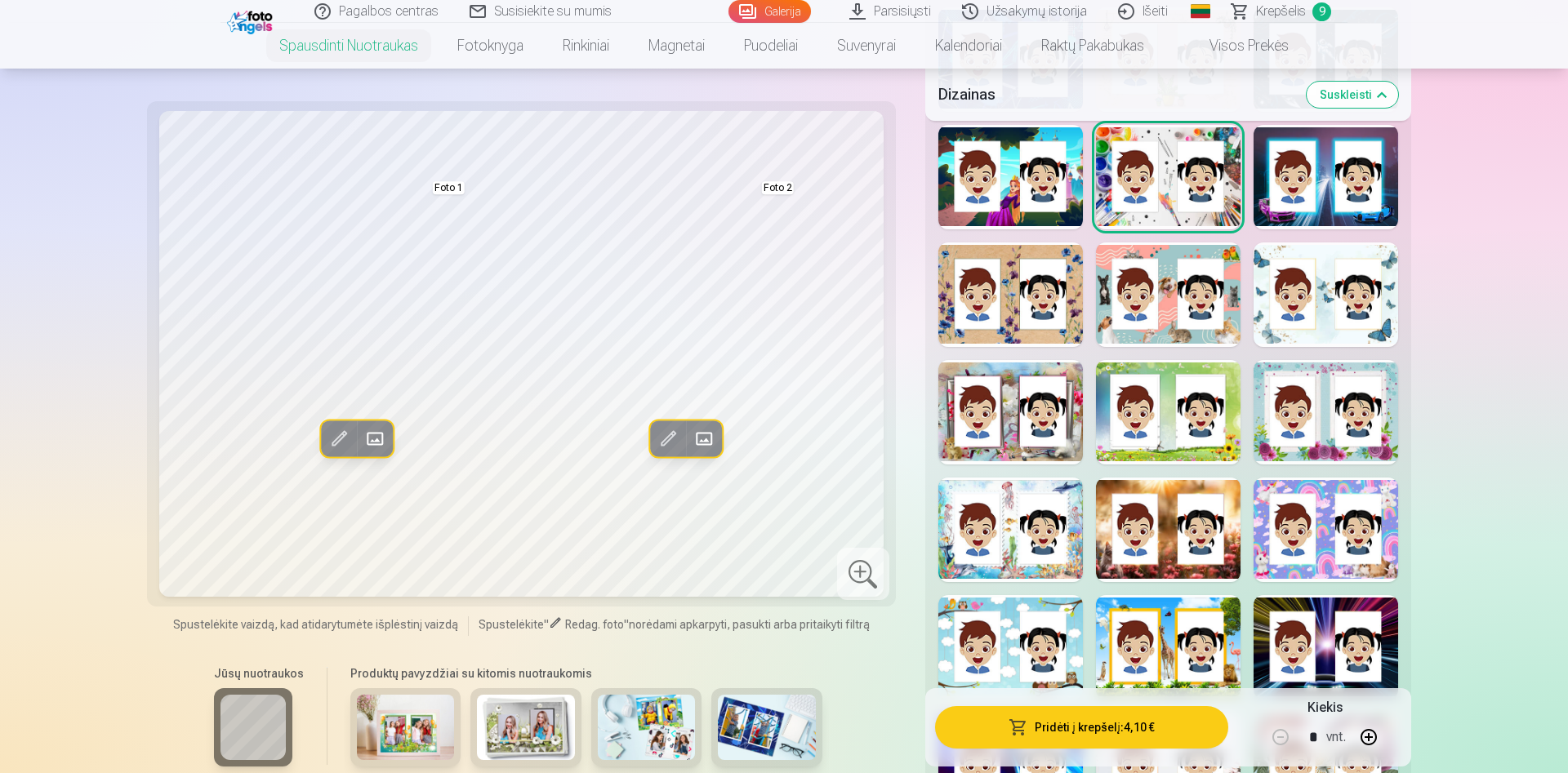
click at [1020, 175] on div at bounding box center [1010, 177] width 145 height 104
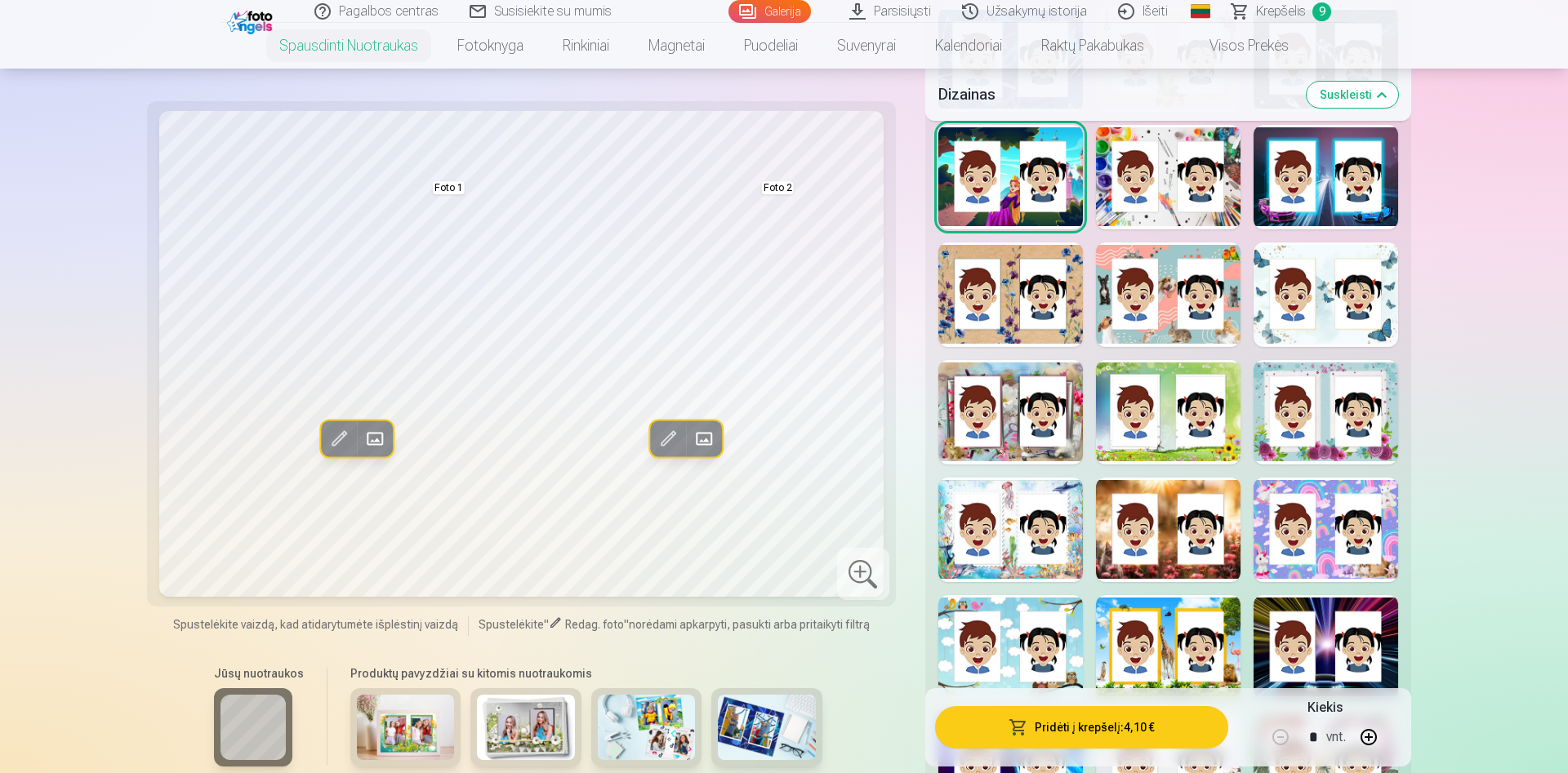
click at [1046, 735] on button "Pridėti į krepšelį : 4,10 €" at bounding box center [1082, 727] width 293 height 42
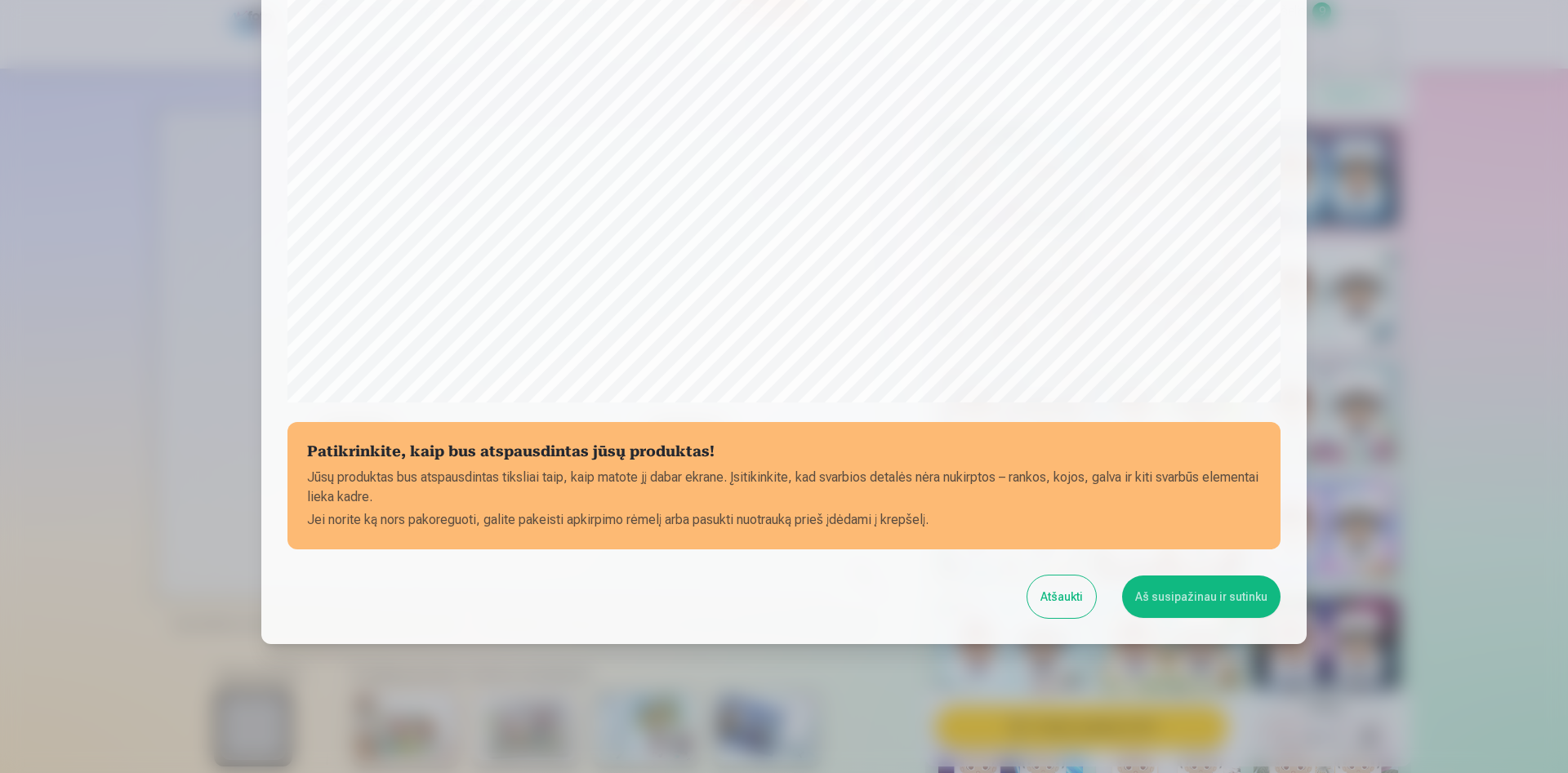
scroll to position [402, 0]
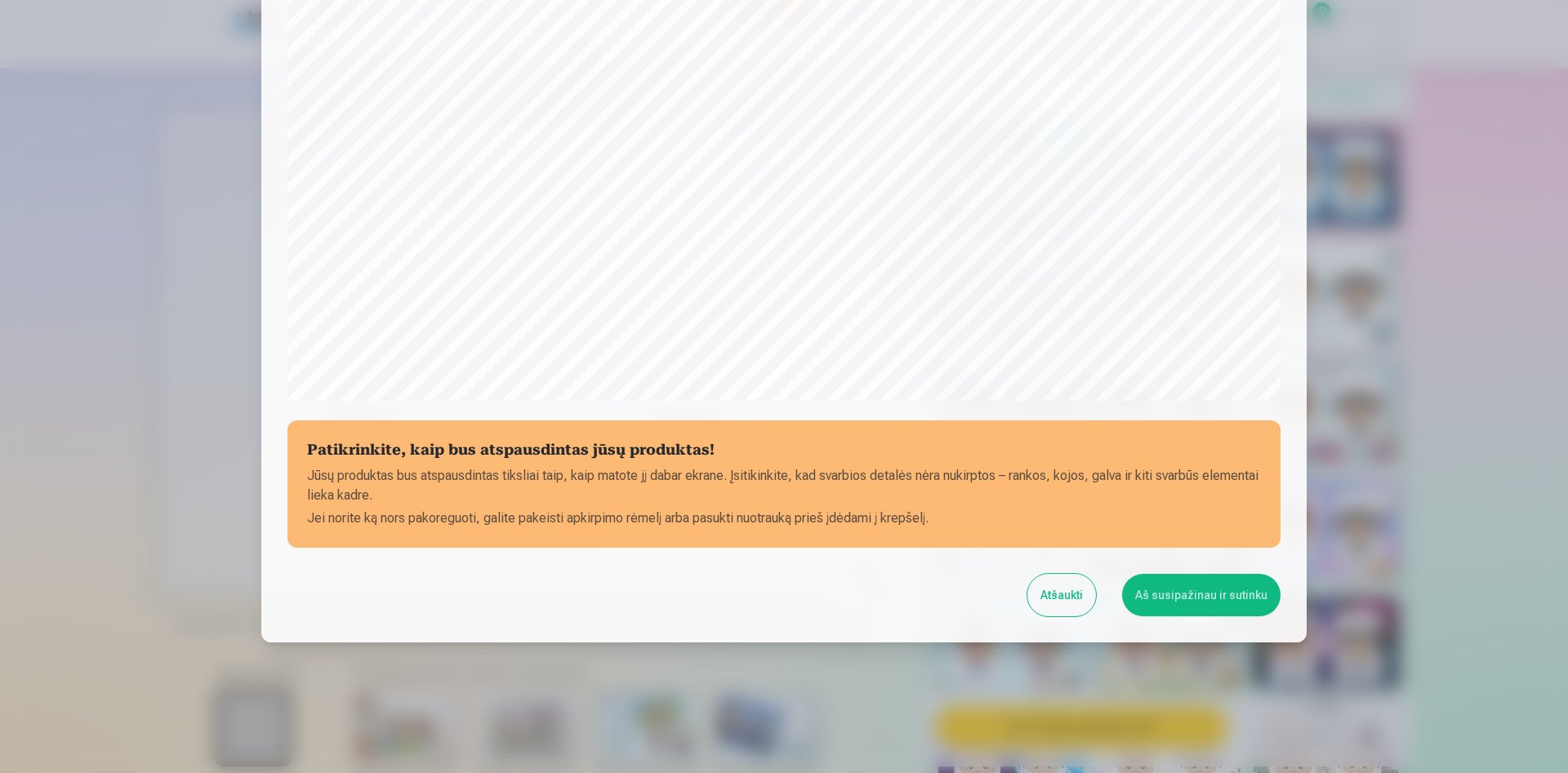
click at [1186, 587] on button "Aš susipažinau ir sutinku" at bounding box center [1200, 594] width 158 height 42
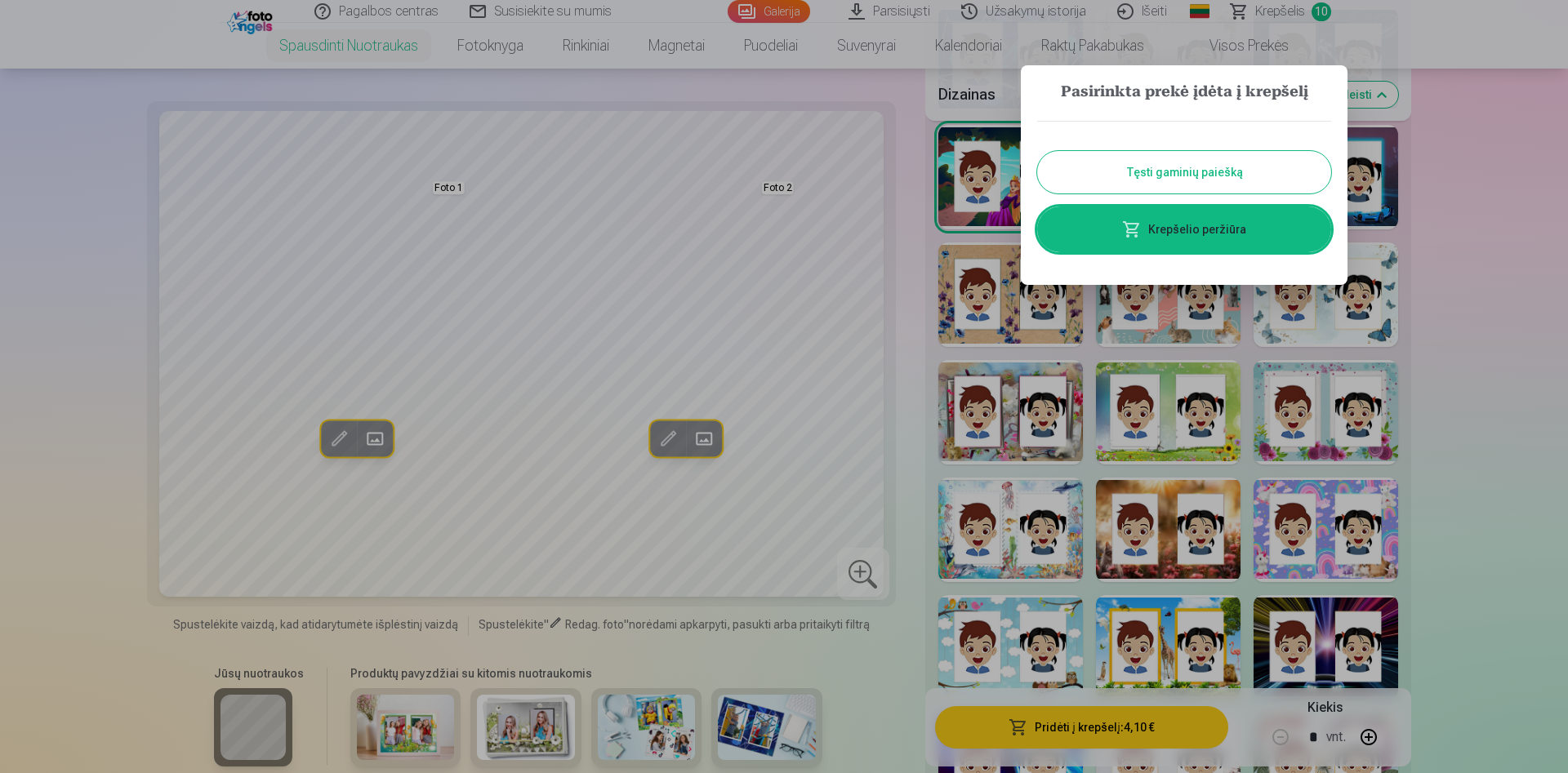
click at [1246, 239] on link "Krepšelio peržiūra" at bounding box center [1184, 229] width 294 height 46
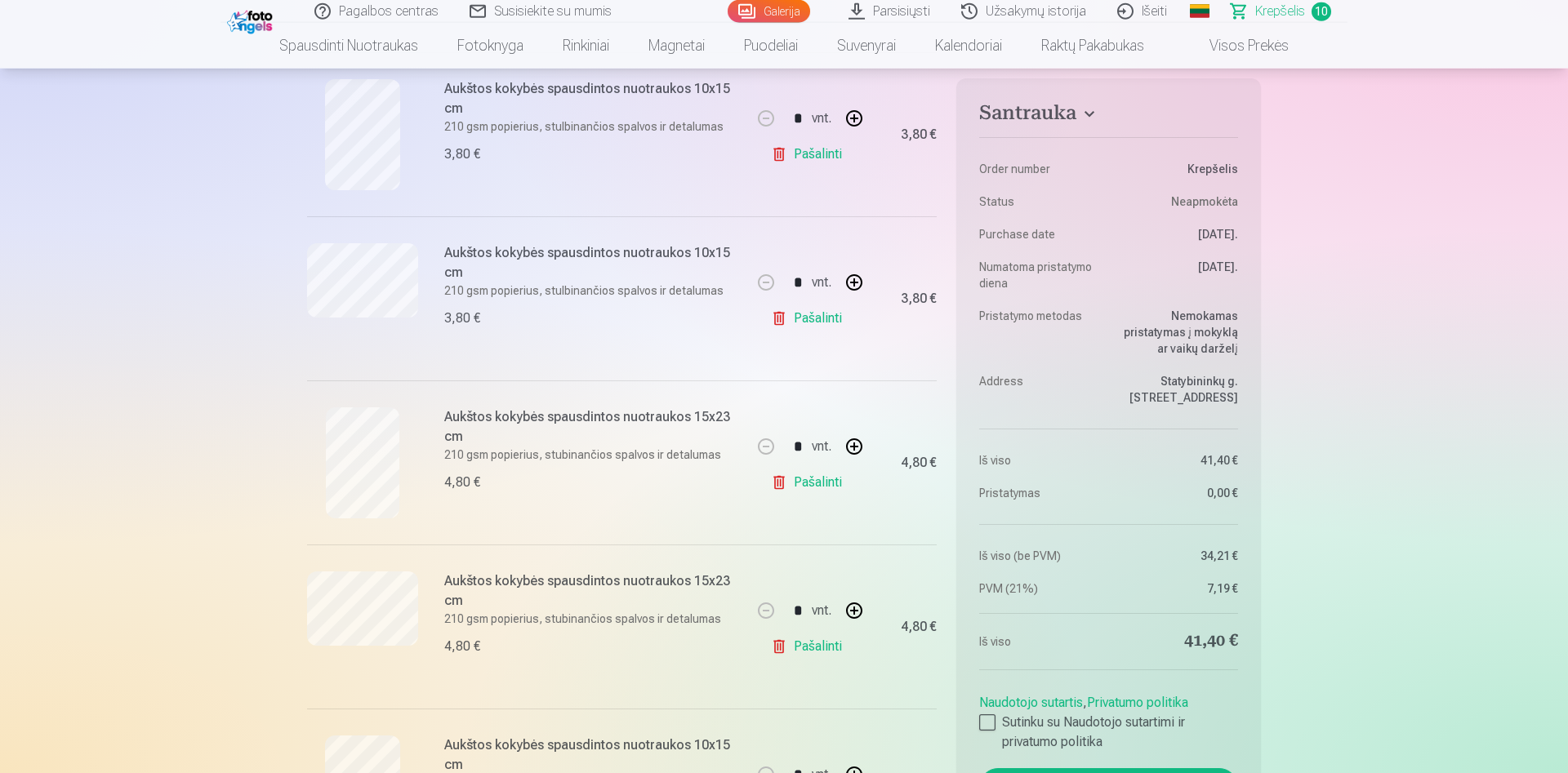
scroll to position [583, 0]
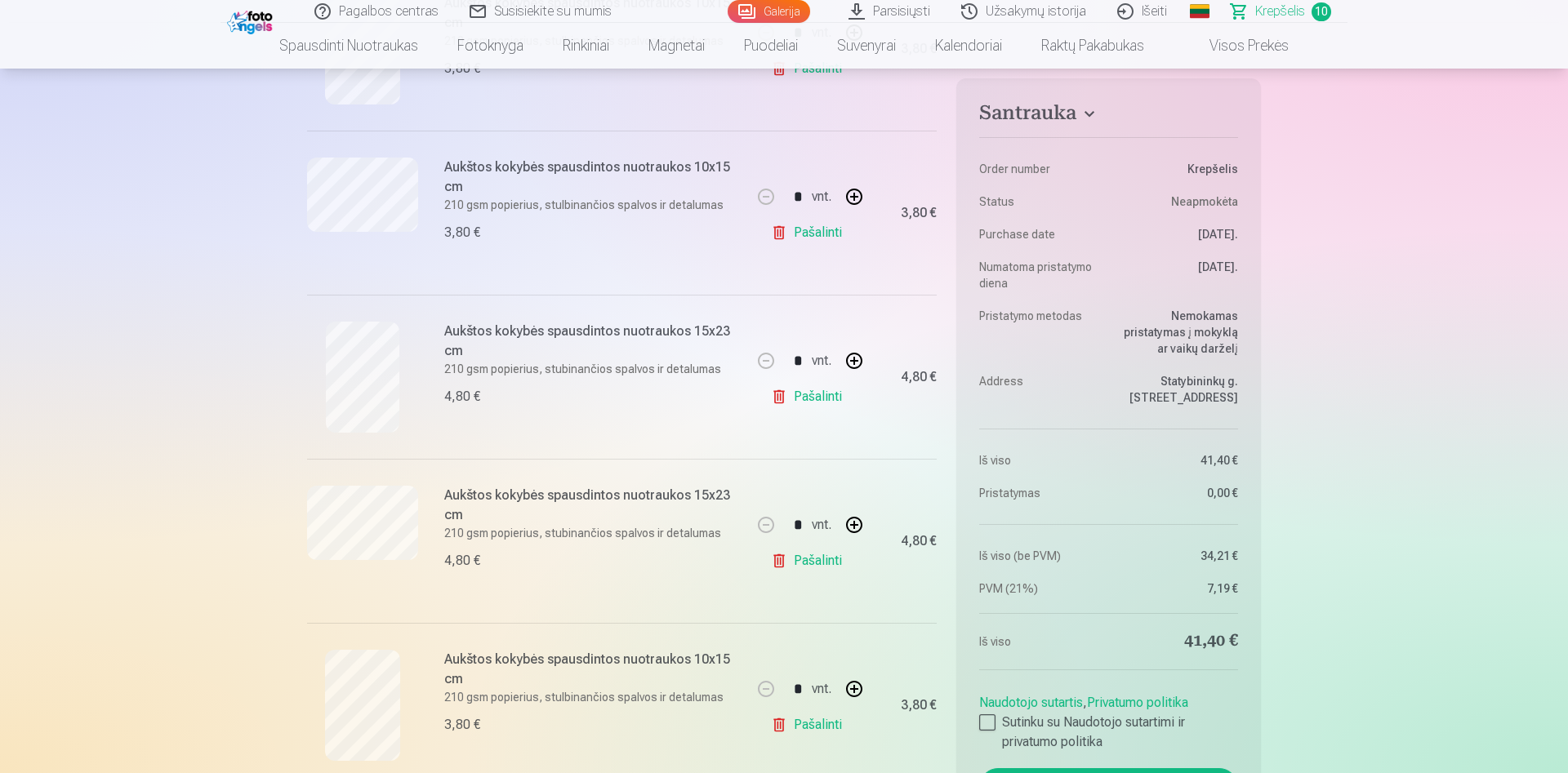
click at [816, 395] on link "Pašalinti" at bounding box center [810, 396] width 78 height 32
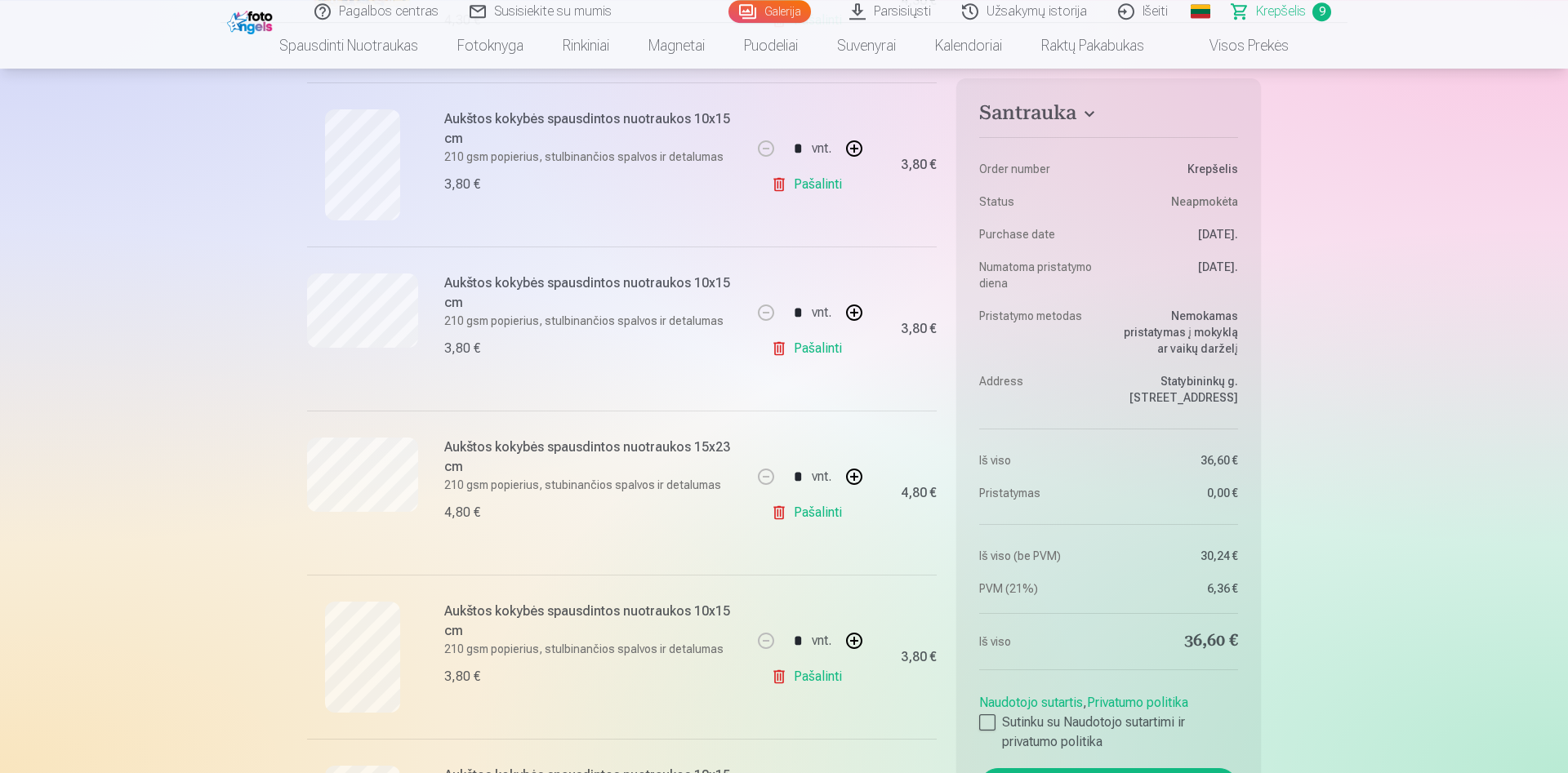
scroll to position [333, 0]
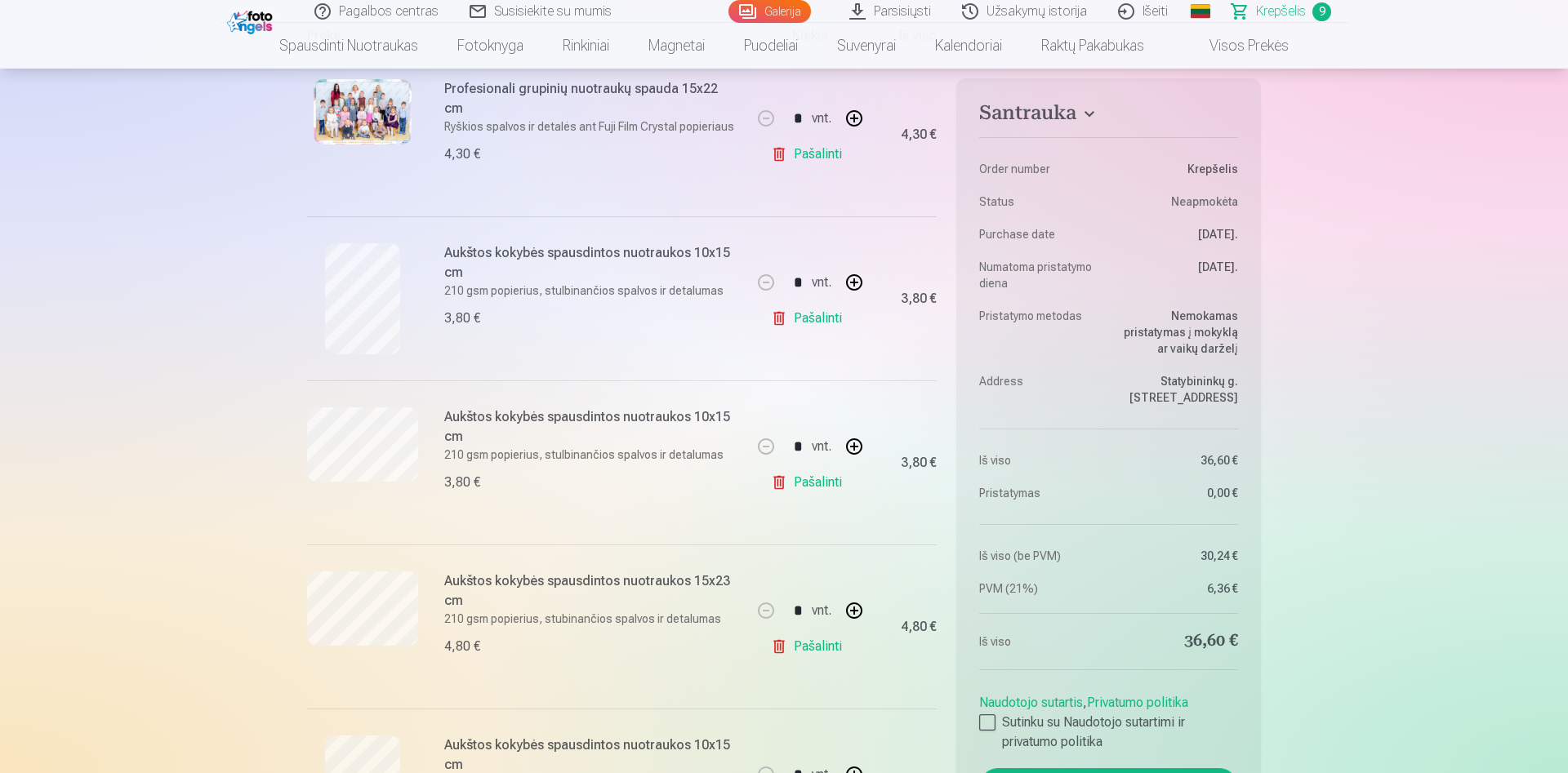
click at [822, 643] on link "Pašalinti" at bounding box center [810, 646] width 78 height 32
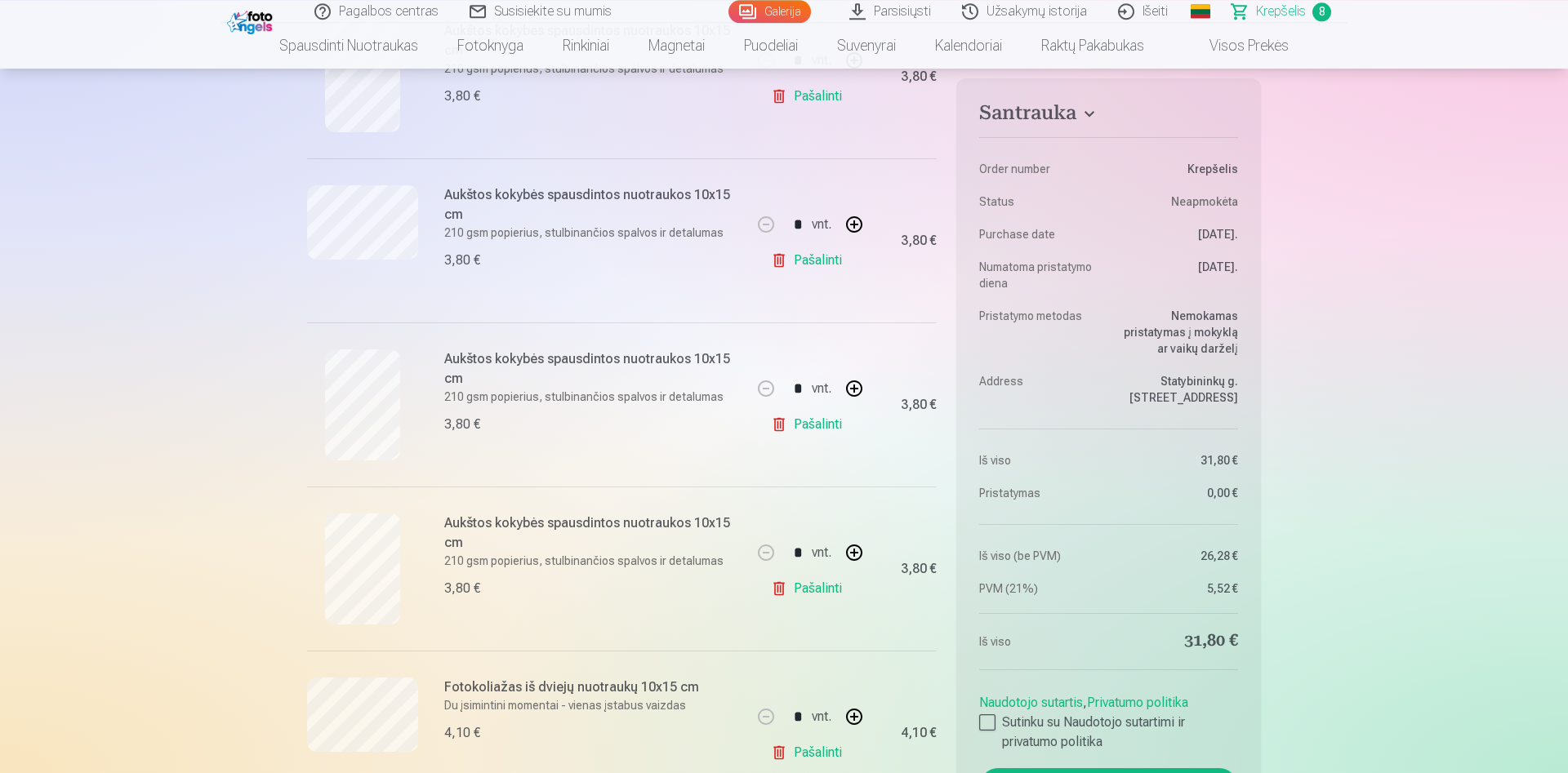
scroll to position [666, 0]
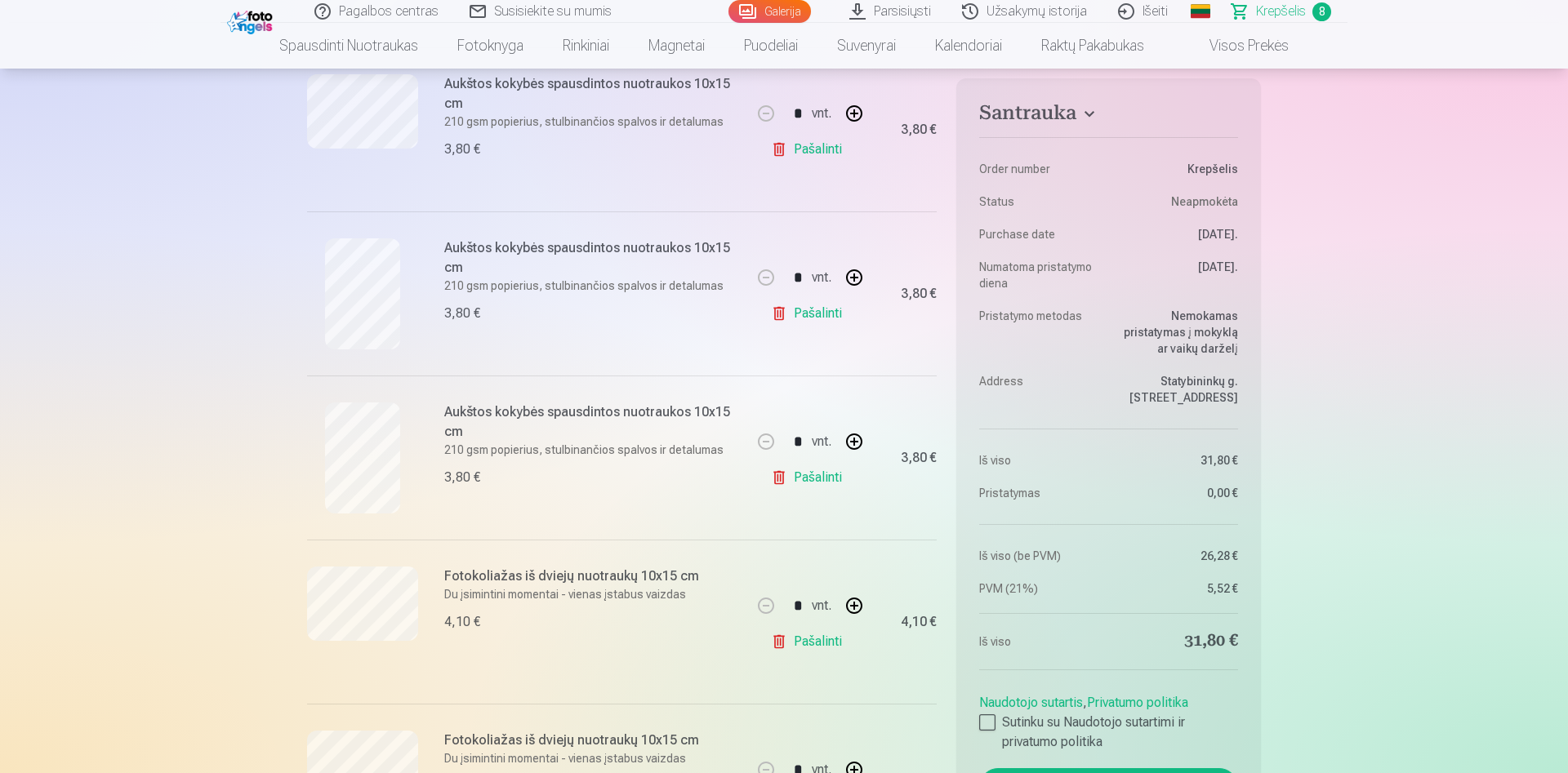
click at [821, 478] on link "Pašalinti" at bounding box center [810, 477] width 78 height 32
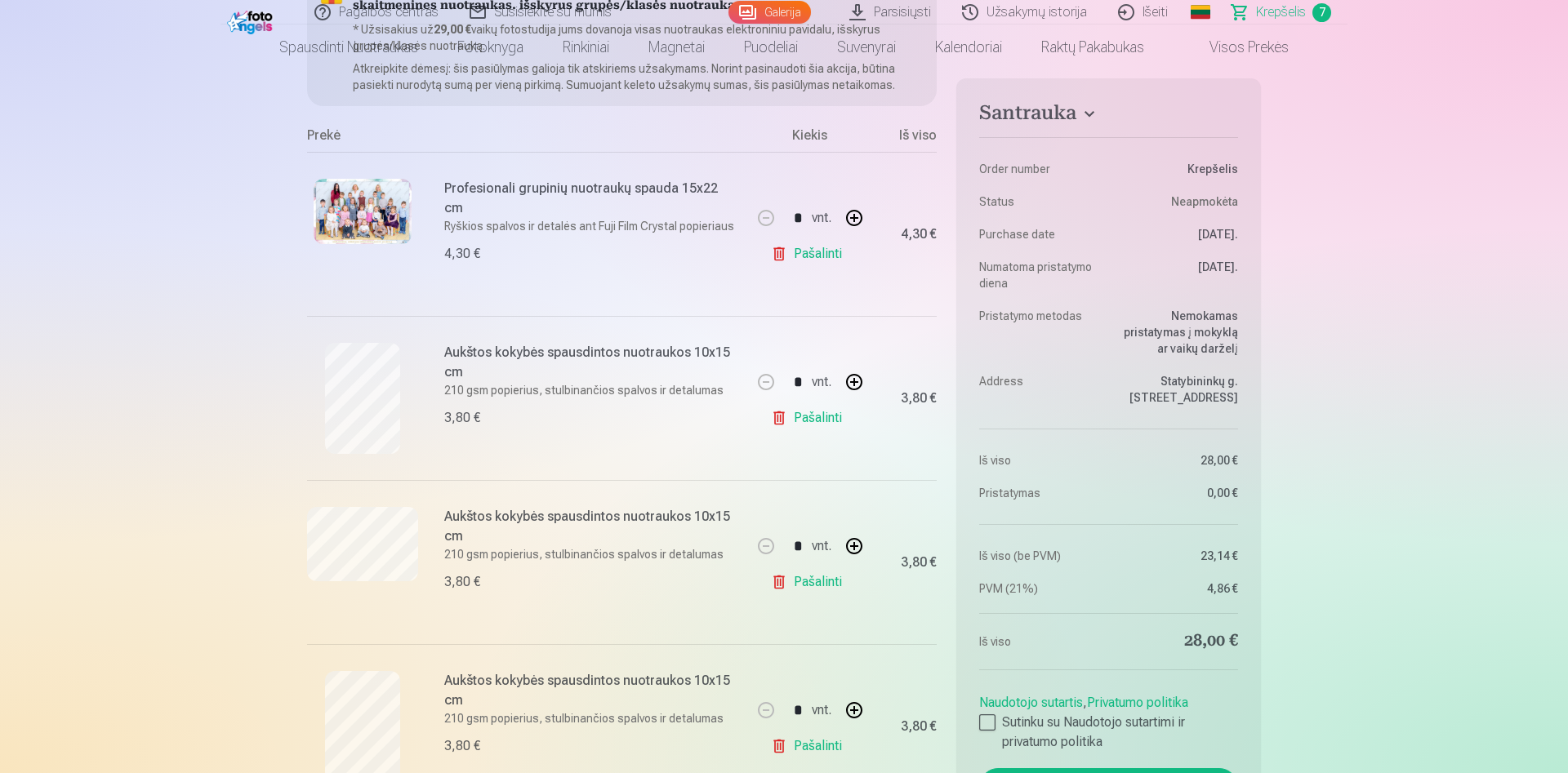
scroll to position [0, 0]
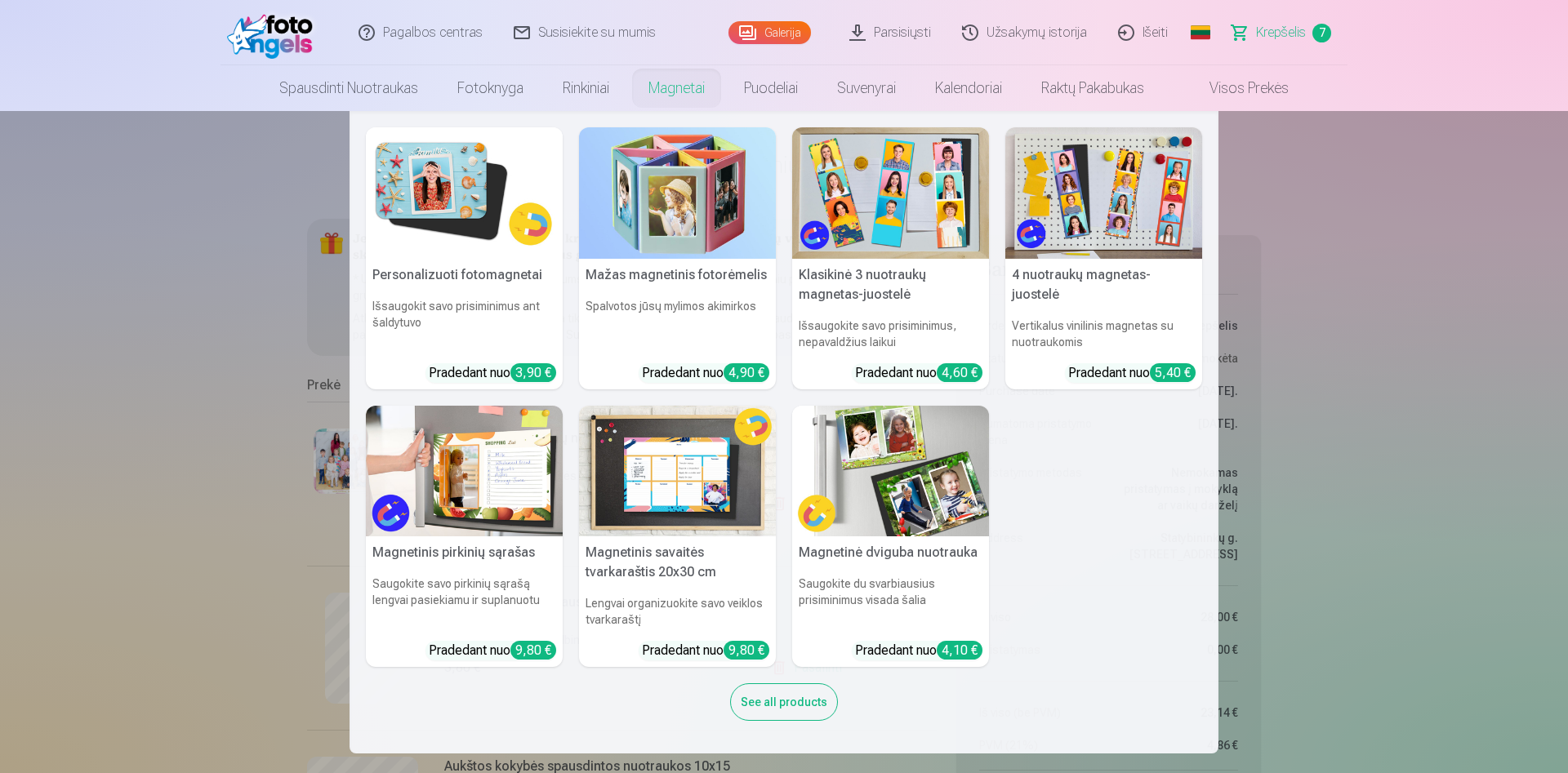
click at [684, 94] on link "Magnetai" at bounding box center [676, 88] width 95 height 46
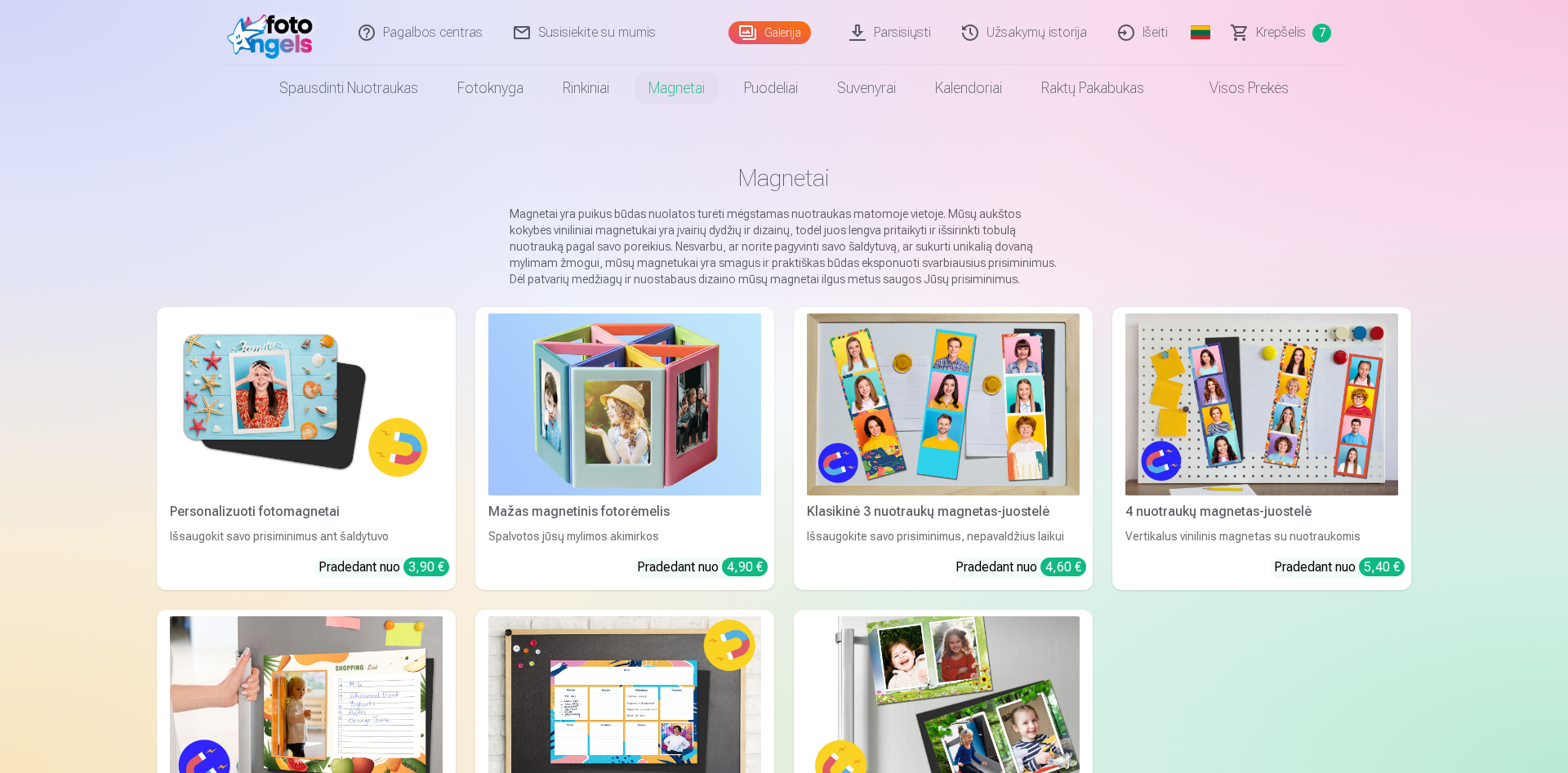
click at [306, 39] on img at bounding box center [273, 32] width 94 height 52
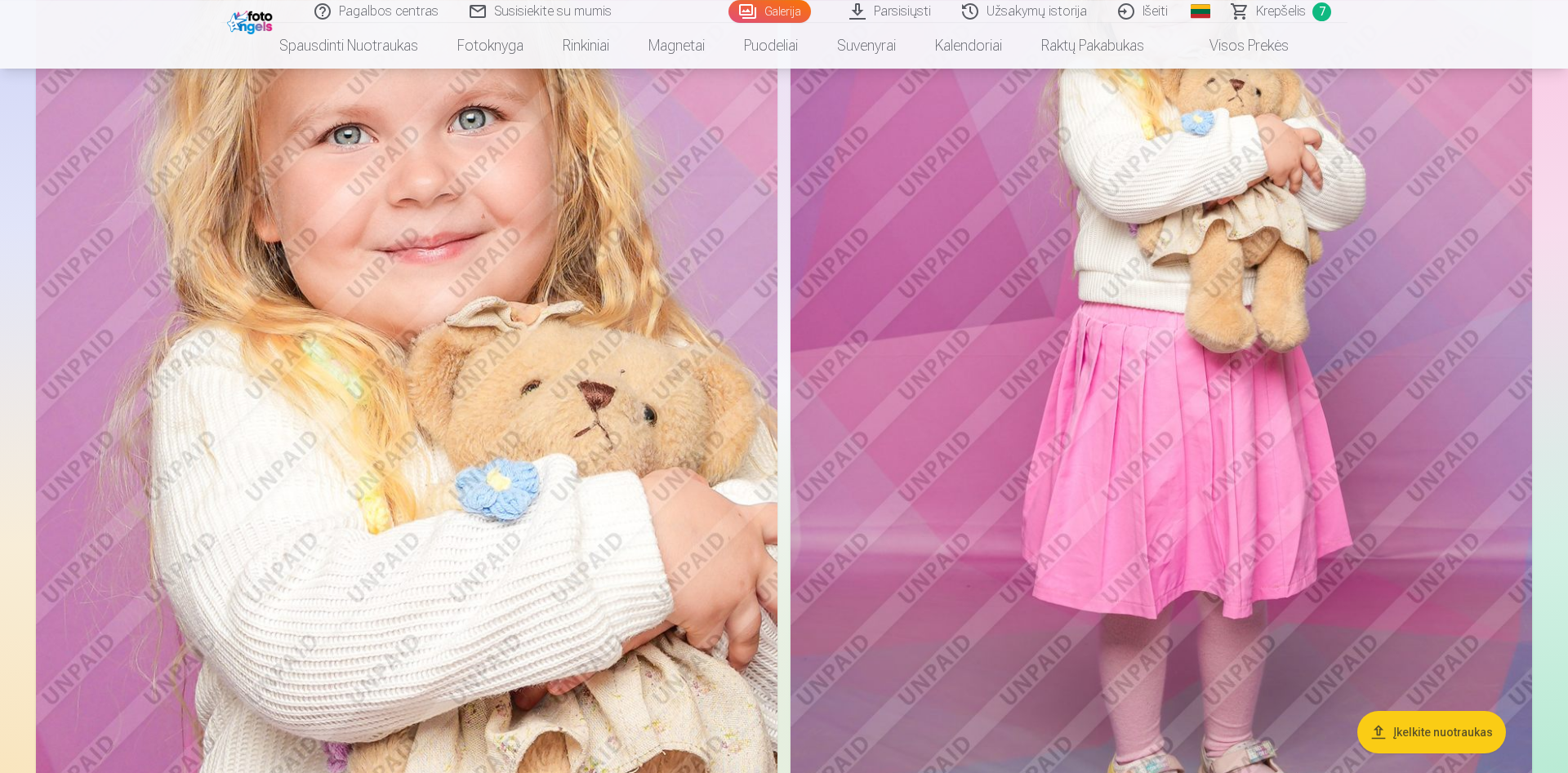
scroll to position [8661, 0]
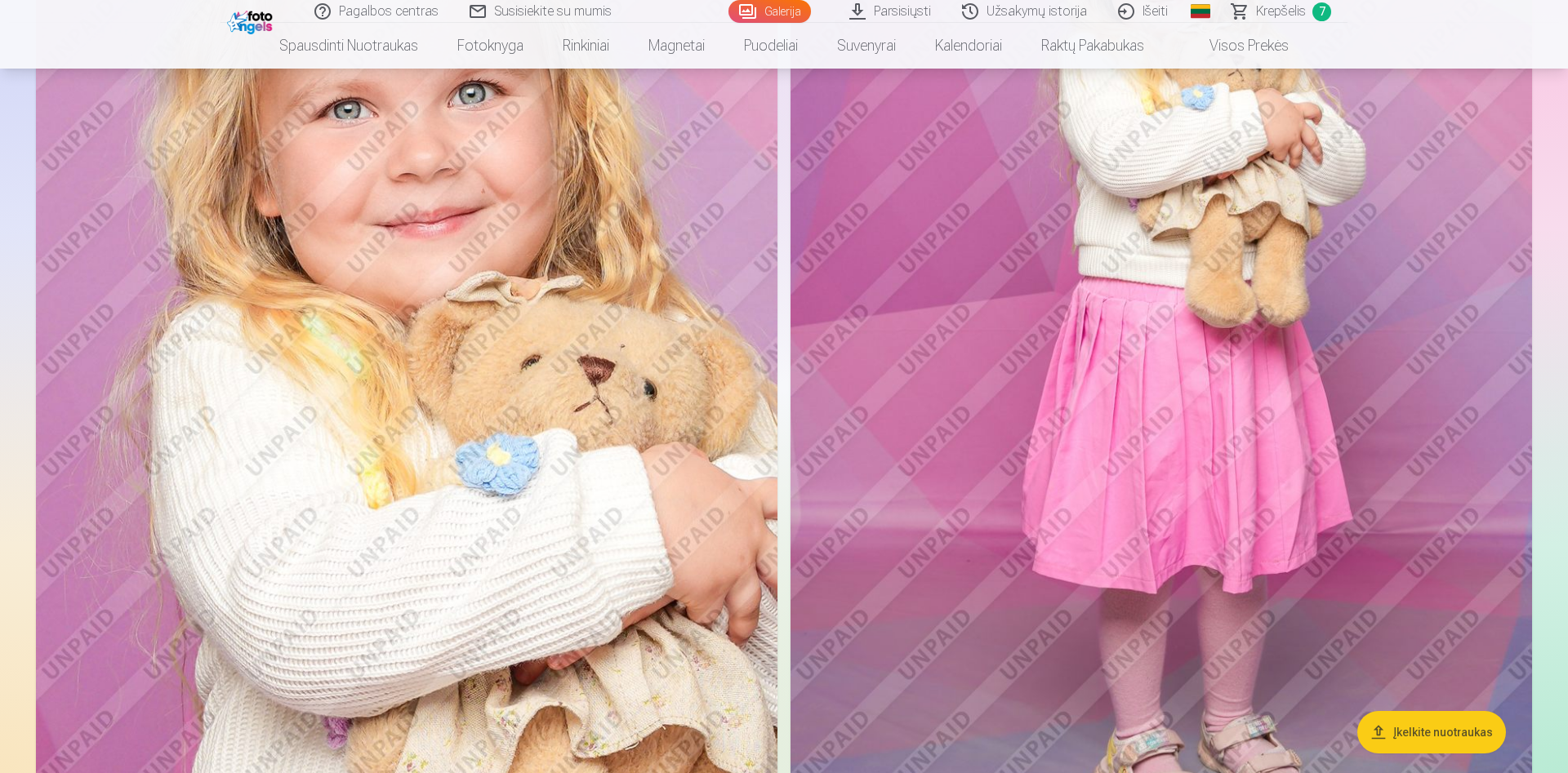
click at [1309, 14] on link "Krepšelis 7" at bounding box center [1282, 12] width 131 height 23
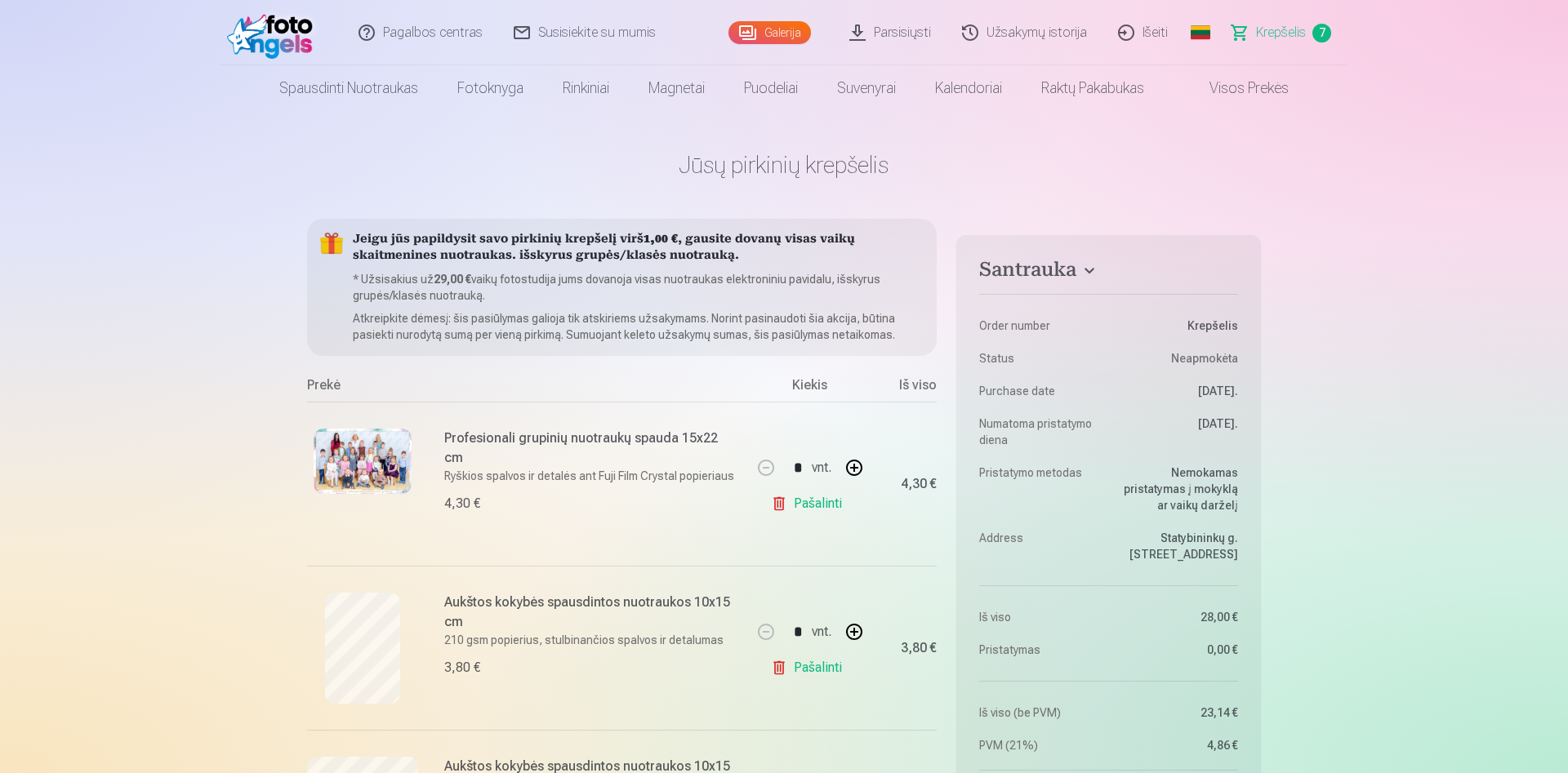
click at [267, 31] on img at bounding box center [273, 32] width 94 height 52
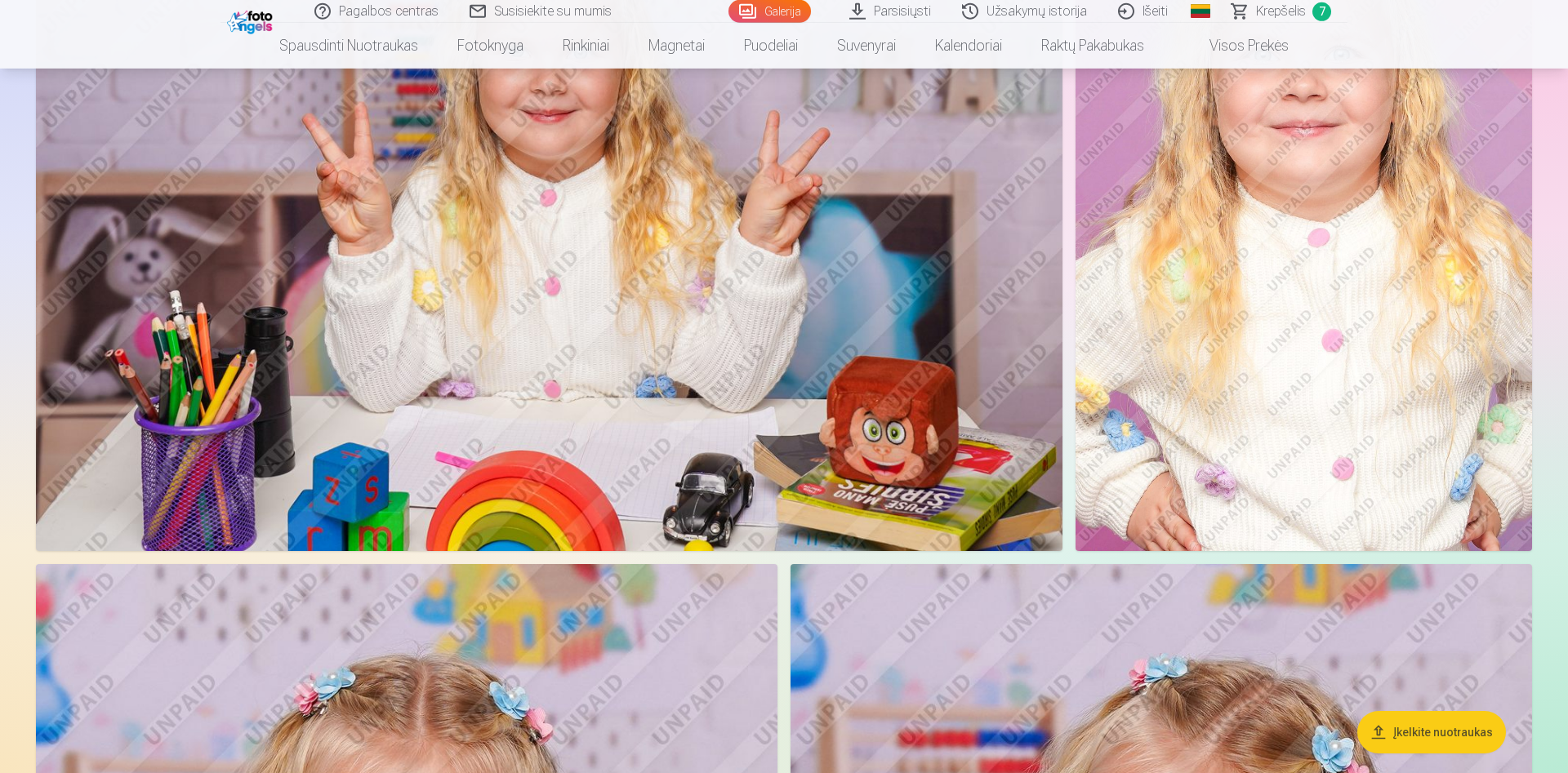
scroll to position [5330, 0]
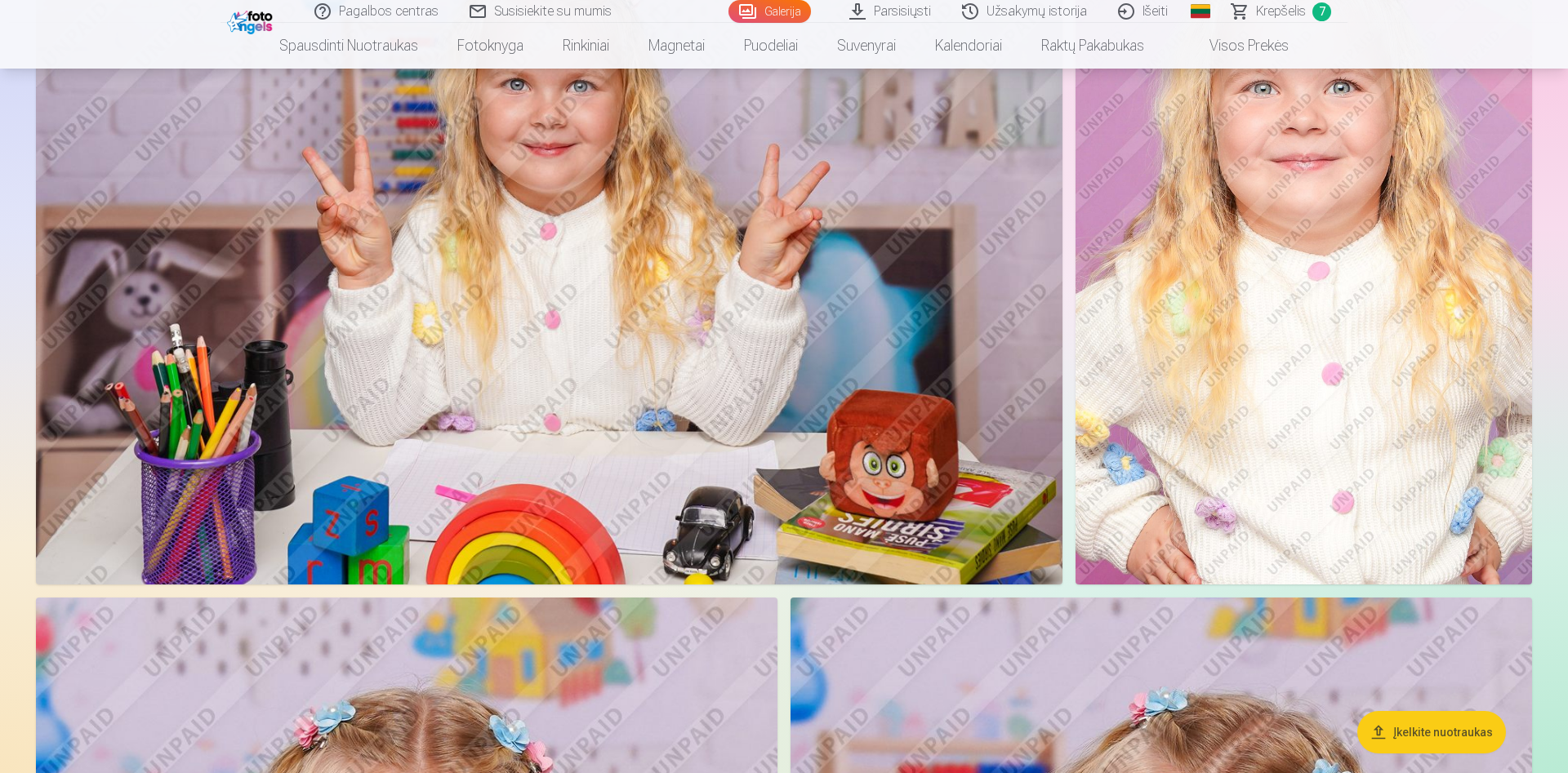
click at [923, 306] on img at bounding box center [549, 242] width 1027 height 684
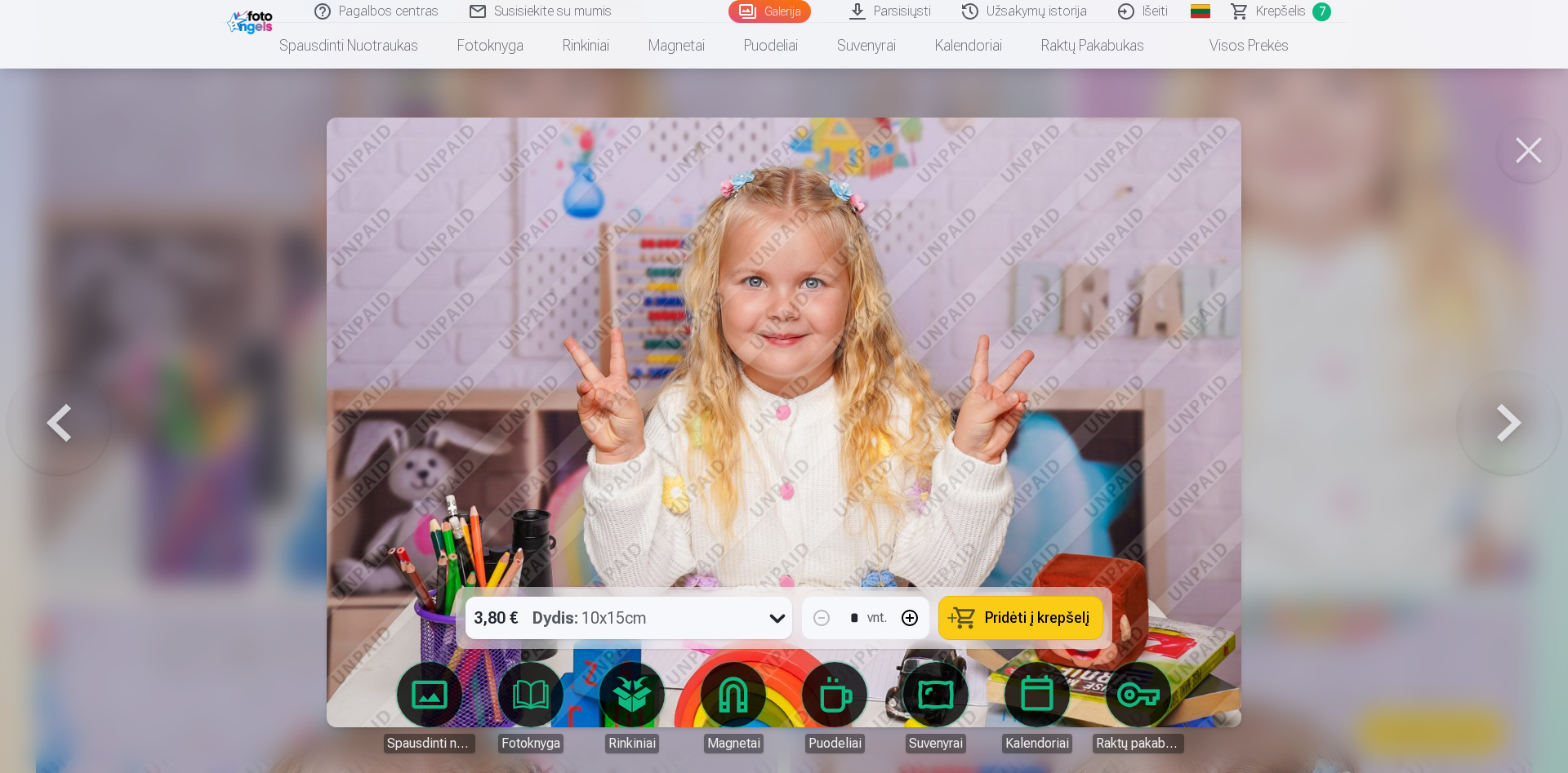
click at [421, 721] on link "Spausdinti nuotraukas" at bounding box center [430, 708] width 91 height 91
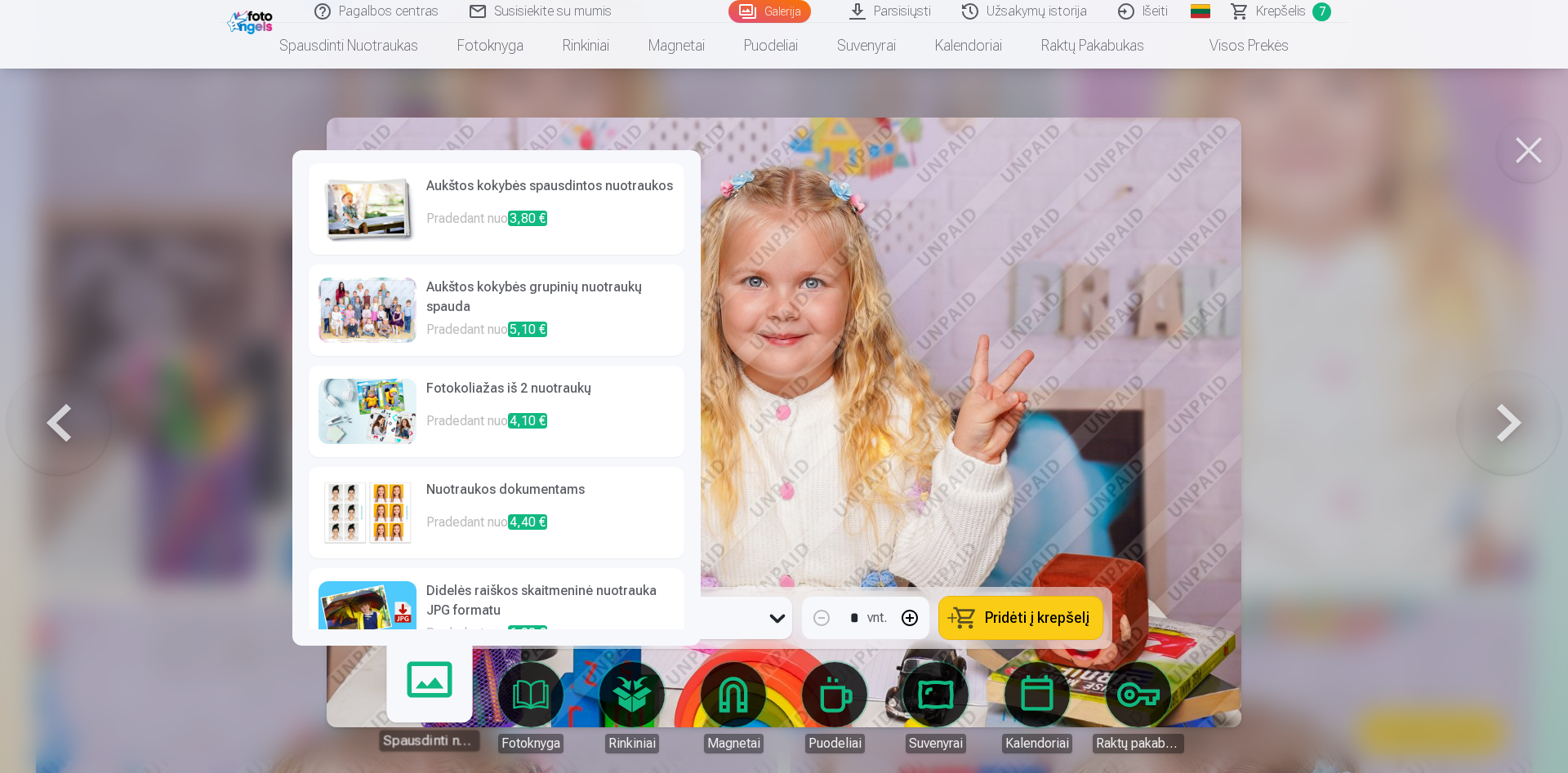
click at [478, 416] on p "Pradedant nuo 4,10 €" at bounding box center [551, 427] width 248 height 32
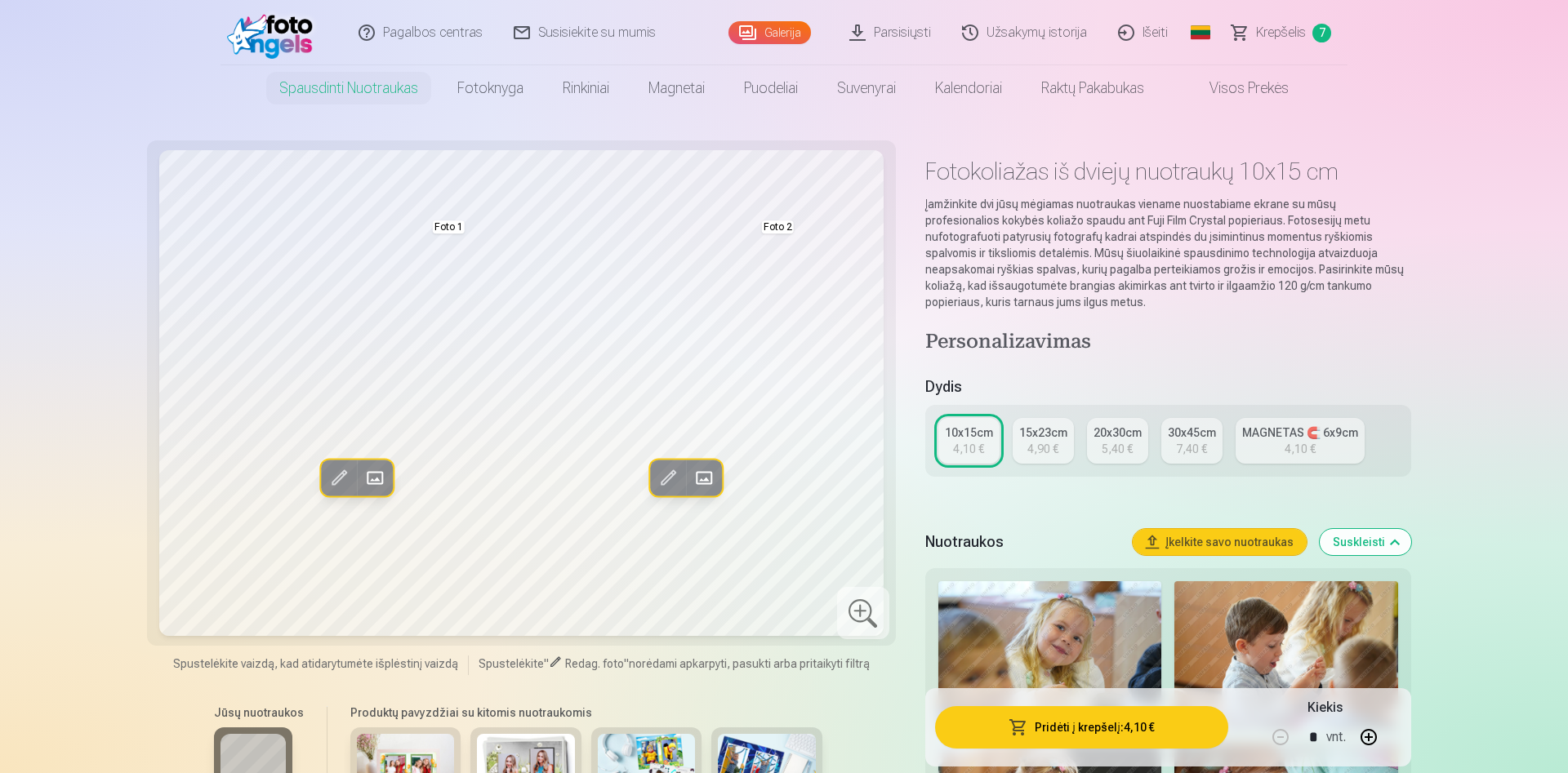
click at [706, 481] on span at bounding box center [705, 478] width 26 height 26
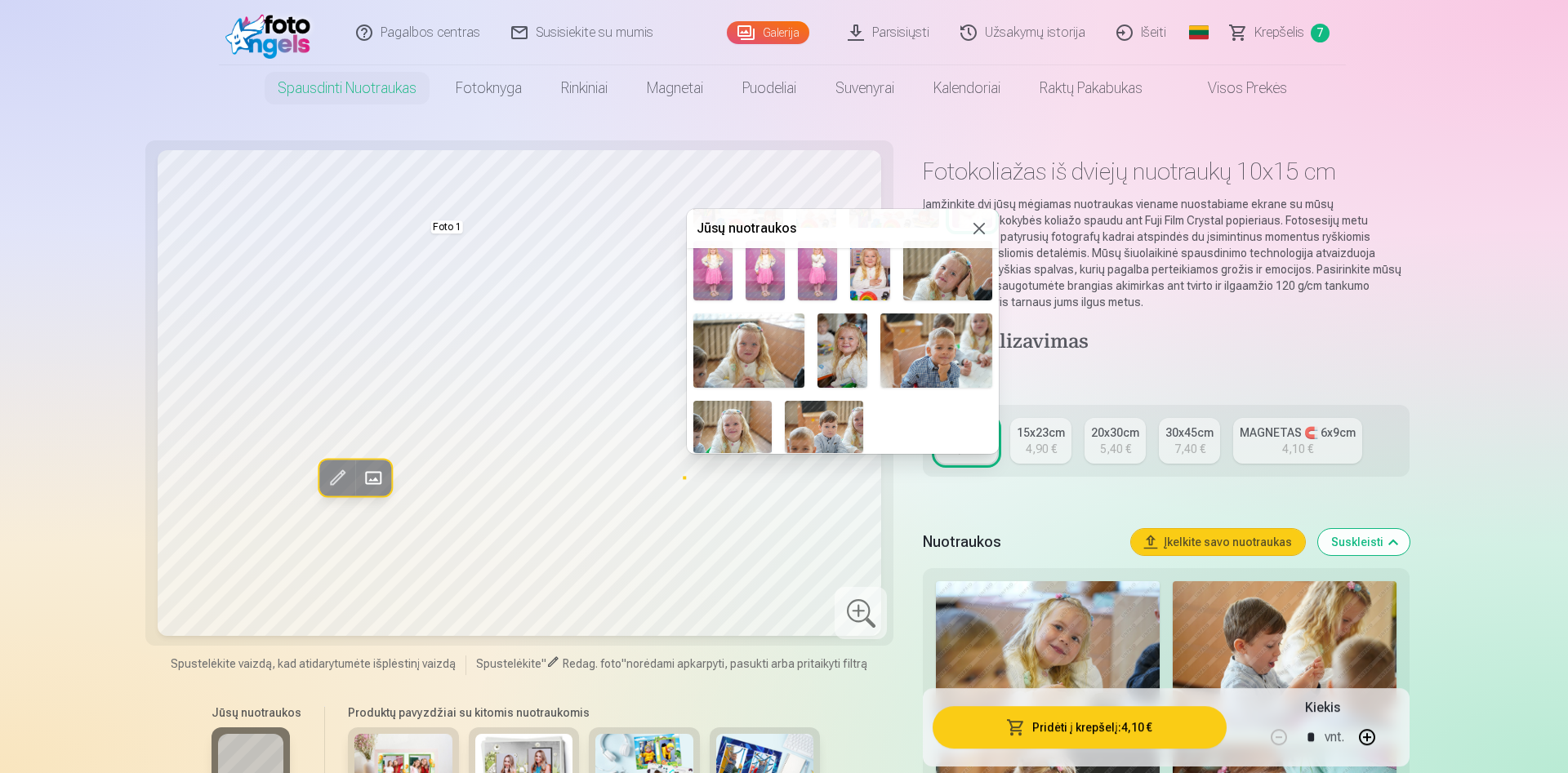
scroll to position [411, 0]
click at [755, 284] on img at bounding box center [765, 269] width 39 height 59
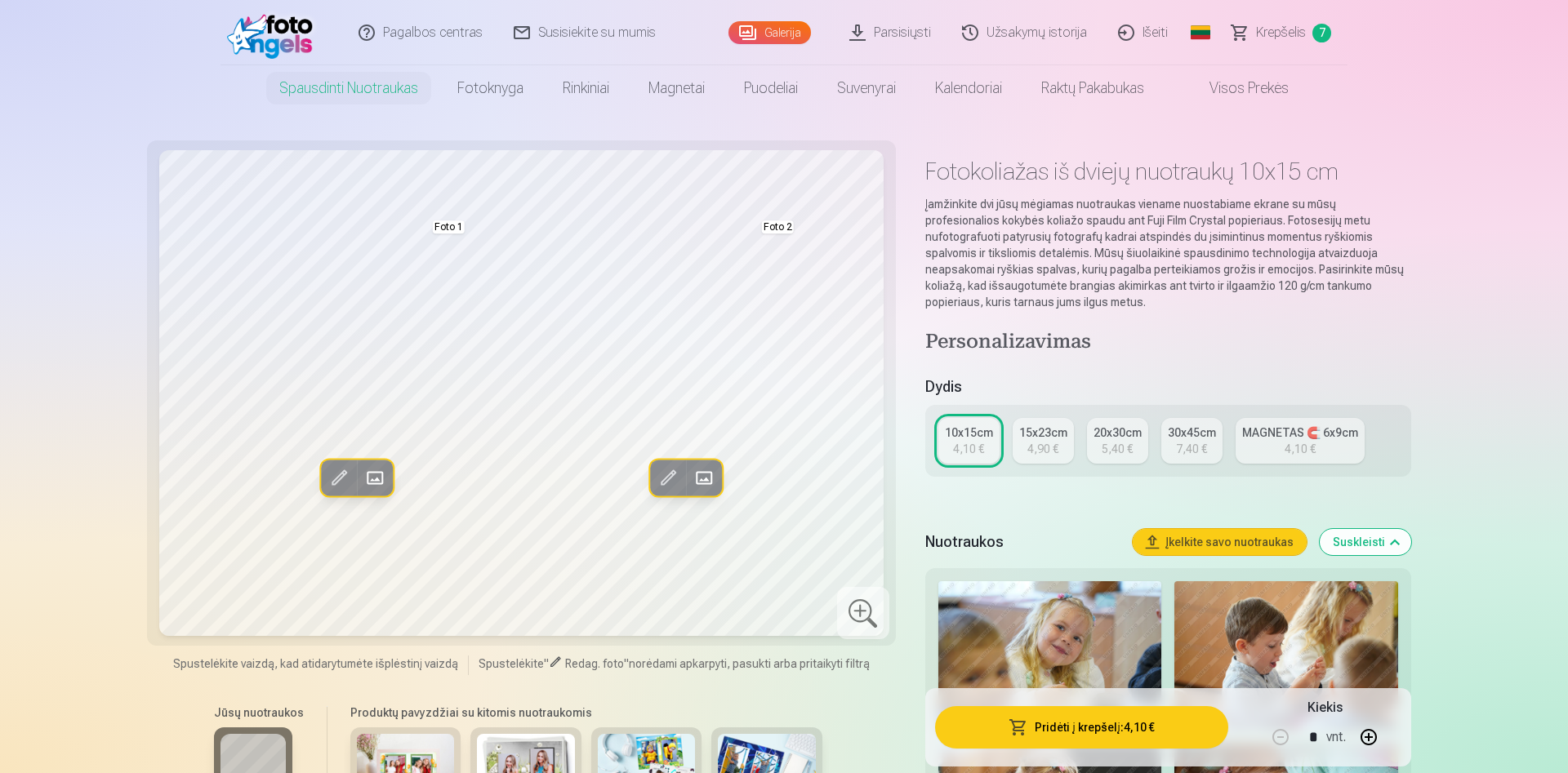
click at [1041, 444] on div "4,90 €" at bounding box center [1042, 449] width 31 height 17
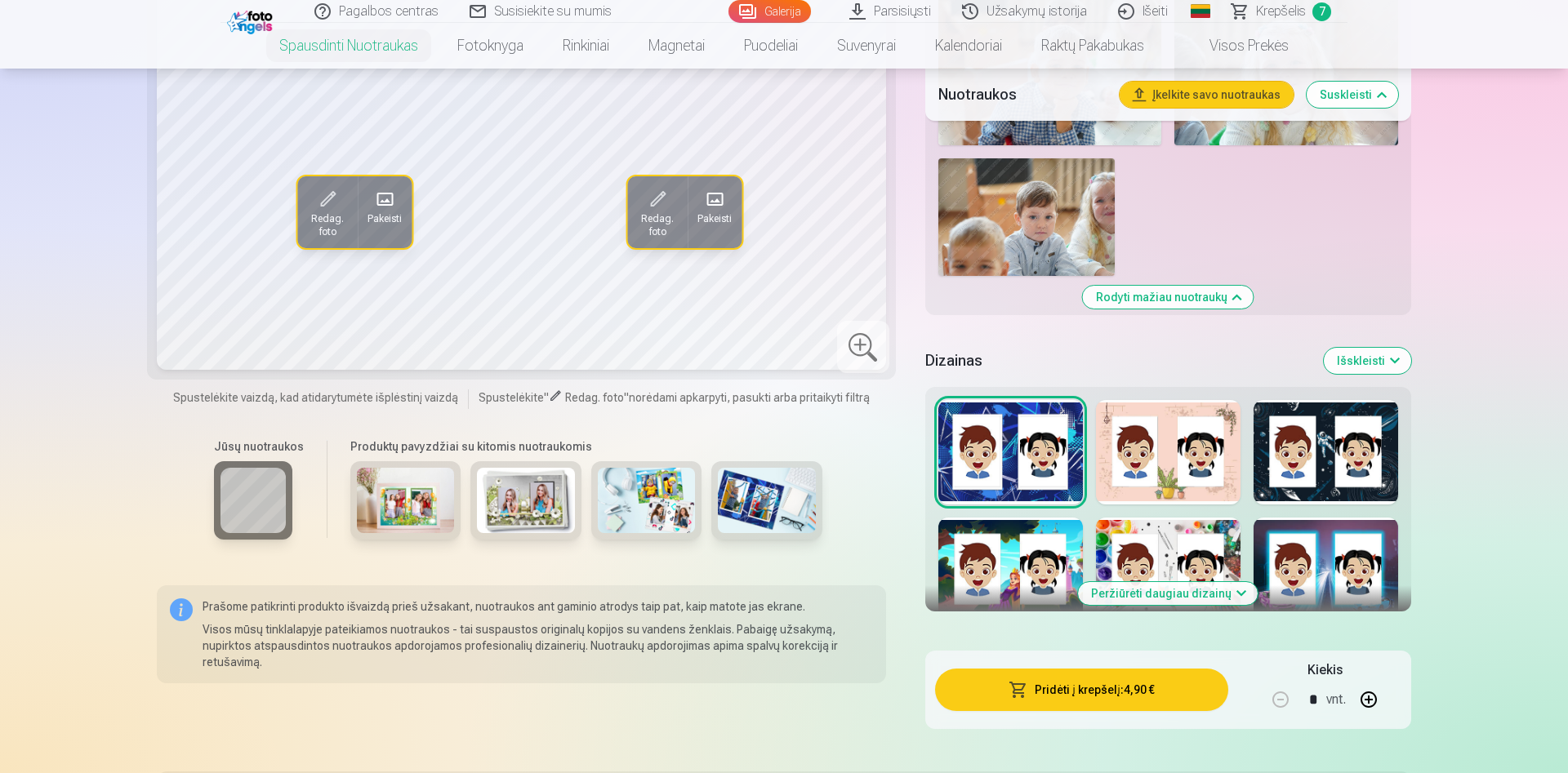
scroll to position [1749, 0]
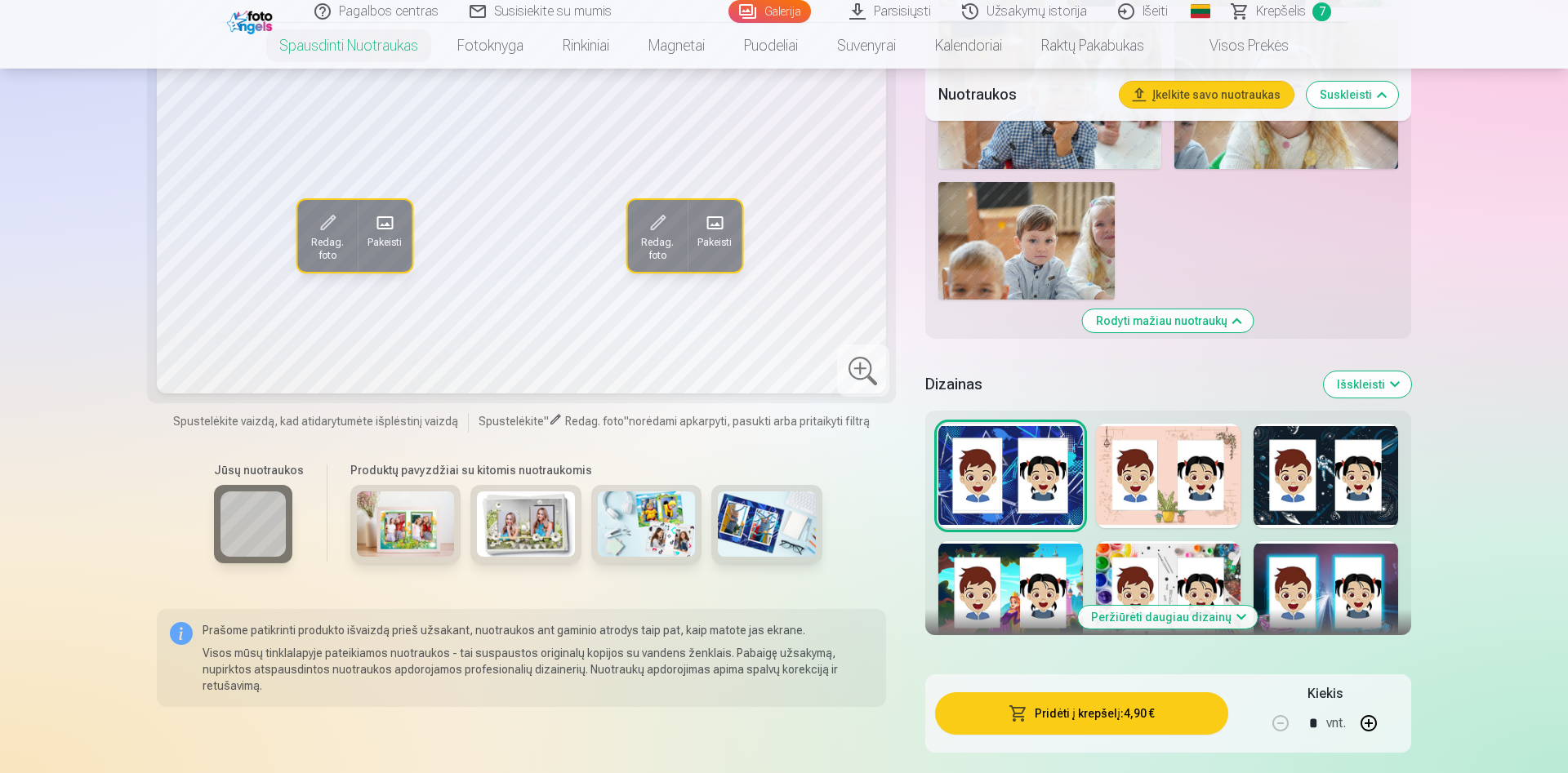
click at [1176, 483] on div at bounding box center [1168, 476] width 145 height 104
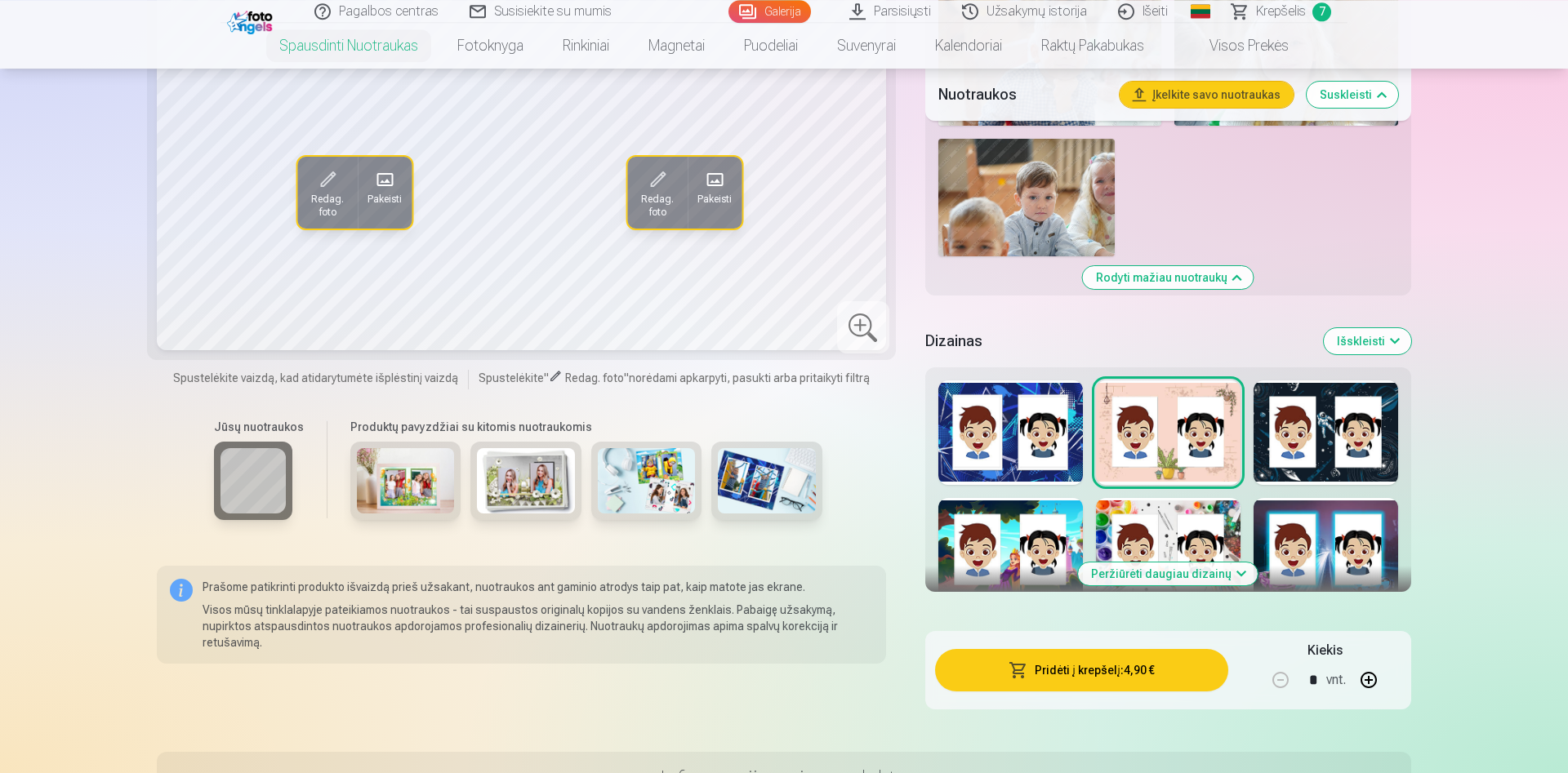
scroll to position [1832, 0]
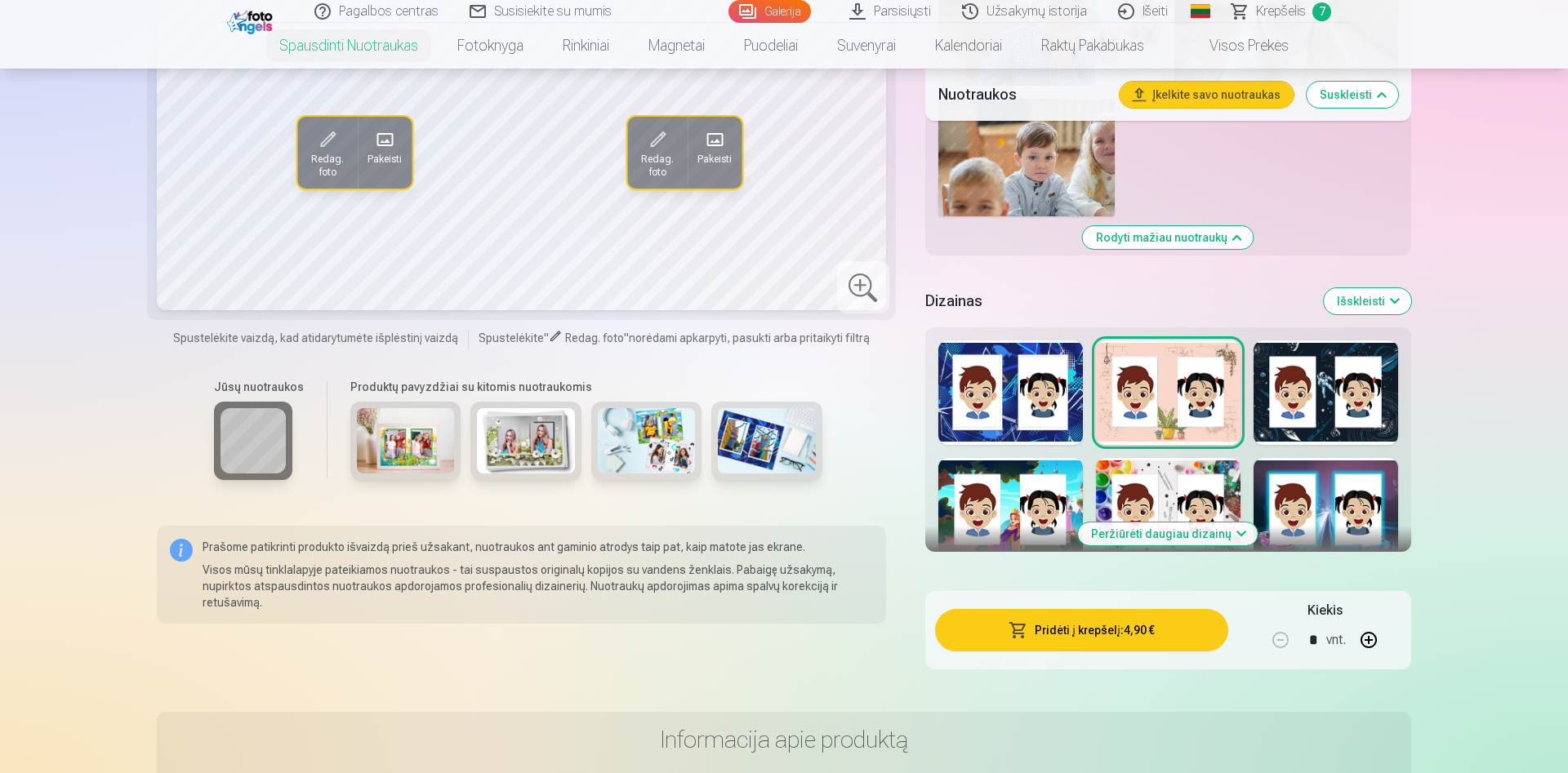
click at [1153, 538] on button "Peržiūrėti daugiau dizainų" at bounding box center [1167, 534] width 180 height 23
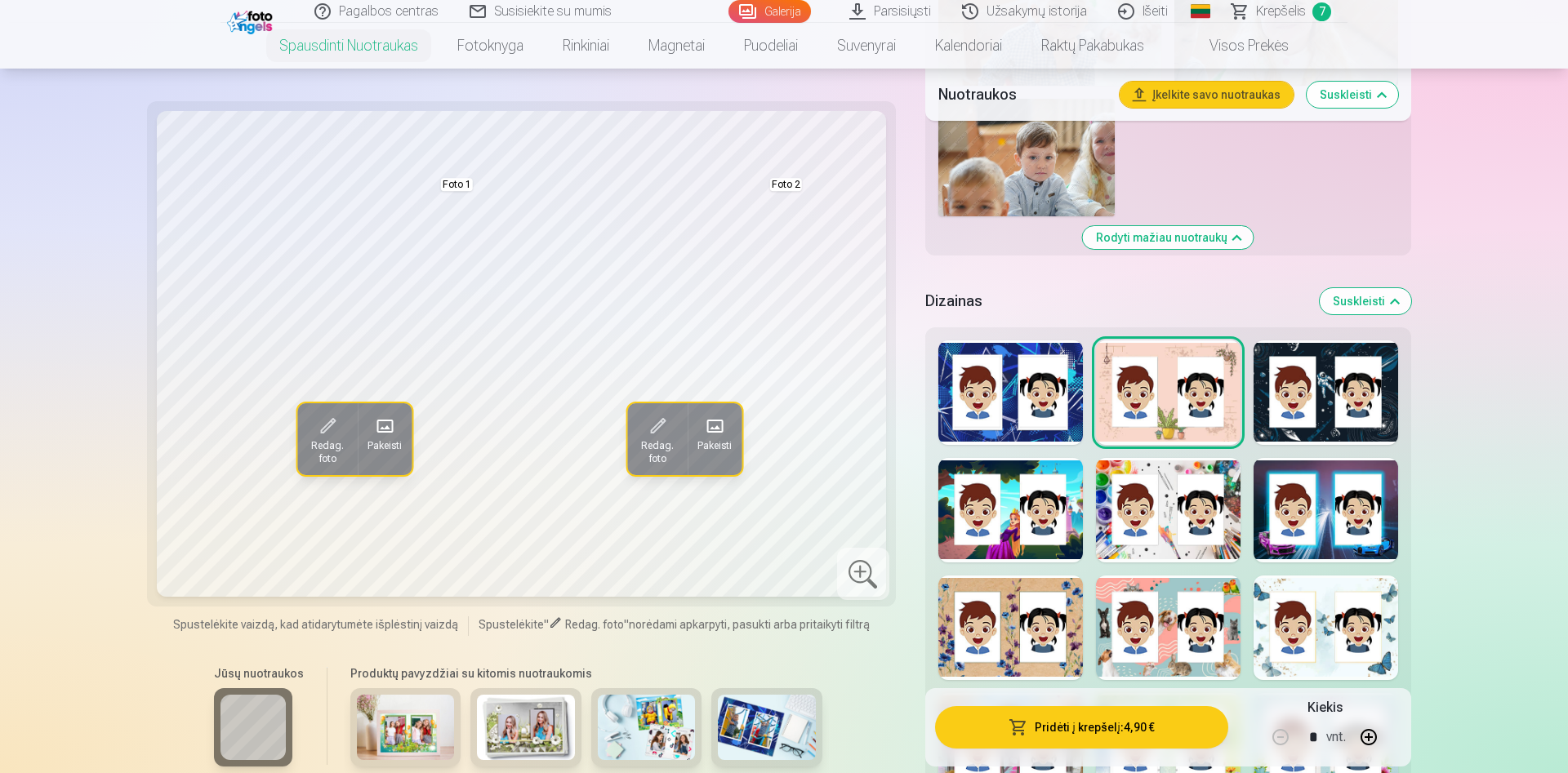
click at [1155, 536] on div at bounding box center [1168, 510] width 145 height 104
click at [1022, 509] on div at bounding box center [1010, 510] width 145 height 104
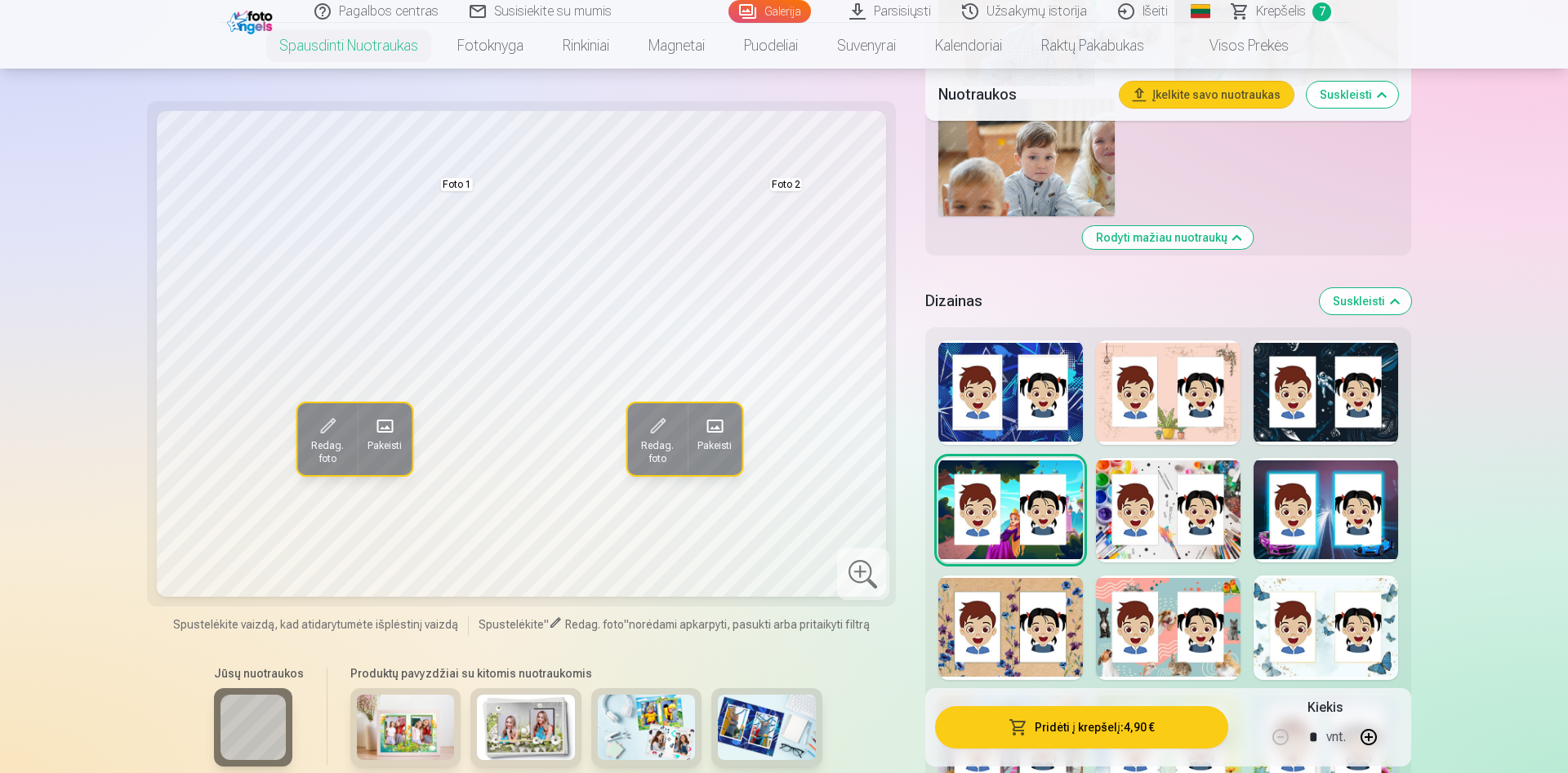
click at [1180, 663] on div at bounding box center [1168, 627] width 145 height 104
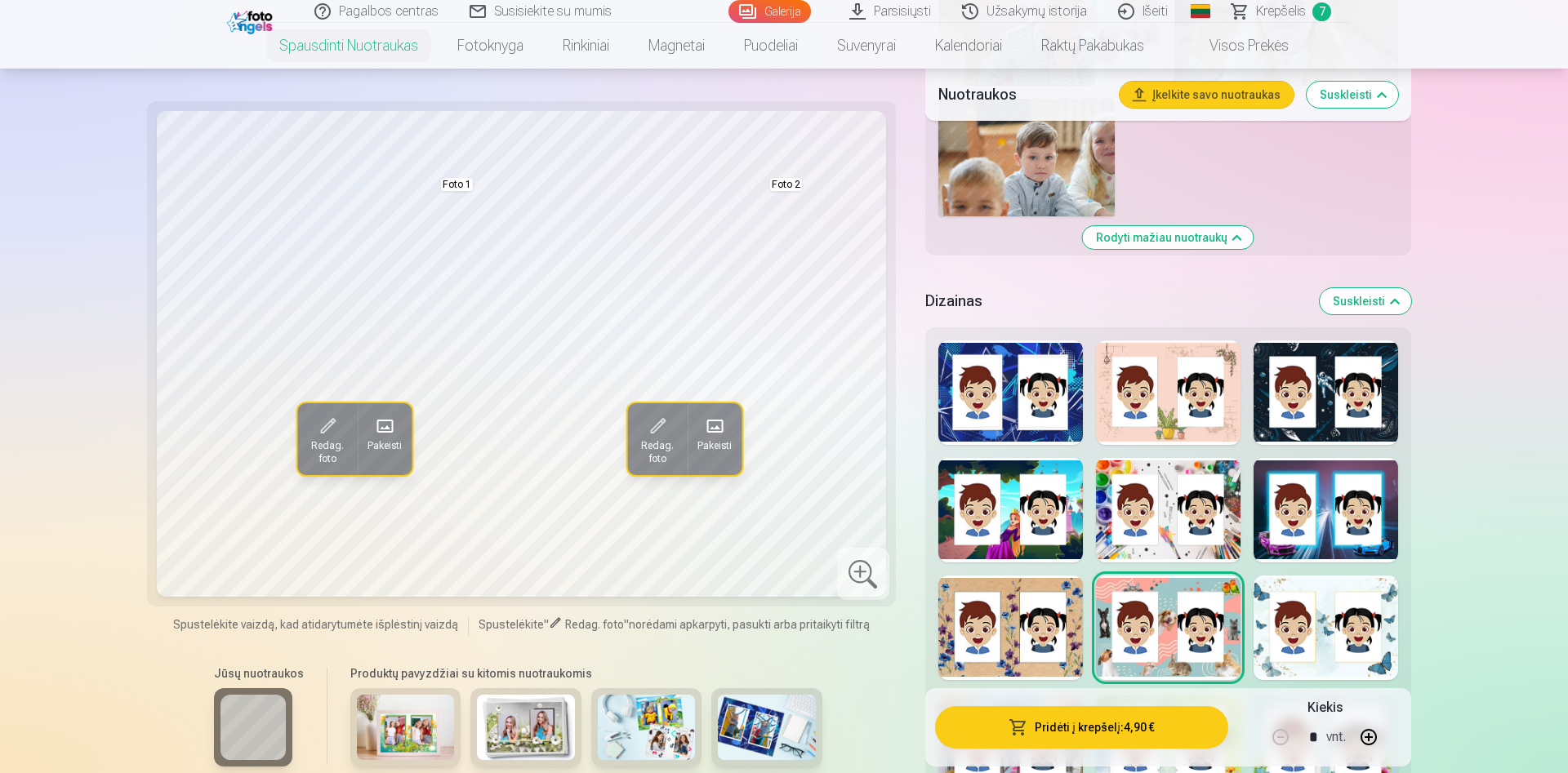
click at [1033, 656] on div at bounding box center [1010, 627] width 145 height 104
click at [1339, 632] on div at bounding box center [1325, 627] width 145 height 104
click at [724, 430] on span at bounding box center [714, 426] width 26 height 26
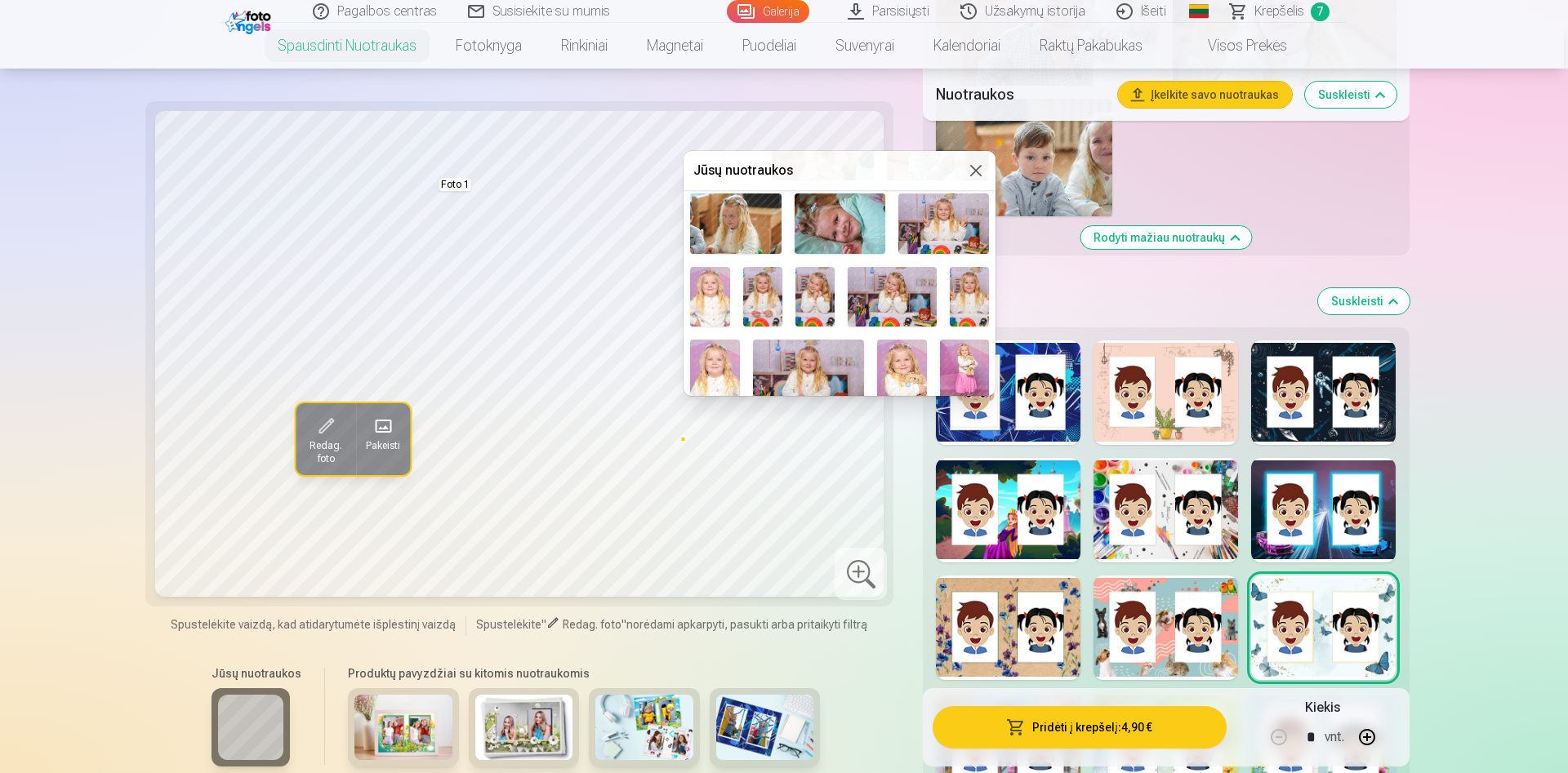
scroll to position [206, 0]
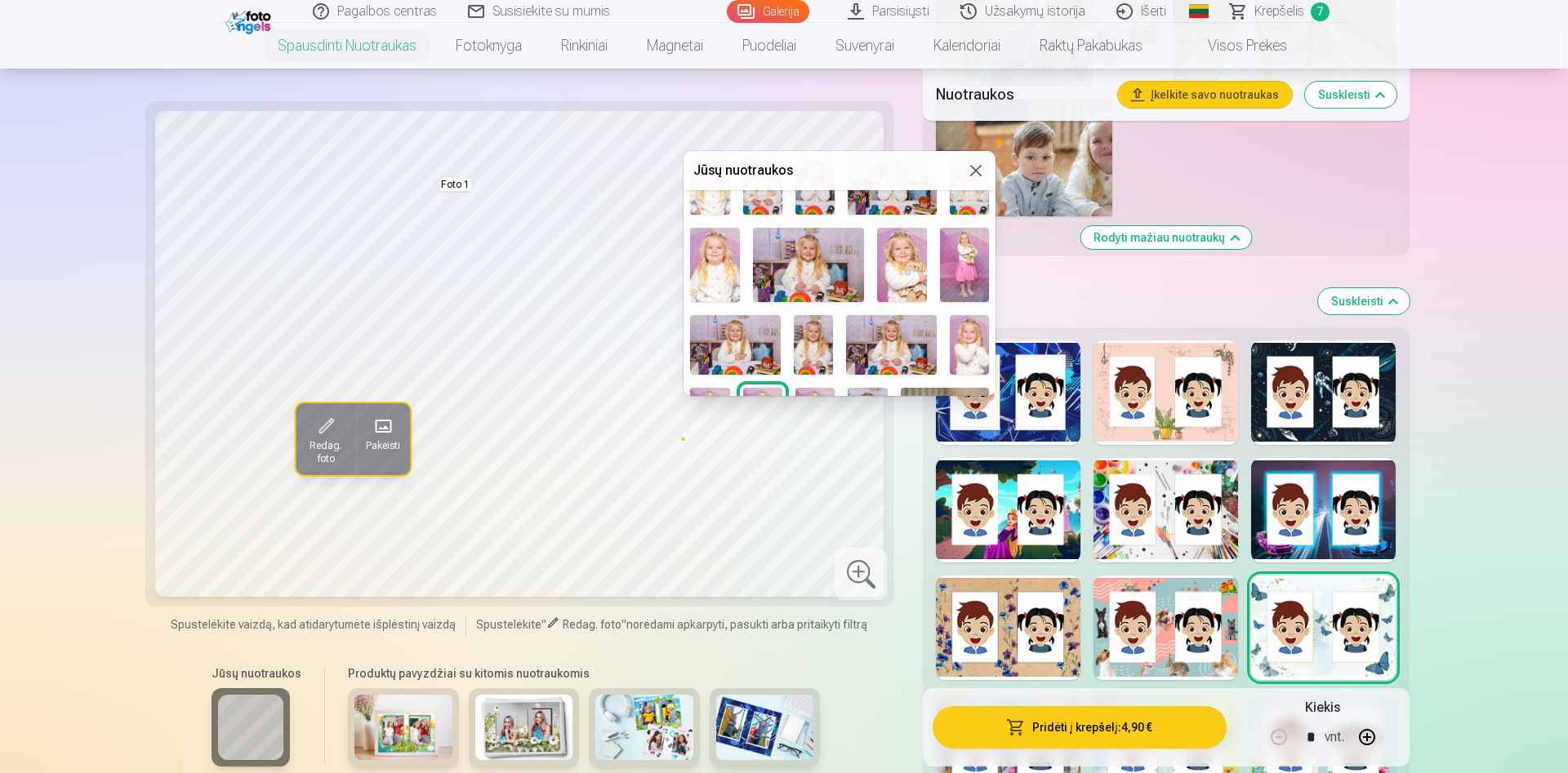
click at [970, 265] on img at bounding box center [964, 265] width 50 height 74
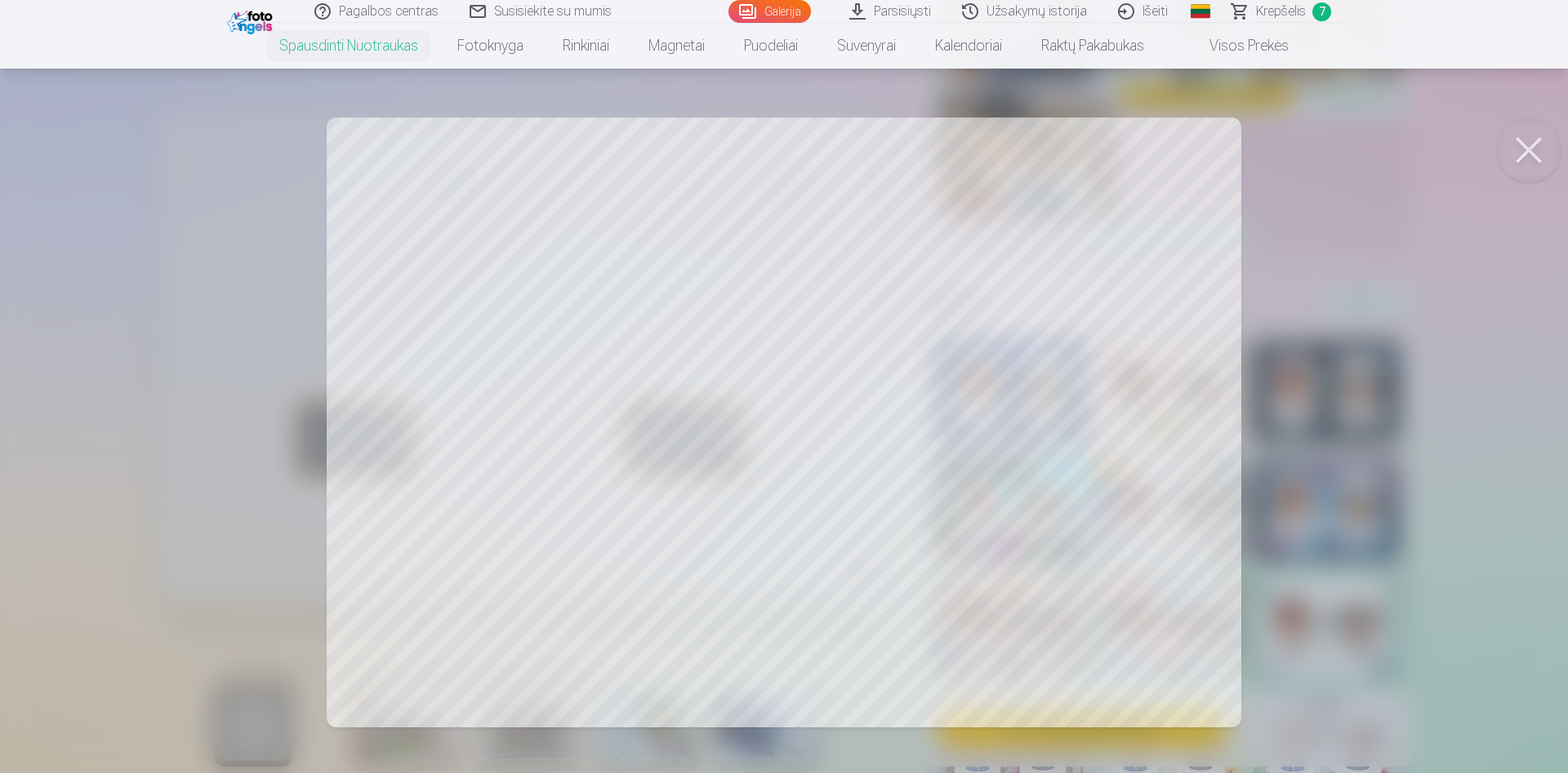
click at [1519, 145] on button at bounding box center [1528, 150] width 65 height 65
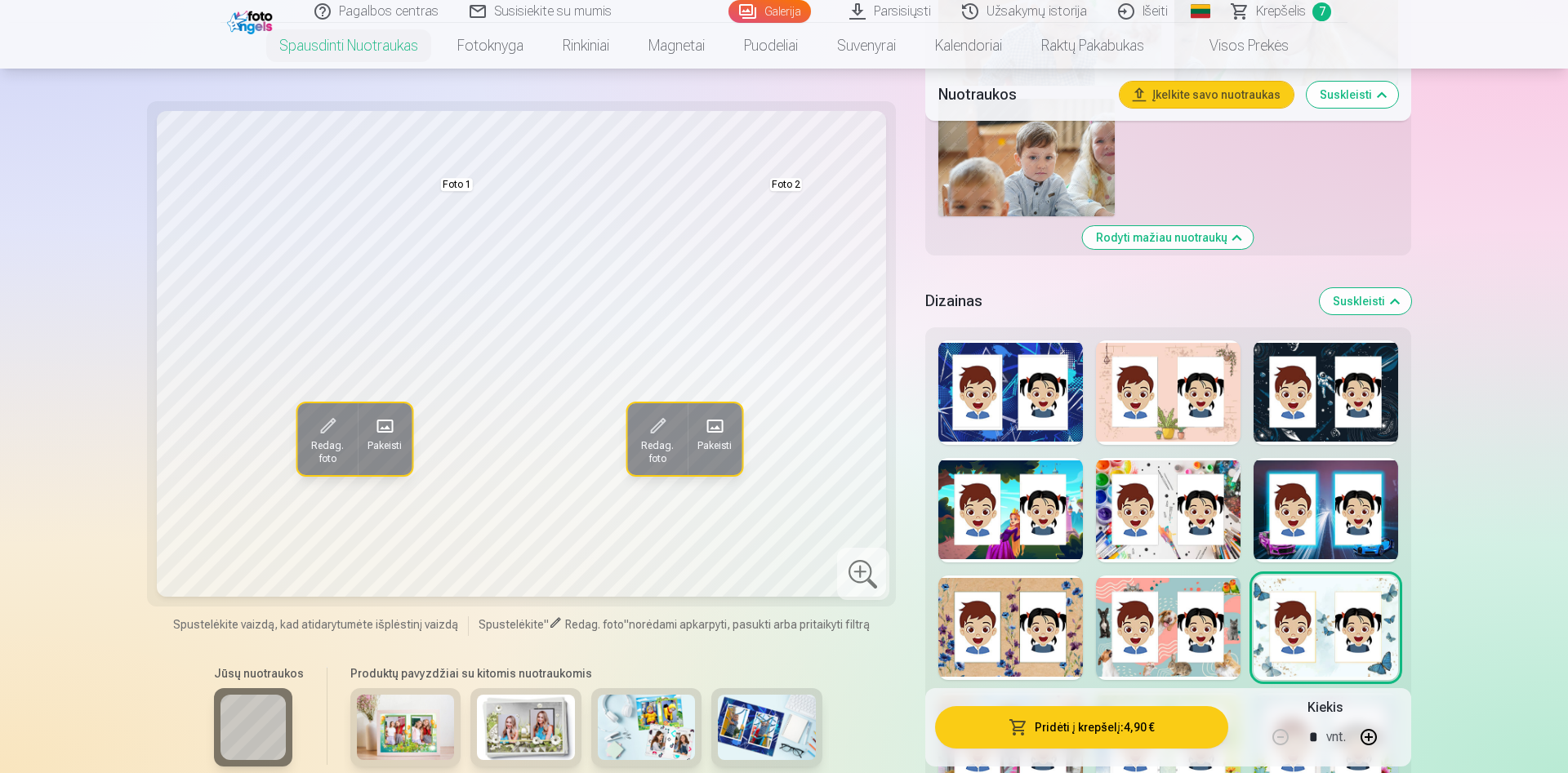
click at [646, 439] on span "Redag. foto" at bounding box center [657, 453] width 41 height 26
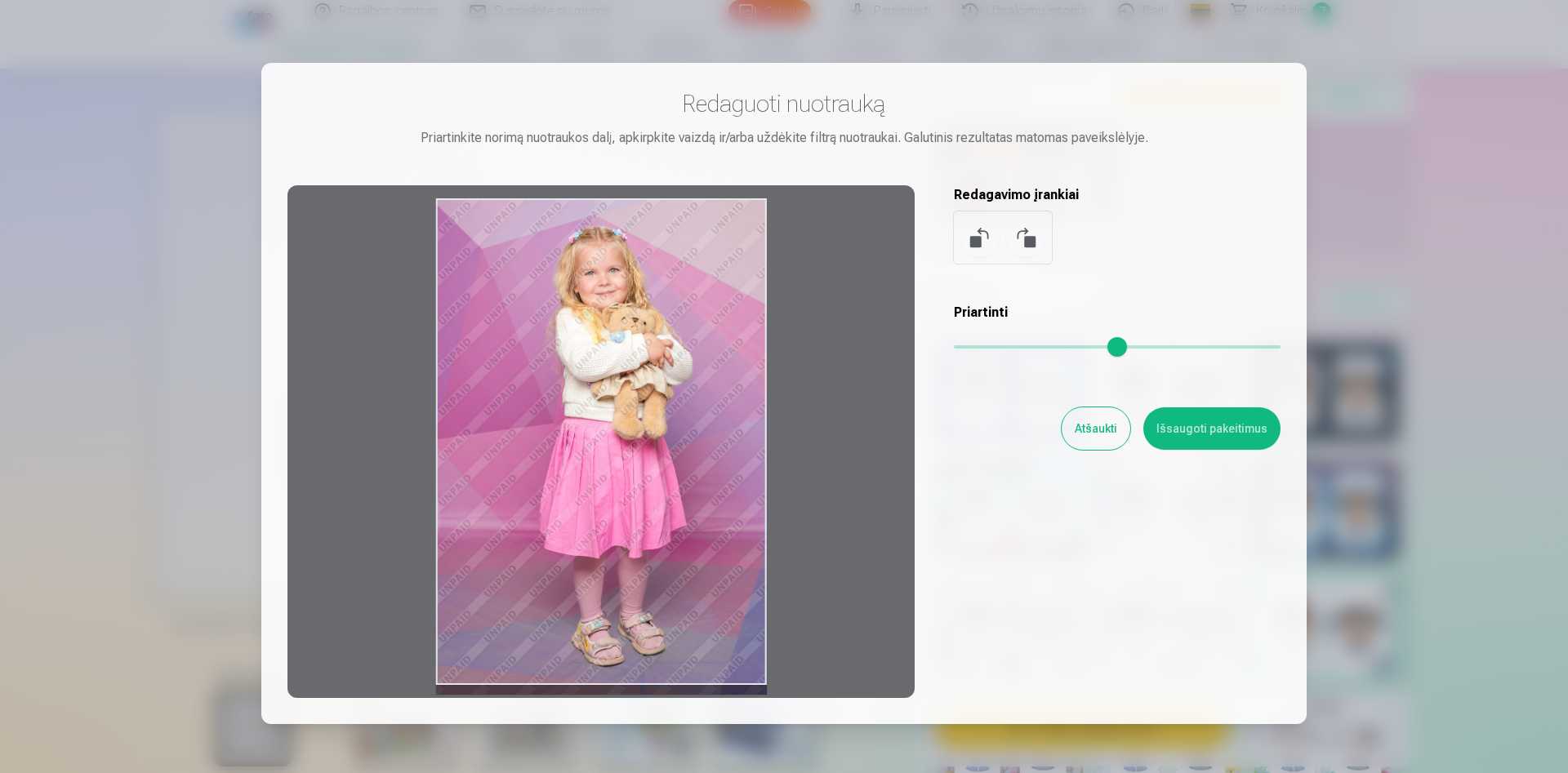
drag, startPoint x: 623, startPoint y: 367, endPoint x: 626, endPoint y: 459, distance: 92.0
click at [626, 459] on div at bounding box center [601, 442] width 628 height 513
drag, startPoint x: 636, startPoint y: 304, endPoint x: 650, endPoint y: 416, distance: 112.9
click at [650, 416] on div at bounding box center [601, 442] width 628 height 513
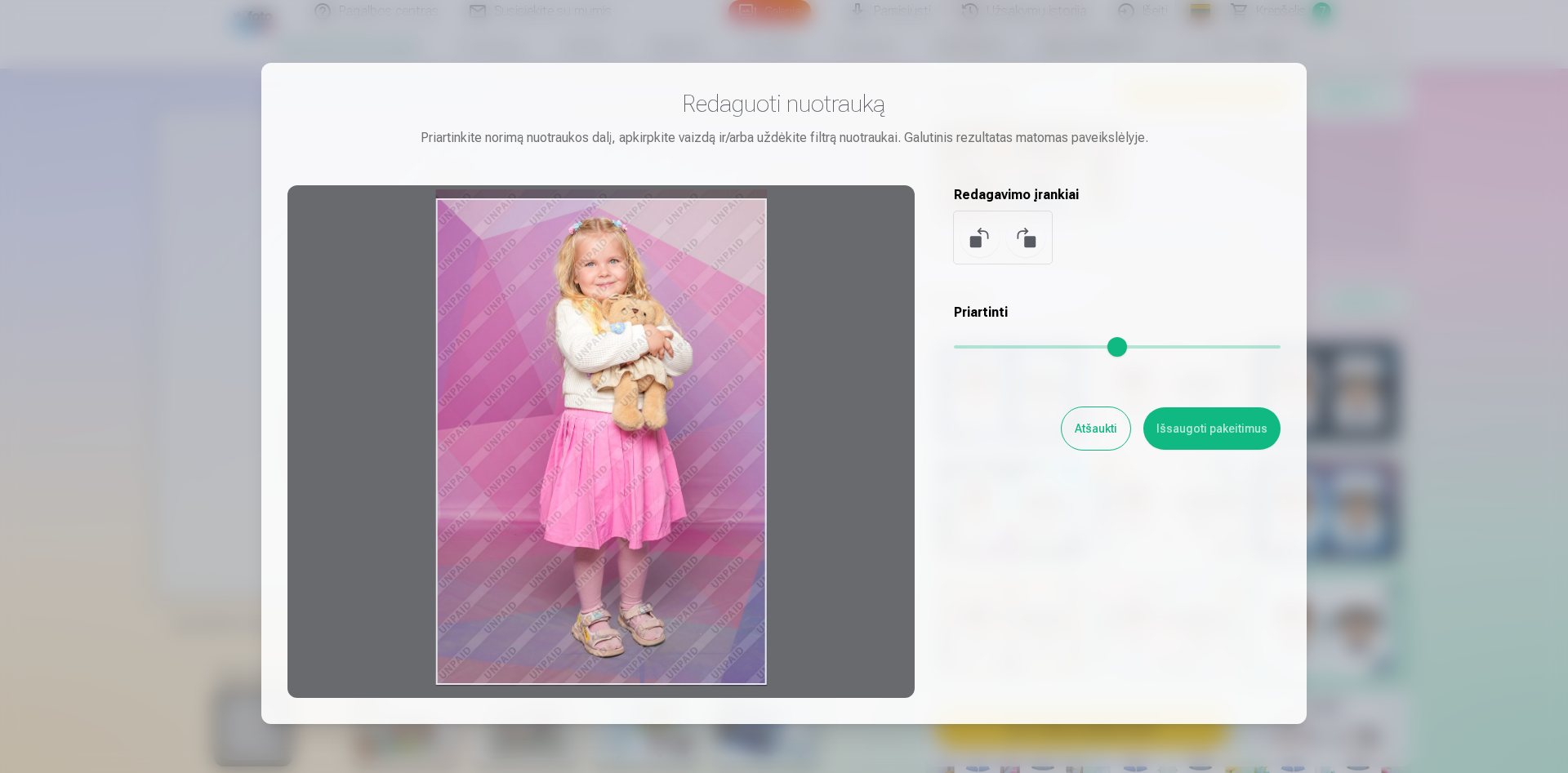
drag, startPoint x: 651, startPoint y: 414, endPoint x: 648, endPoint y: 374, distance: 40.1
click at [648, 374] on div at bounding box center [601, 442] width 628 height 513
click at [1218, 446] on button "Išsaugoti pakeitimus" at bounding box center [1212, 428] width 137 height 42
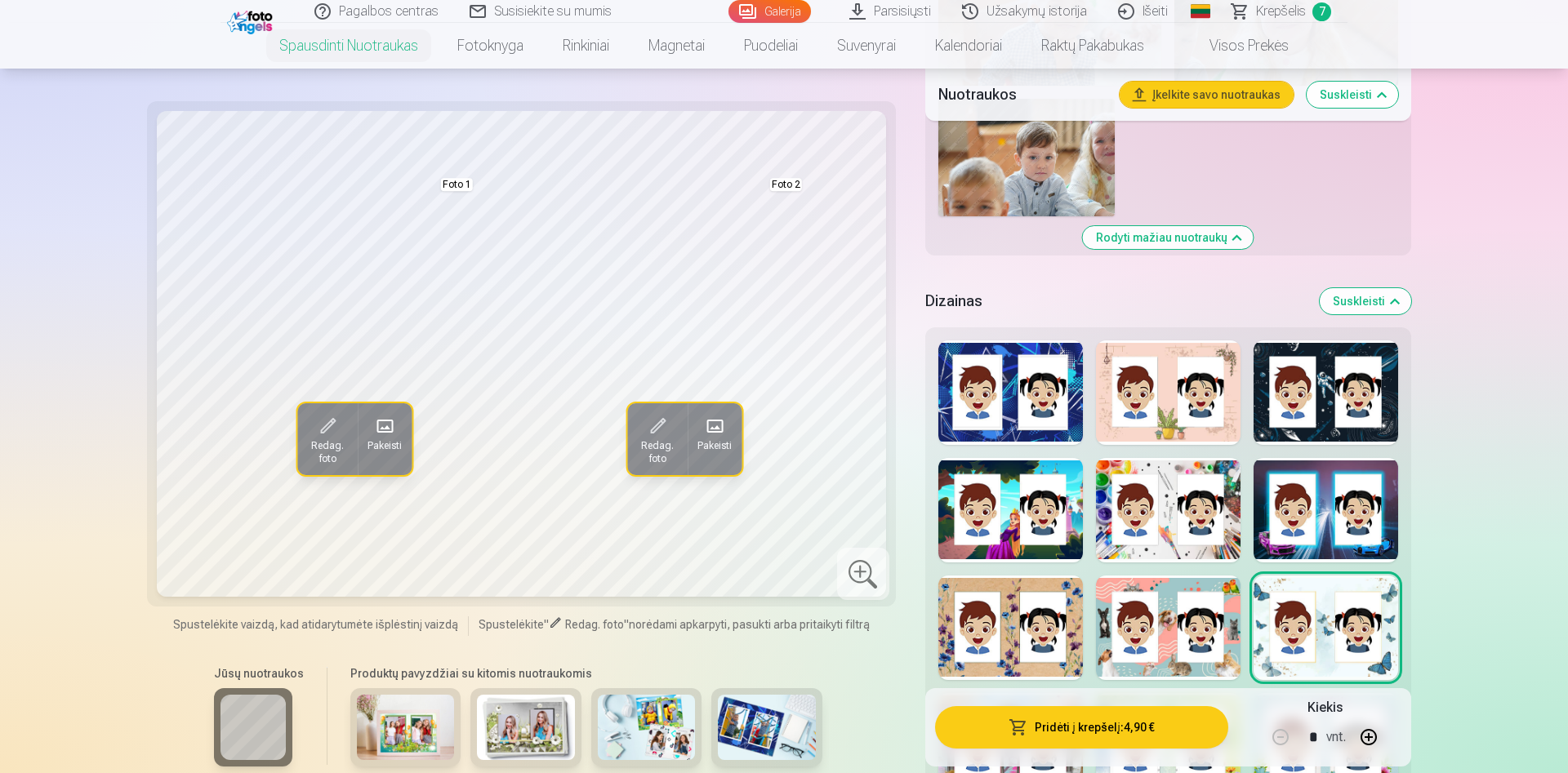
click at [1046, 506] on div at bounding box center [1010, 510] width 145 height 104
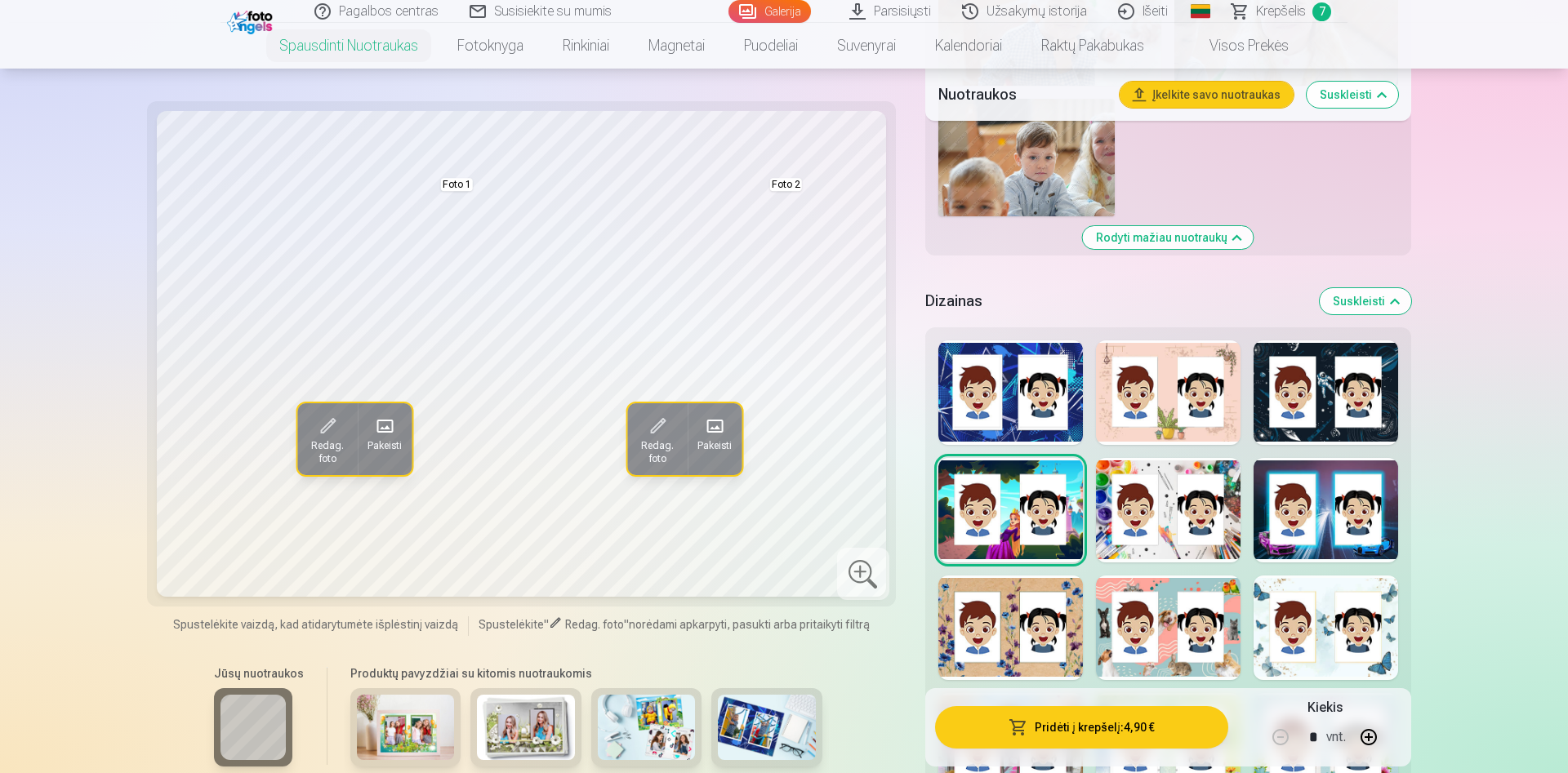
click at [1126, 504] on div at bounding box center [1168, 510] width 145 height 104
click at [1211, 620] on div at bounding box center [1168, 627] width 145 height 104
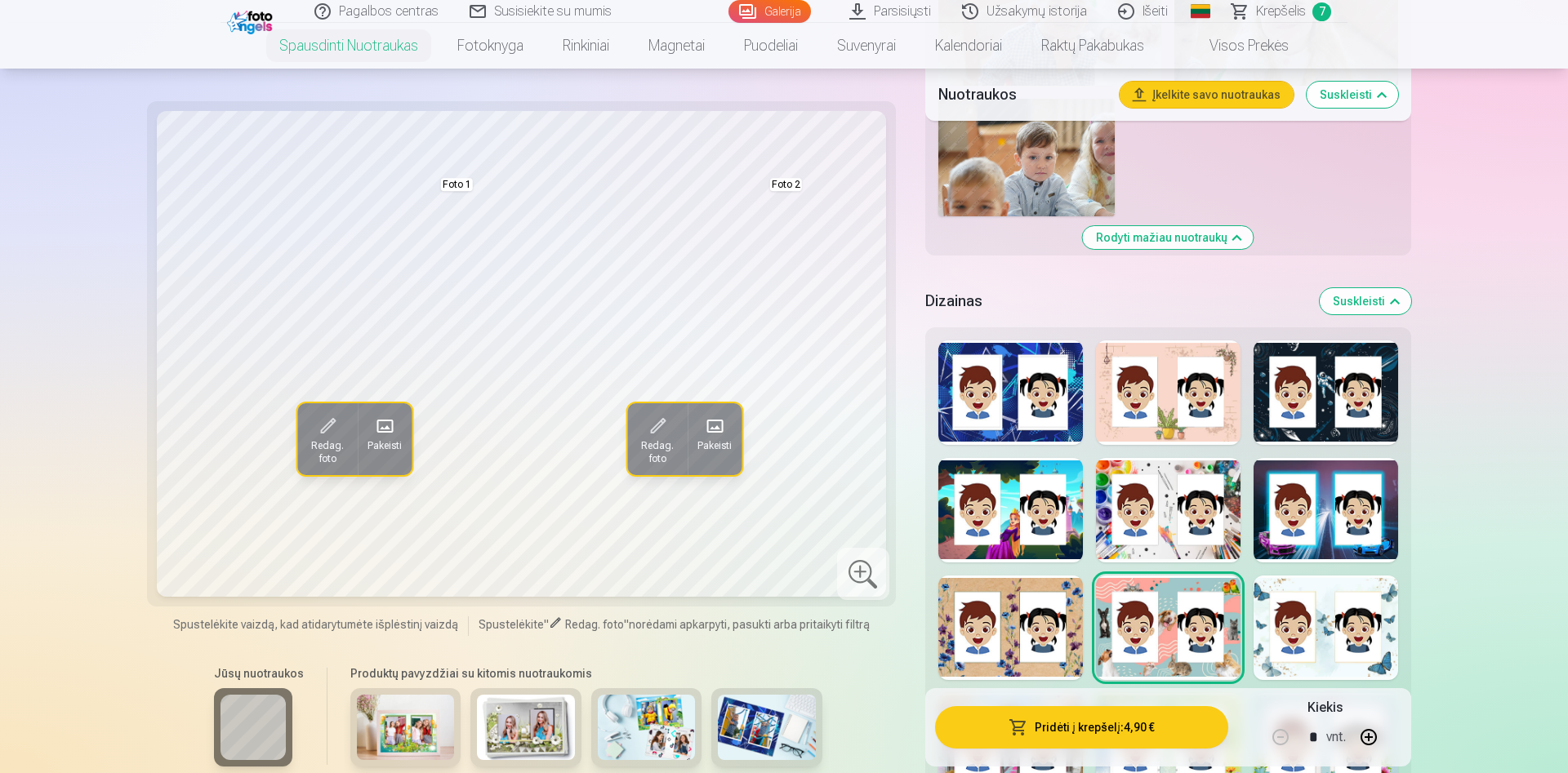
click at [1301, 630] on div at bounding box center [1325, 627] width 145 height 104
click at [1116, 732] on button "Pridėti į krepšelį : 4,90 €" at bounding box center [1082, 727] width 293 height 42
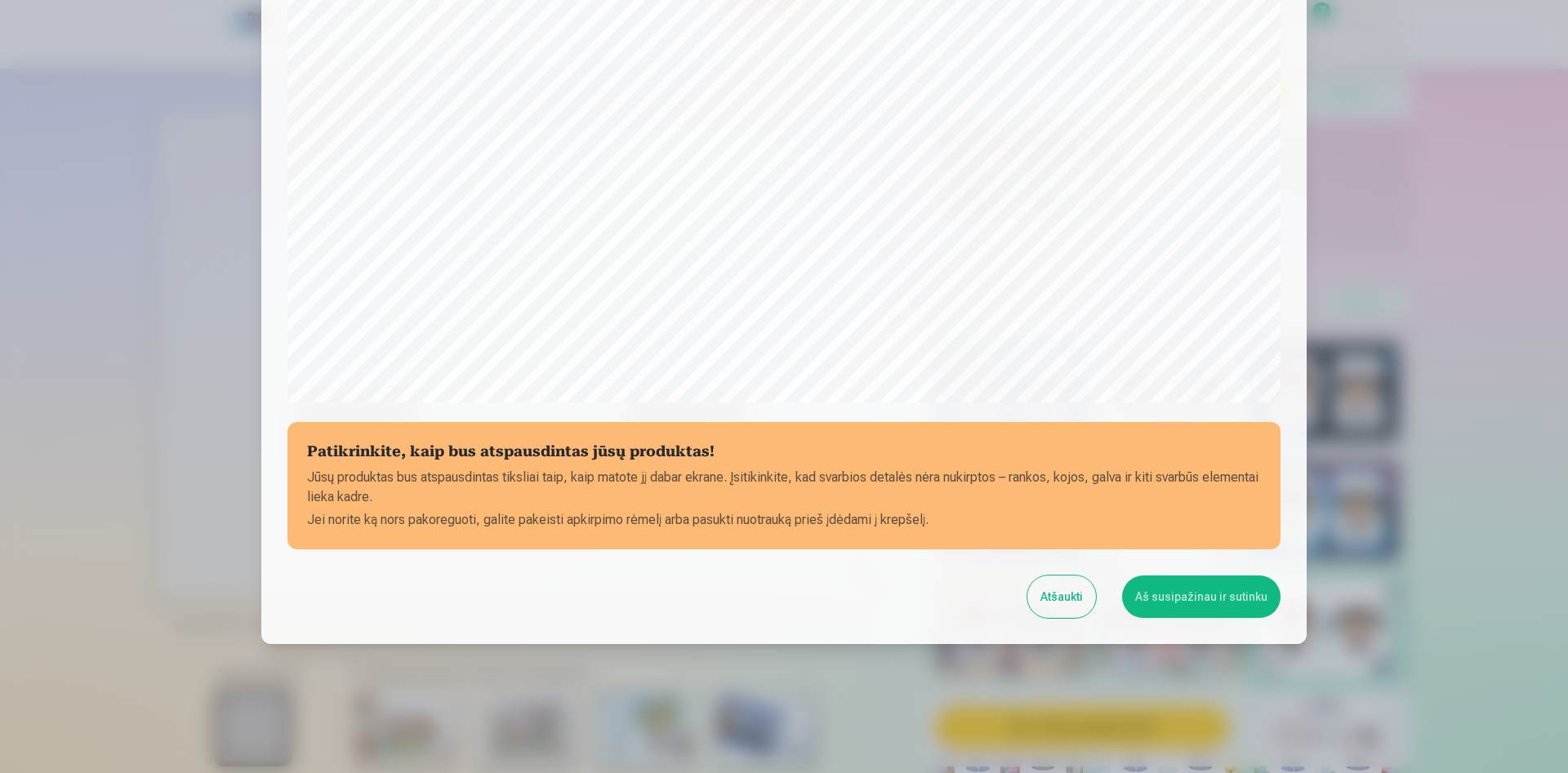
scroll to position [402, 0]
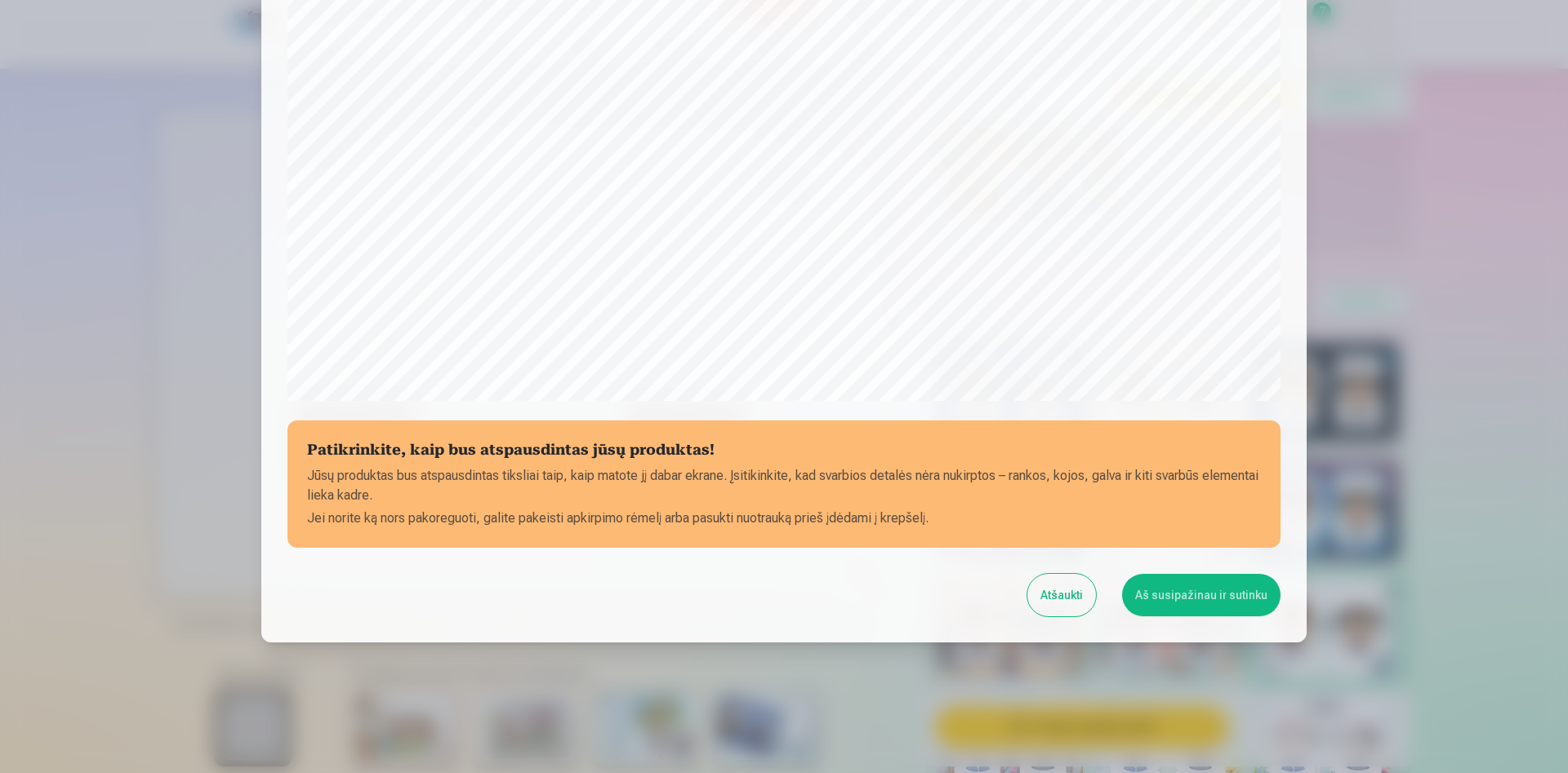
click at [1227, 596] on button "Aš susipažinau ir sutinku" at bounding box center [1200, 594] width 158 height 42
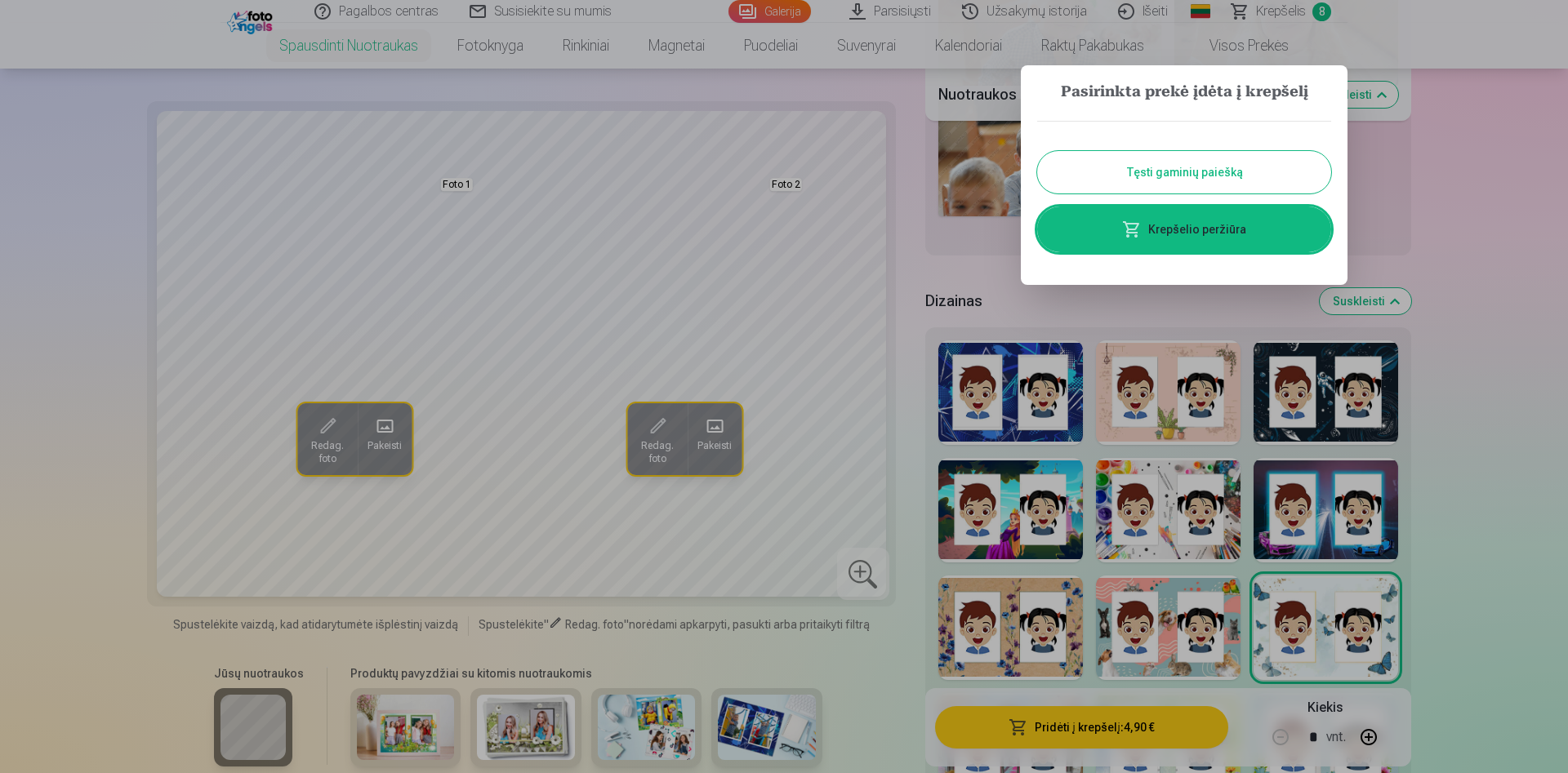
click at [1219, 216] on link "Krepšelio peržiūra" at bounding box center [1184, 229] width 294 height 46
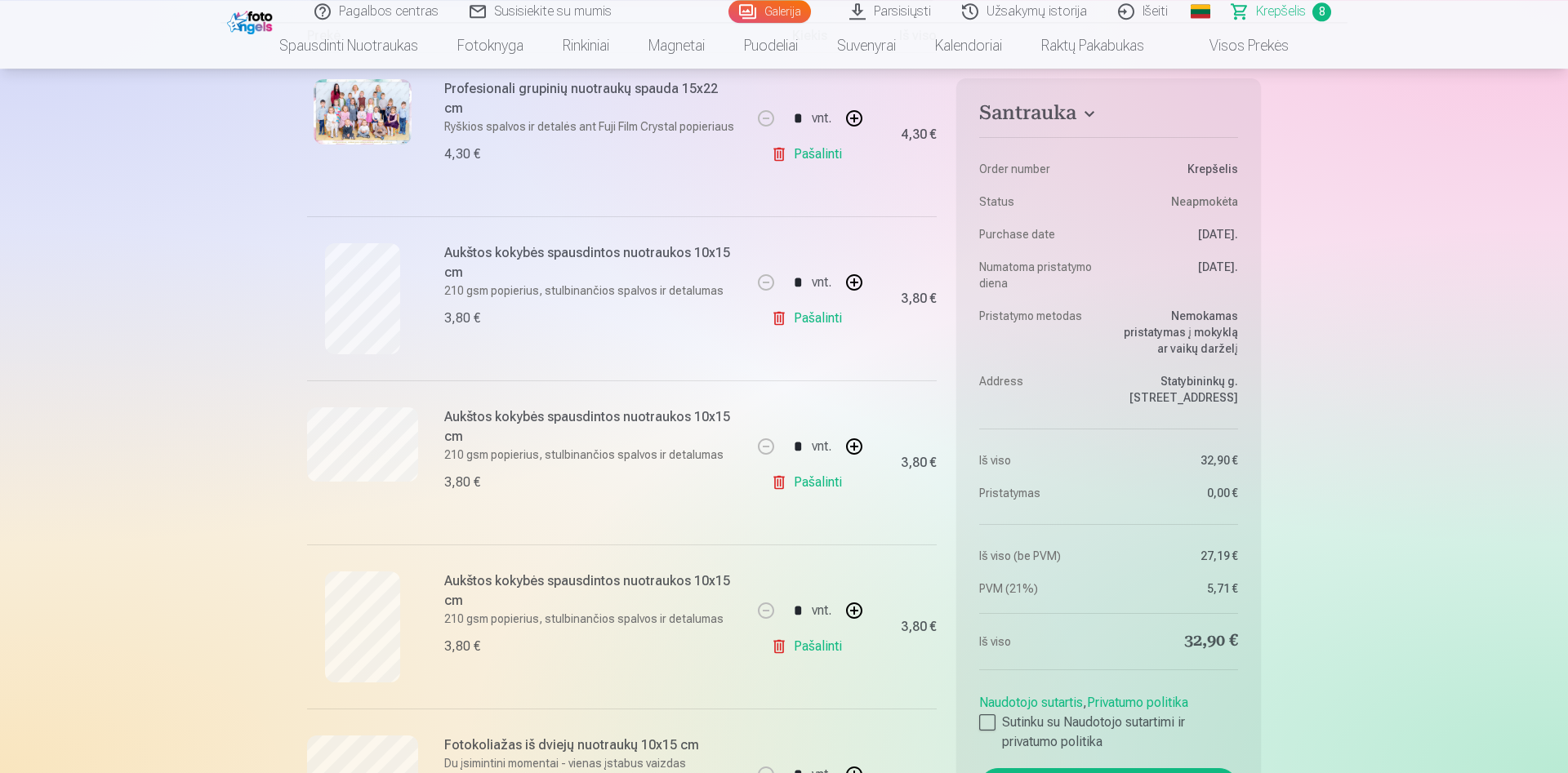
scroll to position [416, 0]
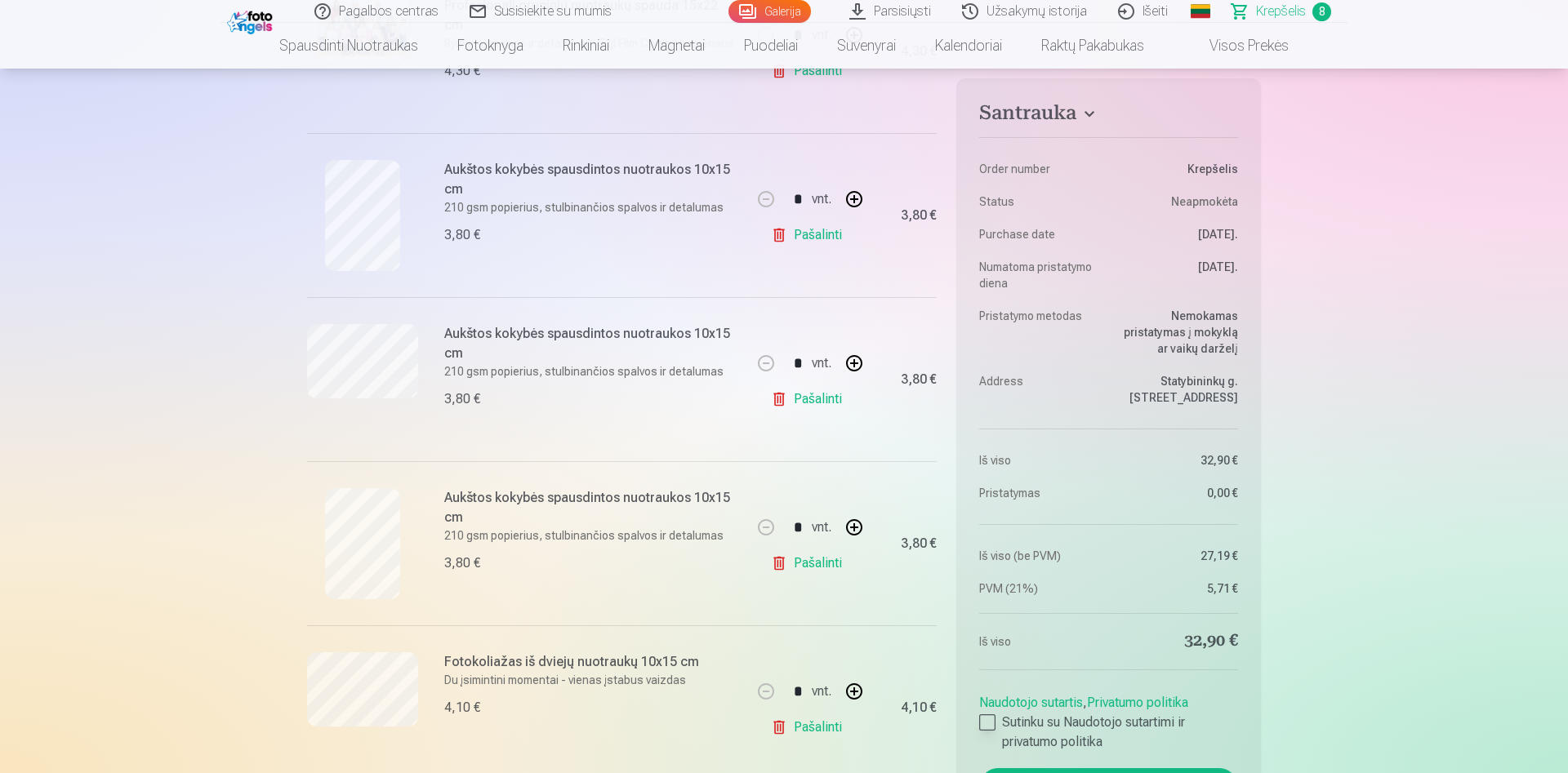
click at [993, 722] on div at bounding box center [988, 723] width 17 height 17
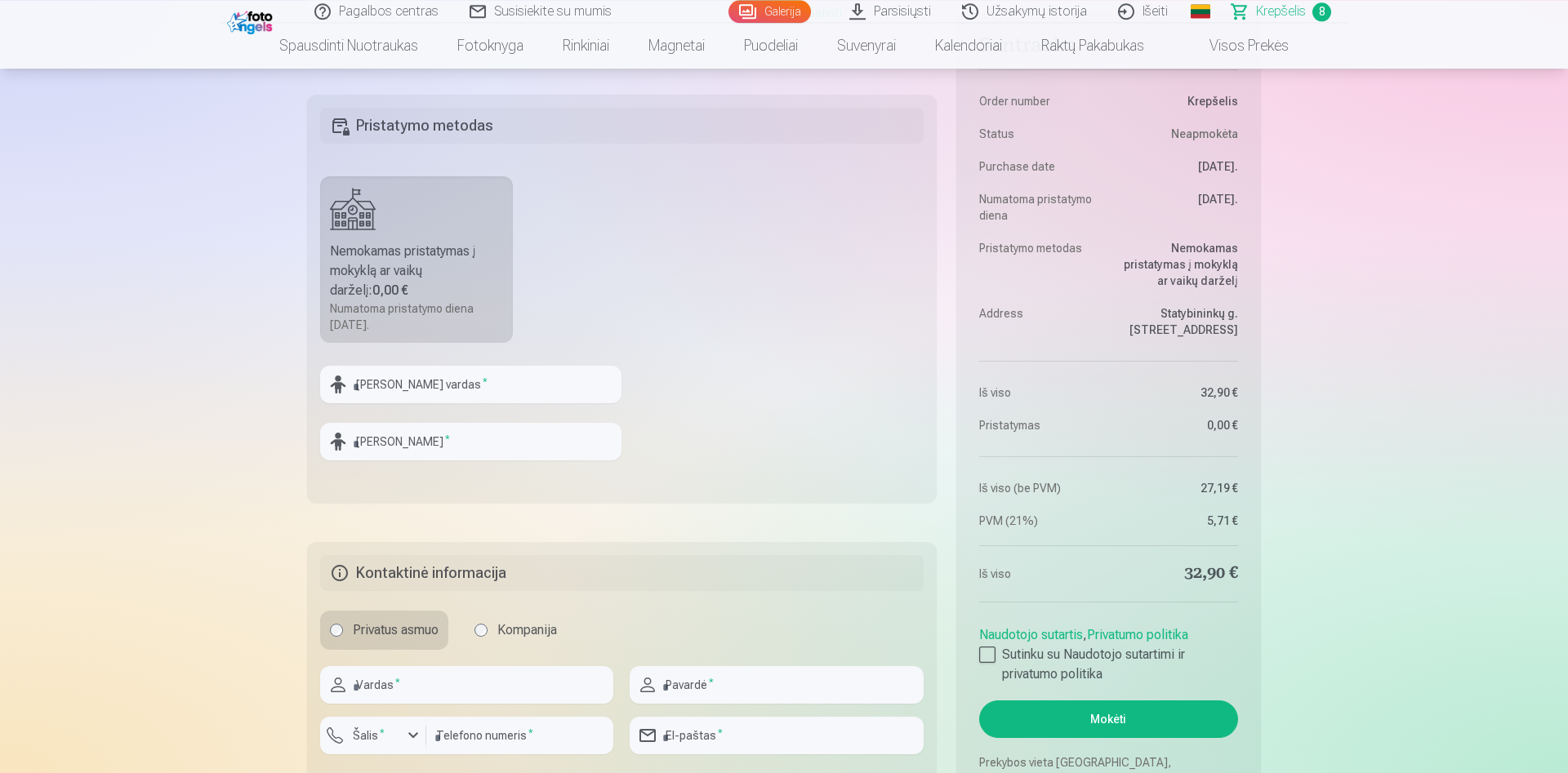
scroll to position [1907, 0]
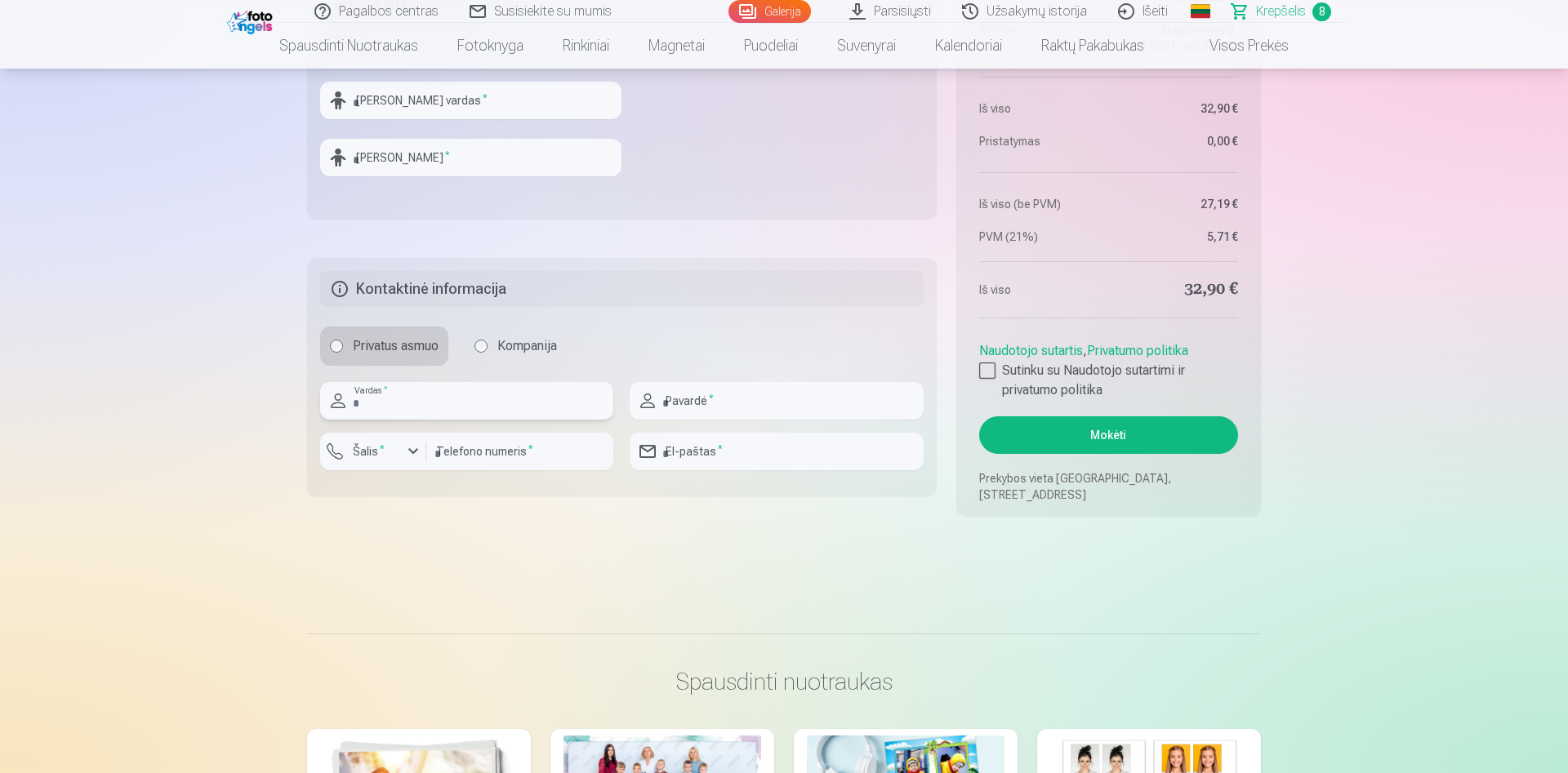
click at [450, 404] on input "text" at bounding box center [467, 401] width 293 height 37
type input "*****"
click at [771, 400] on input "text" at bounding box center [777, 401] width 293 height 37
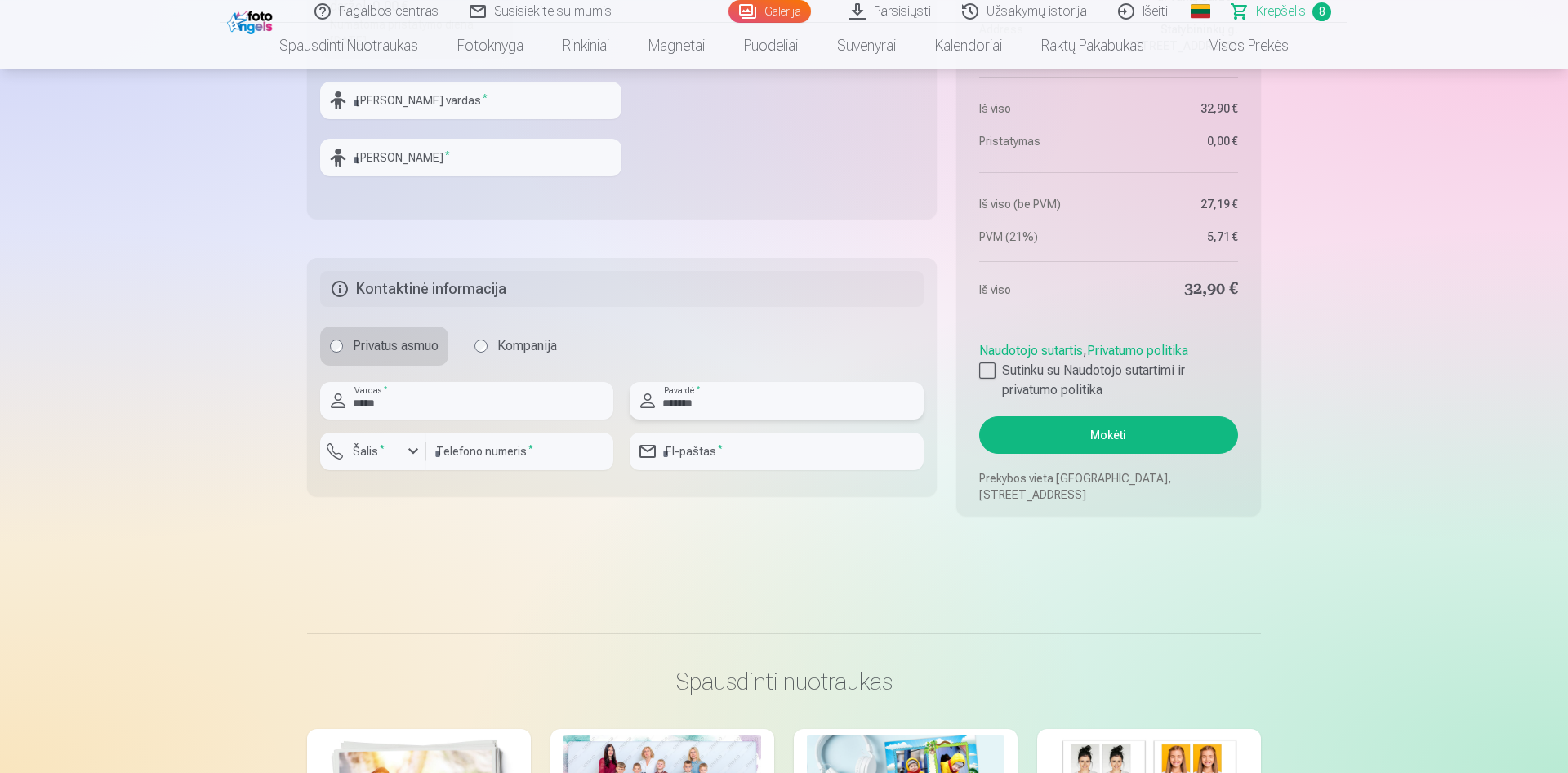
type input "*******"
click at [470, 455] on input "number" at bounding box center [520, 451] width 187 height 37
click at [421, 457] on div "button" at bounding box center [413, 452] width 20 height 20
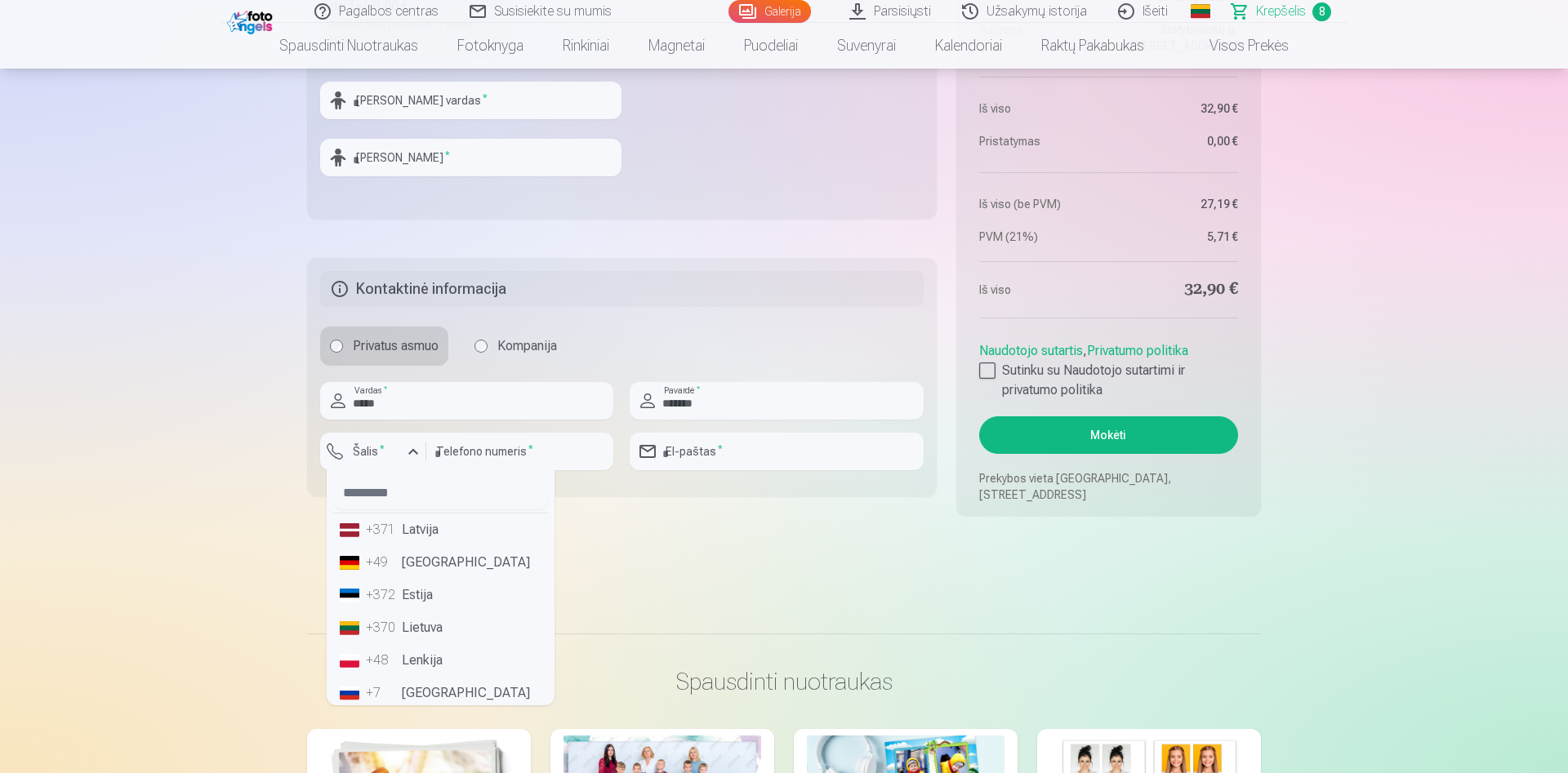
click at [425, 629] on li "+370 Lietuva" at bounding box center [440, 627] width 214 height 32
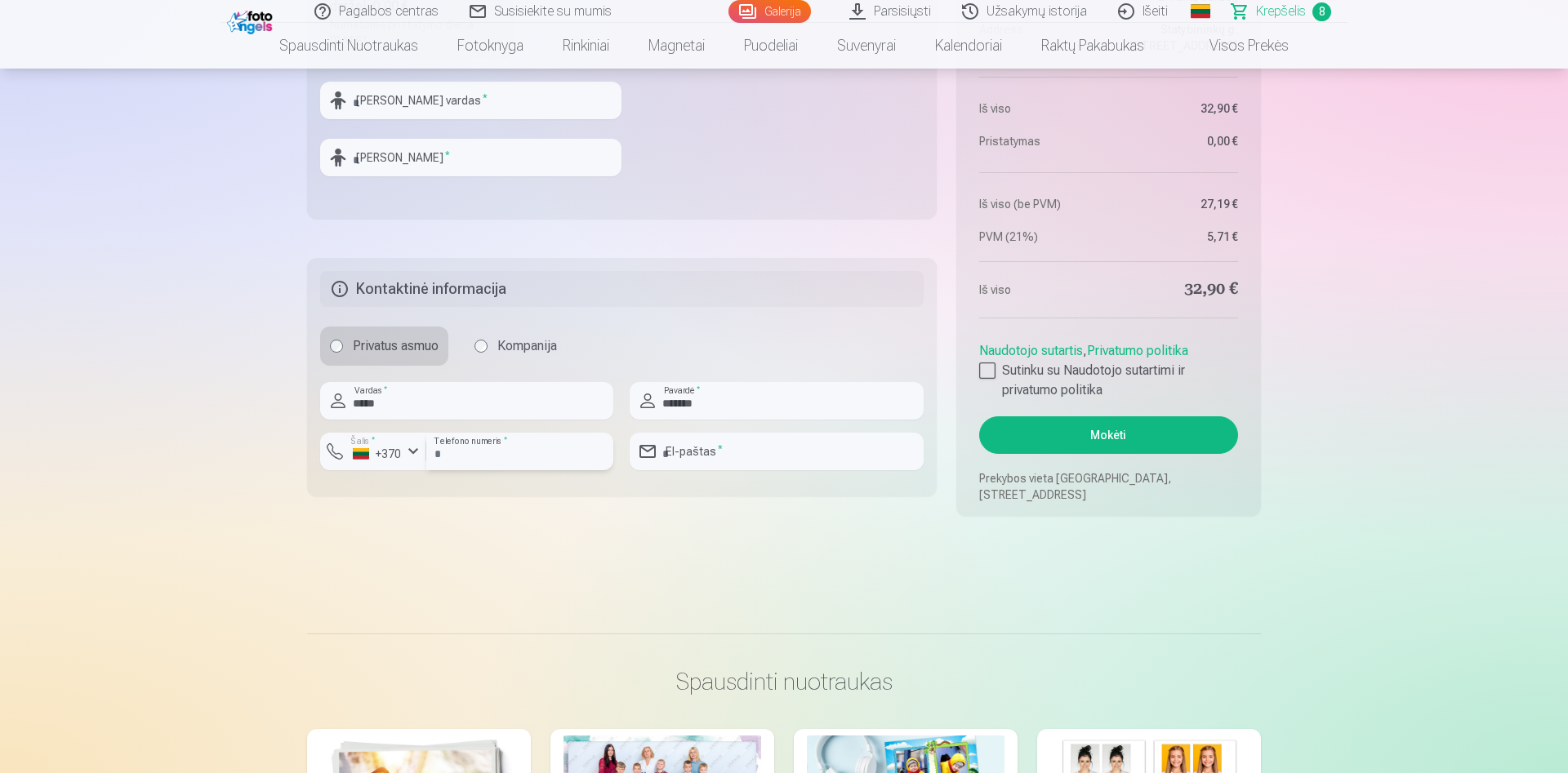
click at [459, 462] on input "number" at bounding box center [520, 451] width 187 height 37
type input "********"
click at [666, 455] on input "email" at bounding box center [777, 451] width 293 height 37
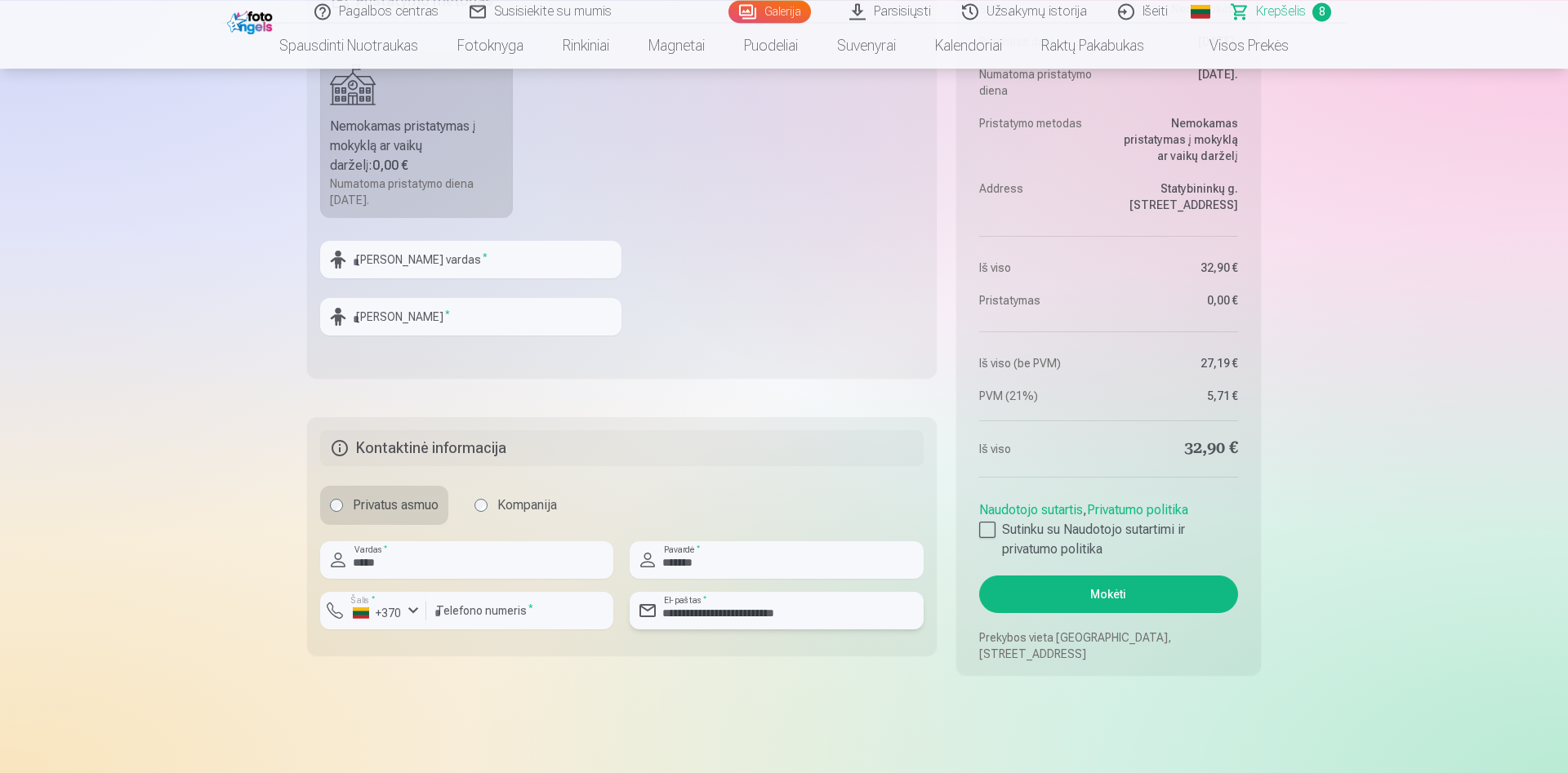
scroll to position [1658, 0]
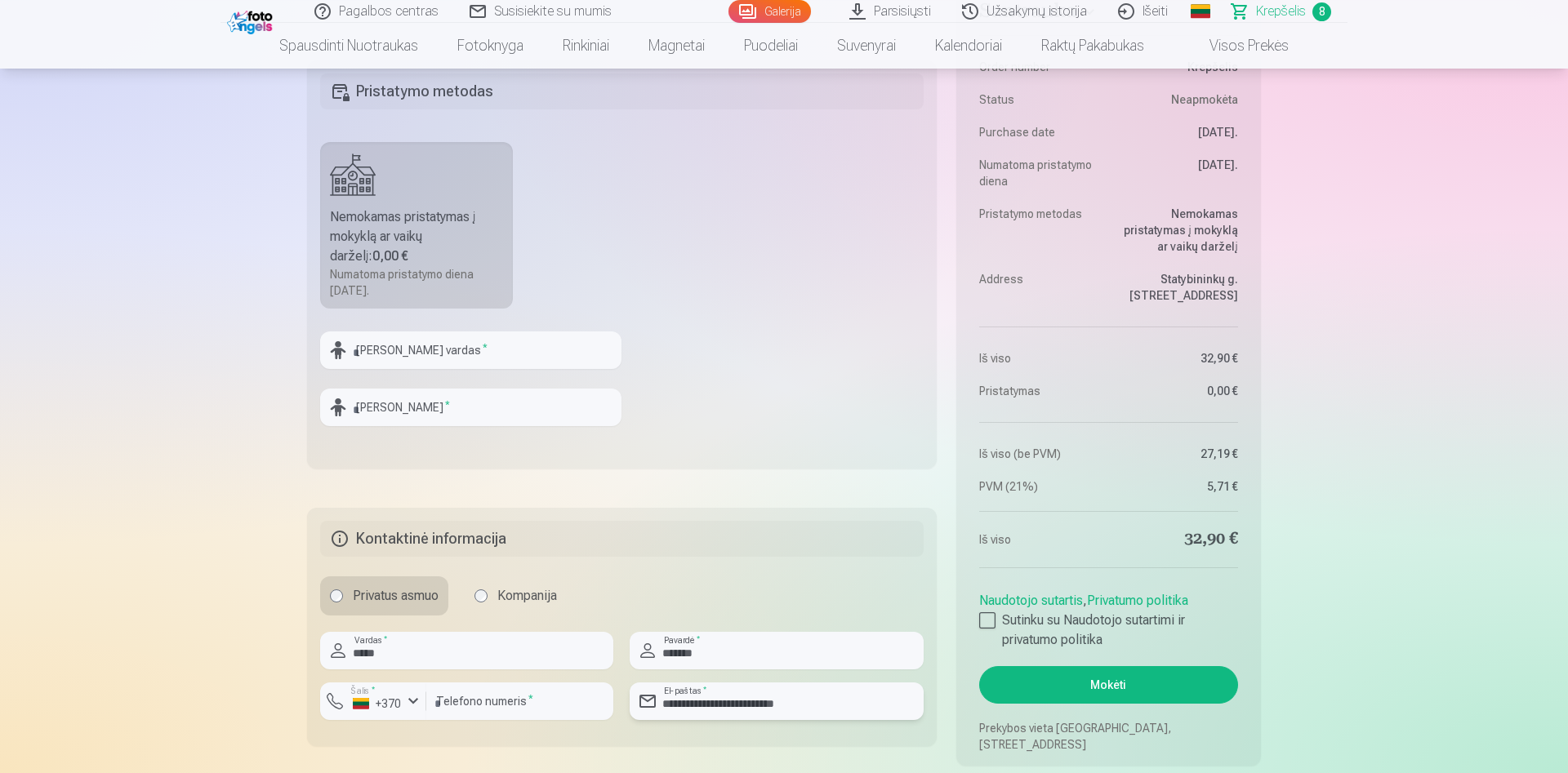
type input "**********"
click at [419, 352] on input "text" at bounding box center [471, 350] width 301 height 37
type input "****"
click at [380, 411] on input "text" at bounding box center [471, 407] width 301 height 37
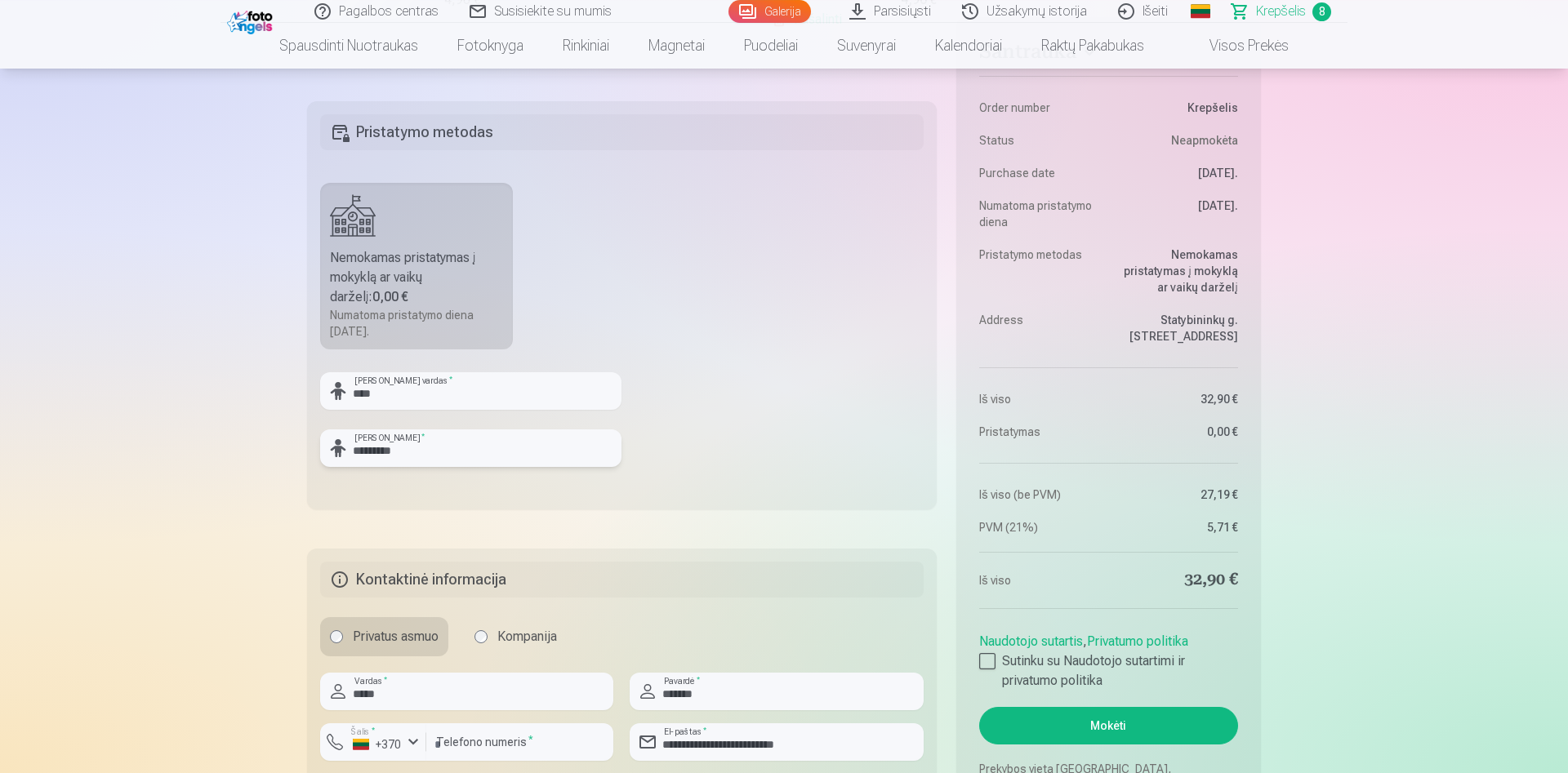
scroll to position [1740, 0]
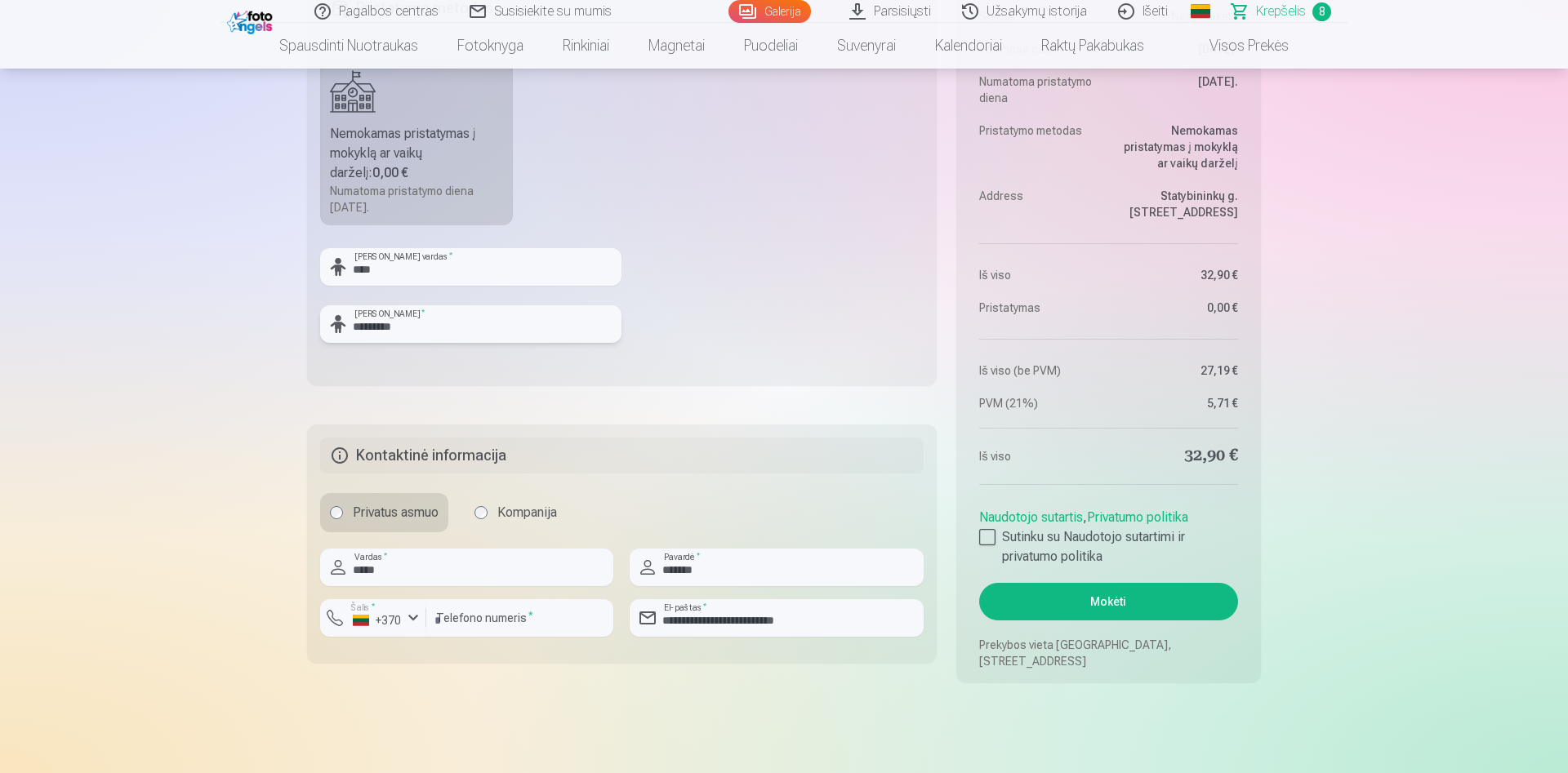
type input "*********"
click at [1094, 593] on button "Mokėti" at bounding box center [1109, 601] width 259 height 37
click at [451, 625] on input "number" at bounding box center [520, 617] width 187 height 37
click at [442, 620] on input "*********" at bounding box center [520, 617] width 187 height 37
type input "********"
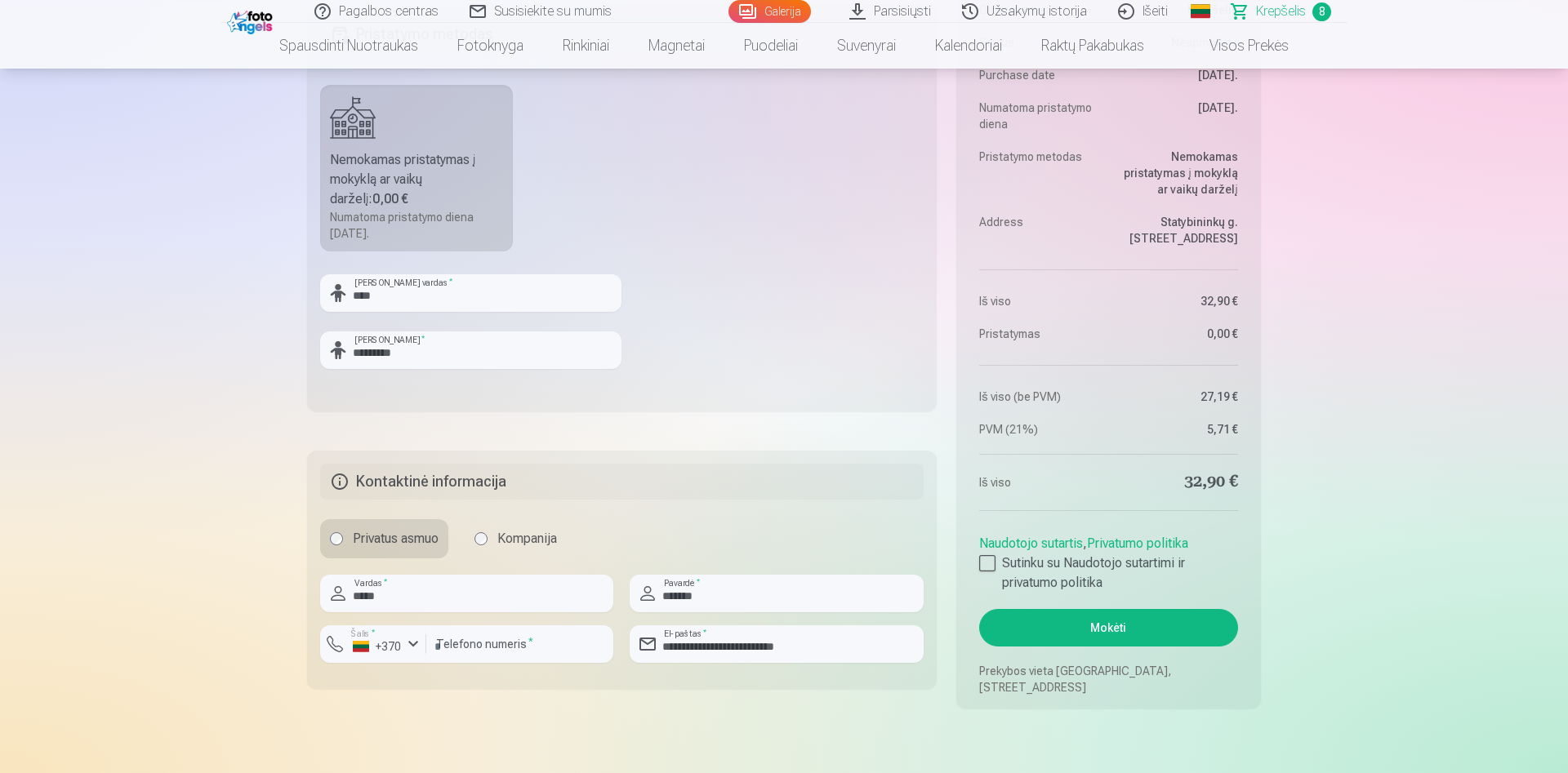
scroll to position [1907, 0]
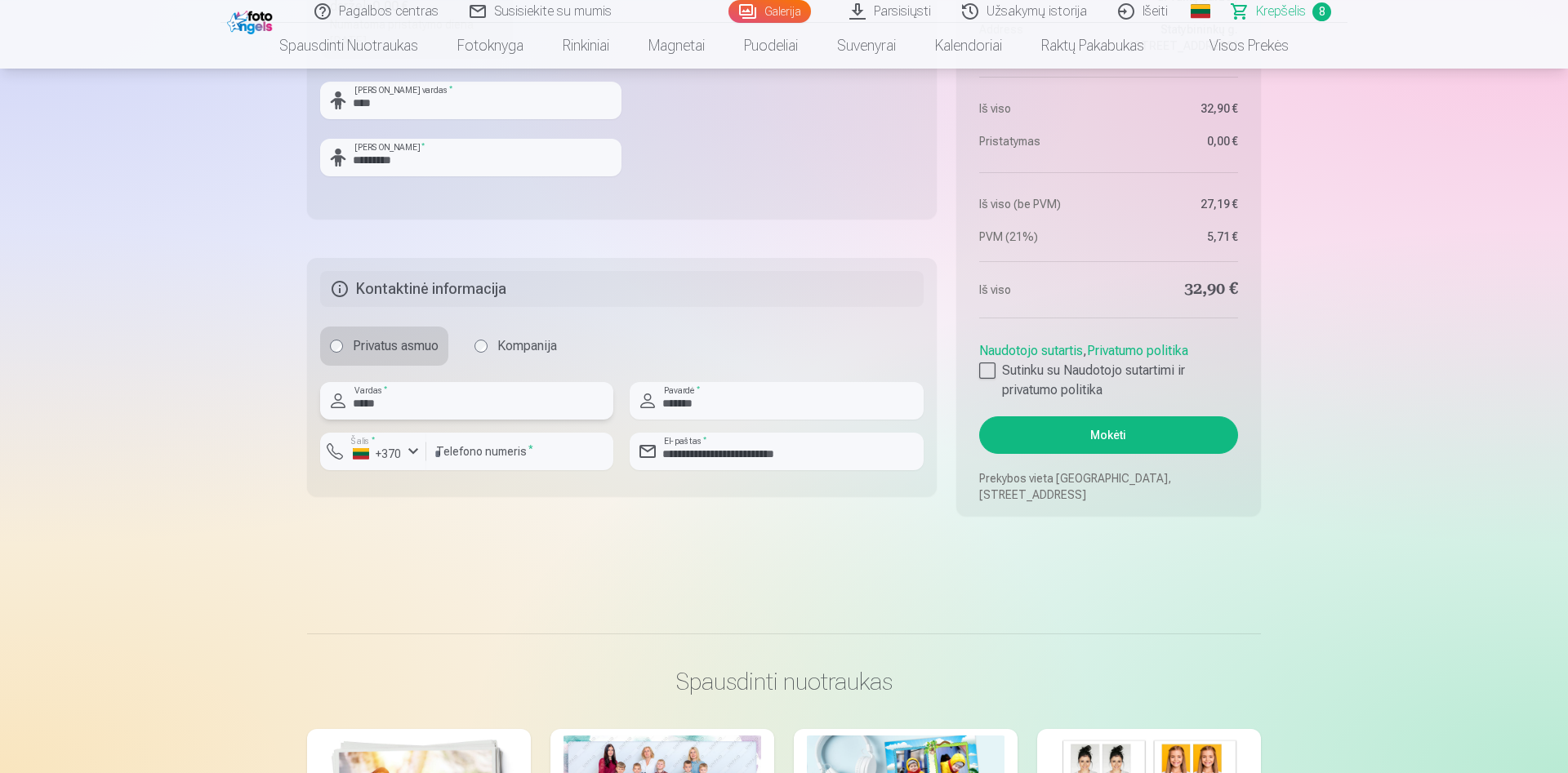
click at [488, 402] on input "*****" at bounding box center [467, 401] width 293 height 37
click at [487, 402] on input "*****" at bounding box center [467, 401] width 293 height 37
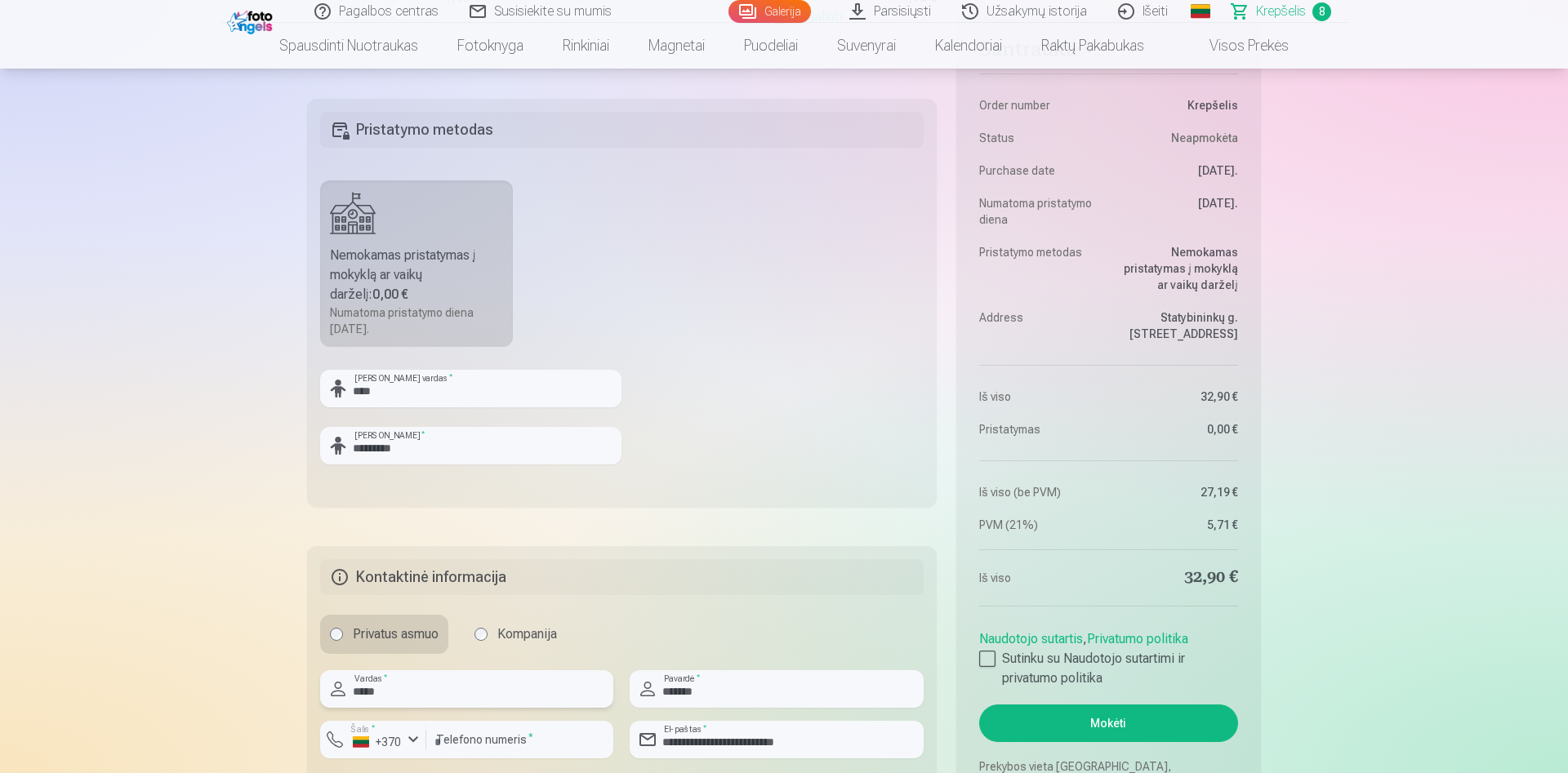
scroll to position [1658, 0]
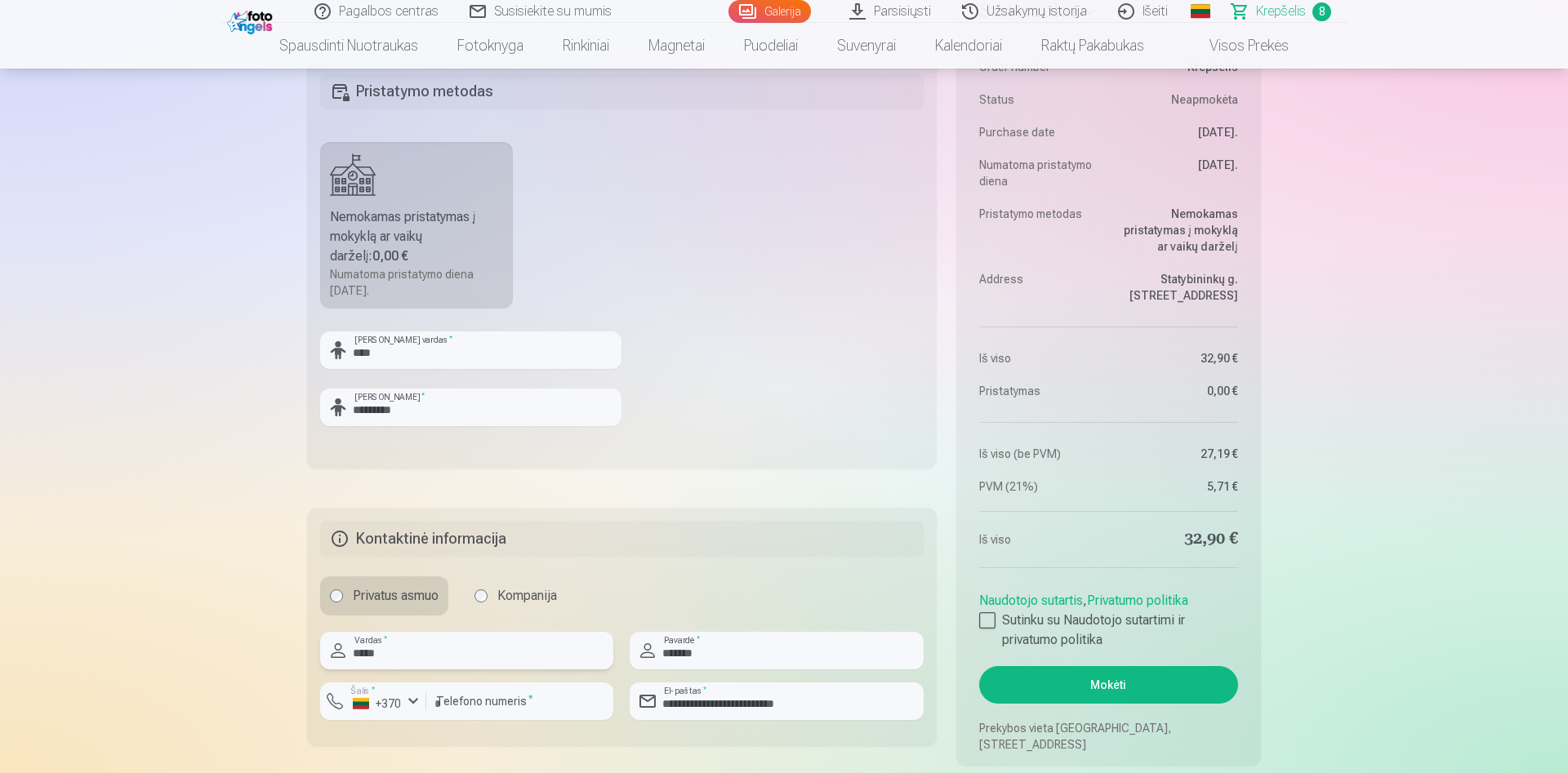
click at [402, 647] on input "*****" at bounding box center [467, 651] width 293 height 37
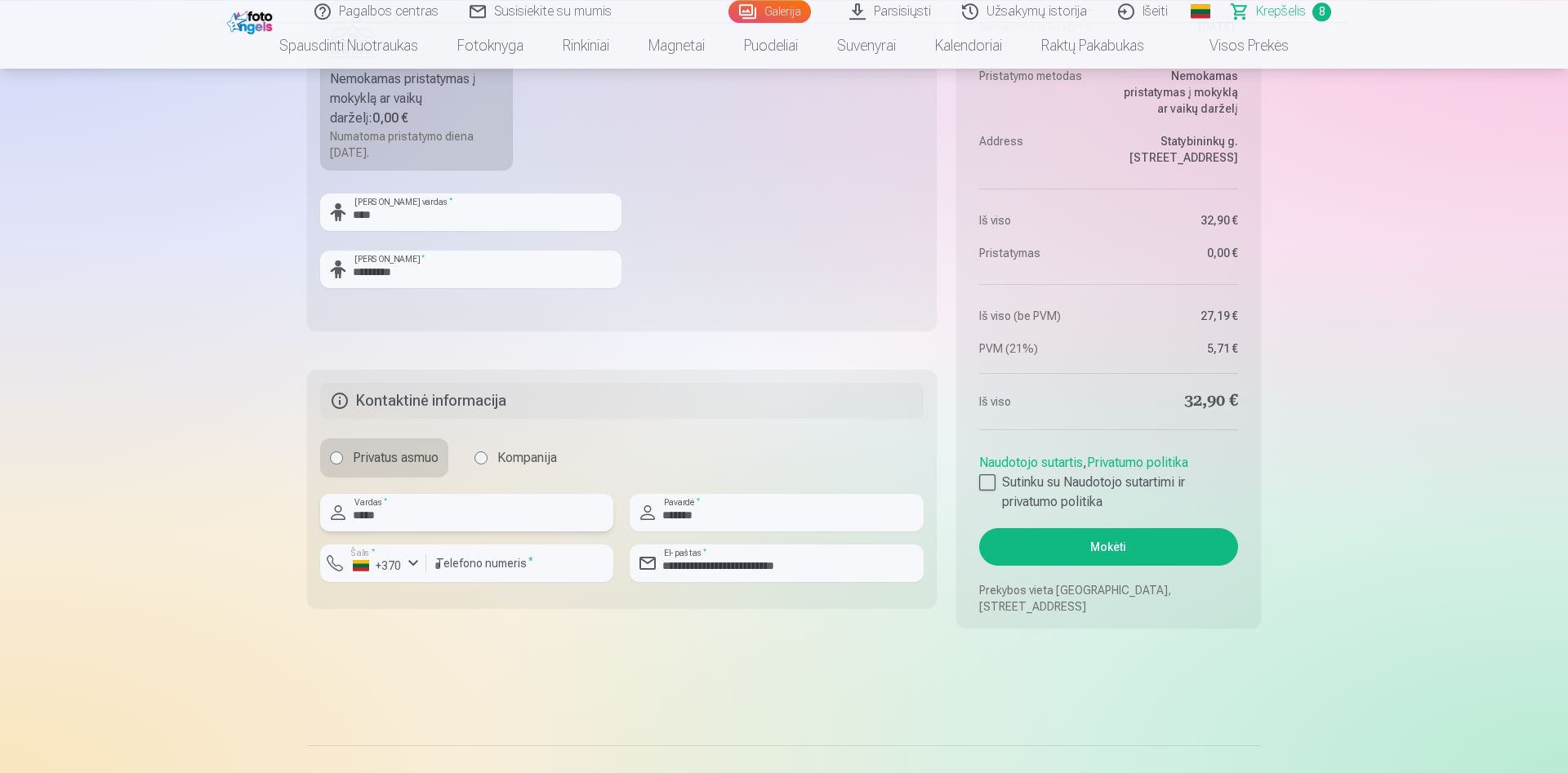
scroll to position [1907, 0]
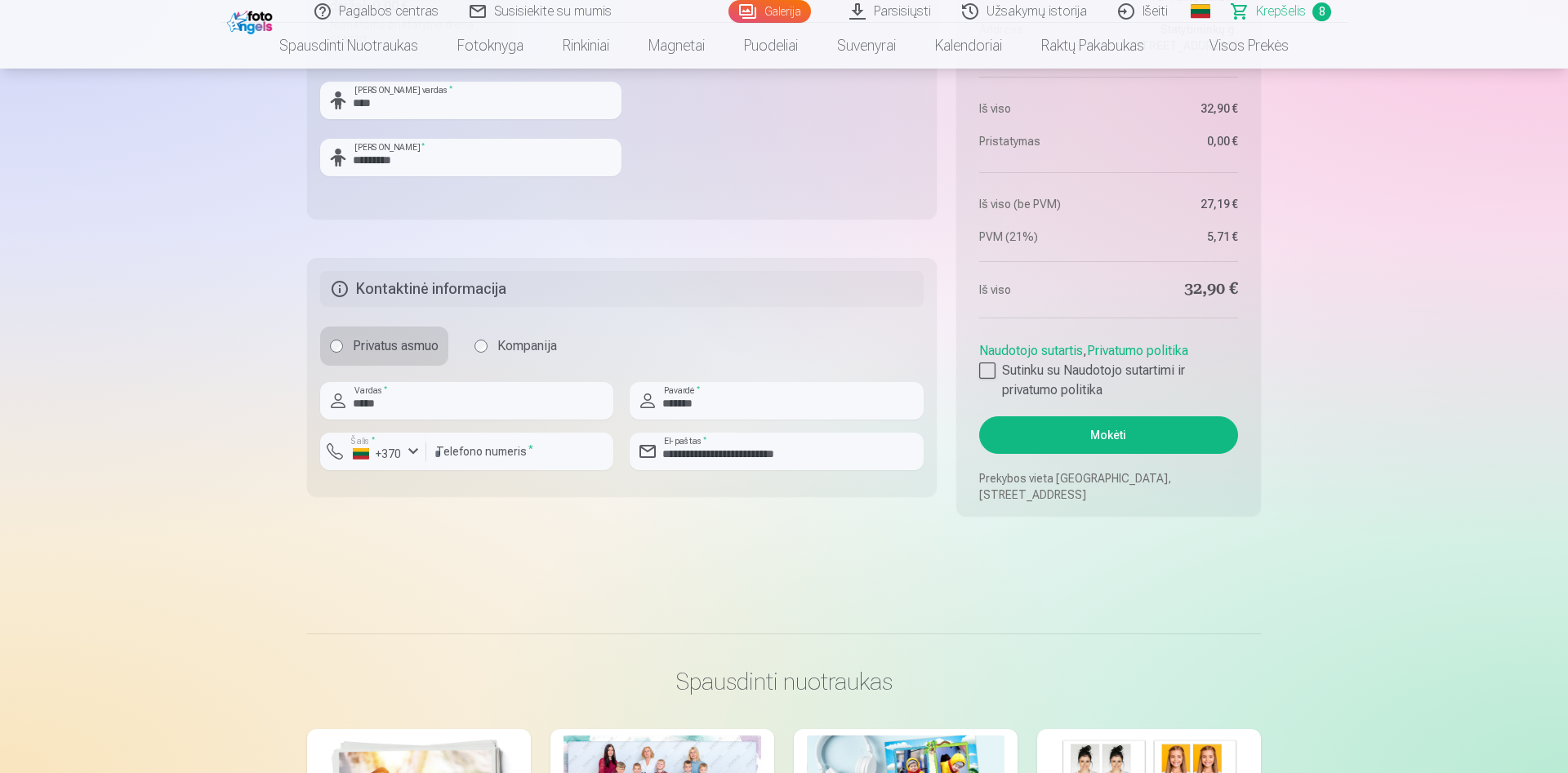
click at [1141, 429] on button "Mokėti" at bounding box center [1109, 435] width 259 height 37
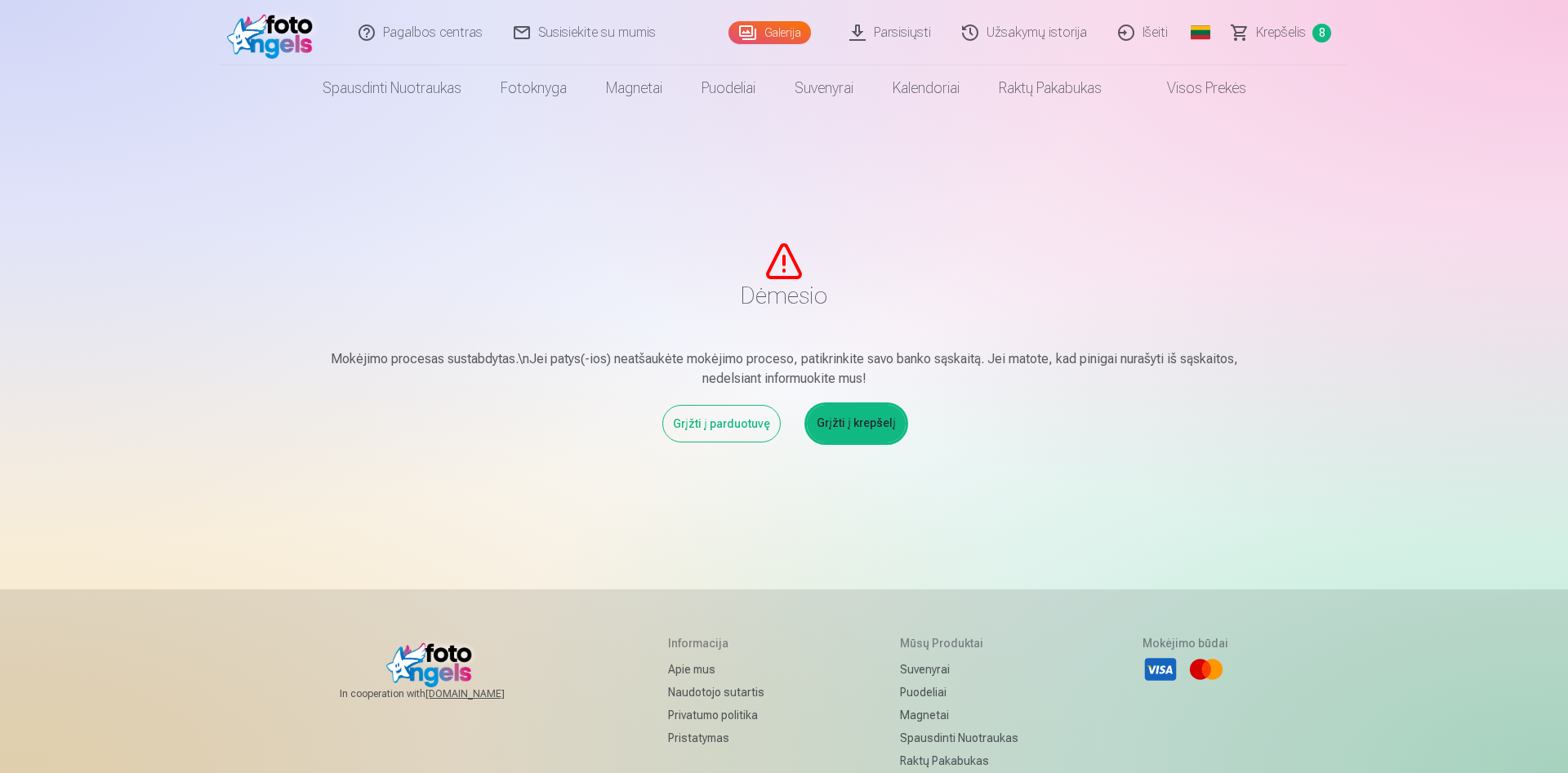
click at [742, 423] on div "Grįžti į parduotuvę" at bounding box center [721, 423] width 118 height 37
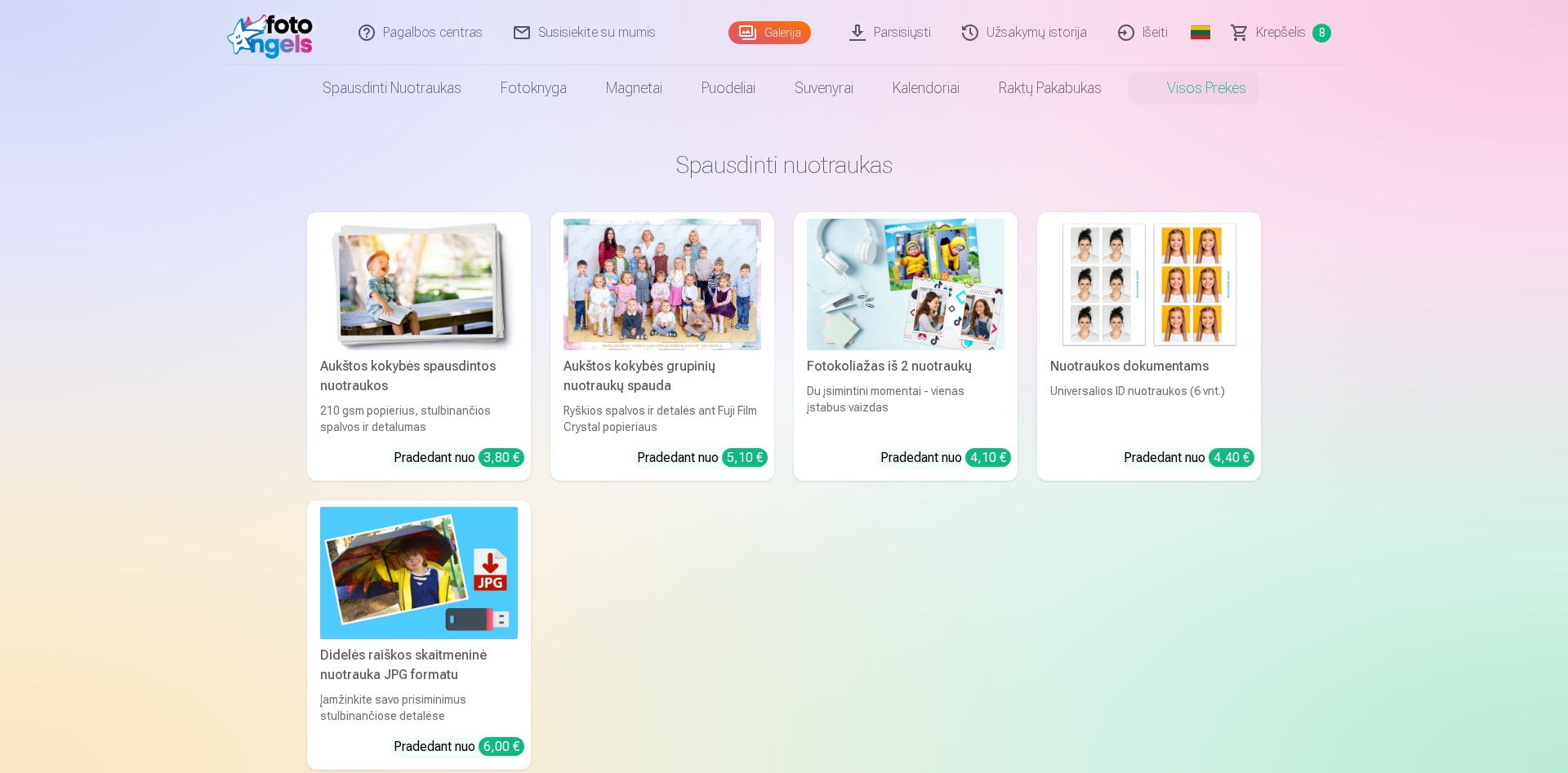
click at [1287, 29] on span "Krepšelis" at bounding box center [1281, 33] width 50 height 20
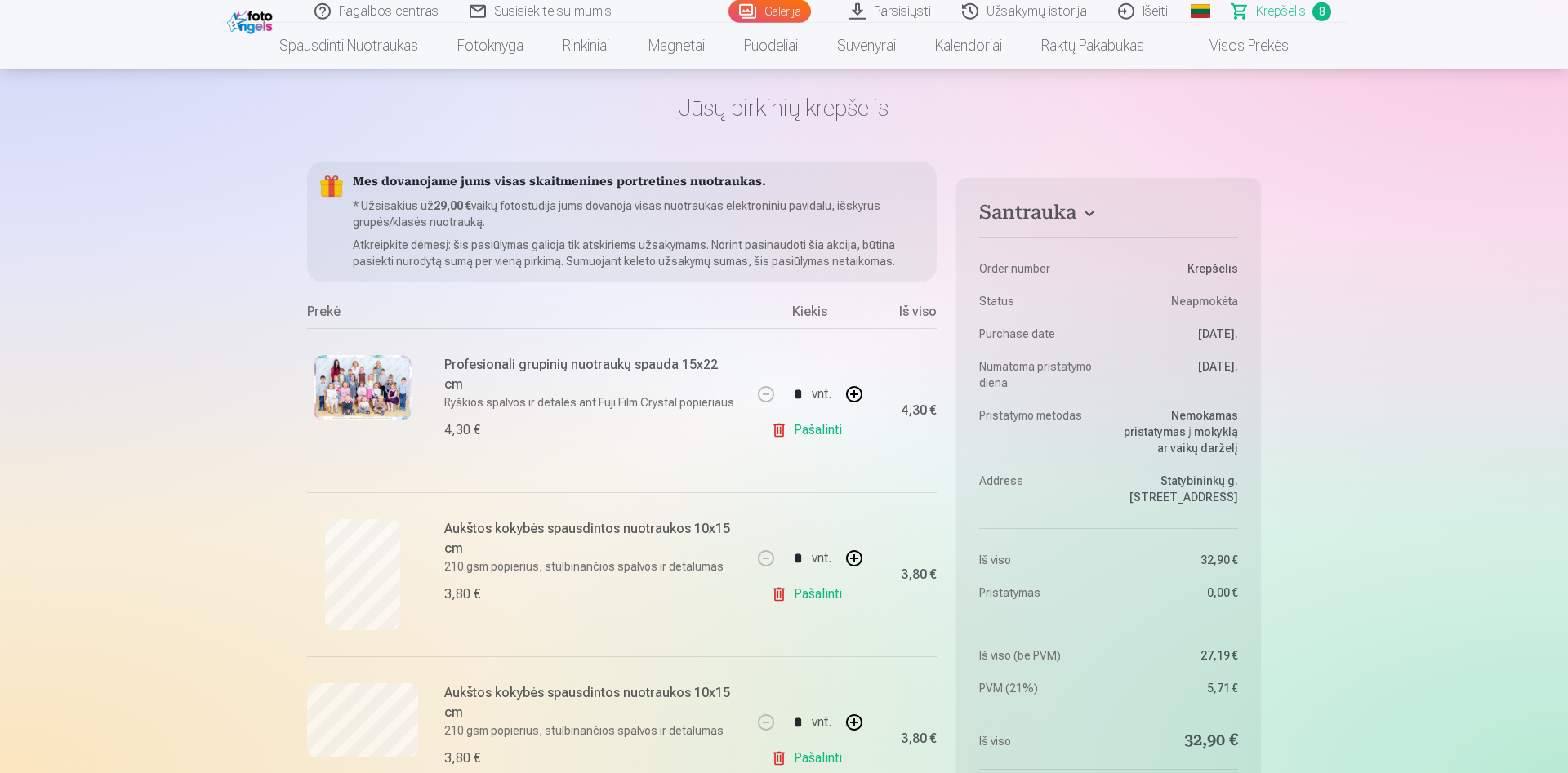
scroll to position [84, 0]
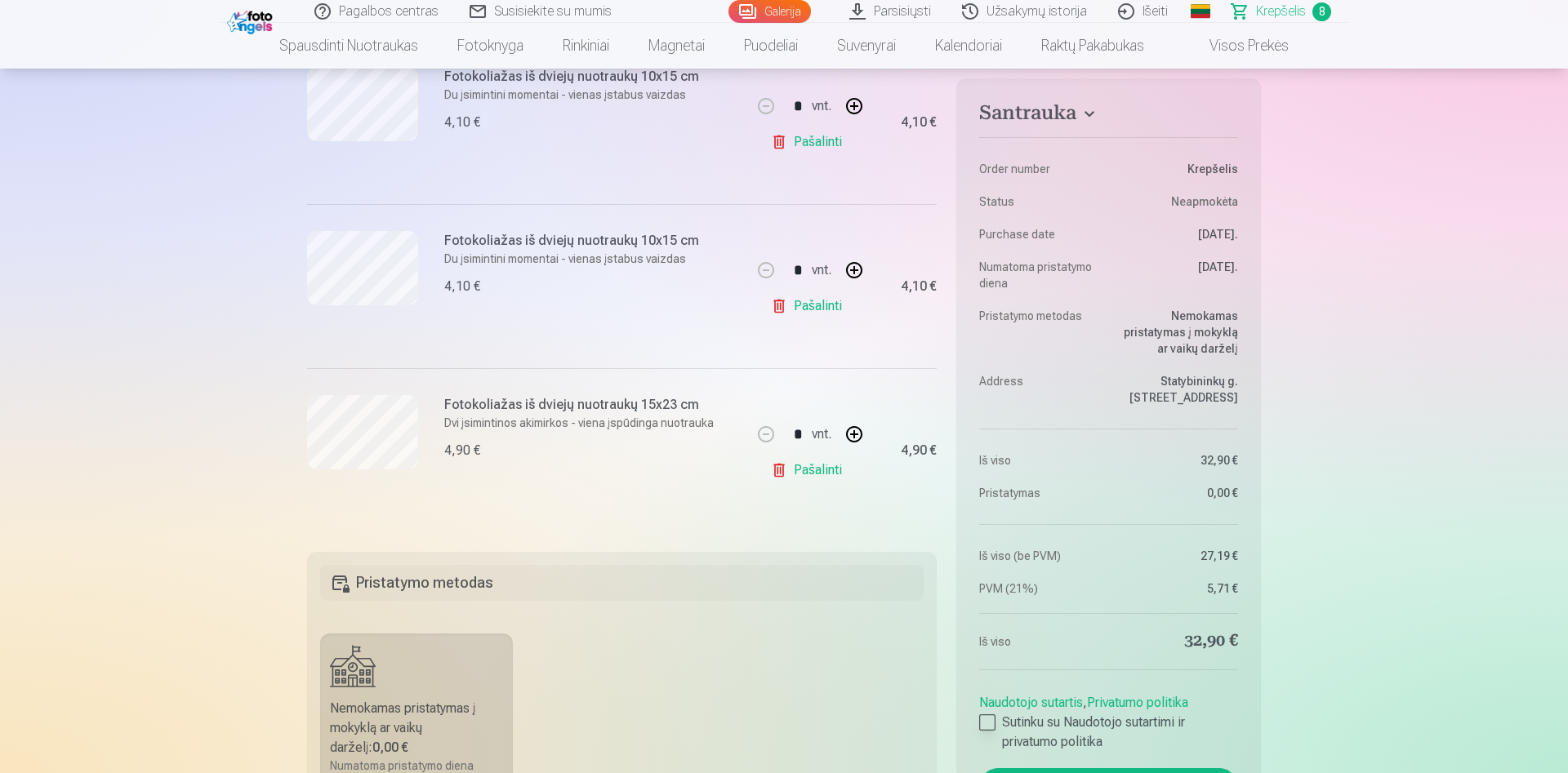
click at [984, 727] on div at bounding box center [988, 723] width 17 height 17
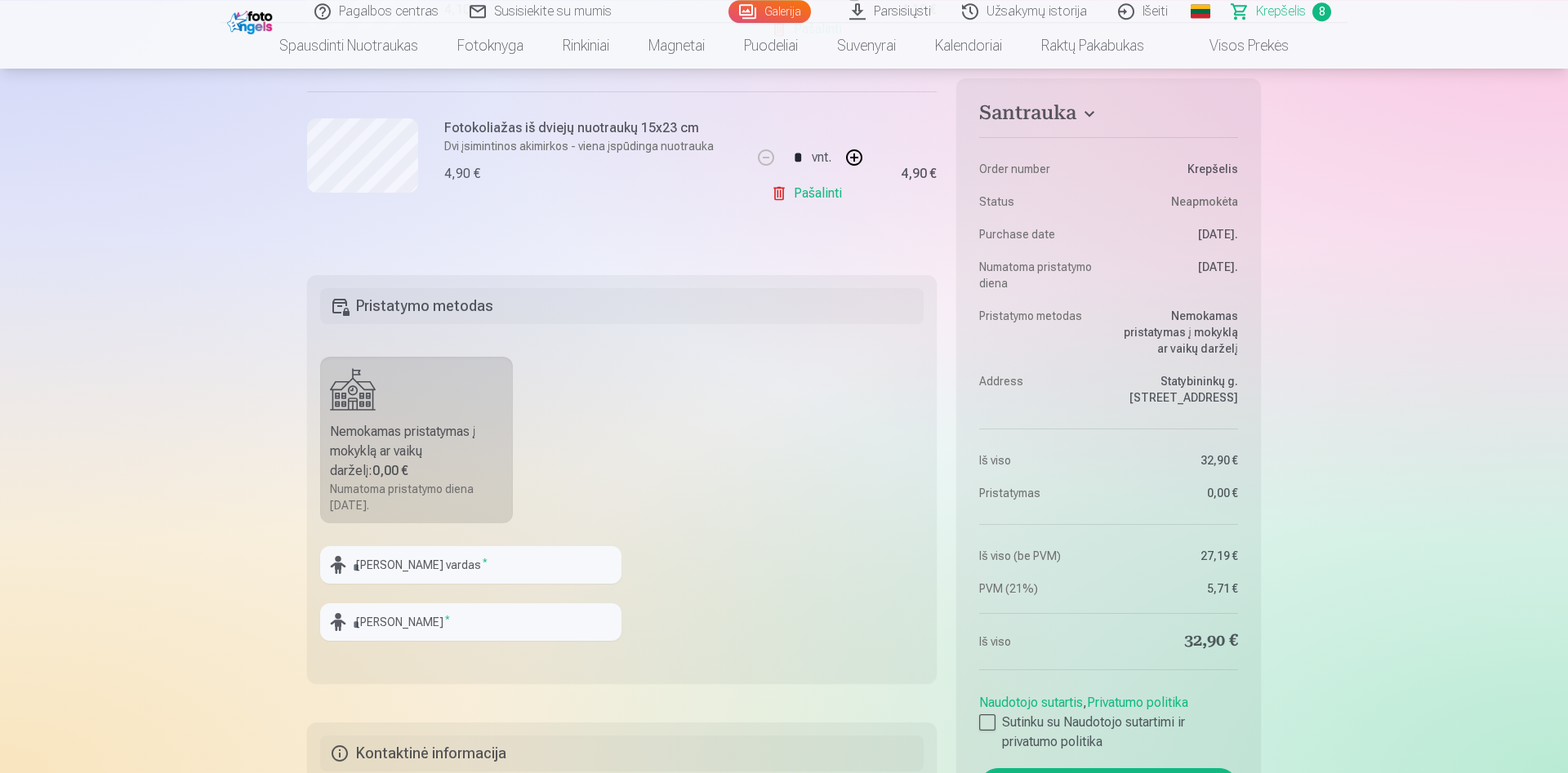
scroll to position [1582, 0]
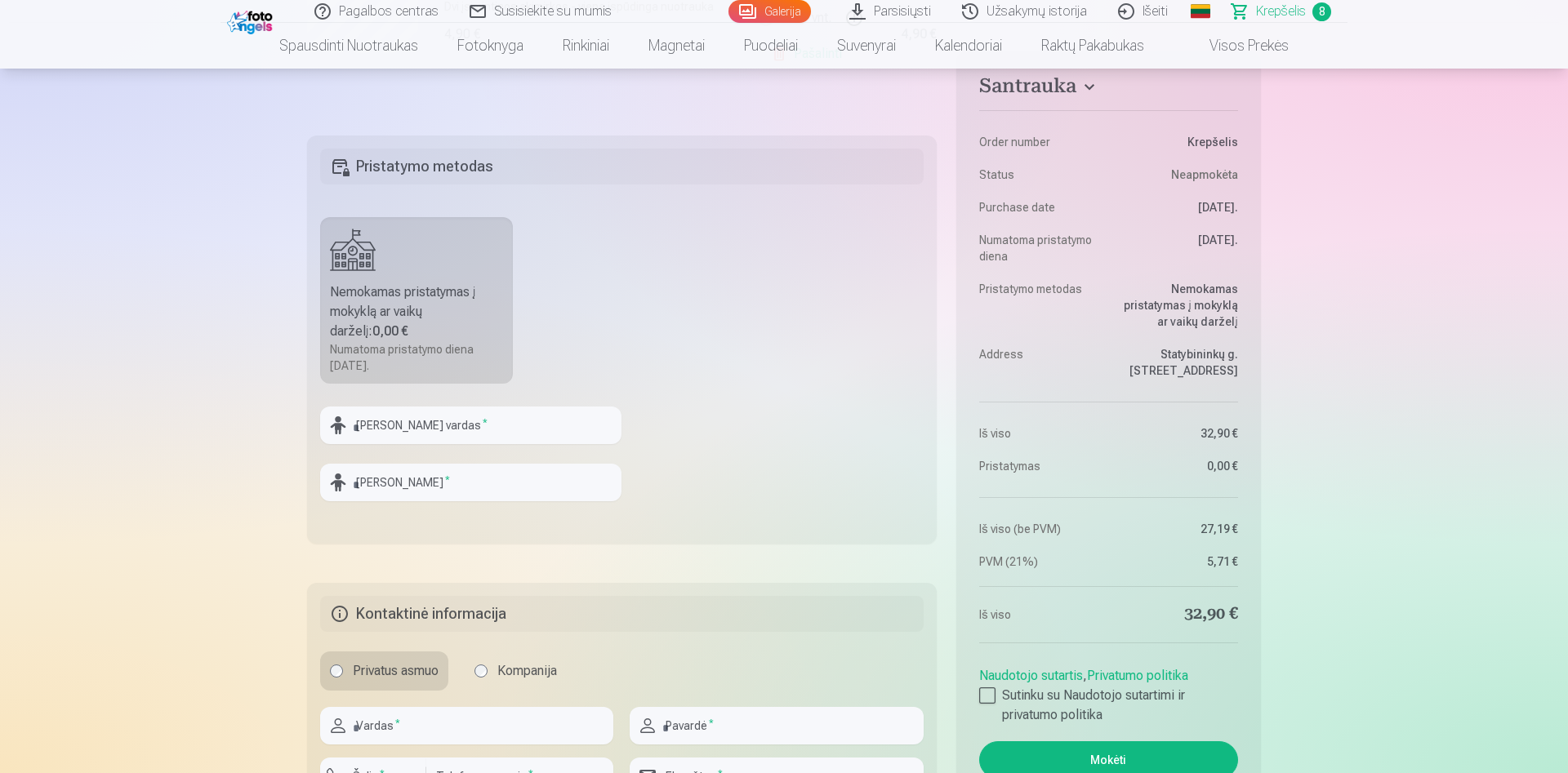
click at [1137, 763] on button "Mokėti" at bounding box center [1109, 760] width 259 height 37
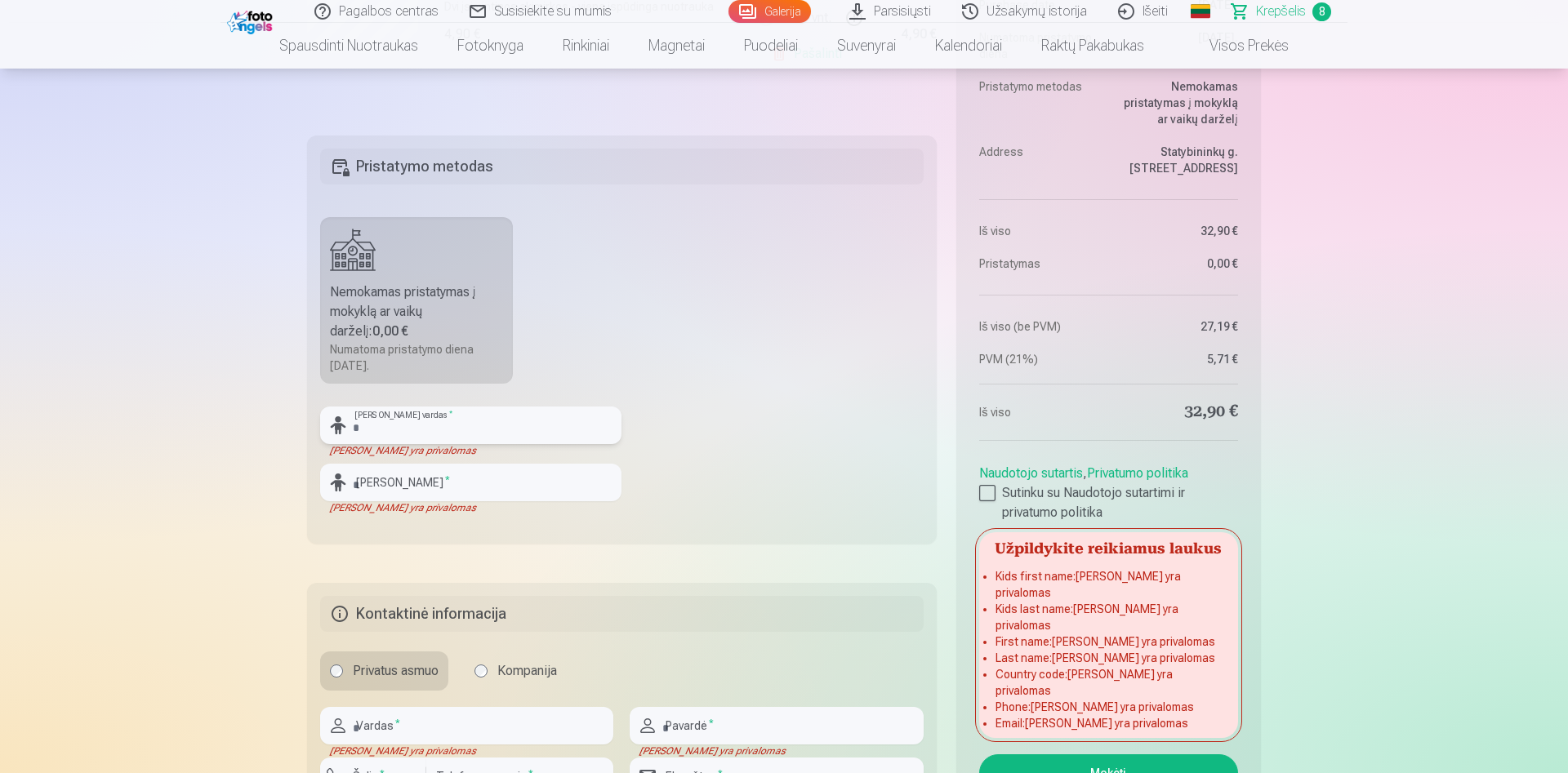
click at [482, 432] on input "text" at bounding box center [471, 425] width 301 height 37
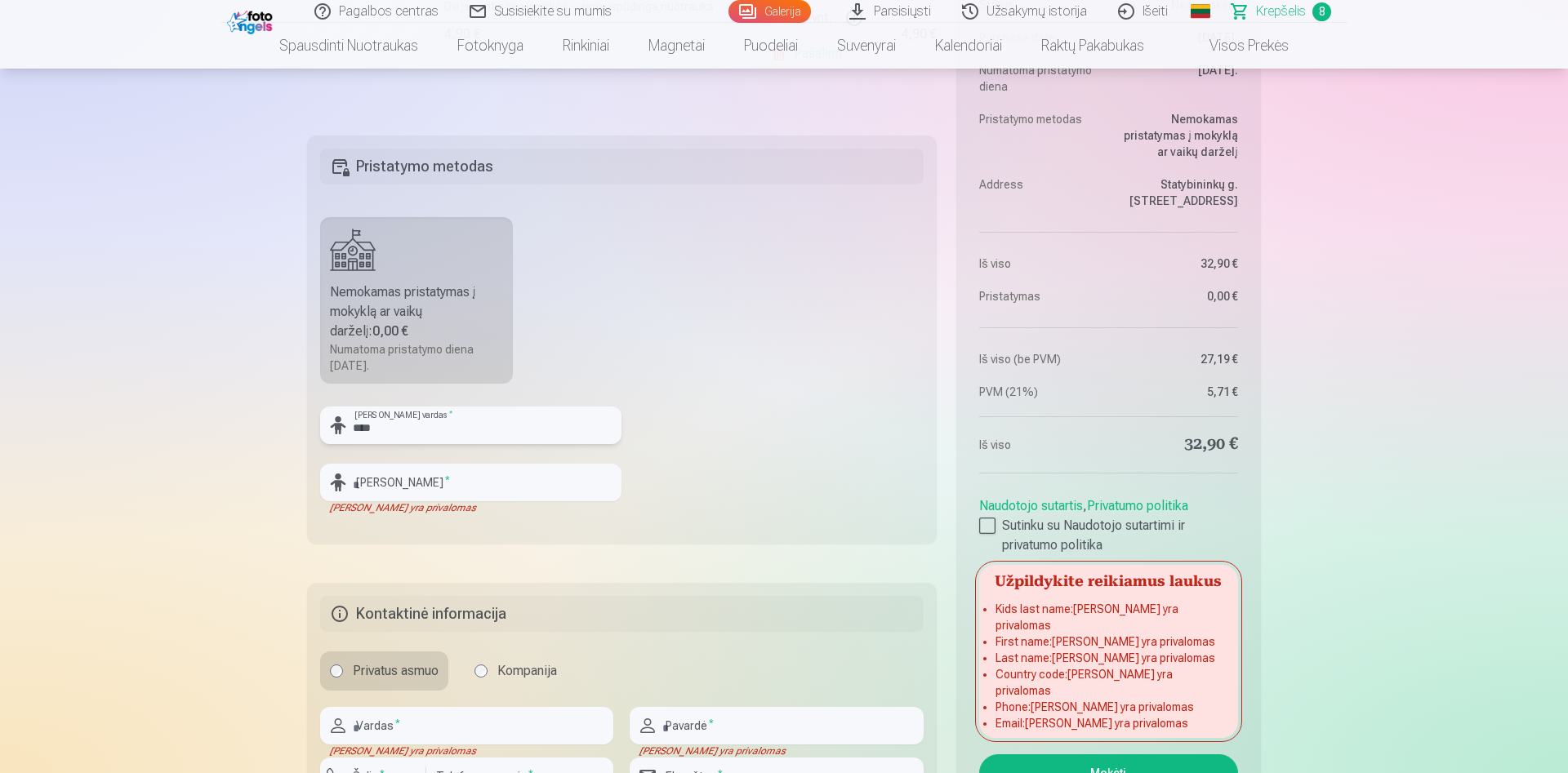
type input "****"
click at [391, 475] on input "text" at bounding box center [471, 482] width 301 height 37
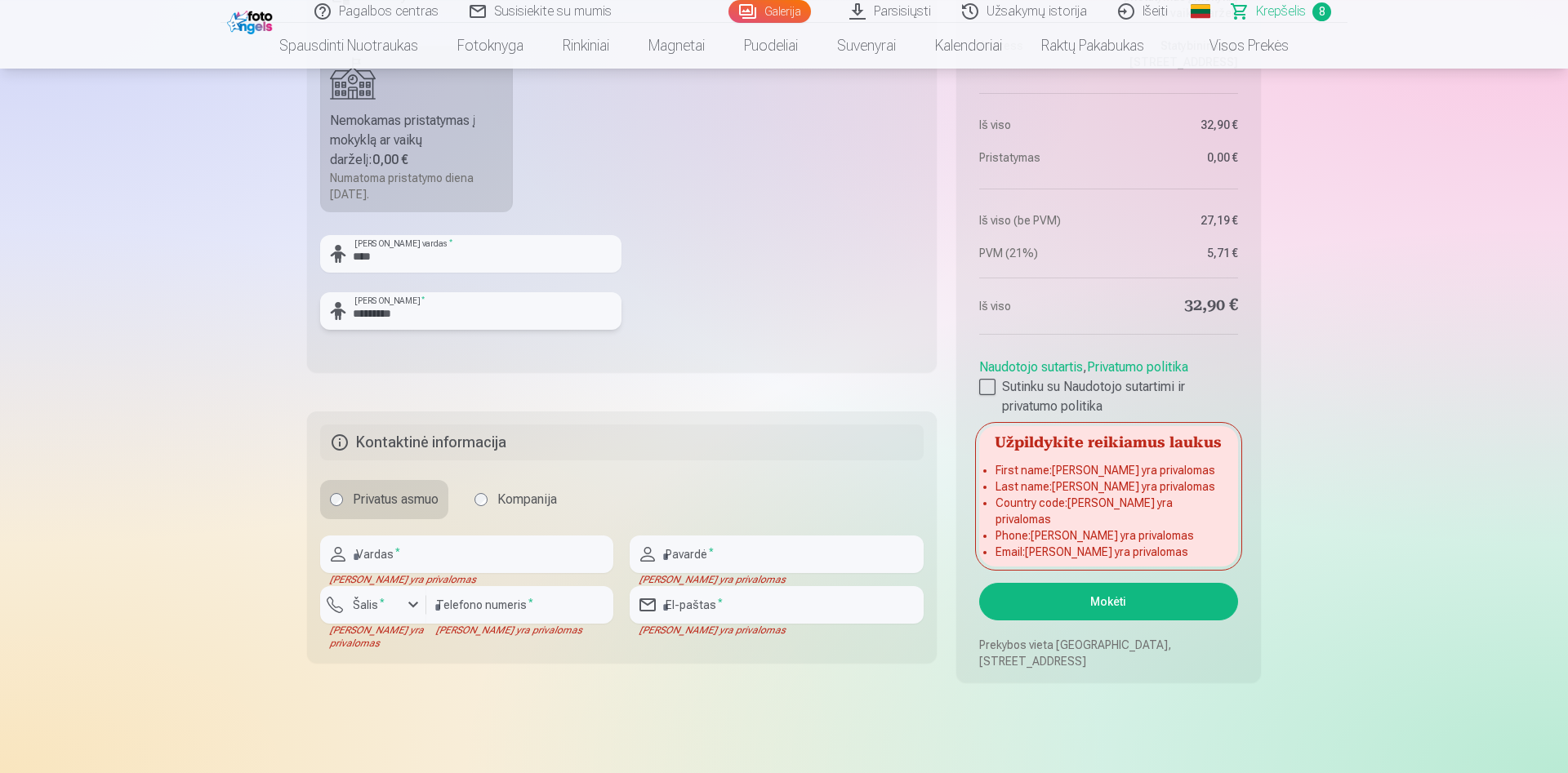
scroll to position [1832, 0]
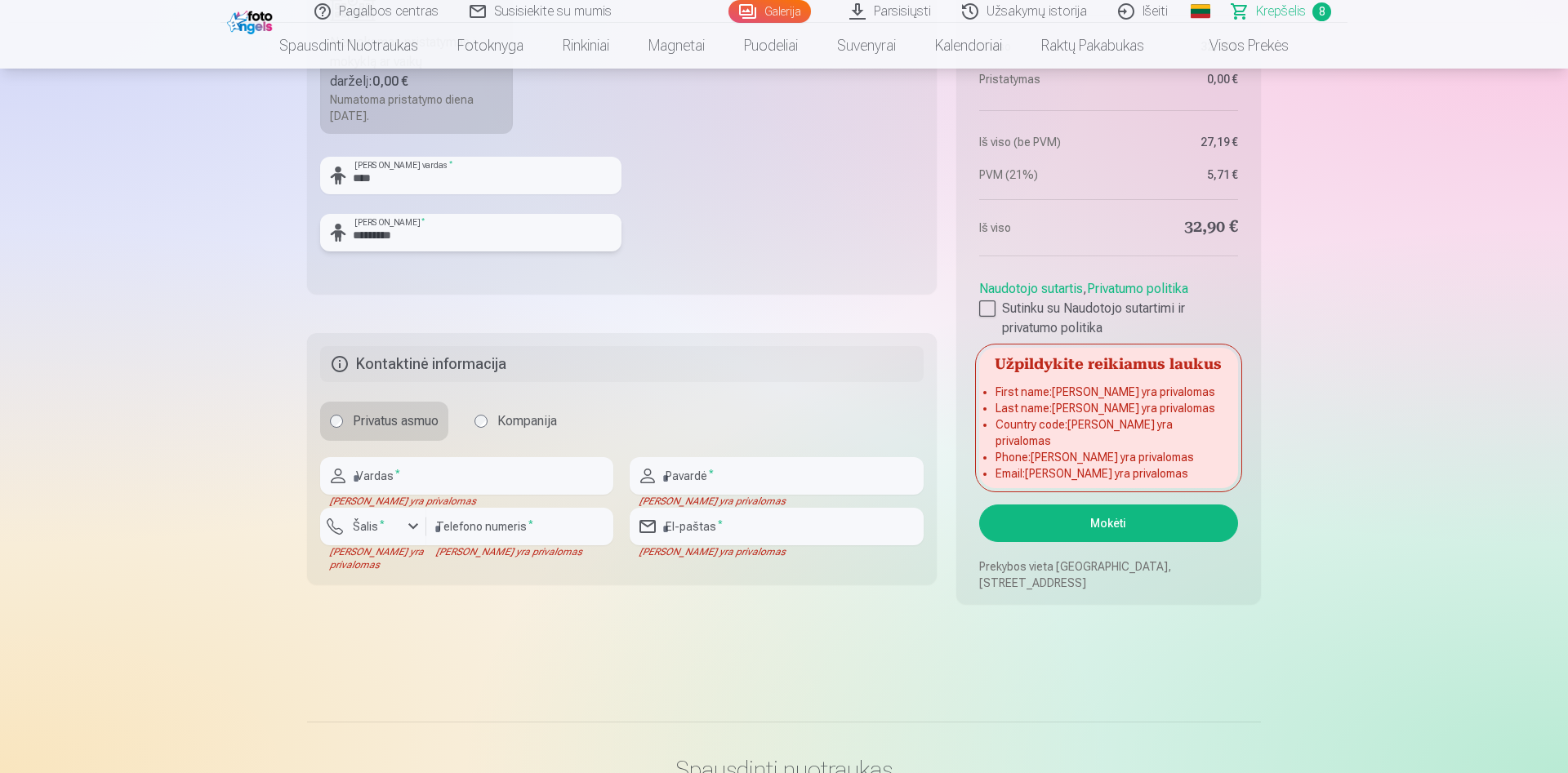
type input "*********"
click at [396, 479] on input "text" at bounding box center [467, 475] width 293 height 37
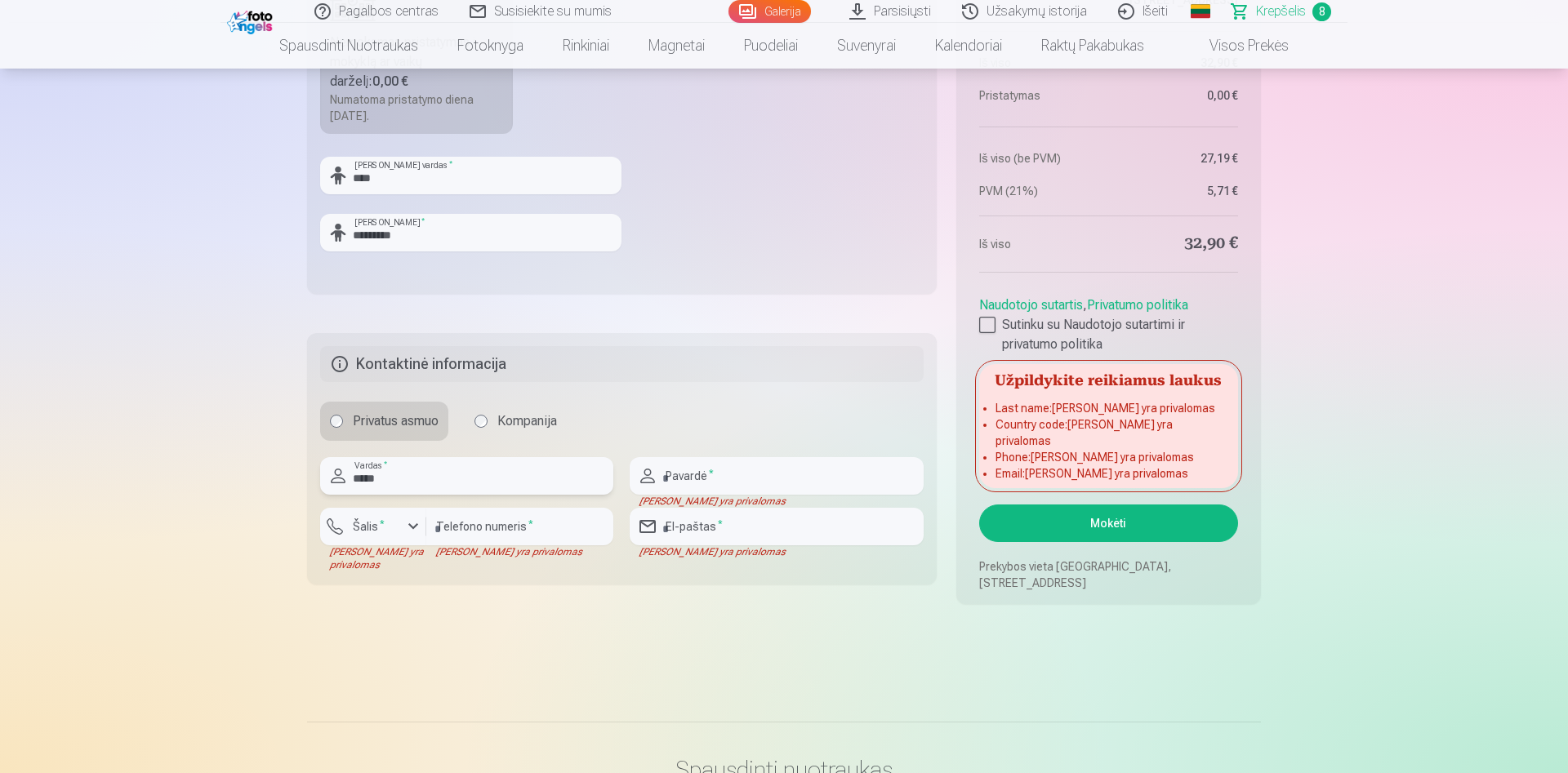
type input "*****"
click at [691, 485] on input "text" at bounding box center [777, 475] width 293 height 37
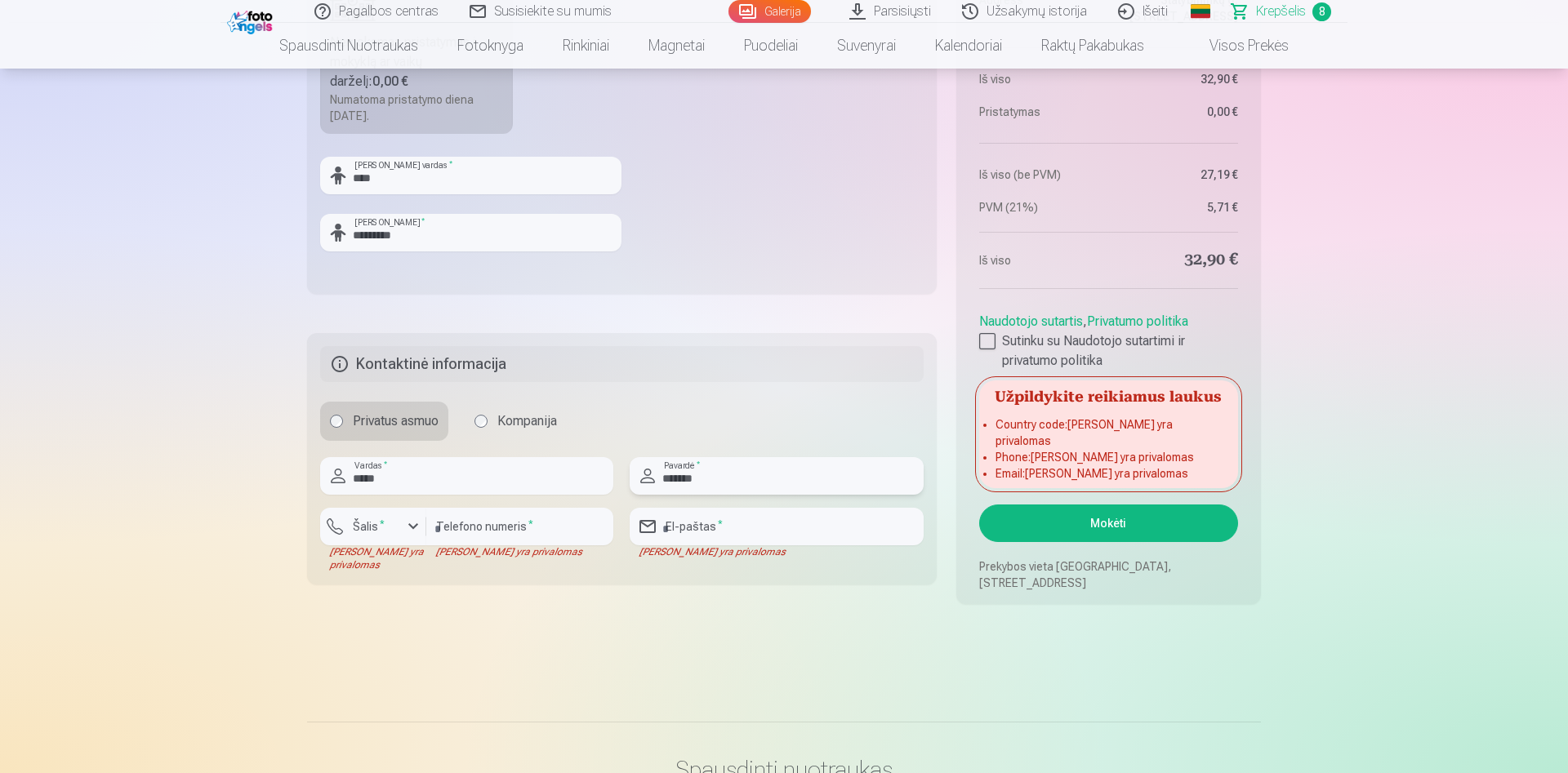
type input "*******"
click at [497, 524] on input "number" at bounding box center [520, 526] width 187 height 37
click at [407, 526] on div "button" at bounding box center [413, 526] width 20 height 20
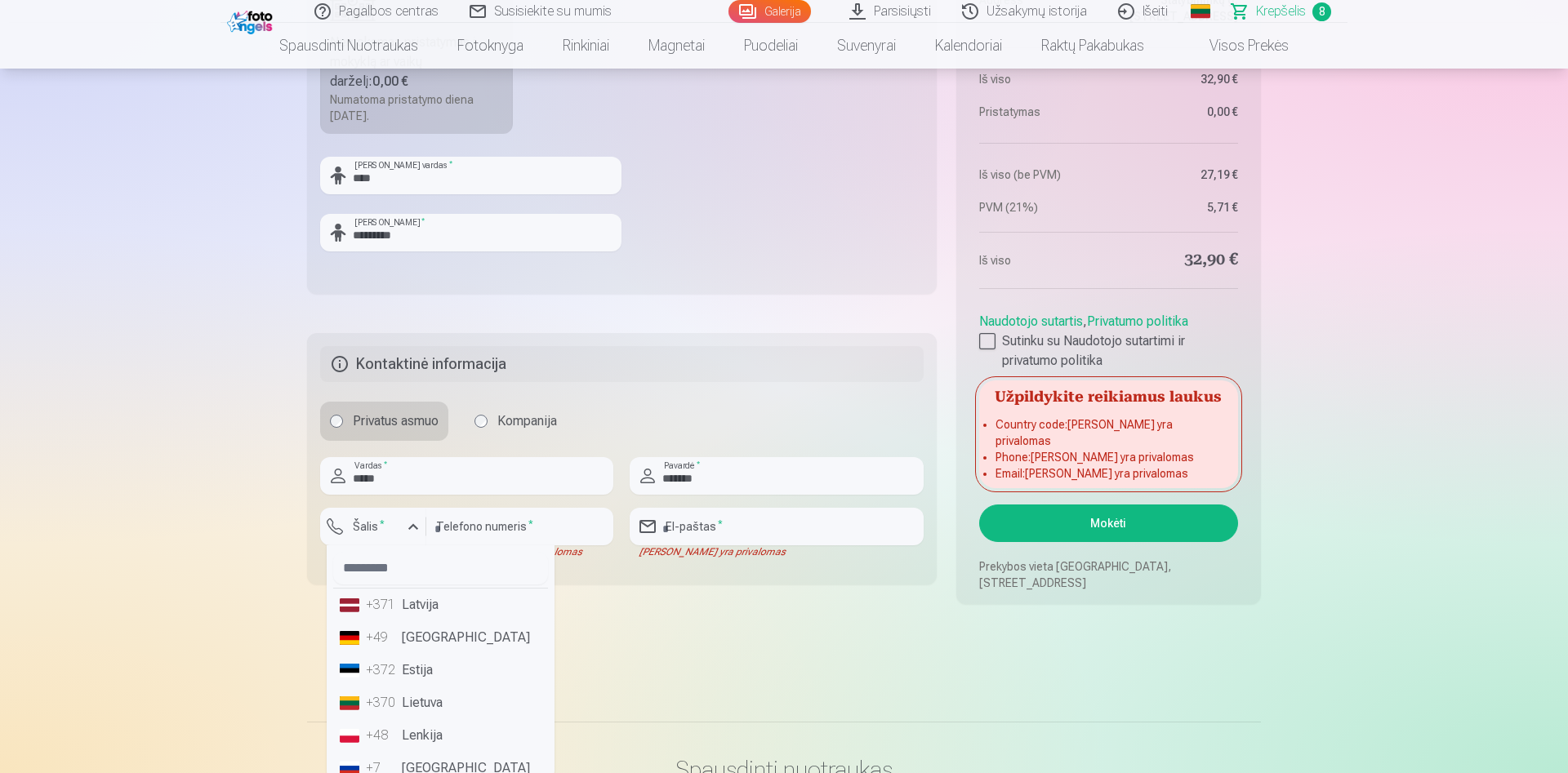
click at [420, 710] on li "+370 Lietuva" at bounding box center [440, 703] width 214 height 32
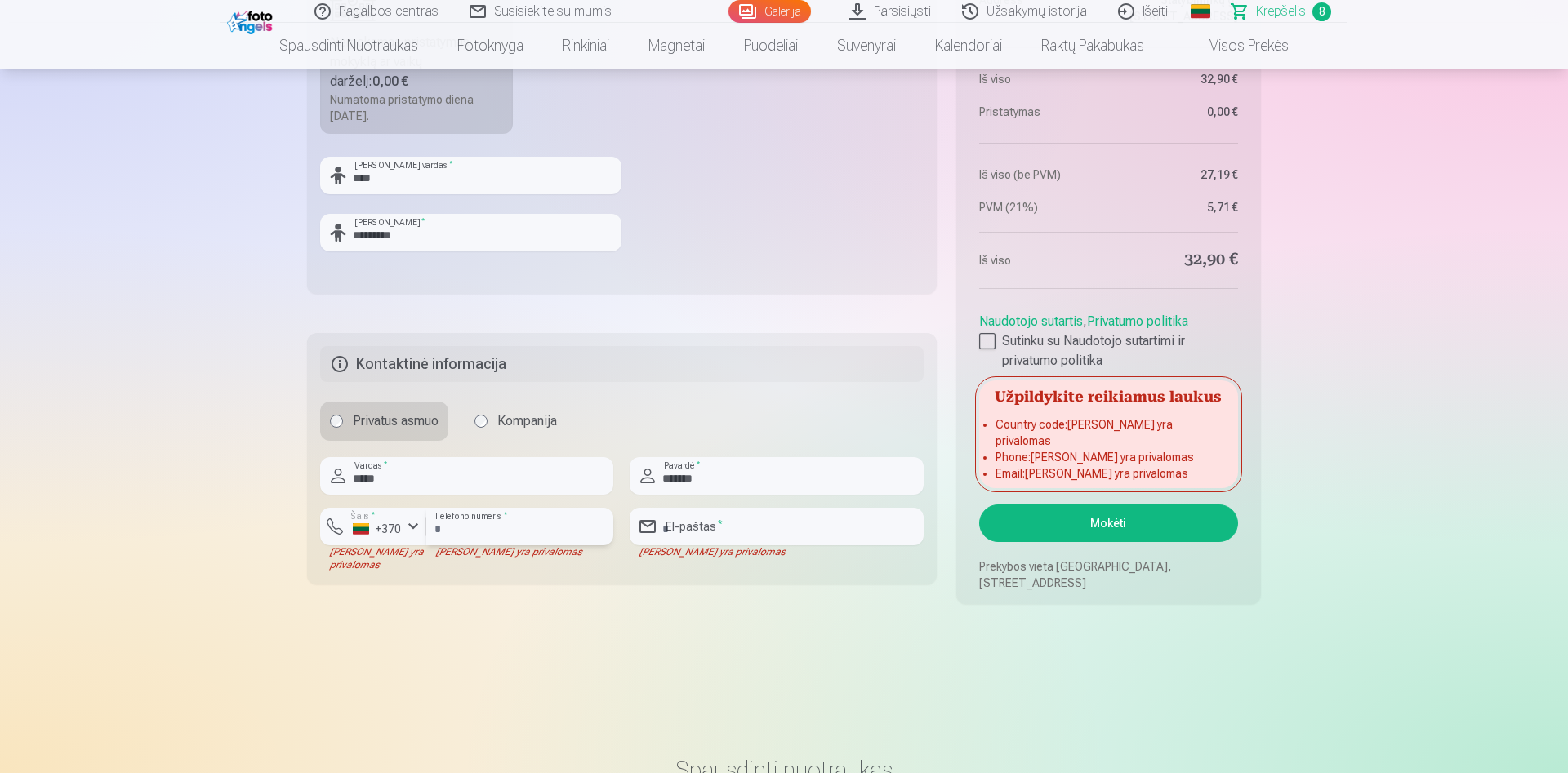
click at [453, 532] on input "number" at bounding box center [520, 526] width 187 height 37
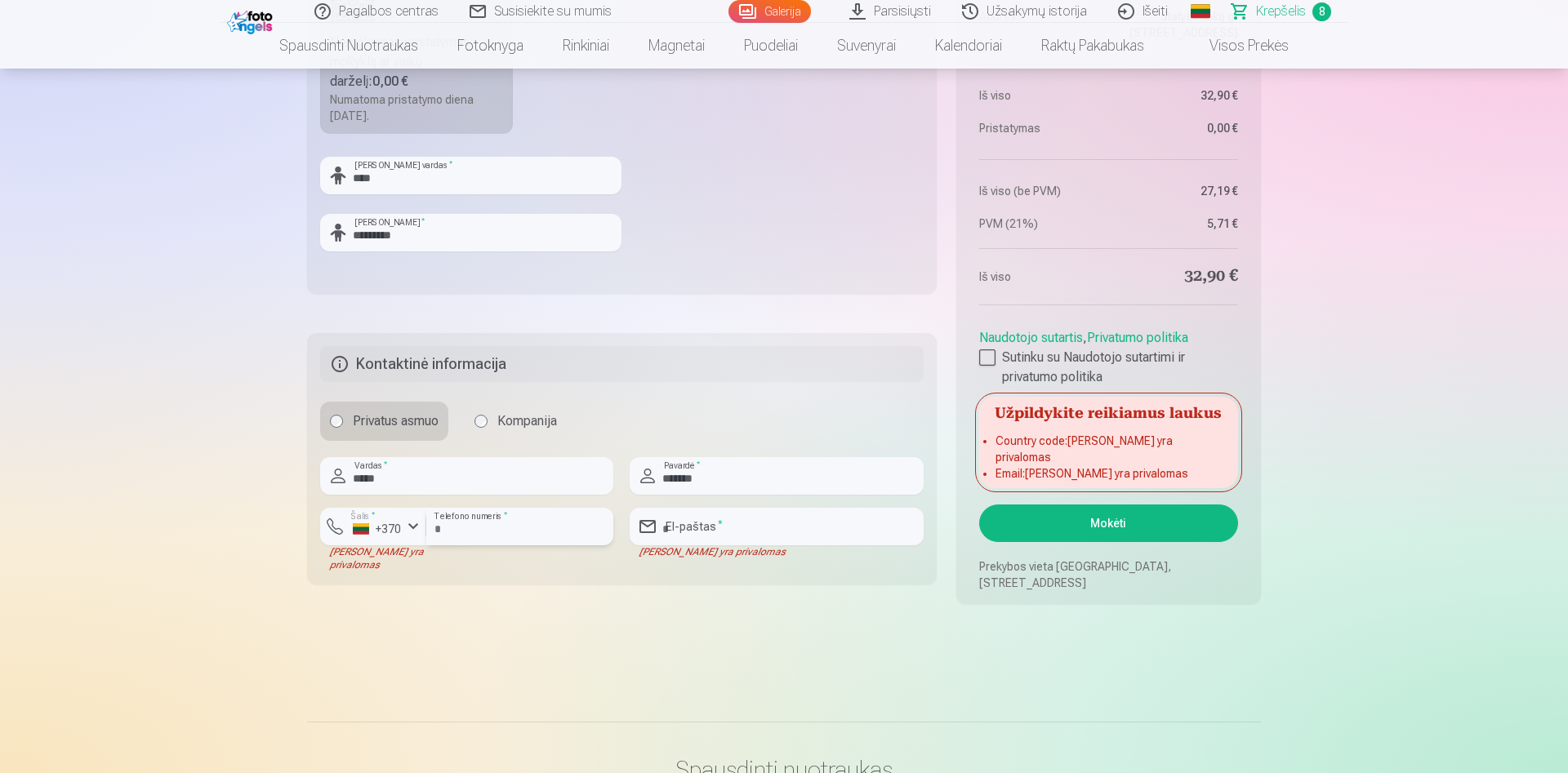
type input "********"
click at [734, 521] on input "email" at bounding box center [777, 526] width 293 height 37
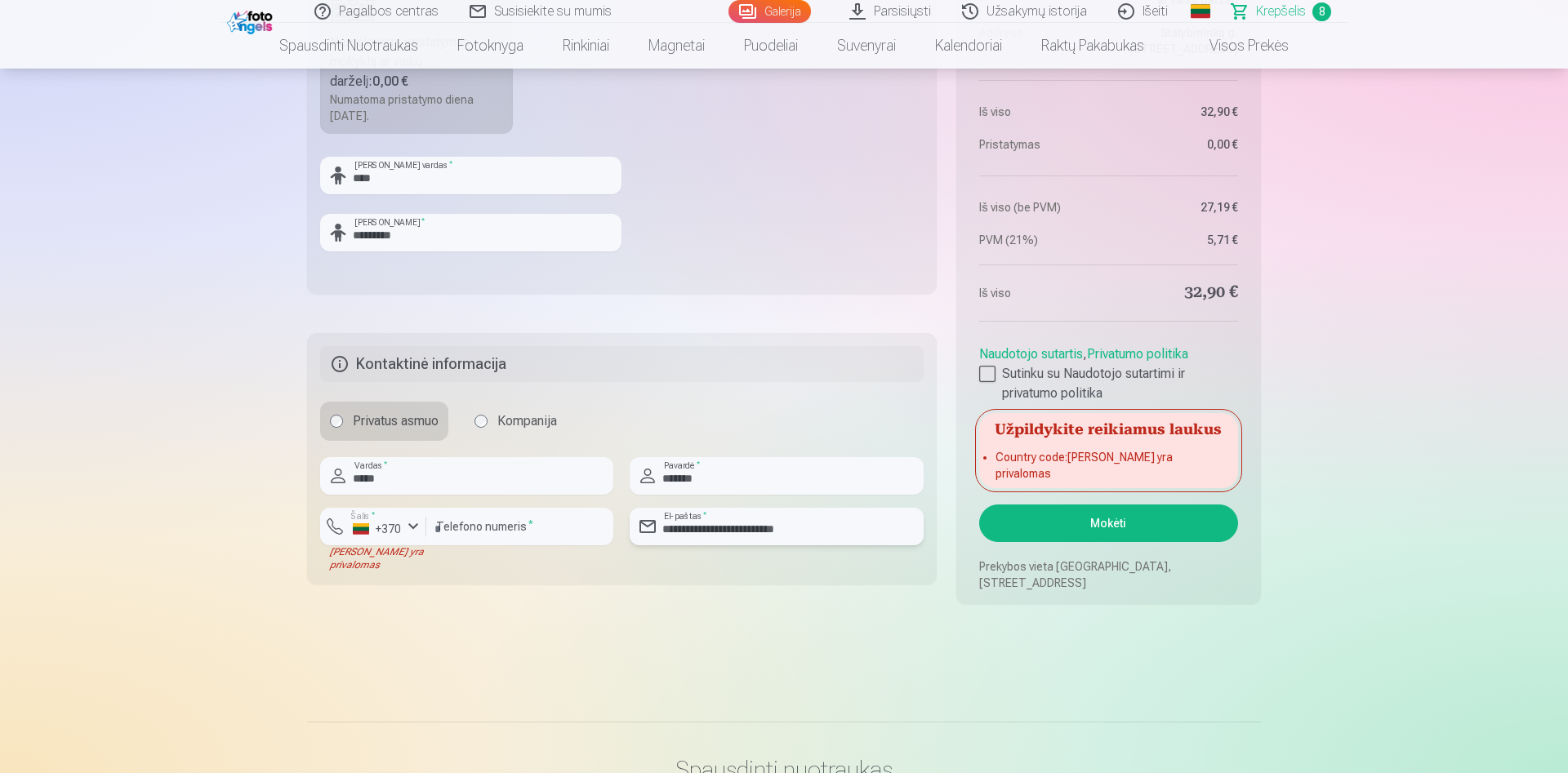
type input "**********"
click at [1088, 523] on button "Mokėti" at bounding box center [1109, 523] width 259 height 37
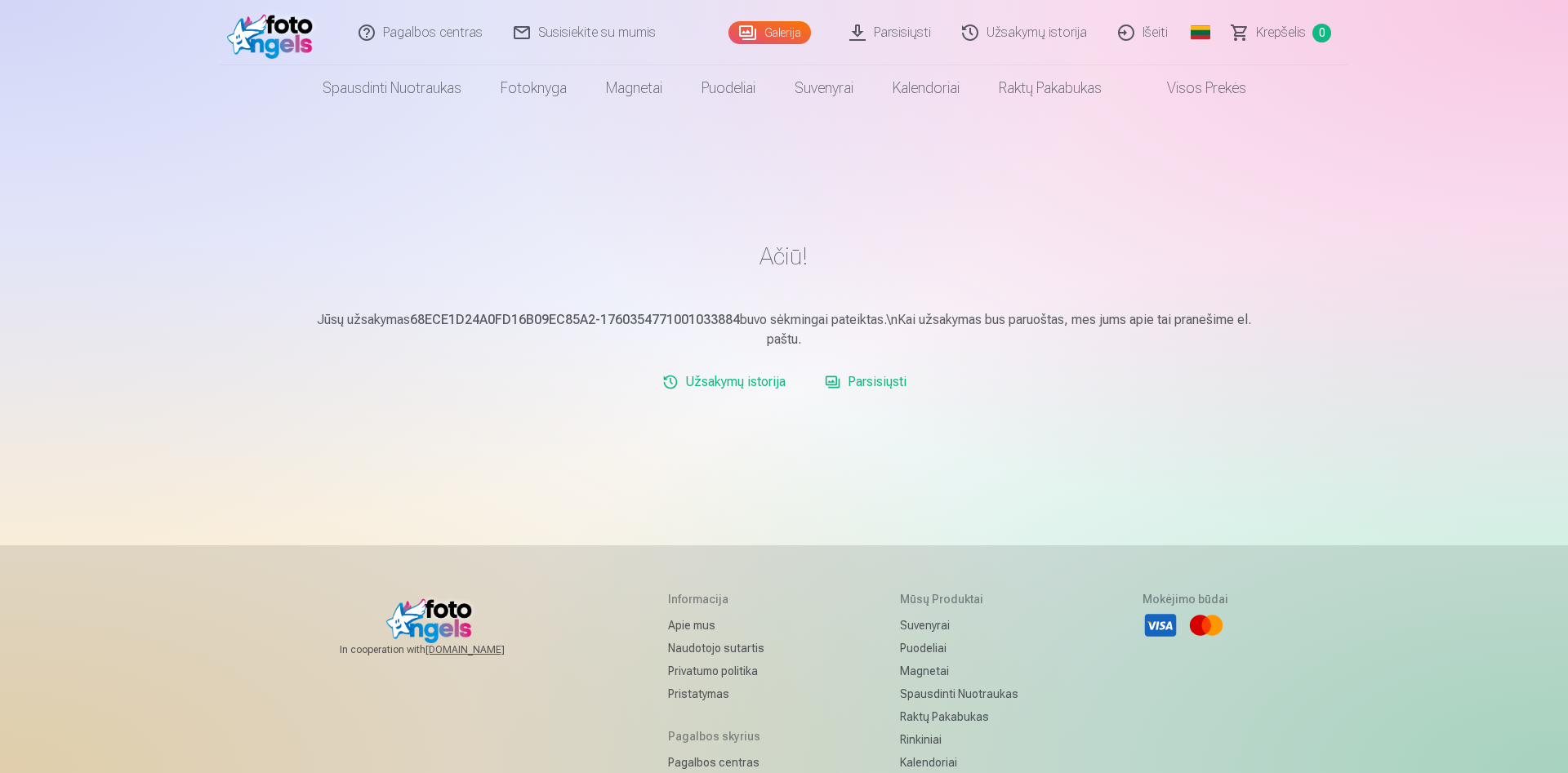
click at [914, 32] on link "Parsisiųsti" at bounding box center [891, 32] width 113 height 65
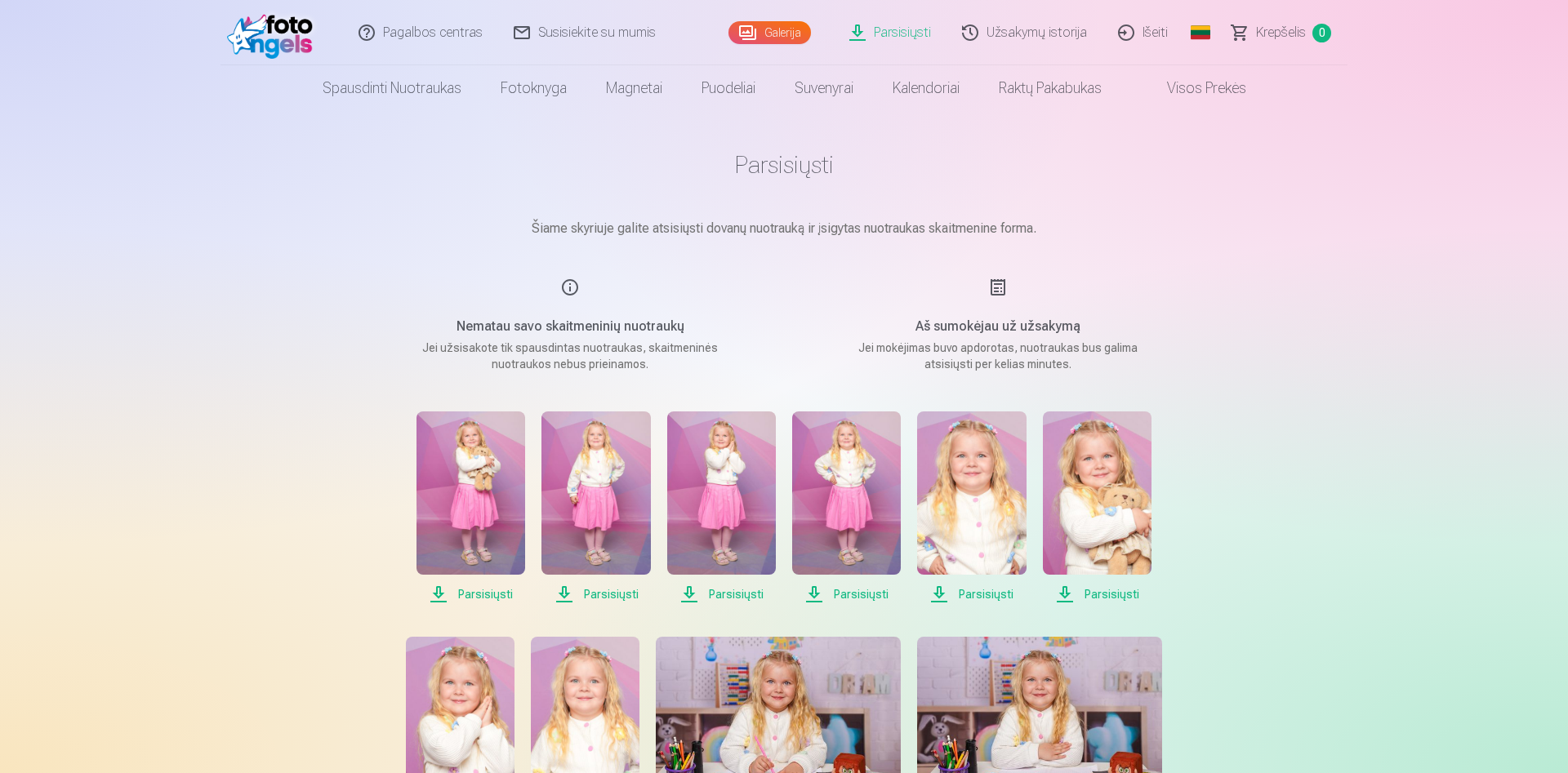
click at [784, 38] on link "Galerija" at bounding box center [770, 33] width 83 height 23
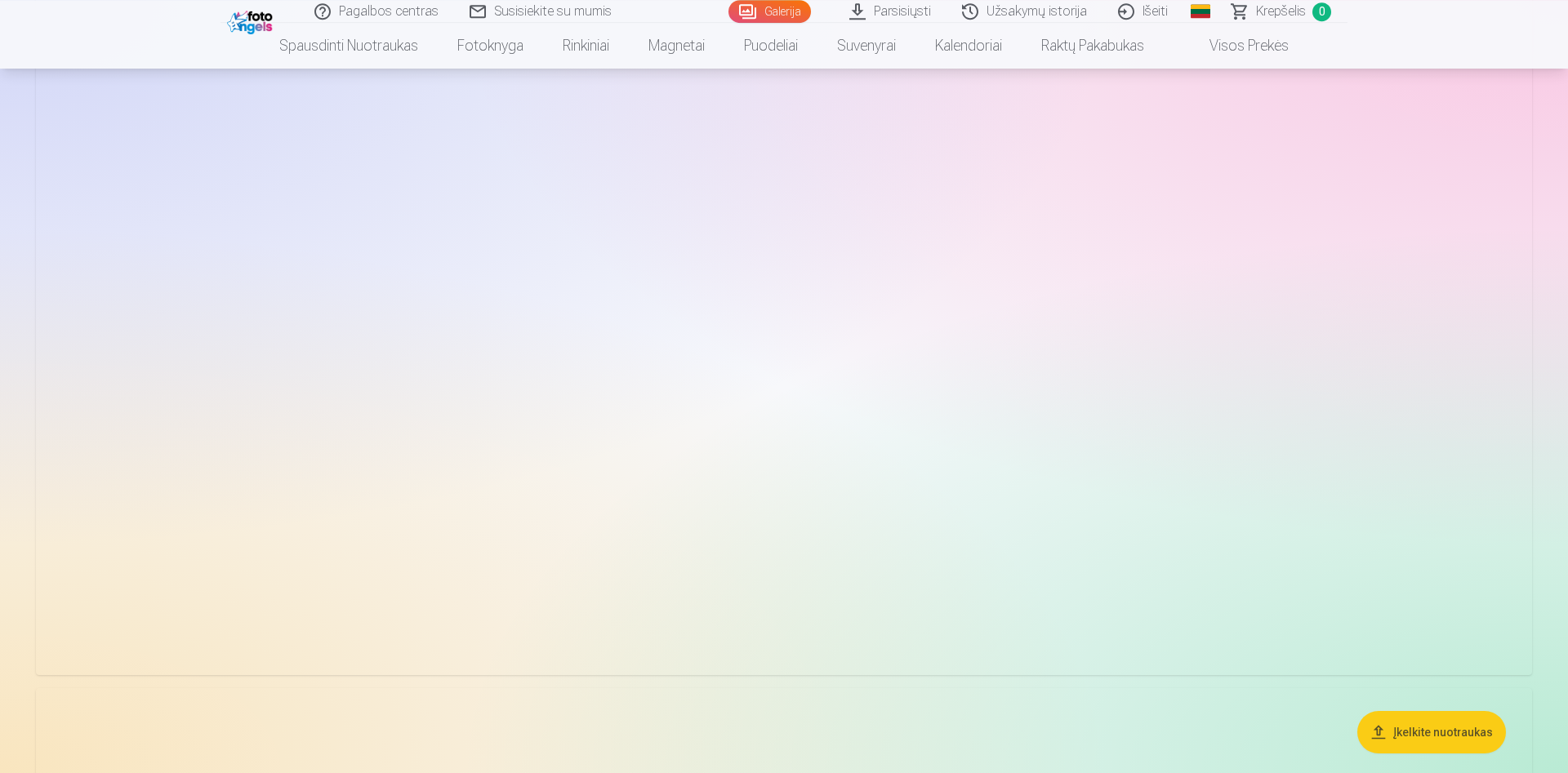
scroll to position [1582, 0]
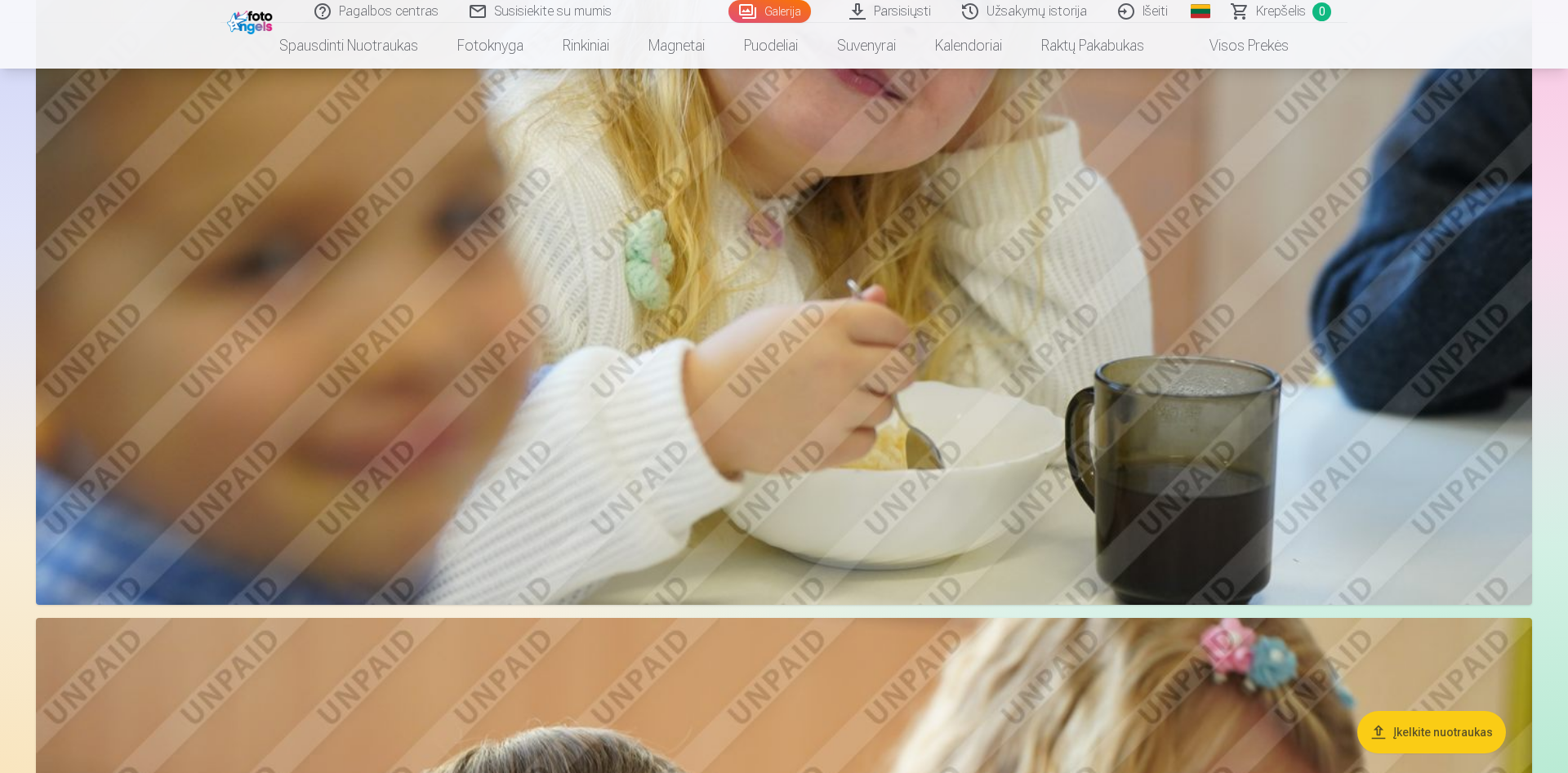
click at [936, 310] on img at bounding box center [783, 106] width 1496 height 996
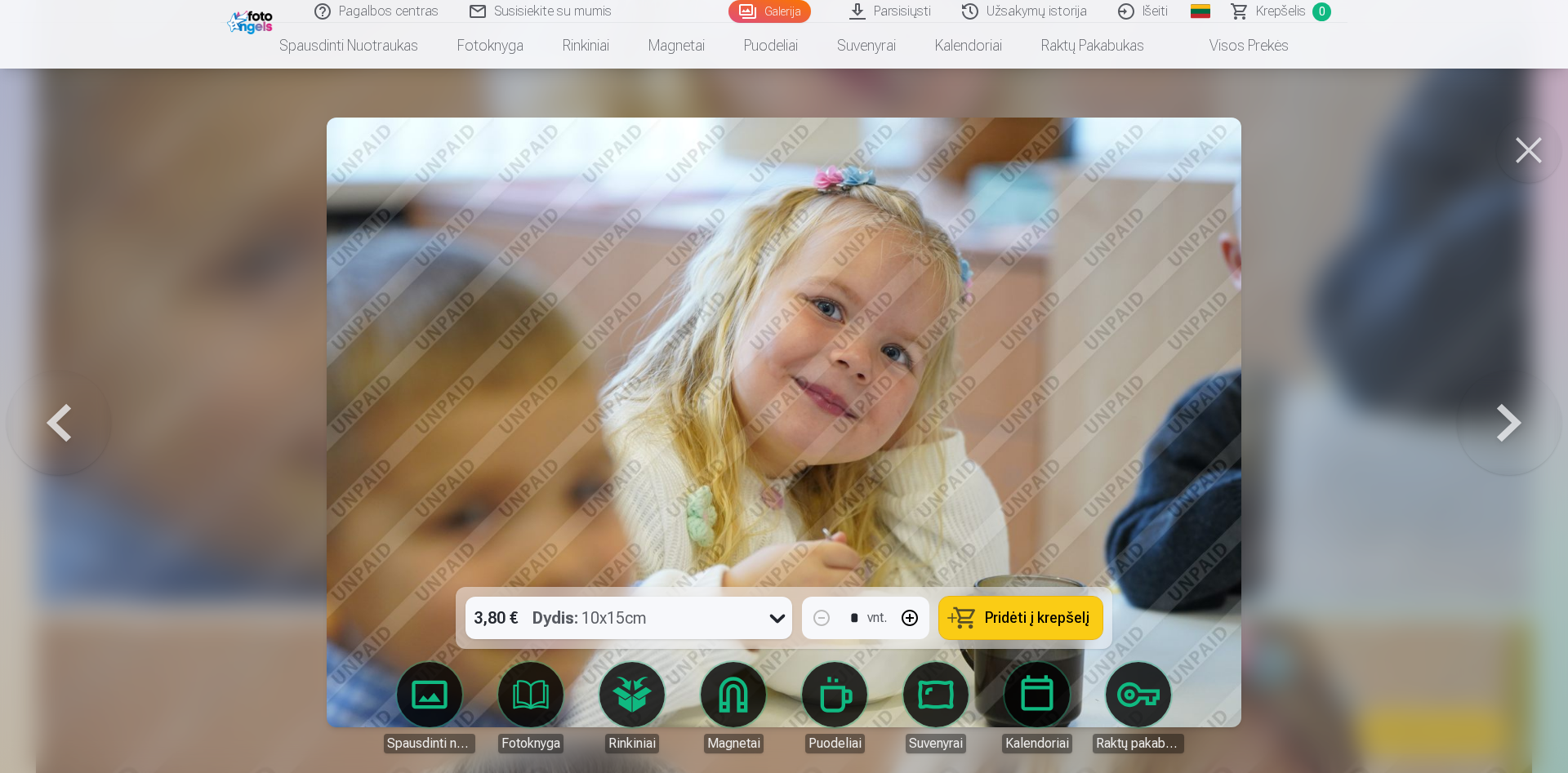
click at [914, 13] on link "Parsisiųsti" at bounding box center [891, 12] width 113 height 23
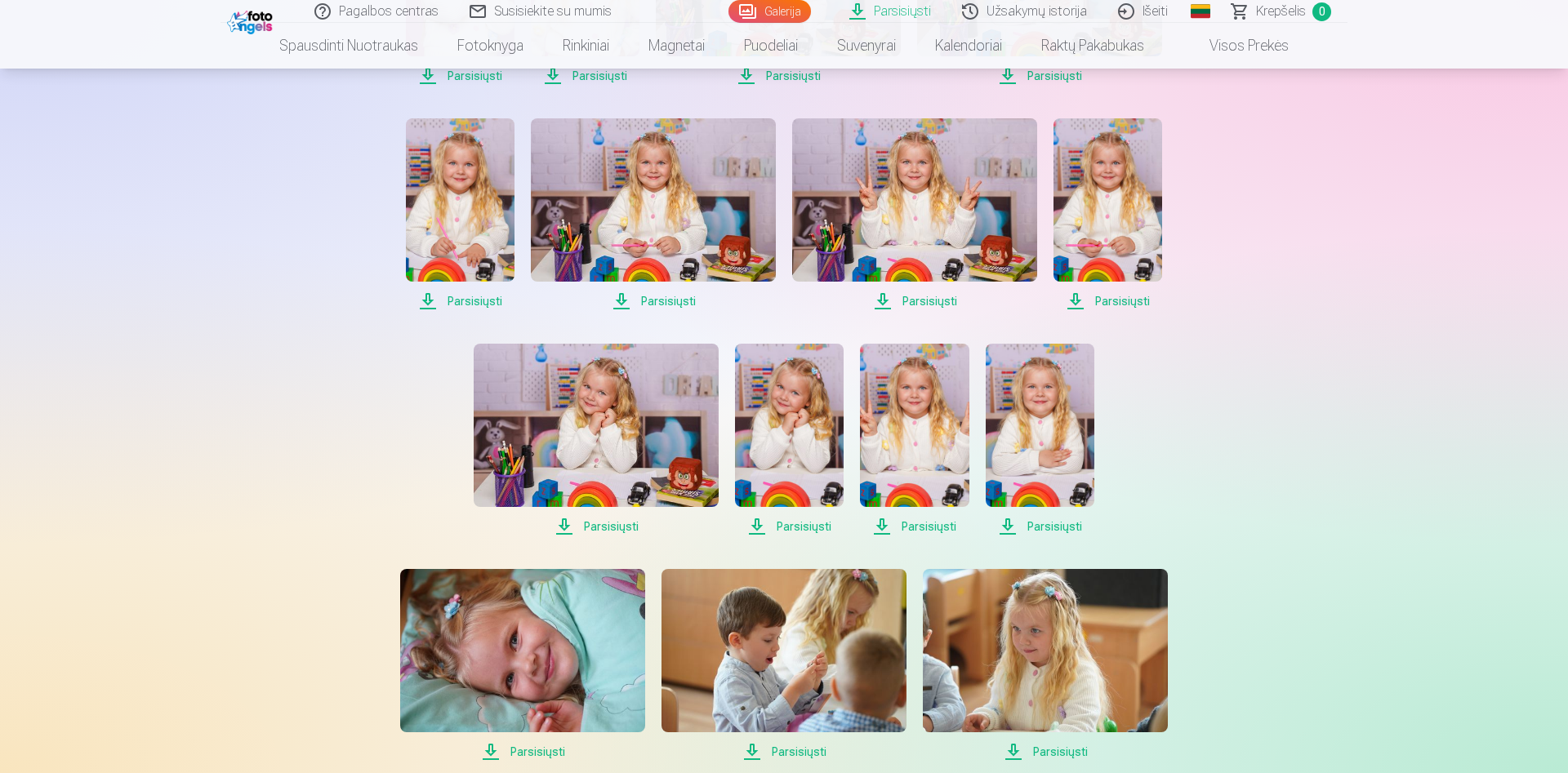
scroll to position [500, 0]
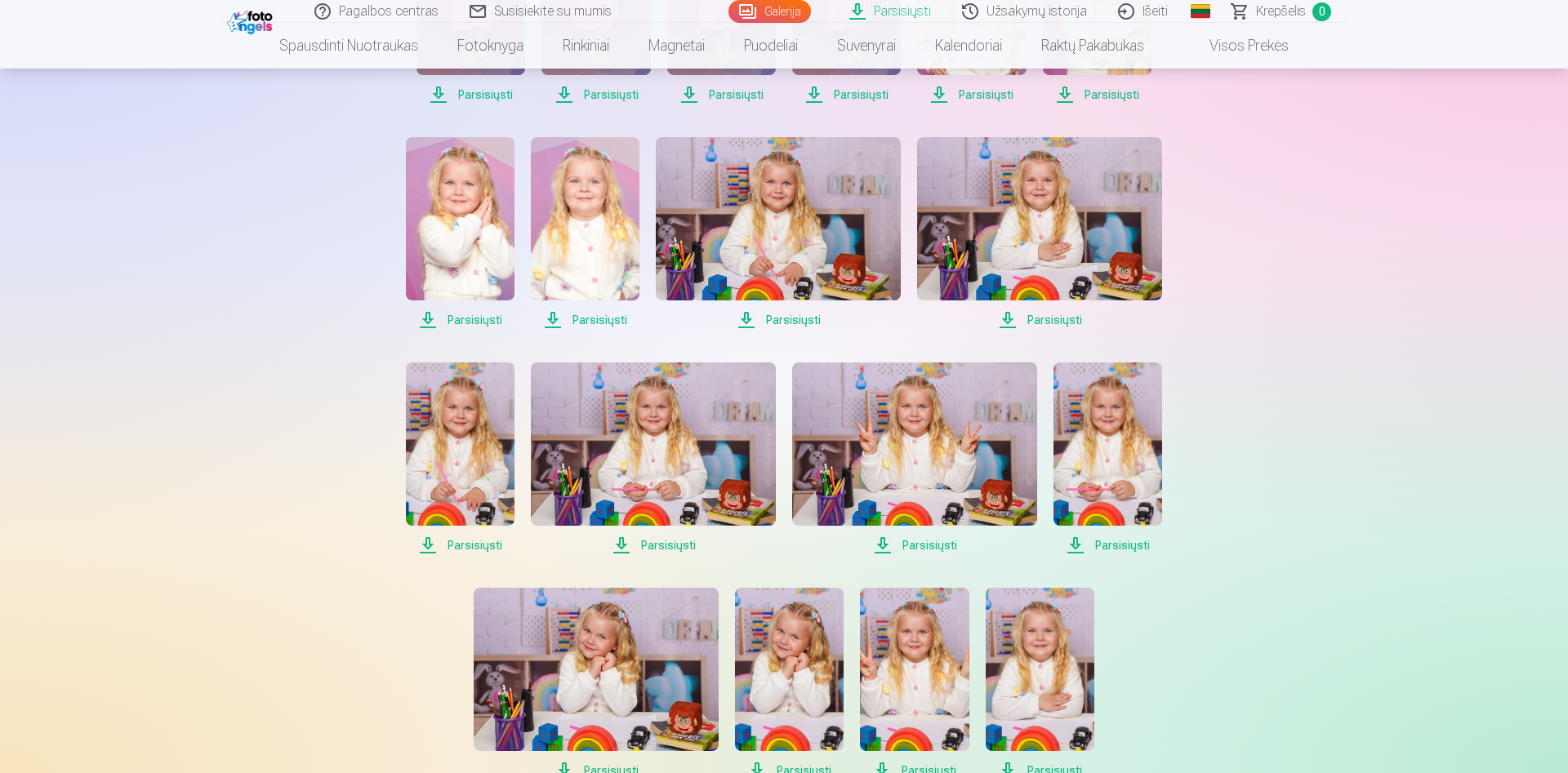
click at [466, 197] on img at bounding box center [459, 218] width 108 height 163
click at [1143, 438] on img at bounding box center [1108, 444] width 108 height 163
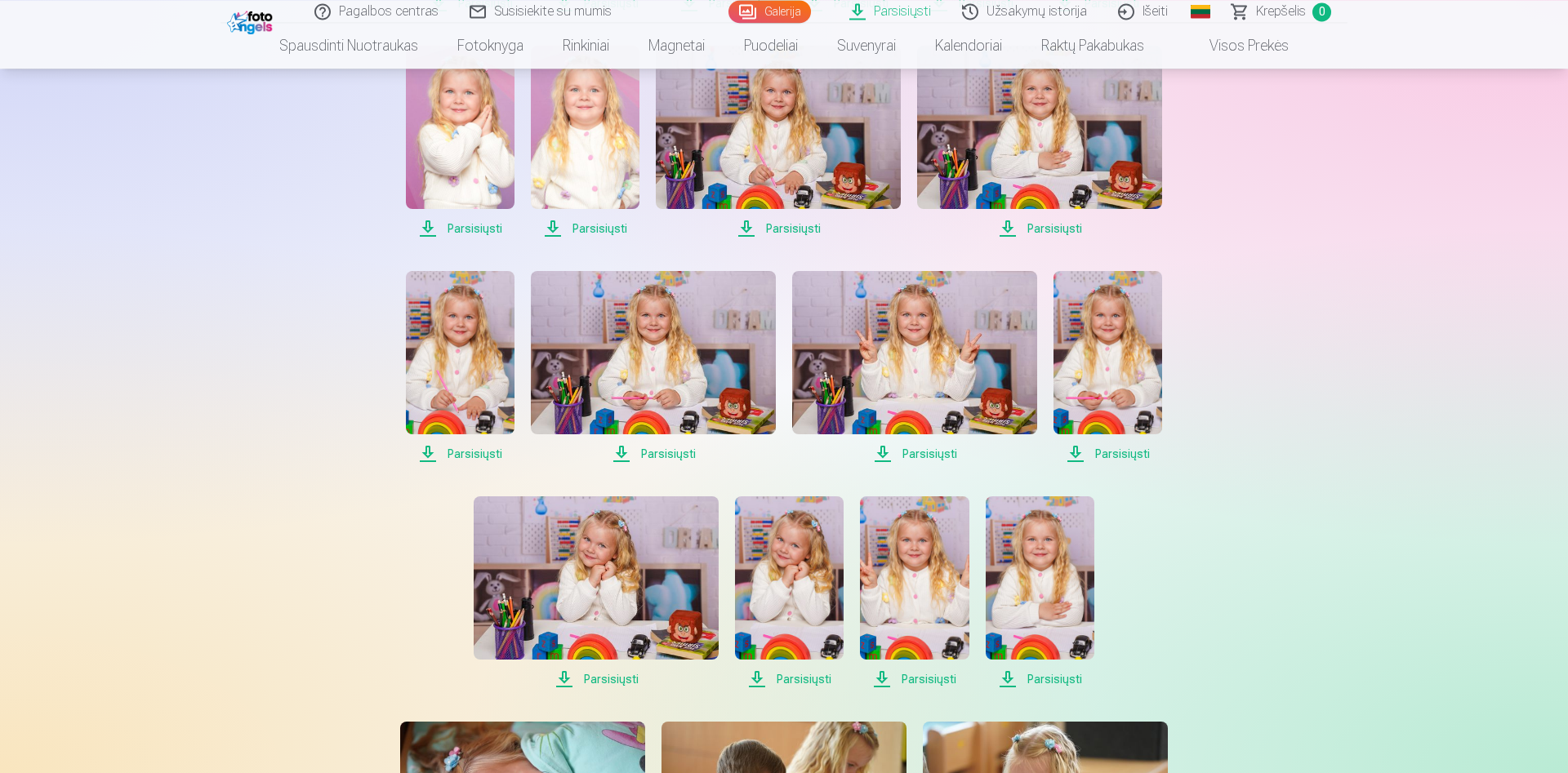
scroll to position [666, 0]
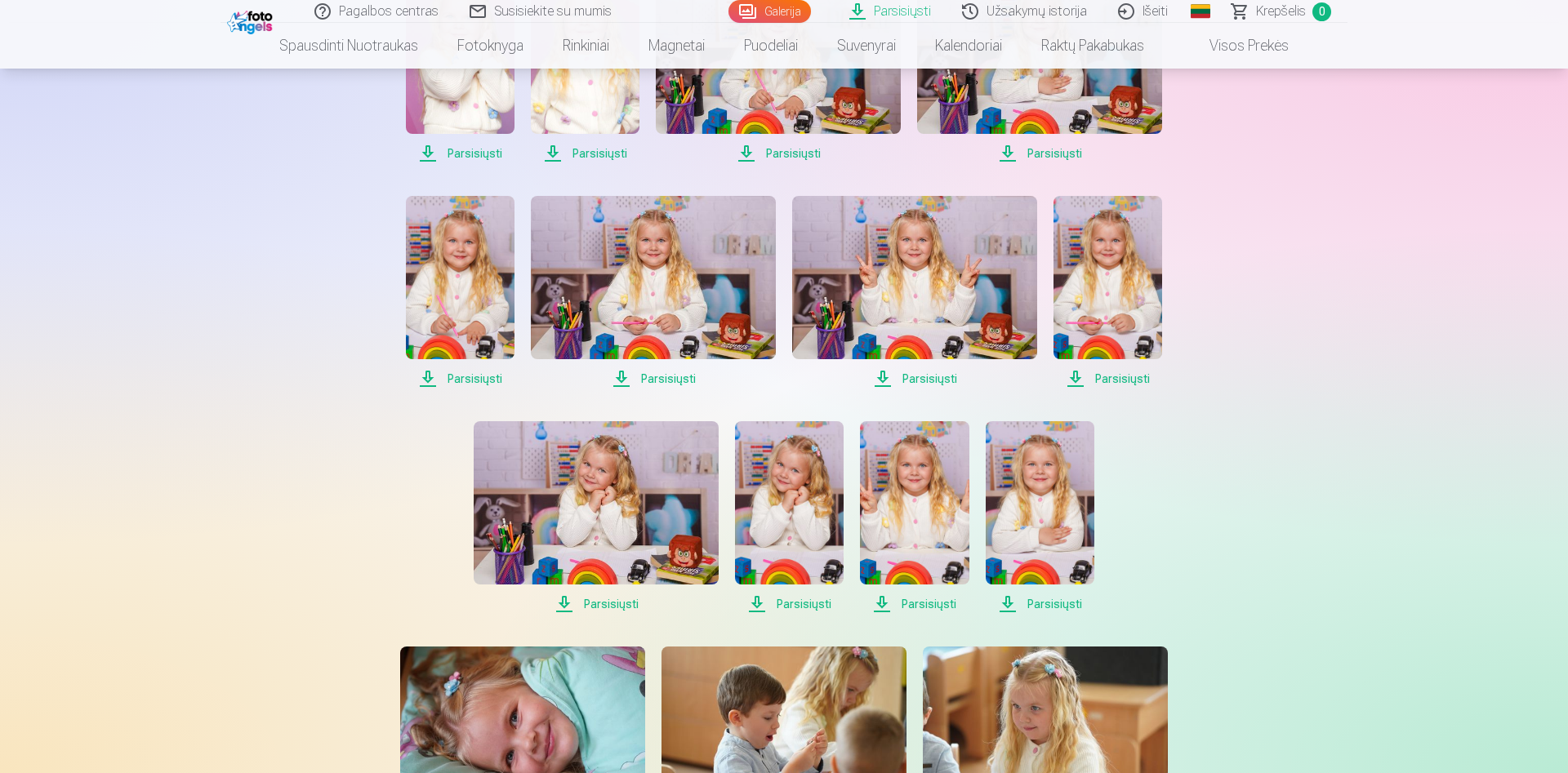
click at [828, 491] on img at bounding box center [789, 502] width 108 height 163
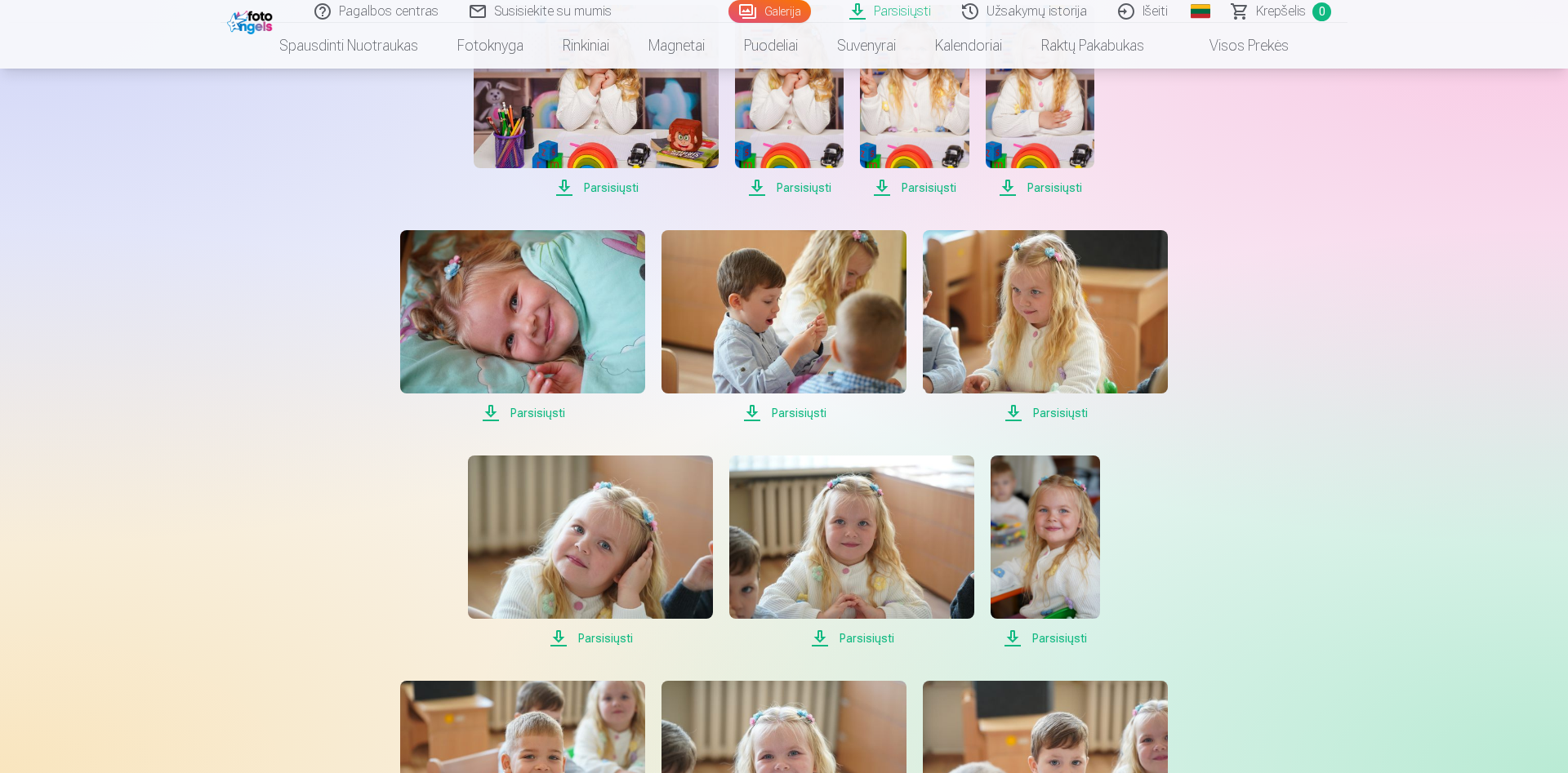
scroll to position [1416, 0]
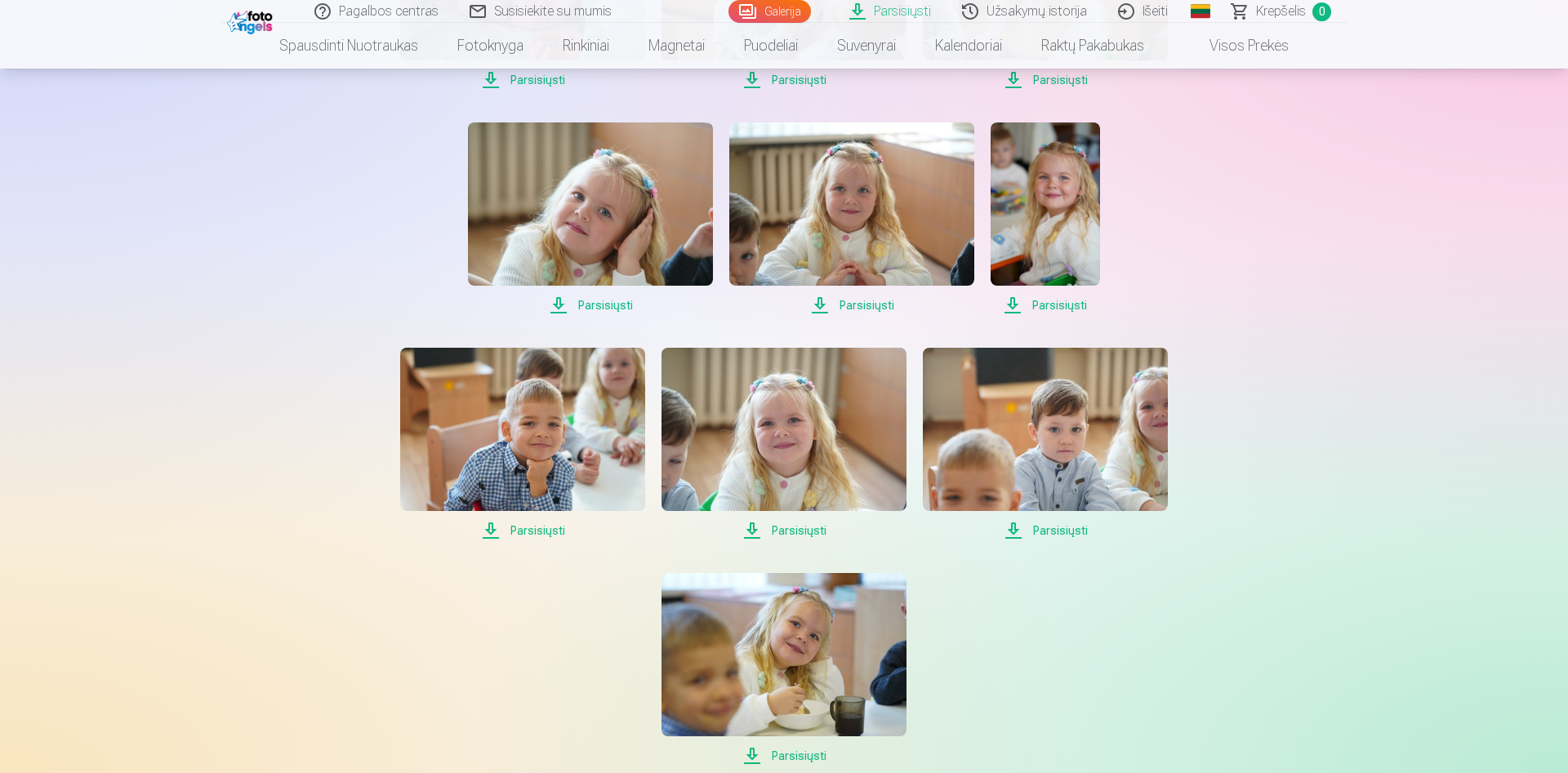
click at [1017, 162] on img at bounding box center [1045, 204] width 108 height 163
click at [868, 436] on img at bounding box center [784, 429] width 245 height 163
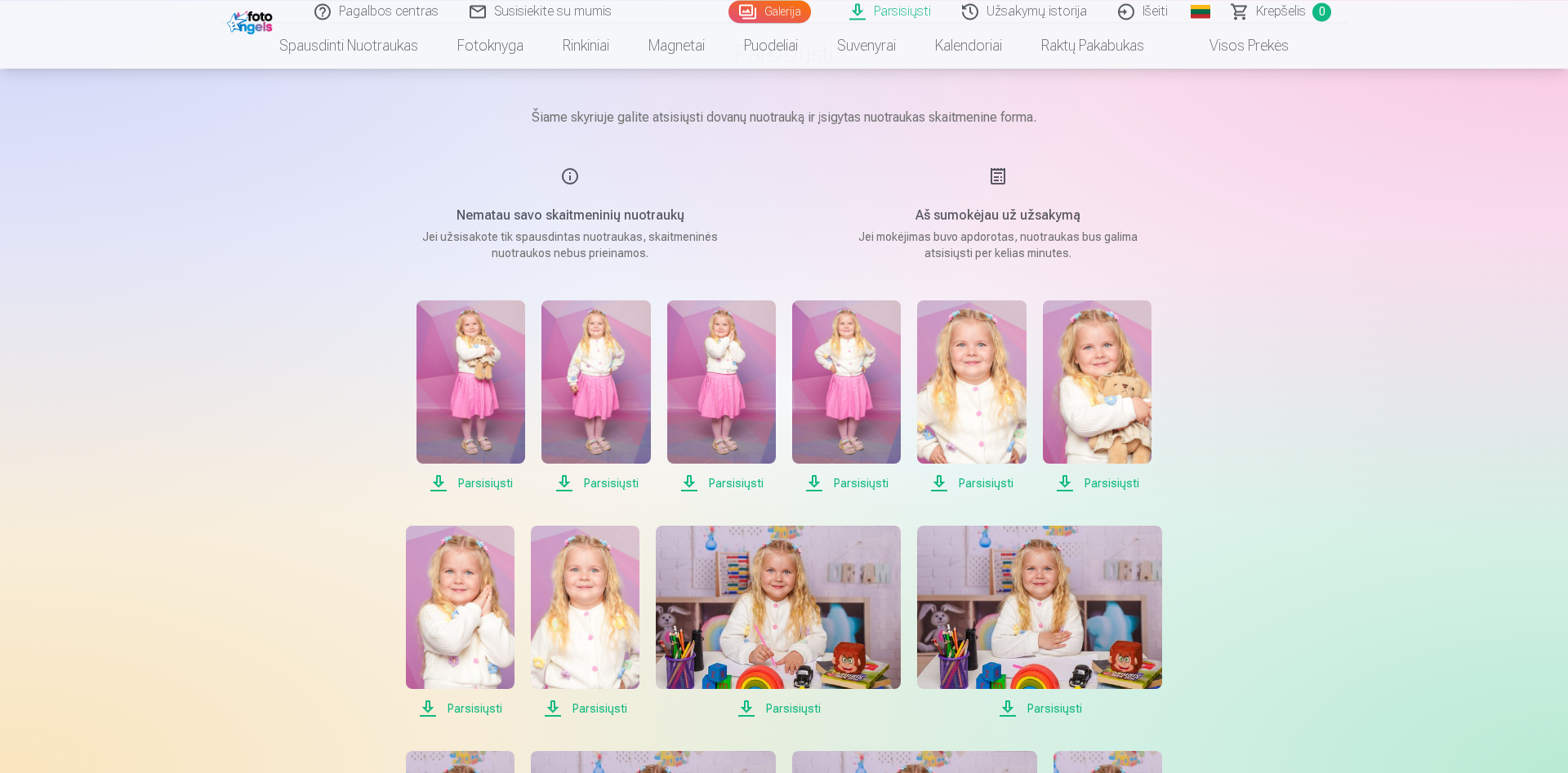
scroll to position [84, 0]
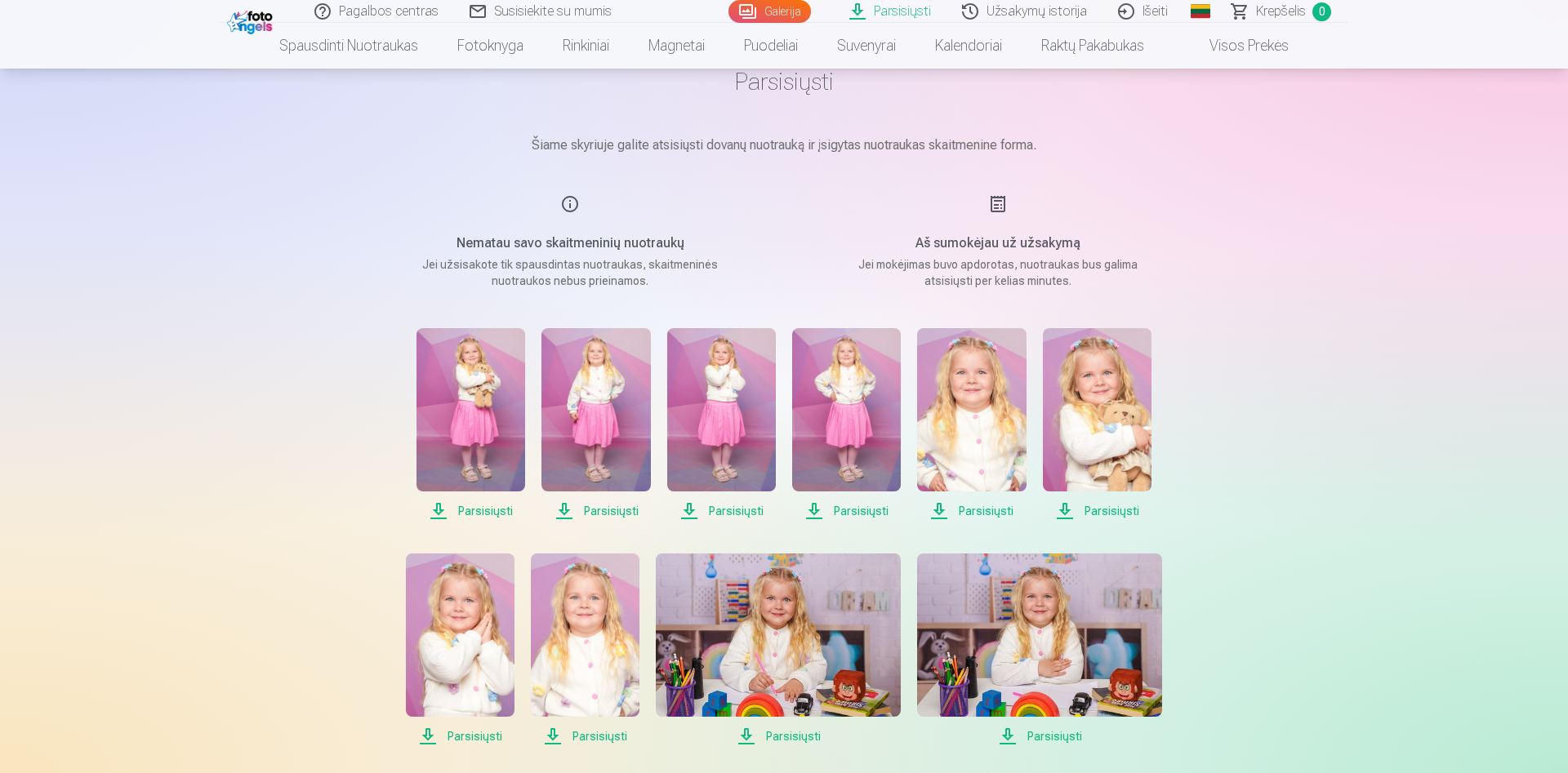
click at [1118, 395] on img at bounding box center [1097, 410] width 108 height 163
click at [832, 403] on img at bounding box center [846, 410] width 108 height 163
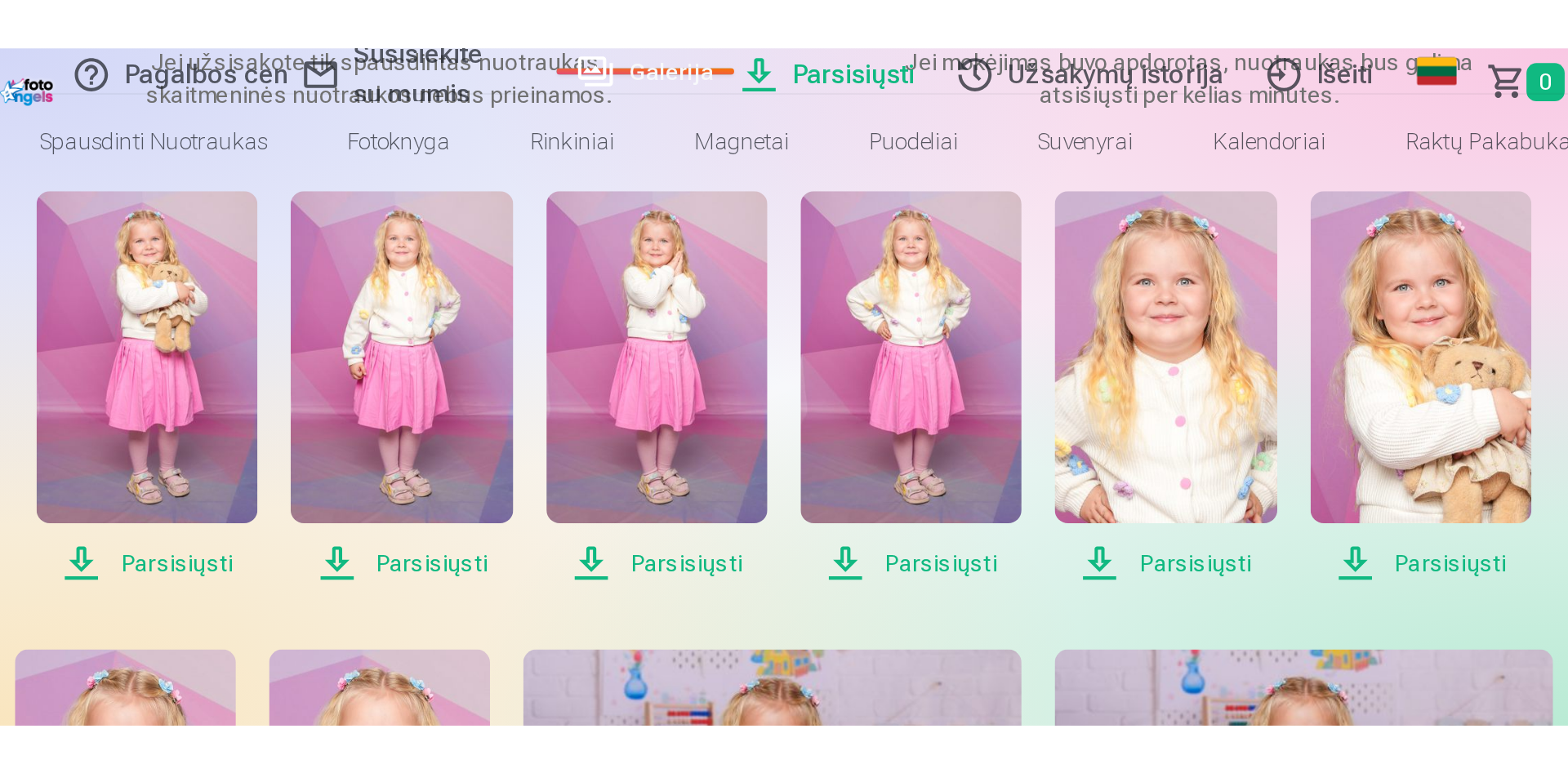
scroll to position [149, 0]
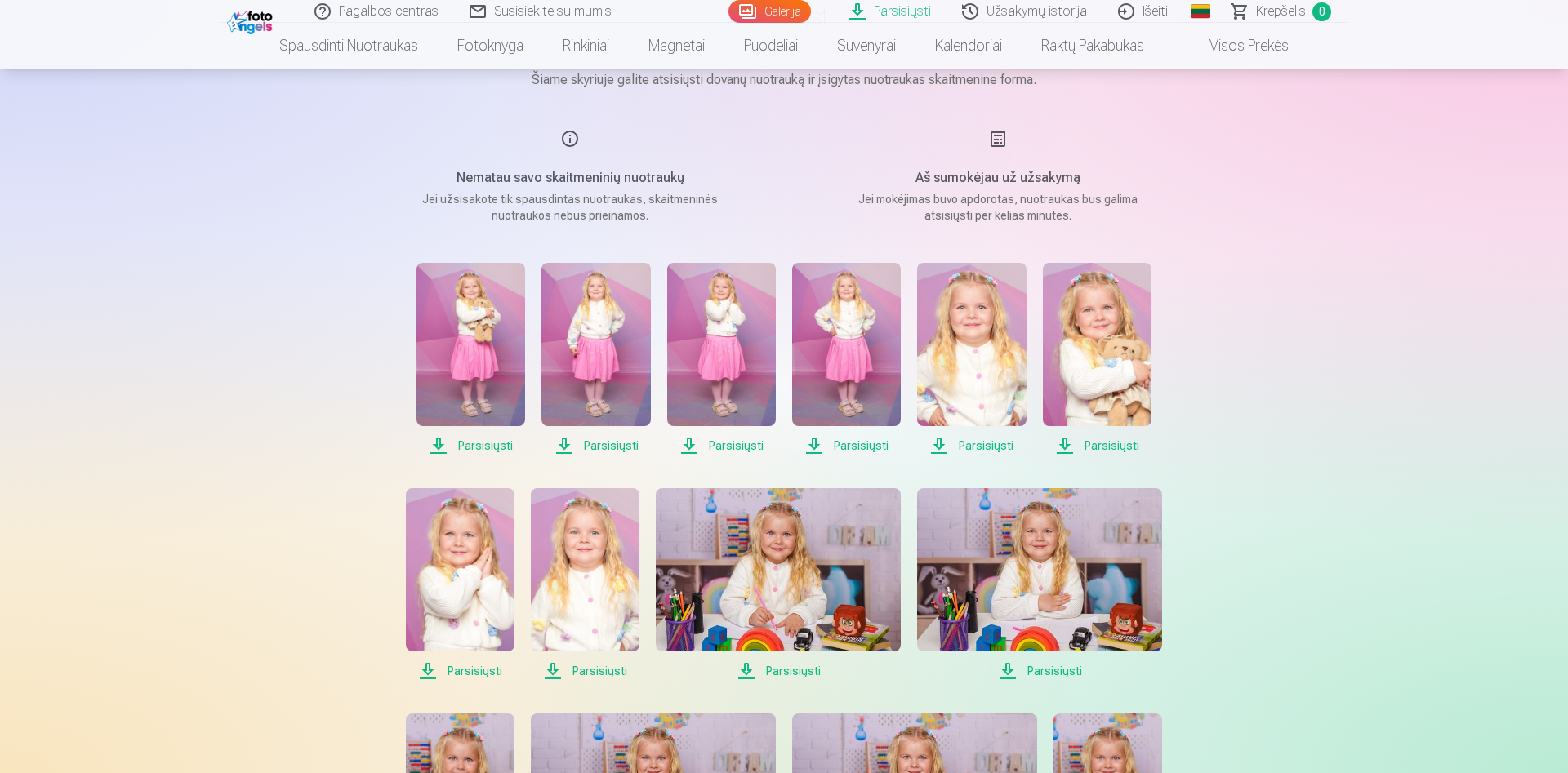
click at [1140, 9] on link "Išeiti" at bounding box center [1144, 12] width 81 height 23
